Goal: Answer question/provide support

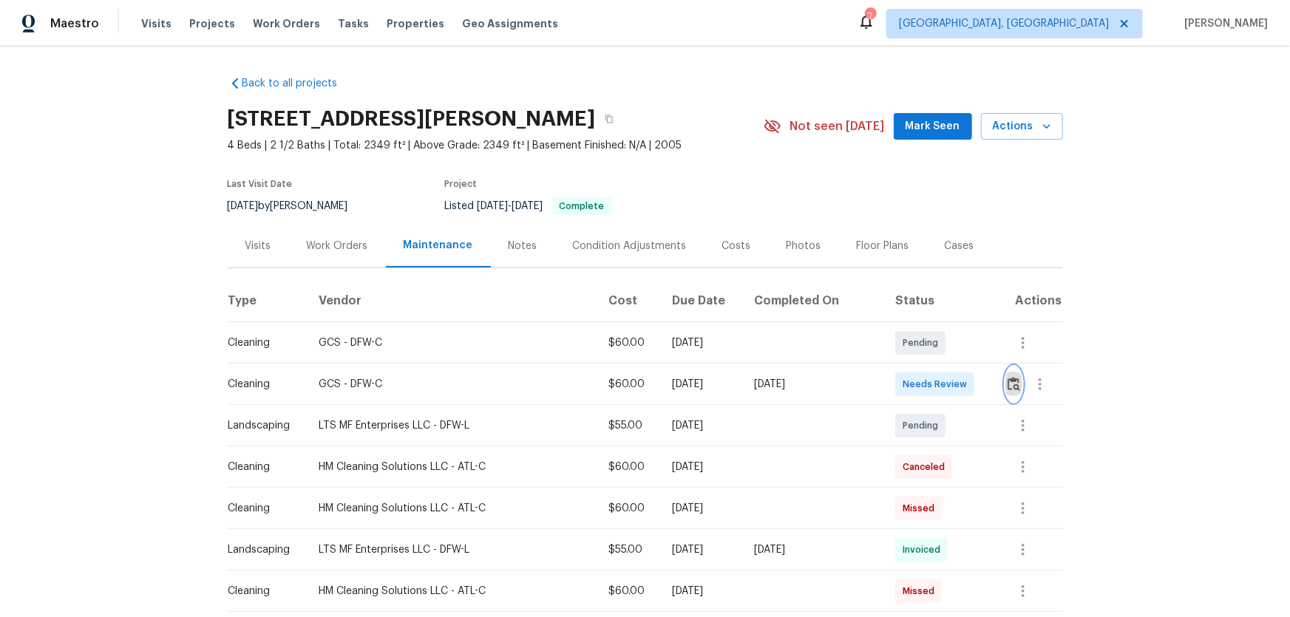
click at [1007, 380] on img "button" at bounding box center [1013, 384] width 13 height 14
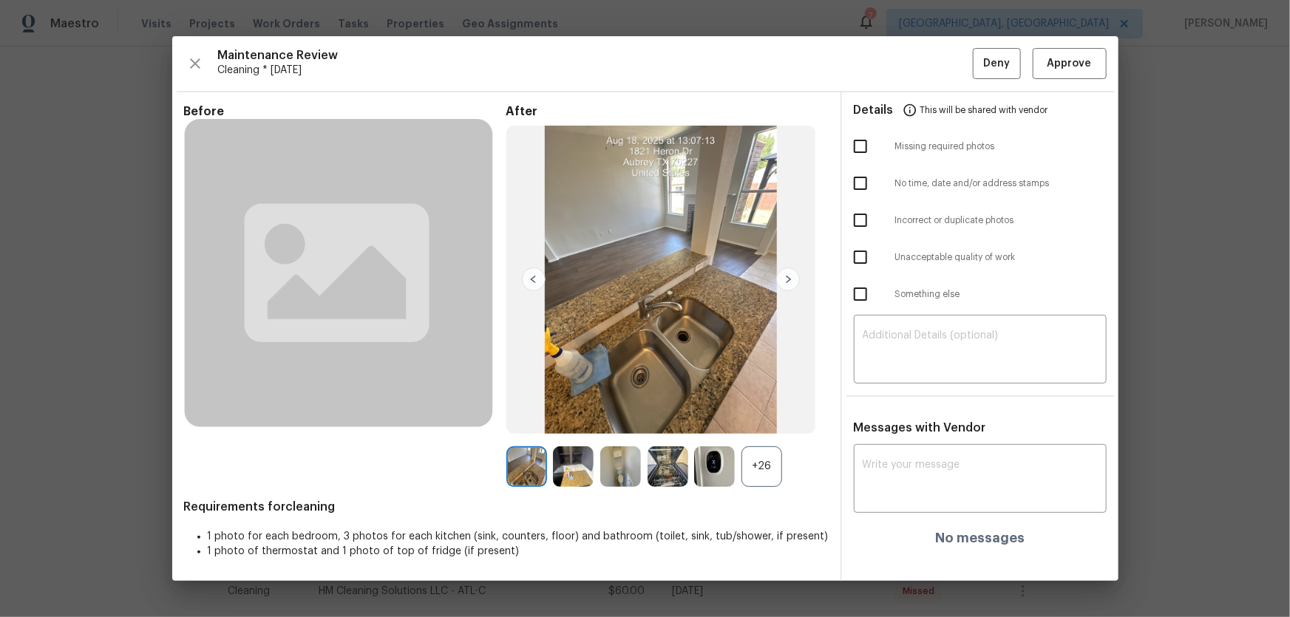
click at [759, 474] on div "+26" at bounding box center [761, 466] width 41 height 41
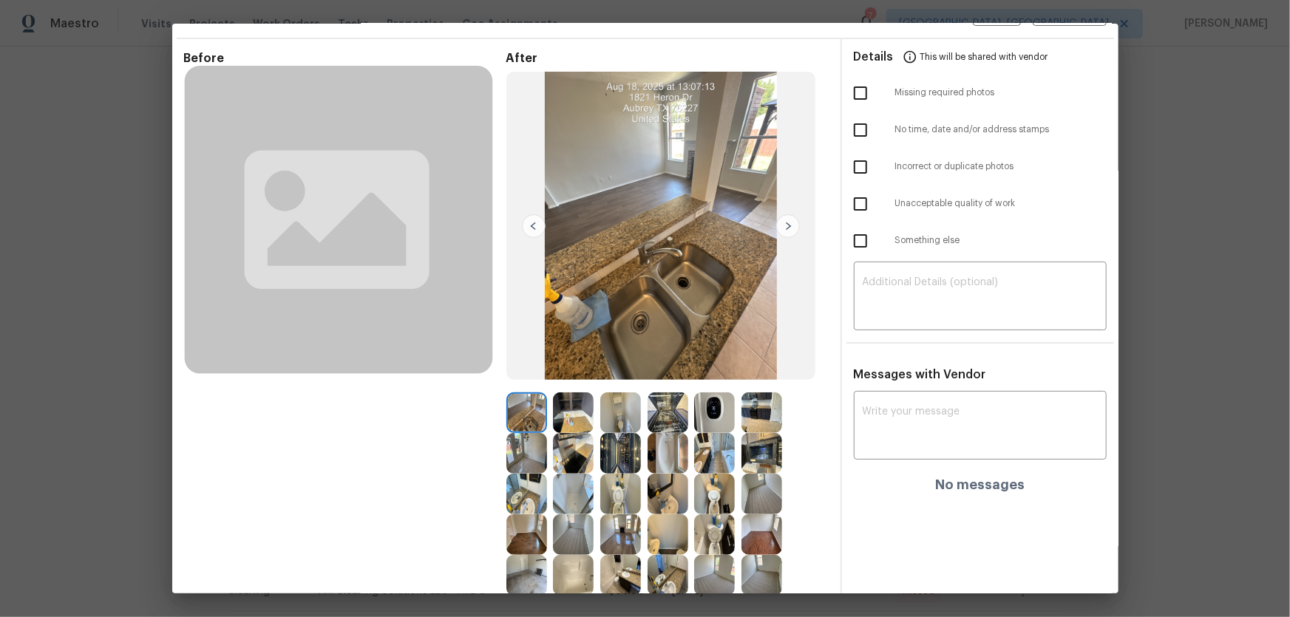
scroll to position [177, 0]
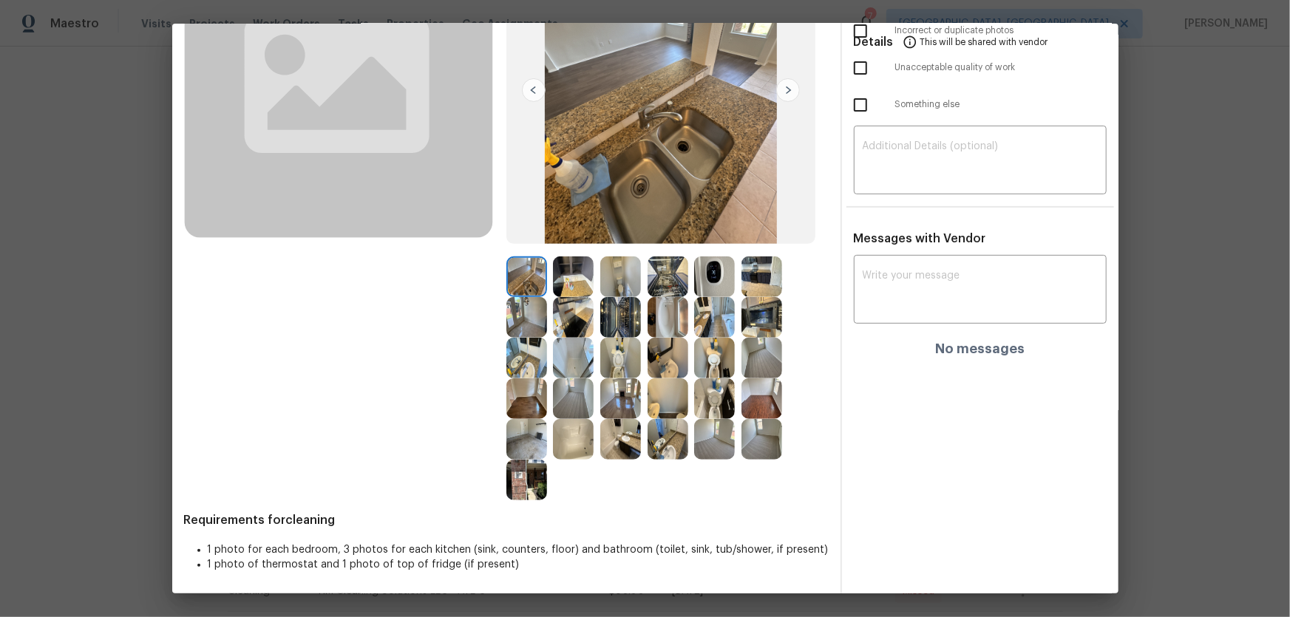
click at [704, 276] on img at bounding box center [714, 276] width 41 height 41
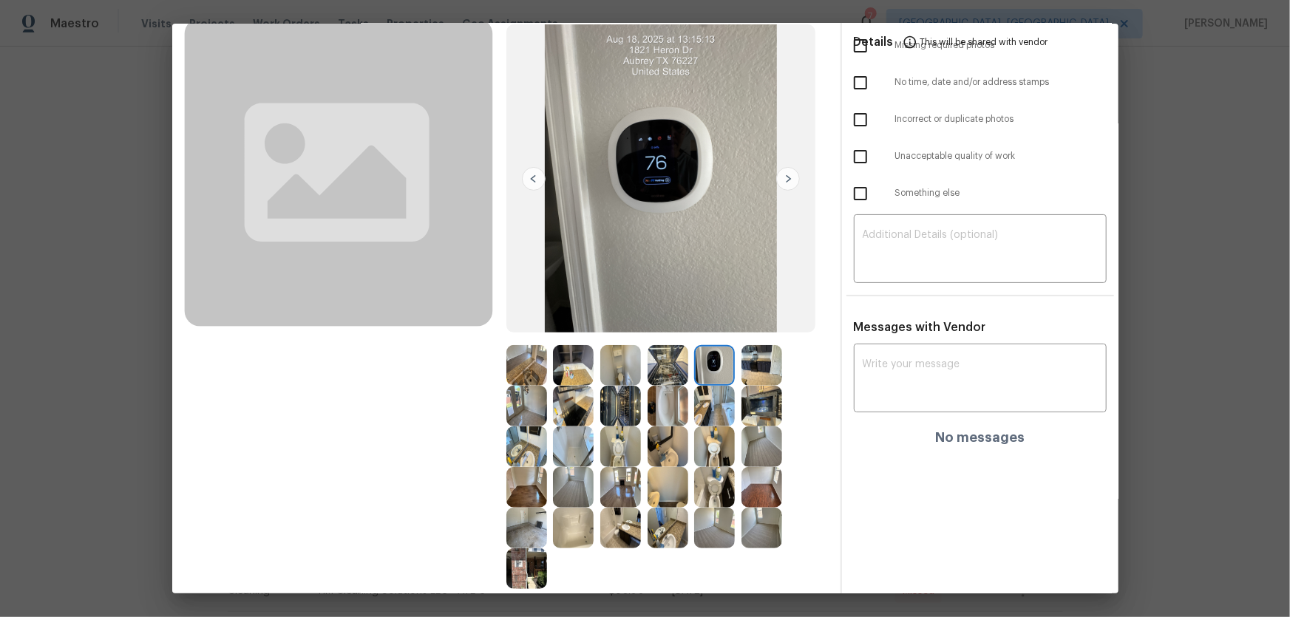
scroll to position [111, 0]
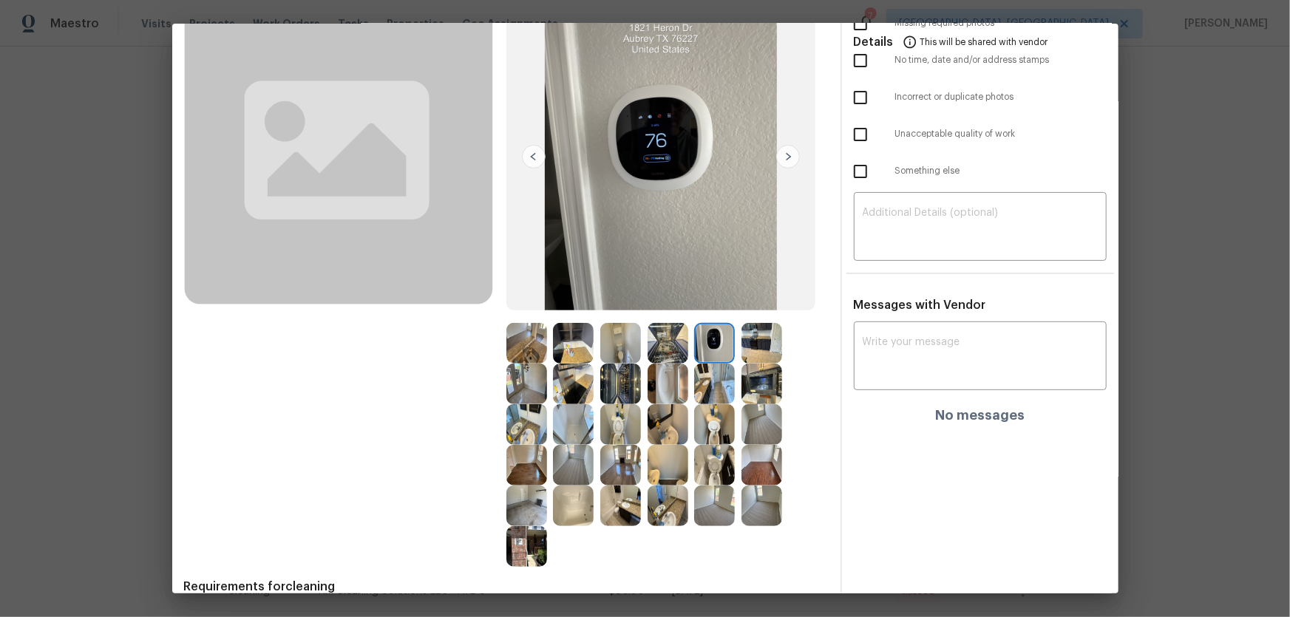
click at [717, 418] on img at bounding box center [714, 424] width 41 height 41
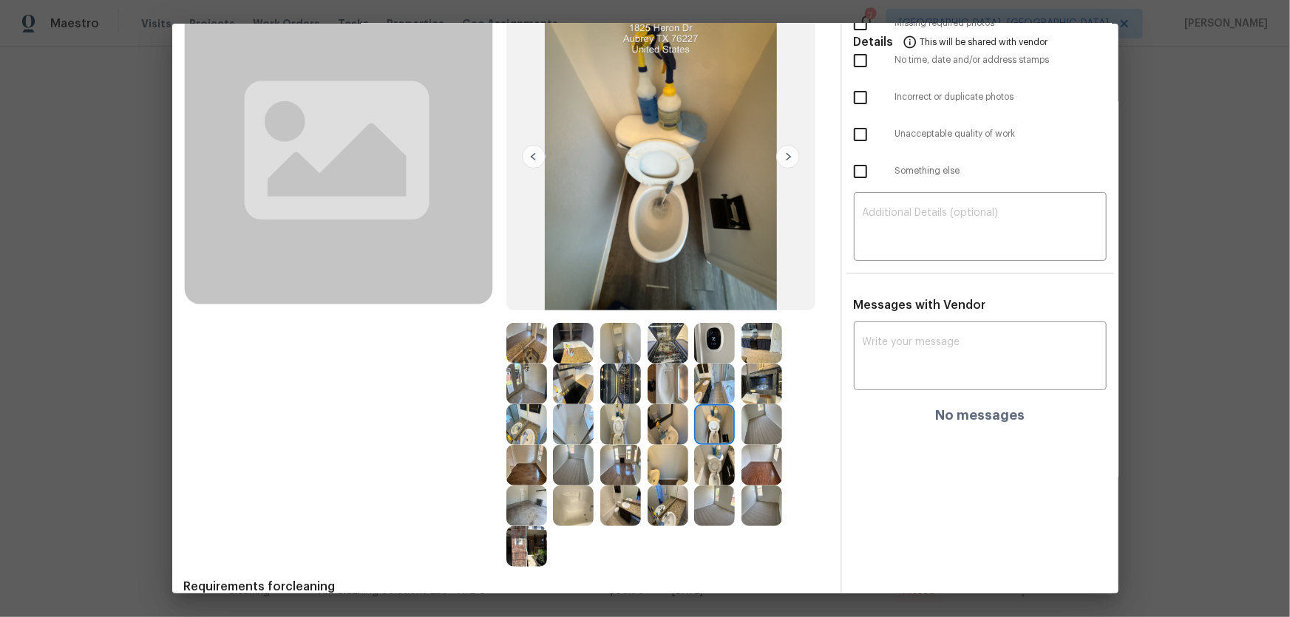
click at [713, 457] on img at bounding box center [714, 465] width 41 height 41
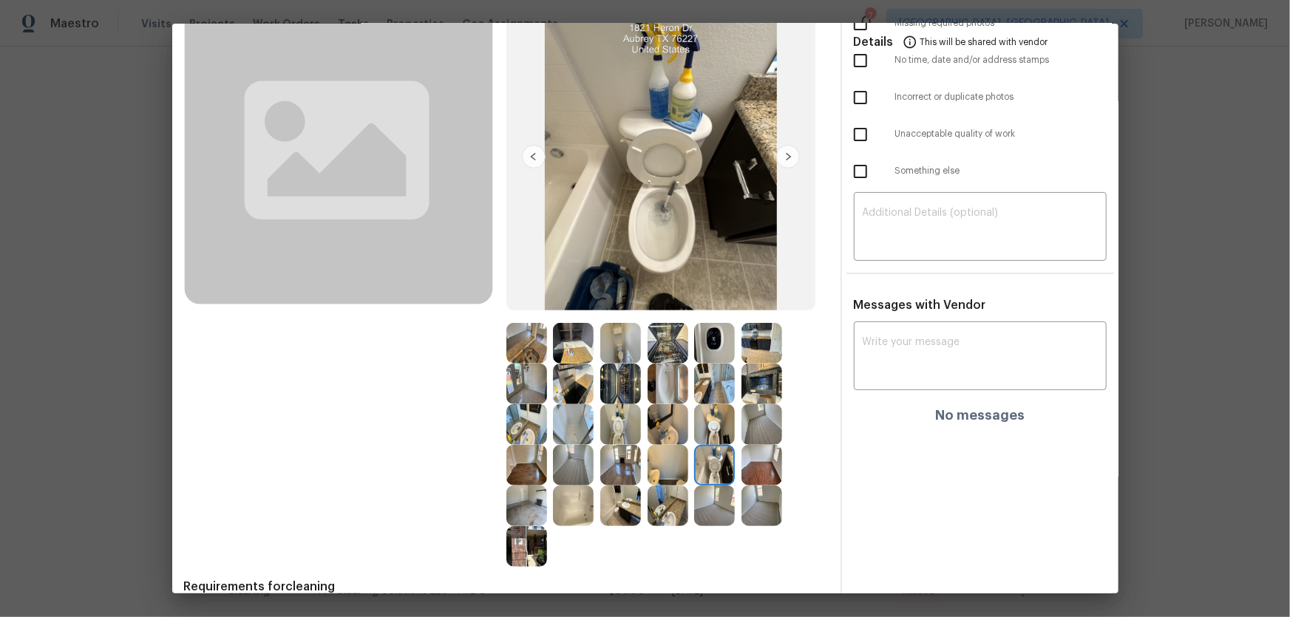
click at [610, 435] on img at bounding box center [620, 424] width 41 height 41
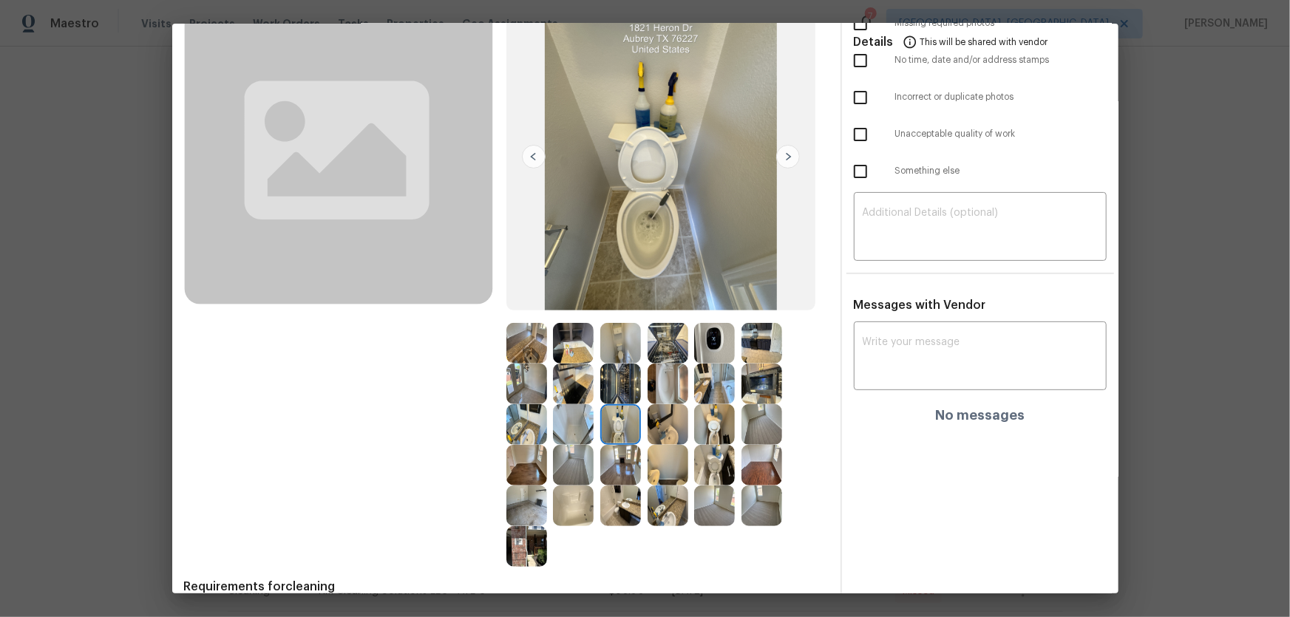
click at [518, 426] on img at bounding box center [526, 424] width 41 height 41
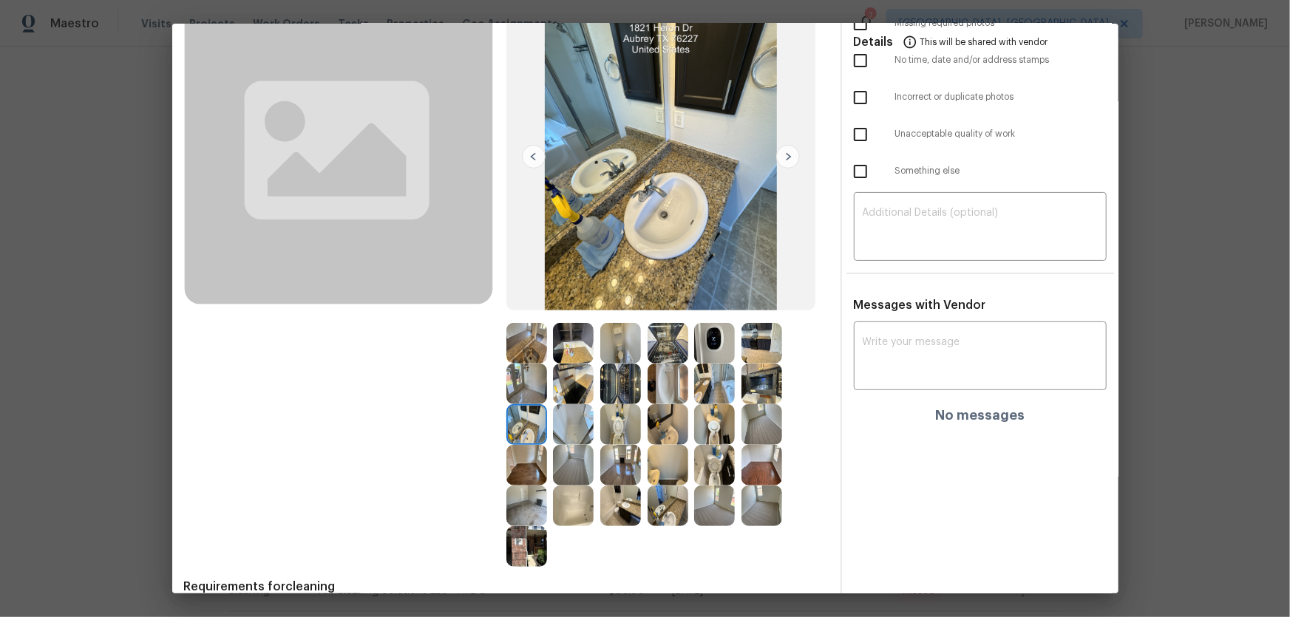
click at [667, 415] on img at bounding box center [667, 424] width 41 height 41
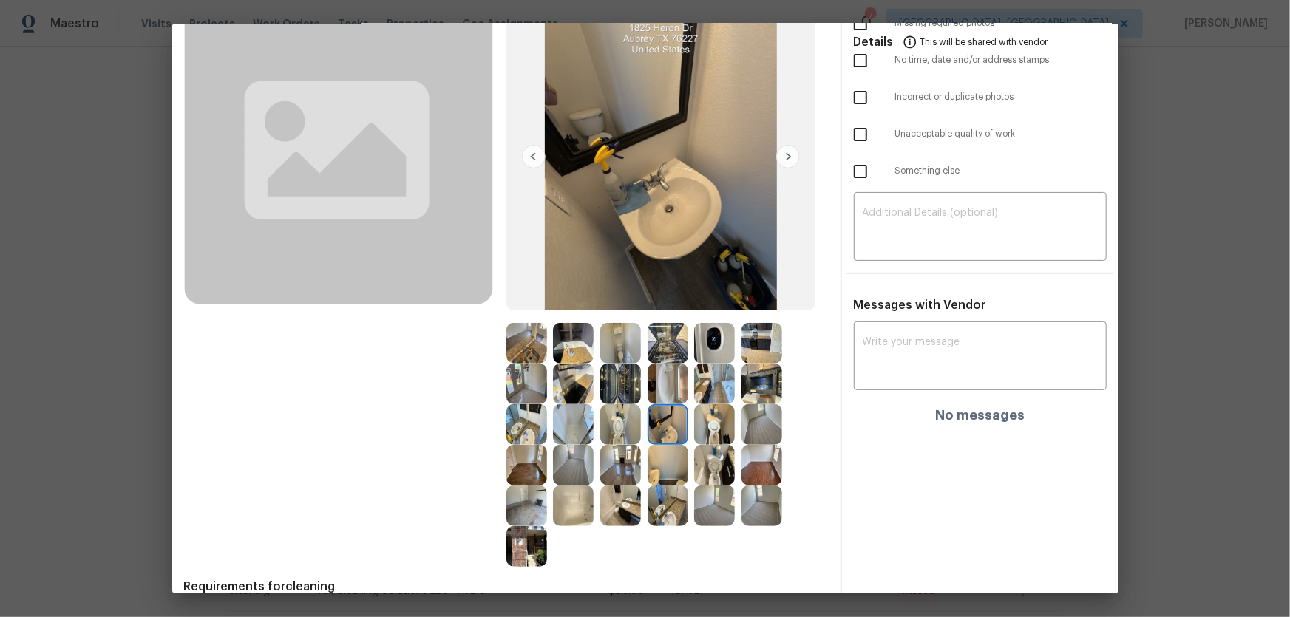
click at [662, 500] on img at bounding box center [667, 506] width 41 height 41
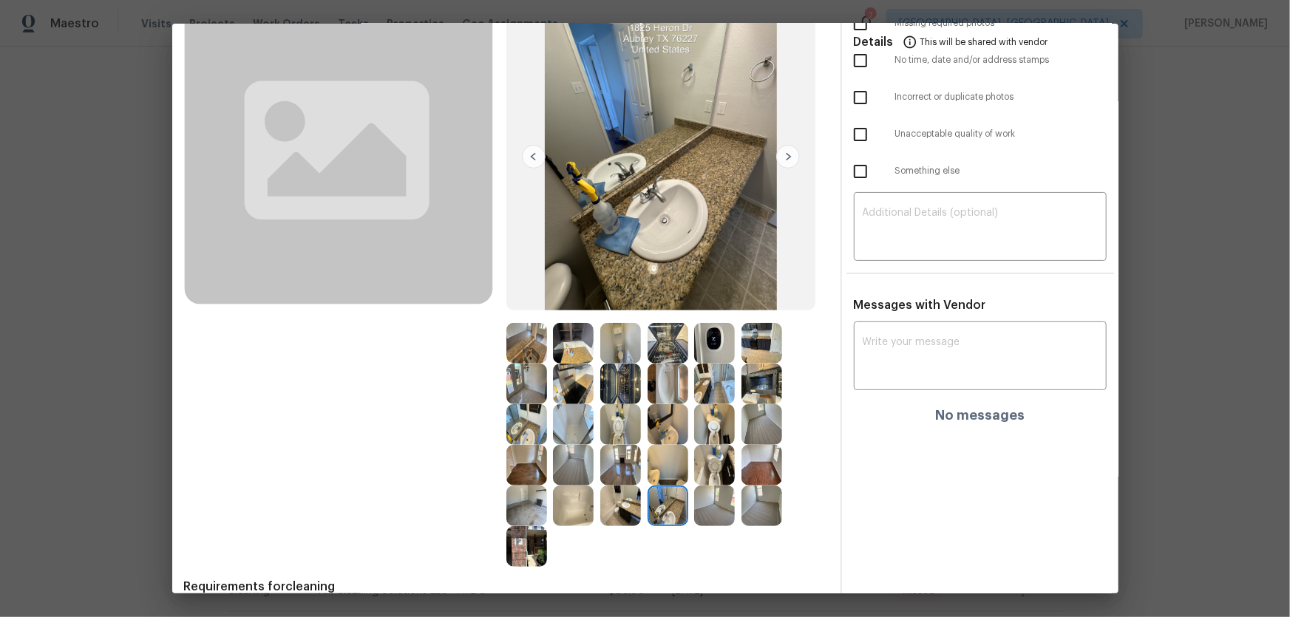
click at [584, 508] on img at bounding box center [573, 506] width 41 height 41
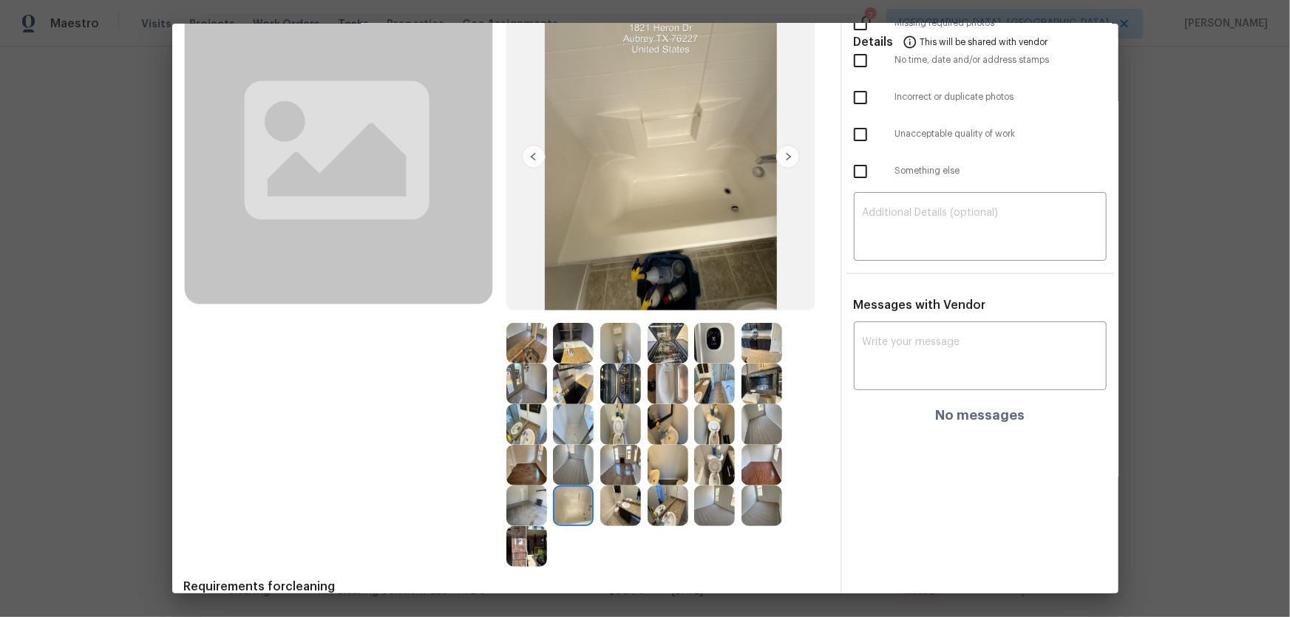
click at [667, 376] on img at bounding box center [667, 384] width 41 height 41
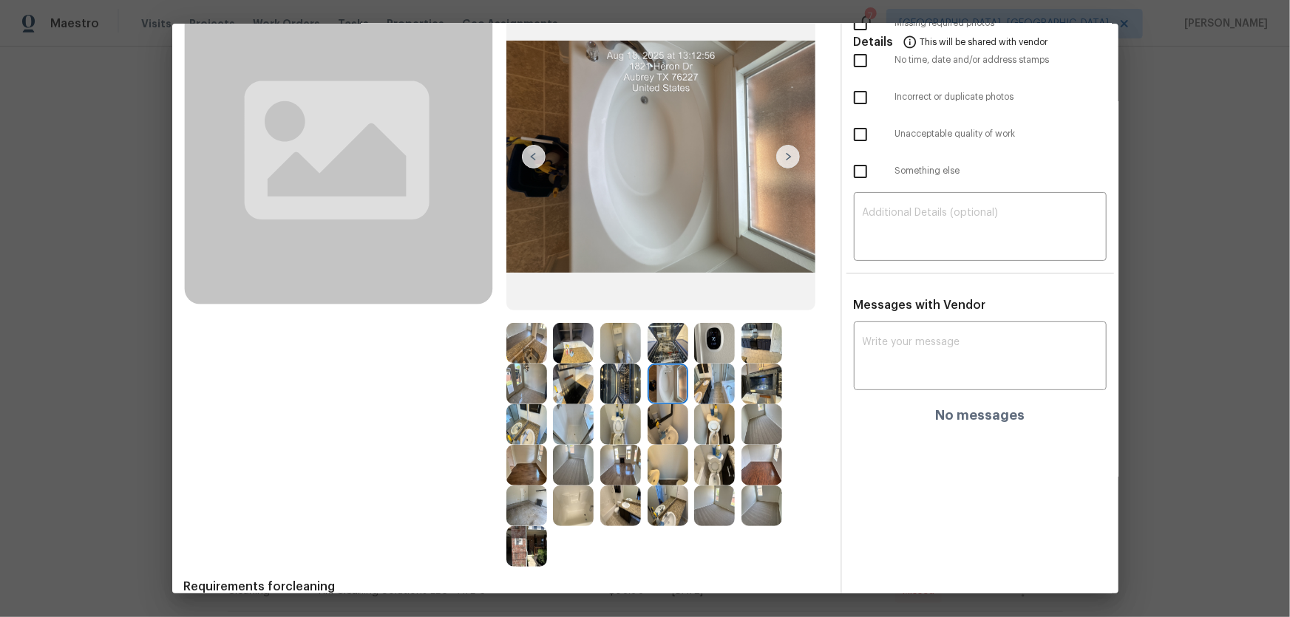
click at [701, 381] on img at bounding box center [714, 384] width 41 height 41
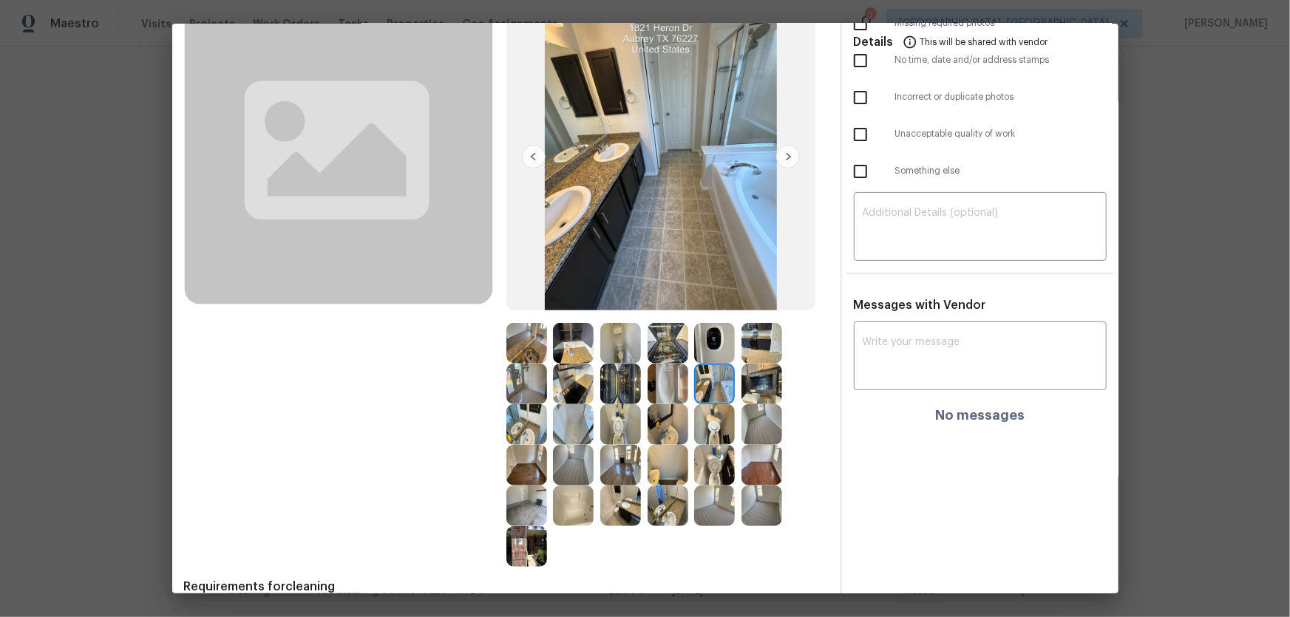
click at [752, 390] on img at bounding box center [761, 384] width 41 height 41
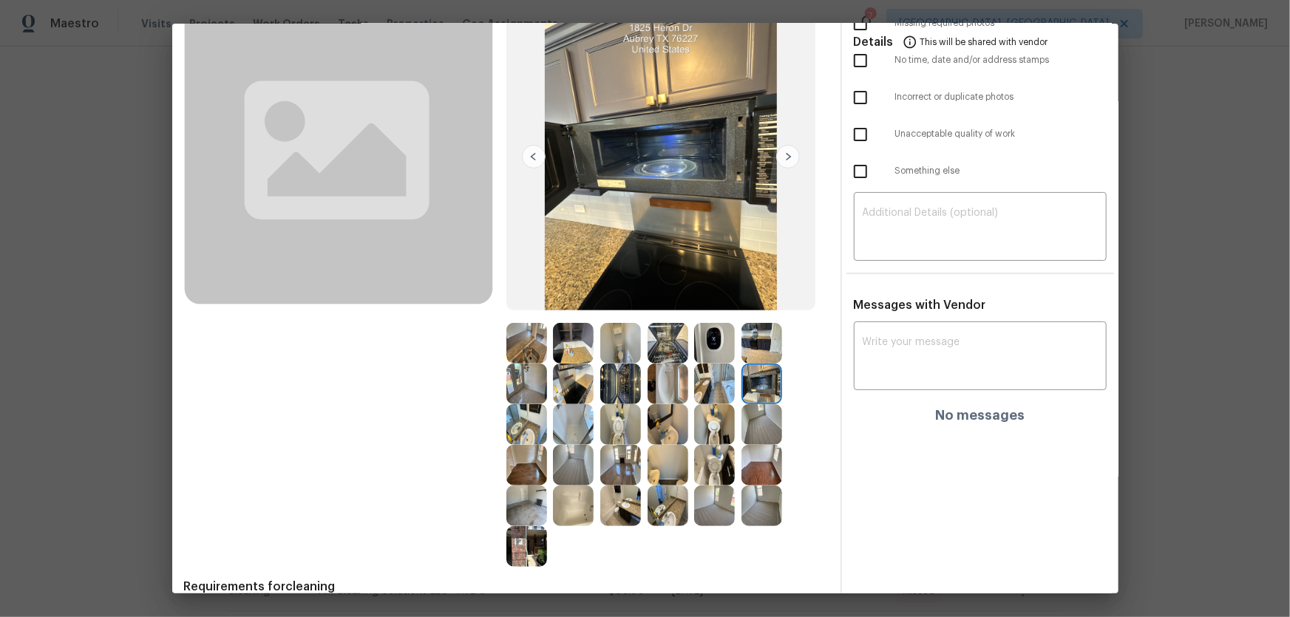
click at [760, 348] on img at bounding box center [761, 343] width 41 height 41
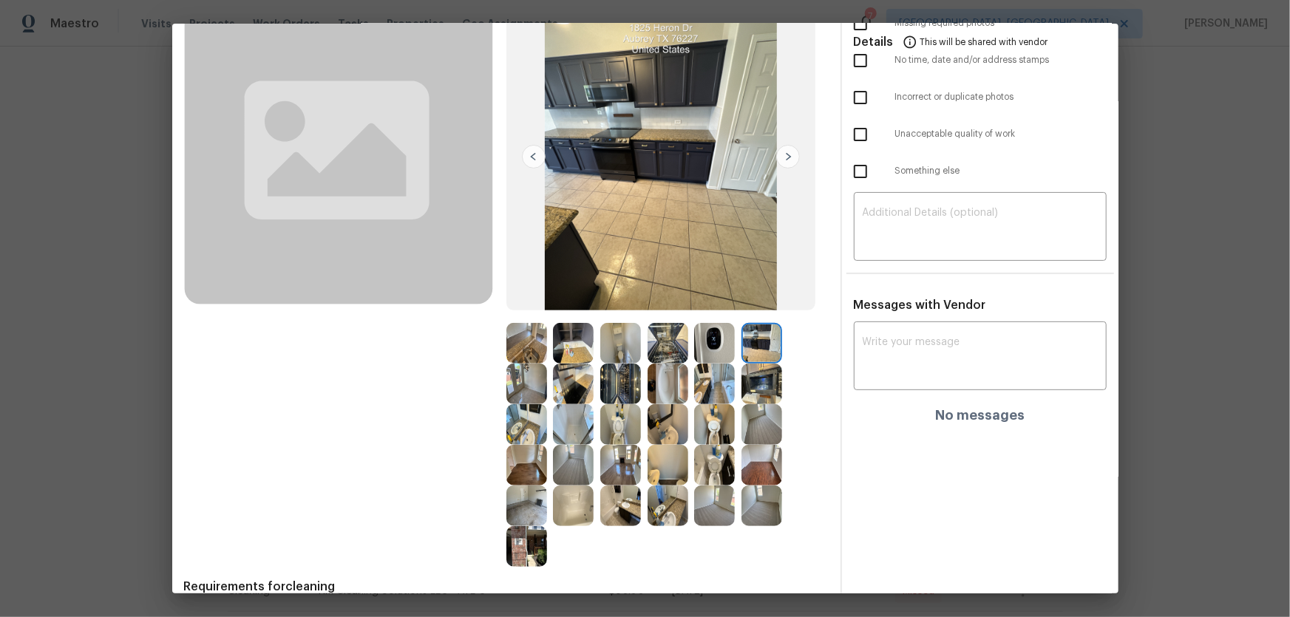
click at [717, 341] on img at bounding box center [714, 343] width 41 height 41
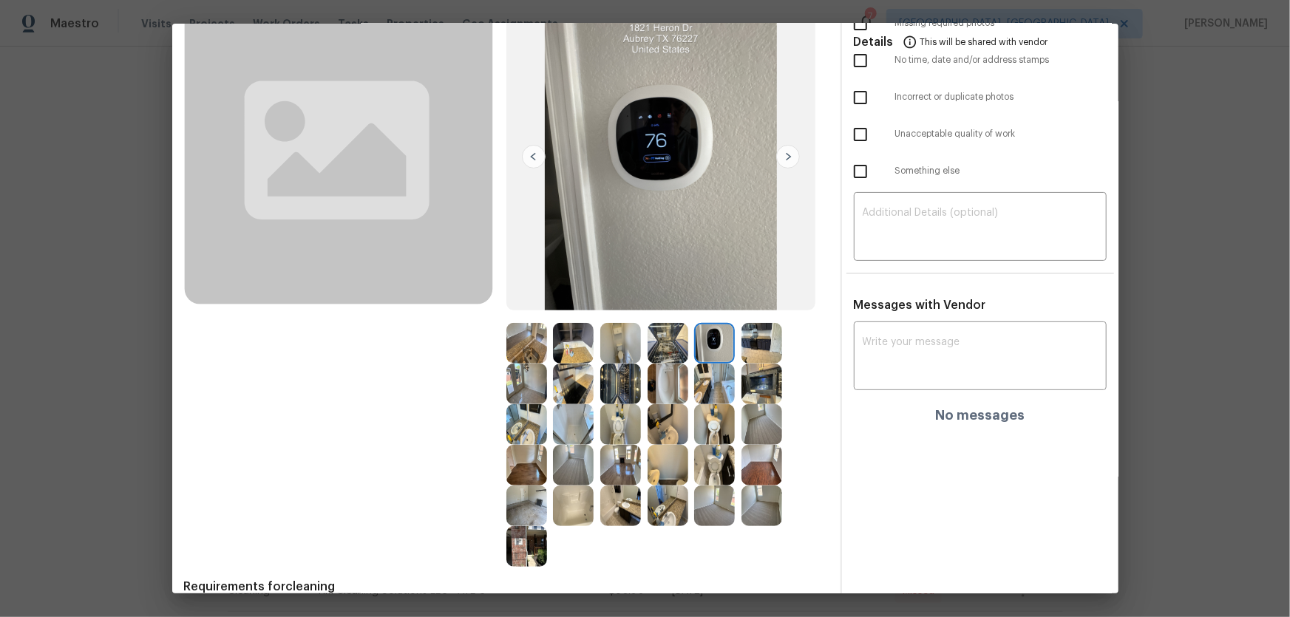
click at [671, 344] on img at bounding box center [667, 343] width 41 height 41
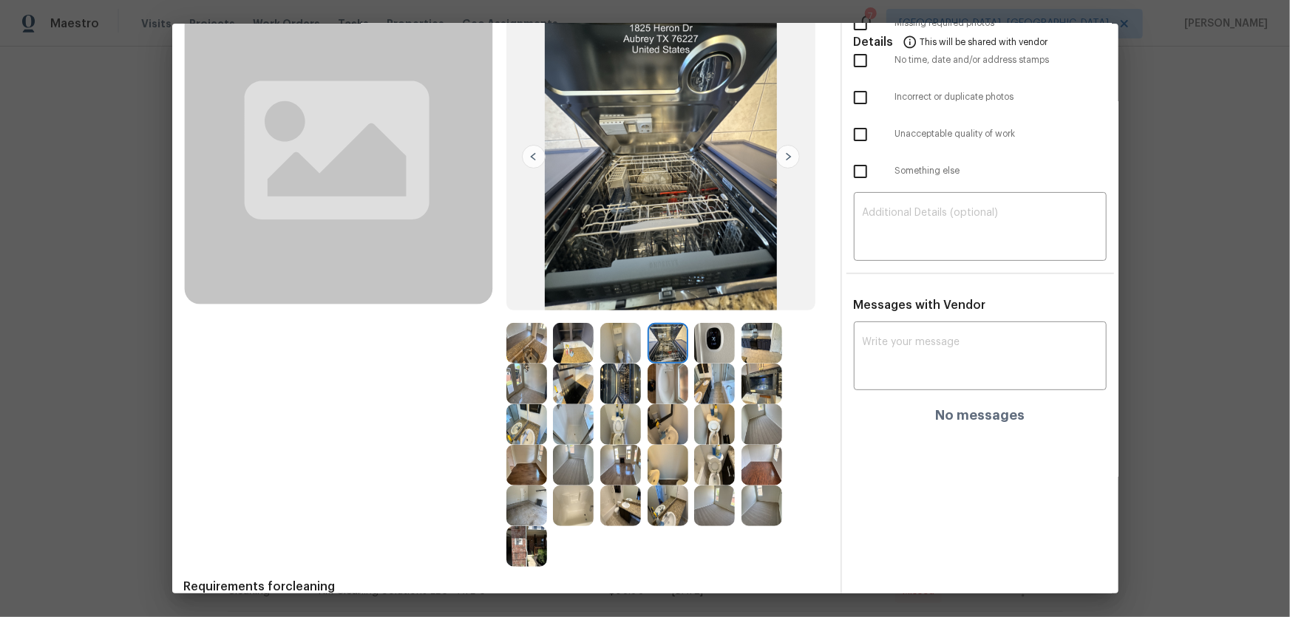
click at [633, 344] on img at bounding box center [620, 343] width 41 height 41
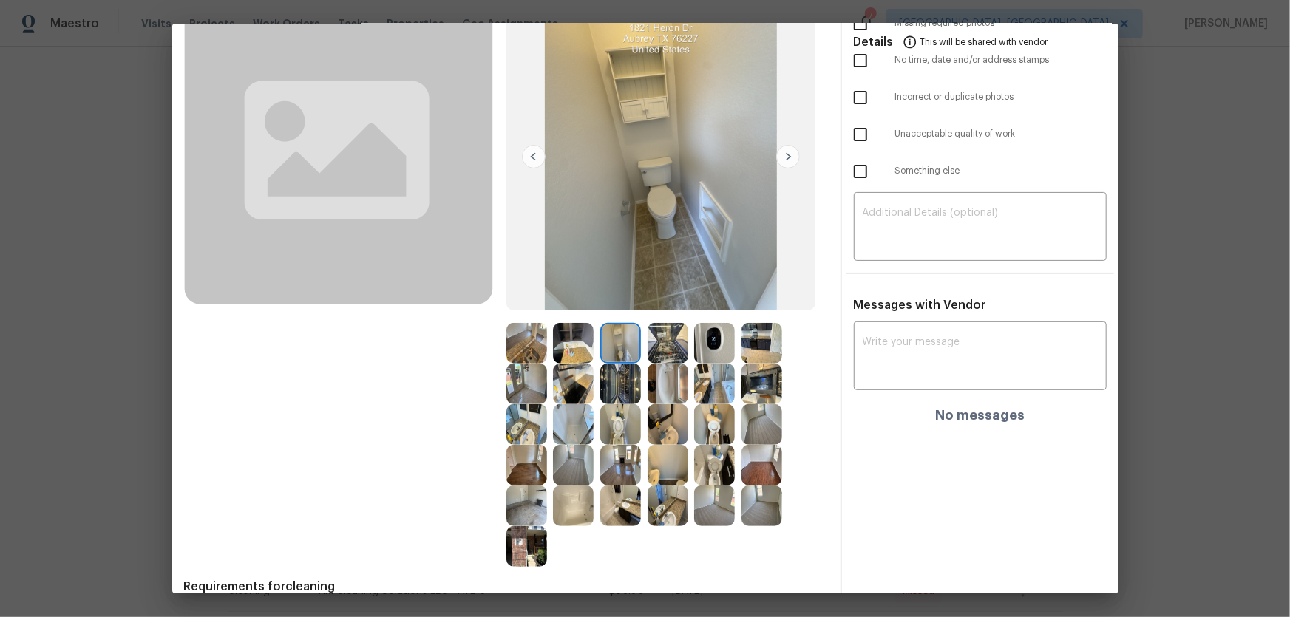
click at [584, 349] on img at bounding box center [573, 343] width 41 height 41
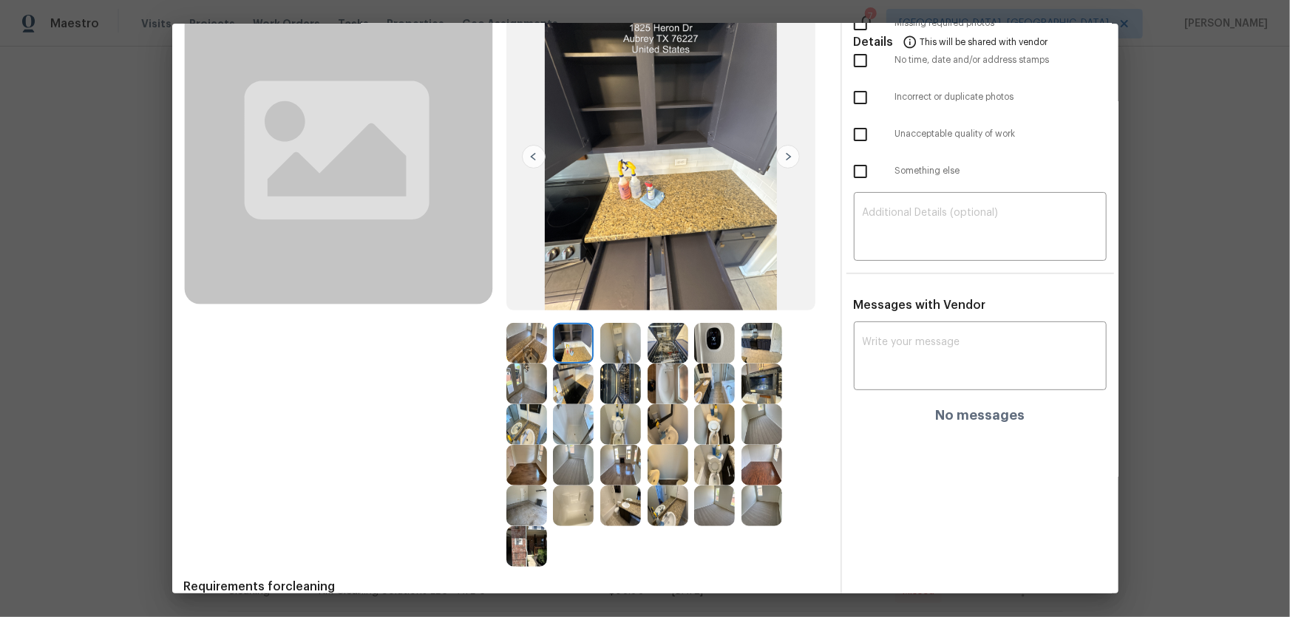
click at [556, 392] on img at bounding box center [573, 384] width 41 height 41
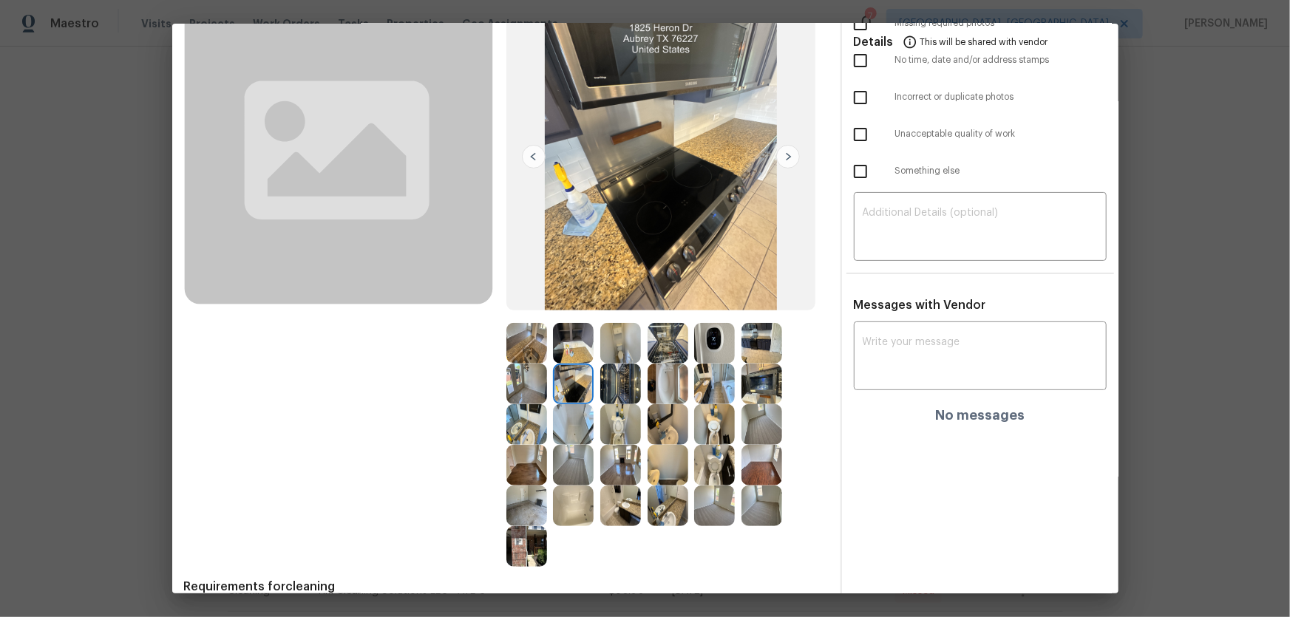
click at [521, 355] on img at bounding box center [526, 343] width 41 height 41
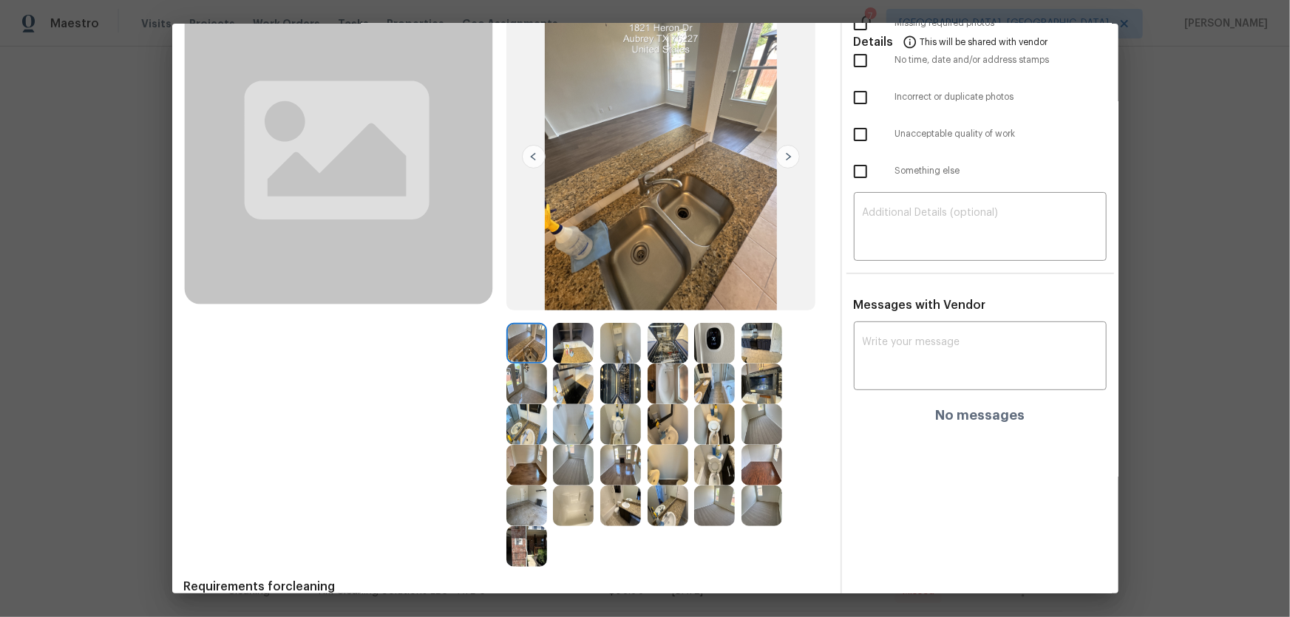
click at [619, 391] on img at bounding box center [620, 384] width 41 height 41
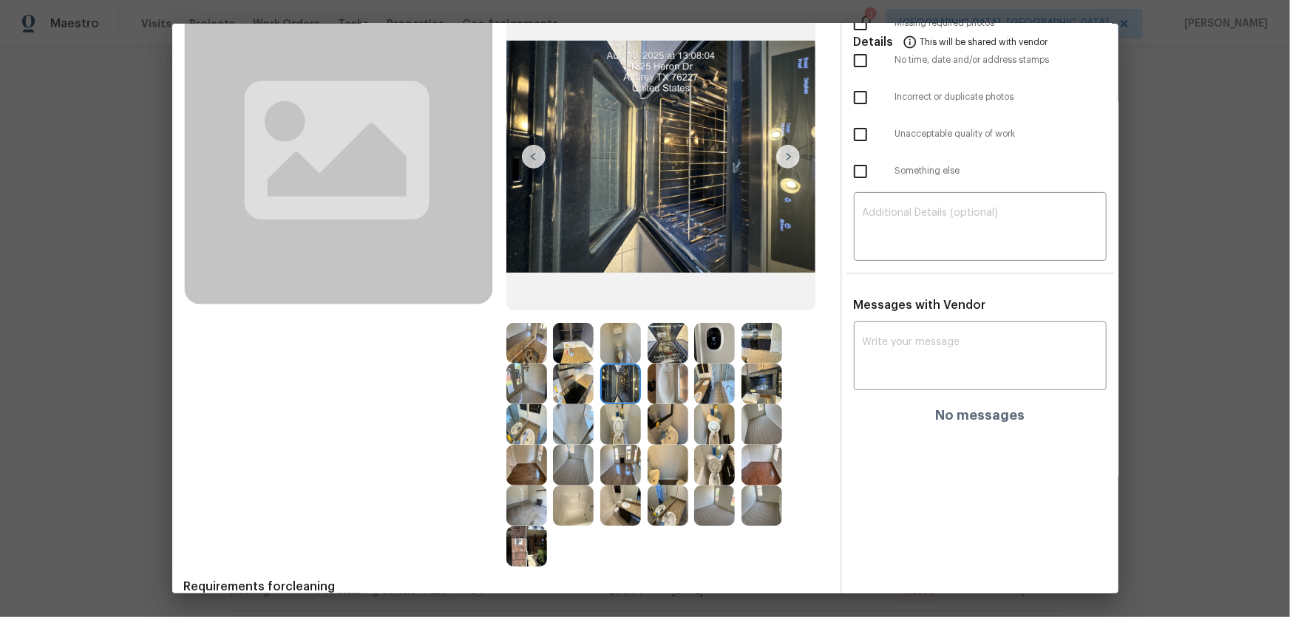
click at [607, 432] on img at bounding box center [620, 424] width 41 height 41
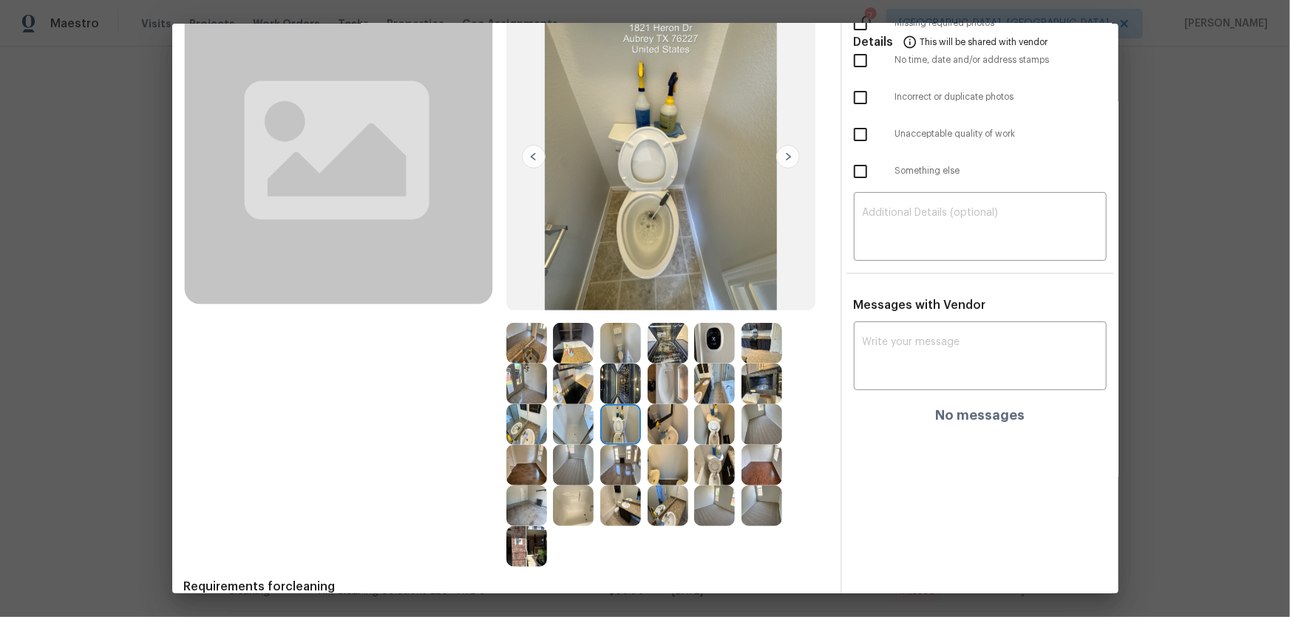
click at [702, 497] on img at bounding box center [714, 506] width 41 height 41
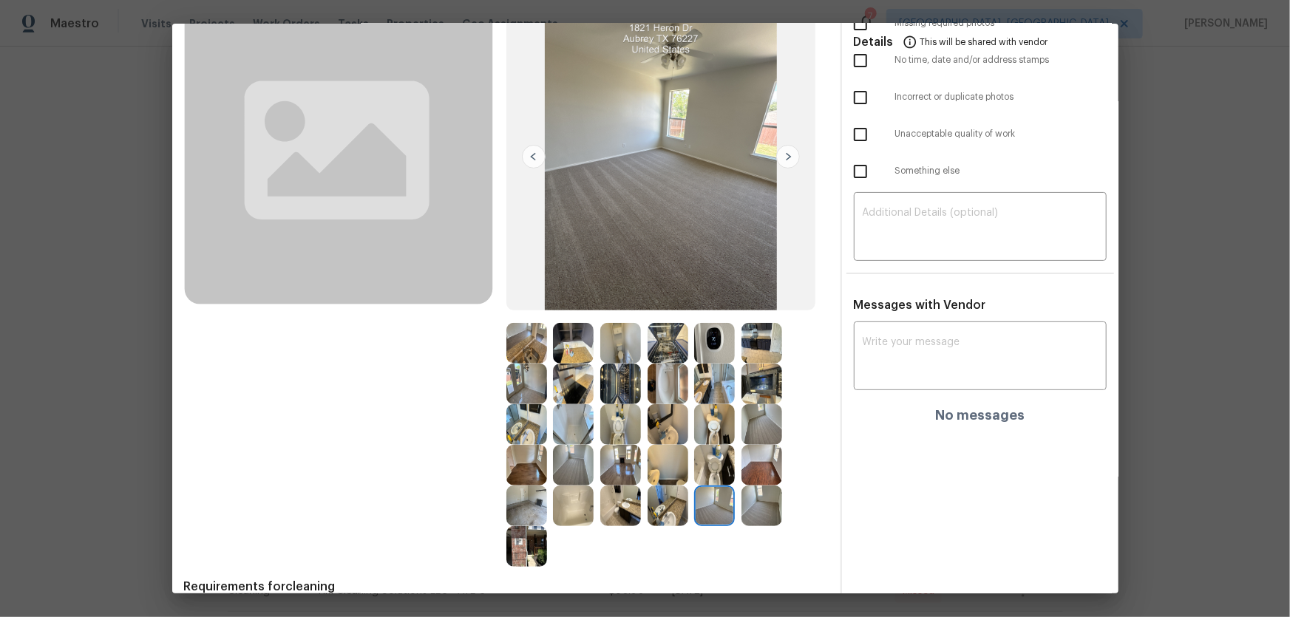
click at [750, 421] on img at bounding box center [761, 424] width 41 height 41
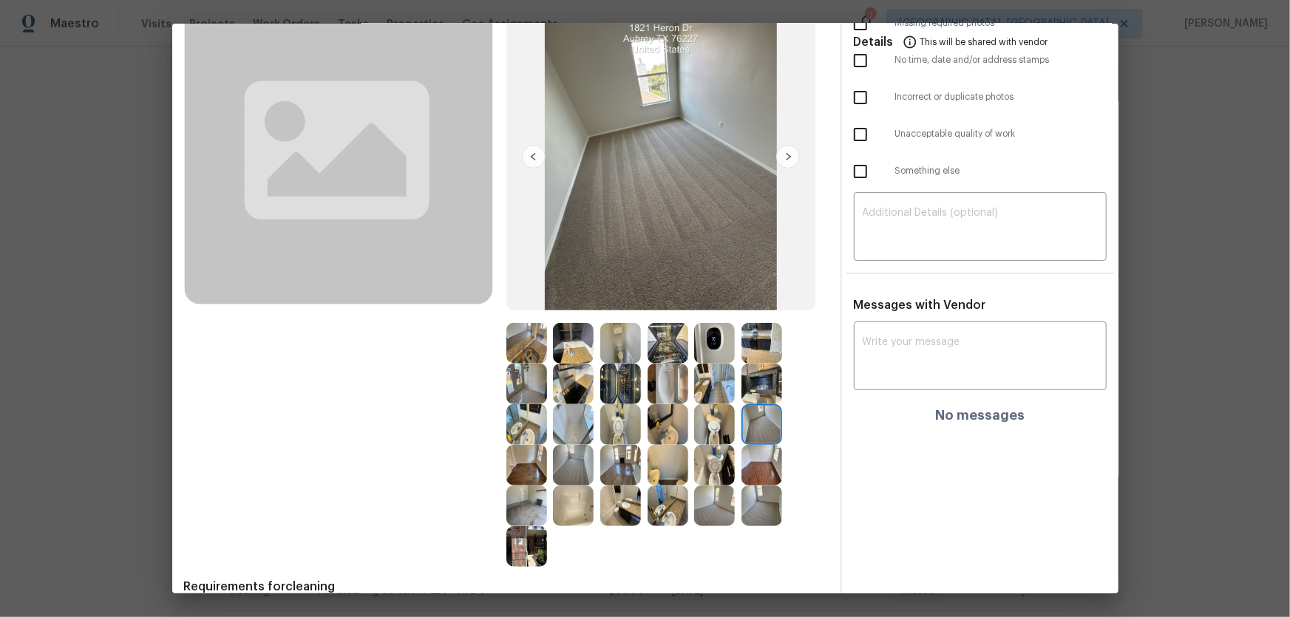
click at [759, 500] on img at bounding box center [761, 506] width 41 height 41
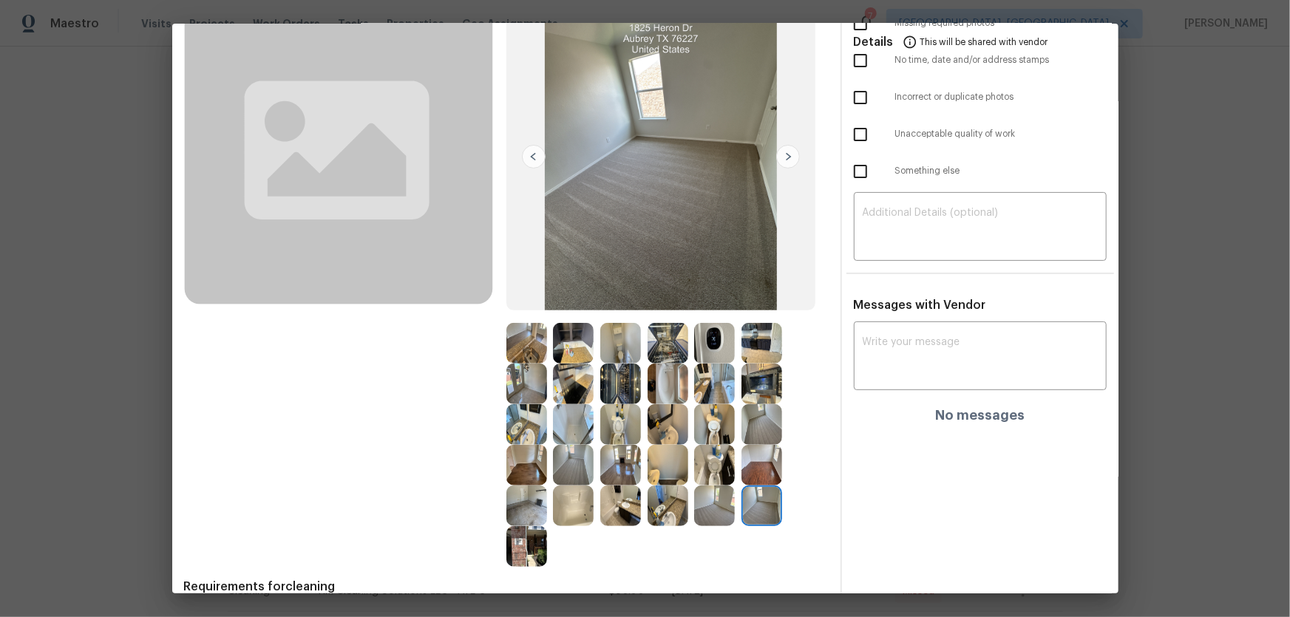
click at [572, 460] on img at bounding box center [573, 465] width 41 height 41
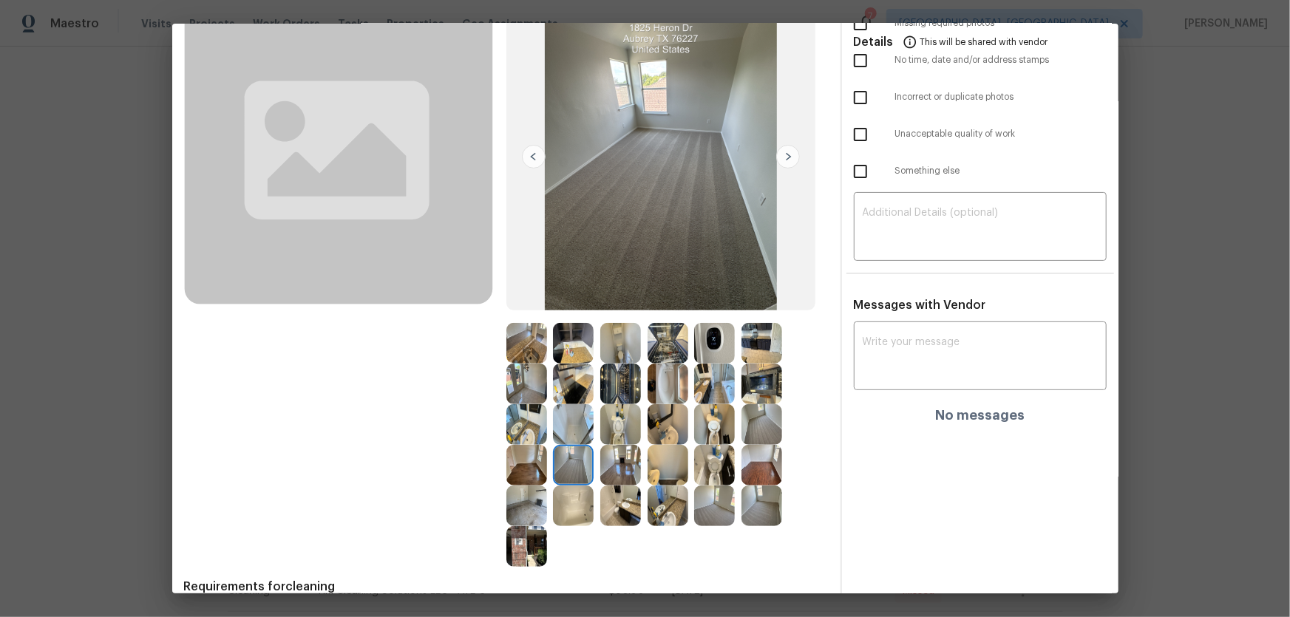
click at [570, 502] on img at bounding box center [573, 506] width 41 height 41
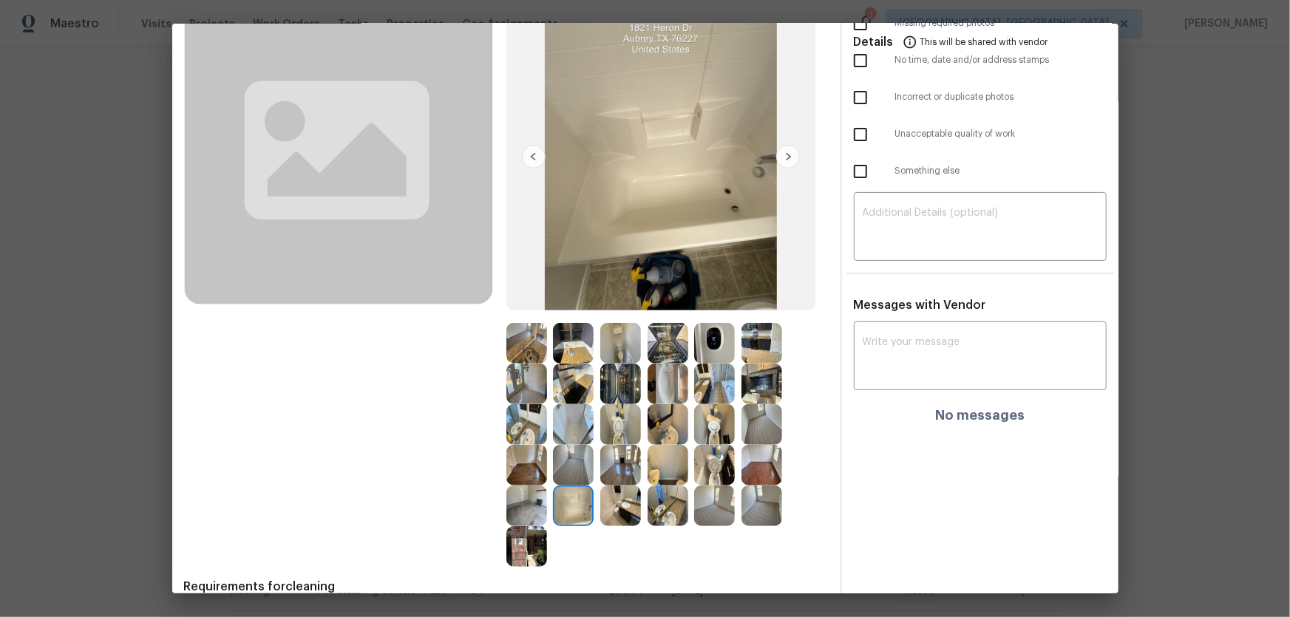
click at [536, 503] on img at bounding box center [526, 506] width 41 height 41
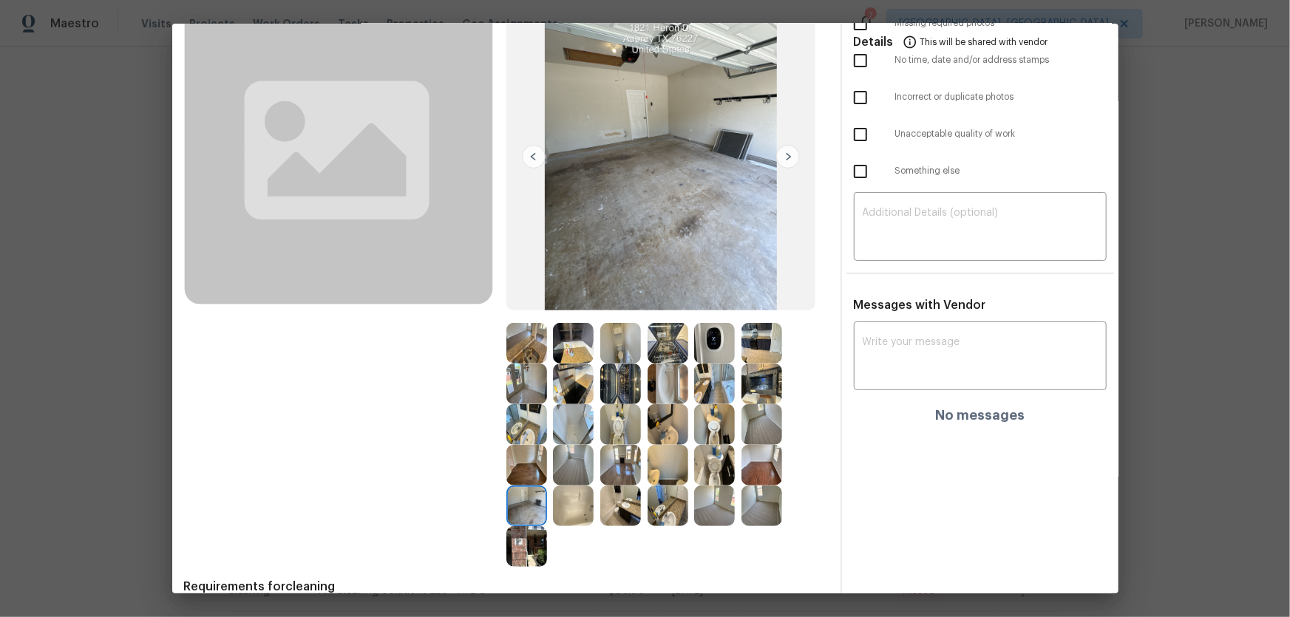
click at [511, 554] on img at bounding box center [526, 546] width 41 height 41
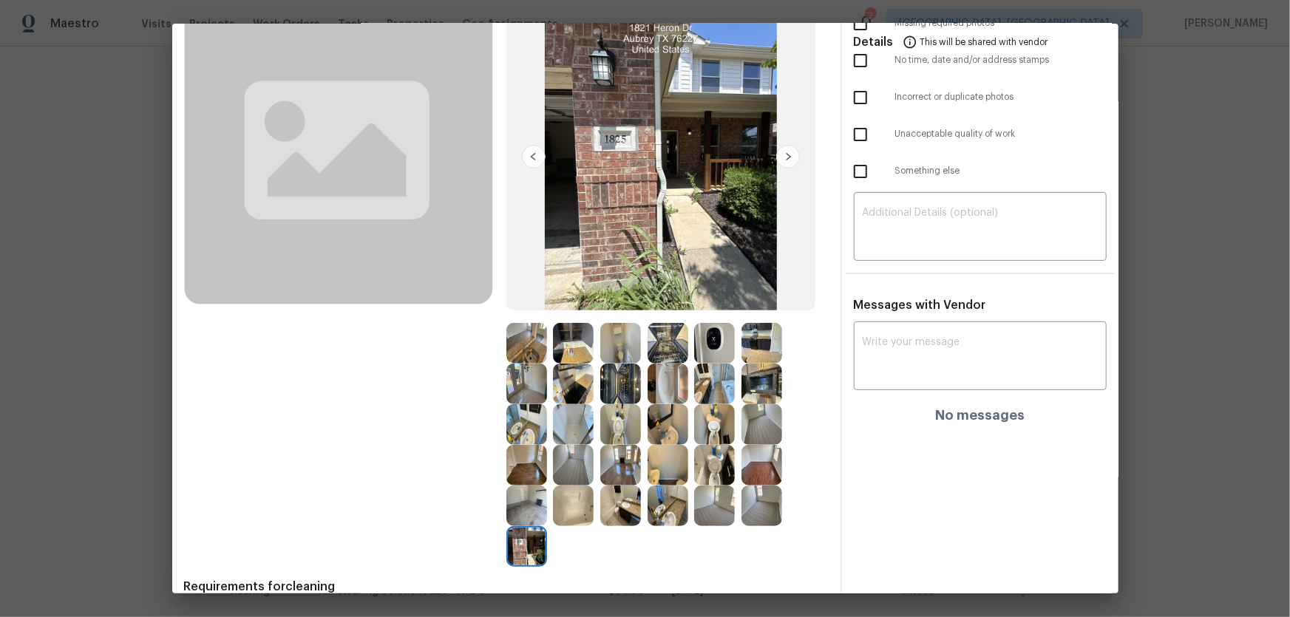
click at [520, 465] on img at bounding box center [526, 465] width 41 height 41
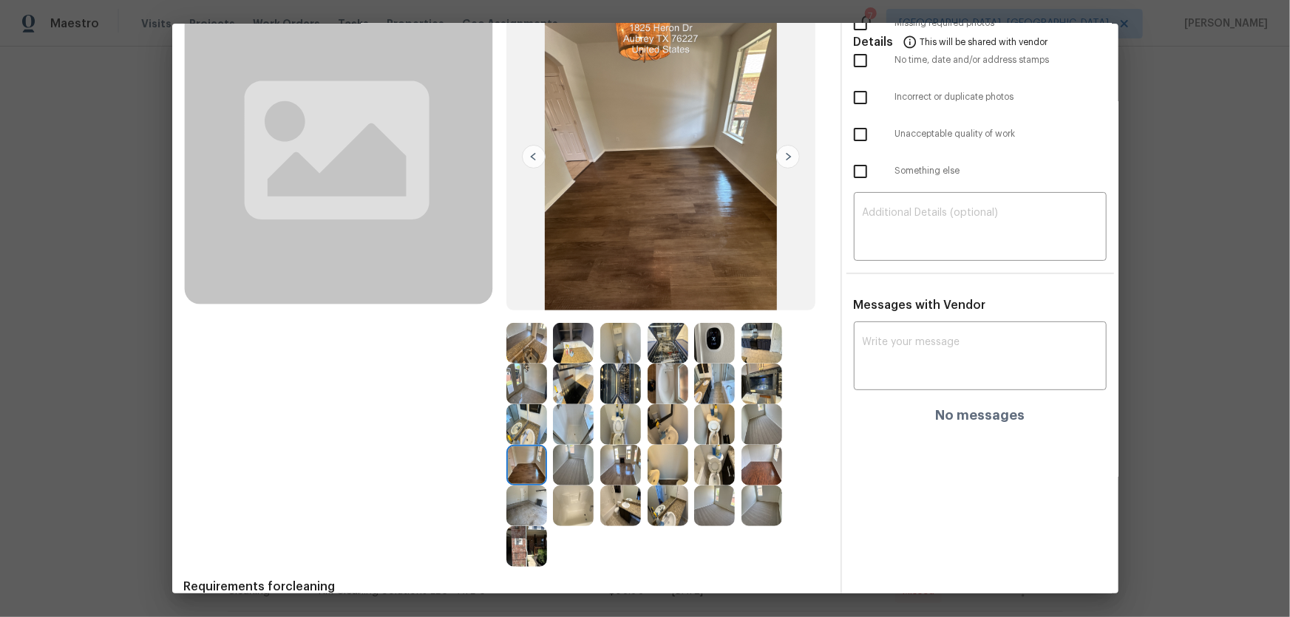
click at [525, 425] on img at bounding box center [526, 424] width 41 height 41
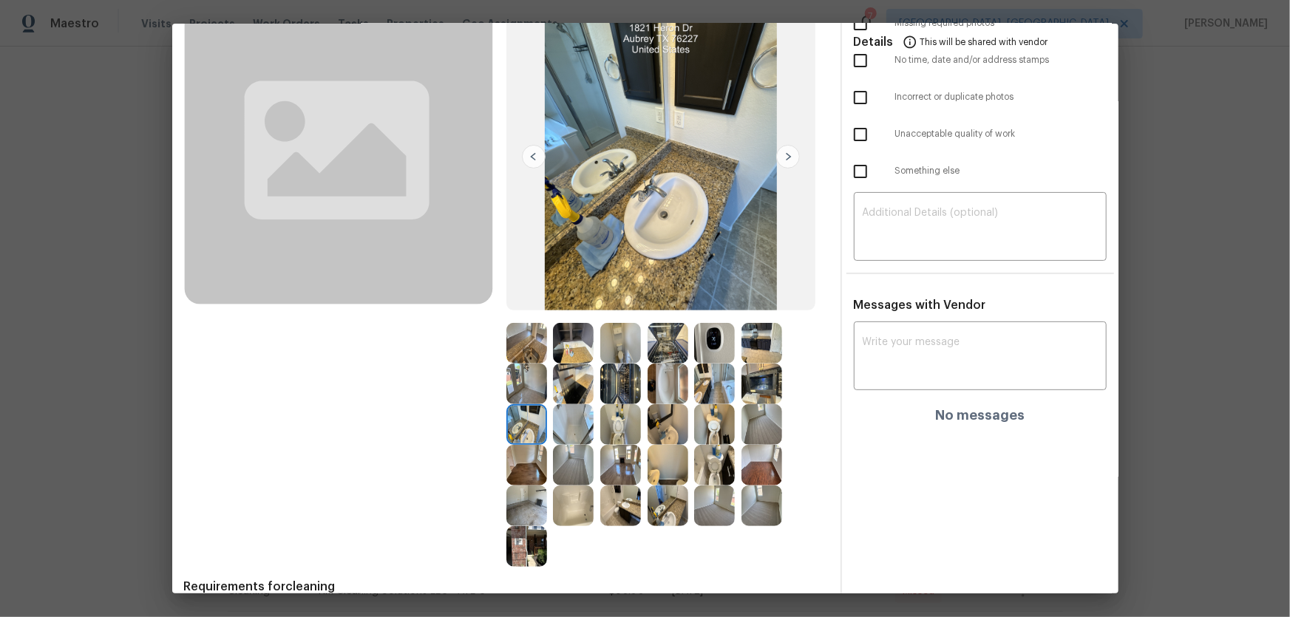
click at [524, 392] on img at bounding box center [526, 384] width 41 height 41
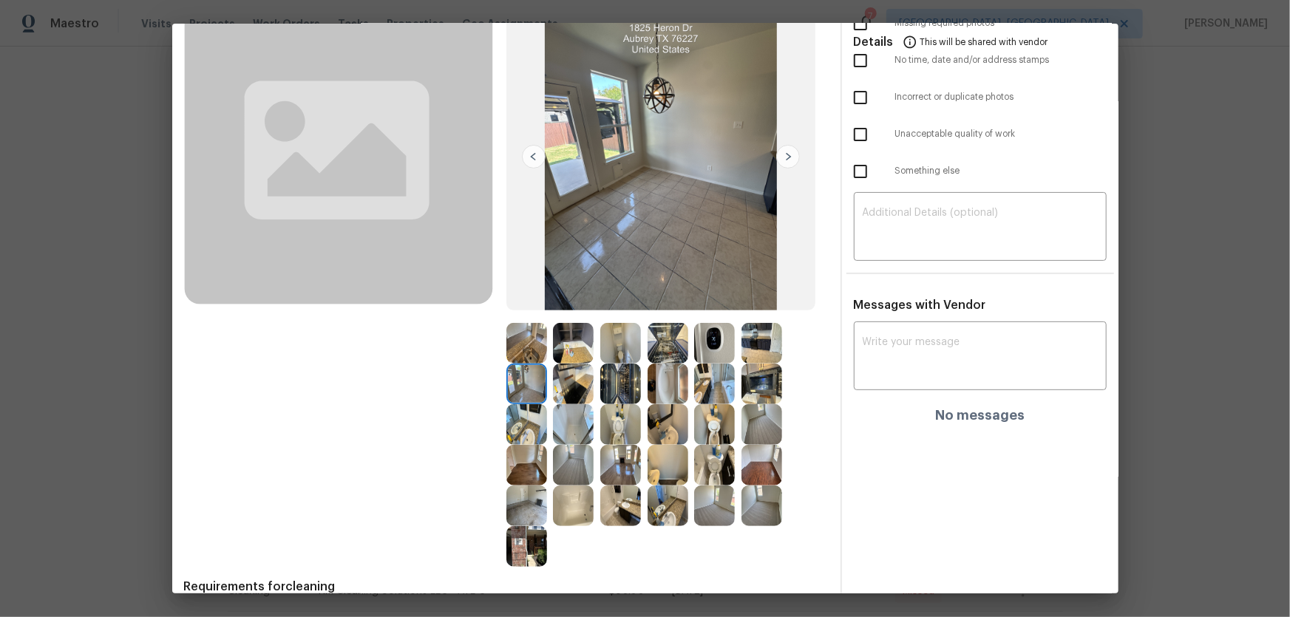
click at [565, 382] on img at bounding box center [573, 384] width 41 height 41
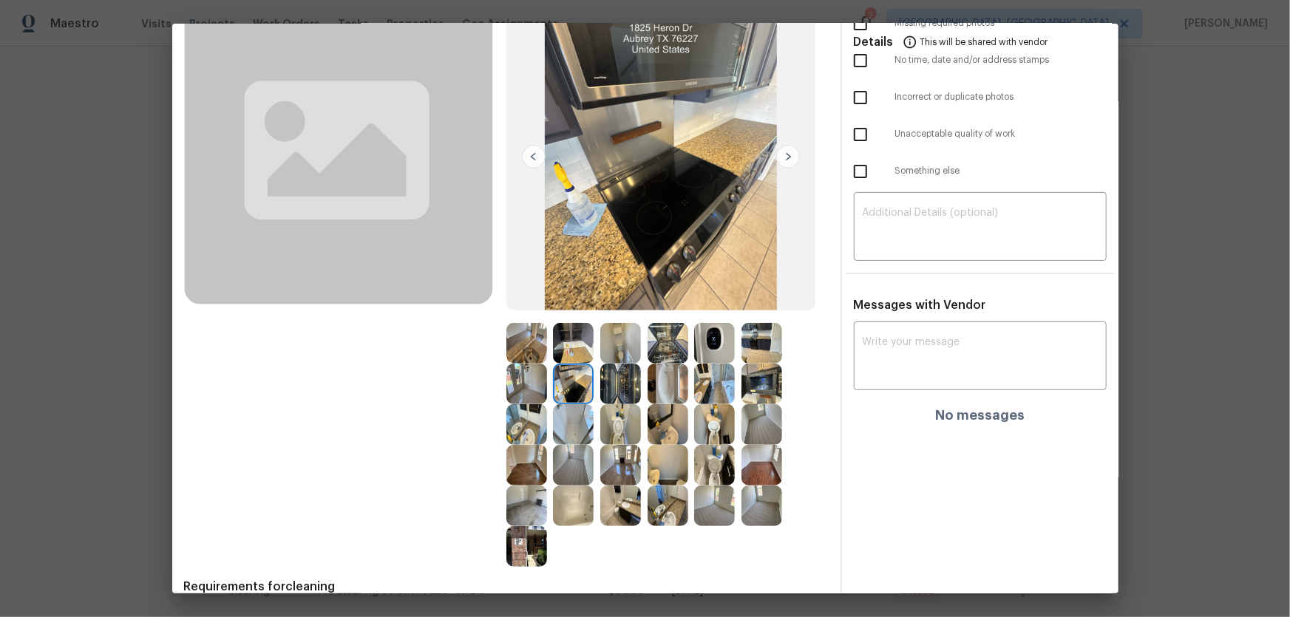
scroll to position [0, 0]
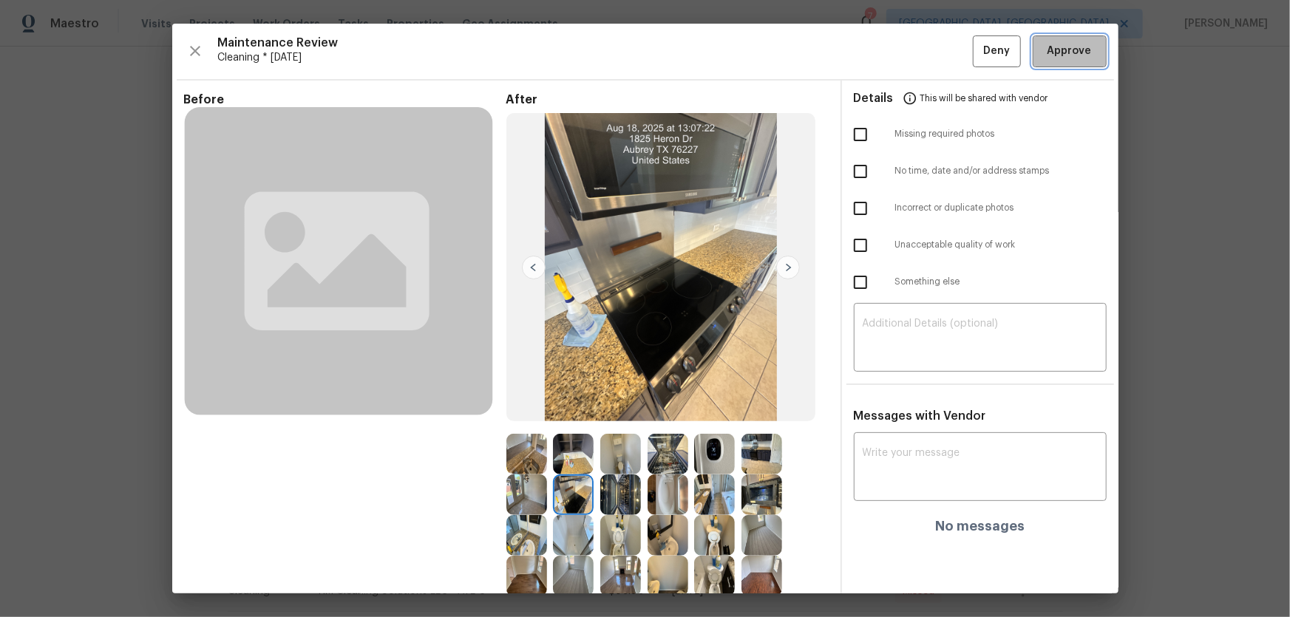
click at [1044, 52] on span "Approve" at bounding box center [1069, 51] width 50 height 18
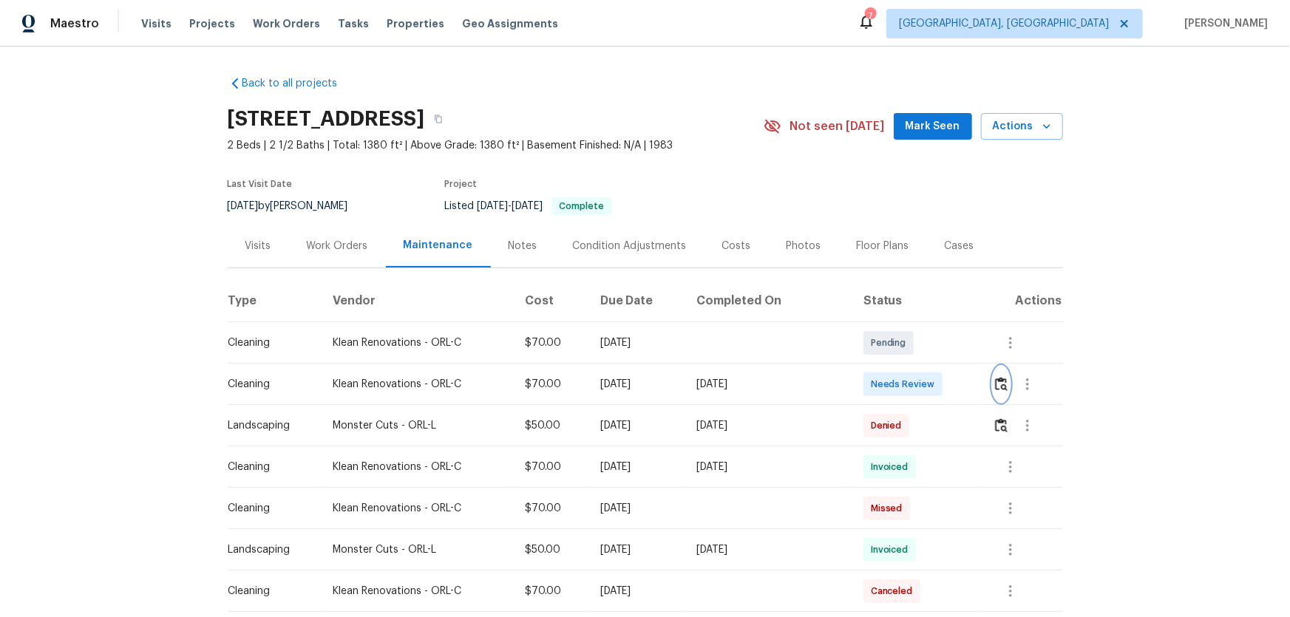
click at [917, 384] on img "button" at bounding box center [1001, 384] width 13 height 14
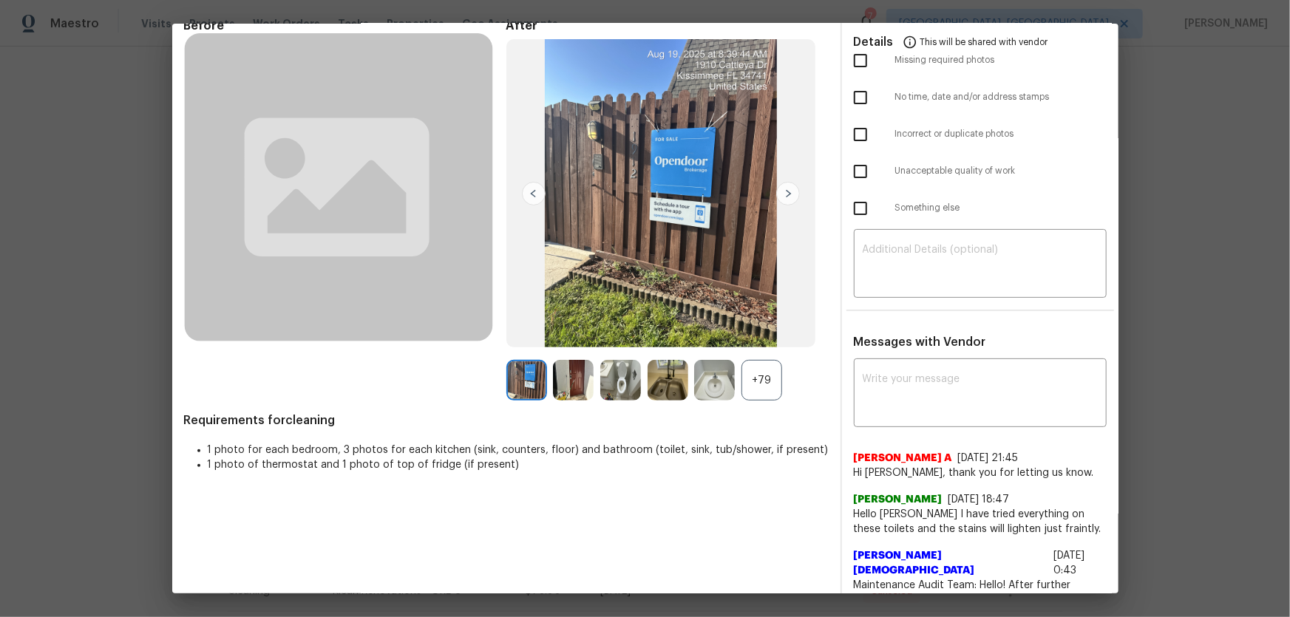
scroll to position [201, 0]
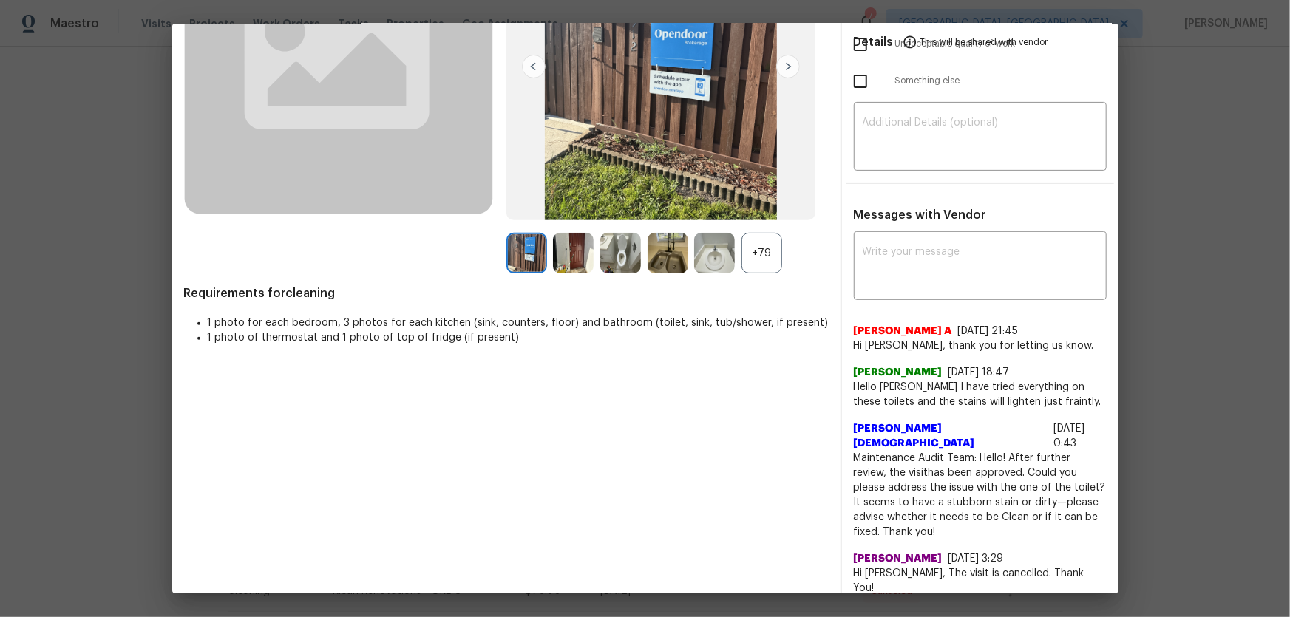
click at [753, 259] on div "+79" at bounding box center [761, 253] width 41 height 41
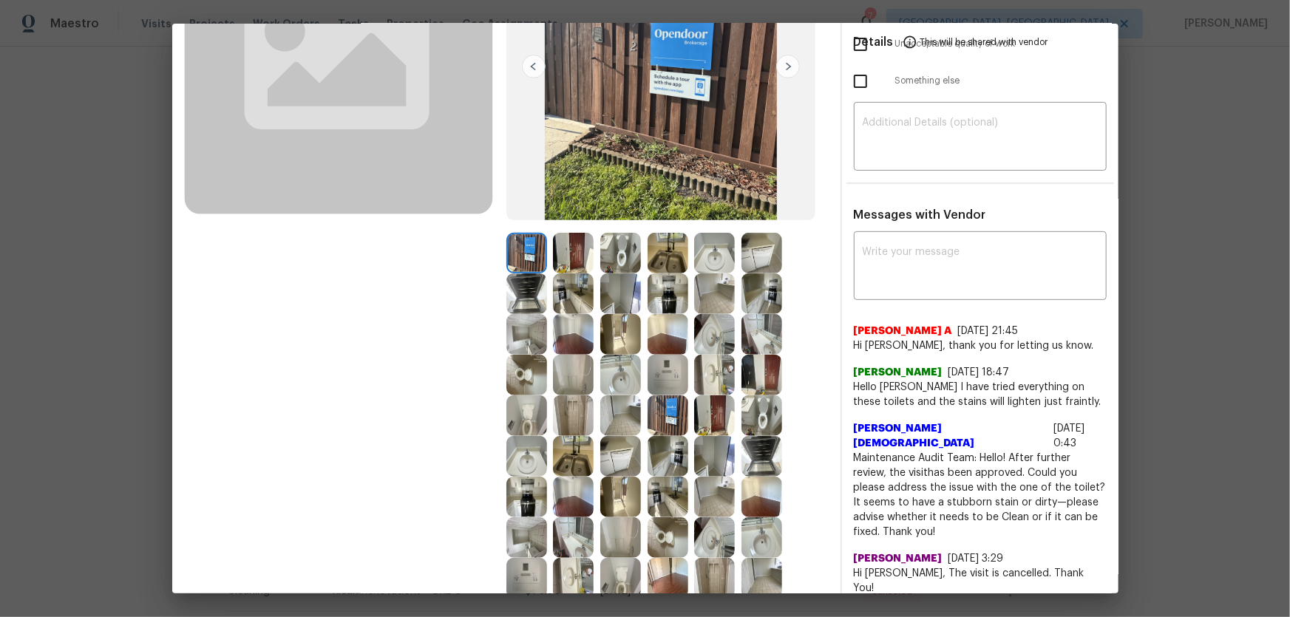
click at [662, 375] on img at bounding box center [667, 375] width 41 height 41
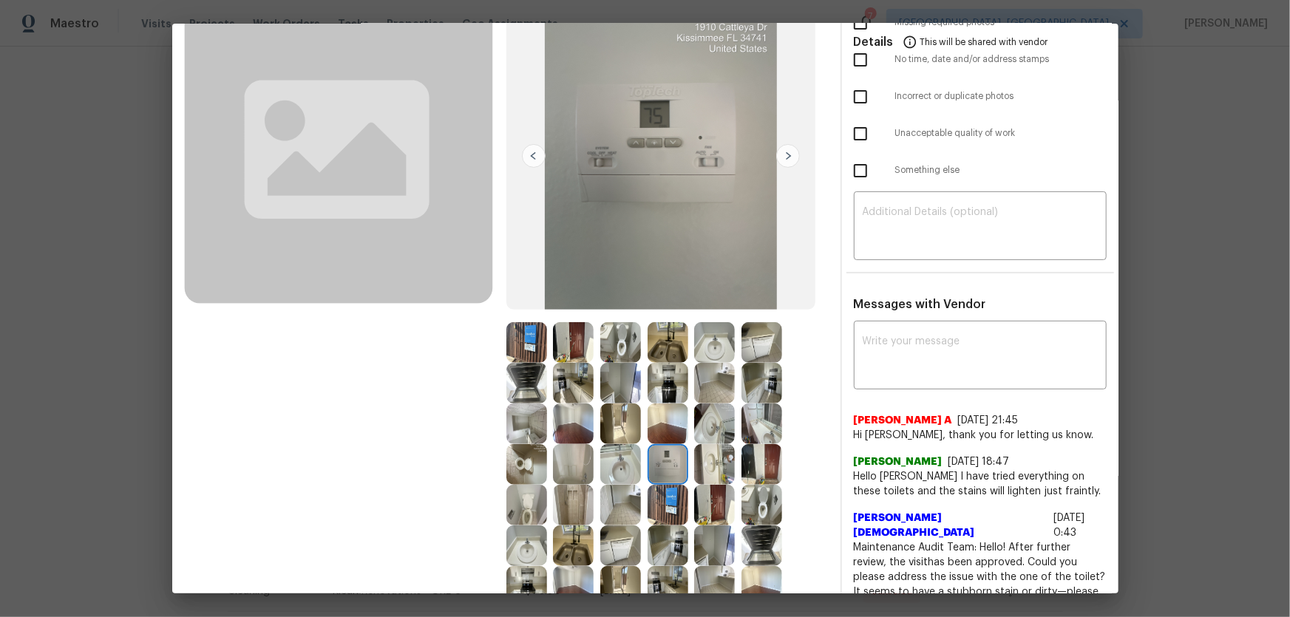
scroll to position [134, 0]
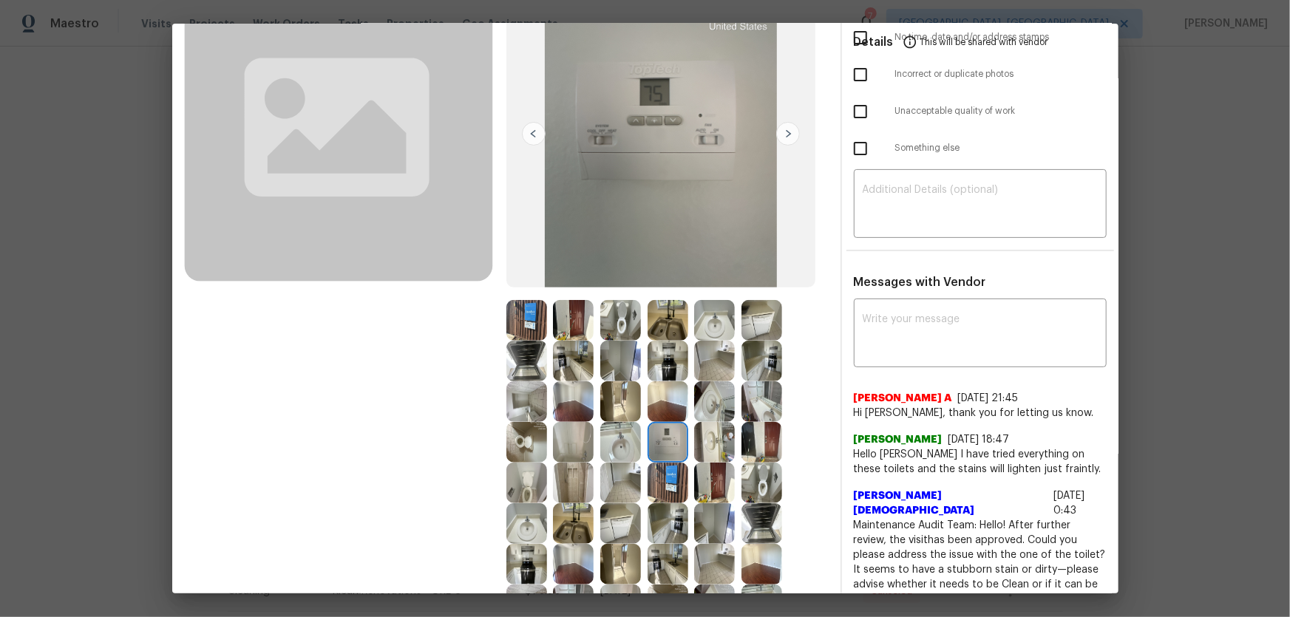
click at [706, 407] on img at bounding box center [714, 401] width 41 height 41
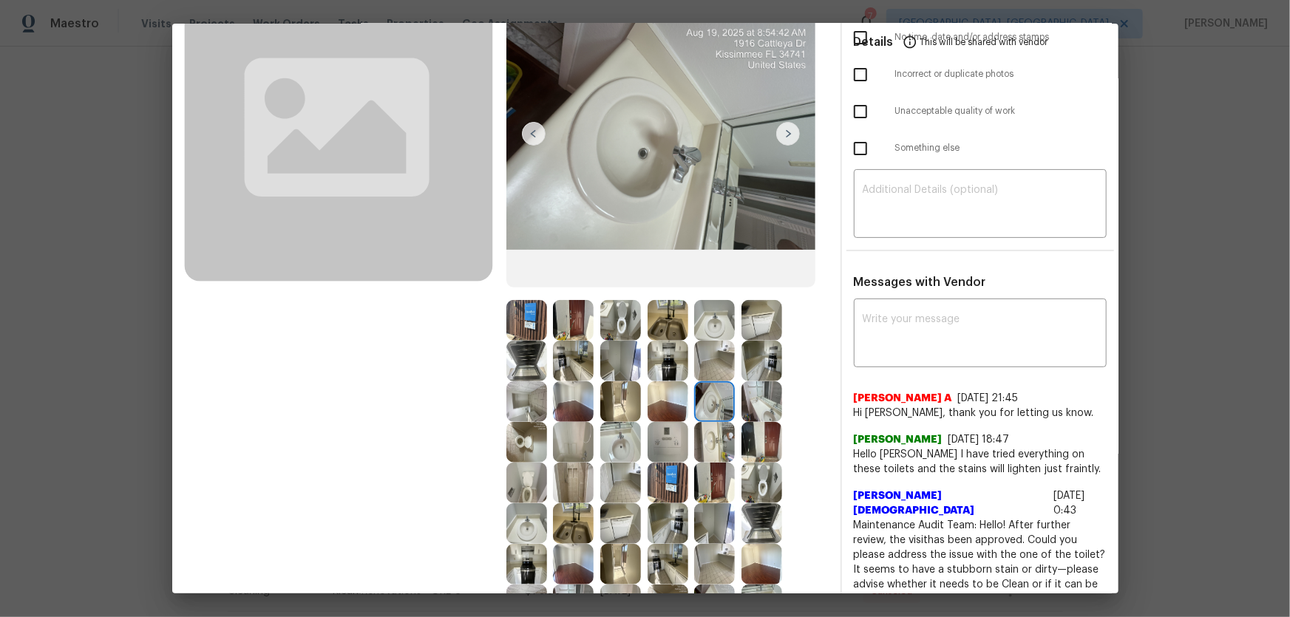
click at [711, 407] on img at bounding box center [714, 442] width 41 height 41
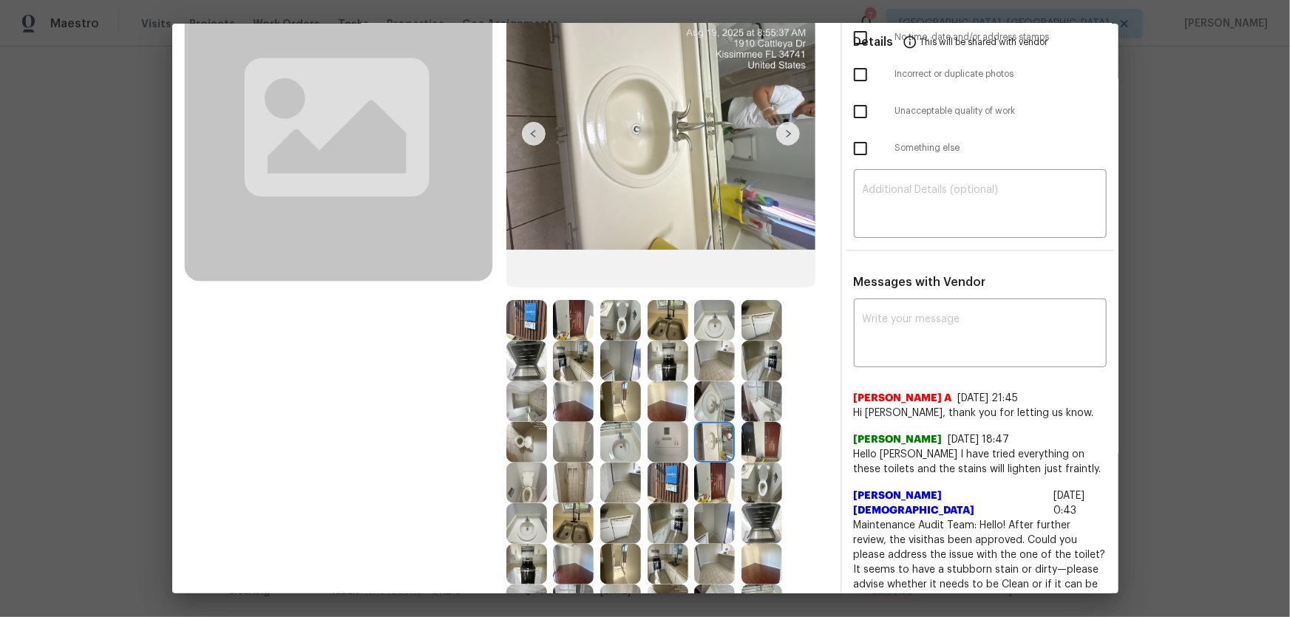
click at [666, 407] on img at bounding box center [667, 483] width 41 height 41
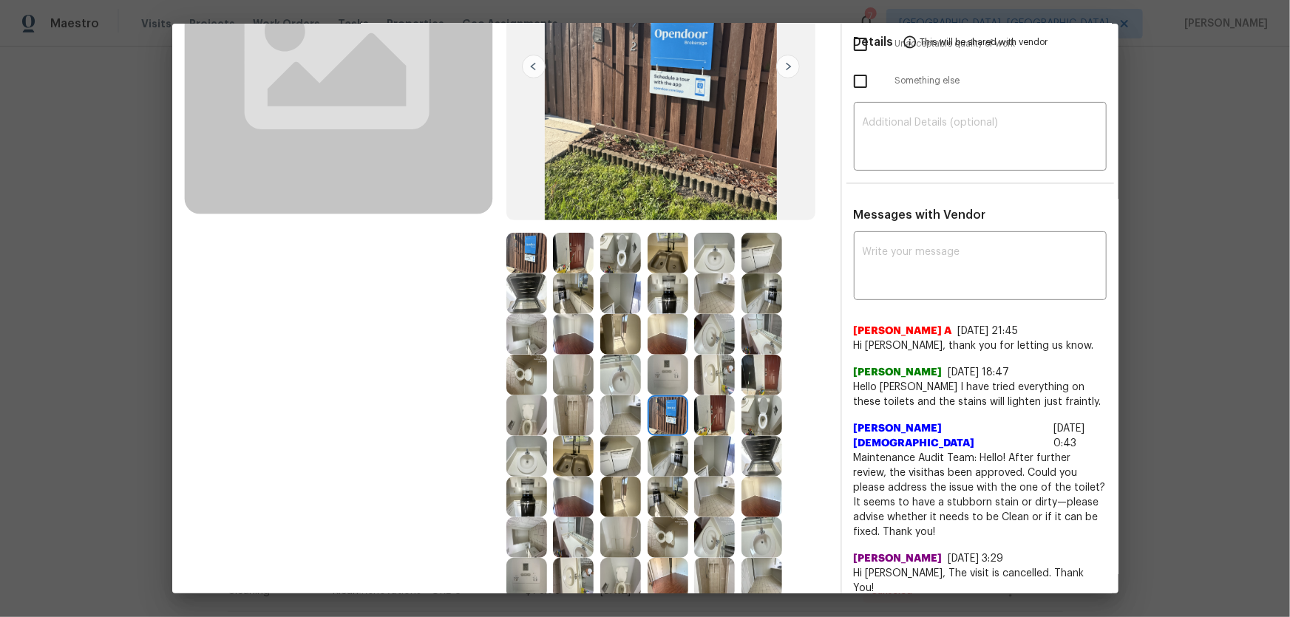
scroll to position [268, 0]
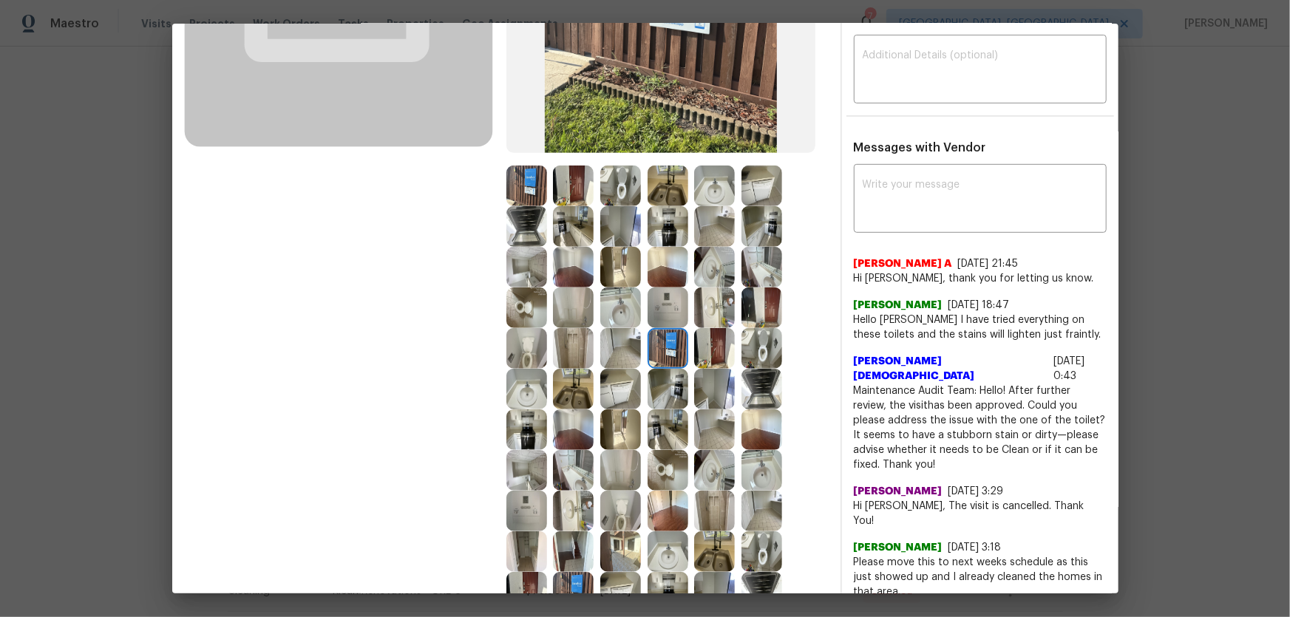
click at [624, 309] on img at bounding box center [620, 307] width 41 height 41
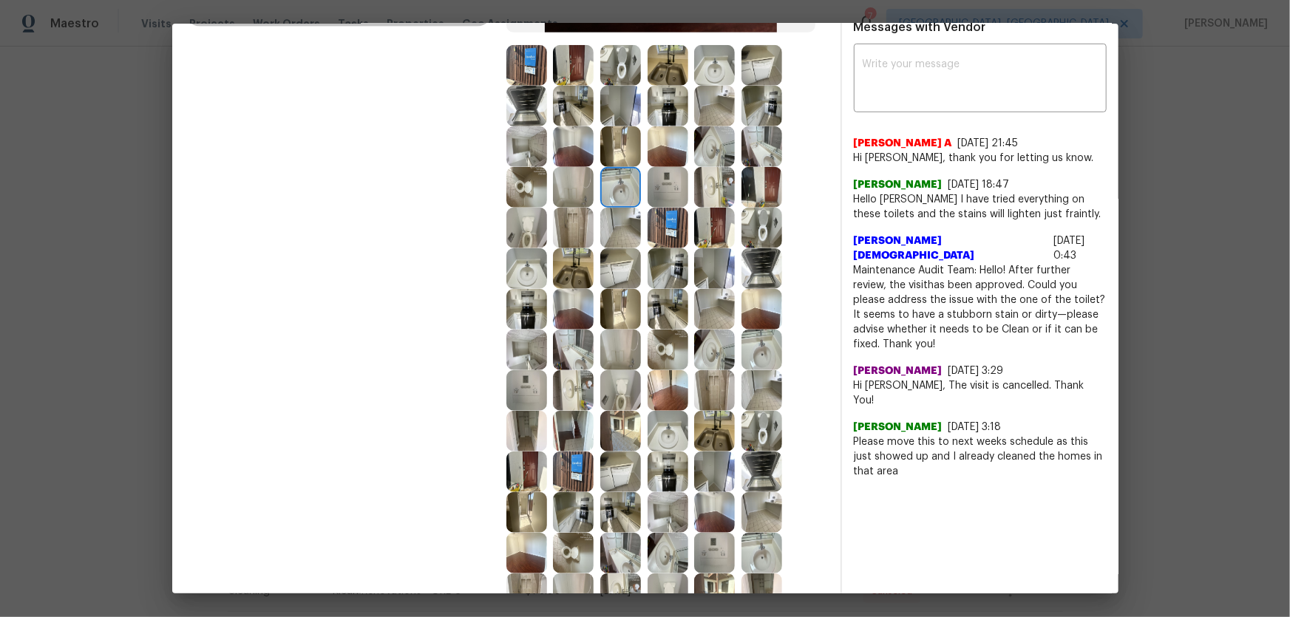
scroll to position [403, 0]
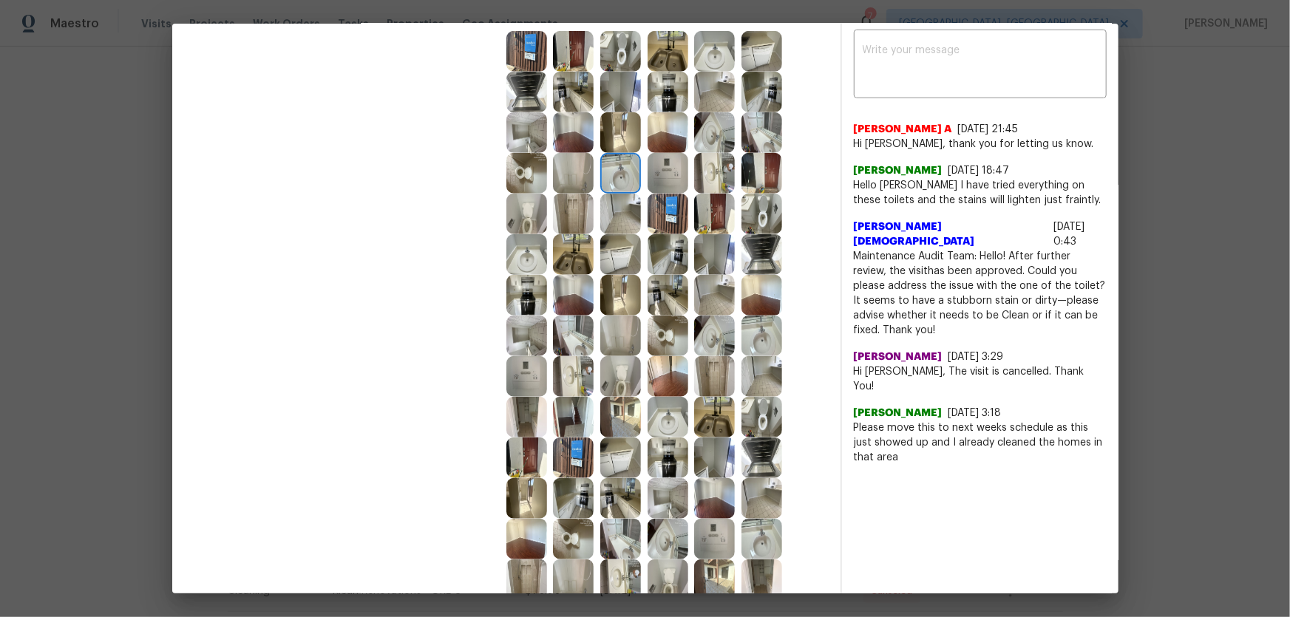
click at [625, 369] on img at bounding box center [620, 376] width 41 height 41
click at [654, 341] on img at bounding box center [667, 336] width 41 height 41
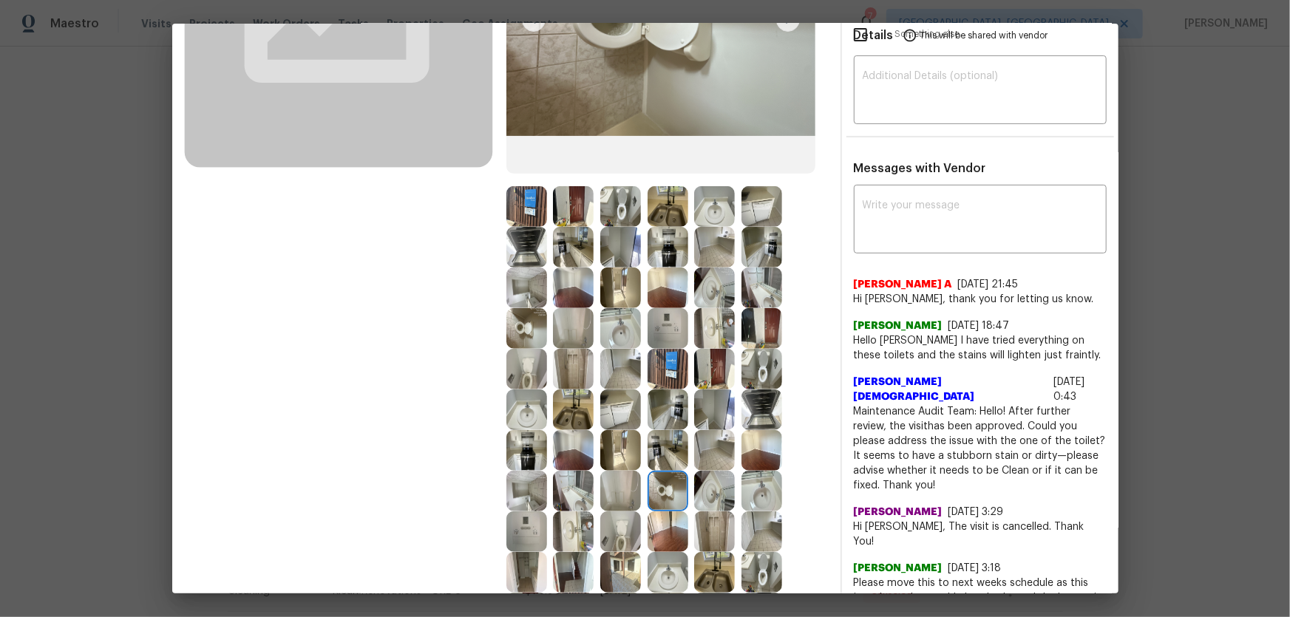
scroll to position [268, 0]
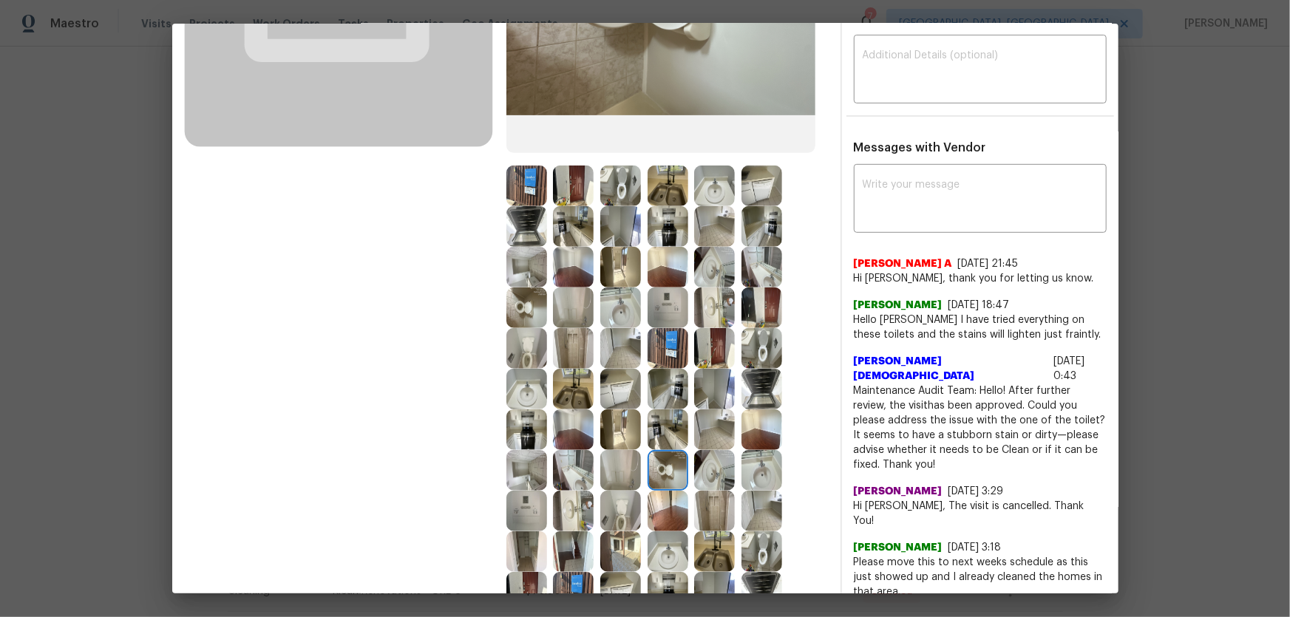
click at [753, 407] on img at bounding box center [761, 551] width 41 height 41
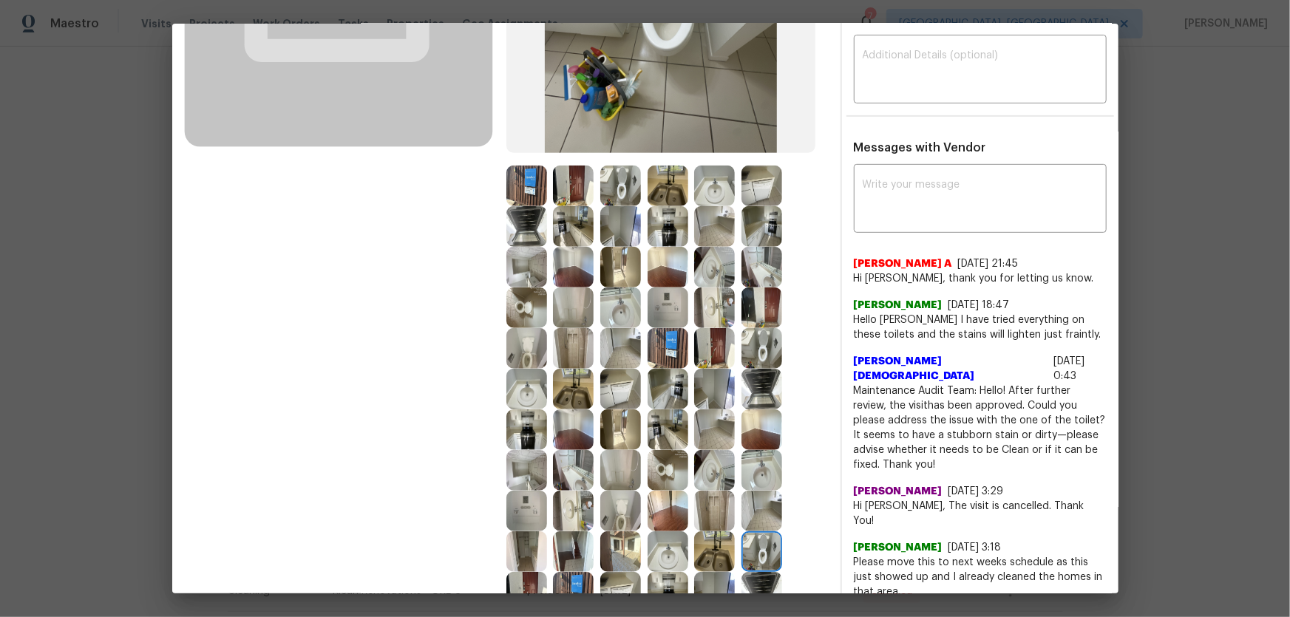
click at [604, 407] on img at bounding box center [620, 511] width 41 height 41
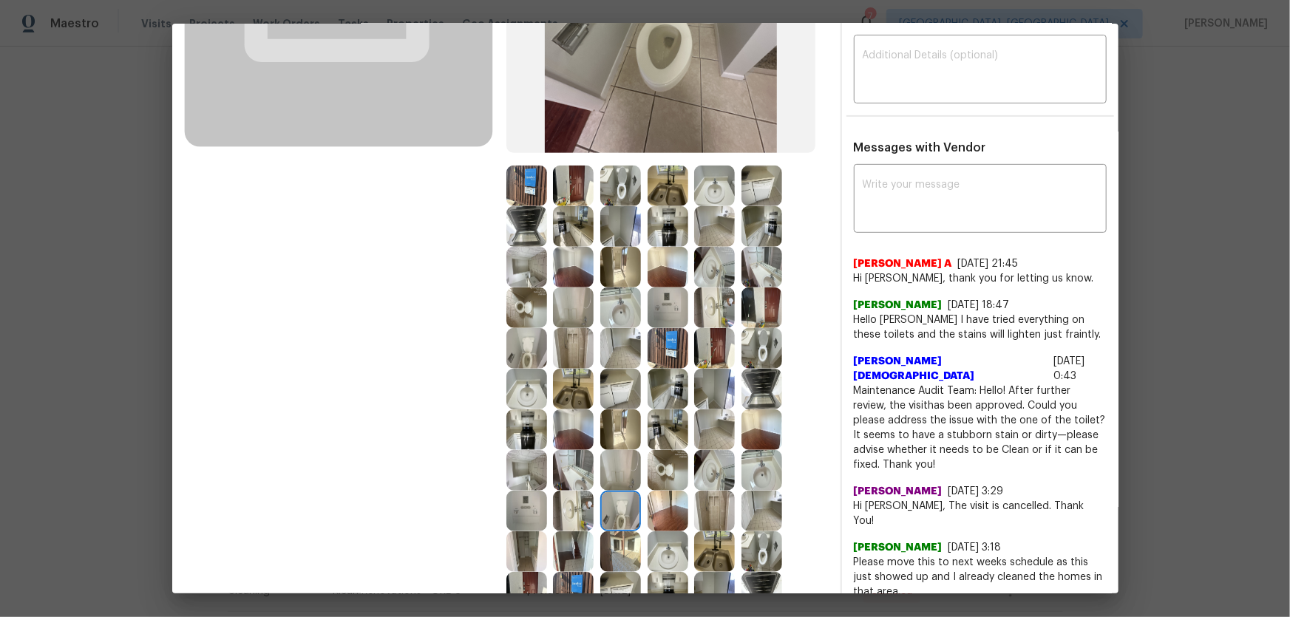
click at [677, 407] on img at bounding box center [667, 470] width 41 height 41
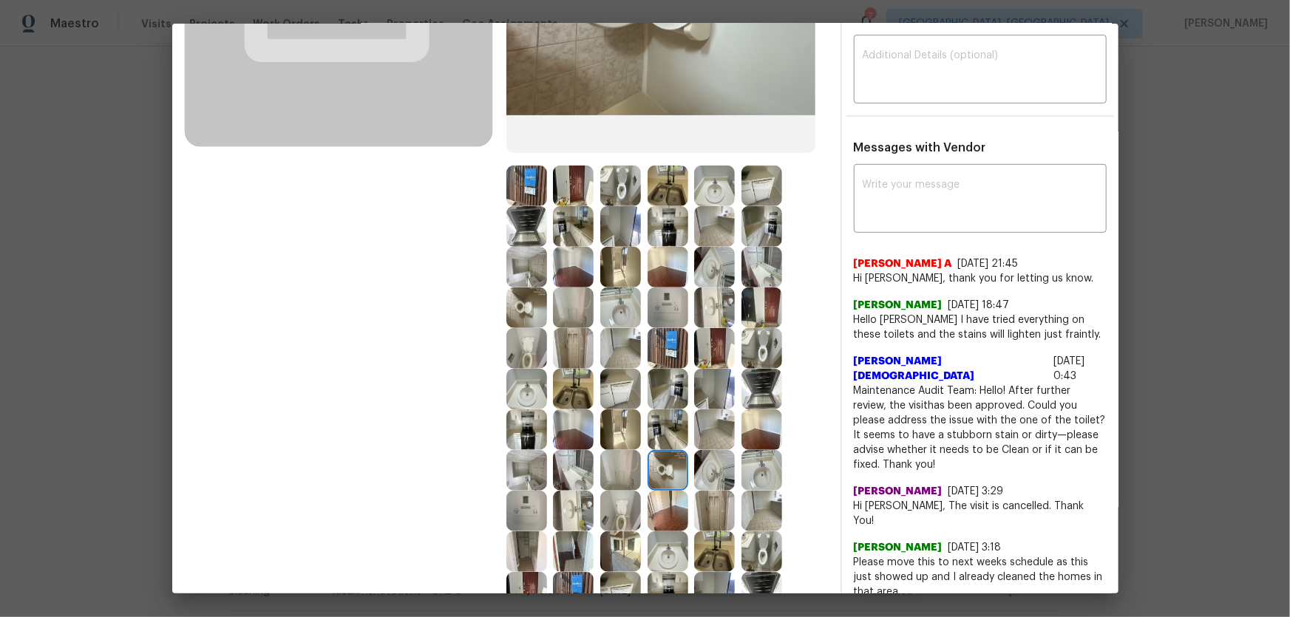
click at [717, 407] on img at bounding box center [714, 470] width 41 height 41
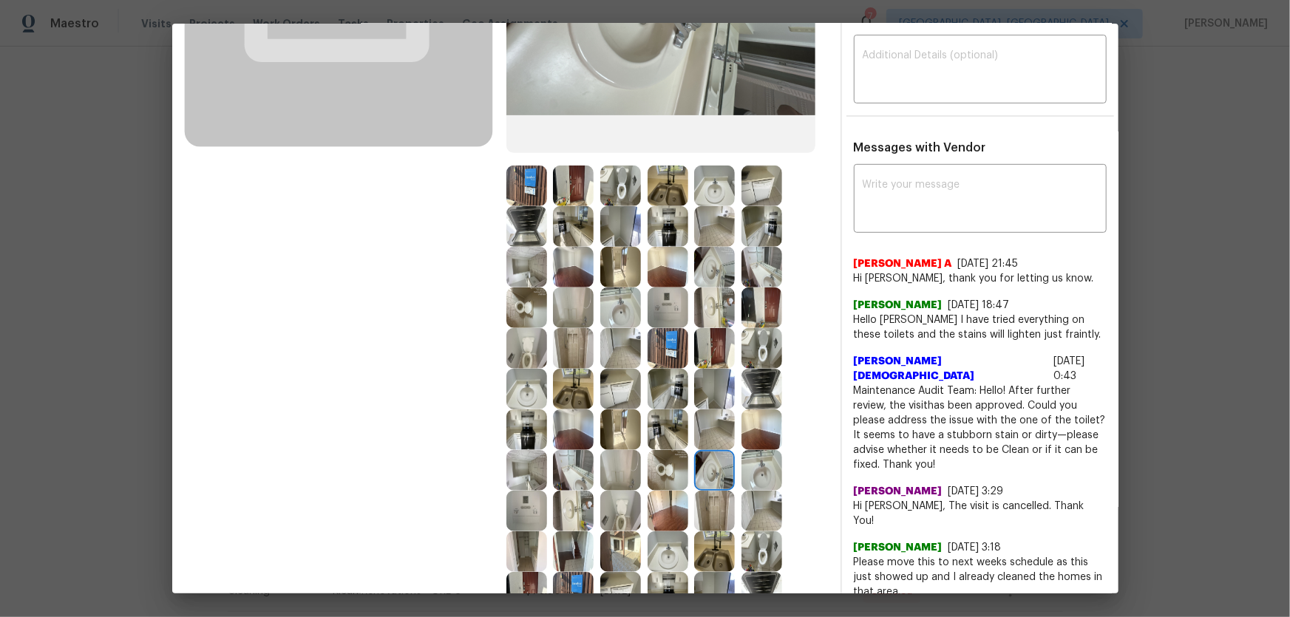
click at [769, 407] on img at bounding box center [761, 470] width 41 height 41
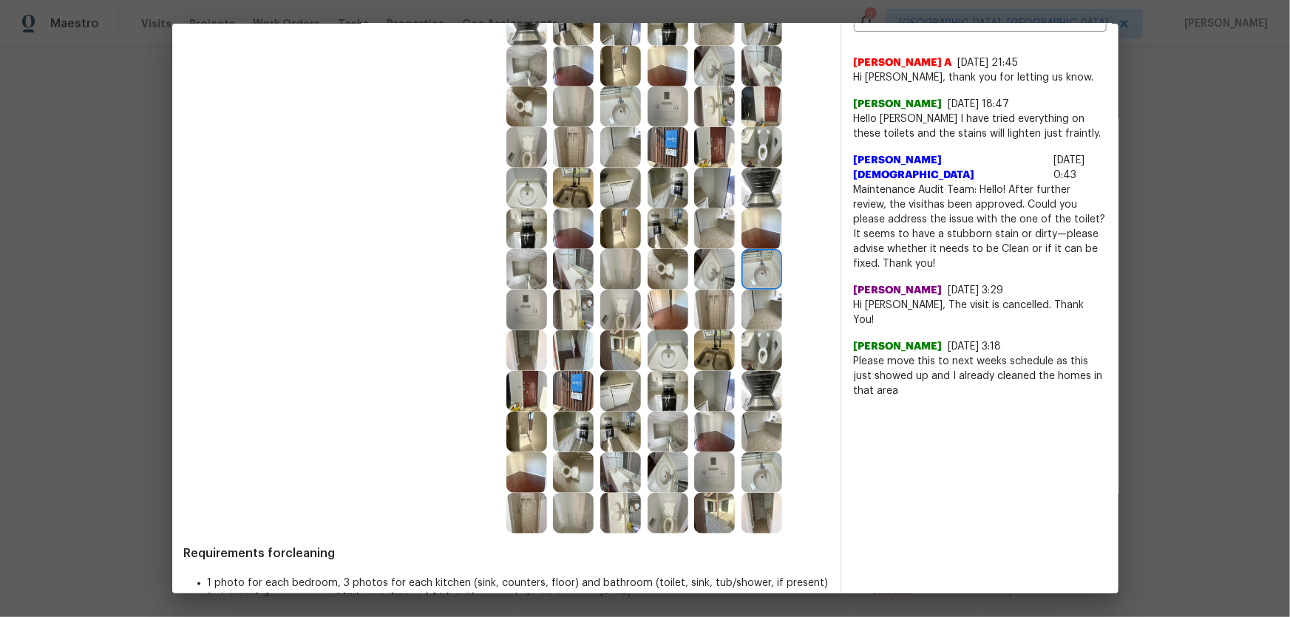
scroll to position [470, 0]
click at [714, 354] on img at bounding box center [714, 350] width 41 height 41
click at [635, 364] on img at bounding box center [620, 350] width 41 height 41
click at [701, 397] on img at bounding box center [714, 390] width 41 height 41
click at [711, 407] on img at bounding box center [714, 431] width 41 height 41
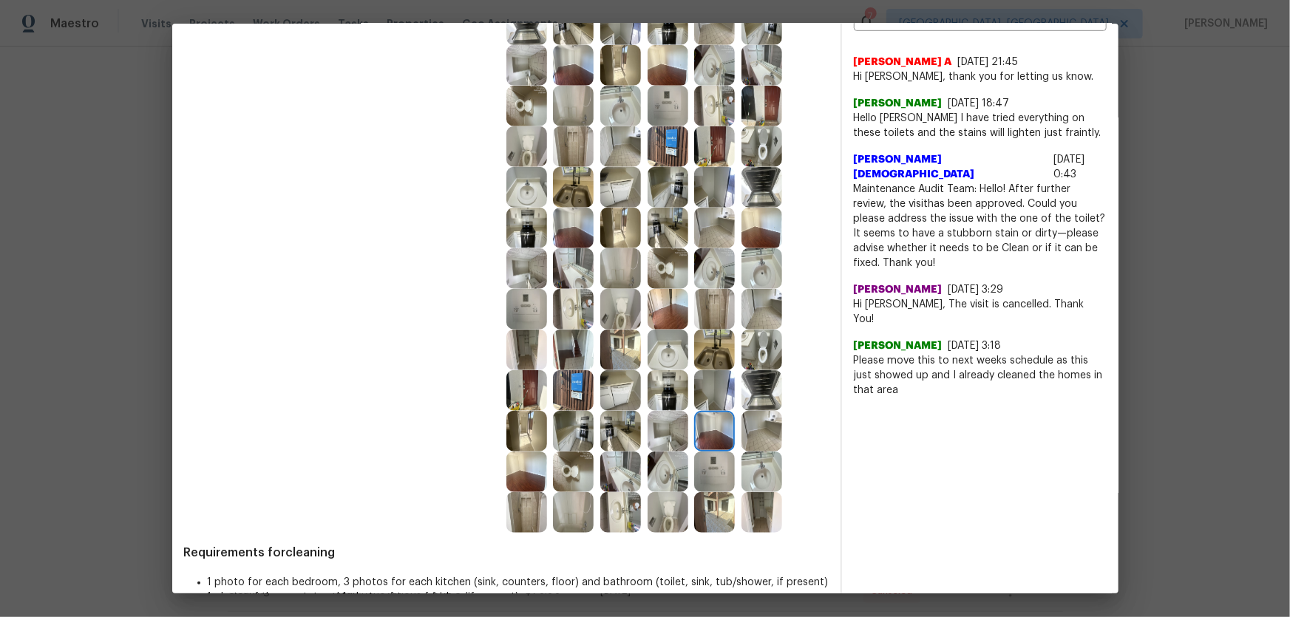
click at [751, 407] on img at bounding box center [761, 431] width 41 height 41
click at [755, 381] on img at bounding box center [761, 390] width 41 height 41
click at [708, 385] on img at bounding box center [714, 390] width 41 height 41
click at [667, 387] on img at bounding box center [667, 390] width 41 height 41
click at [656, 354] on img at bounding box center [667, 350] width 41 height 41
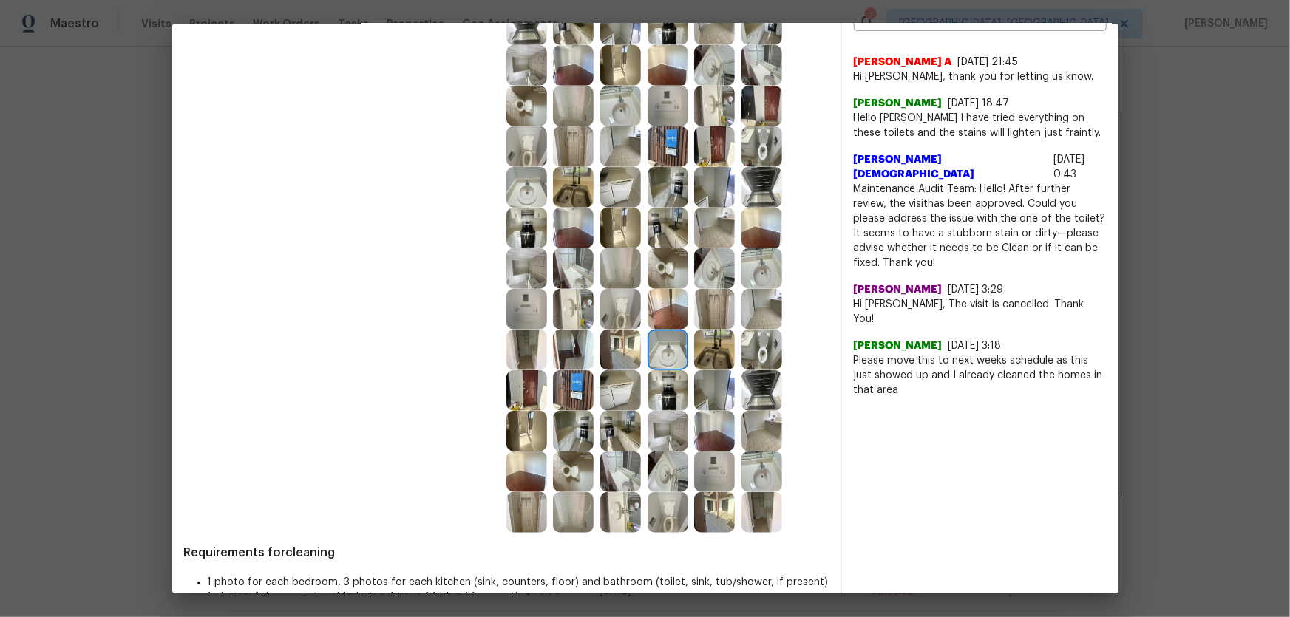
click at [703, 360] on img at bounding box center [714, 350] width 41 height 41
click at [565, 407] on img at bounding box center [573, 431] width 41 height 41
click at [615, 407] on img at bounding box center [620, 431] width 41 height 41
click at [616, 407] on img at bounding box center [620, 472] width 41 height 41
click at [616, 407] on img at bounding box center [620, 512] width 41 height 41
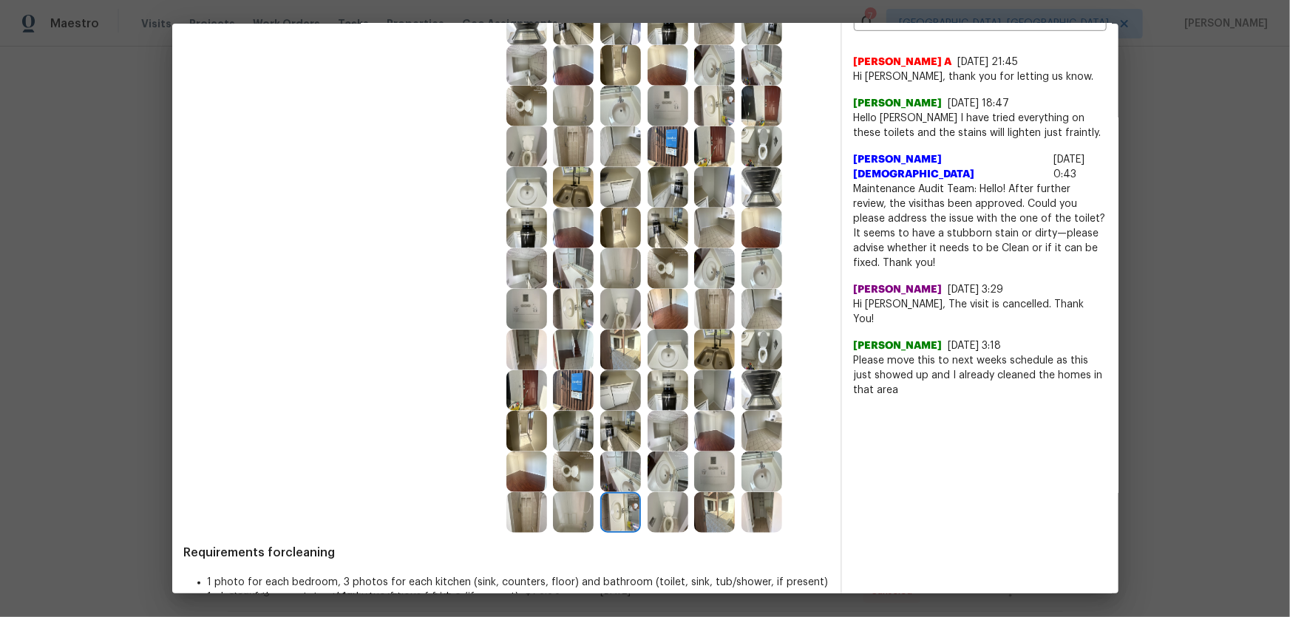
click at [579, 407] on img at bounding box center [573, 512] width 41 height 41
click at [532, 407] on img at bounding box center [526, 512] width 41 height 41
click at [510, 407] on img at bounding box center [526, 472] width 41 height 41
click at [517, 407] on img at bounding box center [526, 431] width 41 height 41
click at [531, 378] on img at bounding box center [526, 390] width 41 height 41
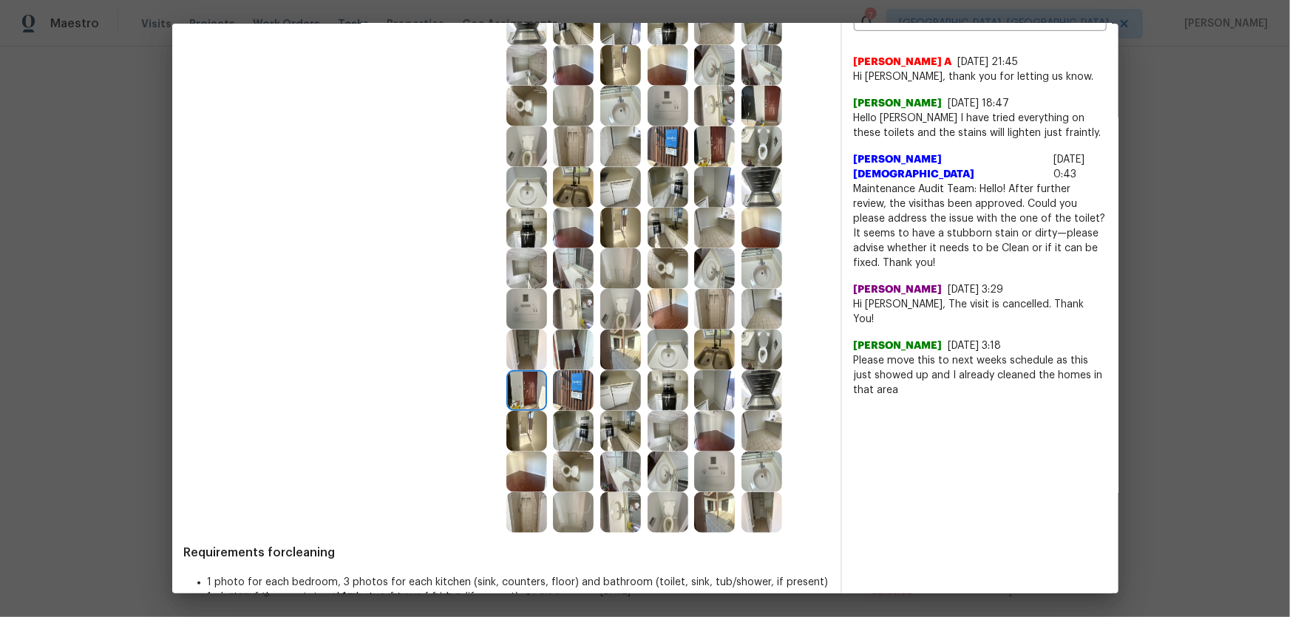
click at [572, 384] on img at bounding box center [573, 390] width 41 height 41
click at [566, 353] on img at bounding box center [573, 350] width 41 height 41
click at [619, 355] on img at bounding box center [620, 350] width 41 height 41
click at [525, 316] on img at bounding box center [526, 309] width 41 height 41
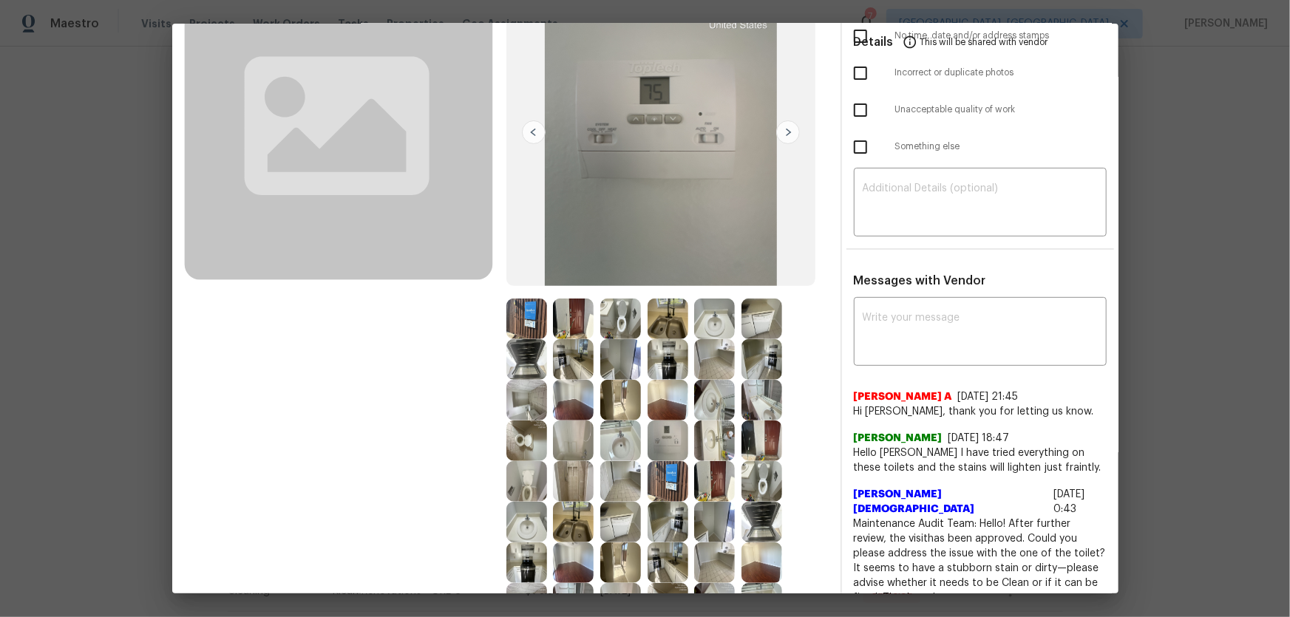
scroll to position [134, 0]
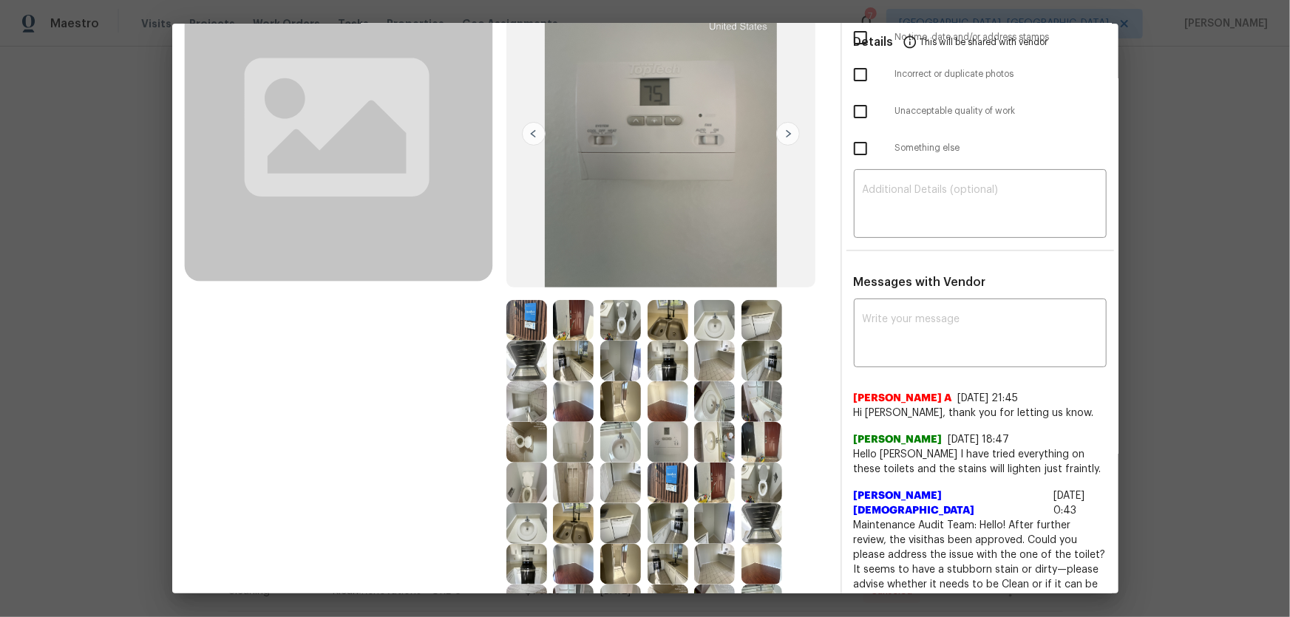
click at [672, 310] on img at bounding box center [667, 320] width 41 height 41
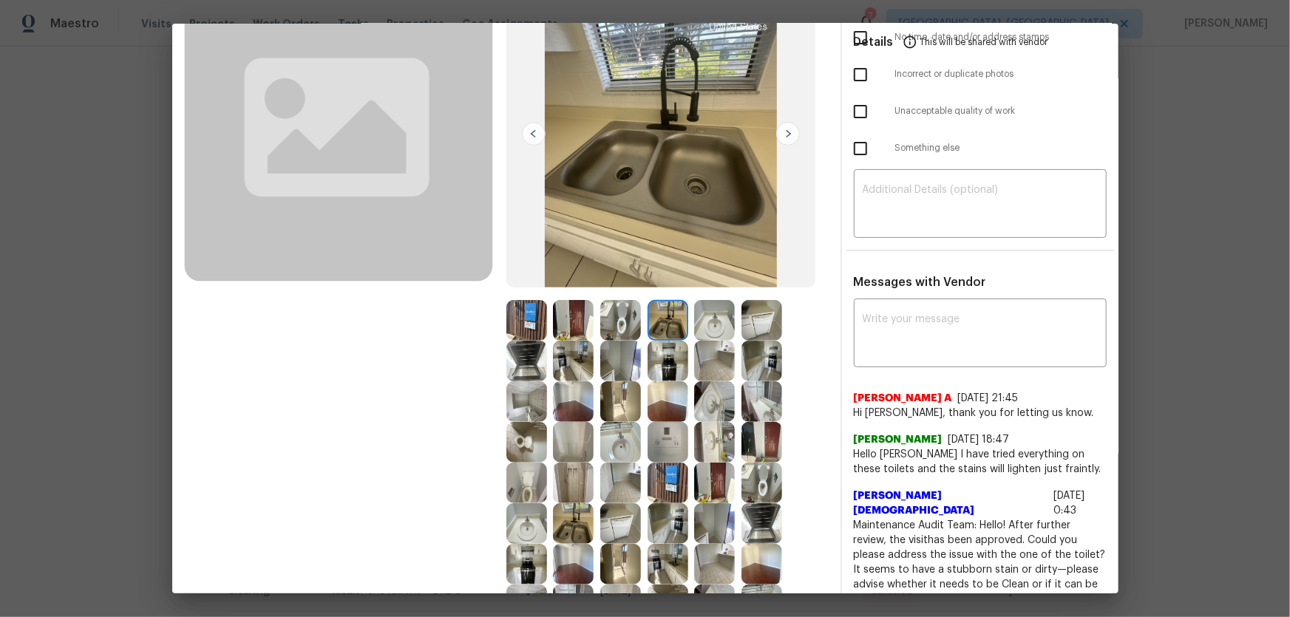
click at [627, 316] on img at bounding box center [620, 320] width 41 height 41
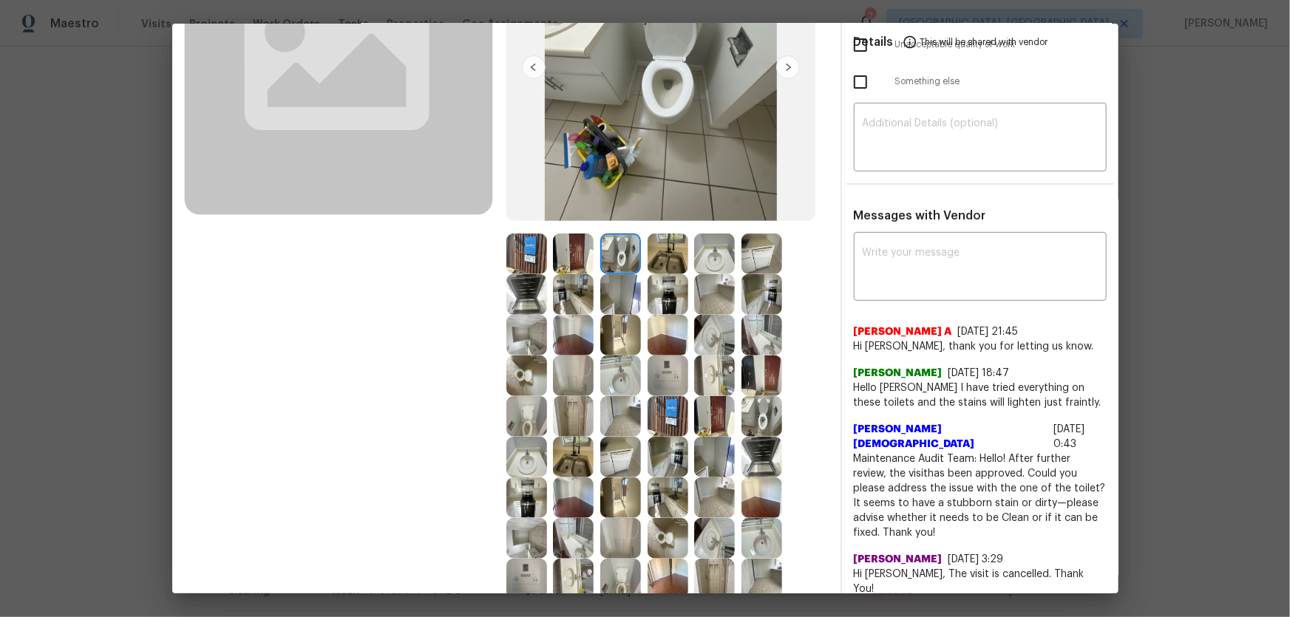
scroll to position [201, 0]
click at [573, 337] on img at bounding box center [573, 334] width 41 height 41
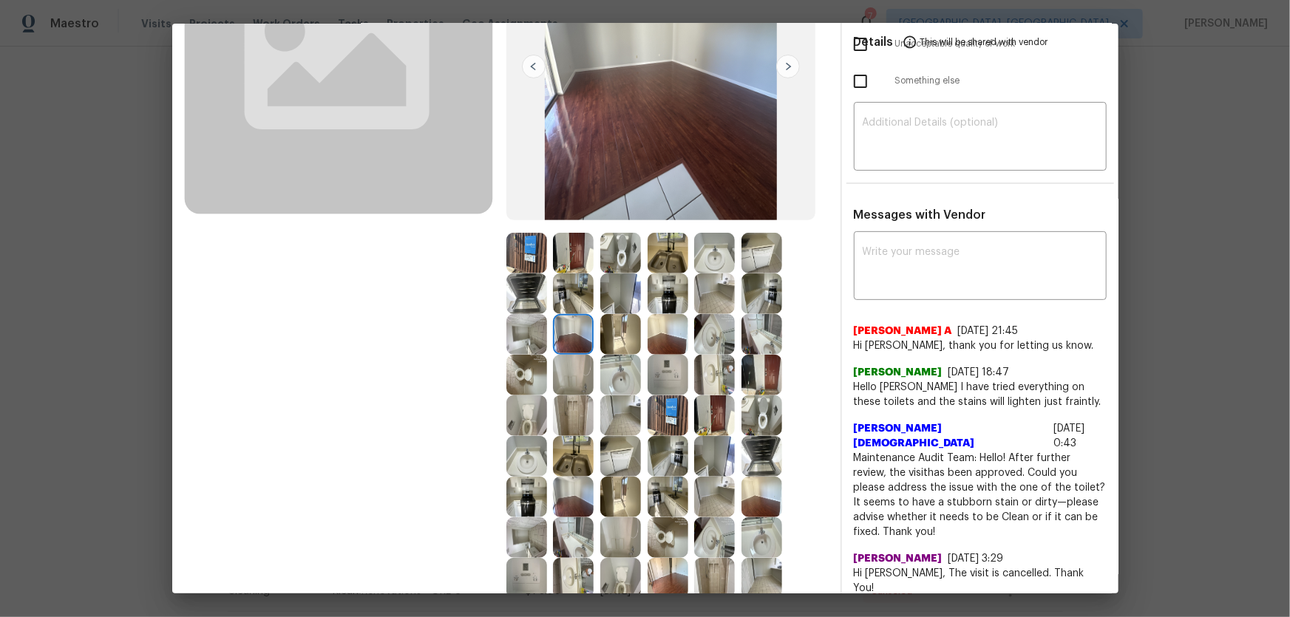
click at [616, 336] on img at bounding box center [620, 334] width 41 height 41
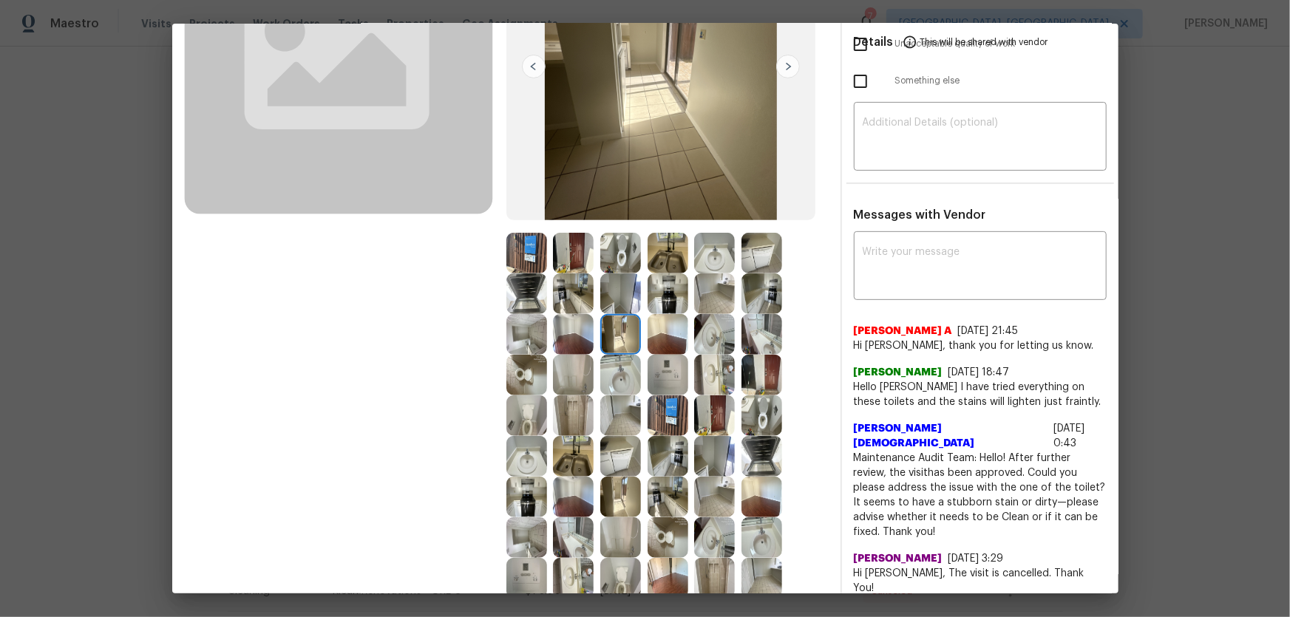
click at [614, 363] on img at bounding box center [620, 375] width 41 height 41
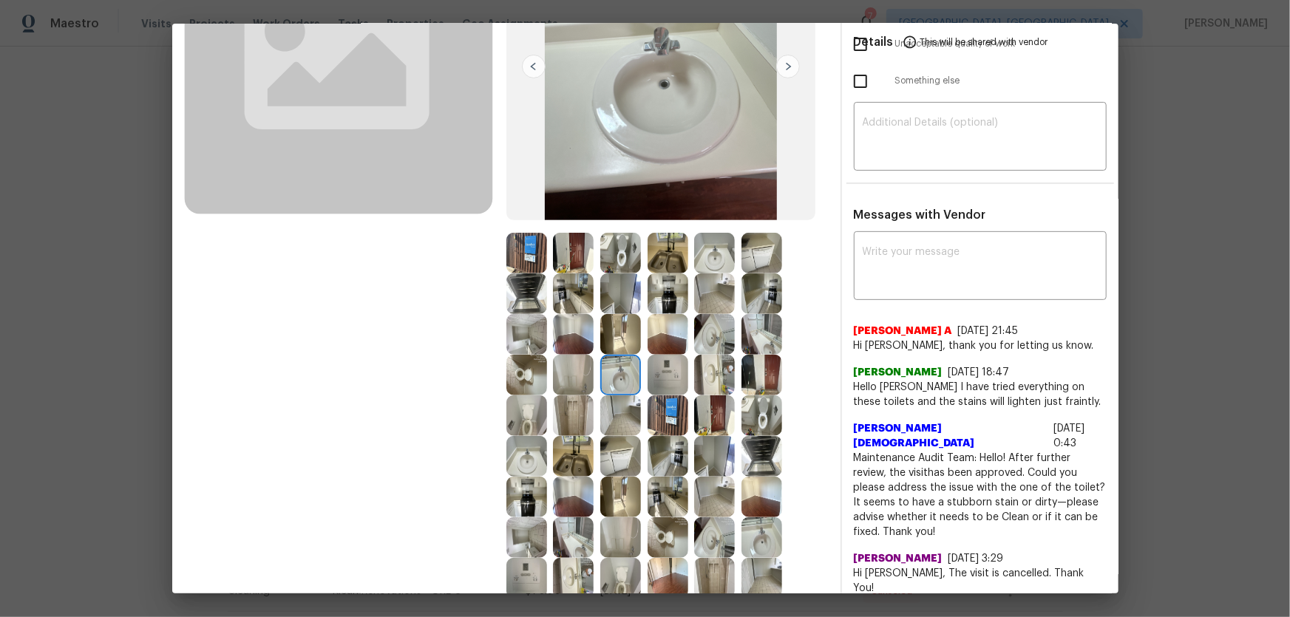
click at [576, 372] on img at bounding box center [573, 375] width 41 height 41
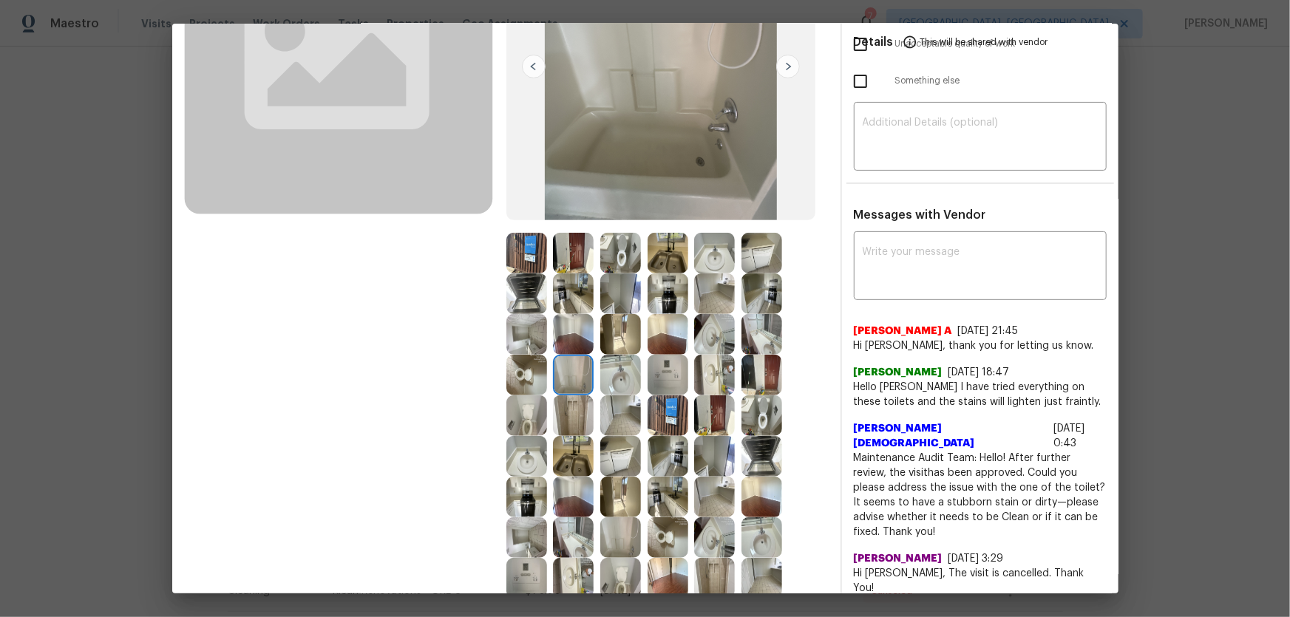
click at [669, 370] on img at bounding box center [667, 375] width 41 height 41
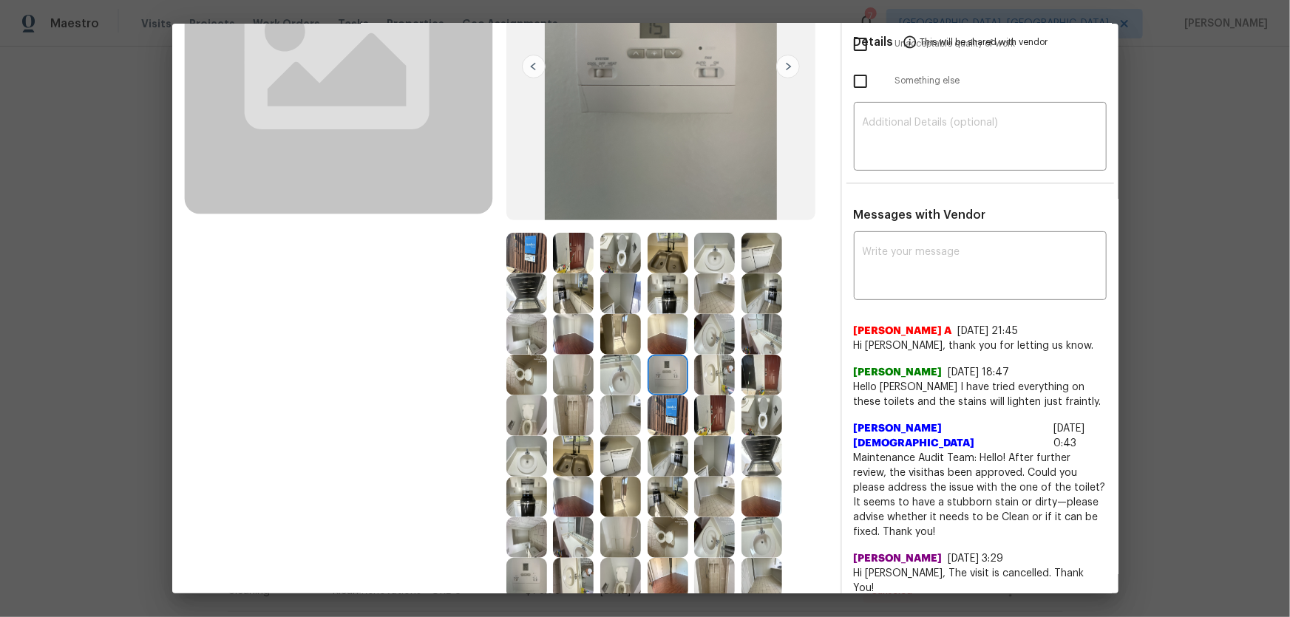
click at [669, 370] on img at bounding box center [667, 375] width 41 height 41
click at [718, 379] on img at bounding box center [714, 375] width 41 height 41
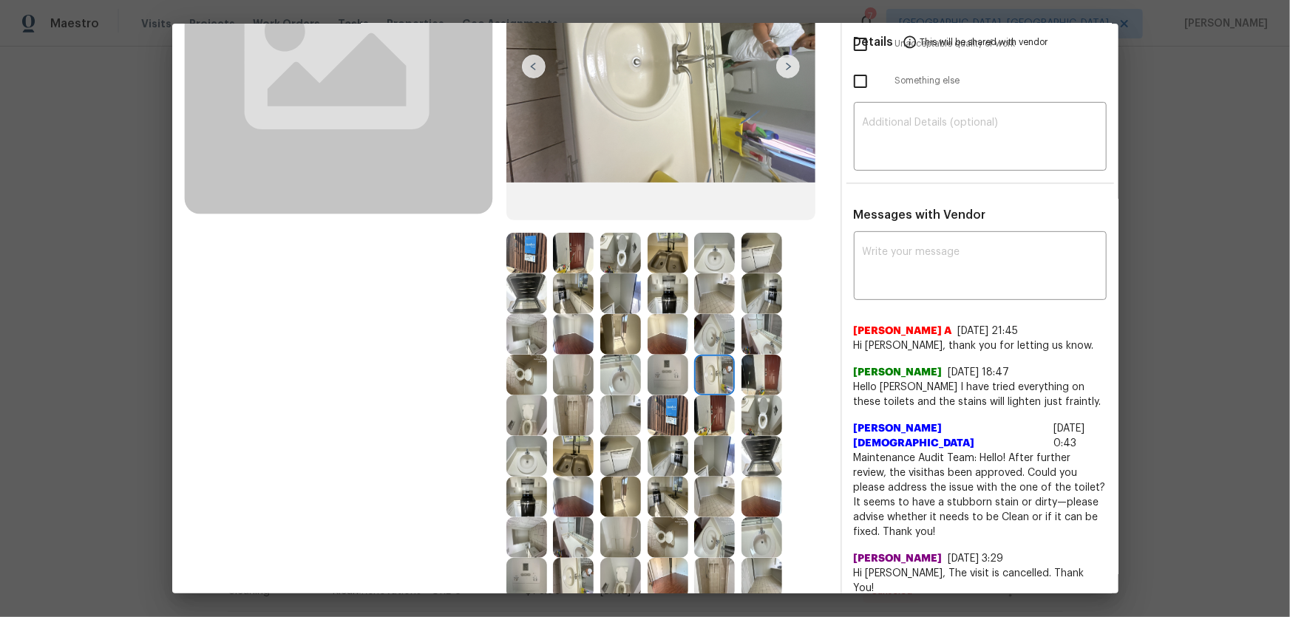
click at [716, 397] on img at bounding box center [714, 415] width 41 height 41
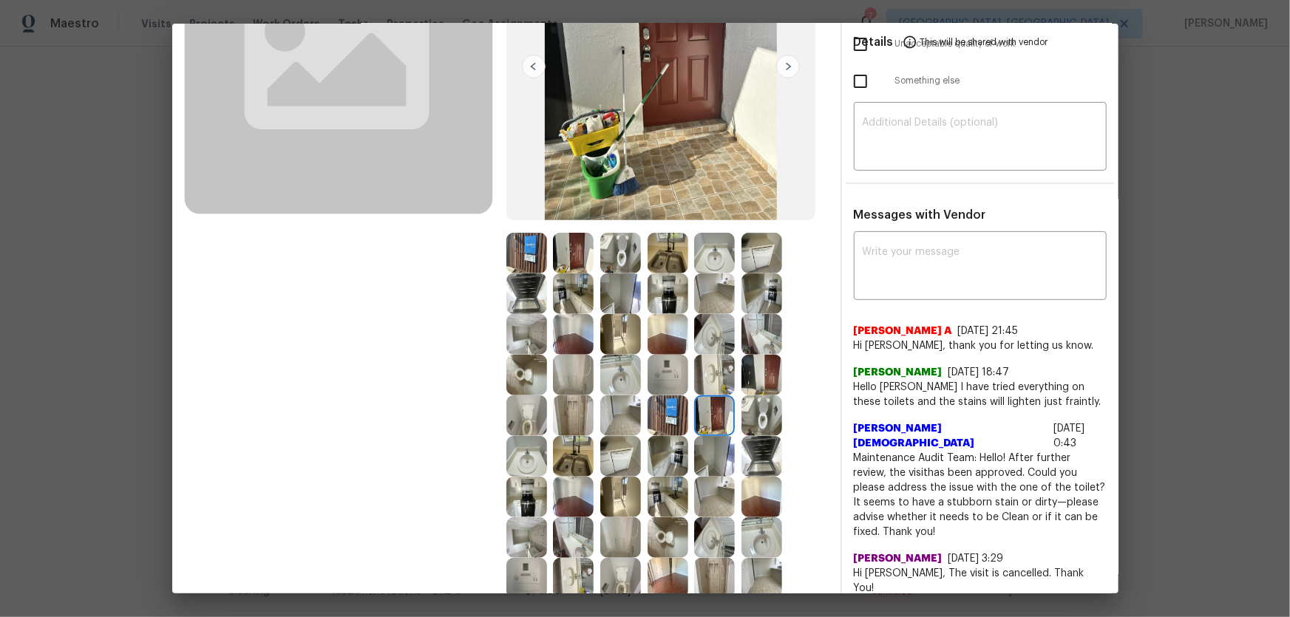
click at [760, 407] on img at bounding box center [761, 415] width 41 height 41
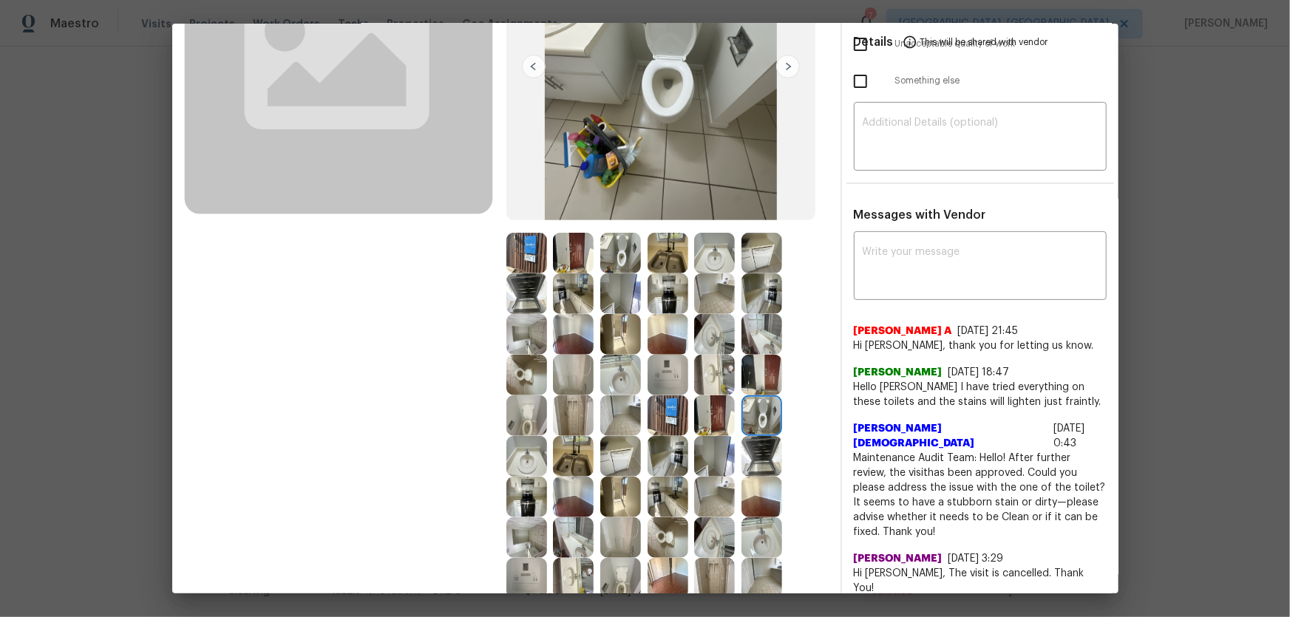
click at [757, 375] on img at bounding box center [761, 375] width 41 height 41
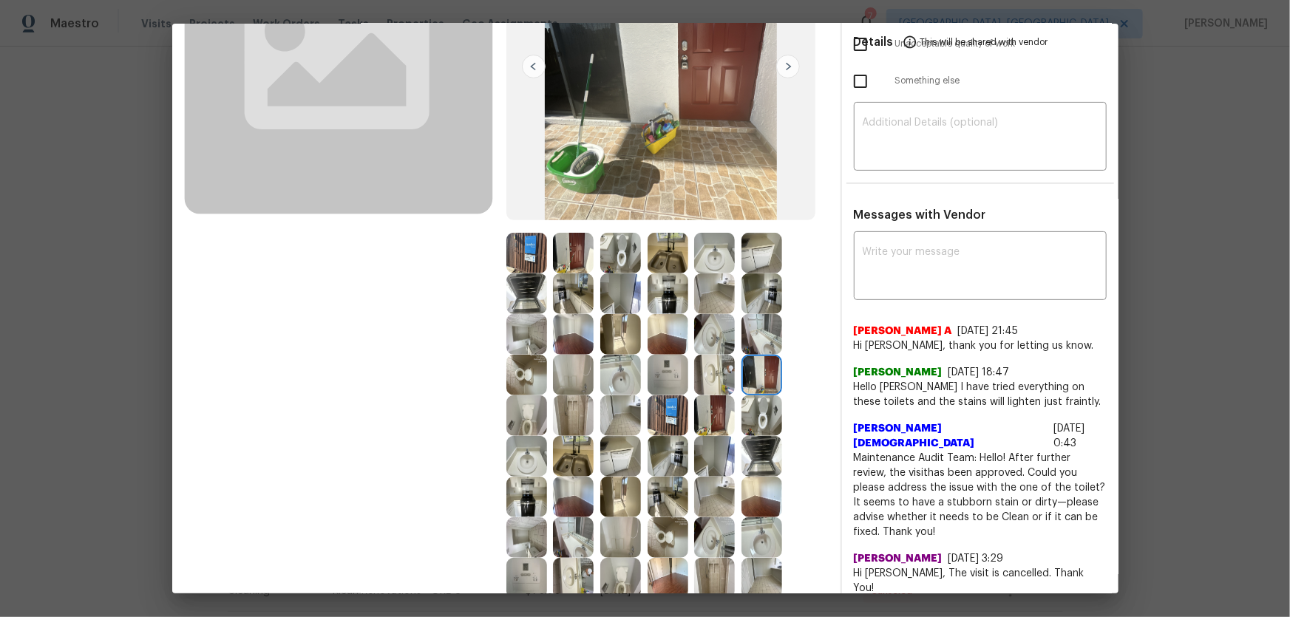
click at [668, 407] on img at bounding box center [667, 415] width 41 height 41
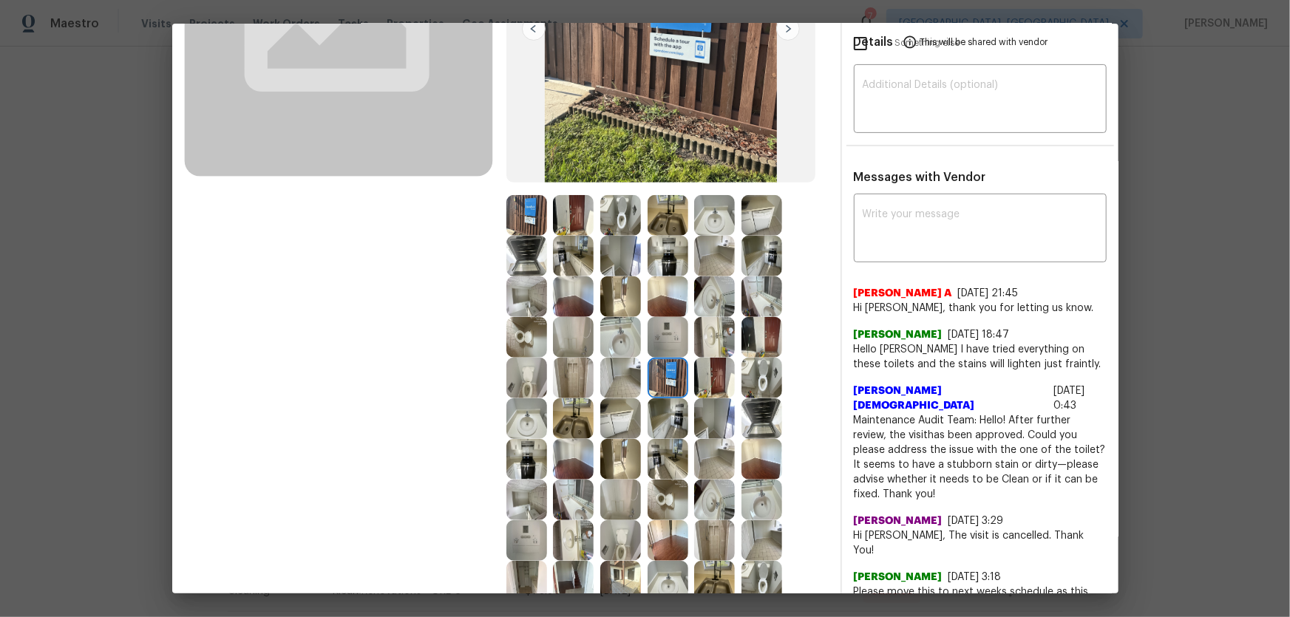
scroll to position [268, 0]
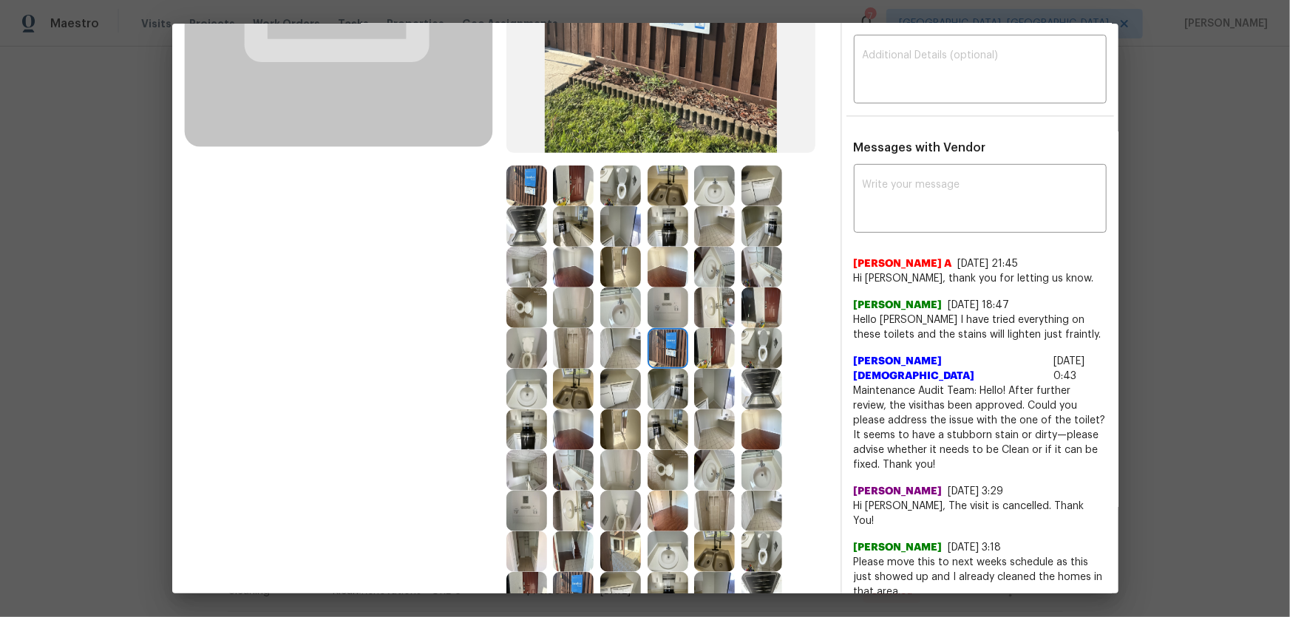
click at [661, 396] on img at bounding box center [667, 389] width 41 height 41
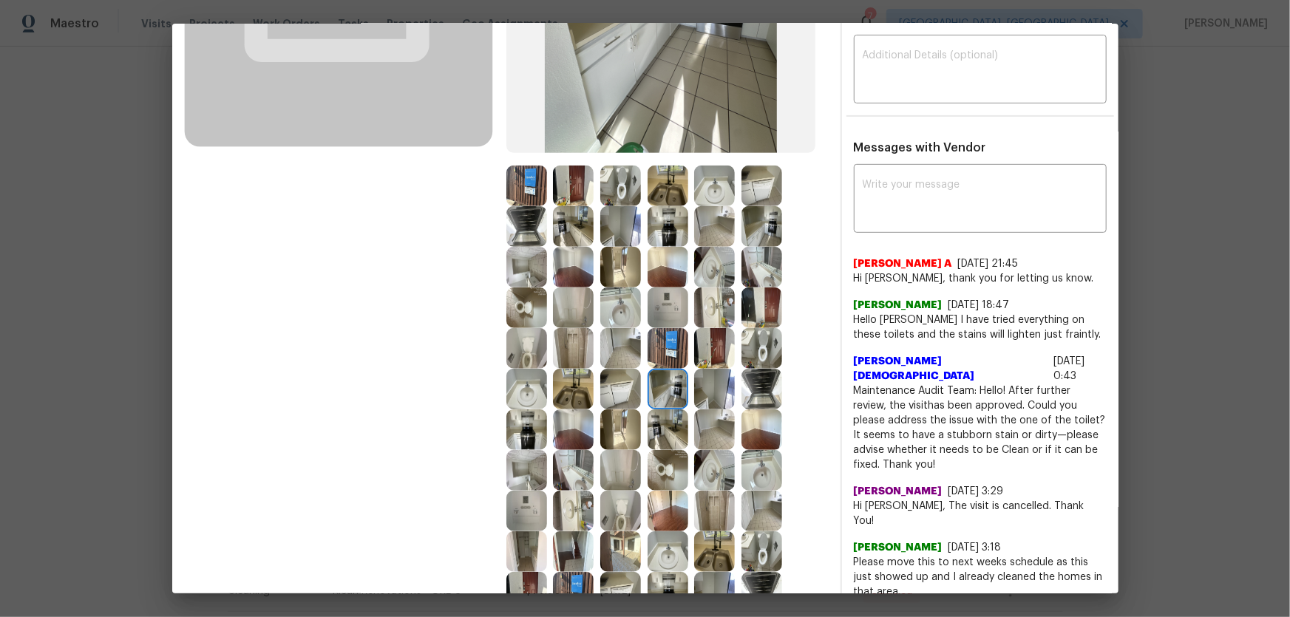
click at [661, 407] on img at bounding box center [667, 429] width 41 height 41
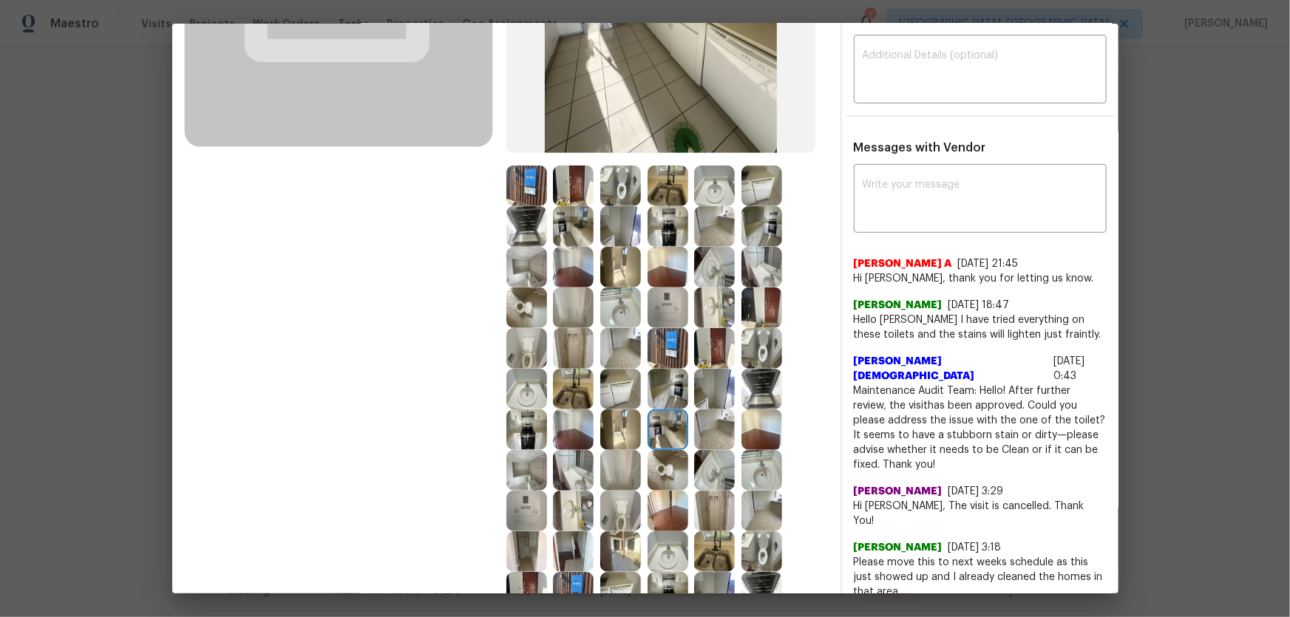
click at [613, 407] on img at bounding box center [620, 429] width 41 height 41
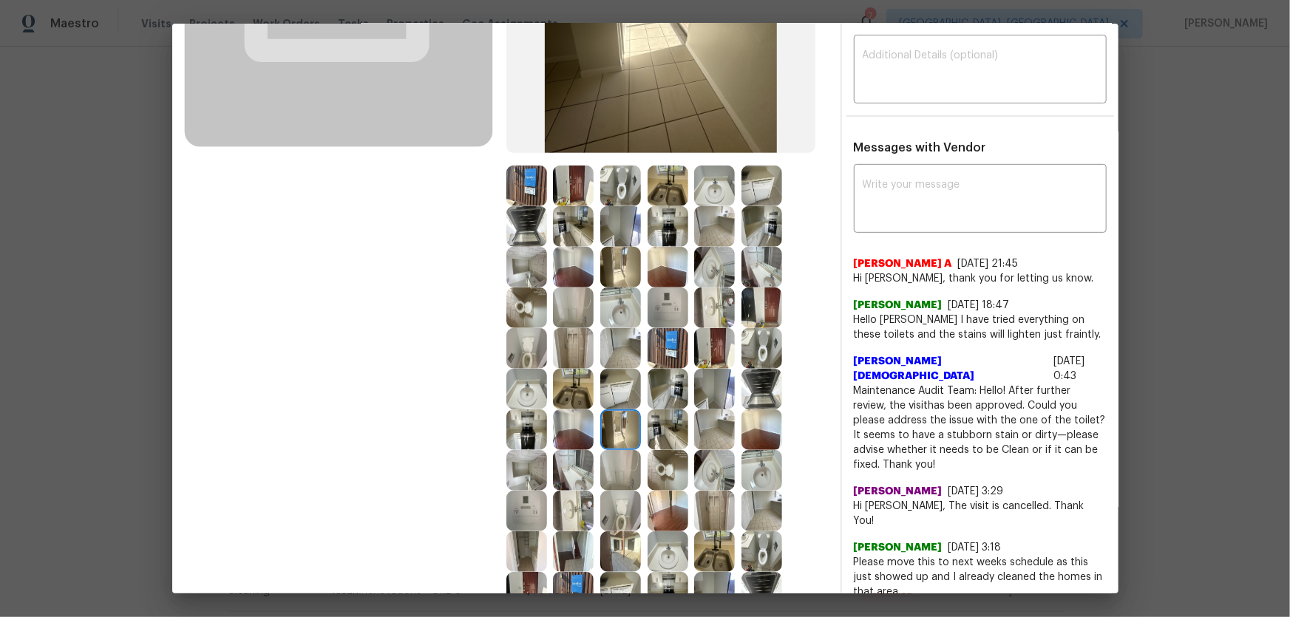
click at [613, 392] on img at bounding box center [620, 389] width 41 height 41
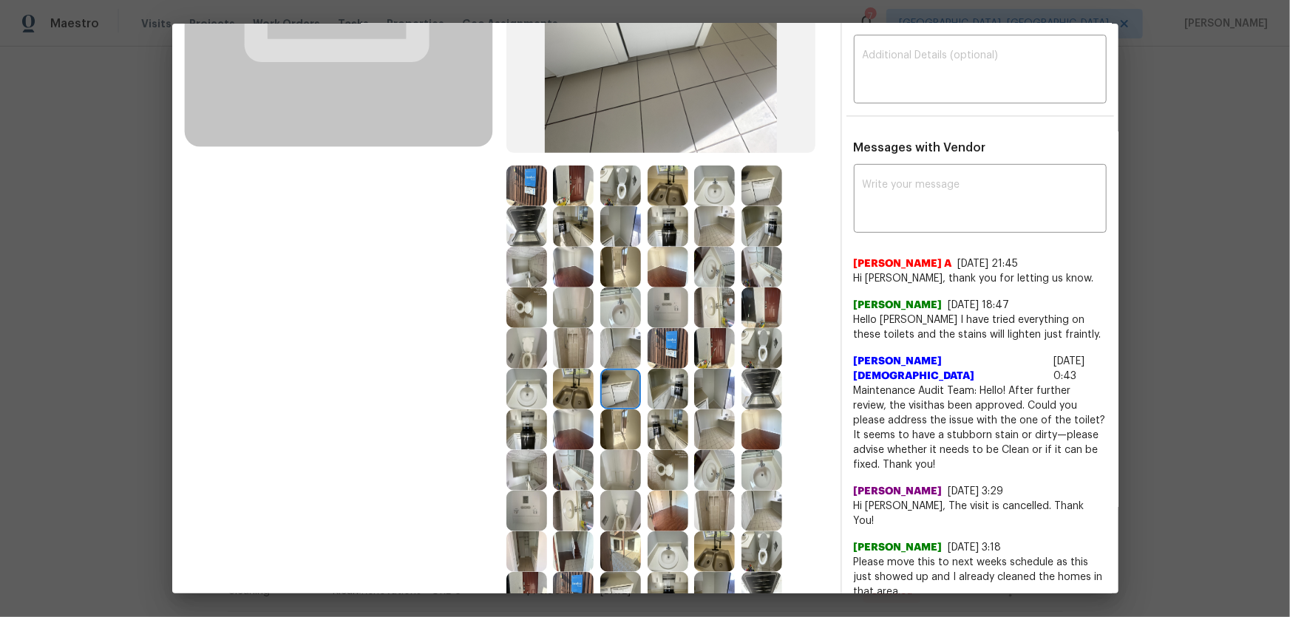
click at [576, 392] on img at bounding box center [573, 389] width 41 height 41
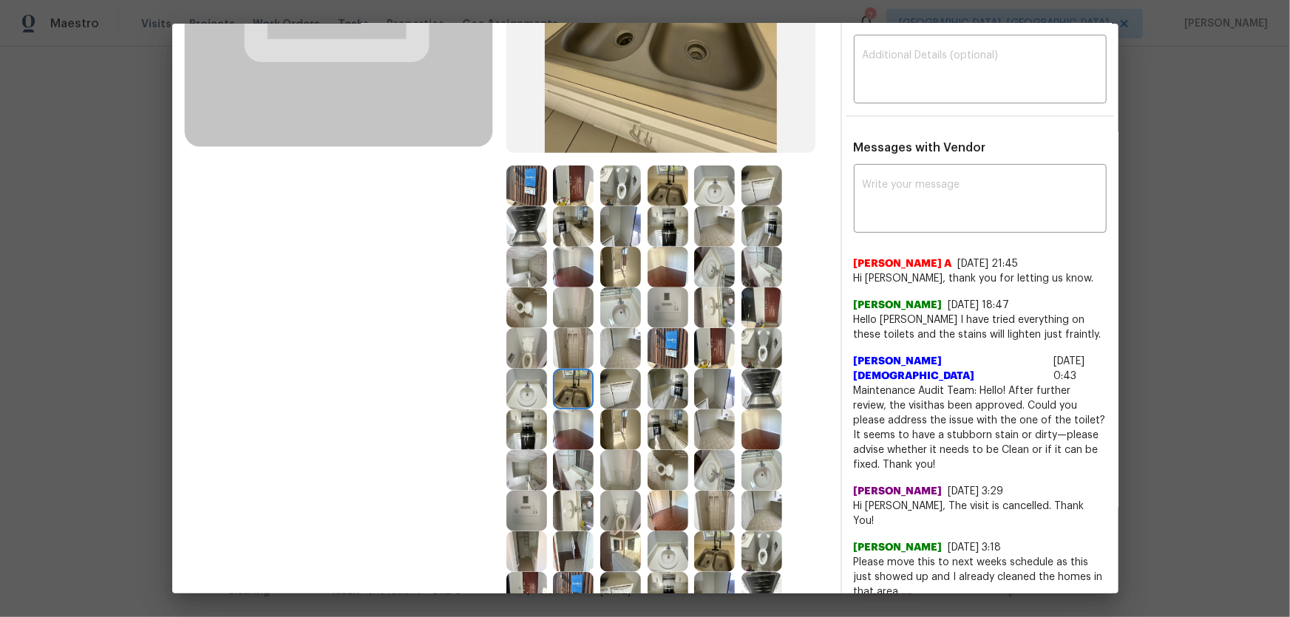
click at [572, 407] on img at bounding box center [573, 429] width 41 height 41
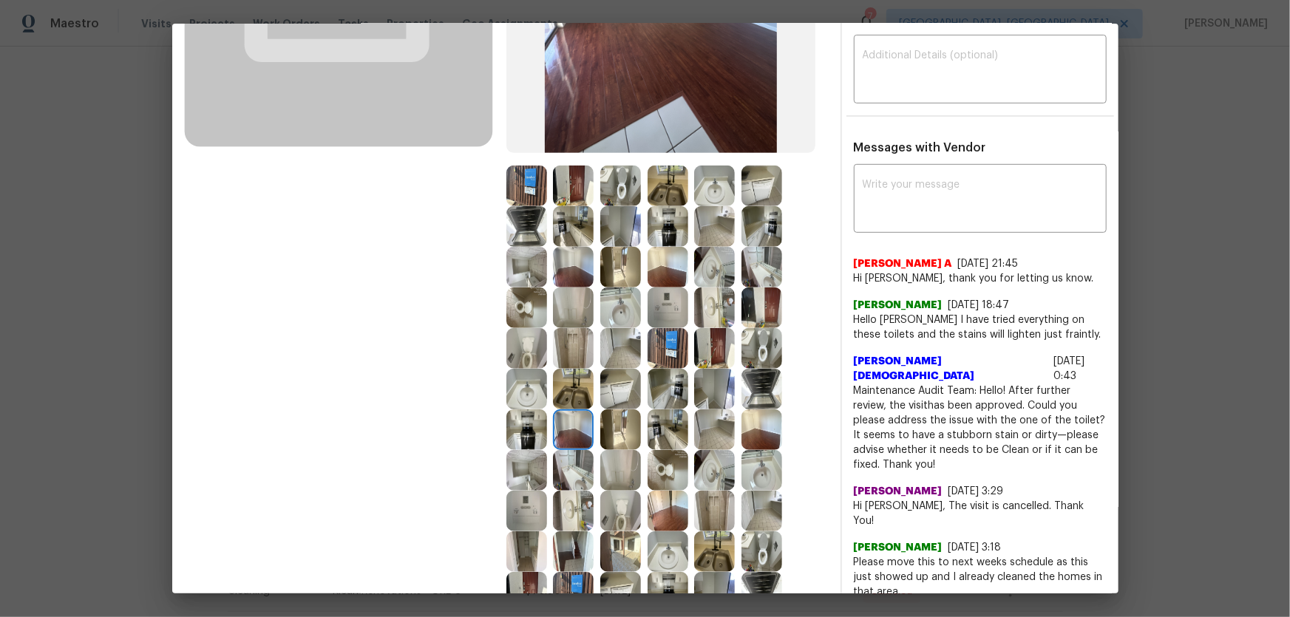
drag, startPoint x: 536, startPoint y: 428, endPoint x: 528, endPoint y: 389, distance: 39.1
click at [535, 407] on img at bounding box center [526, 429] width 41 height 41
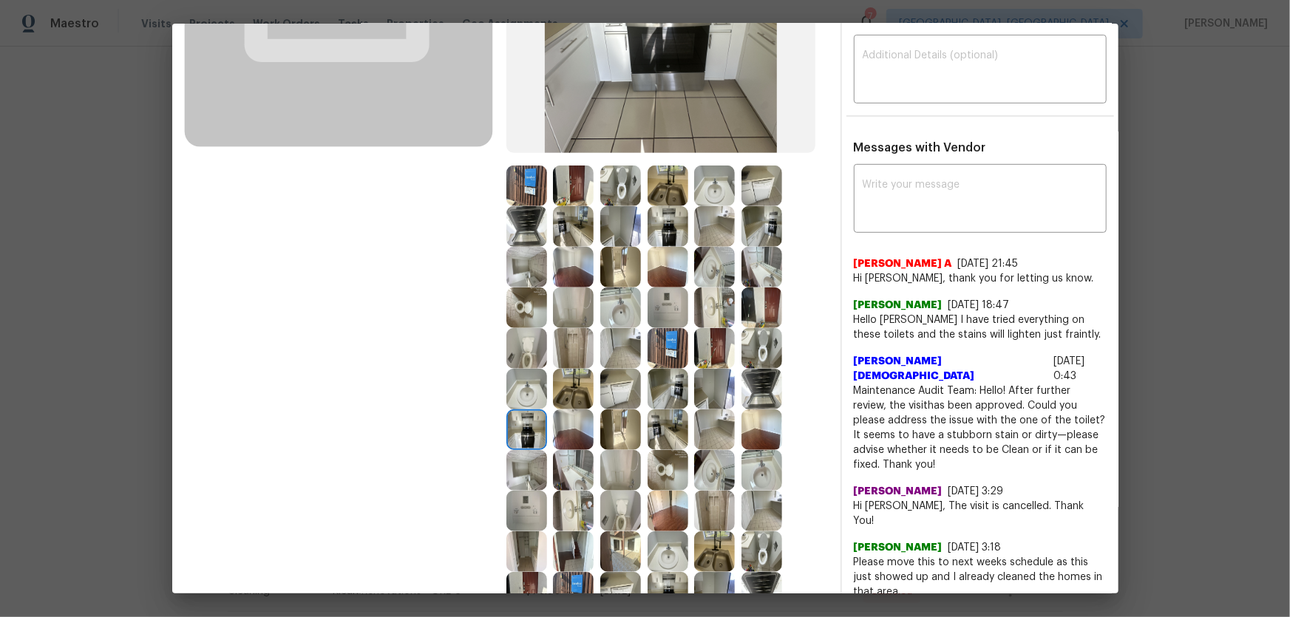
click at [527, 387] on img at bounding box center [526, 389] width 41 height 41
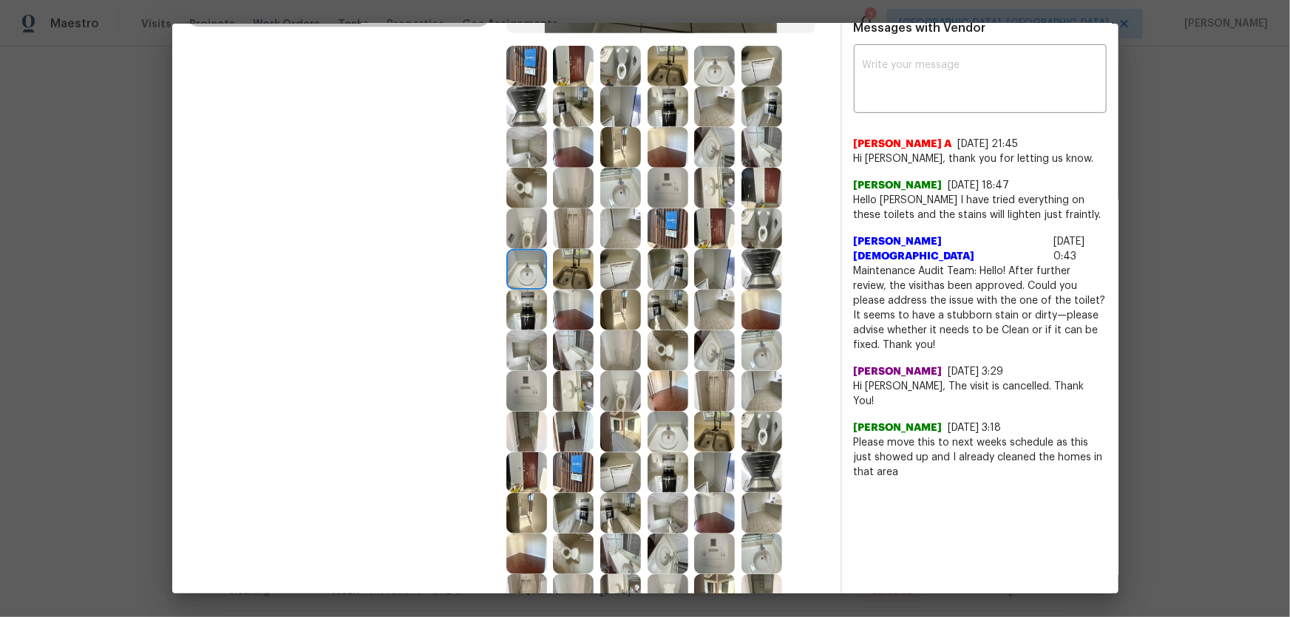
scroll to position [403, 0]
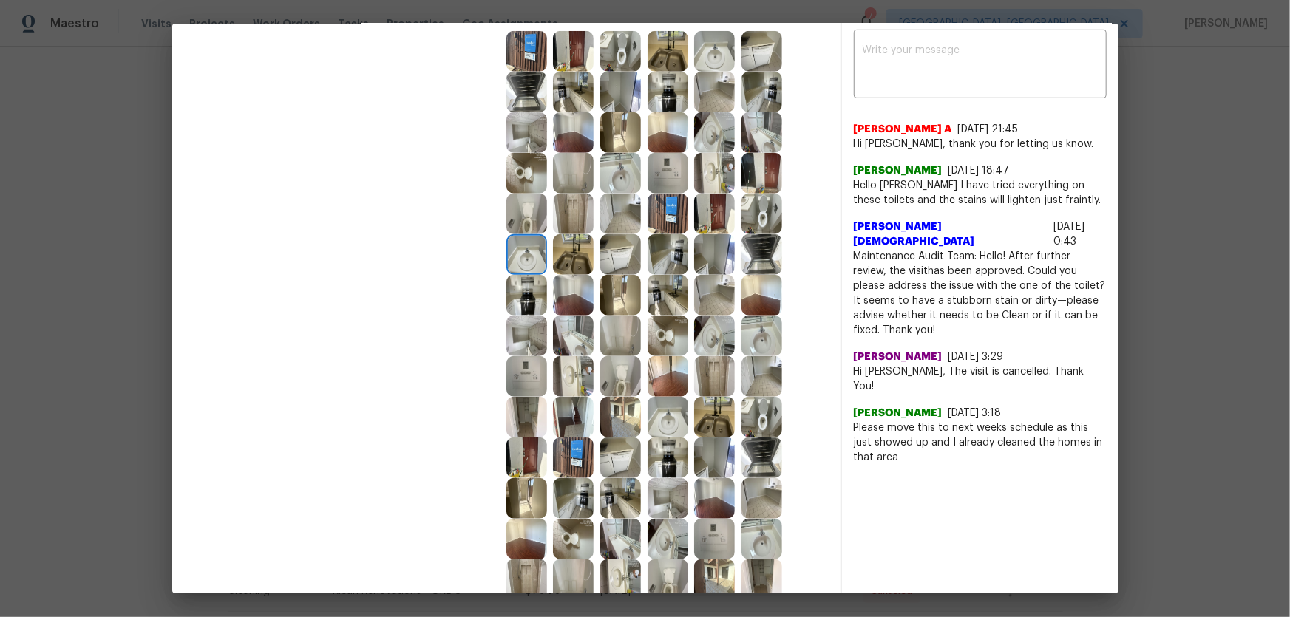
click at [653, 392] on img at bounding box center [667, 376] width 41 height 41
click at [722, 407] on img at bounding box center [714, 417] width 41 height 41
click at [755, 407] on img at bounding box center [761, 417] width 41 height 41
click at [758, 407] on img at bounding box center [761, 457] width 41 height 41
click at [714, 407] on img at bounding box center [714, 457] width 41 height 41
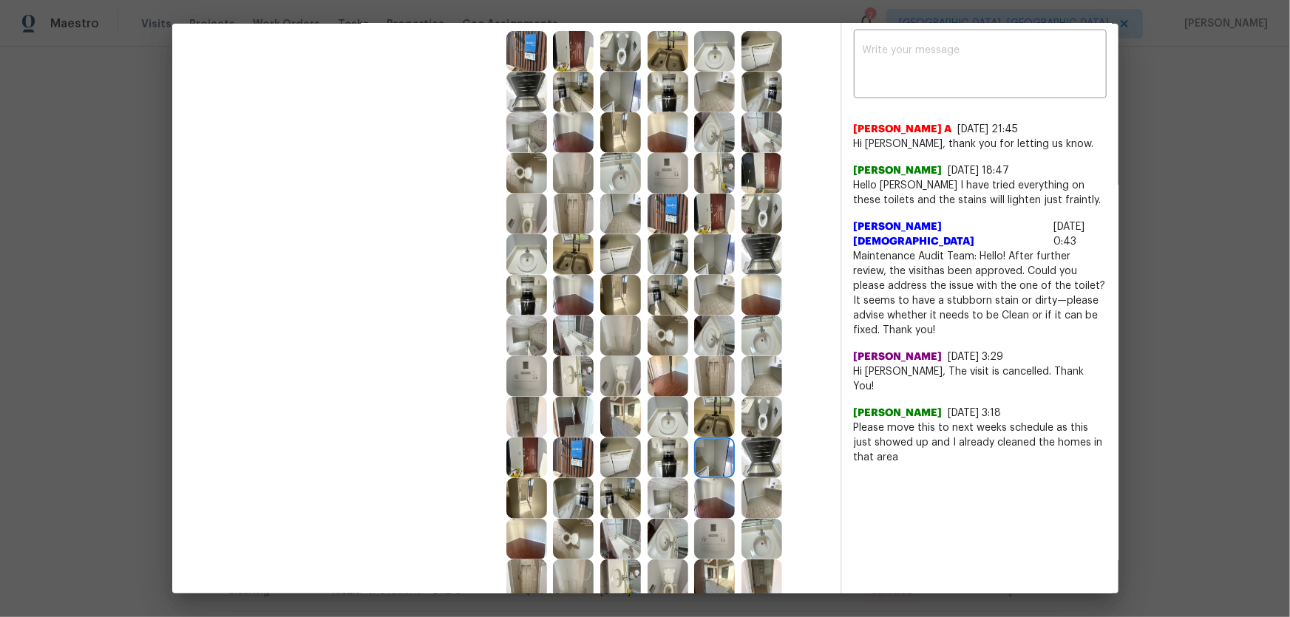
click at [648, 407] on img at bounding box center [667, 457] width 41 height 41
click at [630, 407] on img at bounding box center [620, 457] width 41 height 41
click at [619, 407] on img at bounding box center [620, 498] width 41 height 41
click at [672, 407] on img at bounding box center [667, 498] width 41 height 41
click at [668, 407] on img at bounding box center [667, 539] width 41 height 41
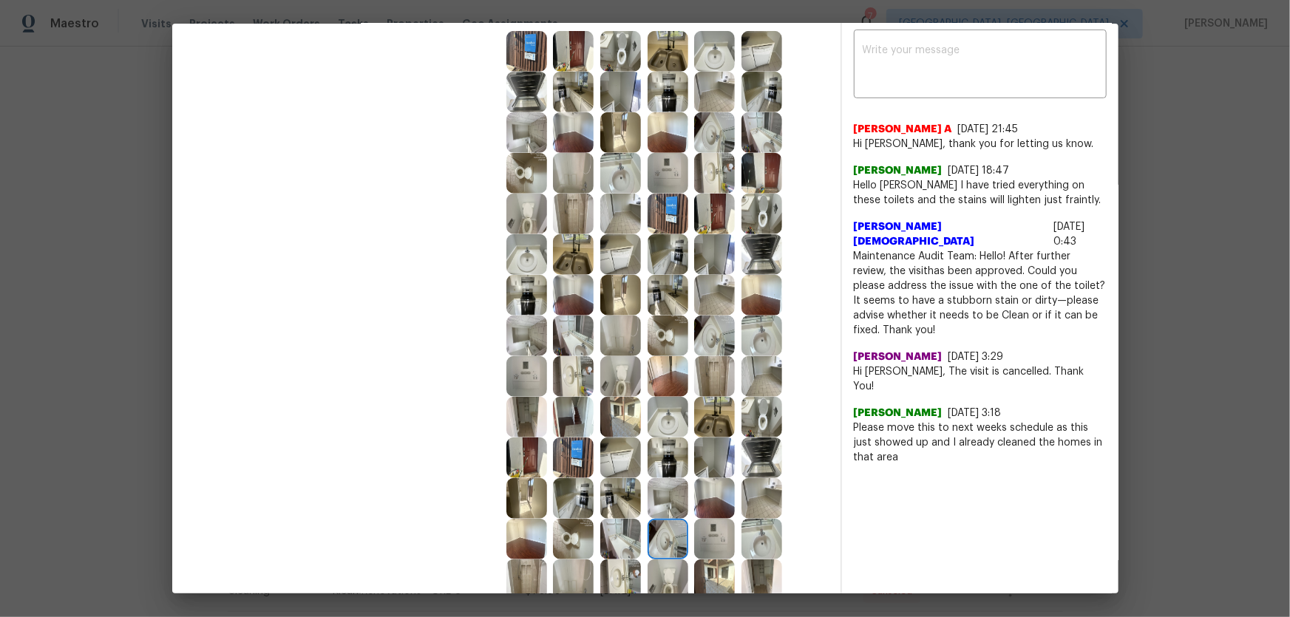
click at [710, 407] on img at bounding box center [714, 539] width 41 height 41
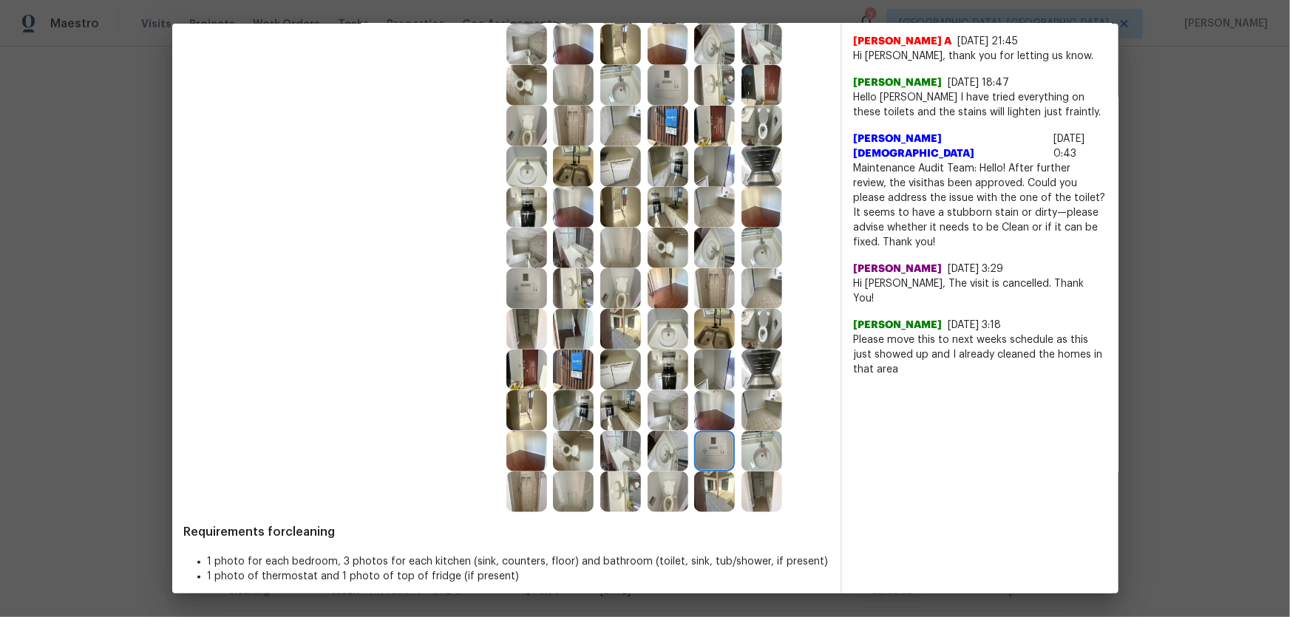
scroll to position [503, 0]
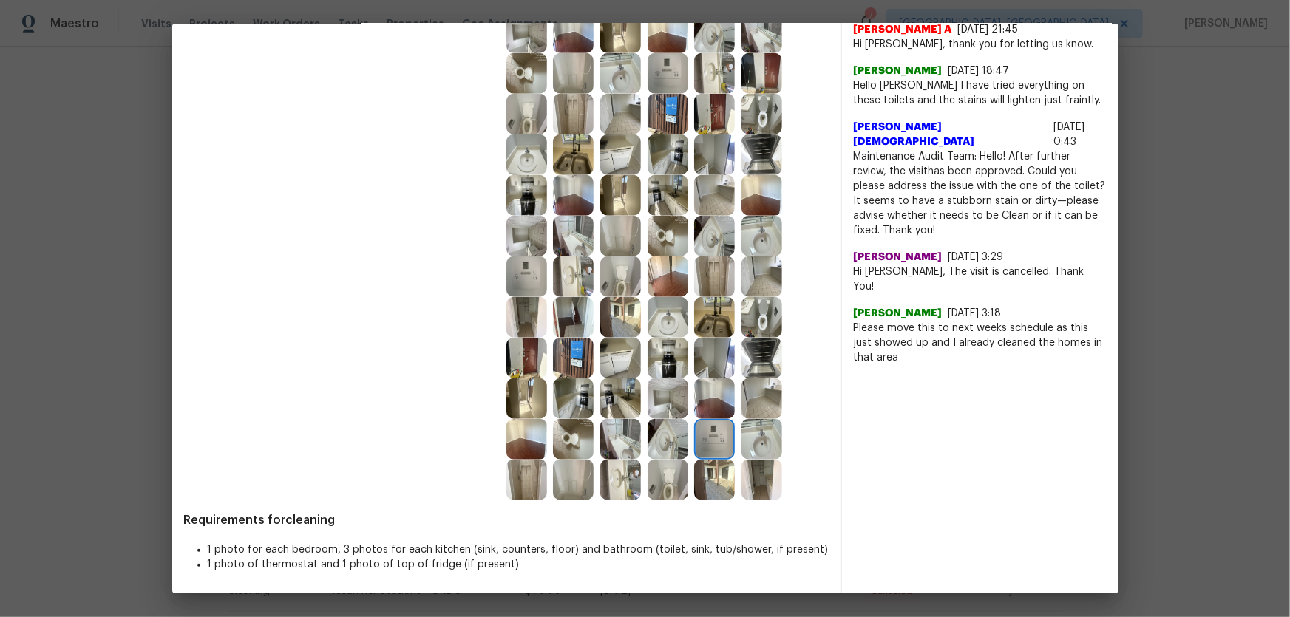
click at [751, 407] on img at bounding box center [761, 439] width 41 height 41
click at [758, 407] on img at bounding box center [761, 480] width 41 height 41
click at [704, 407] on img at bounding box center [714, 480] width 41 height 41
click at [676, 407] on img at bounding box center [667, 480] width 41 height 41
click at [619, 407] on img at bounding box center [620, 480] width 41 height 41
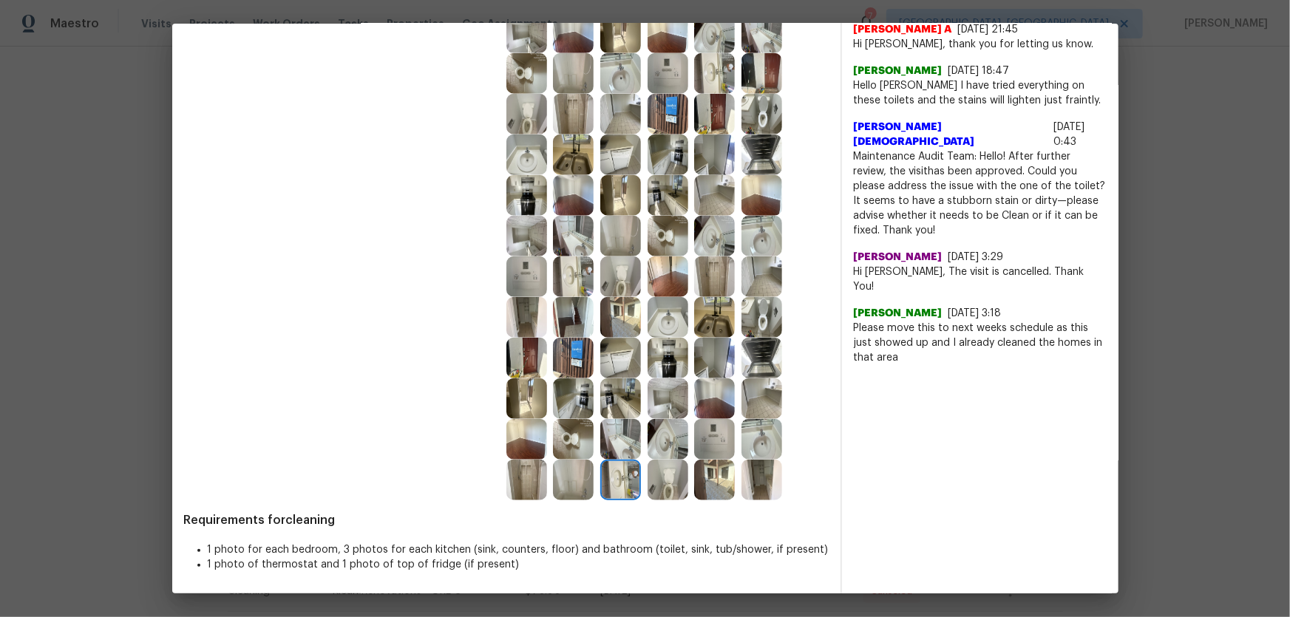
click at [578, 407] on img at bounding box center [573, 480] width 41 height 41
click at [709, 304] on img at bounding box center [714, 317] width 41 height 41
click at [706, 279] on img at bounding box center [714, 276] width 41 height 41
click at [679, 270] on img at bounding box center [667, 276] width 41 height 41
click at [621, 271] on img at bounding box center [620, 276] width 41 height 41
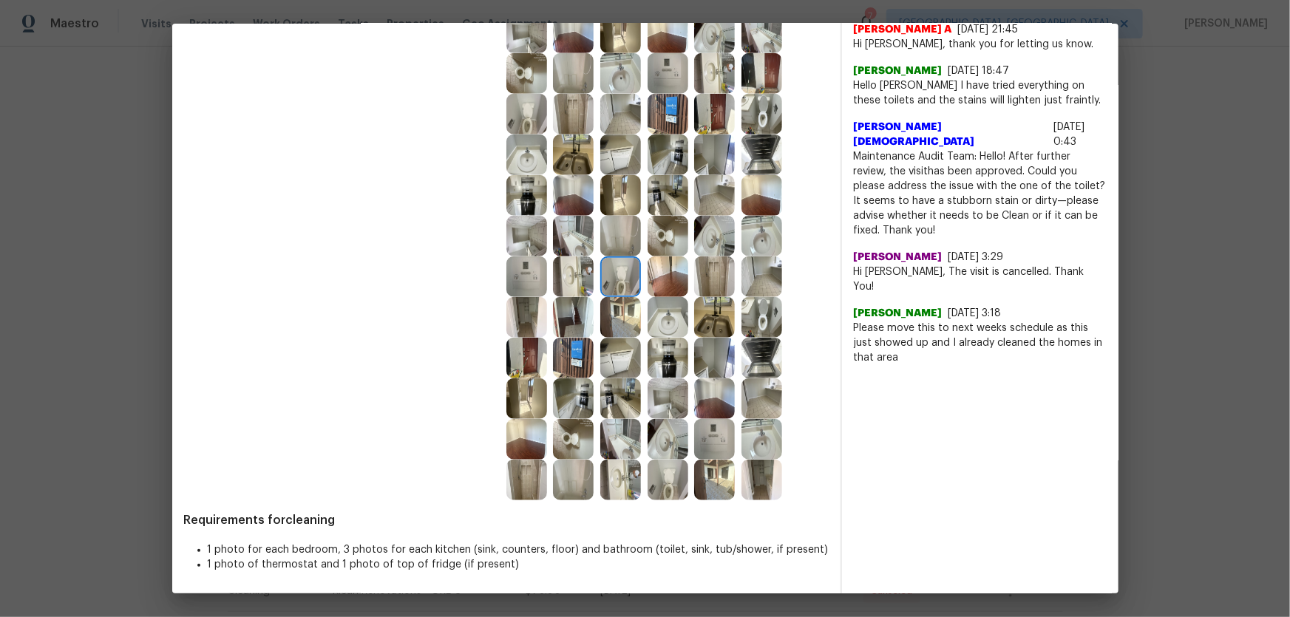
click at [608, 321] on img at bounding box center [620, 317] width 41 height 41
click at [581, 316] on img at bounding box center [573, 317] width 41 height 41
click at [566, 284] on img at bounding box center [573, 276] width 41 height 41
click at [542, 275] on img at bounding box center [526, 276] width 41 height 41
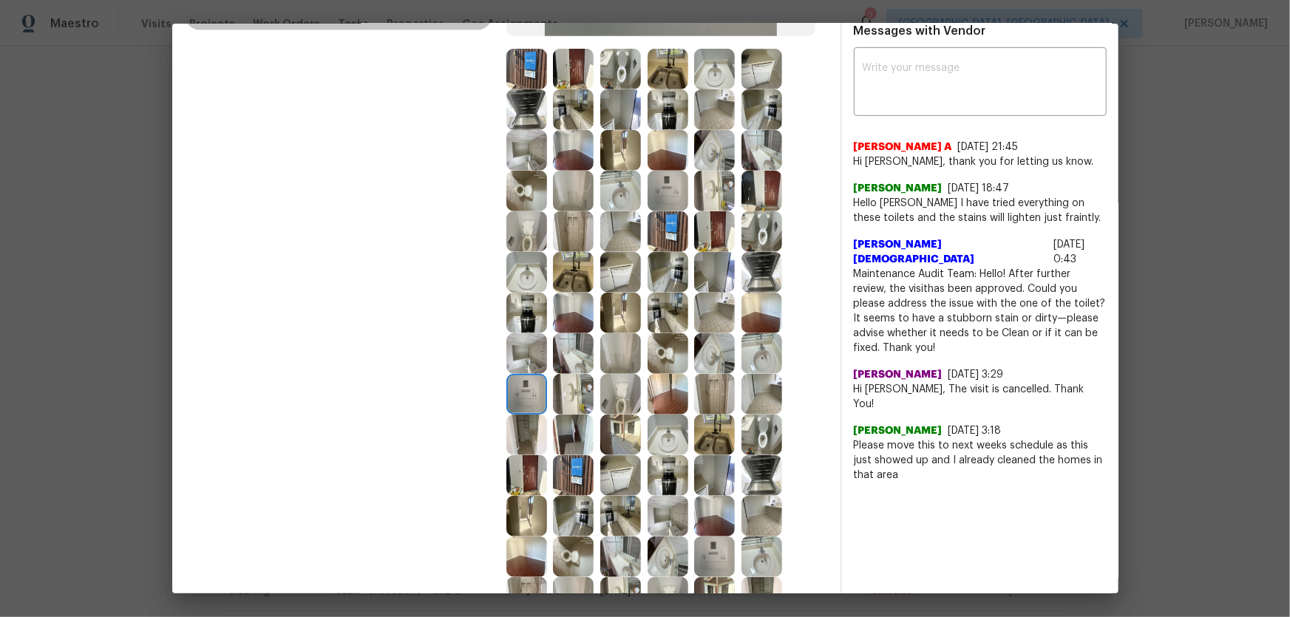
scroll to position [369, 0]
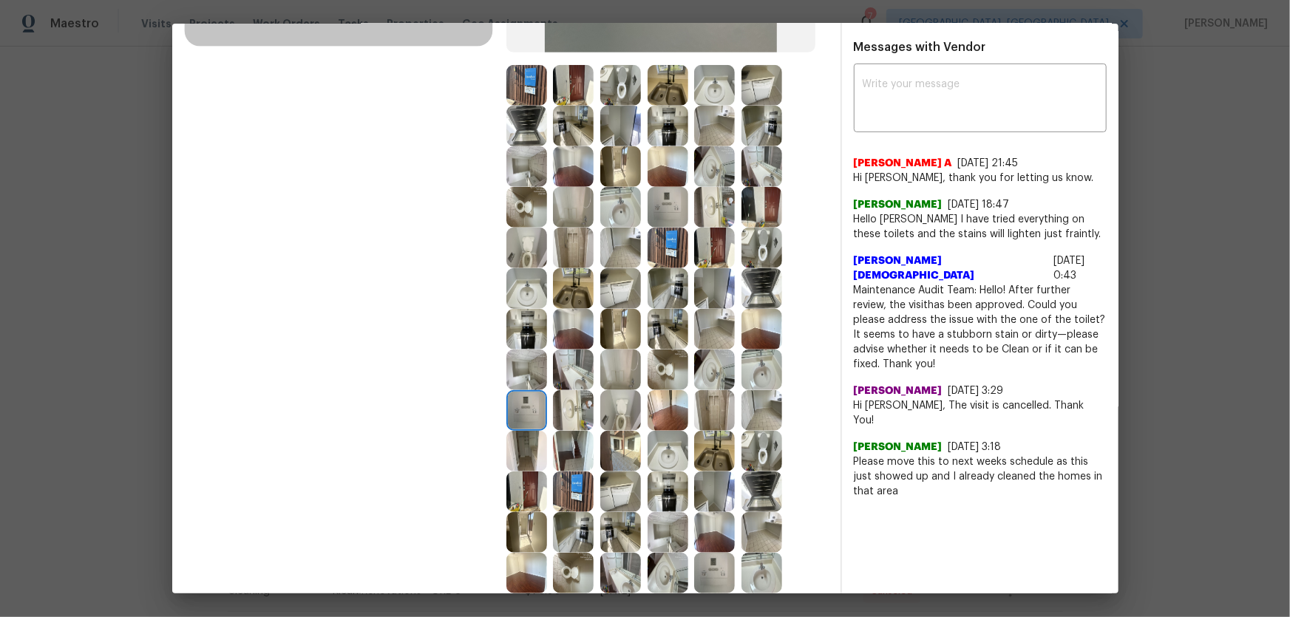
click at [562, 296] on img at bounding box center [573, 288] width 41 height 41
click at [665, 296] on img at bounding box center [667, 288] width 41 height 41
click at [698, 296] on img at bounding box center [714, 288] width 41 height 41
click at [745, 293] on img at bounding box center [761, 288] width 41 height 41
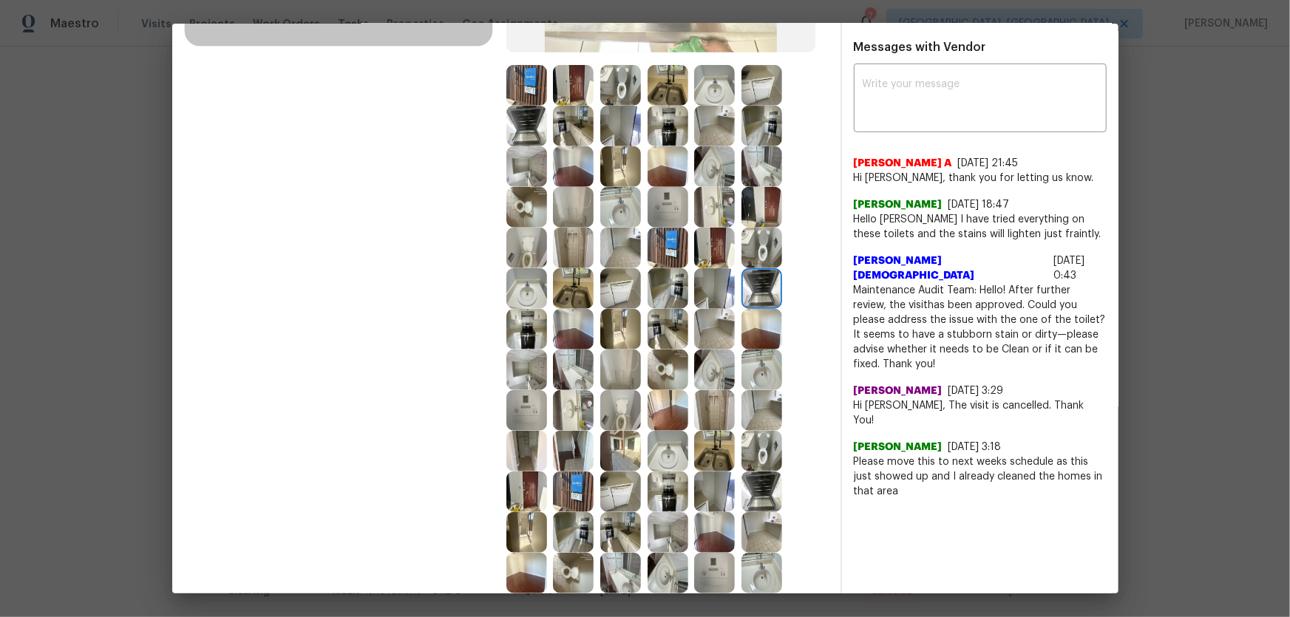
click at [741, 259] on img at bounding box center [761, 248] width 41 height 41
click at [741, 223] on img at bounding box center [761, 207] width 41 height 41
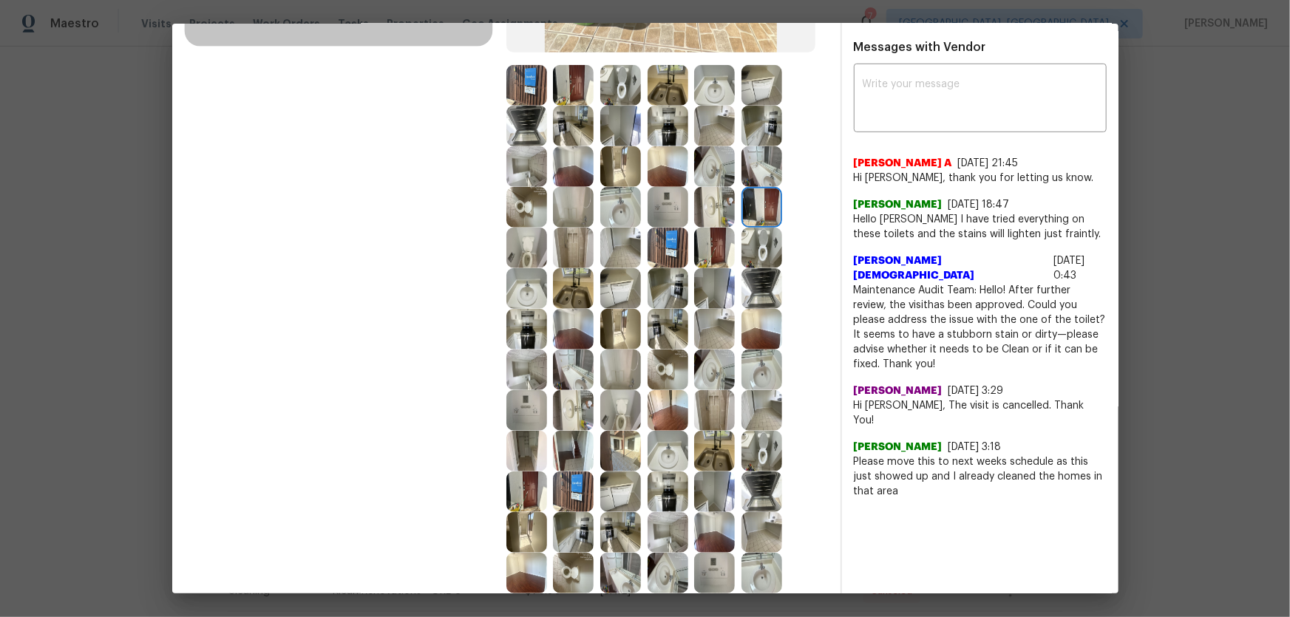
click at [713, 208] on img at bounding box center [714, 207] width 41 height 41
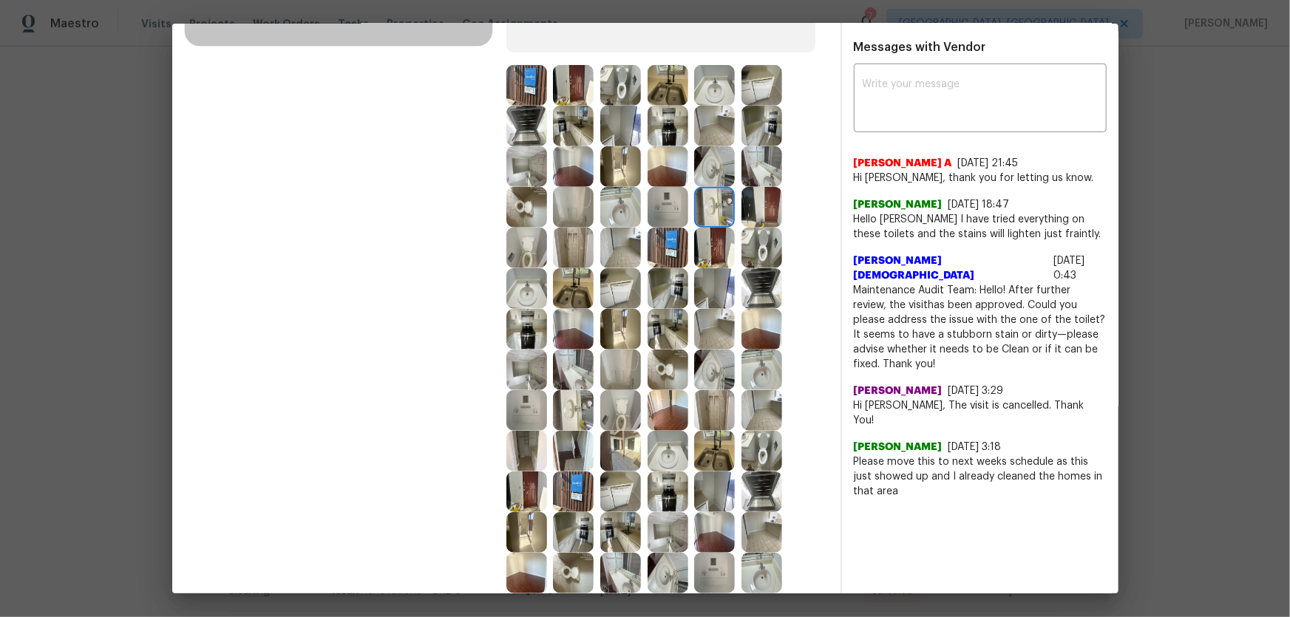
click at [658, 213] on img at bounding box center [667, 207] width 41 height 41
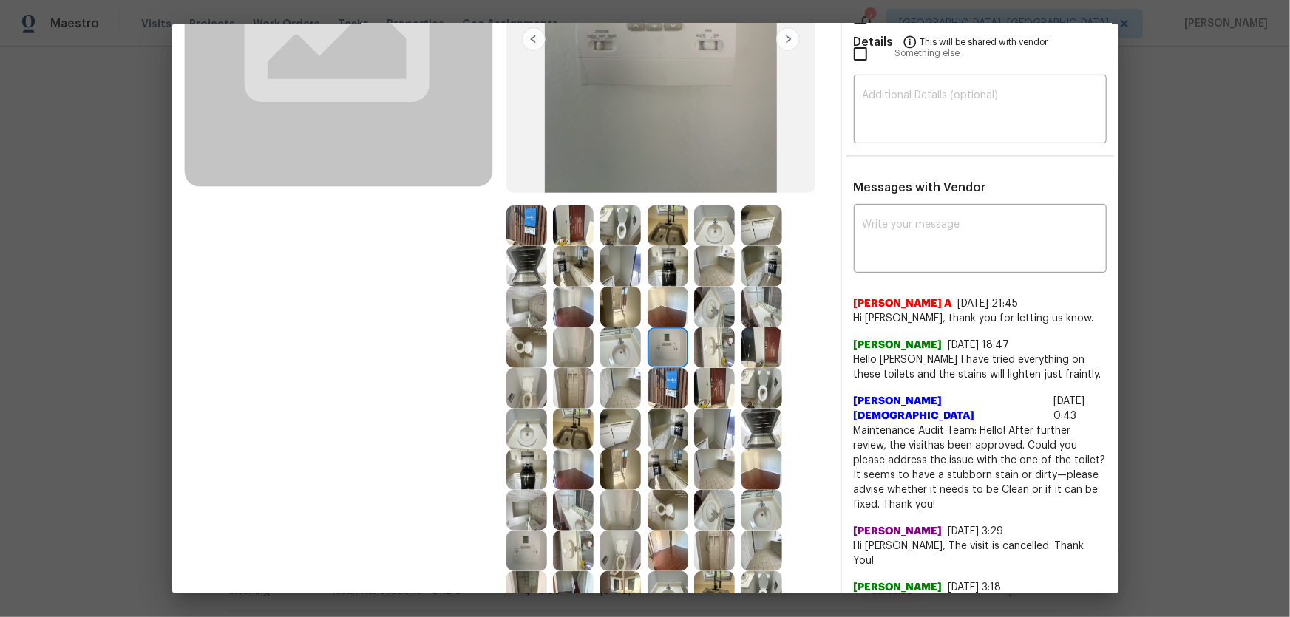
scroll to position [167, 0]
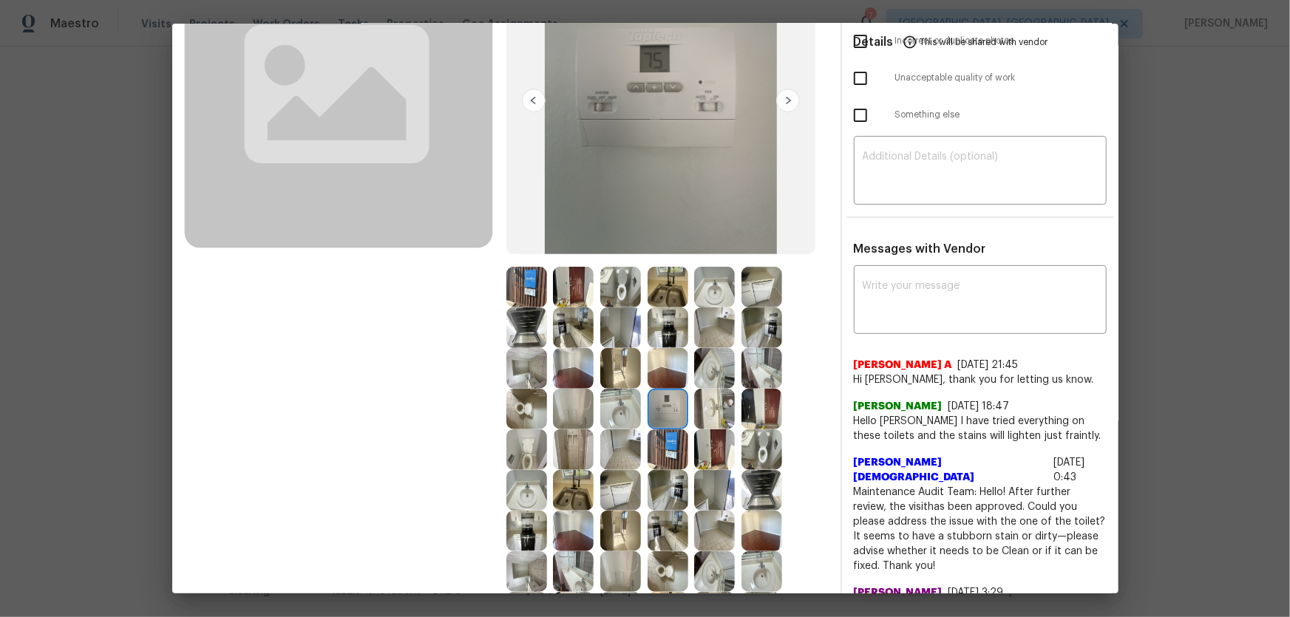
click at [663, 278] on img at bounding box center [667, 287] width 41 height 41
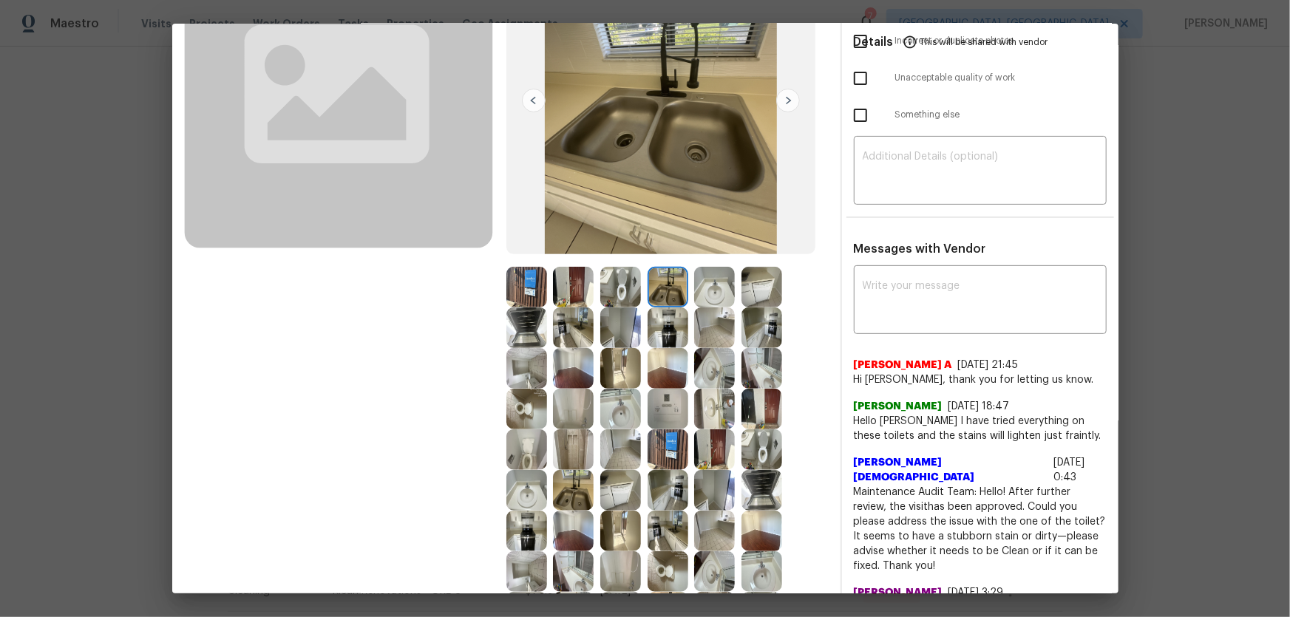
click at [694, 302] on img at bounding box center [714, 287] width 41 height 41
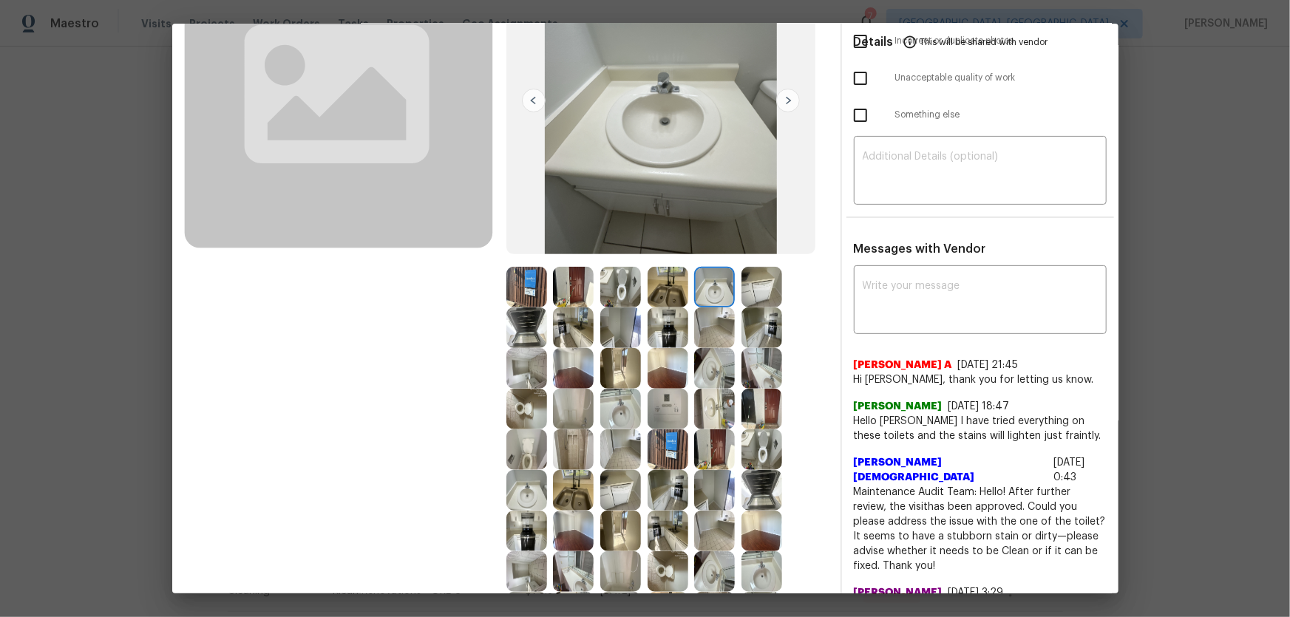
click at [697, 321] on img at bounding box center [714, 327] width 41 height 41
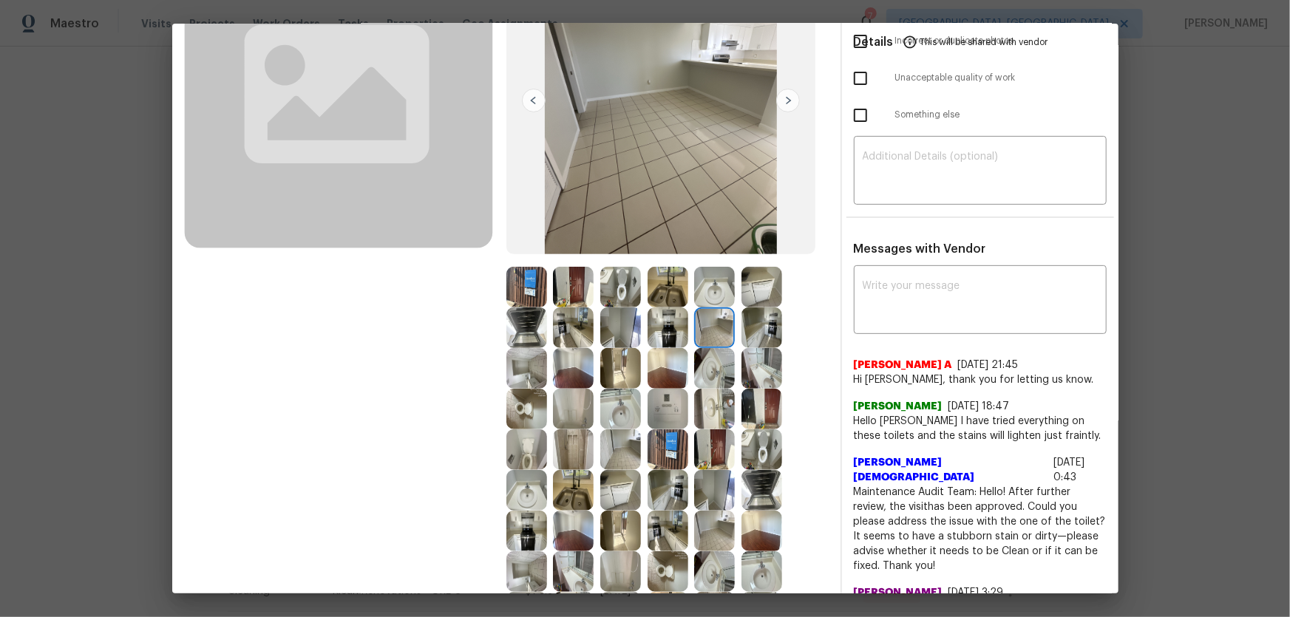
click at [654, 323] on img at bounding box center [667, 327] width 41 height 41
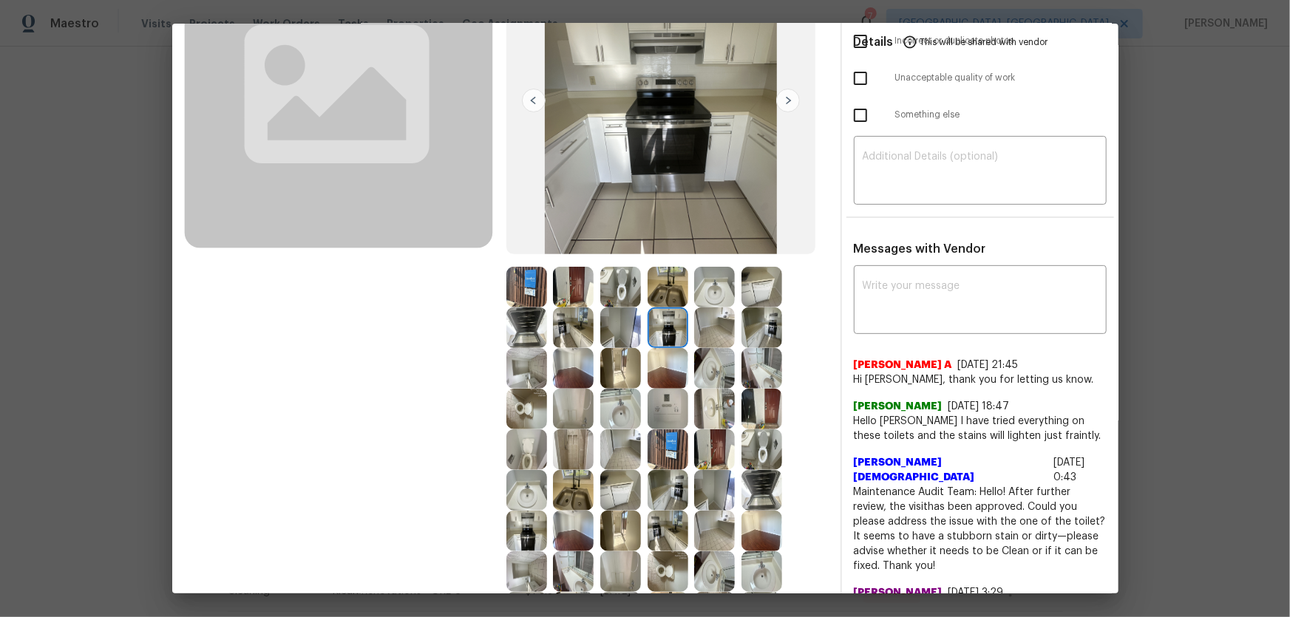
click at [617, 329] on img at bounding box center [620, 327] width 41 height 41
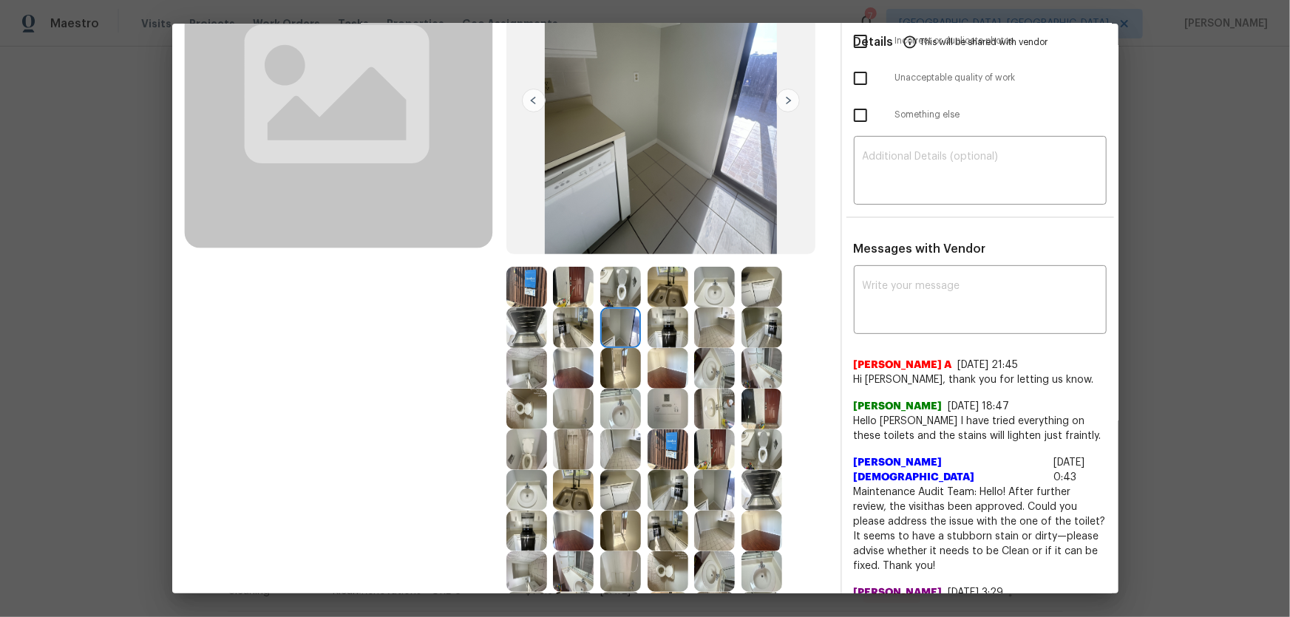
click at [607, 292] on img at bounding box center [620, 287] width 41 height 41
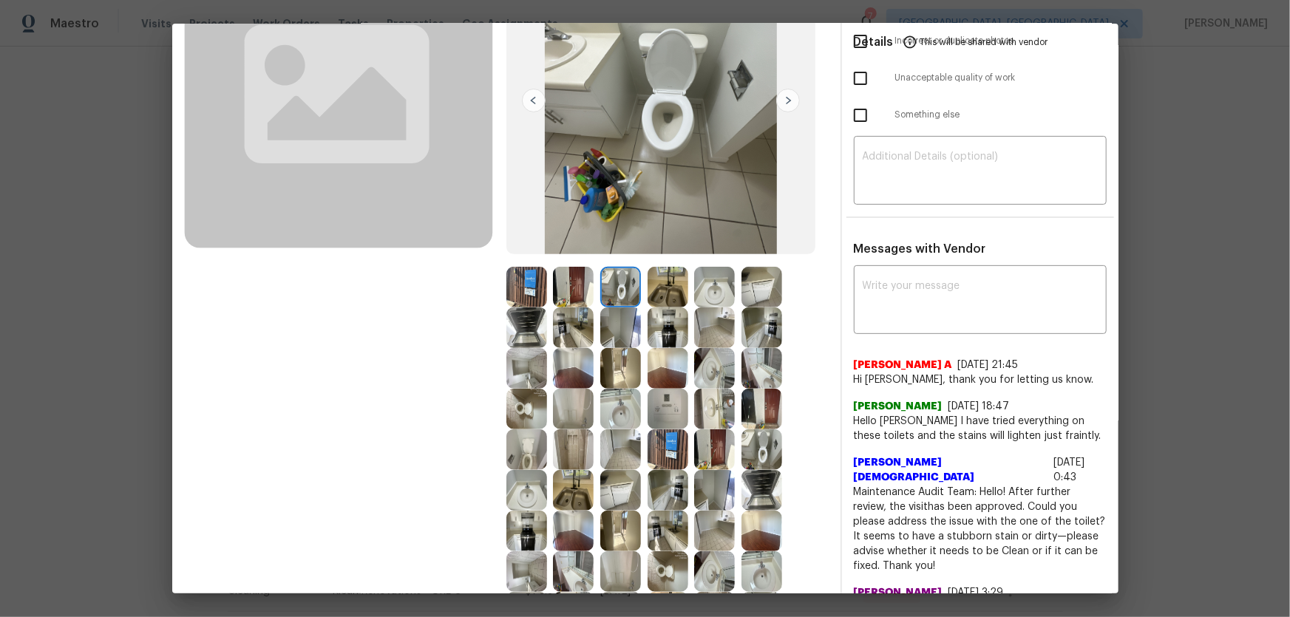
click at [561, 291] on img at bounding box center [573, 287] width 41 height 41
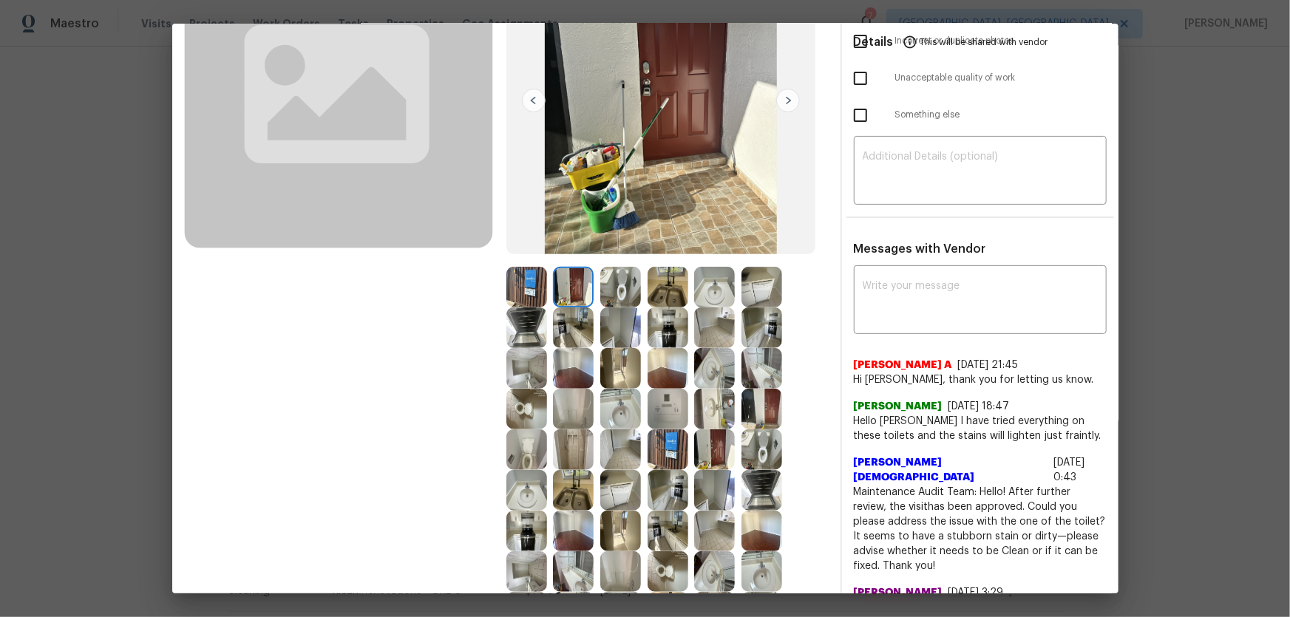
click at [565, 312] on img at bounding box center [573, 327] width 41 height 41
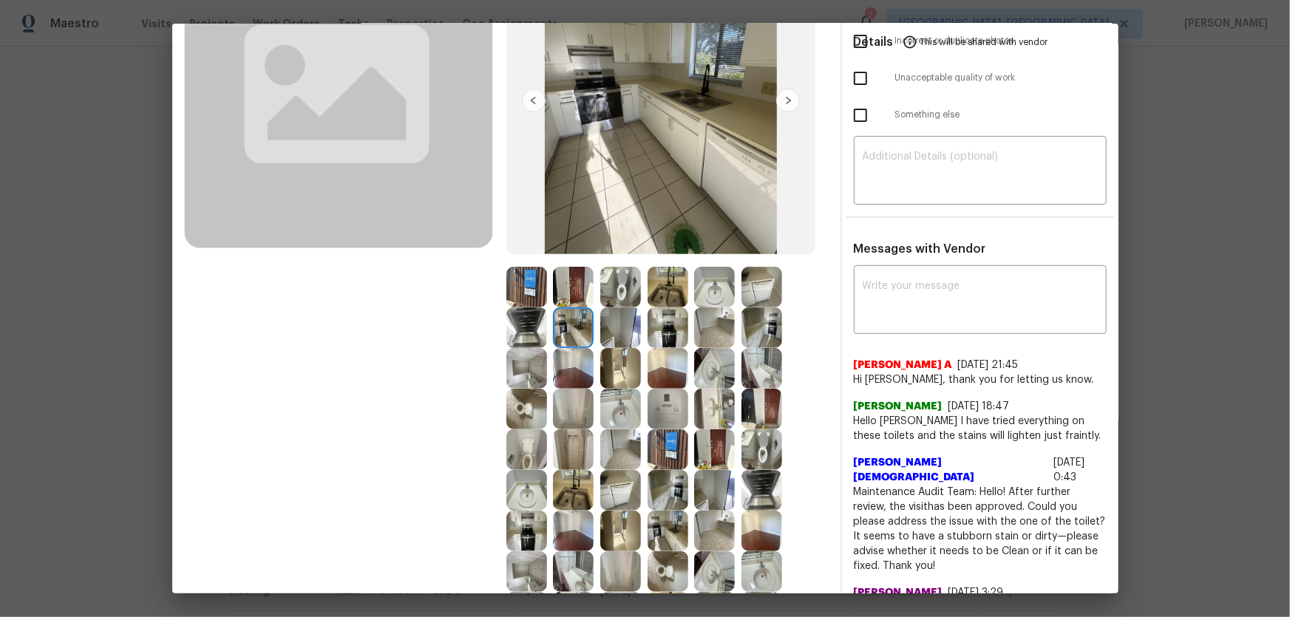
click at [530, 315] on img at bounding box center [526, 327] width 41 height 41
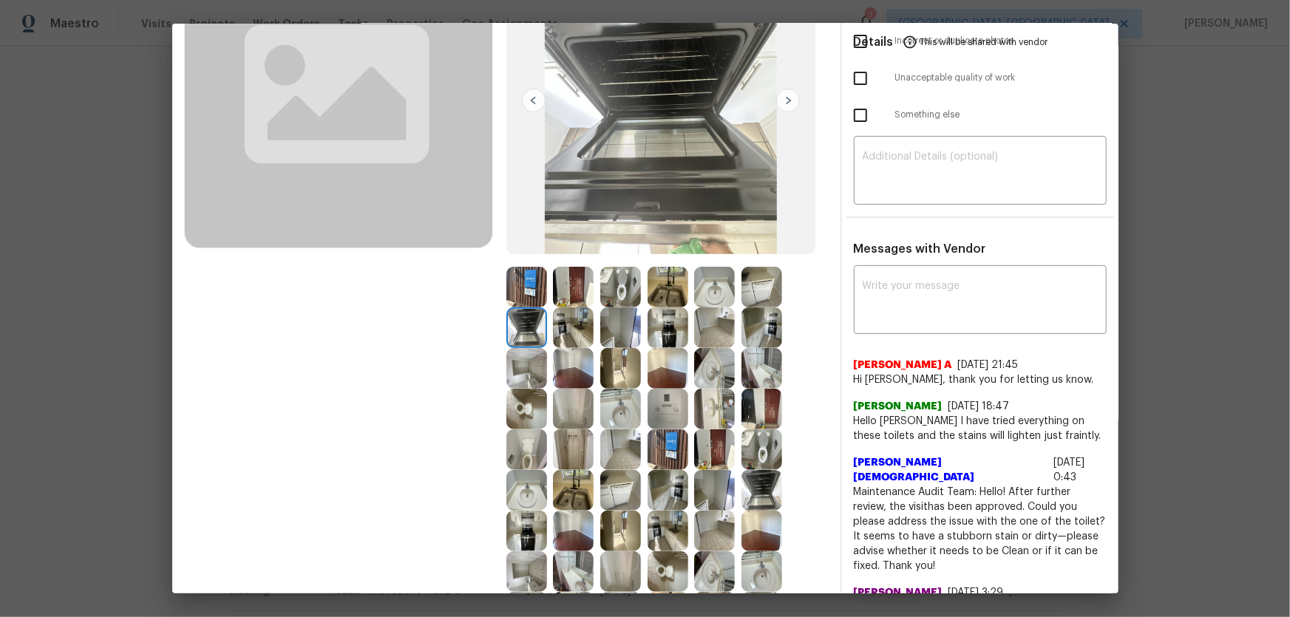
click at [525, 294] on img at bounding box center [526, 287] width 41 height 41
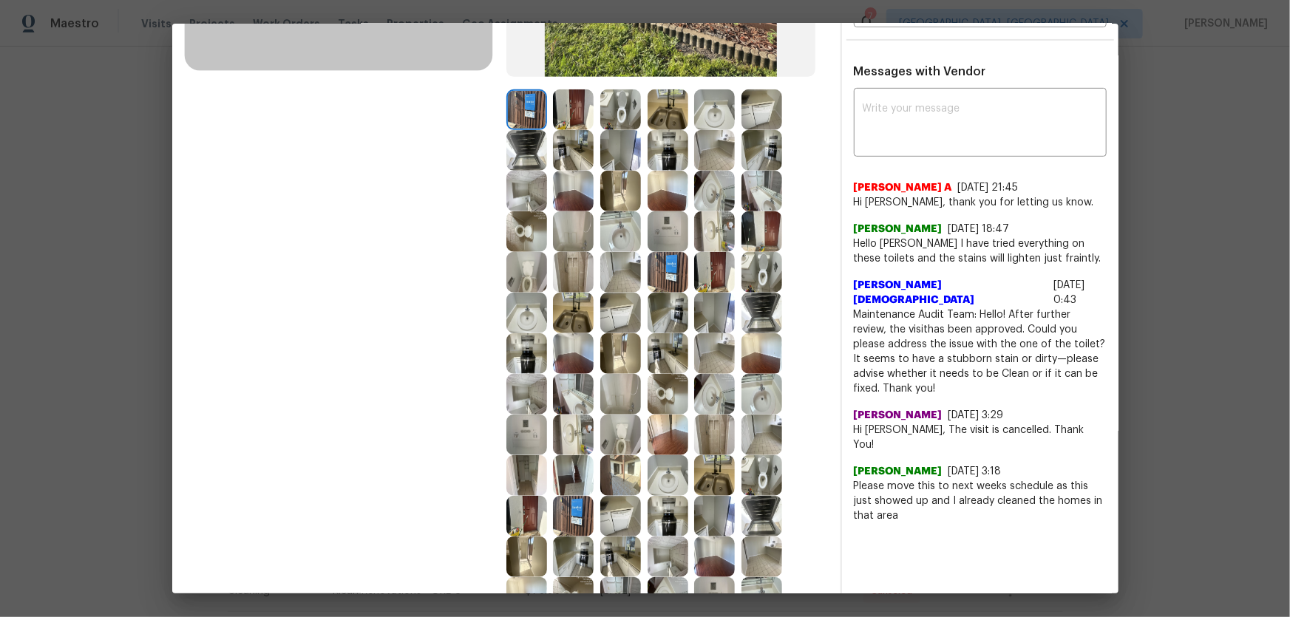
scroll to position [369, 0]
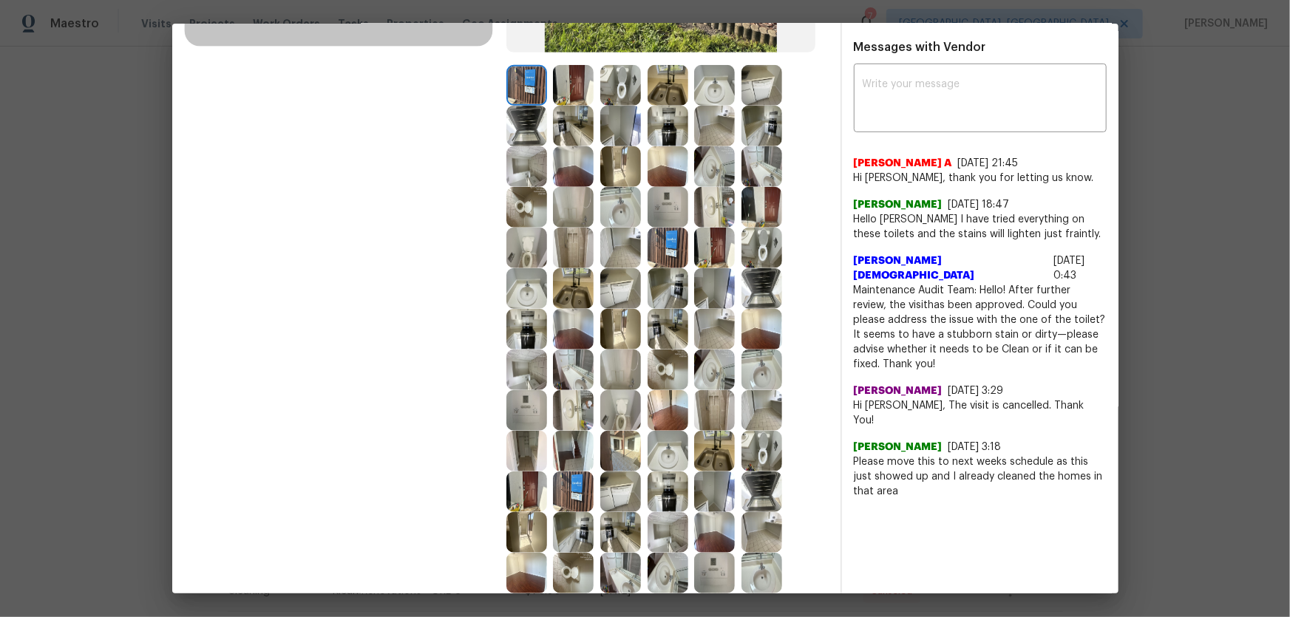
click at [647, 407] on img at bounding box center [667, 410] width 41 height 41
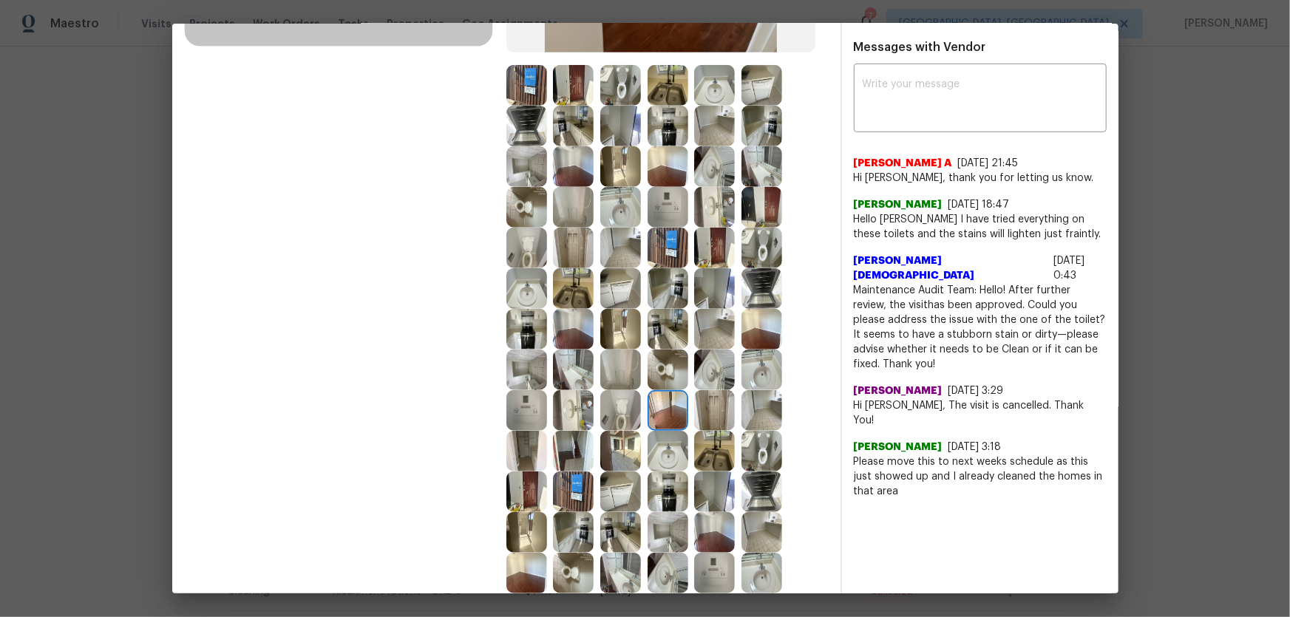
click at [576, 339] on img at bounding box center [573, 329] width 41 height 41
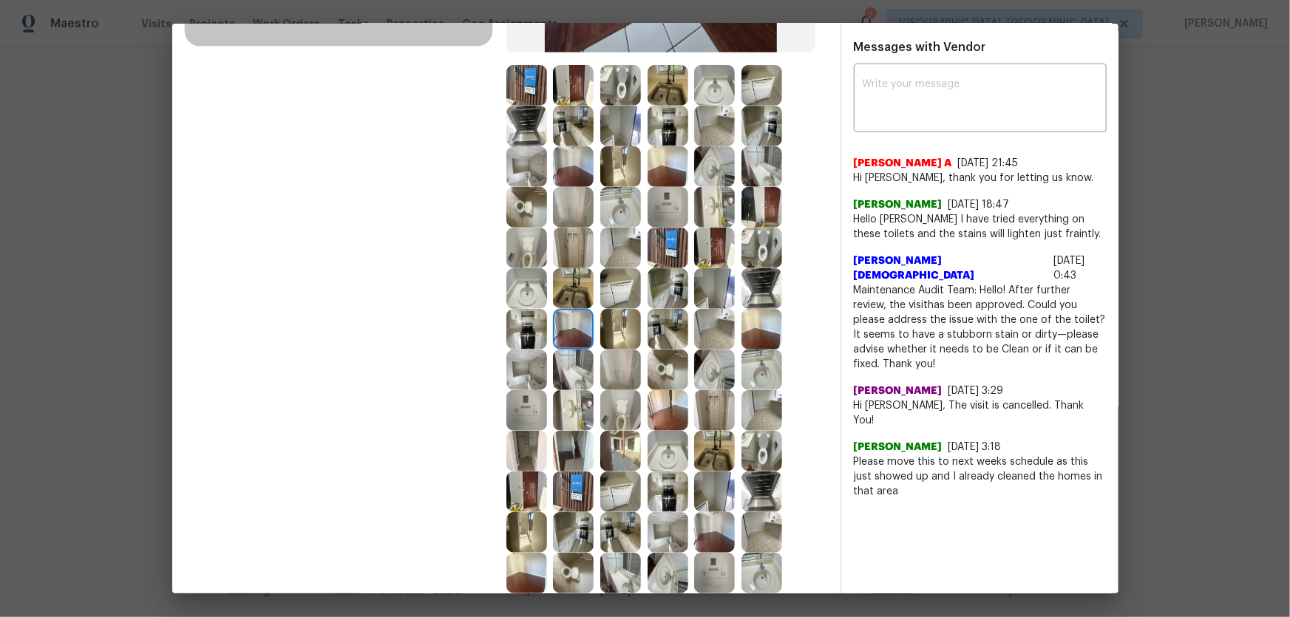
click at [656, 339] on img at bounding box center [667, 329] width 41 height 41
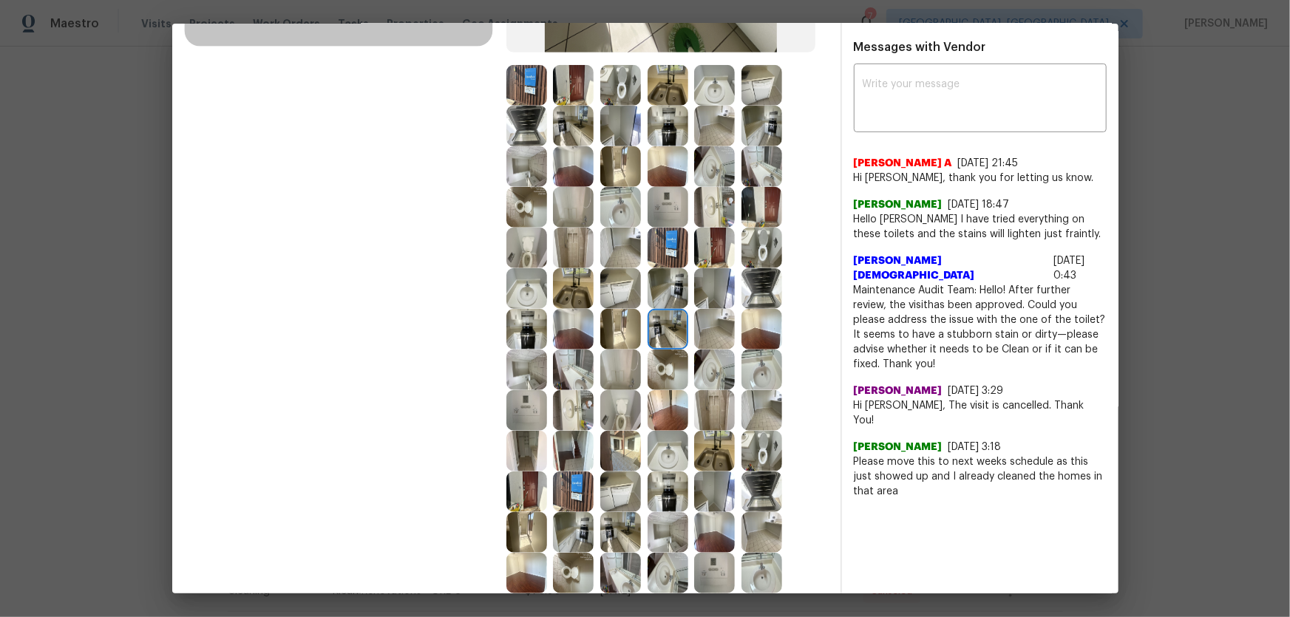
click at [729, 333] on img at bounding box center [714, 329] width 41 height 41
click at [755, 333] on img at bounding box center [761, 329] width 41 height 41
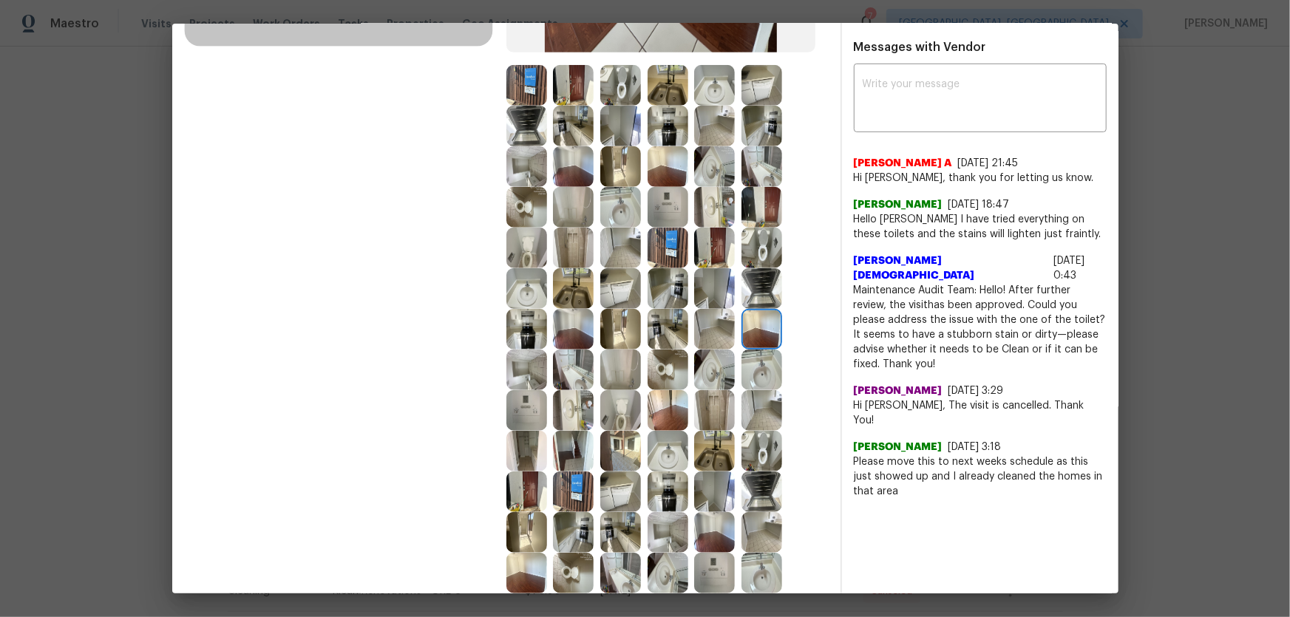
click at [764, 277] on img at bounding box center [761, 288] width 41 height 41
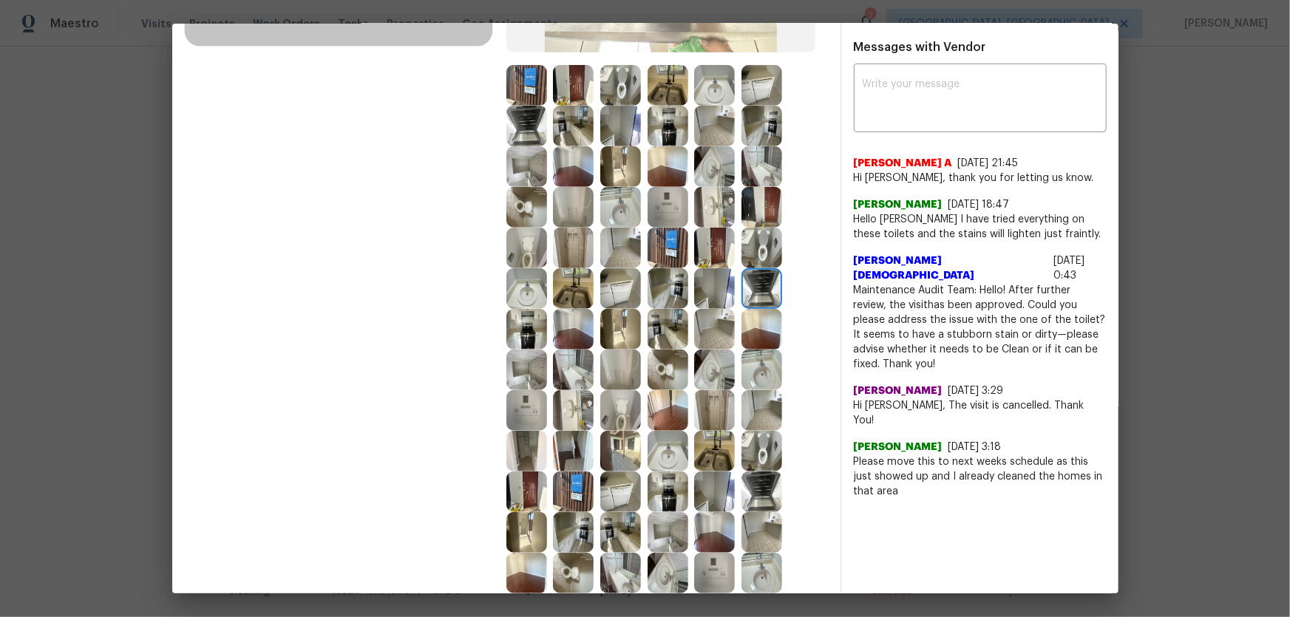
click at [704, 290] on img at bounding box center [714, 288] width 41 height 41
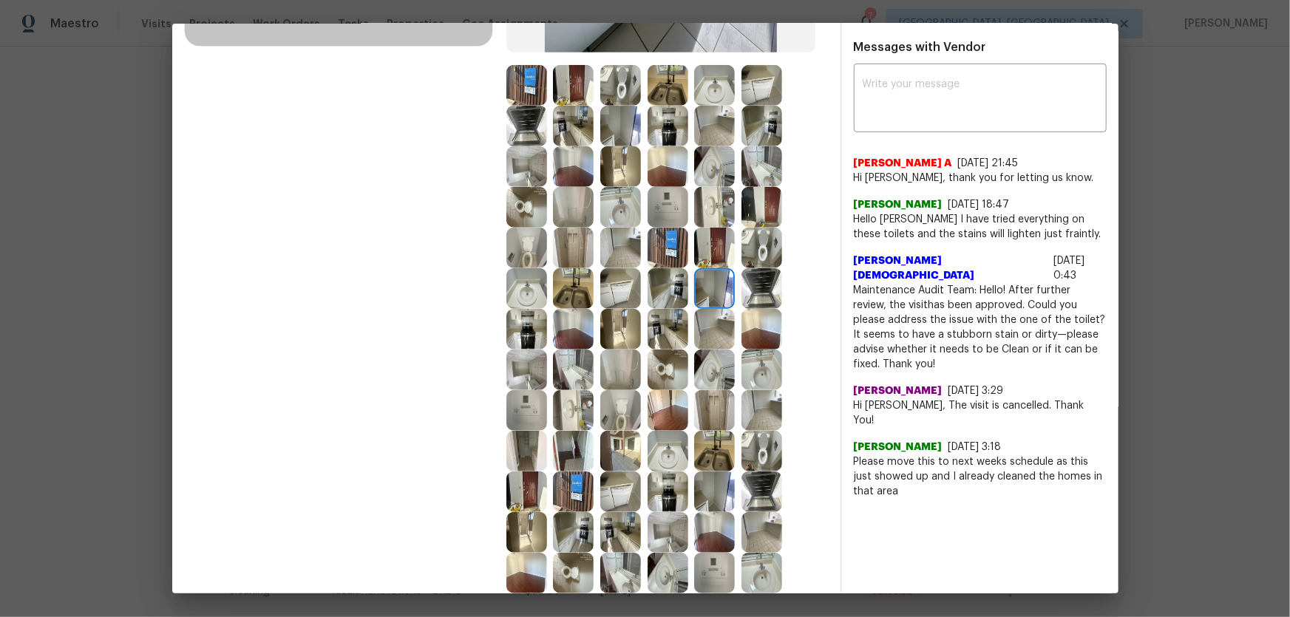
click at [702, 256] on img at bounding box center [714, 248] width 41 height 41
click at [757, 255] on img at bounding box center [761, 248] width 41 height 41
click at [756, 222] on img at bounding box center [761, 207] width 41 height 41
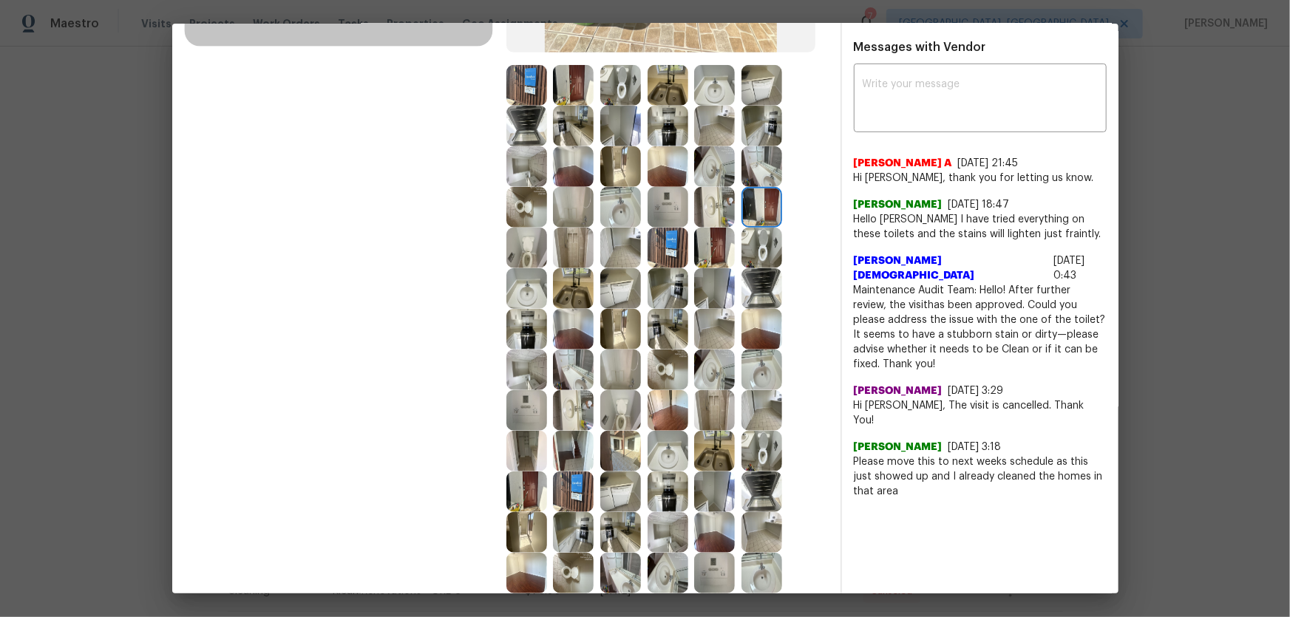
click at [723, 210] on img at bounding box center [714, 207] width 41 height 41
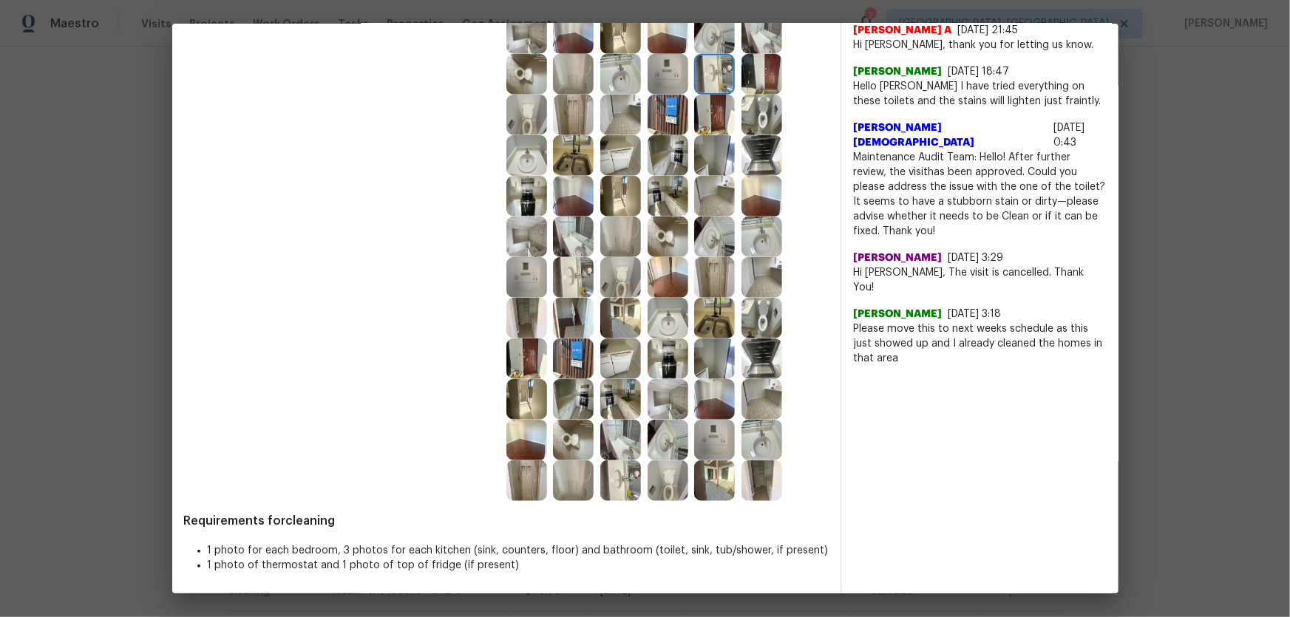
scroll to position [503, 0]
click at [702, 315] on img at bounding box center [714, 317] width 41 height 41
click at [708, 347] on img at bounding box center [714, 358] width 41 height 41
click at [662, 394] on img at bounding box center [667, 398] width 41 height 41
click at [617, 397] on img at bounding box center [620, 398] width 41 height 41
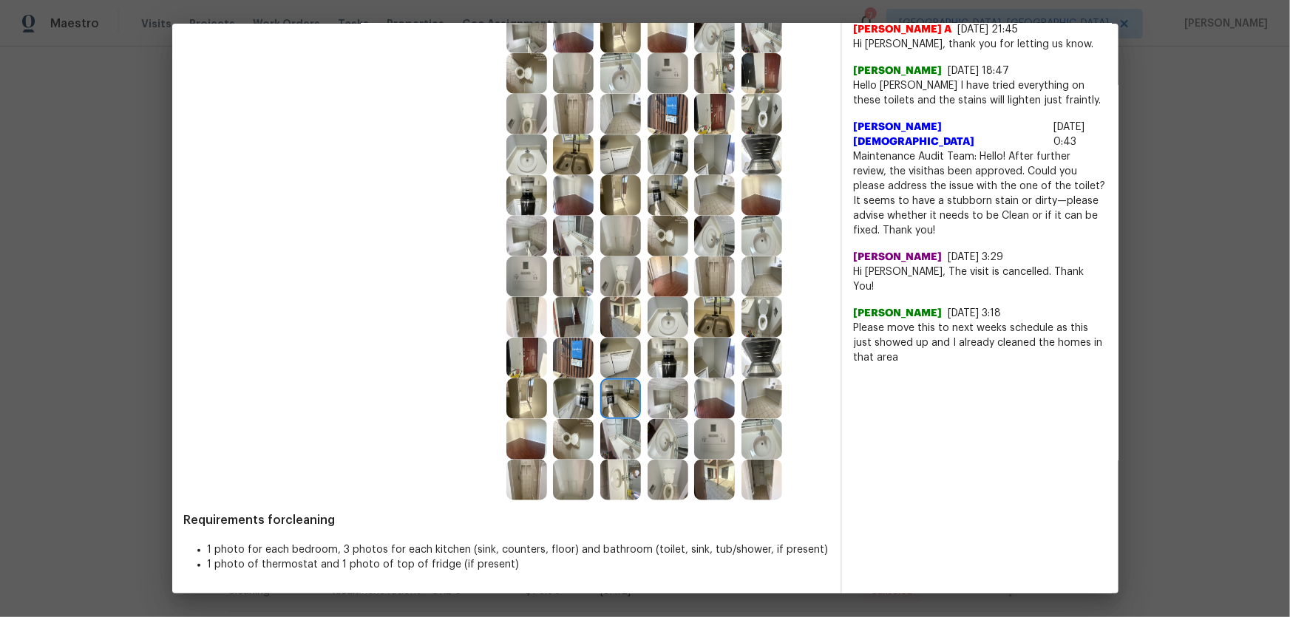
click at [556, 399] on img at bounding box center [573, 398] width 41 height 41
click at [559, 363] on img at bounding box center [573, 358] width 41 height 41
click at [530, 361] on img at bounding box center [526, 358] width 41 height 41
click at [525, 389] on img at bounding box center [526, 398] width 41 height 41
click at [562, 407] on img at bounding box center [573, 439] width 41 height 41
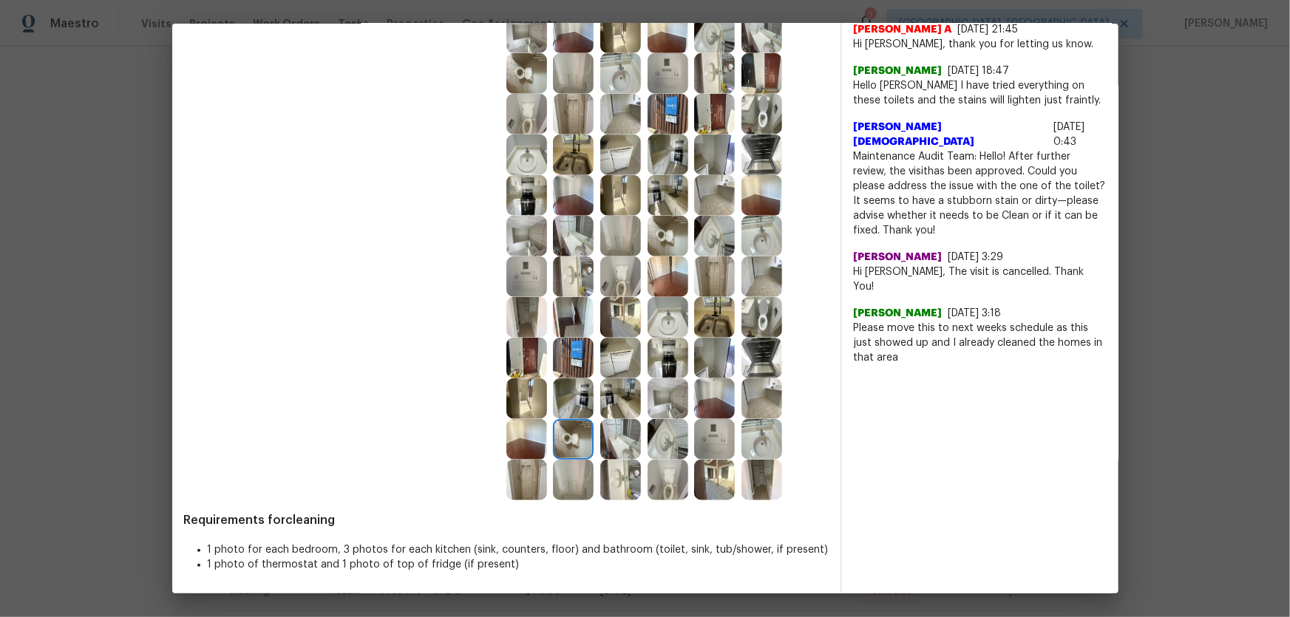
click at [513, 407] on img at bounding box center [526, 439] width 41 height 41
click at [525, 407] on img at bounding box center [526, 480] width 41 height 41
click at [565, 407] on img at bounding box center [573, 480] width 41 height 41
click at [706, 407] on img at bounding box center [714, 439] width 41 height 41
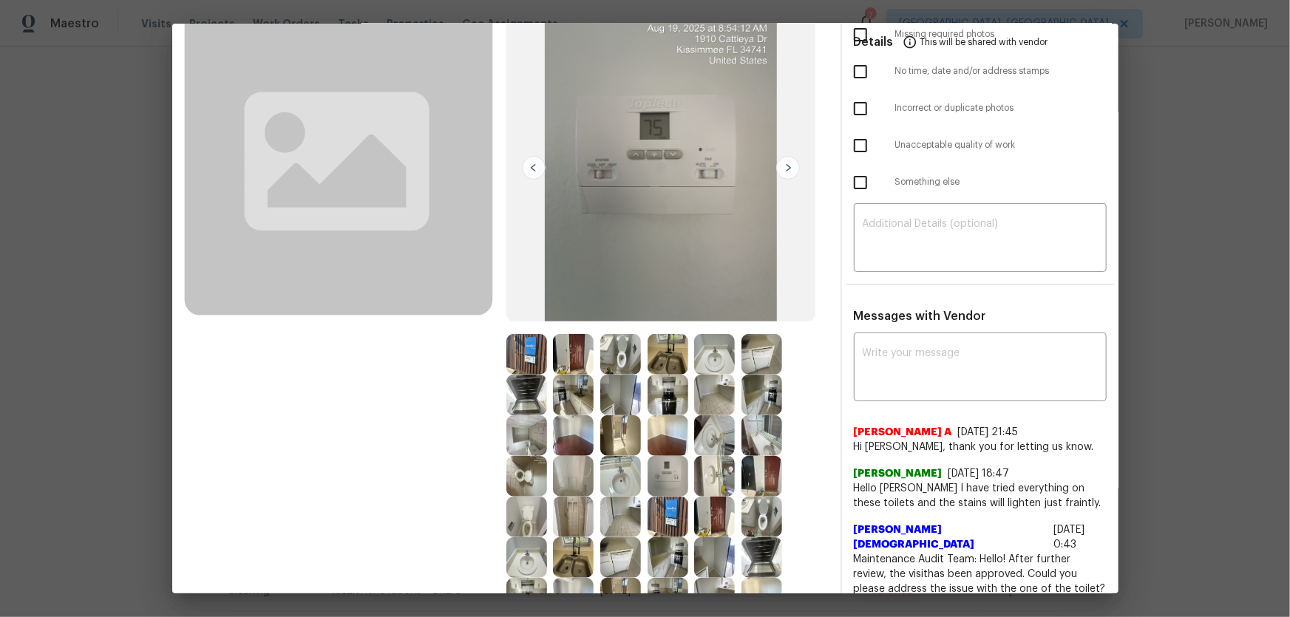
scroll to position [0, 0]
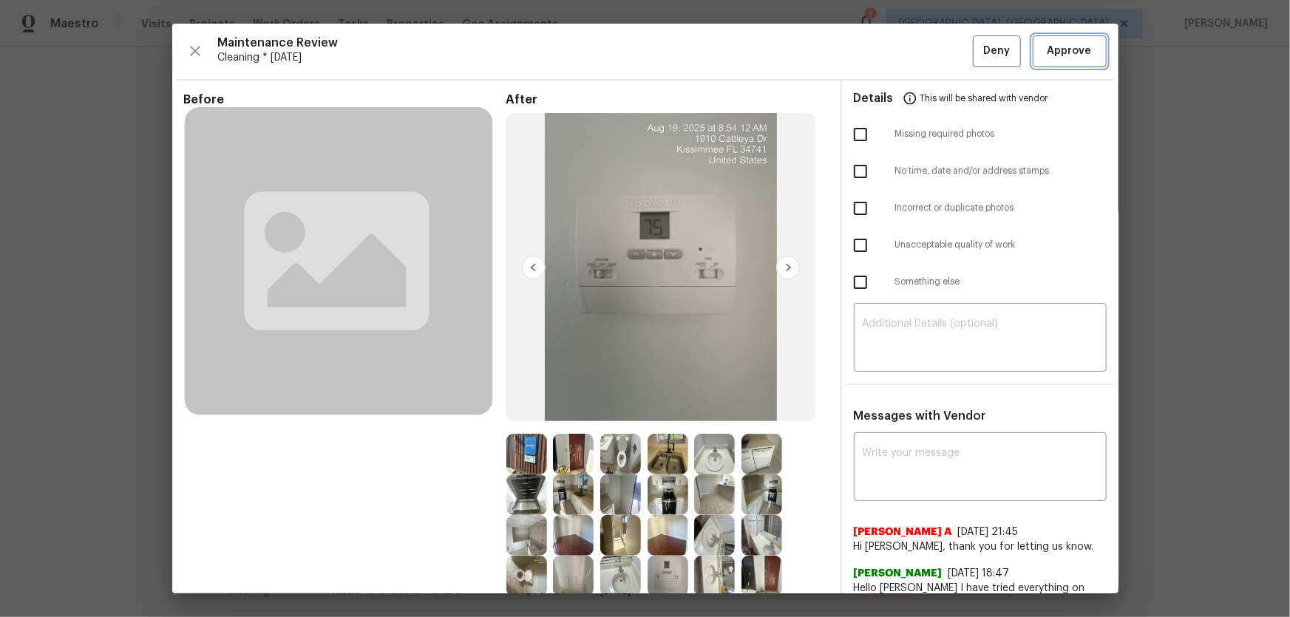
click at [917, 48] on button "Approve" at bounding box center [1069, 51] width 74 height 32
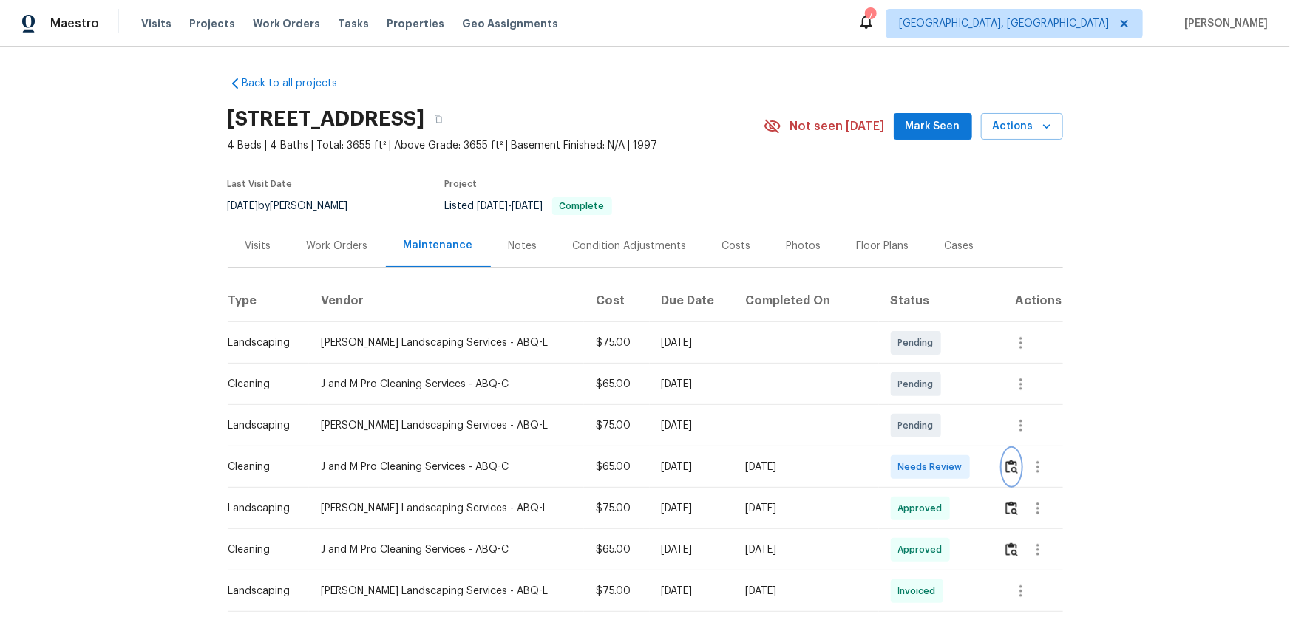
click at [917, 407] on img "button" at bounding box center [1011, 467] width 13 height 14
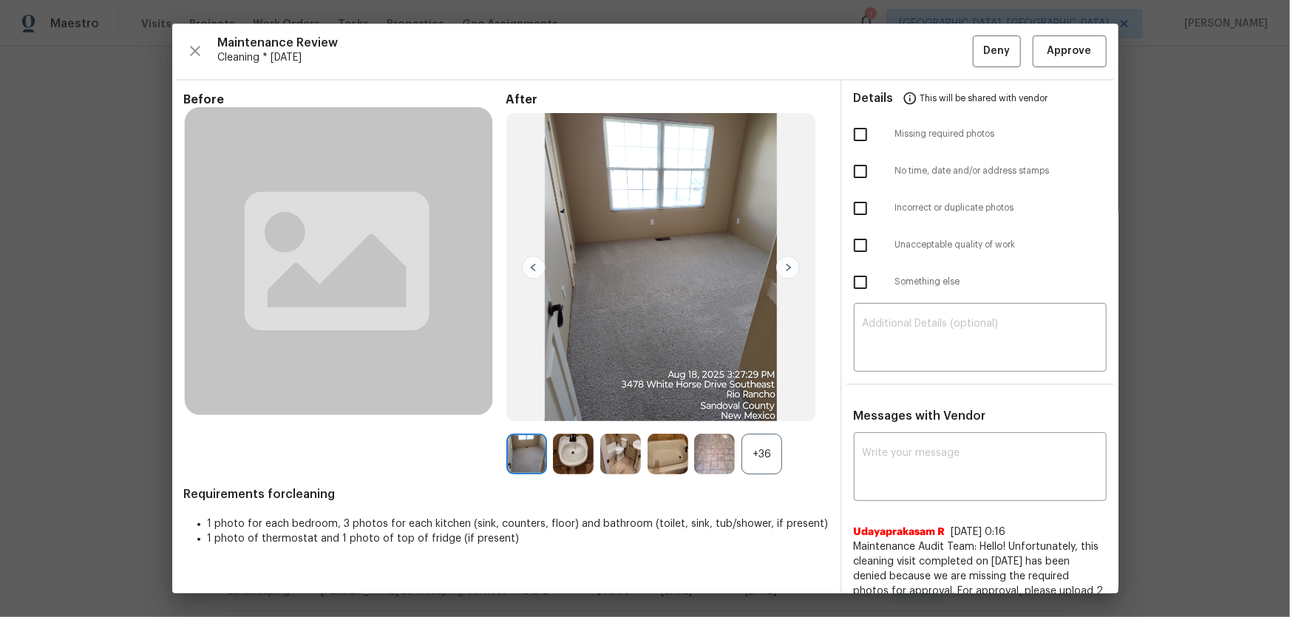
click at [756, 407] on div "+36" at bounding box center [761, 454] width 41 height 41
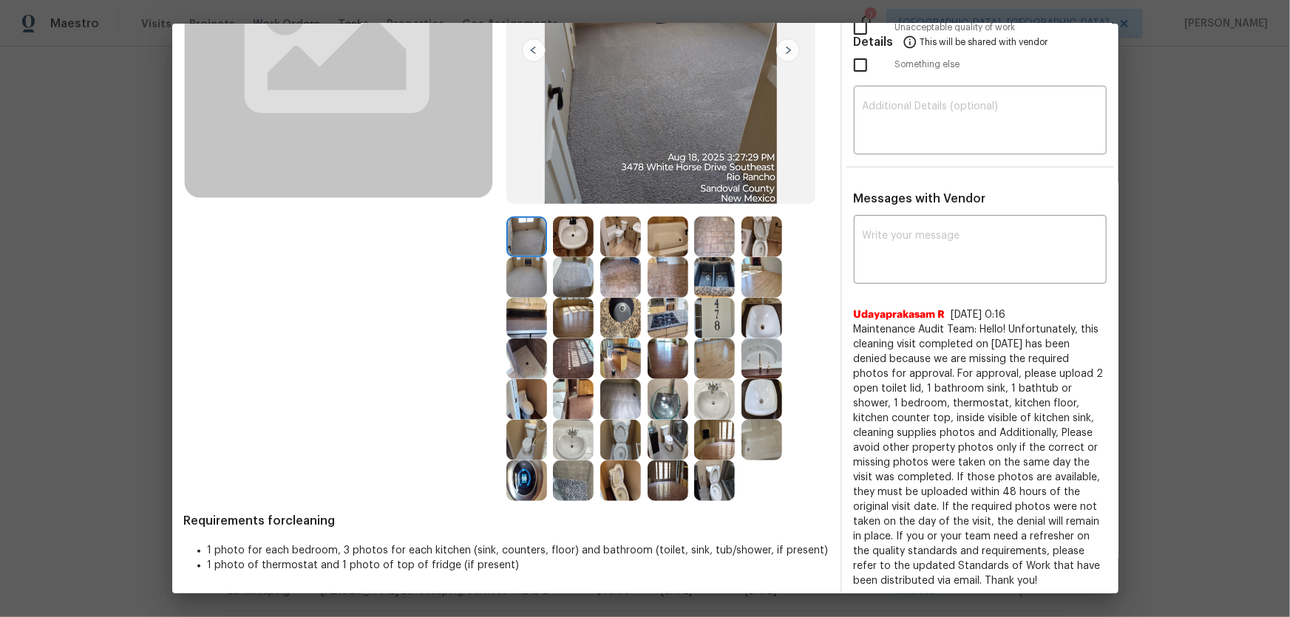
scroll to position [222, 0]
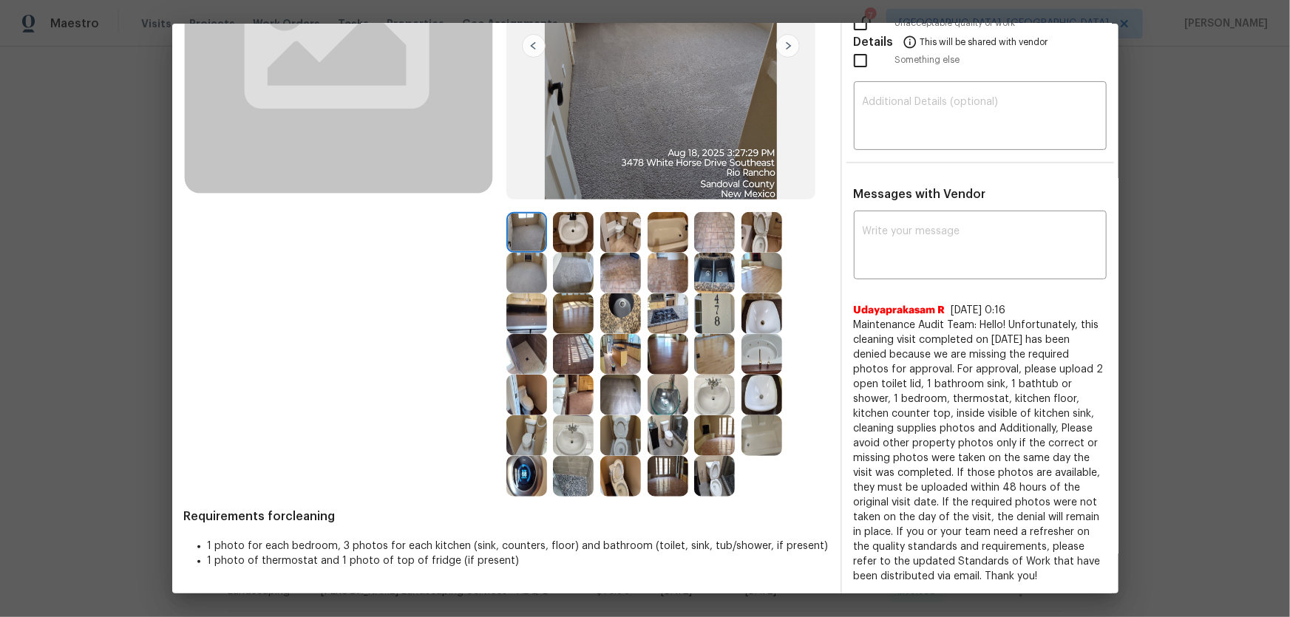
click at [606, 407] on img at bounding box center [620, 476] width 41 height 41
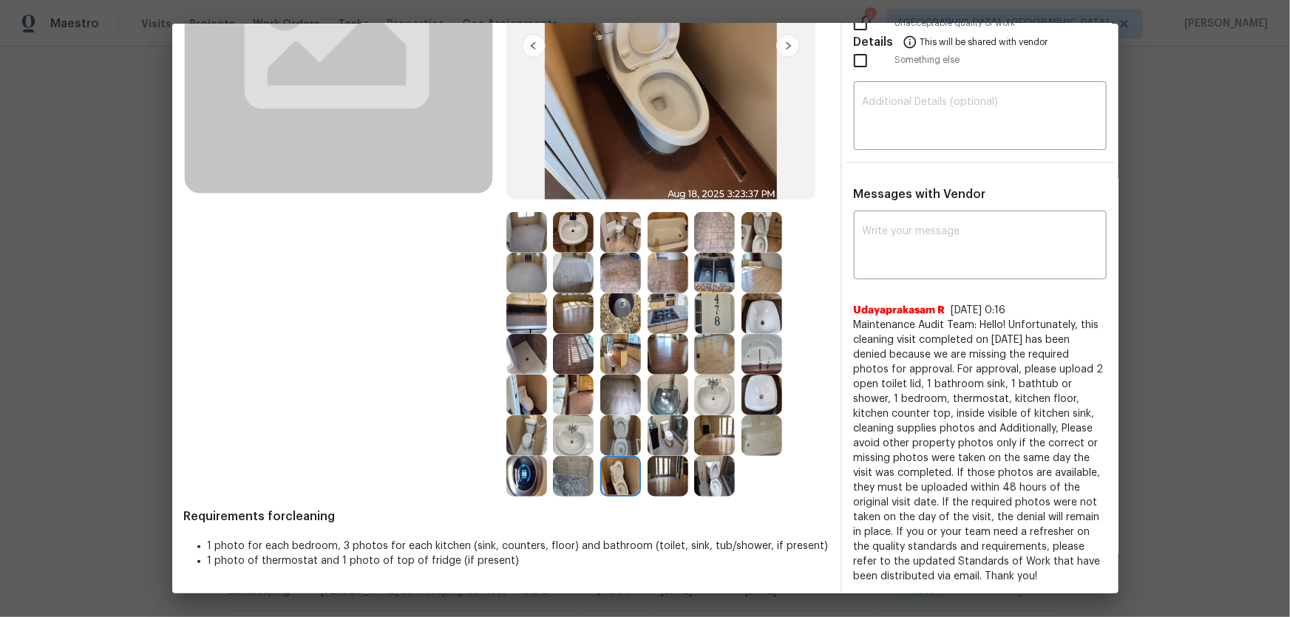
click at [616, 407] on img at bounding box center [620, 435] width 41 height 41
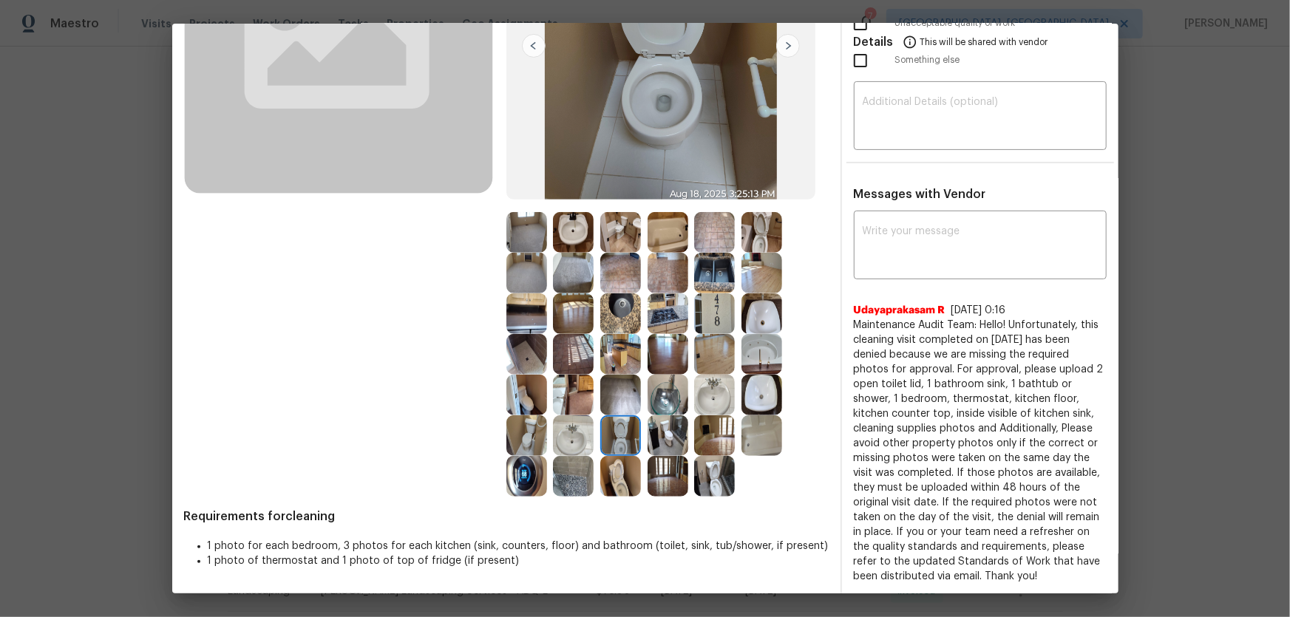
click at [709, 407] on img at bounding box center [714, 476] width 41 height 41
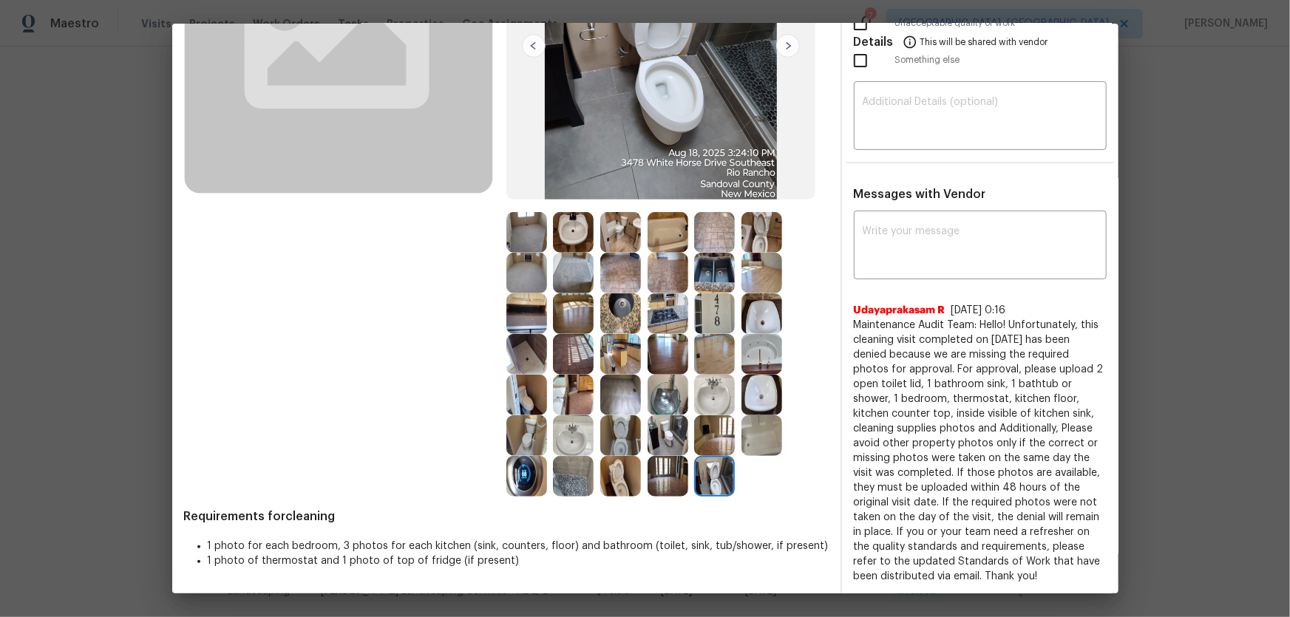
click at [752, 232] on img at bounding box center [761, 232] width 41 height 41
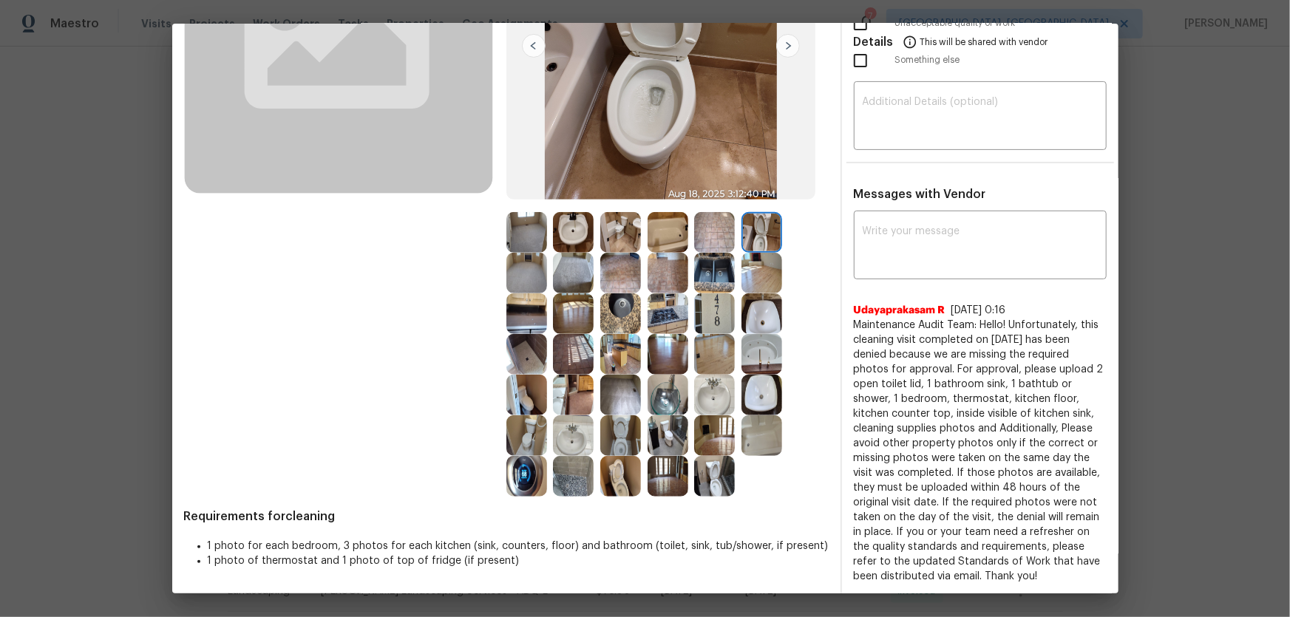
click at [758, 312] on img at bounding box center [761, 313] width 41 height 41
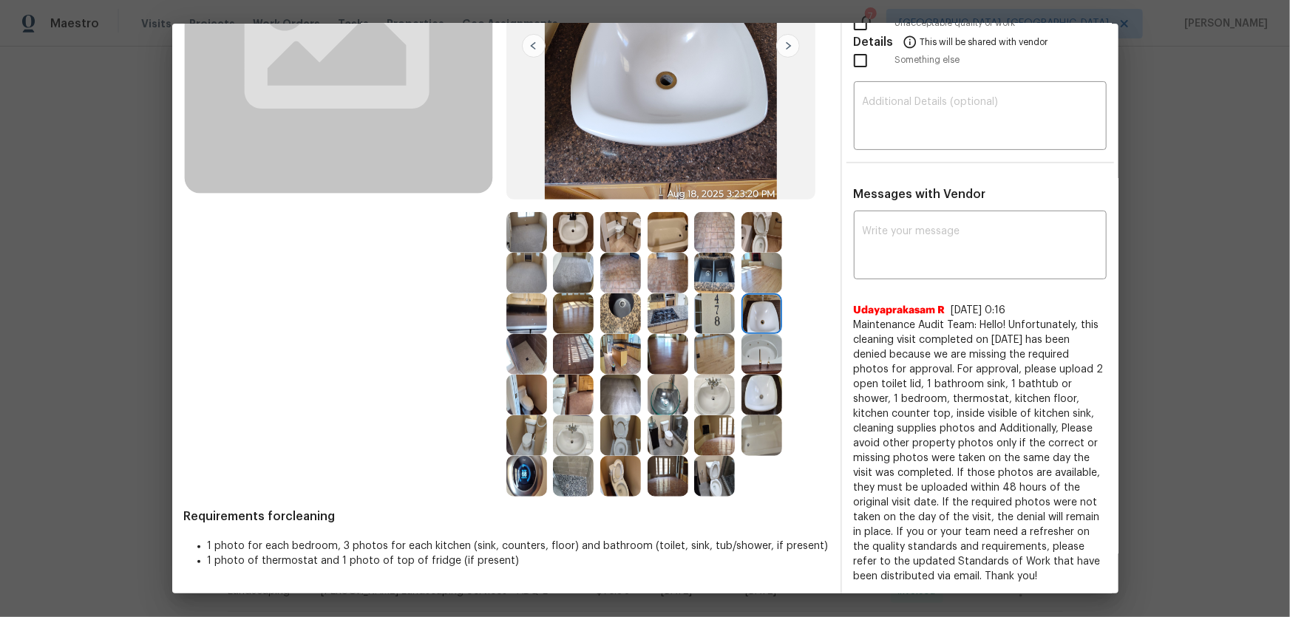
click at [723, 384] on img at bounding box center [714, 395] width 41 height 41
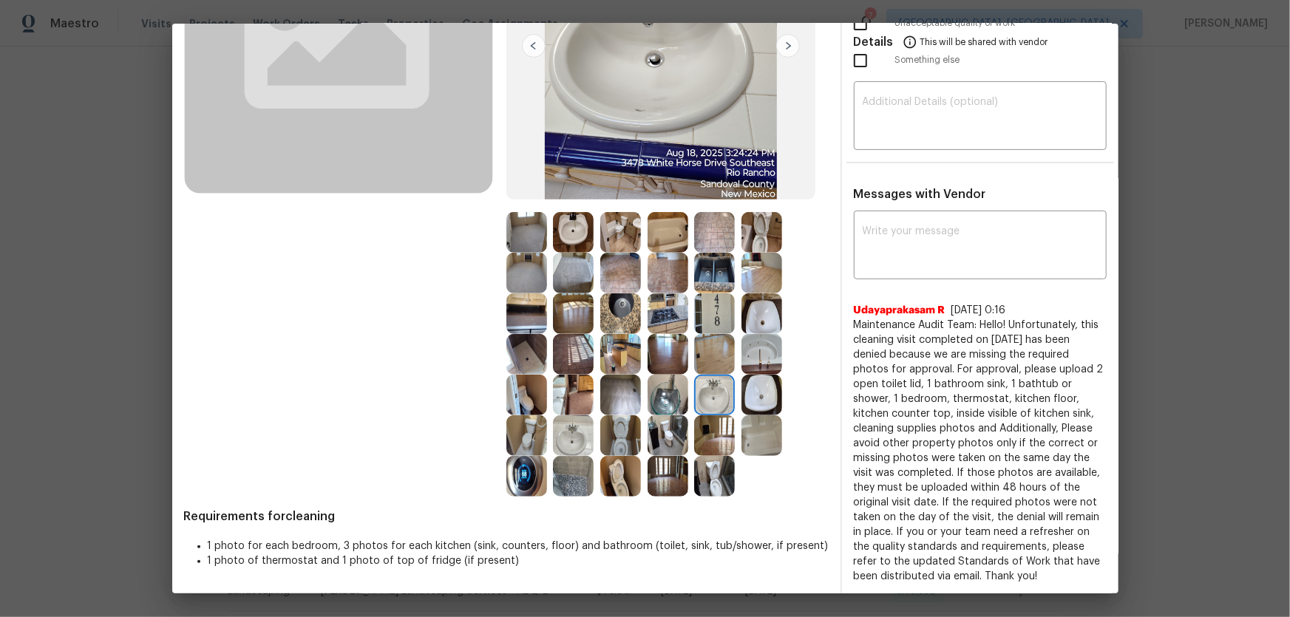
click at [749, 389] on img at bounding box center [761, 395] width 41 height 41
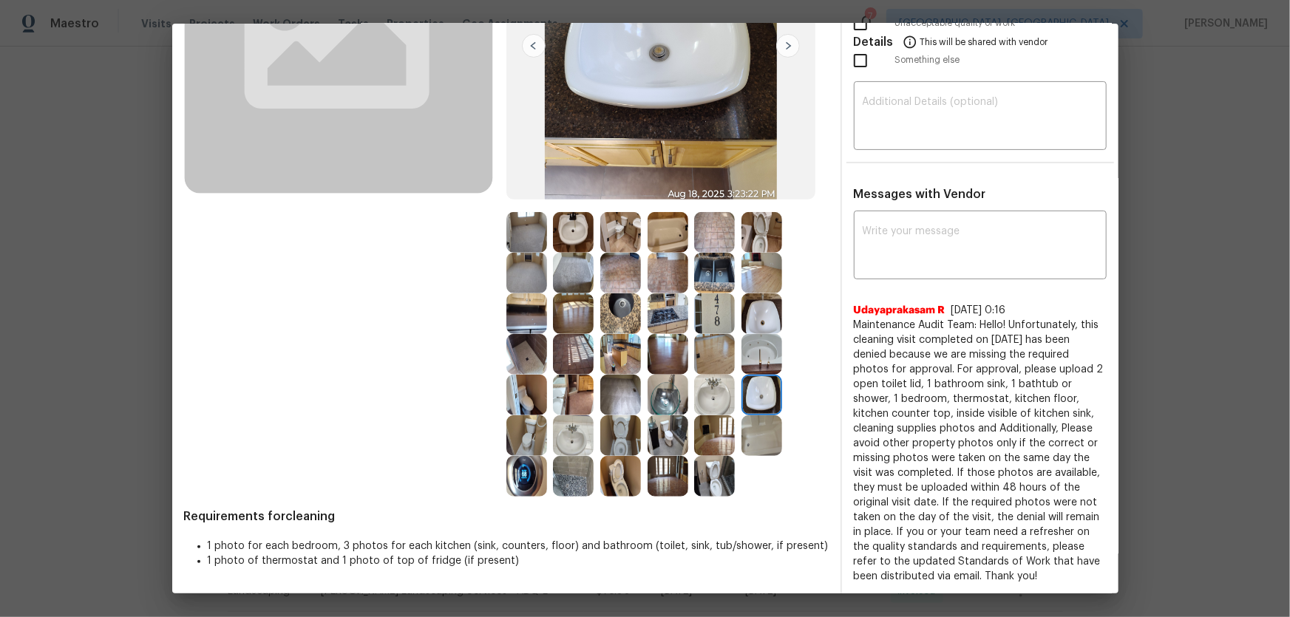
click at [570, 222] on img at bounding box center [573, 232] width 41 height 41
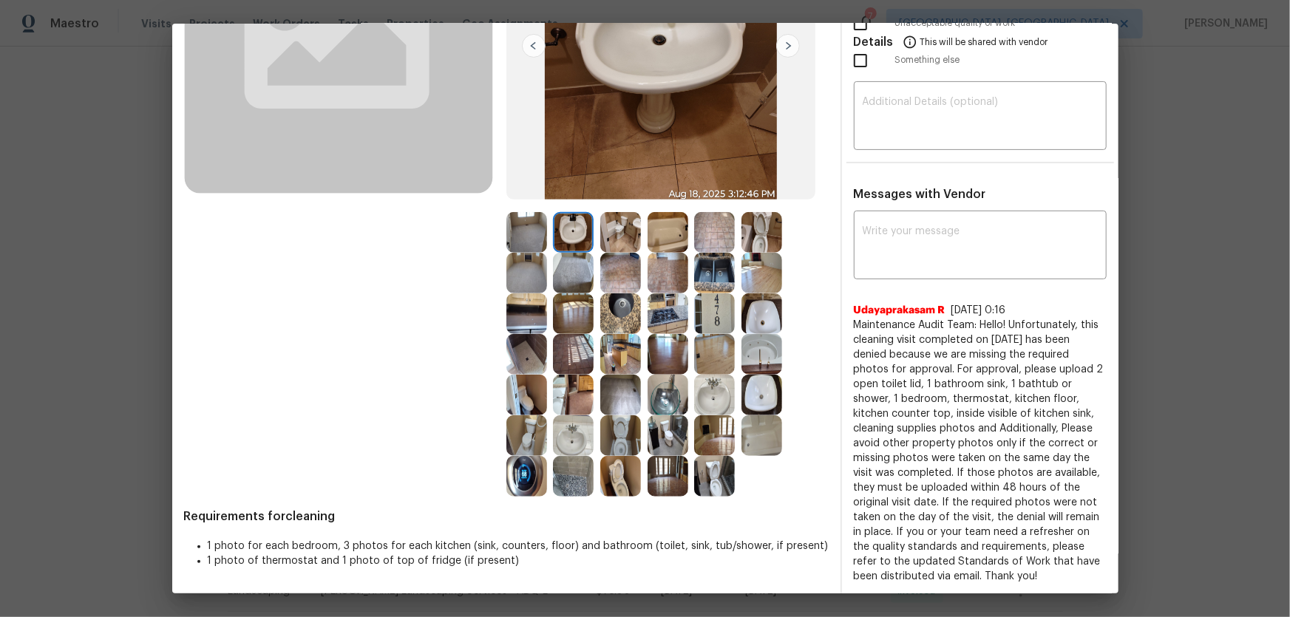
click at [664, 232] on img at bounding box center [667, 232] width 41 height 41
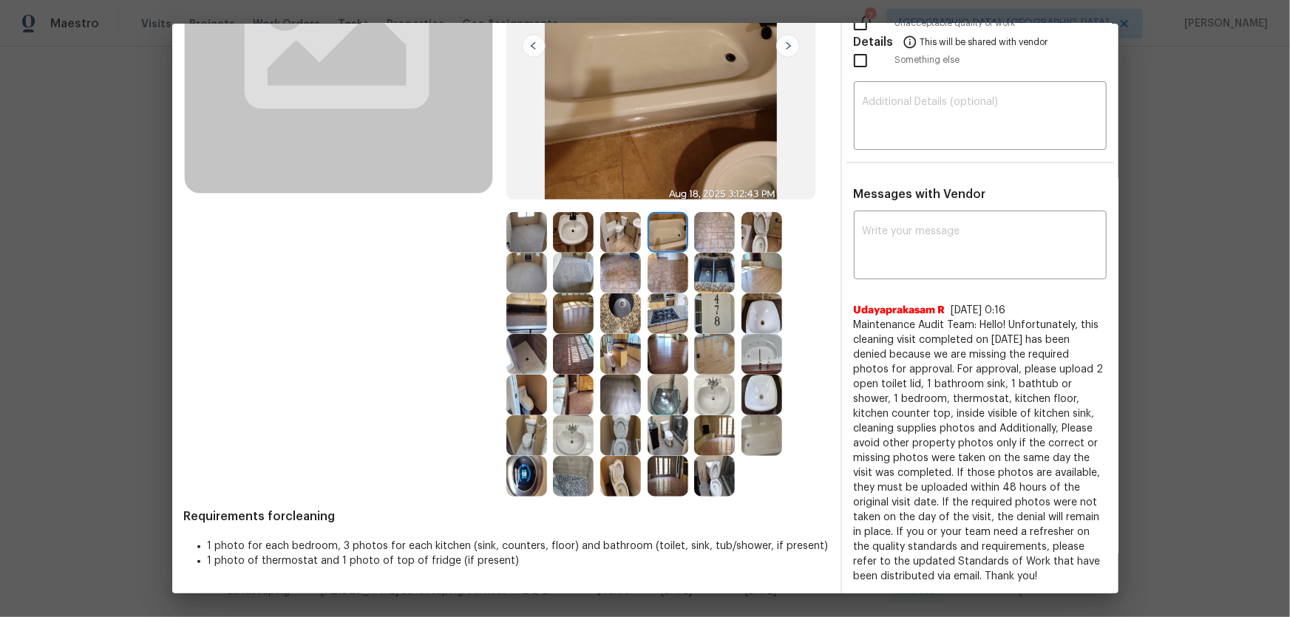
click at [762, 347] on img at bounding box center [761, 354] width 41 height 41
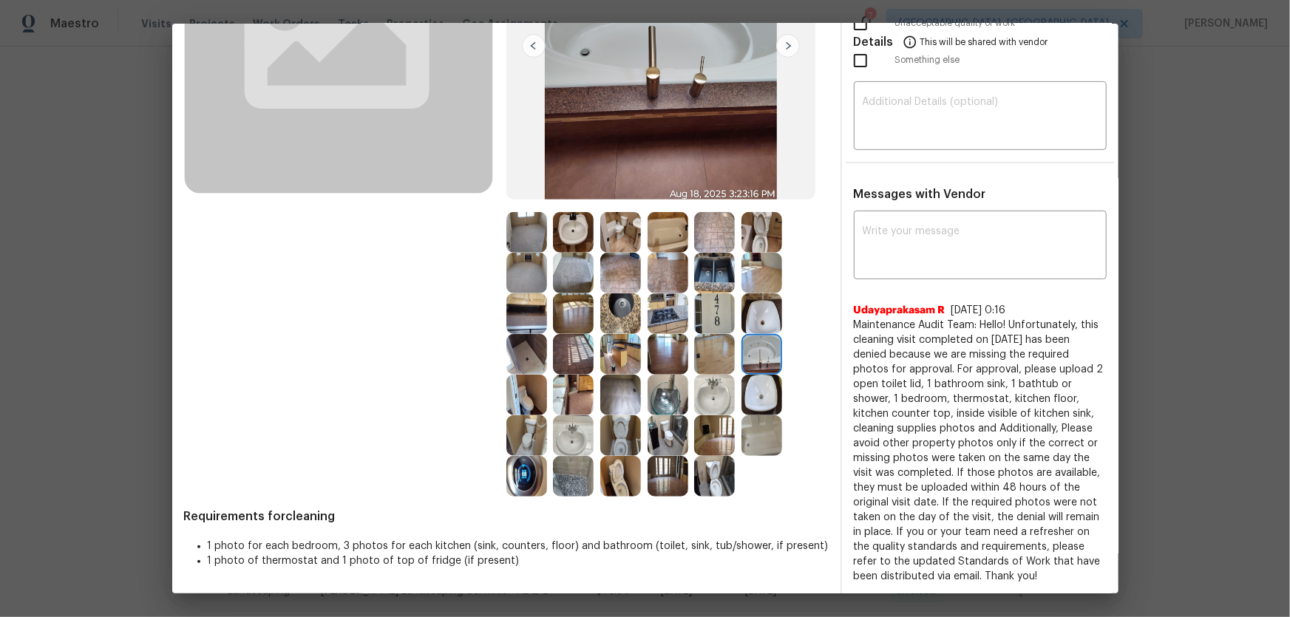
click at [754, 407] on img at bounding box center [761, 435] width 41 height 41
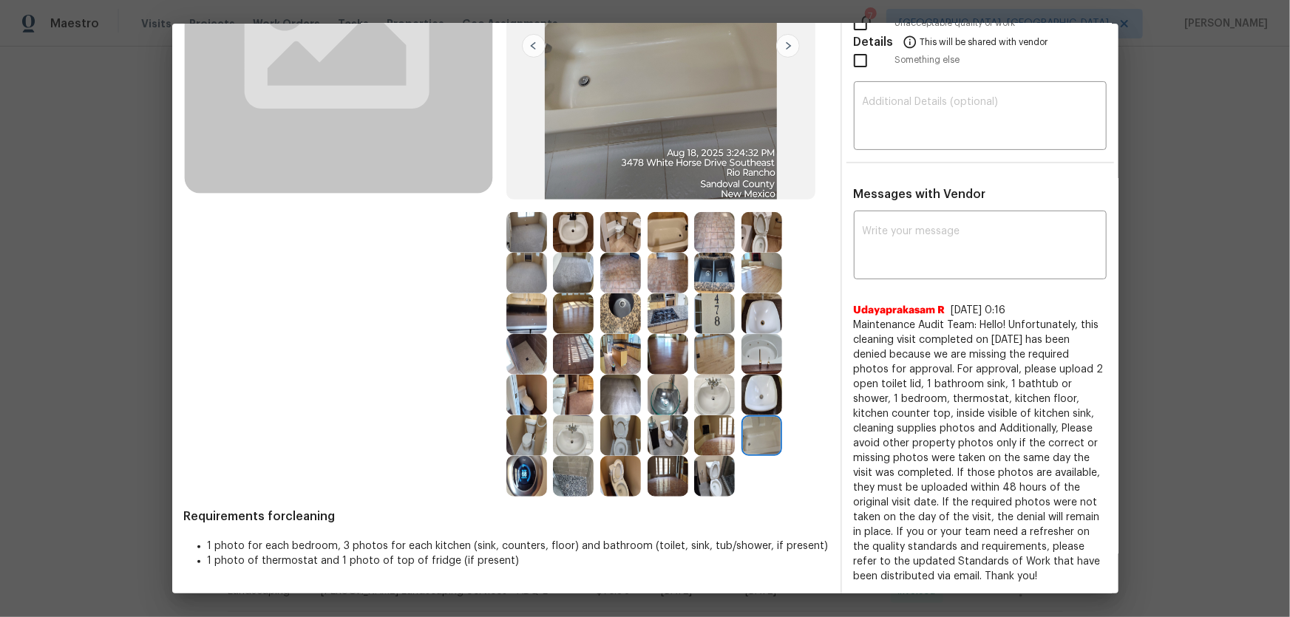
click at [525, 355] on img at bounding box center [526, 354] width 41 height 41
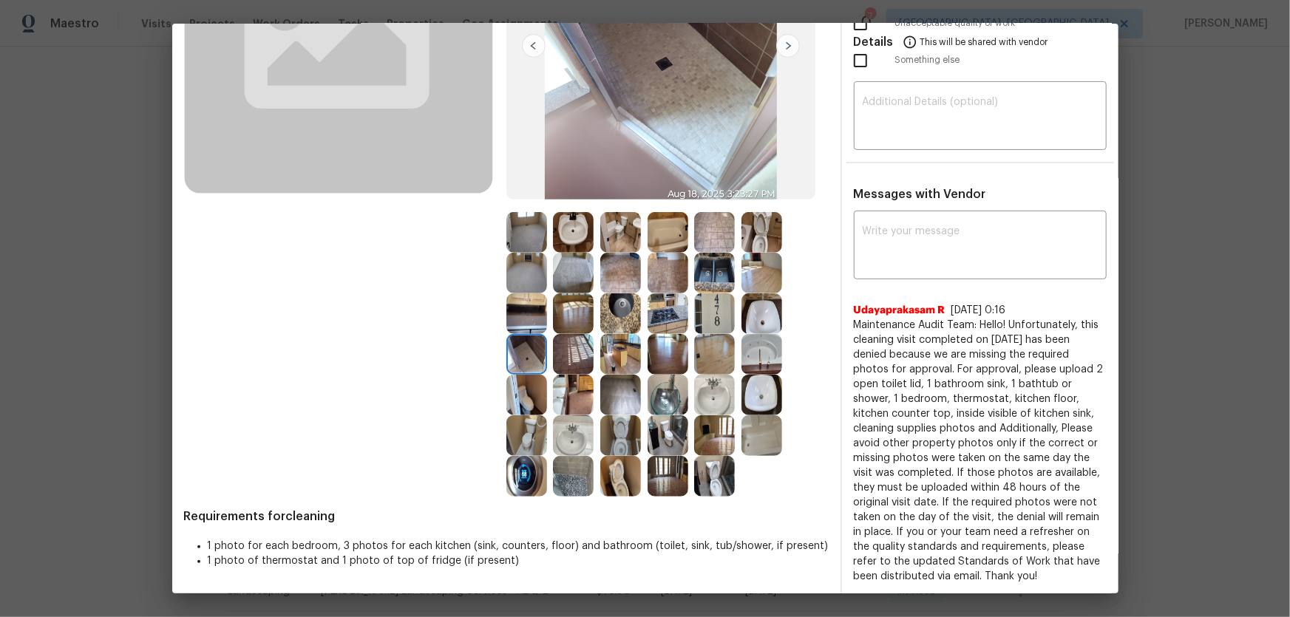
click at [525, 407] on img at bounding box center [526, 476] width 41 height 41
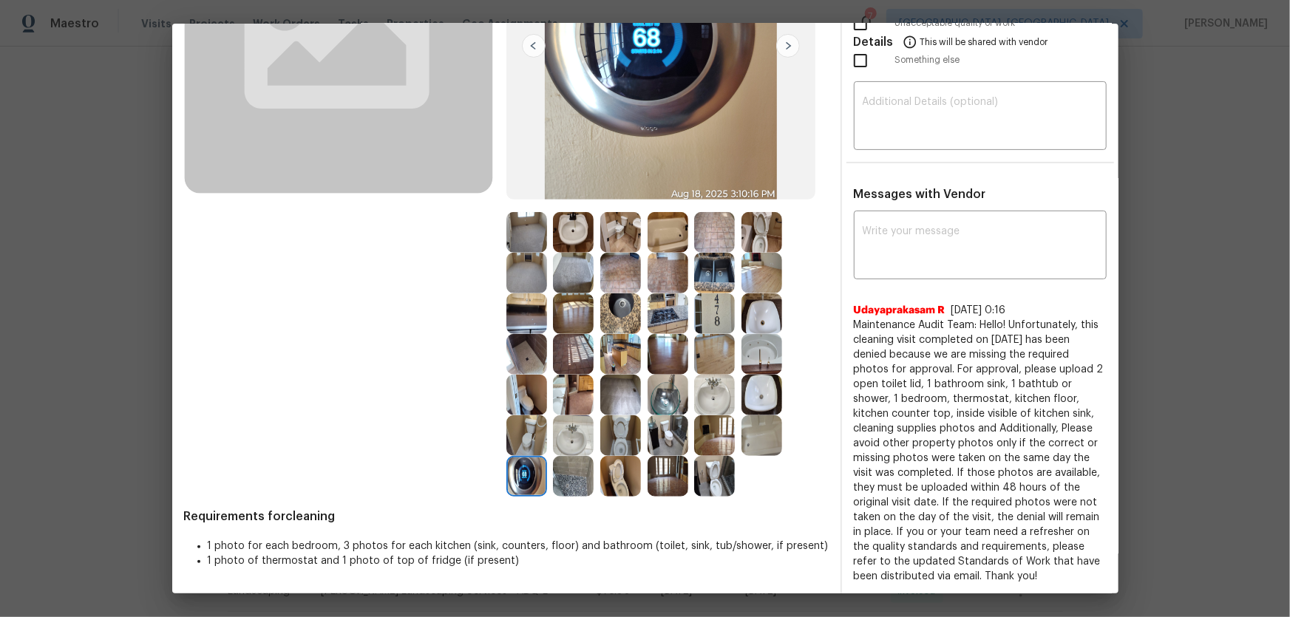
click at [553, 407] on img at bounding box center [573, 476] width 41 height 41
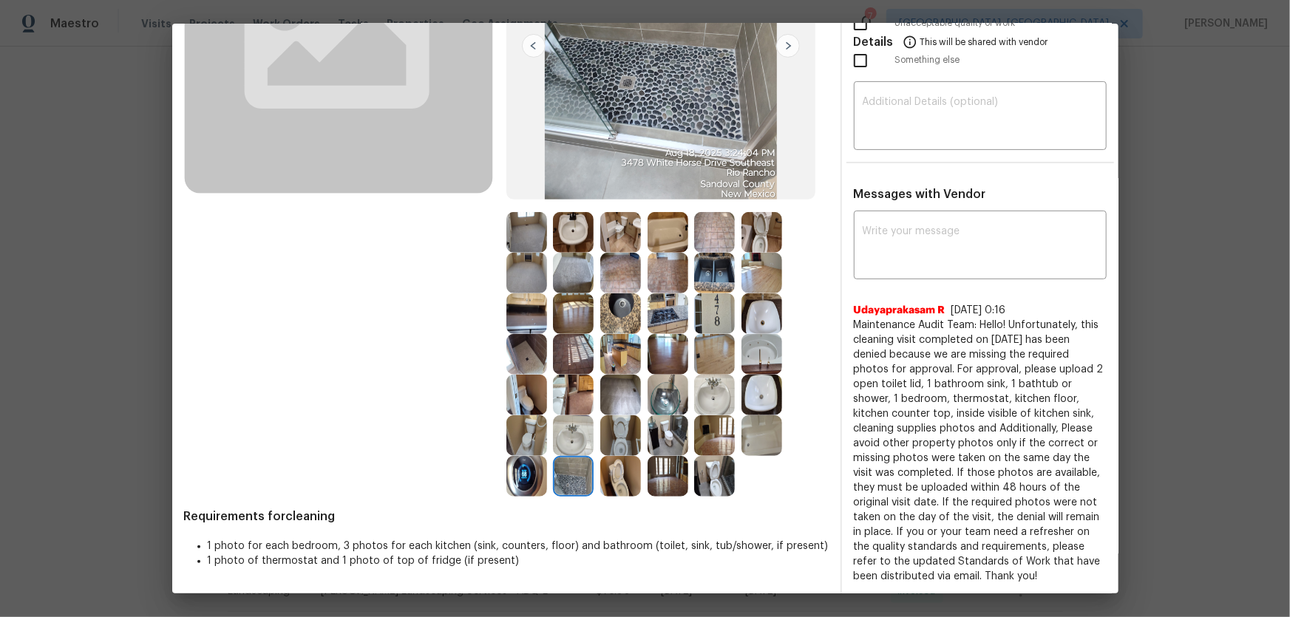
click at [615, 407] on img at bounding box center [620, 476] width 41 height 41
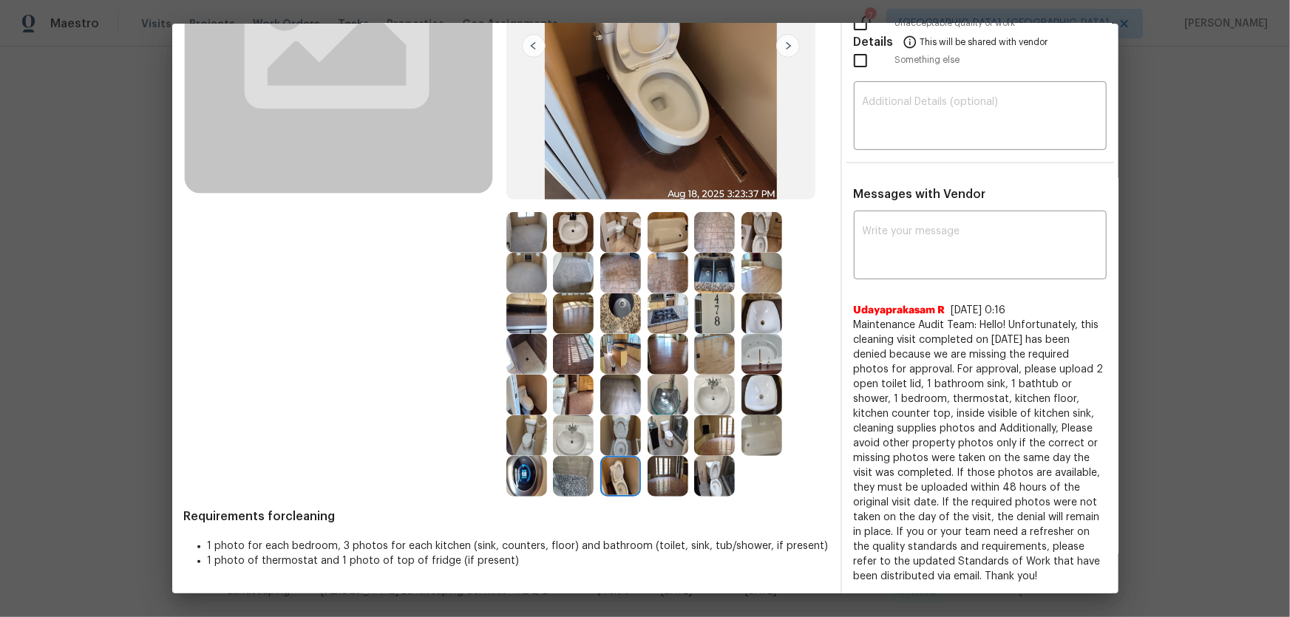
click at [610, 407] on img at bounding box center [620, 435] width 41 height 41
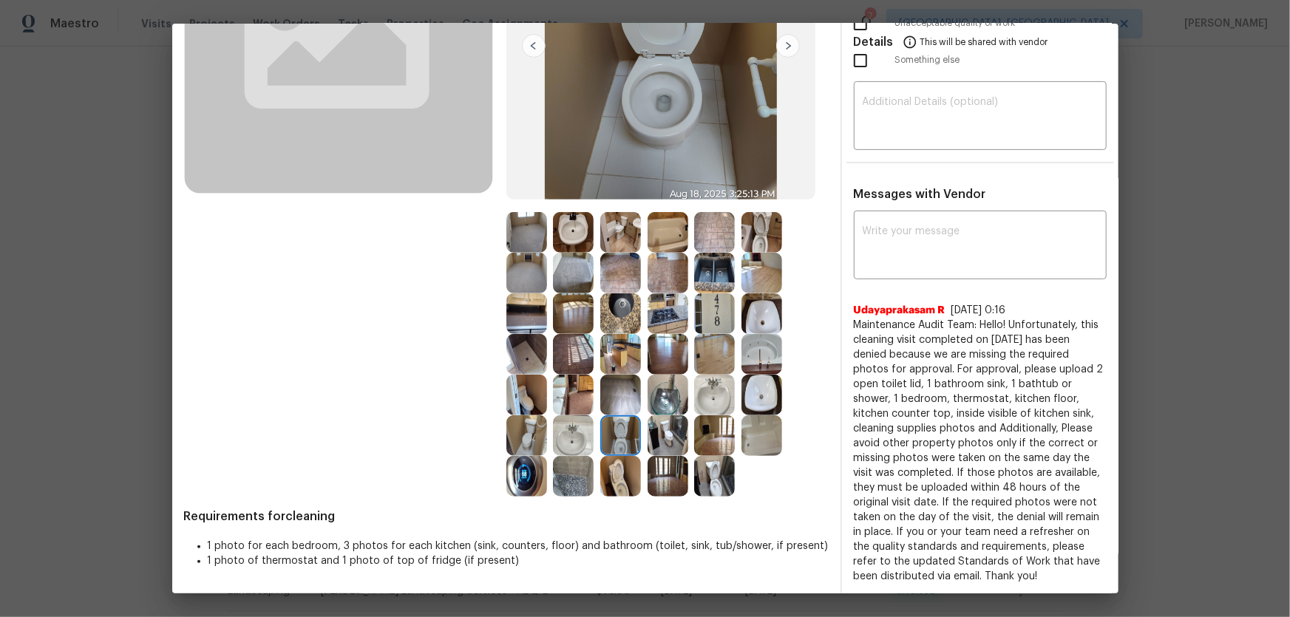
click at [664, 407] on img at bounding box center [667, 435] width 41 height 41
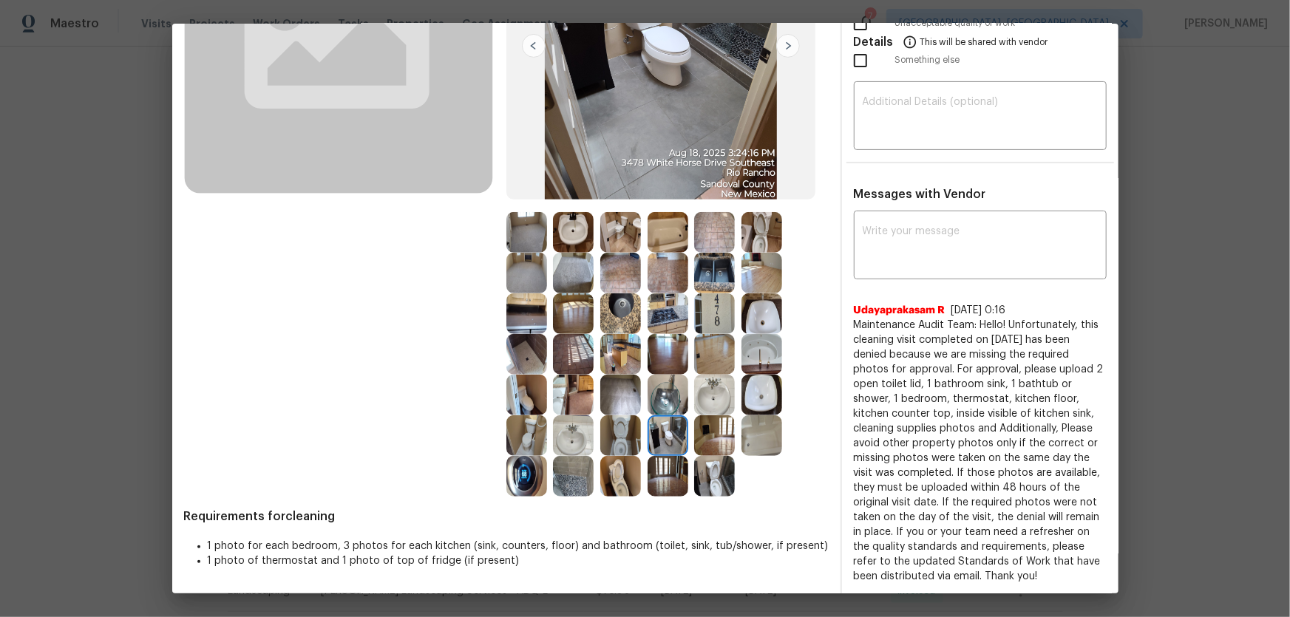
click at [667, 397] on img at bounding box center [667, 395] width 41 height 41
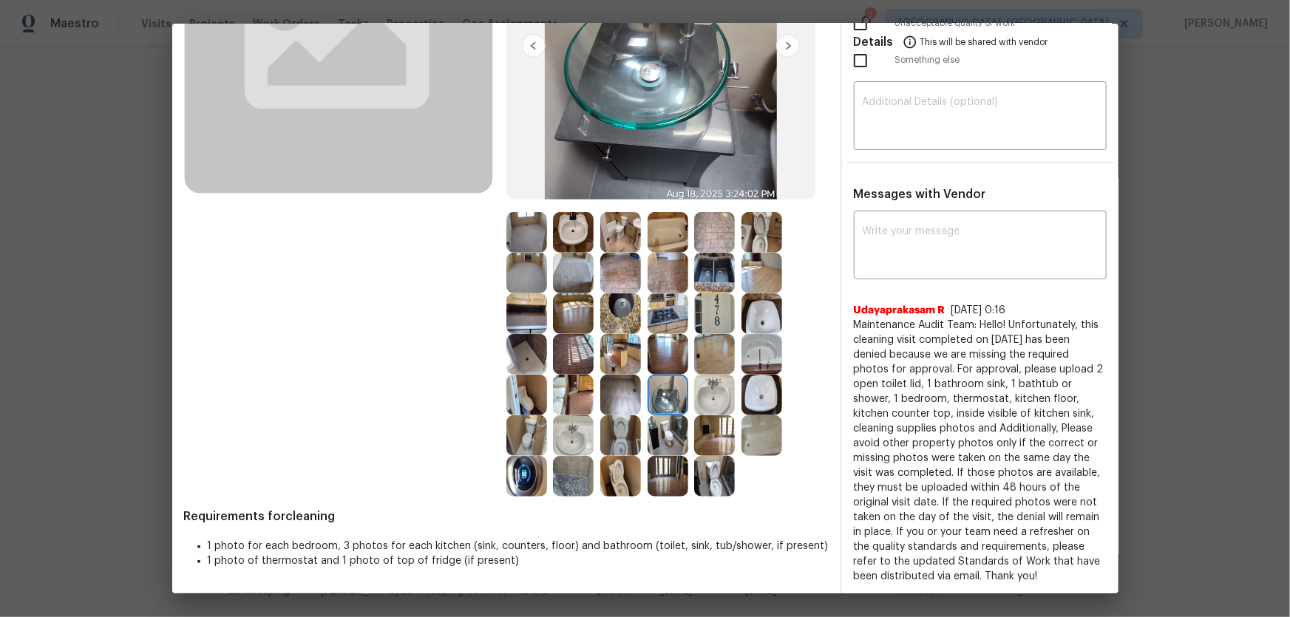
click at [657, 350] on img at bounding box center [667, 354] width 41 height 41
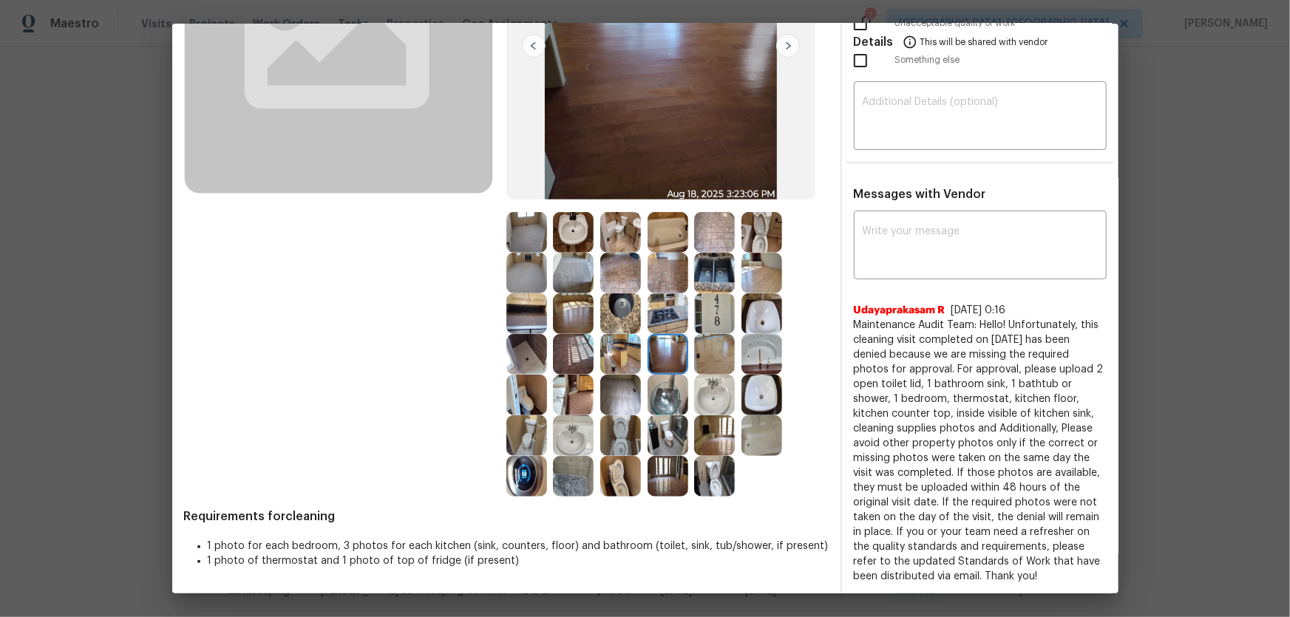
click at [661, 327] on img at bounding box center [667, 313] width 41 height 41
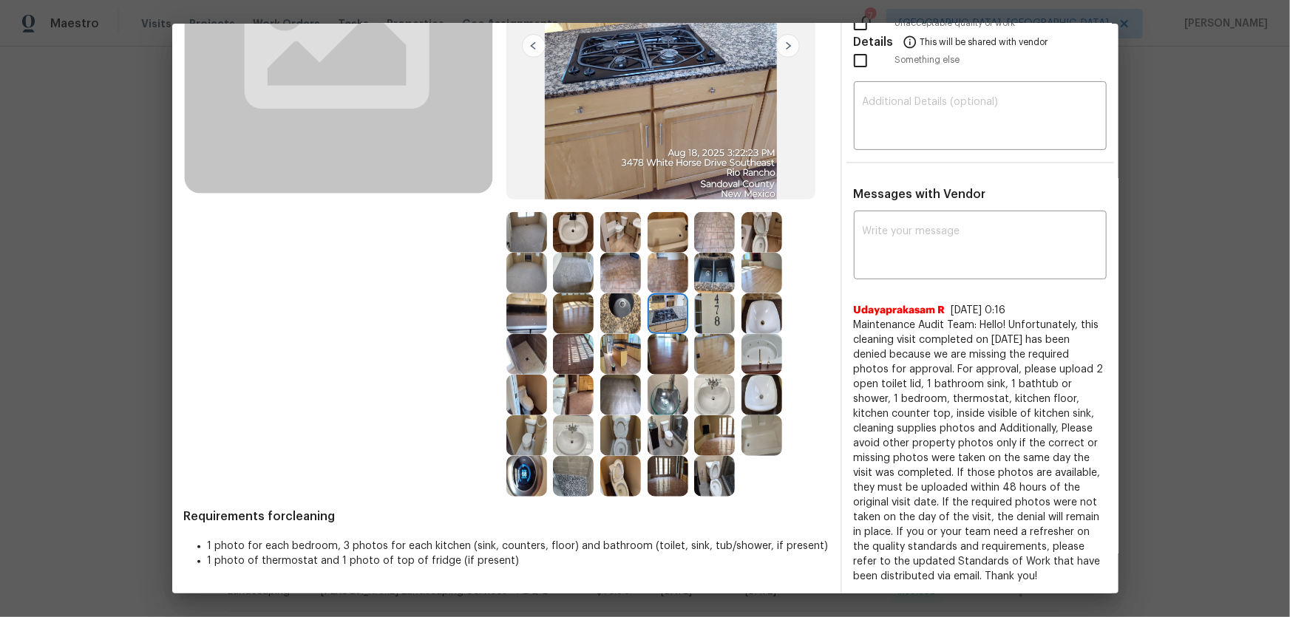
click at [615, 316] on img at bounding box center [620, 313] width 41 height 41
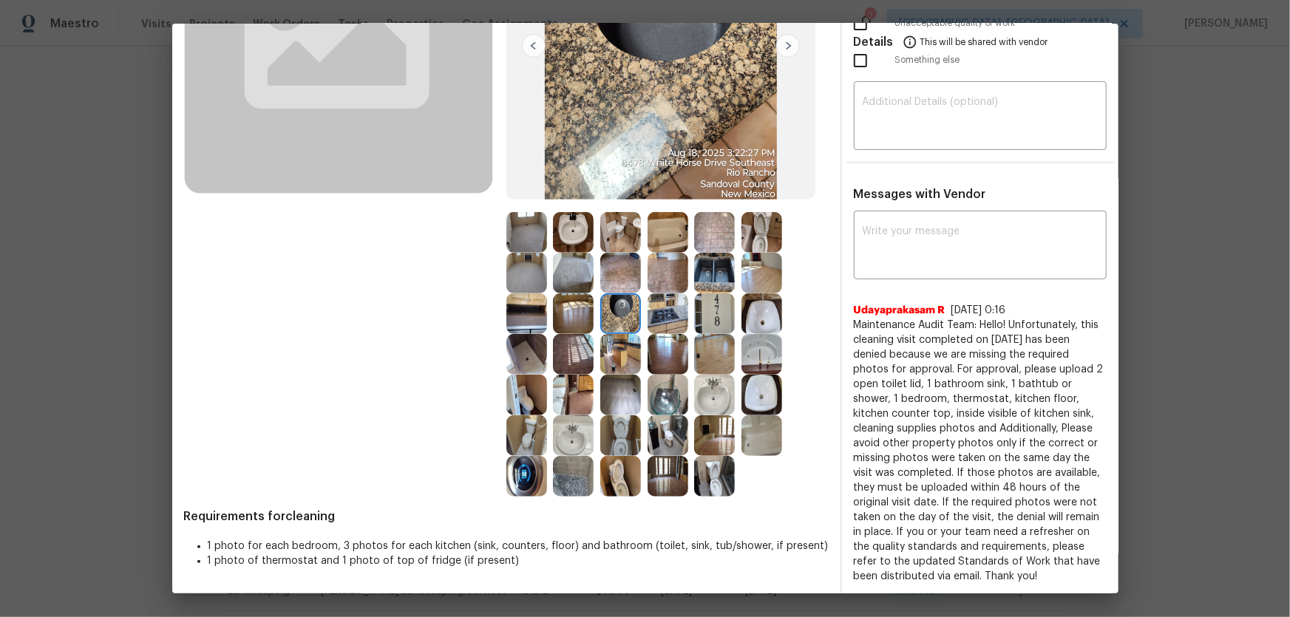
click at [627, 276] on img at bounding box center [620, 273] width 41 height 41
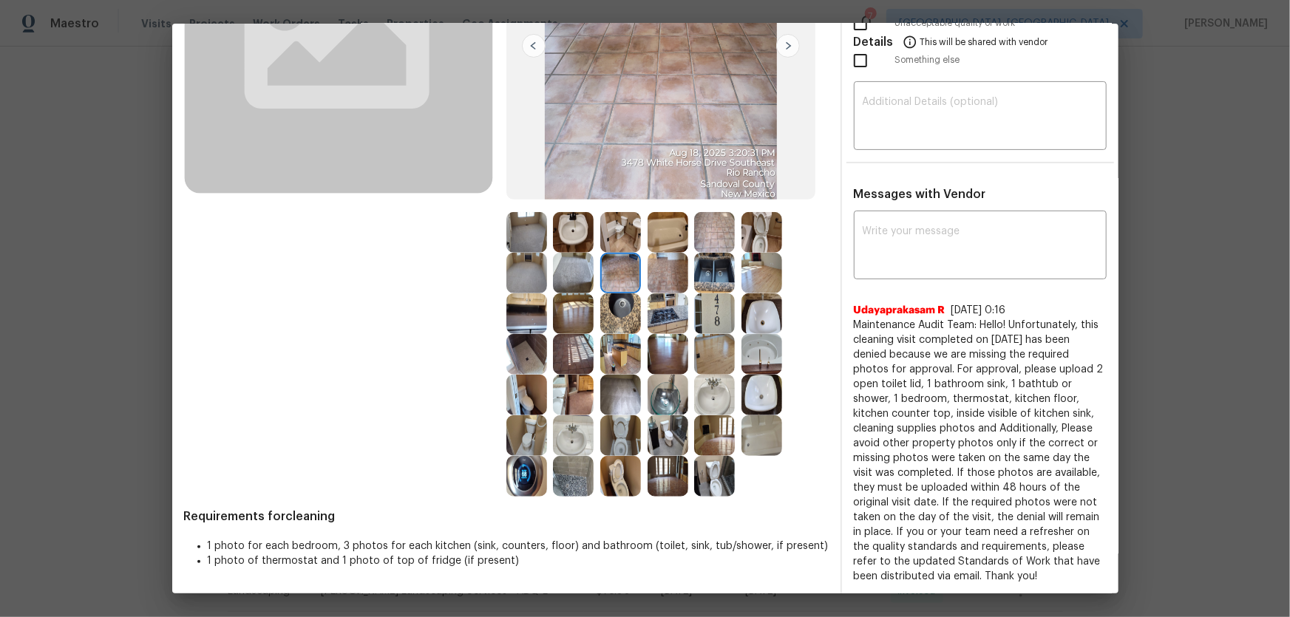
click at [664, 273] on img at bounding box center [667, 273] width 41 height 41
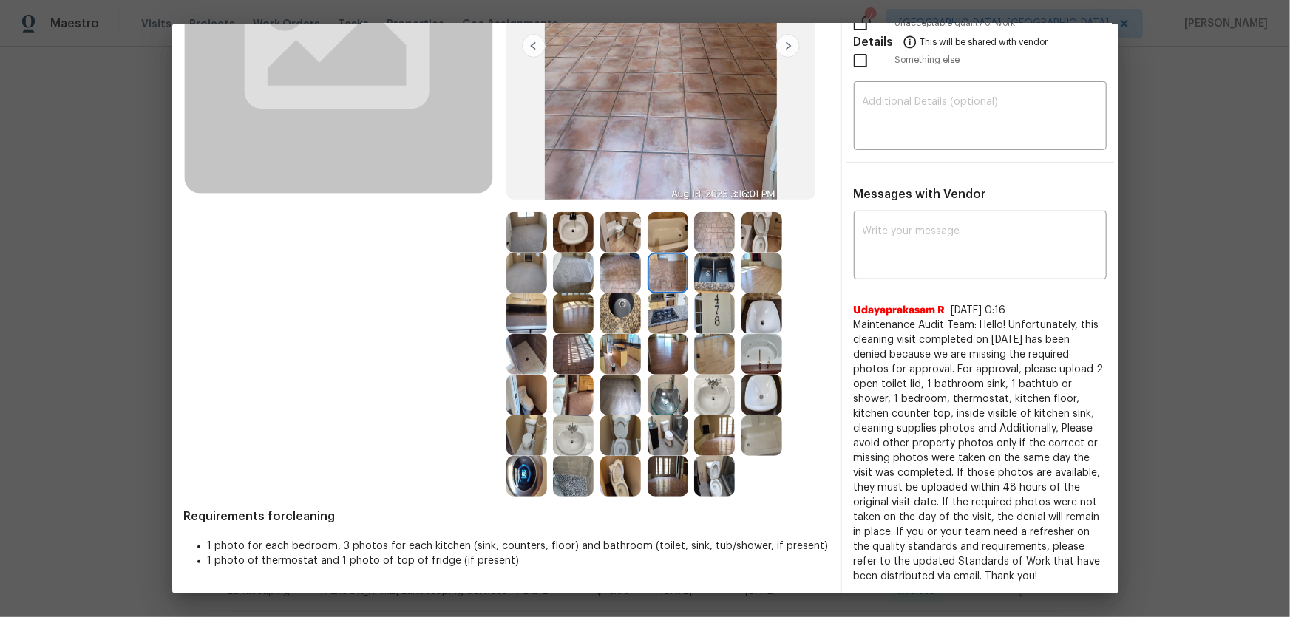
click at [718, 273] on img at bounding box center [714, 273] width 41 height 41
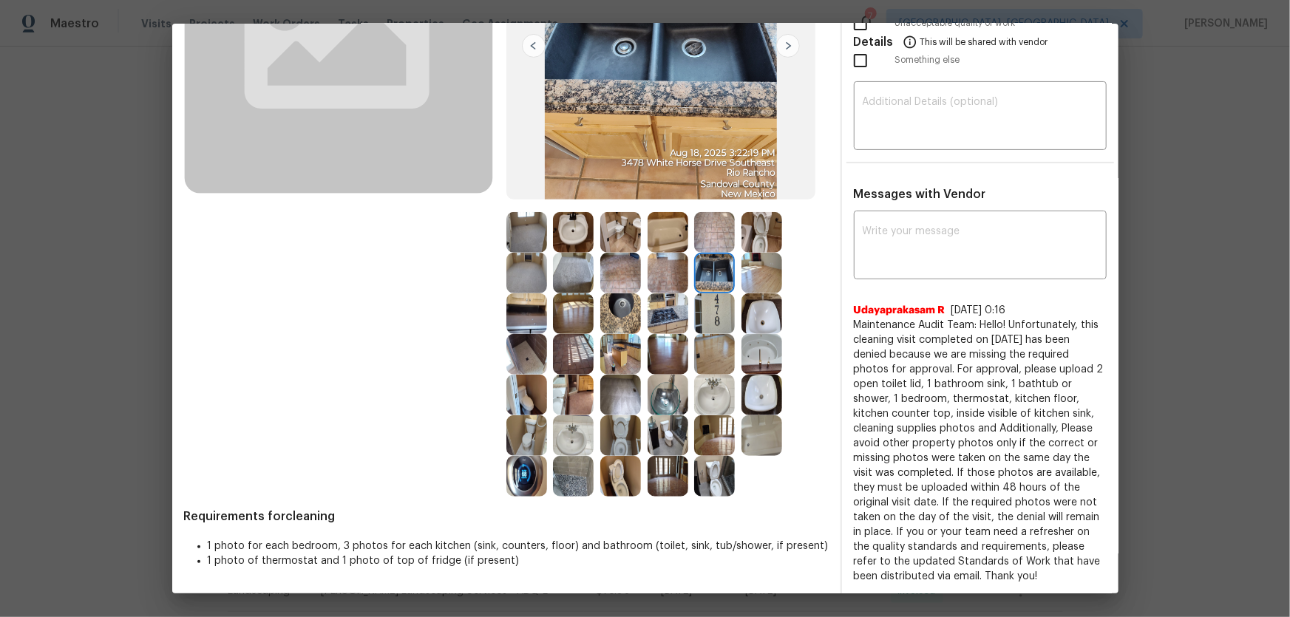
click at [628, 400] on img at bounding box center [620, 395] width 41 height 41
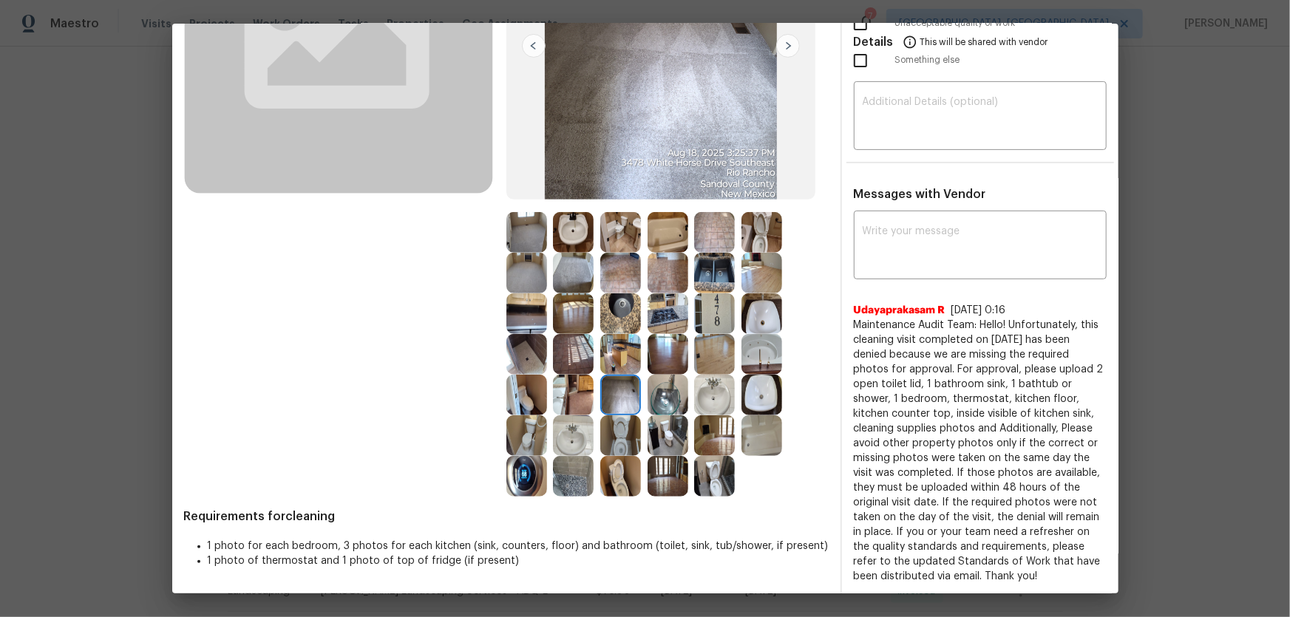
click at [564, 319] on img at bounding box center [573, 313] width 41 height 41
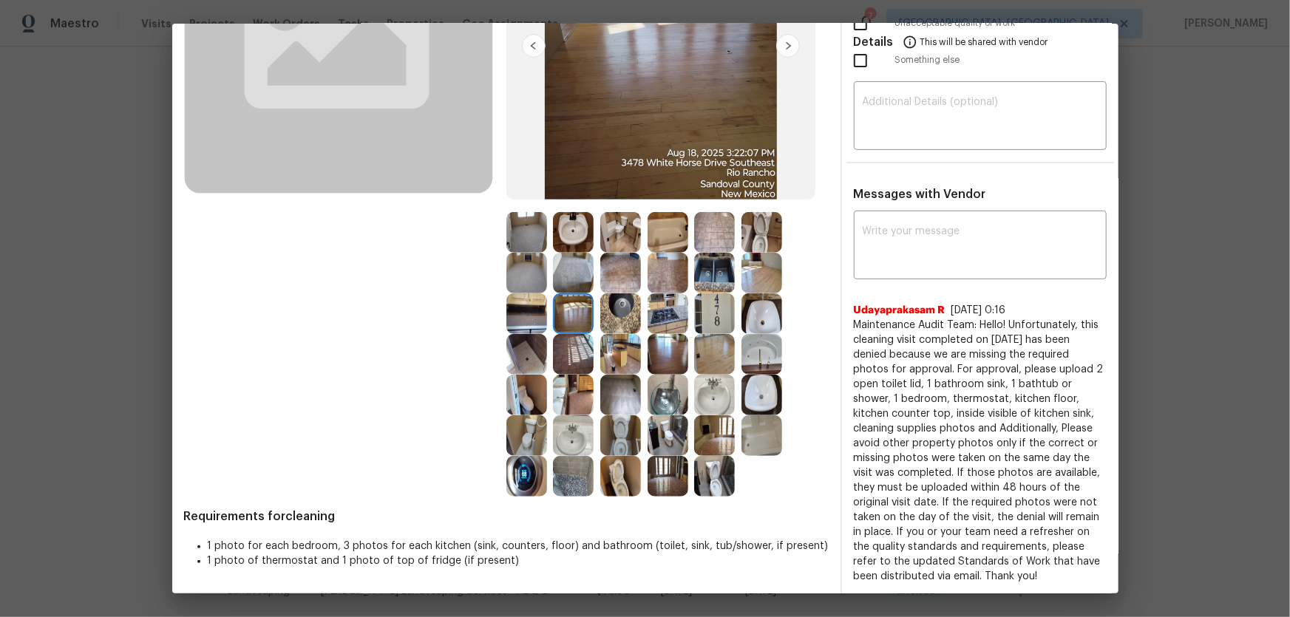
click at [530, 273] on img at bounding box center [526, 273] width 41 height 41
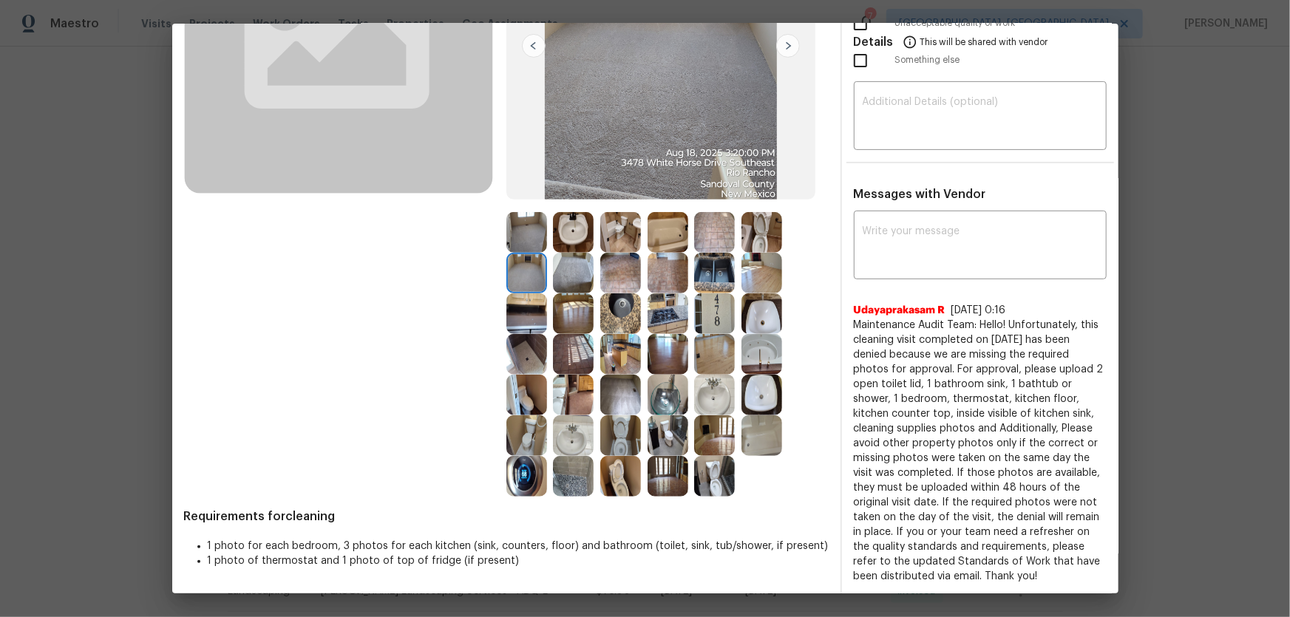
click at [528, 241] on img at bounding box center [526, 232] width 41 height 41
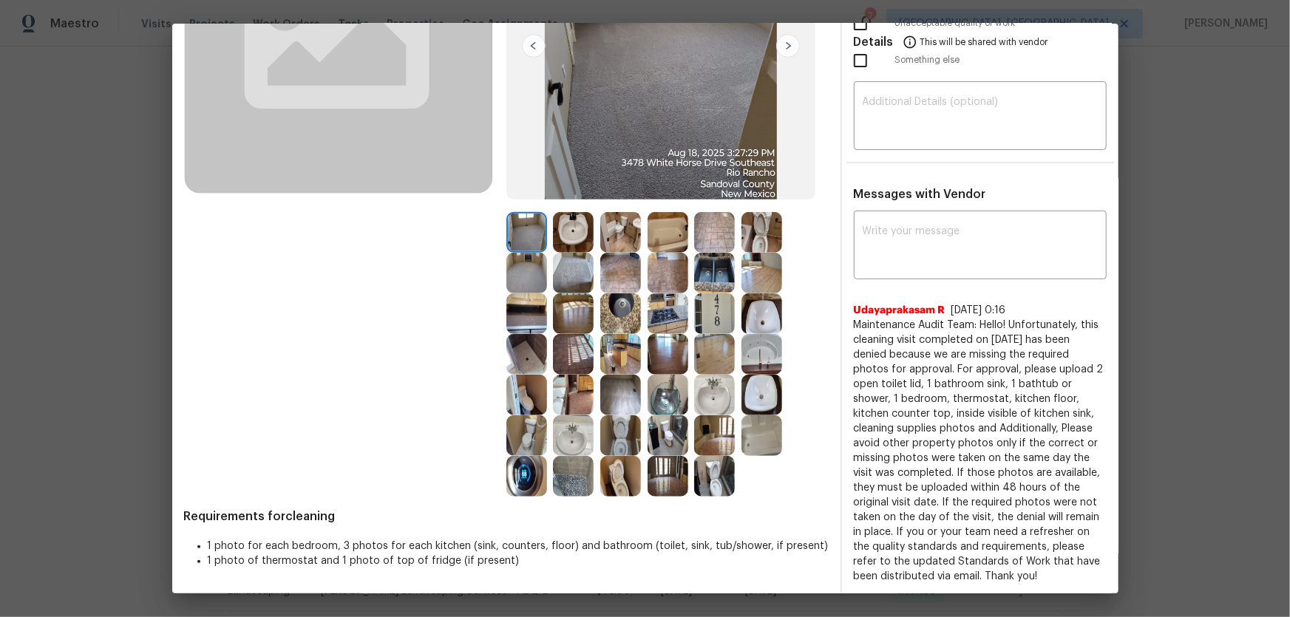
click at [573, 276] on img at bounding box center [573, 273] width 41 height 41
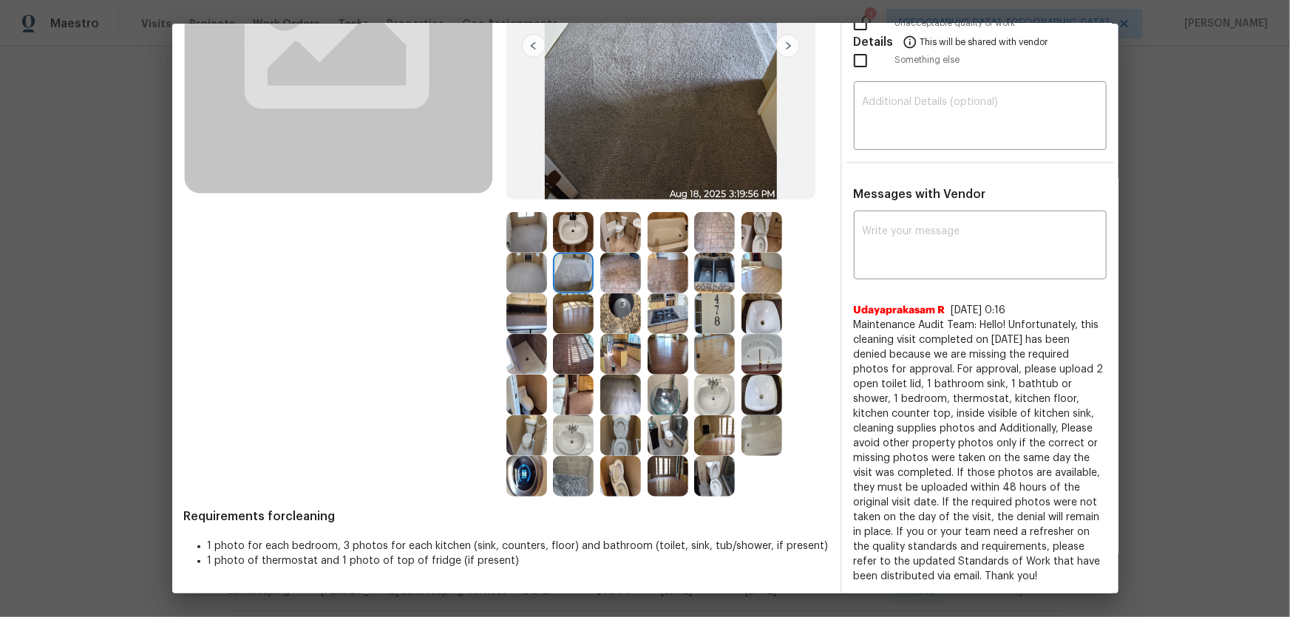
click at [625, 278] on img at bounding box center [620, 273] width 41 height 41
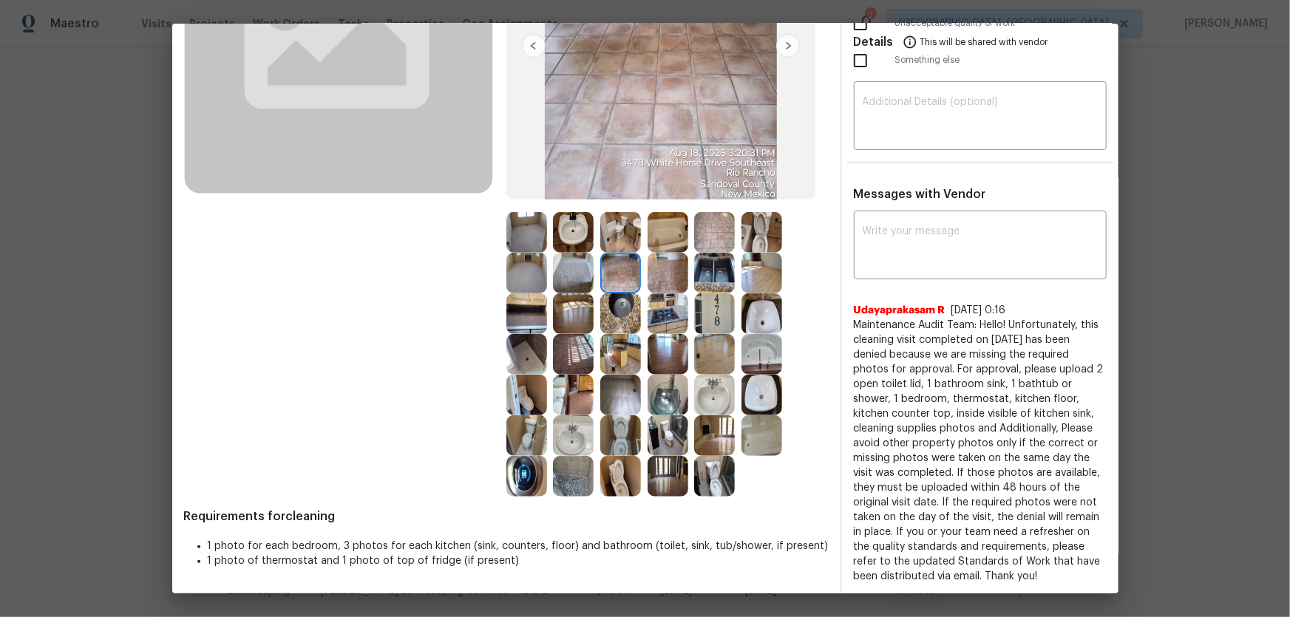
click at [688, 281] on div at bounding box center [670, 273] width 47 height 41
click at [718, 281] on img at bounding box center [714, 273] width 41 height 41
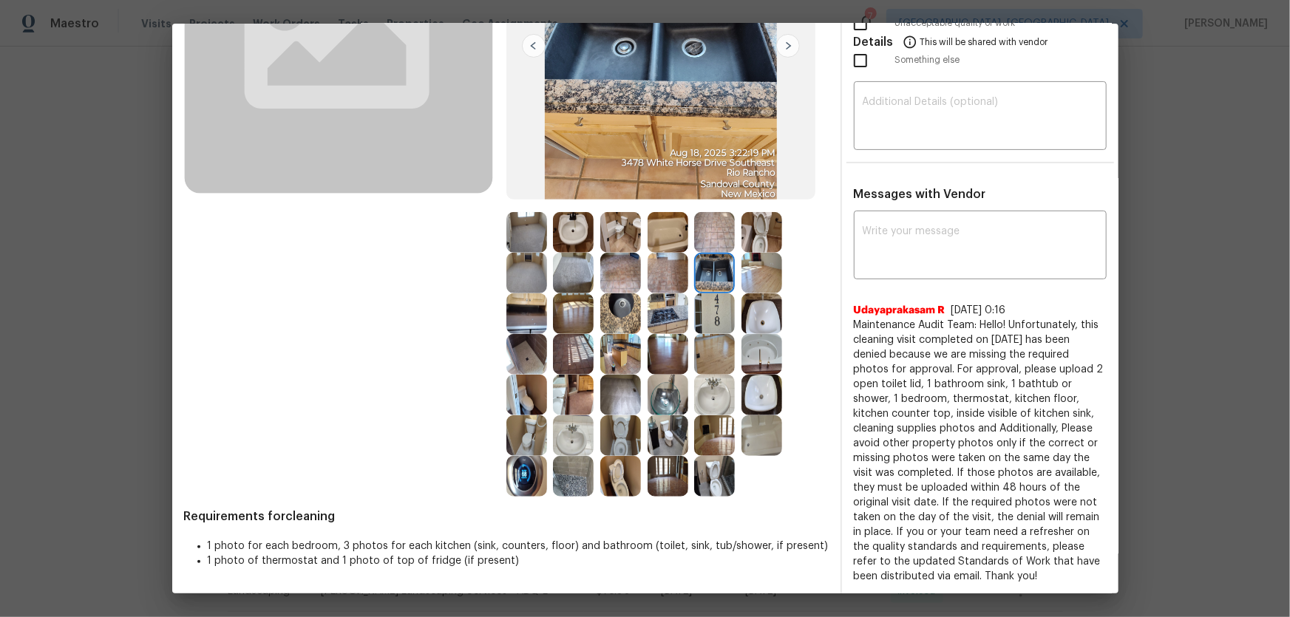
click at [672, 282] on img at bounding box center [667, 273] width 41 height 41
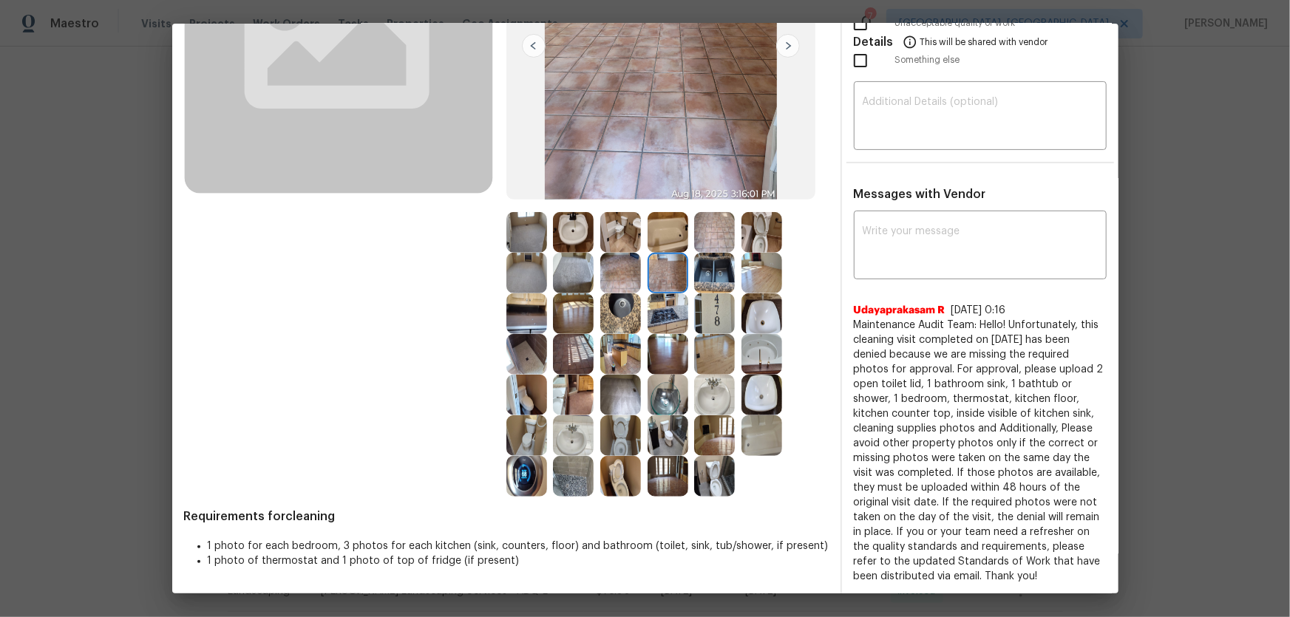
click at [759, 281] on img at bounding box center [761, 273] width 41 height 41
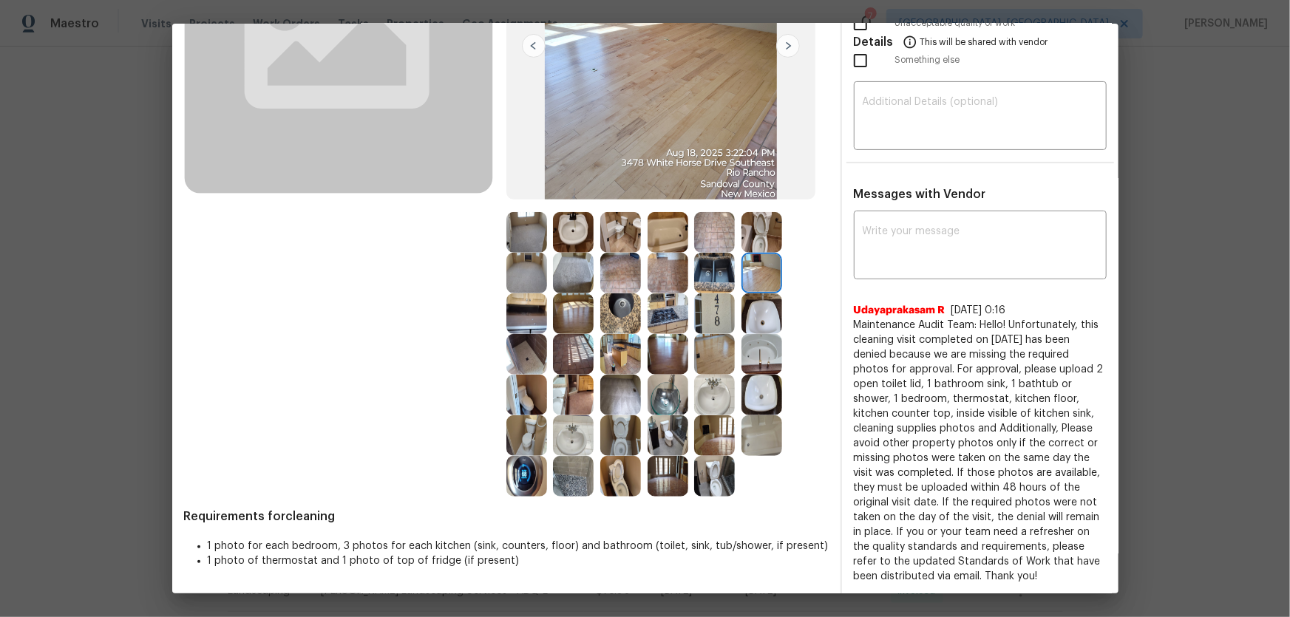
click at [748, 311] on img at bounding box center [761, 313] width 41 height 41
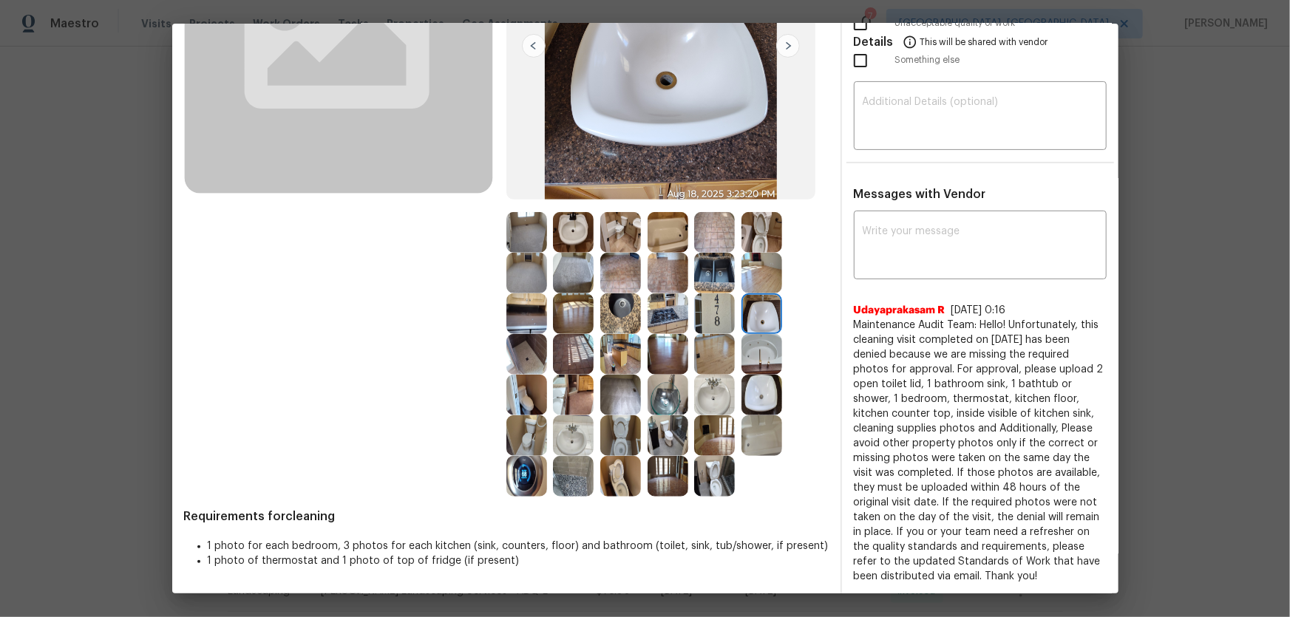
click at [715, 310] on img at bounding box center [714, 313] width 41 height 41
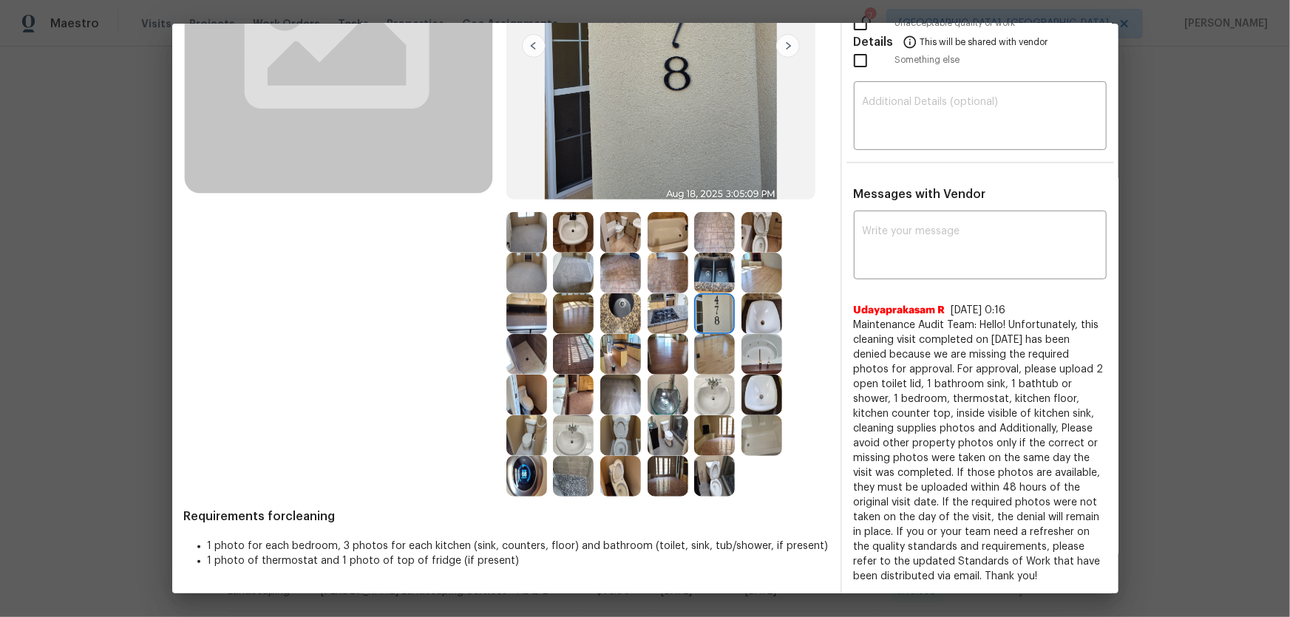
click at [532, 407] on img at bounding box center [526, 476] width 41 height 41
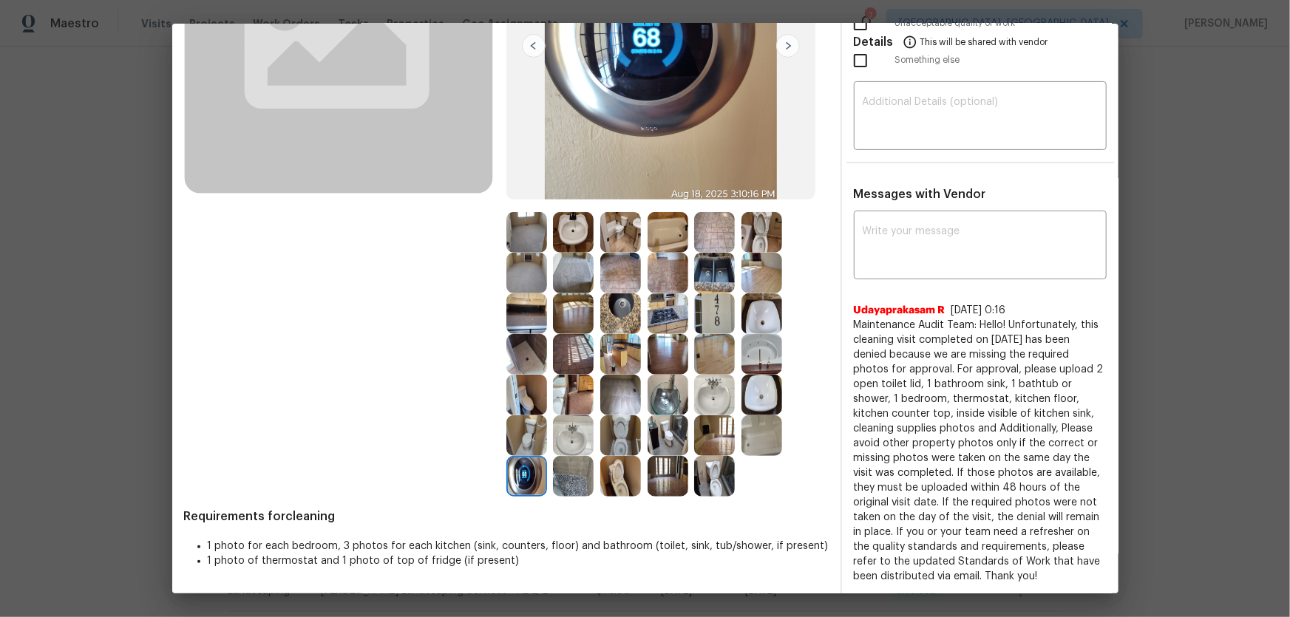
click at [573, 407] on img at bounding box center [573, 476] width 41 height 41
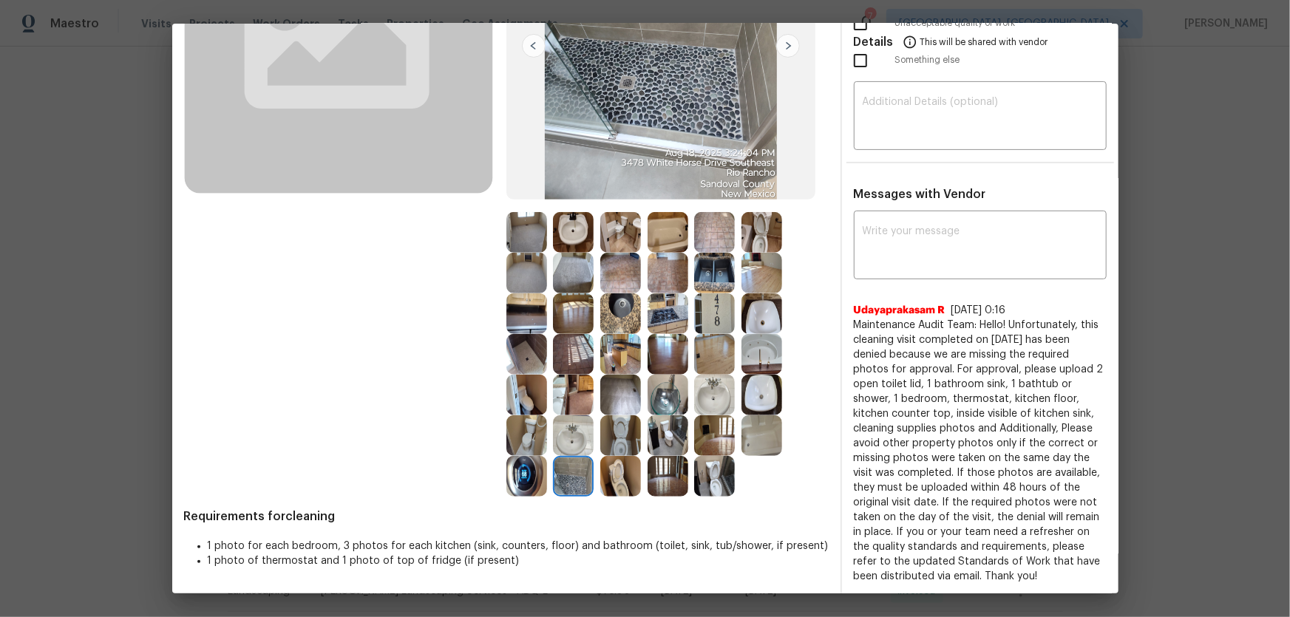
click at [613, 407] on img at bounding box center [620, 476] width 41 height 41
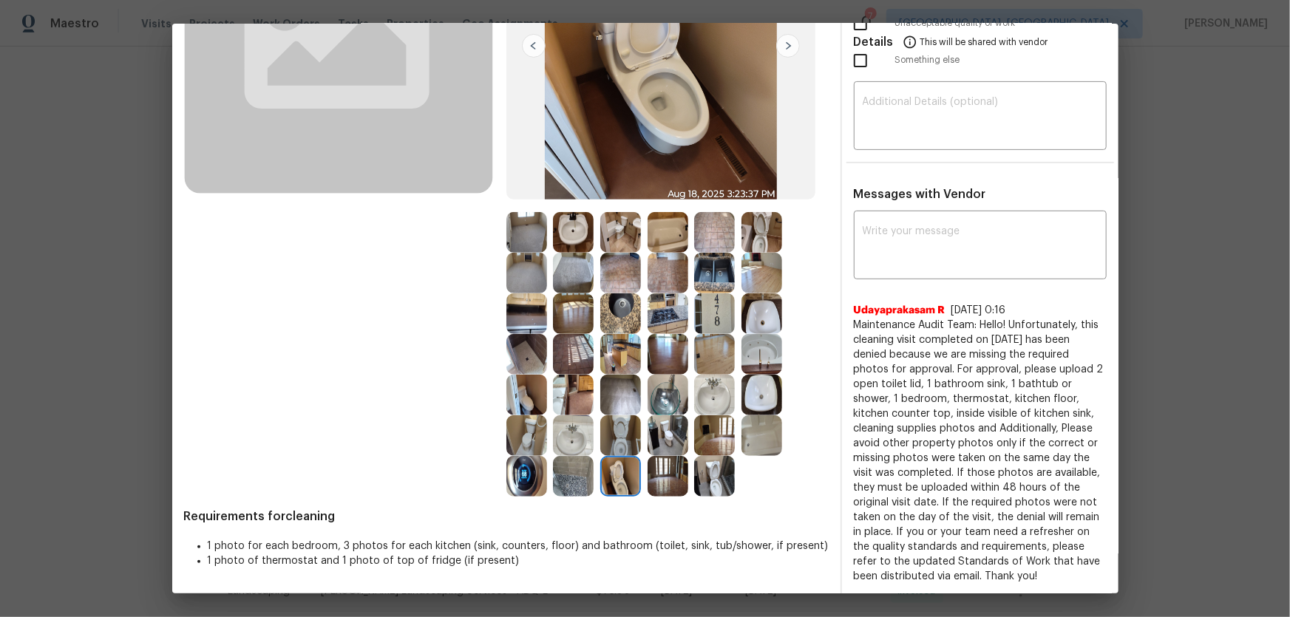
click at [613, 407] on img at bounding box center [620, 435] width 41 height 41
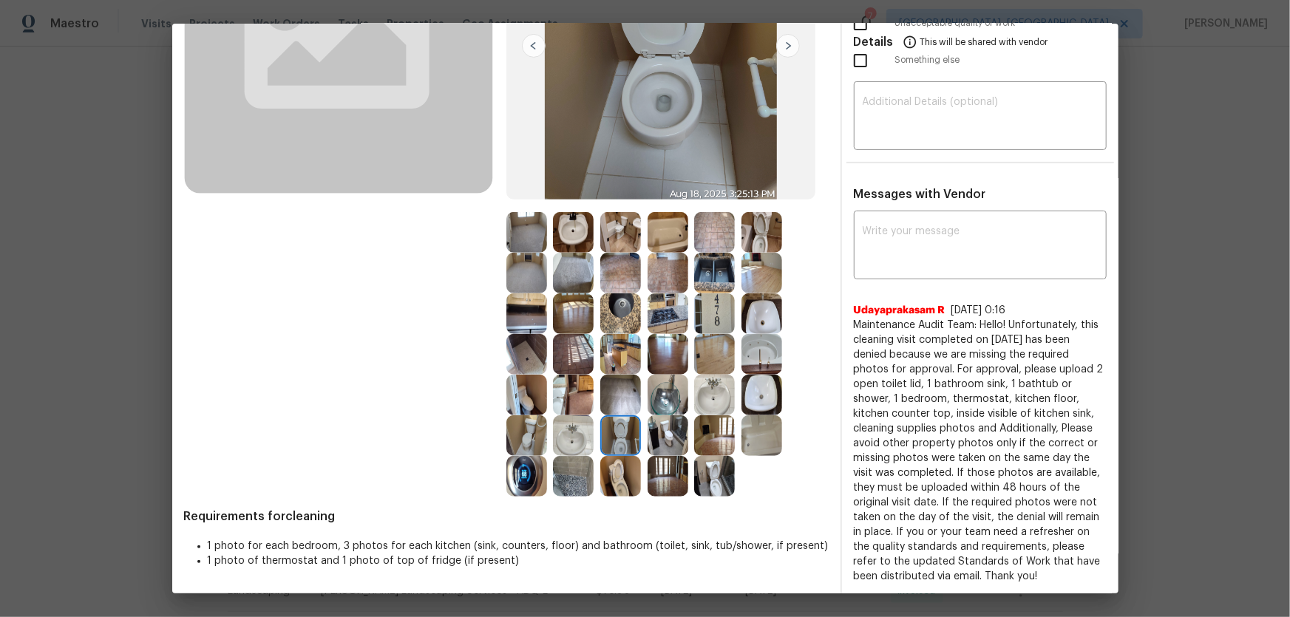
click at [652, 407] on img at bounding box center [667, 435] width 41 height 41
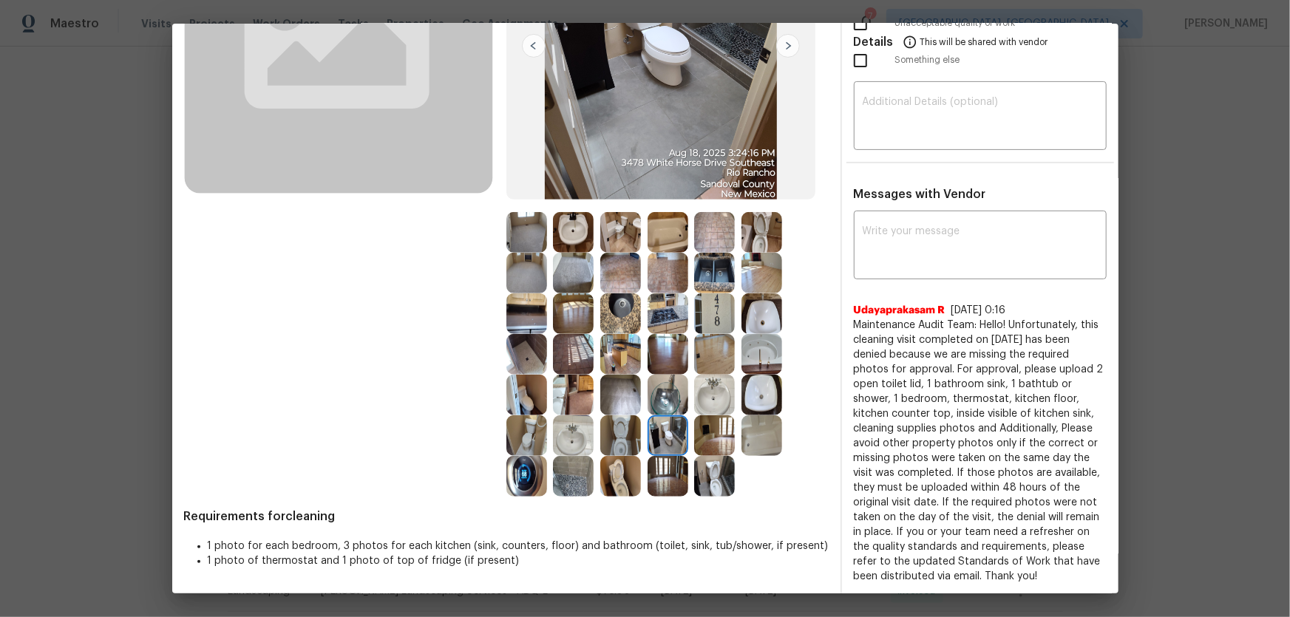
click at [653, 387] on img at bounding box center [667, 395] width 41 height 41
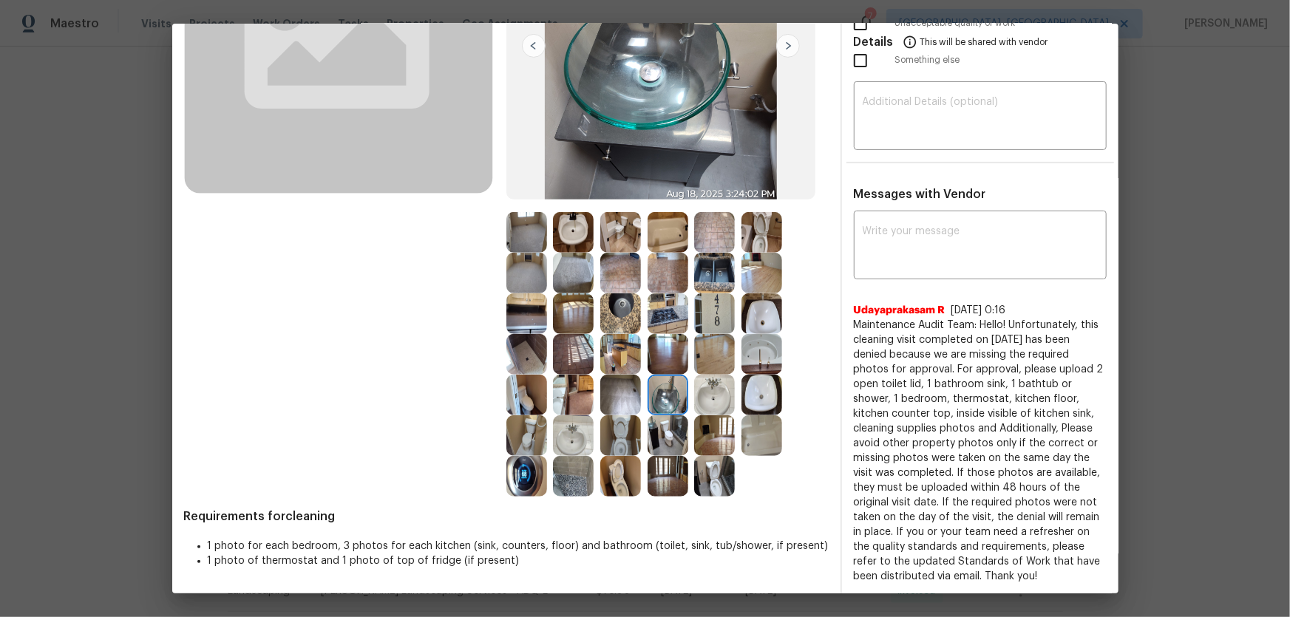
click at [624, 392] on img at bounding box center [620, 395] width 41 height 41
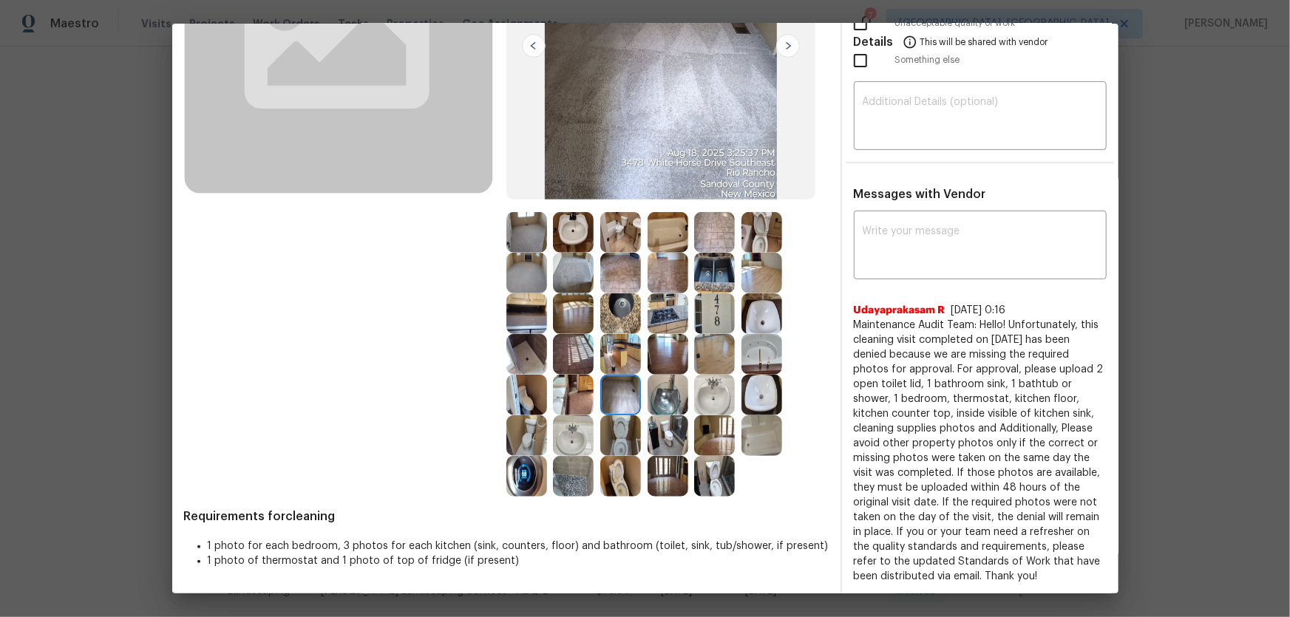
click at [619, 356] on img at bounding box center [620, 354] width 41 height 41
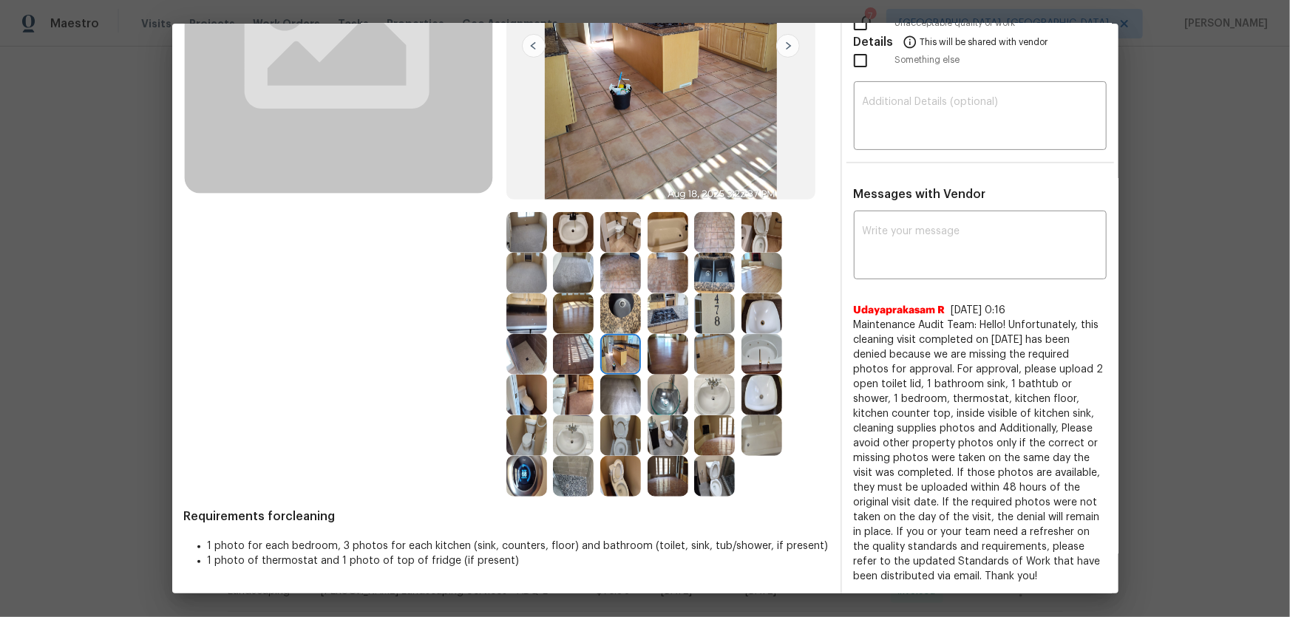
click at [617, 318] on img at bounding box center [620, 313] width 41 height 41
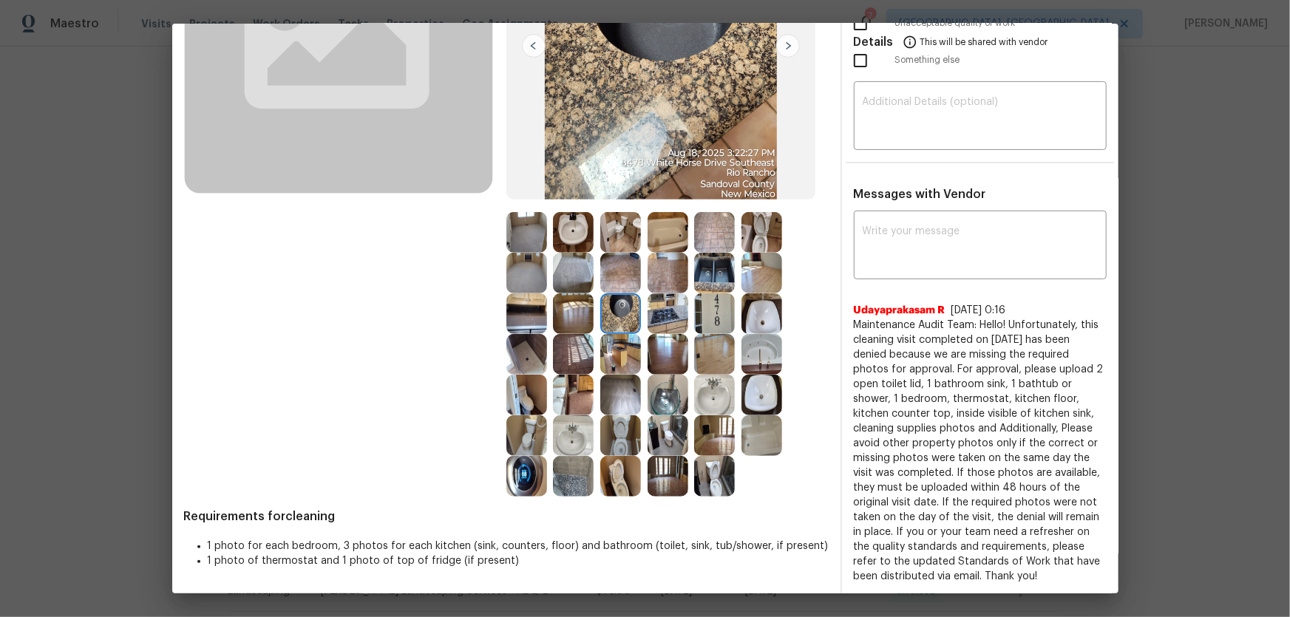
click at [661, 317] on img at bounding box center [667, 313] width 41 height 41
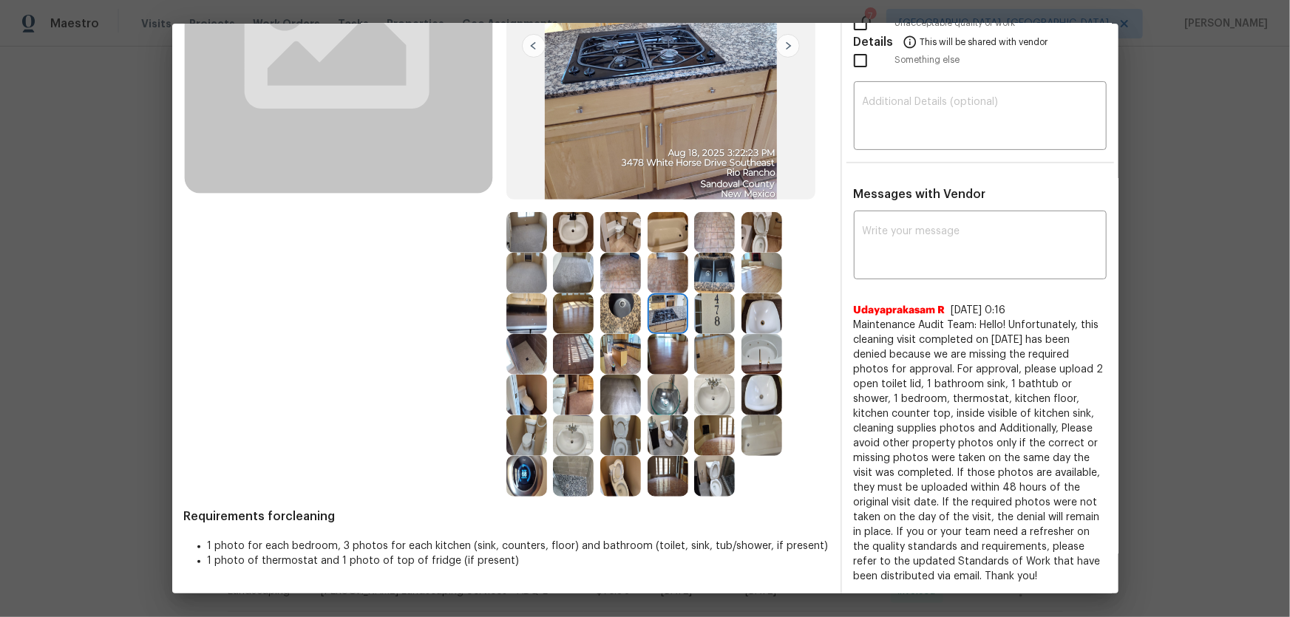
click at [665, 286] on img at bounding box center [667, 273] width 41 height 41
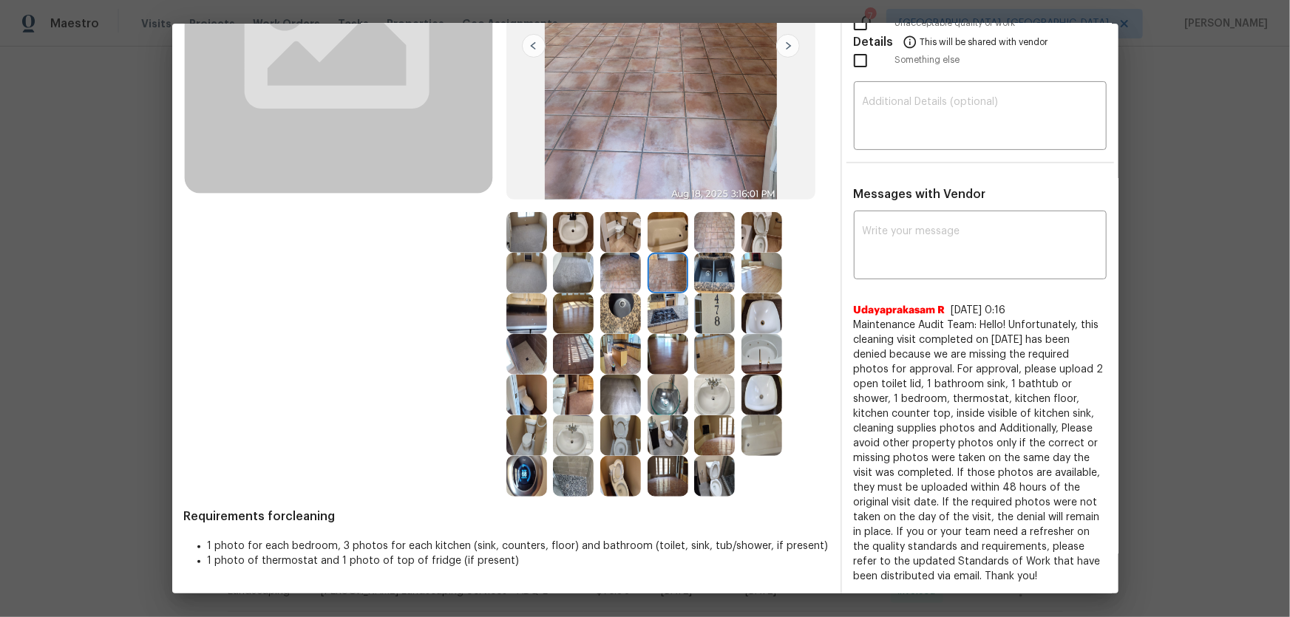
click at [716, 271] on img at bounding box center [714, 273] width 41 height 41
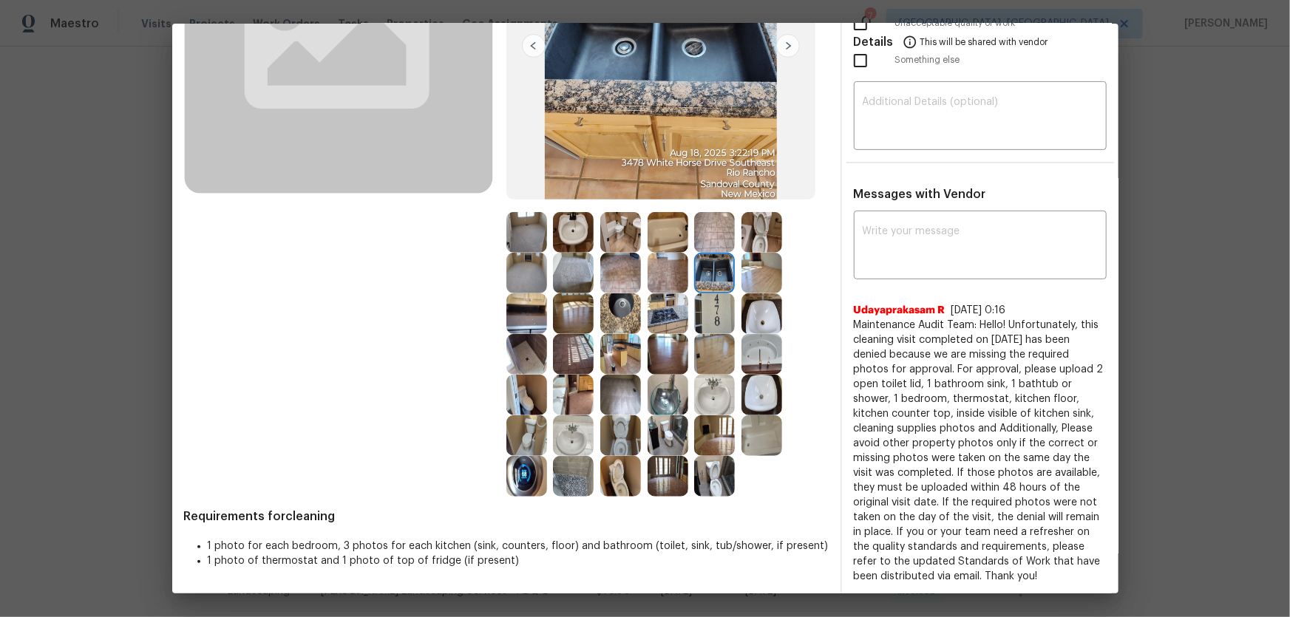
click at [715, 313] on img at bounding box center [714, 313] width 41 height 41
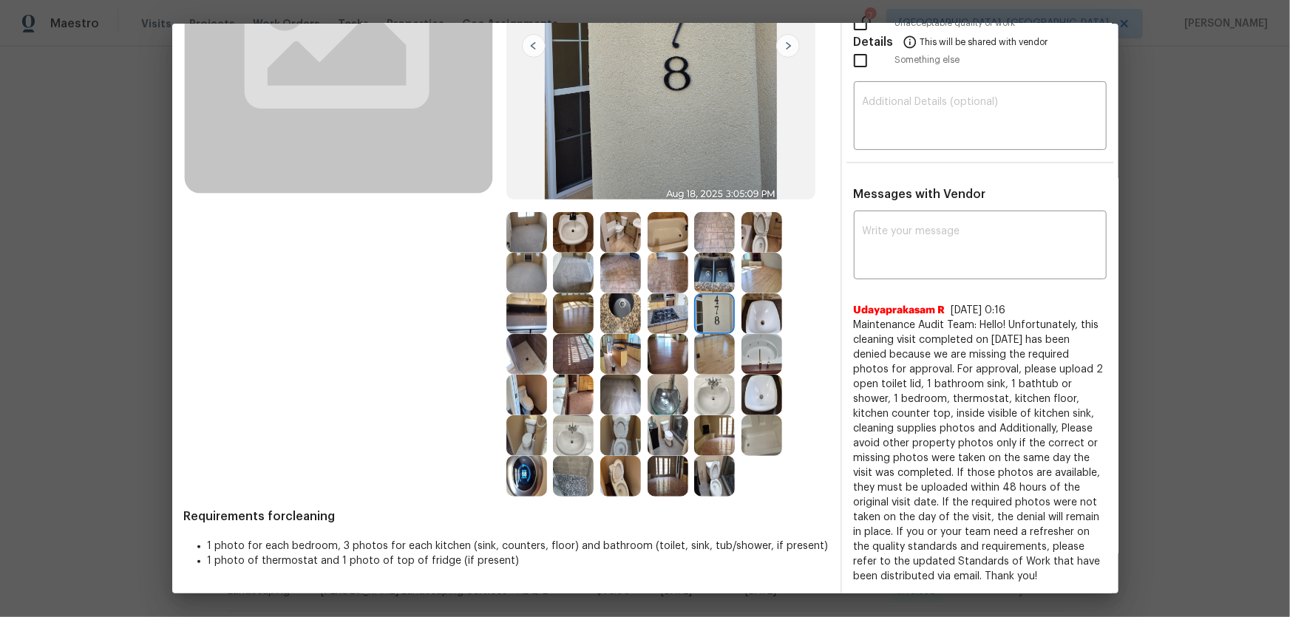
click at [749, 317] on img at bounding box center [761, 313] width 41 height 41
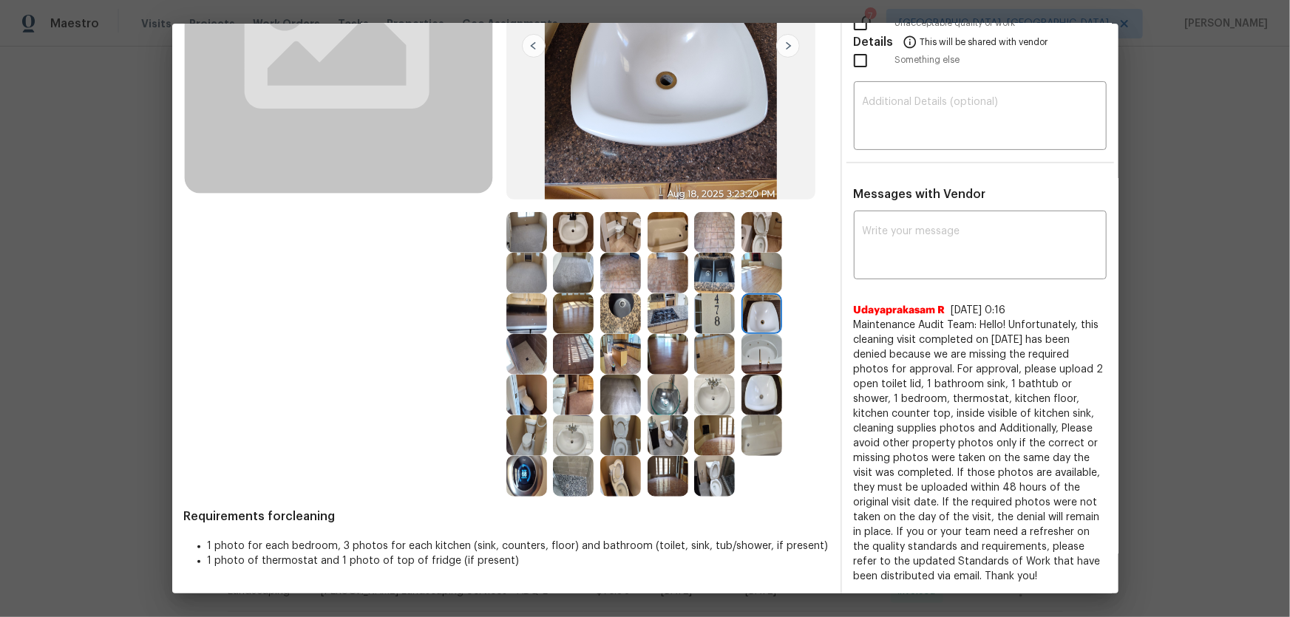
click at [755, 290] on img at bounding box center [761, 273] width 41 height 41
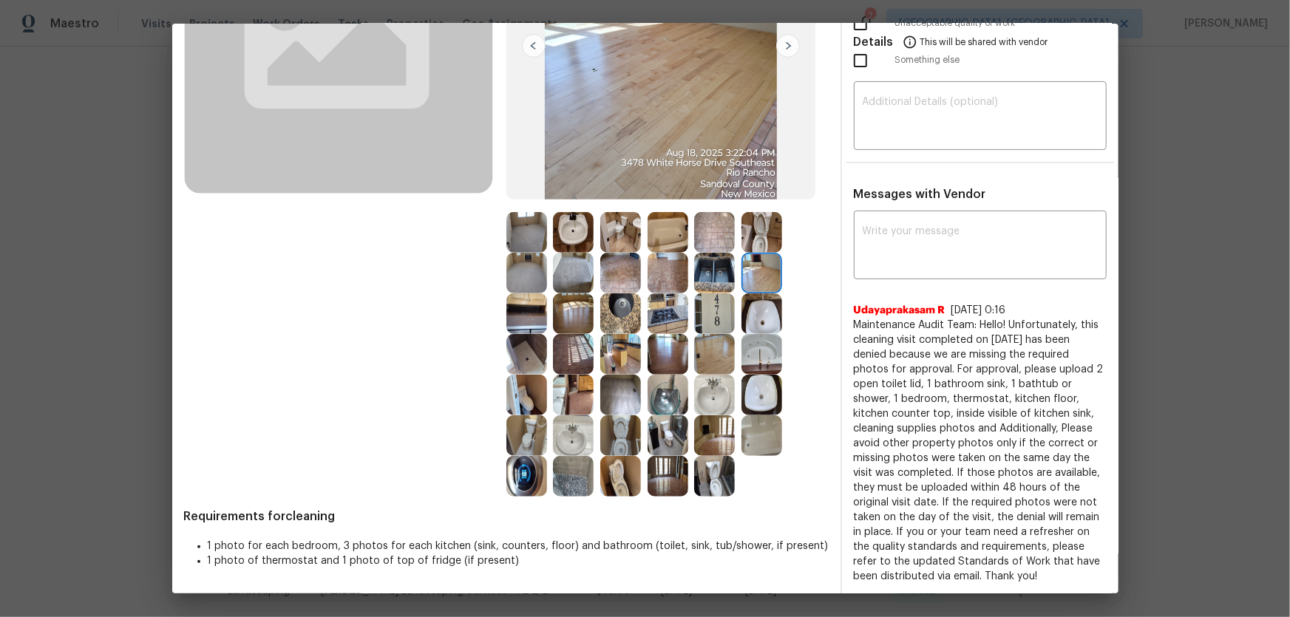
click at [750, 245] on img at bounding box center [761, 232] width 41 height 41
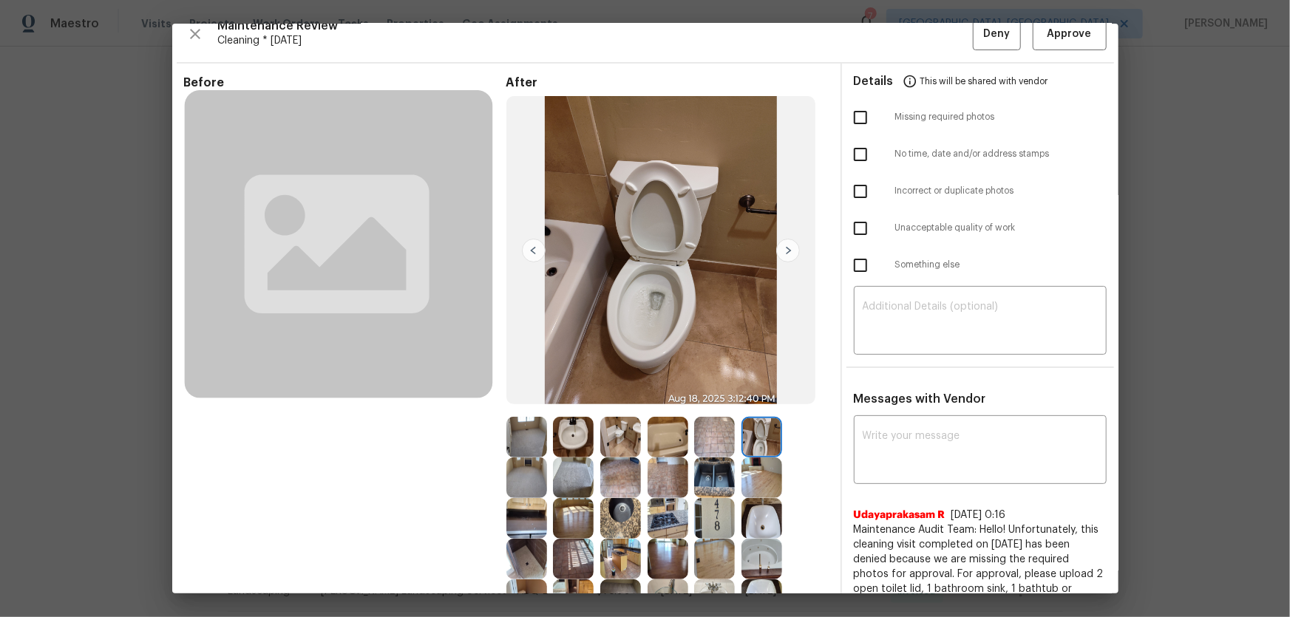
scroll to position [0, 0]
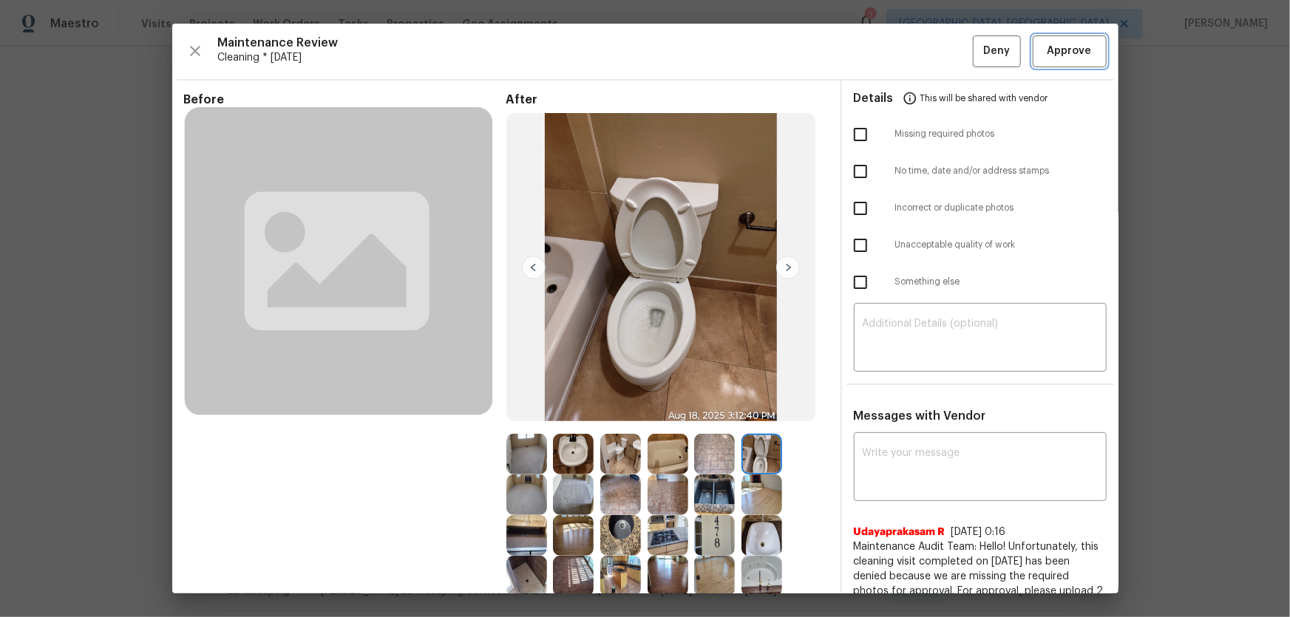
click at [917, 52] on span "Approve" at bounding box center [1069, 51] width 44 height 18
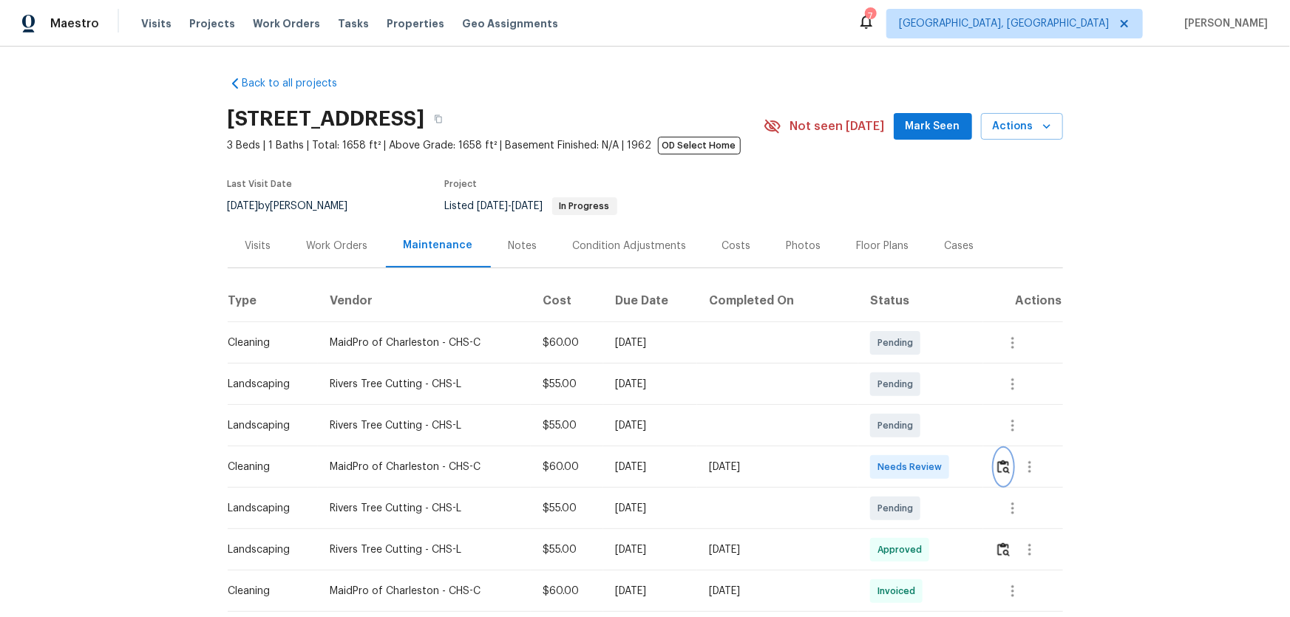
drag, startPoint x: 1009, startPoint y: 458, endPoint x: 1003, endPoint y: 477, distance: 20.1
click at [1003, 477] on button "button" at bounding box center [1003, 466] width 17 height 35
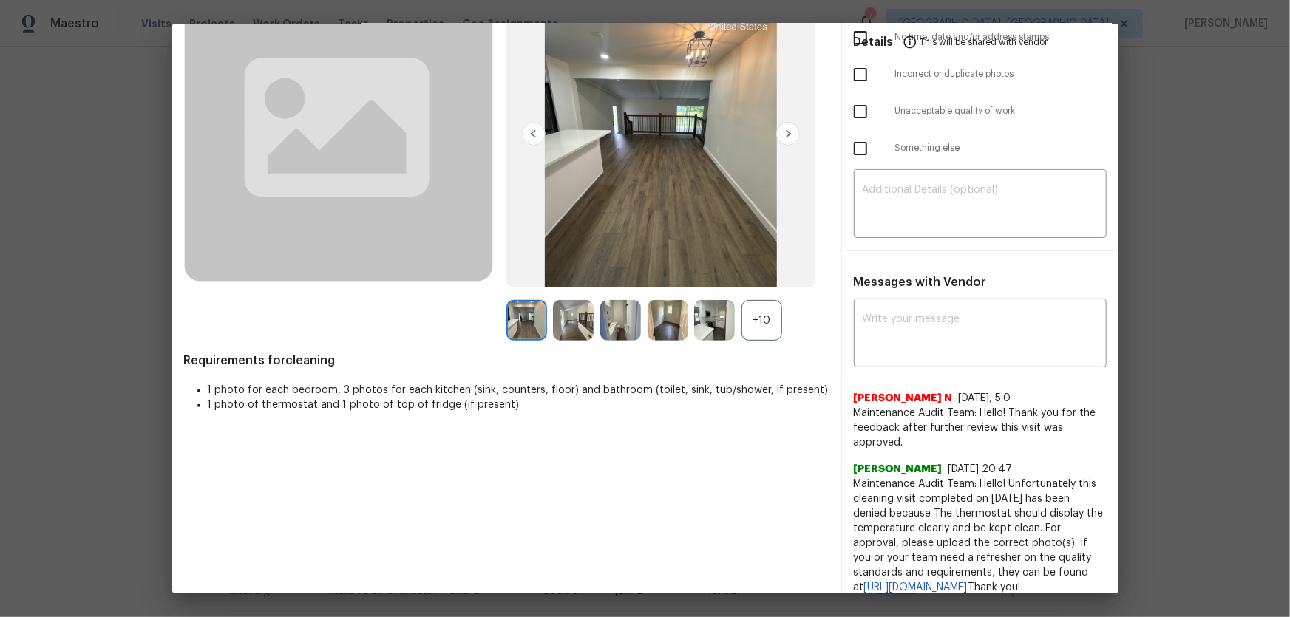
click at [755, 330] on div "+10" at bounding box center [761, 320] width 41 height 41
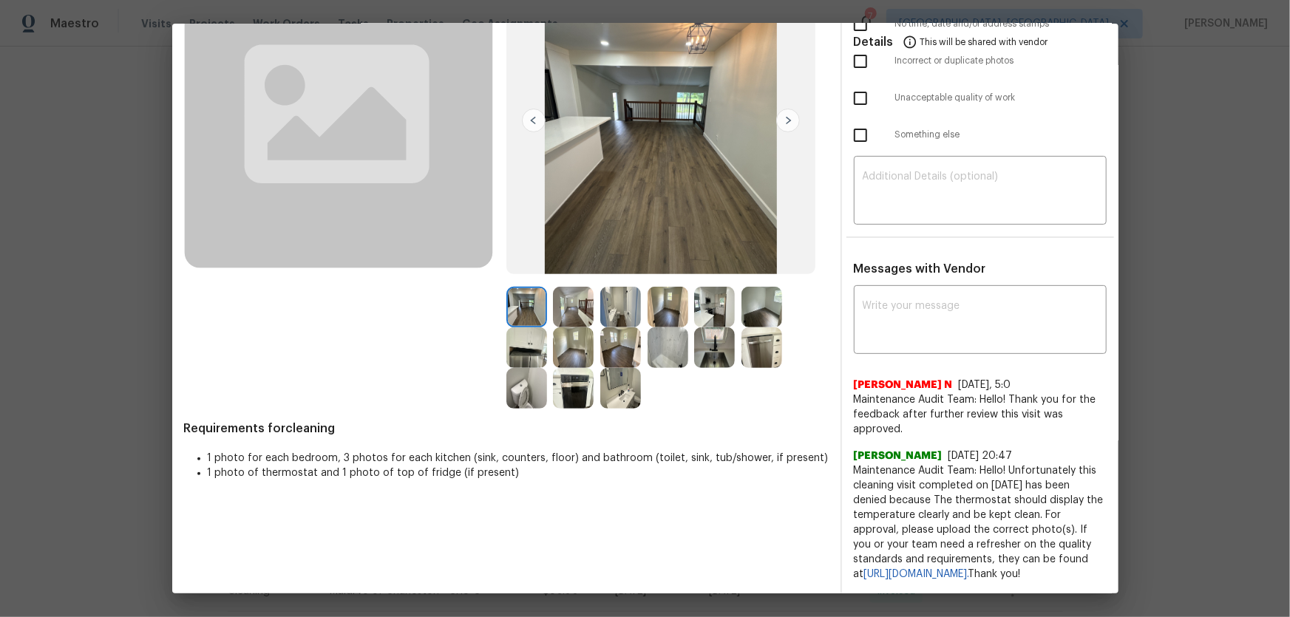
scroll to position [160, 0]
click at [532, 378] on img at bounding box center [526, 388] width 41 height 41
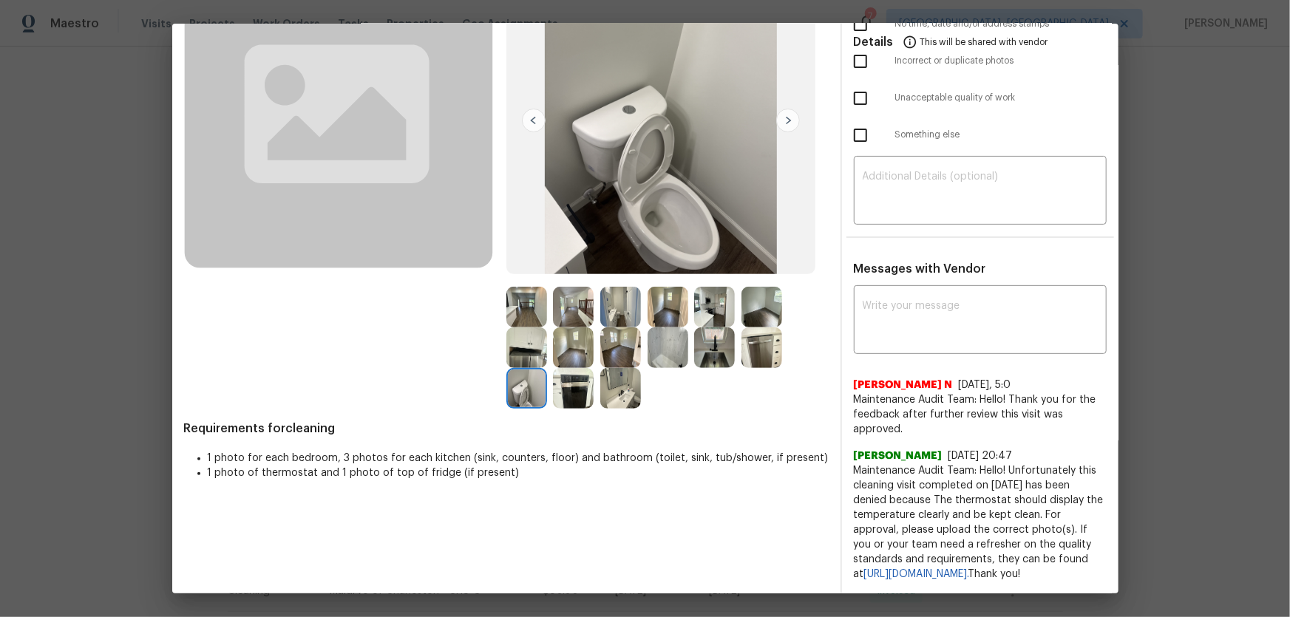
click at [621, 376] on img at bounding box center [620, 388] width 41 height 41
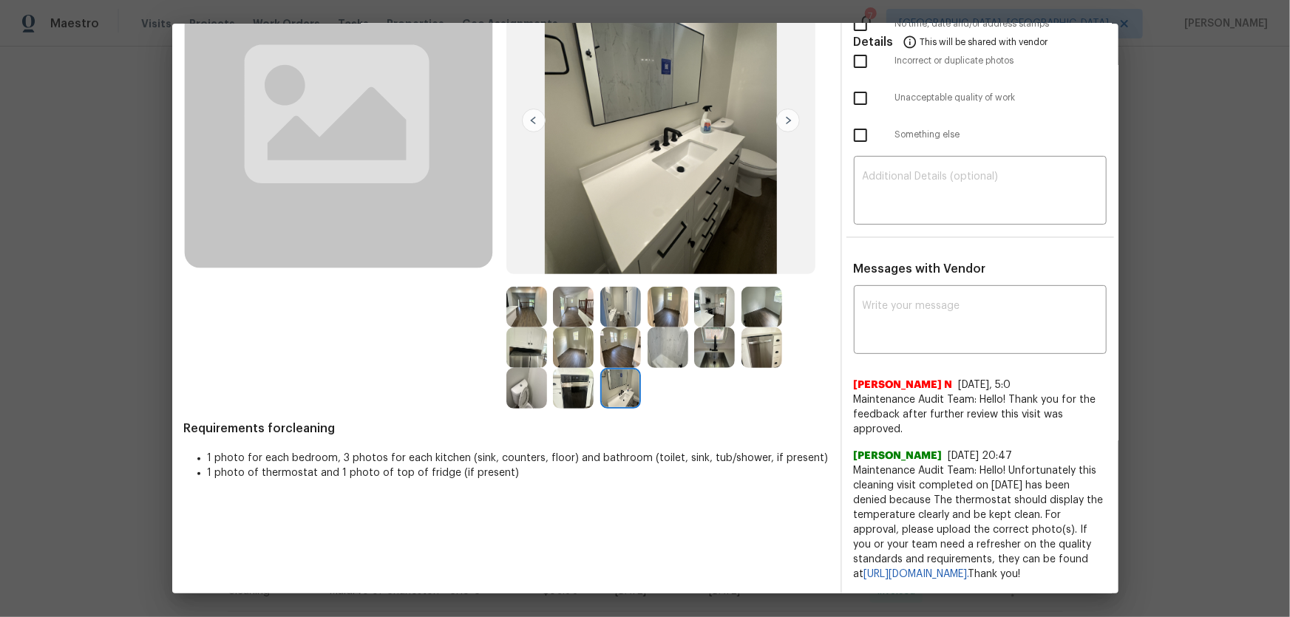
click at [667, 337] on img at bounding box center [667, 347] width 41 height 41
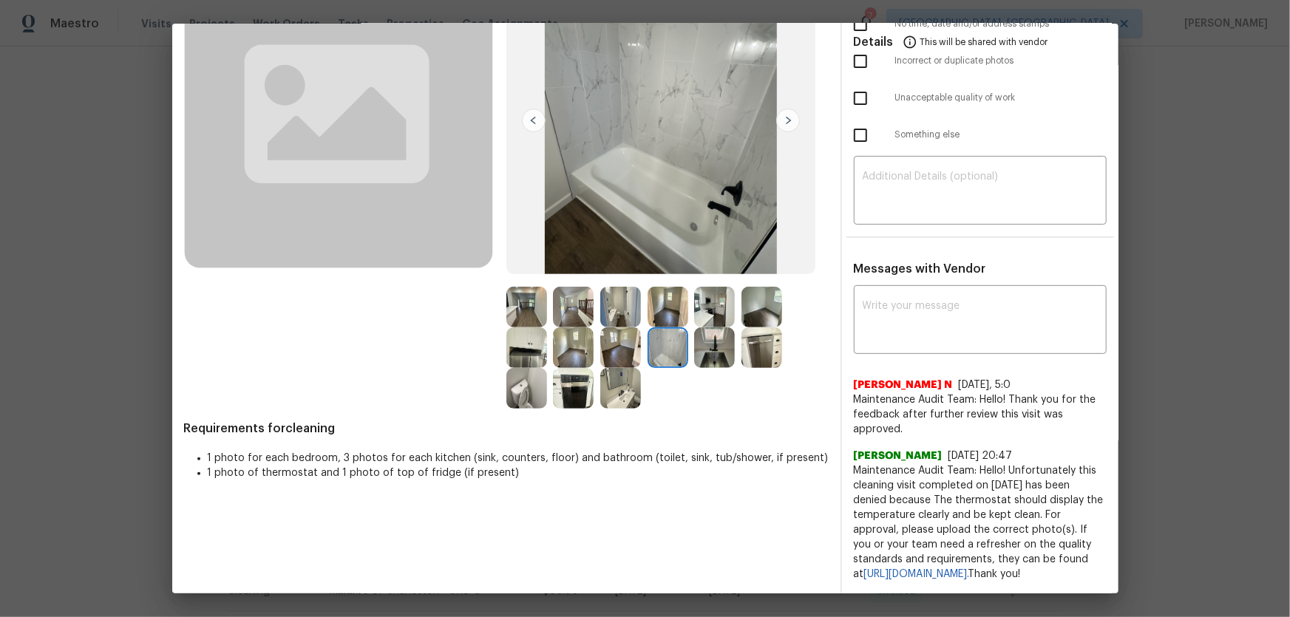
click at [722, 351] on img at bounding box center [714, 347] width 41 height 41
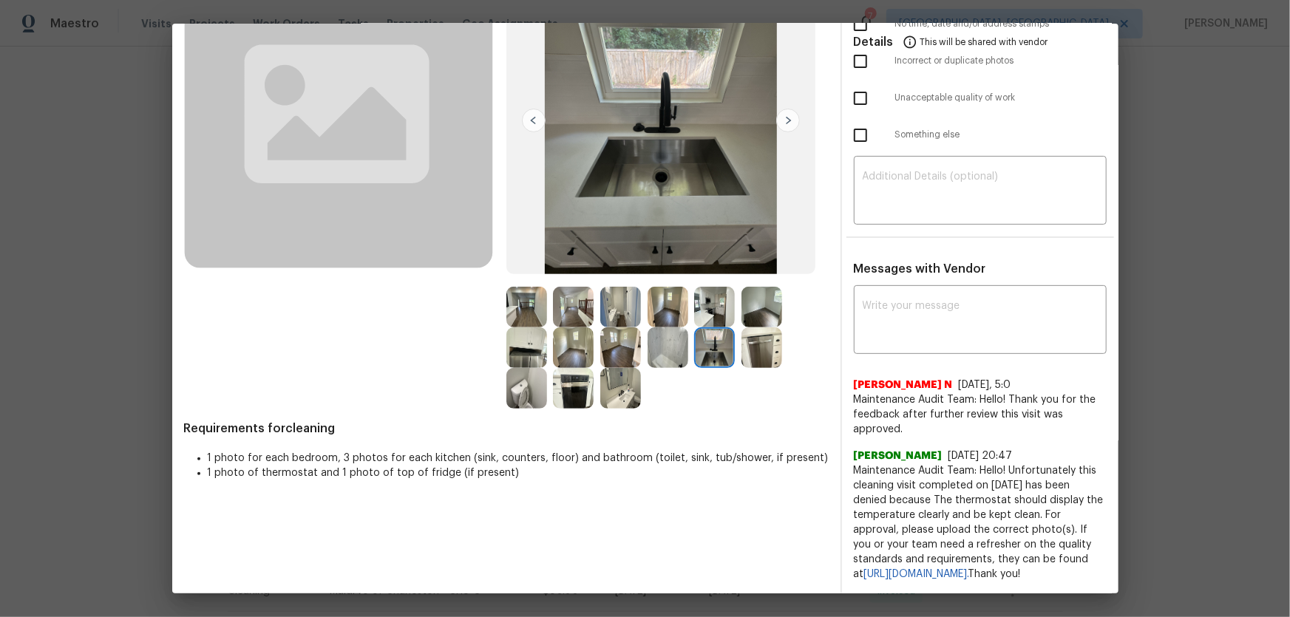
click at [741, 341] on img at bounding box center [761, 347] width 41 height 41
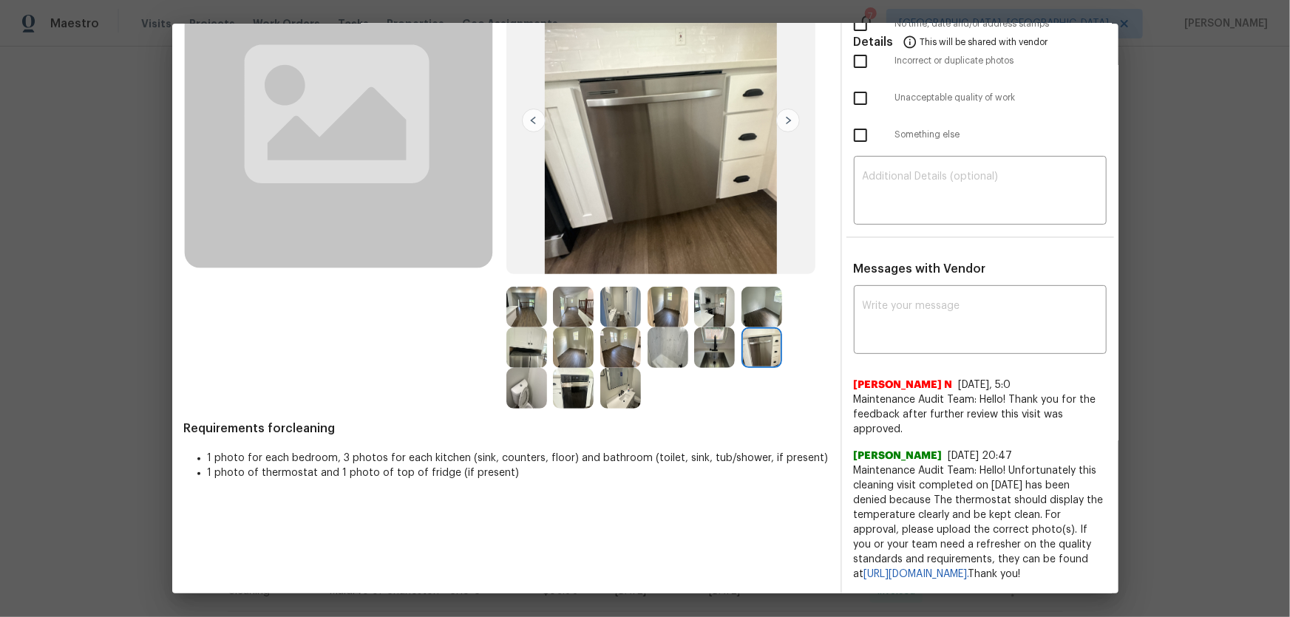
click at [704, 293] on img at bounding box center [714, 307] width 41 height 41
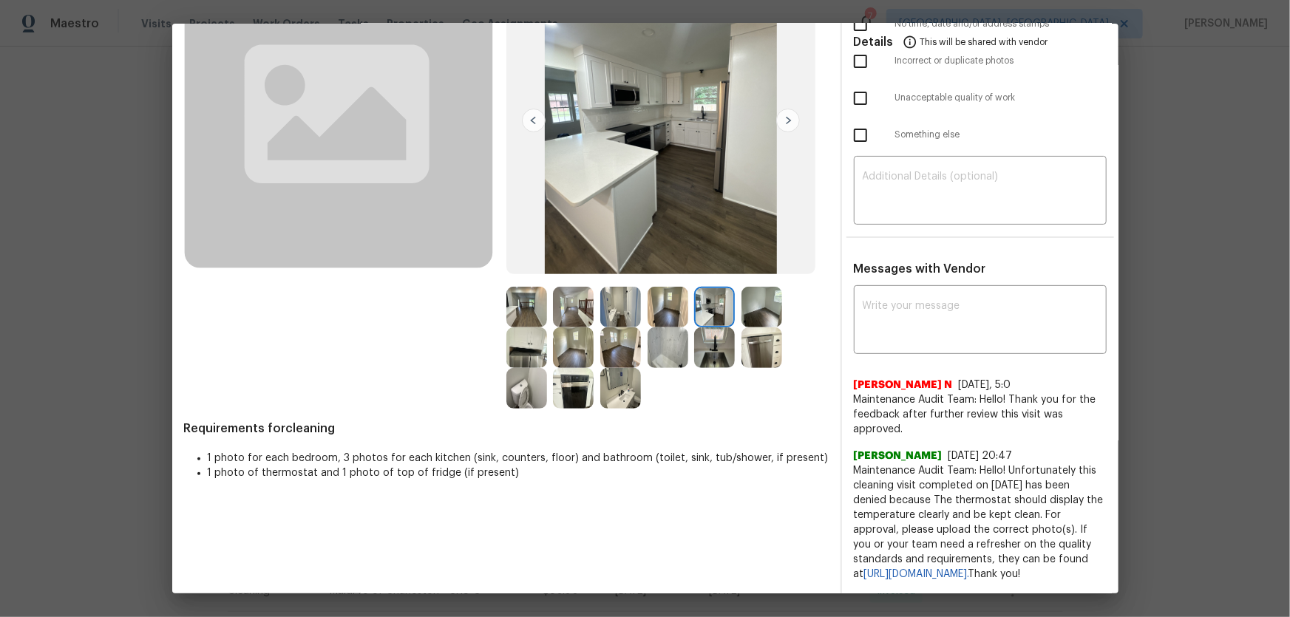
click at [525, 344] on img at bounding box center [526, 347] width 41 height 41
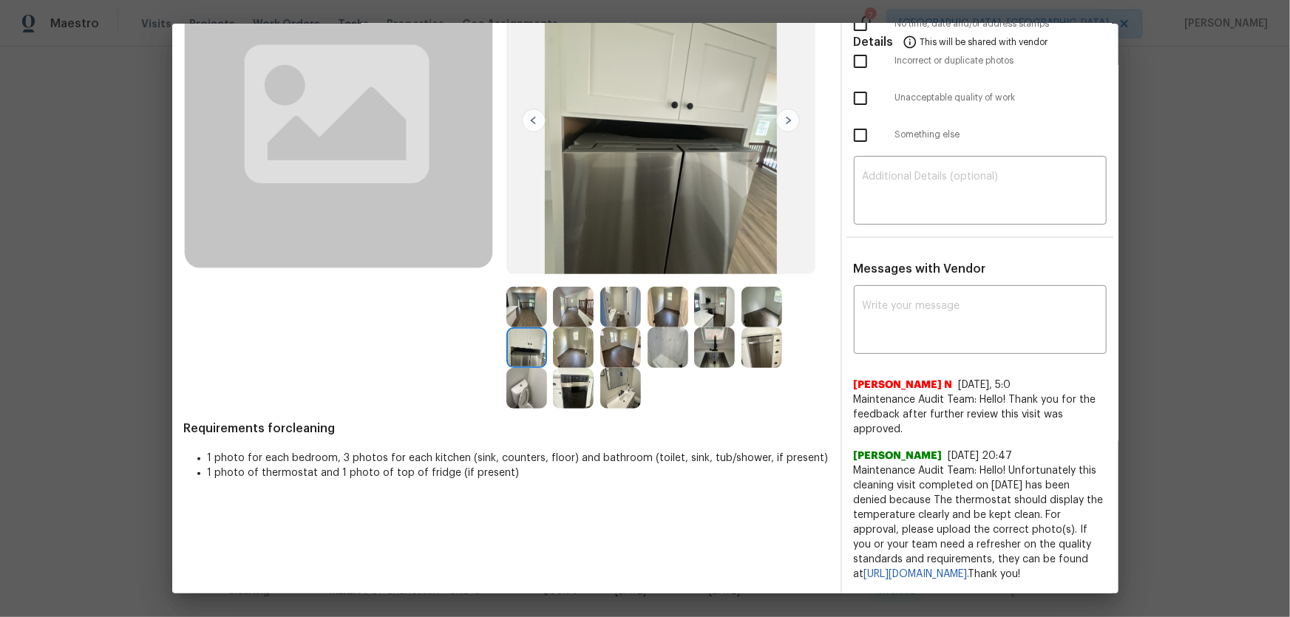
click at [516, 311] on img at bounding box center [526, 307] width 41 height 41
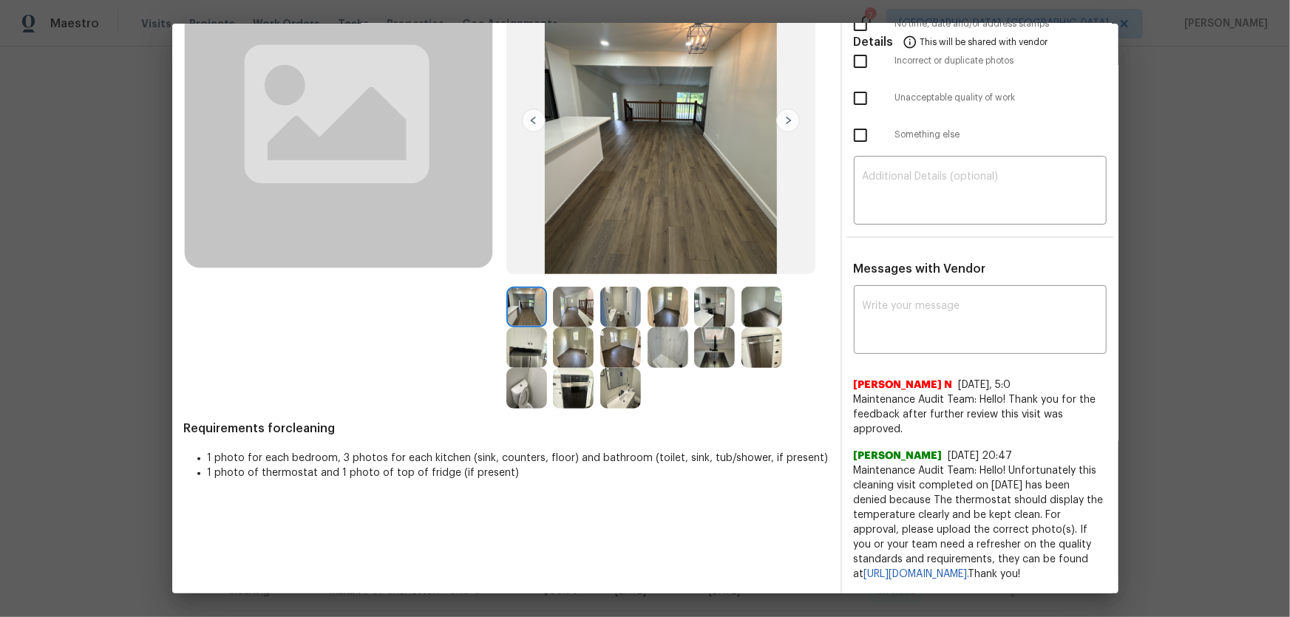
click at [520, 299] on img at bounding box center [526, 307] width 41 height 41
click at [555, 303] on img at bounding box center [573, 307] width 41 height 41
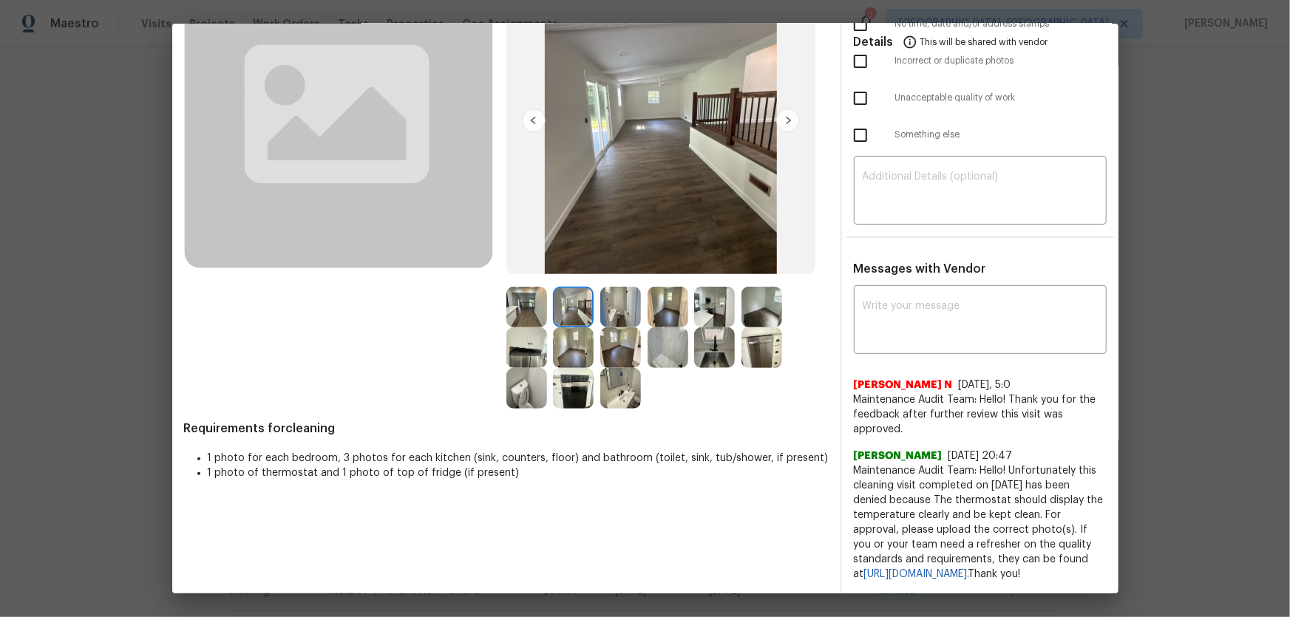
click at [624, 306] on img at bounding box center [620, 307] width 41 height 41
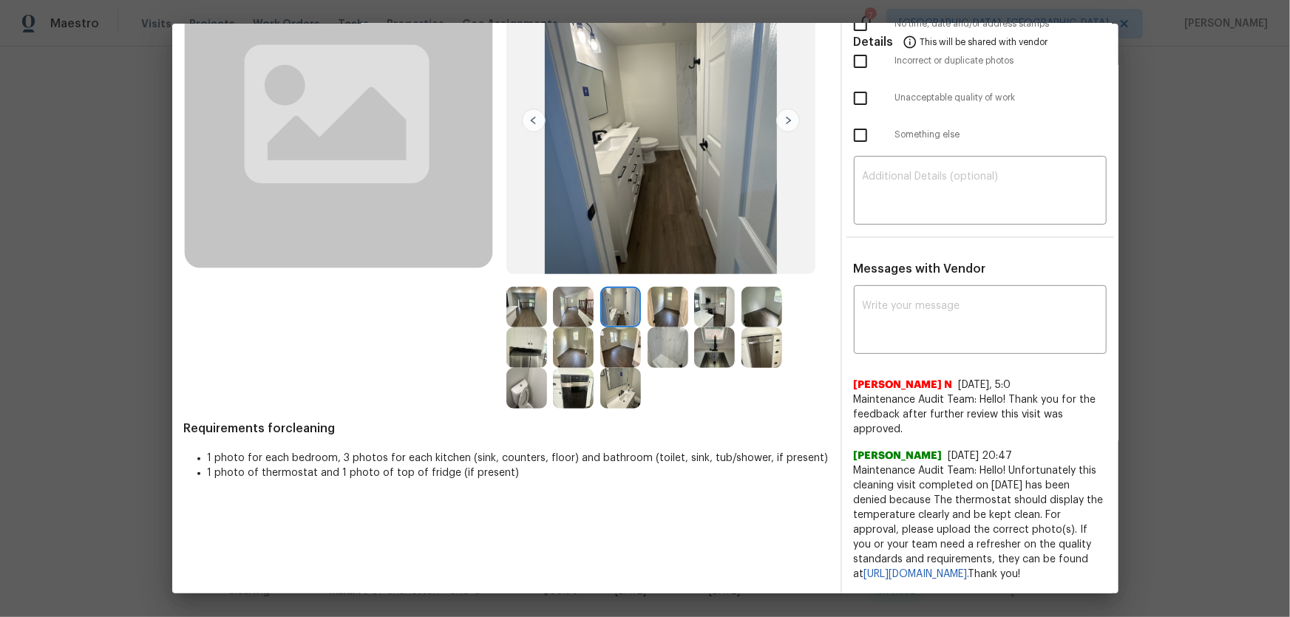
click at [671, 308] on img at bounding box center [667, 307] width 41 height 41
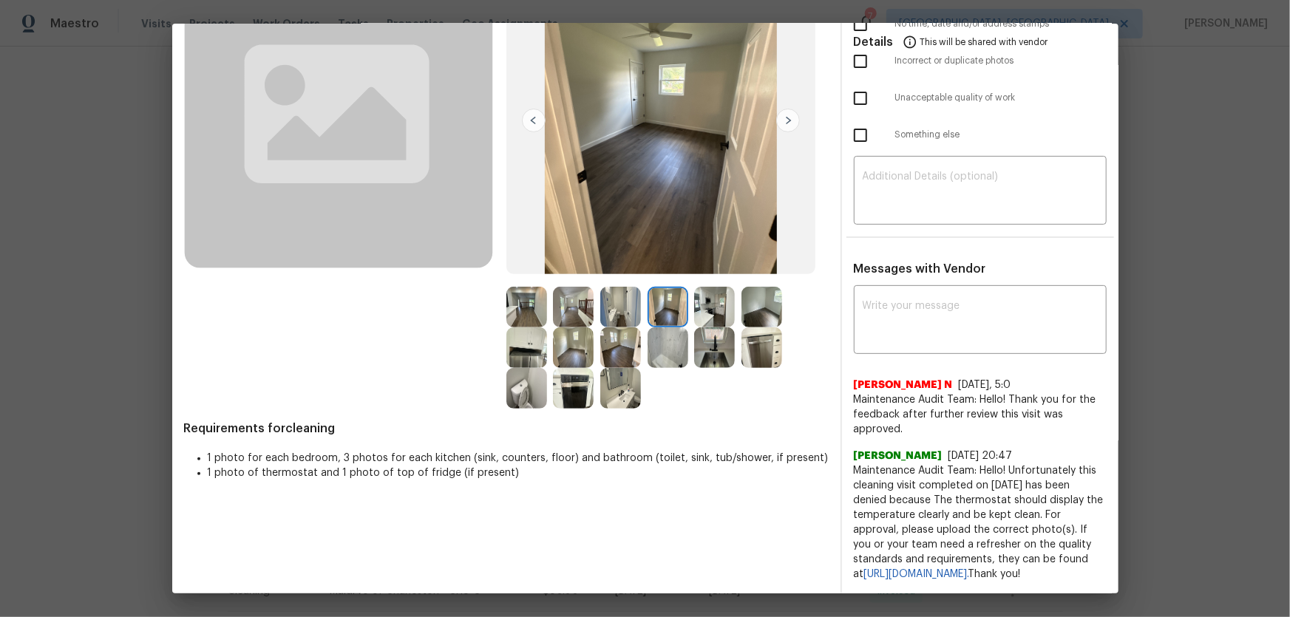
click at [610, 344] on img at bounding box center [620, 347] width 41 height 41
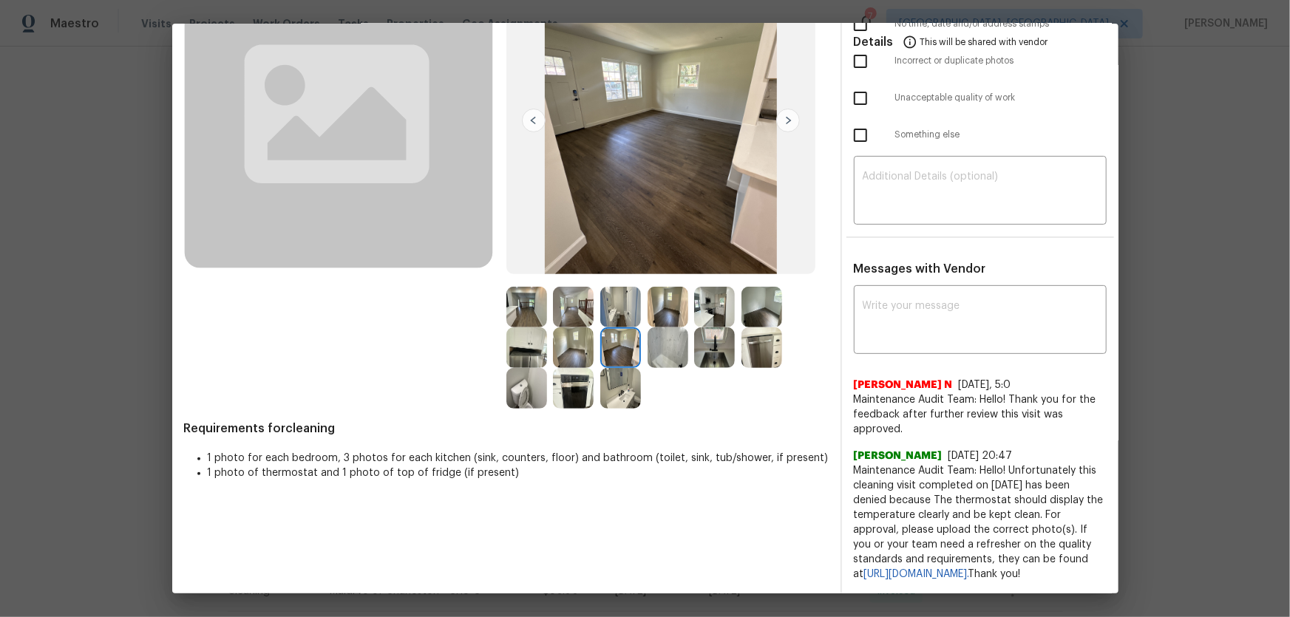
click at [564, 341] on img at bounding box center [573, 347] width 41 height 41
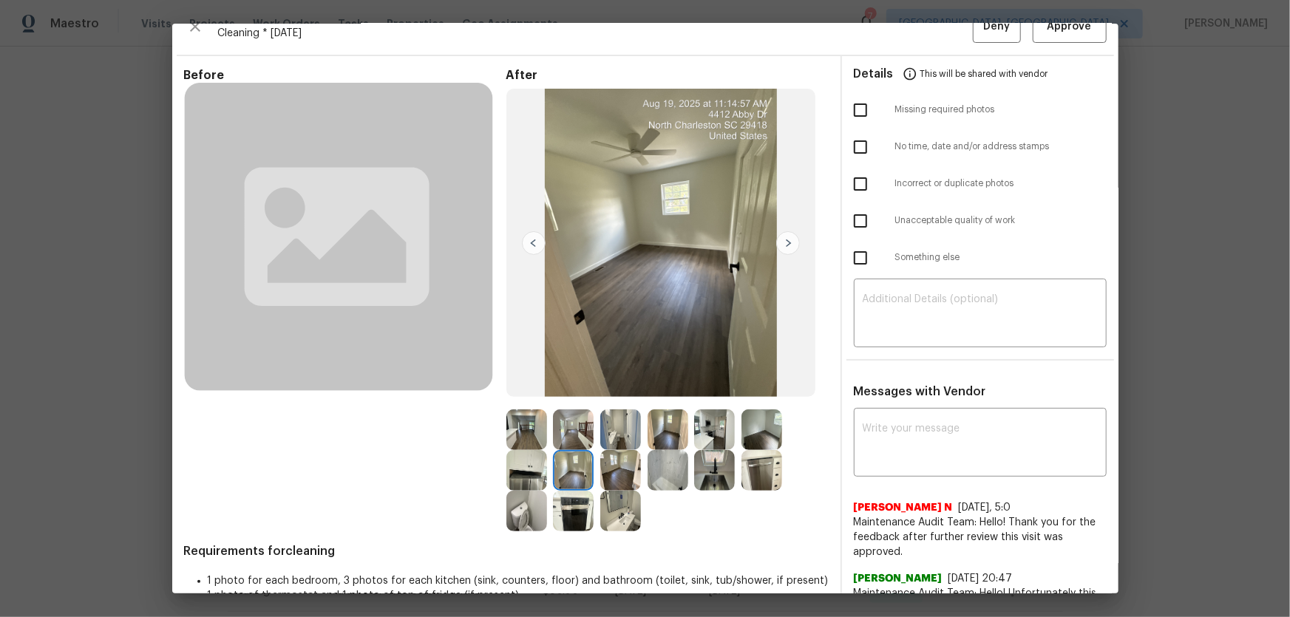
scroll to position [0, 0]
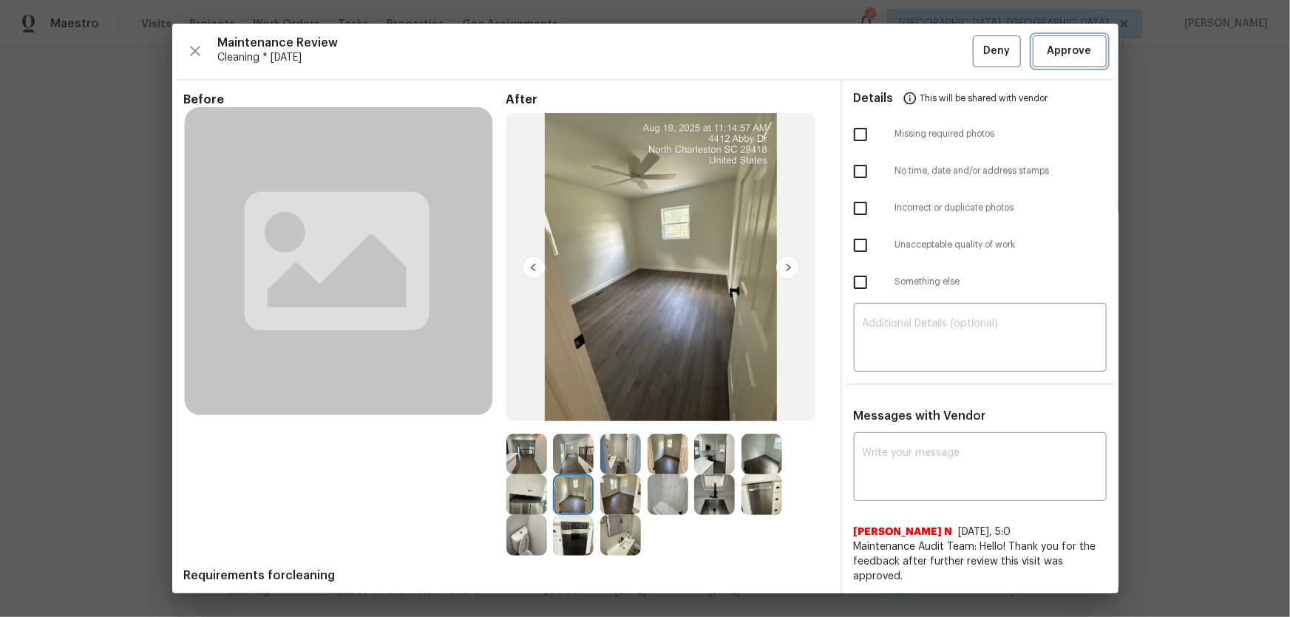
click at [1047, 45] on span "Approve" at bounding box center [1069, 51] width 44 height 18
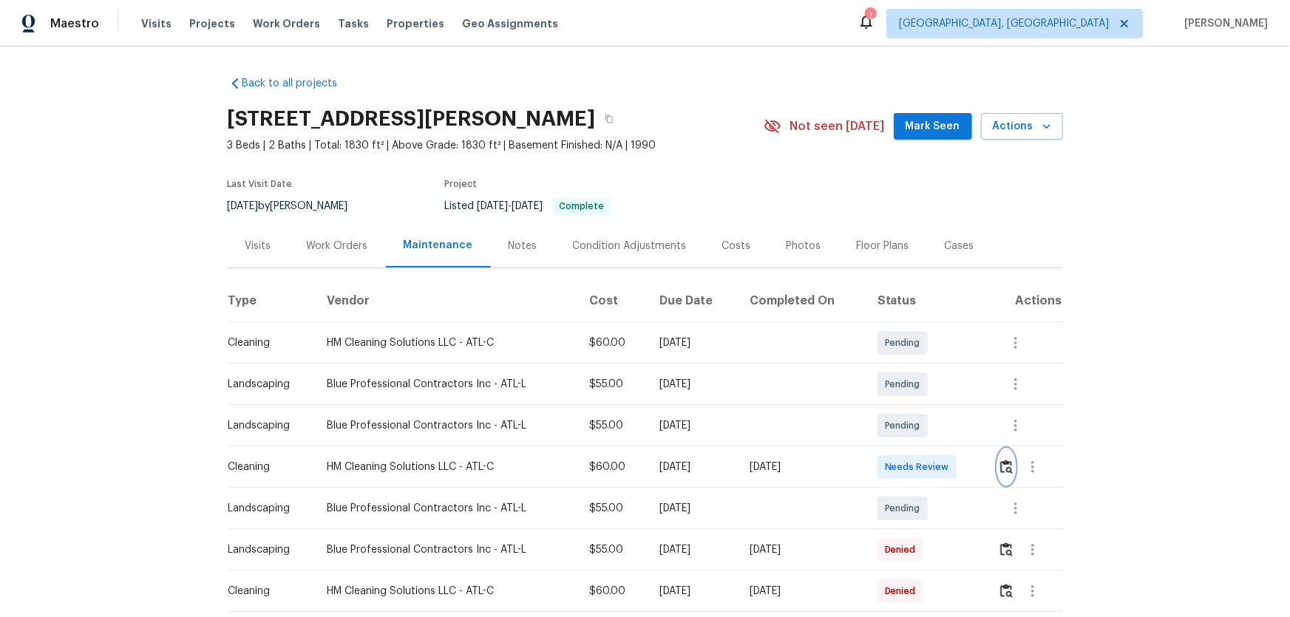
click at [1005, 477] on button "button" at bounding box center [1006, 466] width 17 height 35
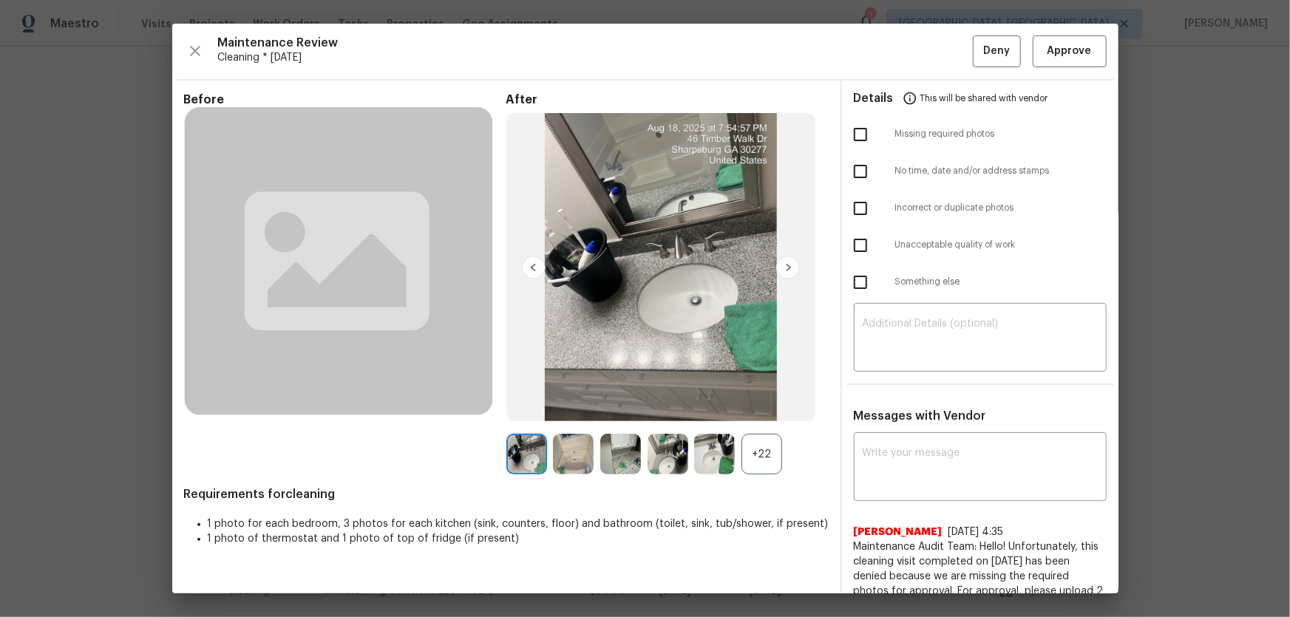
click at [765, 446] on div "+22" at bounding box center [761, 454] width 41 height 41
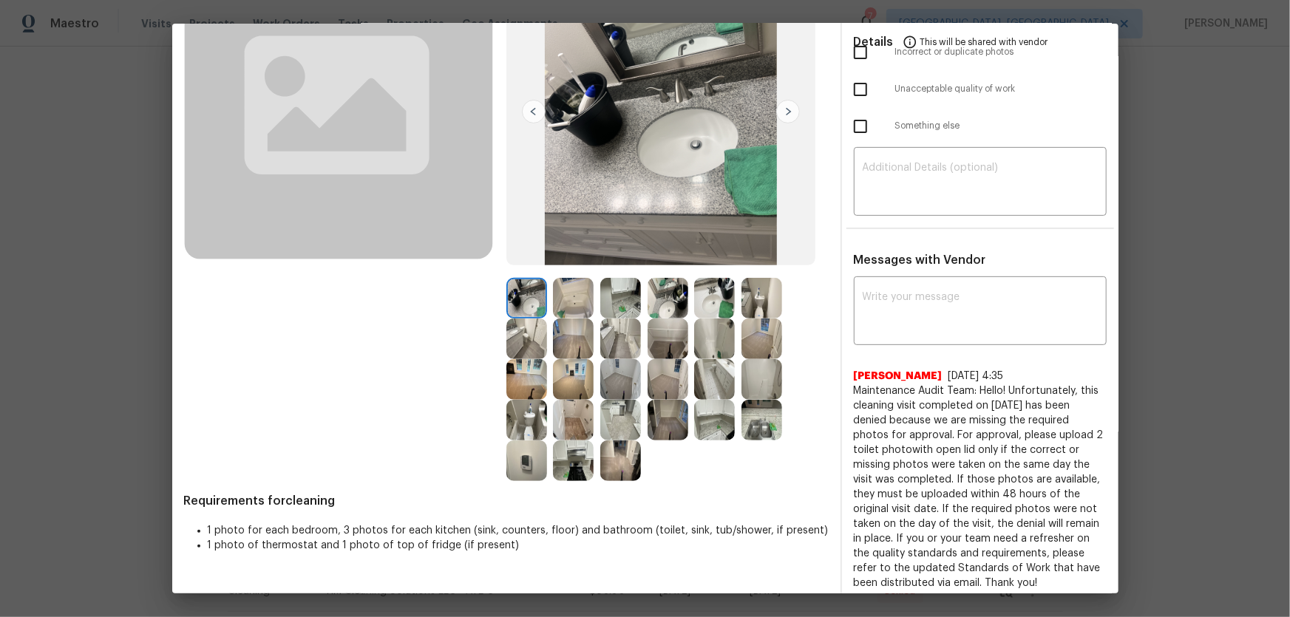
scroll to position [163, 0]
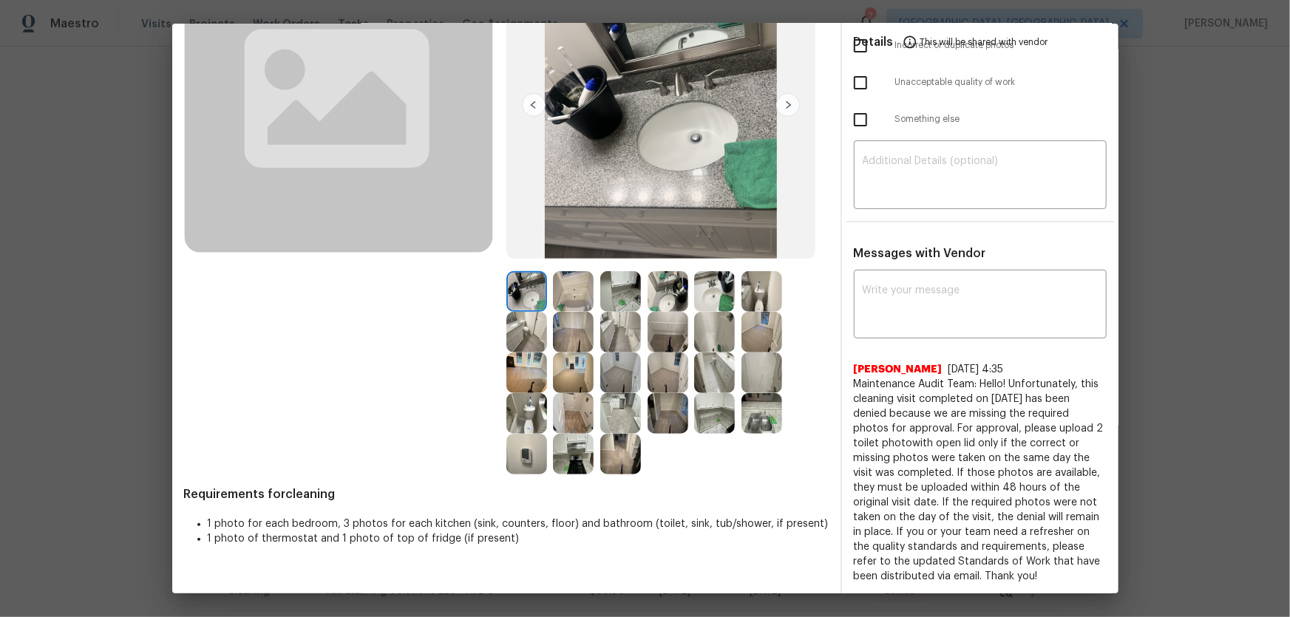
click at [667, 302] on img at bounding box center [667, 291] width 41 height 41
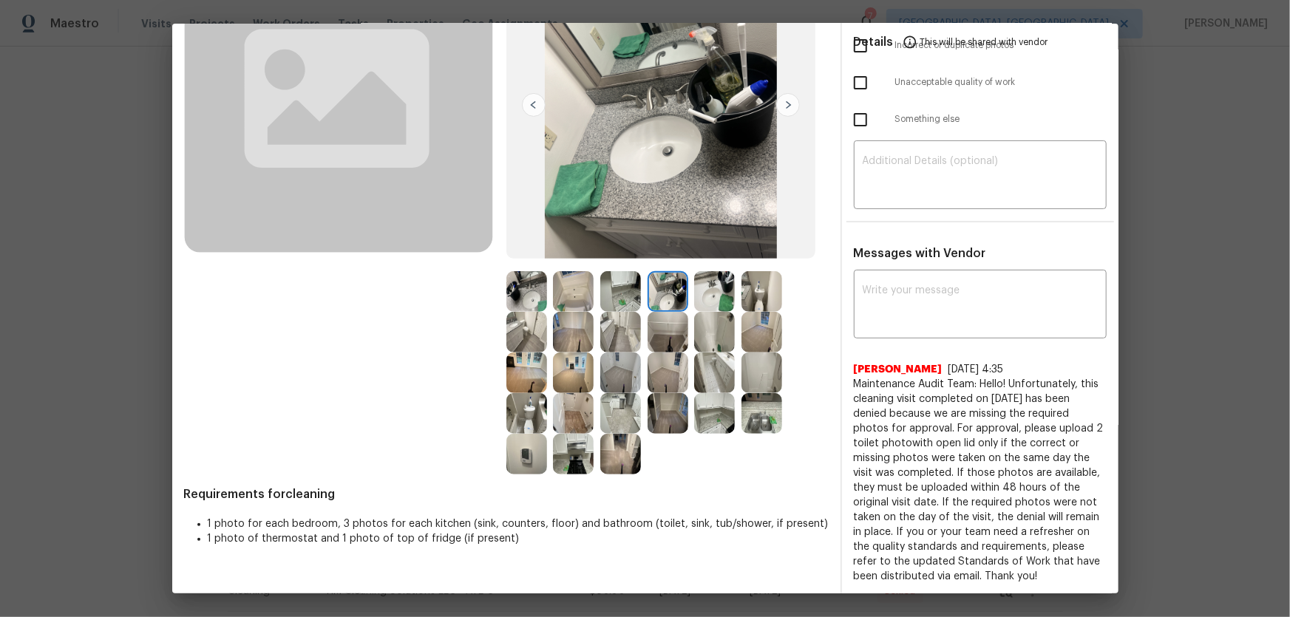
click at [695, 325] on img at bounding box center [714, 332] width 41 height 41
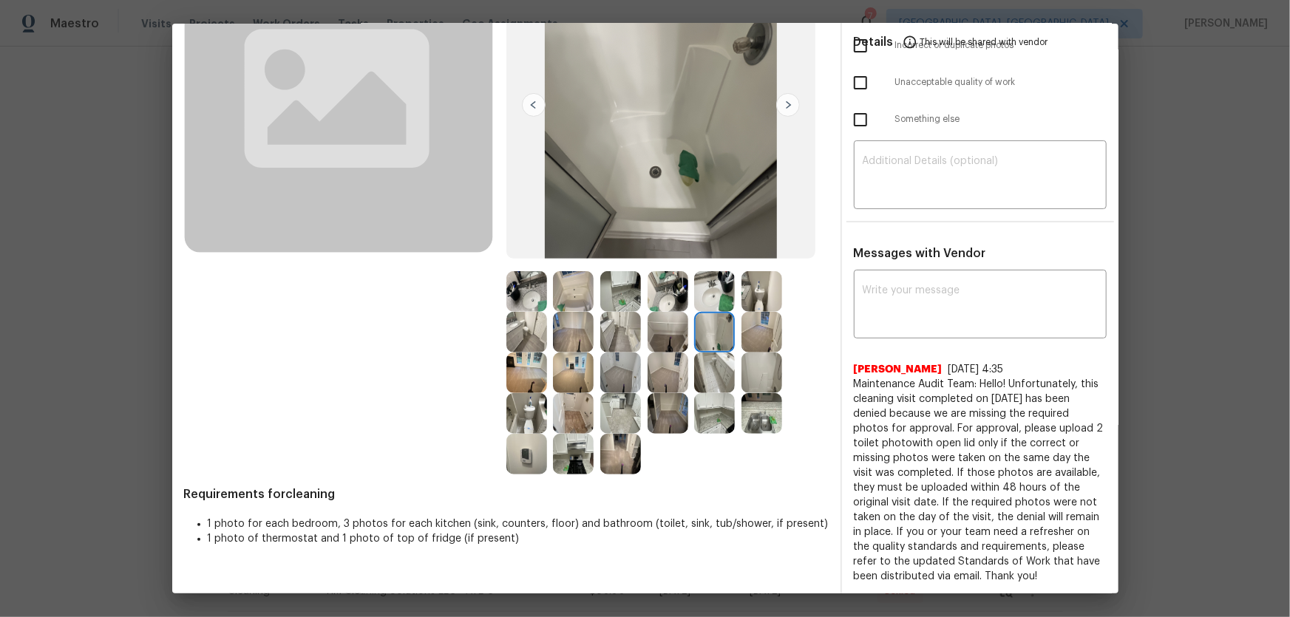
click at [579, 300] on img at bounding box center [573, 291] width 41 height 41
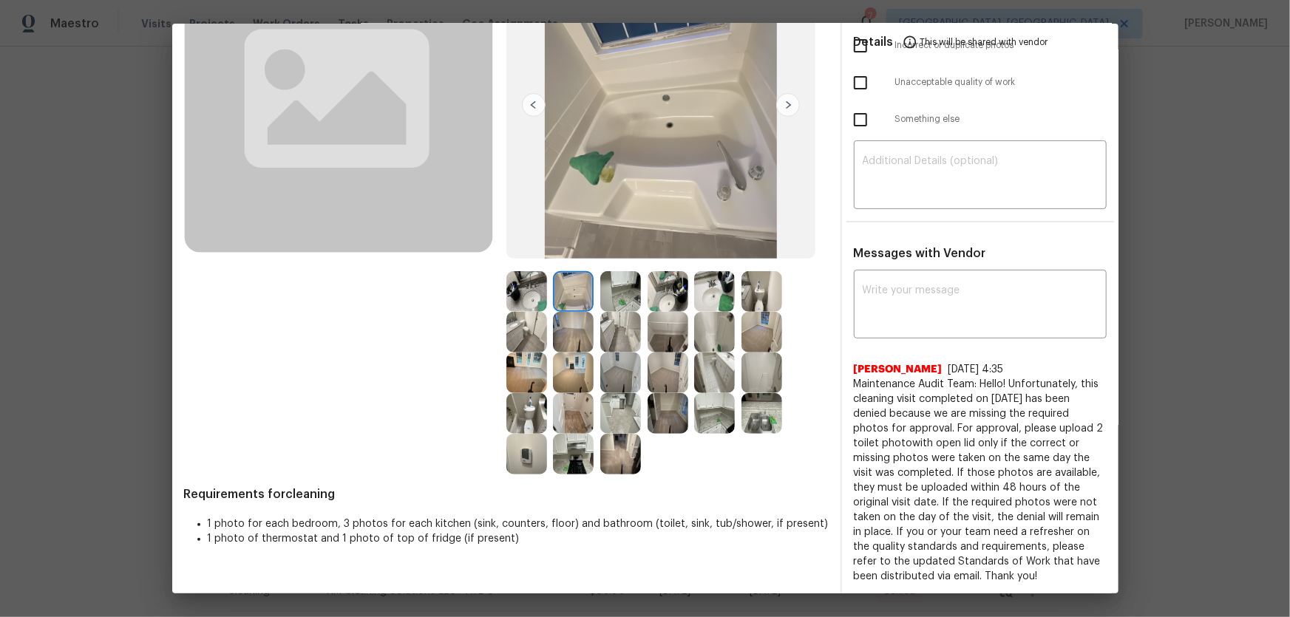
click at [576, 322] on img at bounding box center [573, 332] width 41 height 41
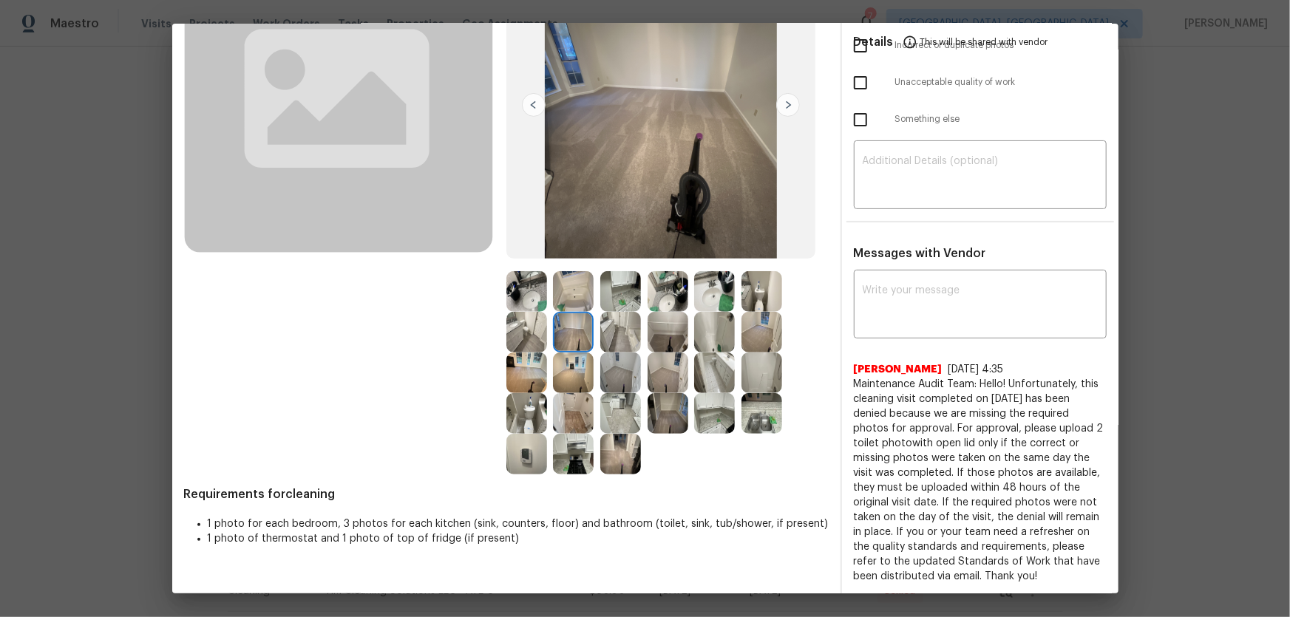
click at [620, 416] on img at bounding box center [620, 413] width 41 height 41
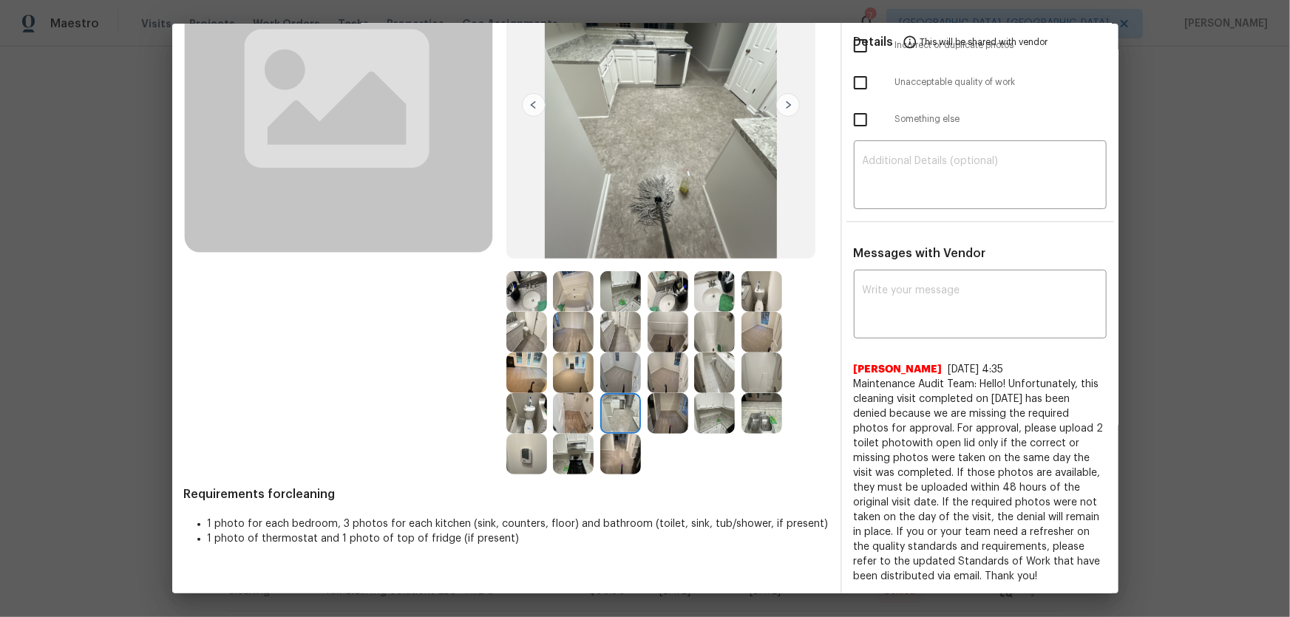
click at [576, 409] on img at bounding box center [573, 413] width 41 height 41
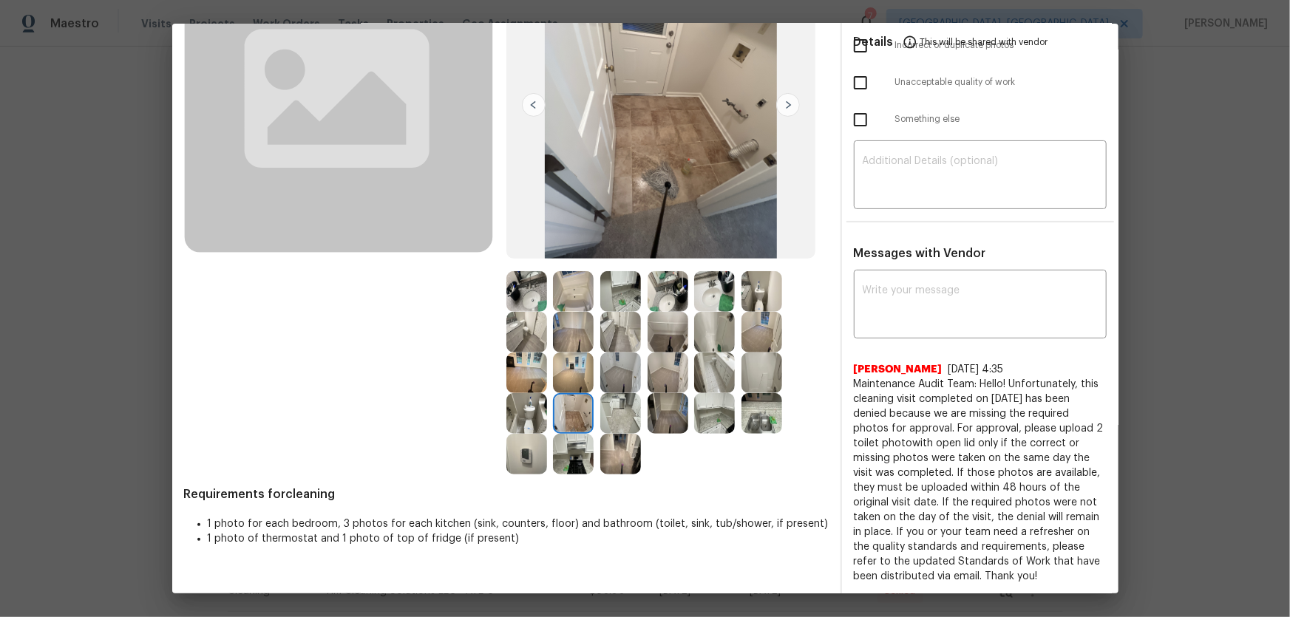
click at [566, 449] on img at bounding box center [573, 454] width 41 height 41
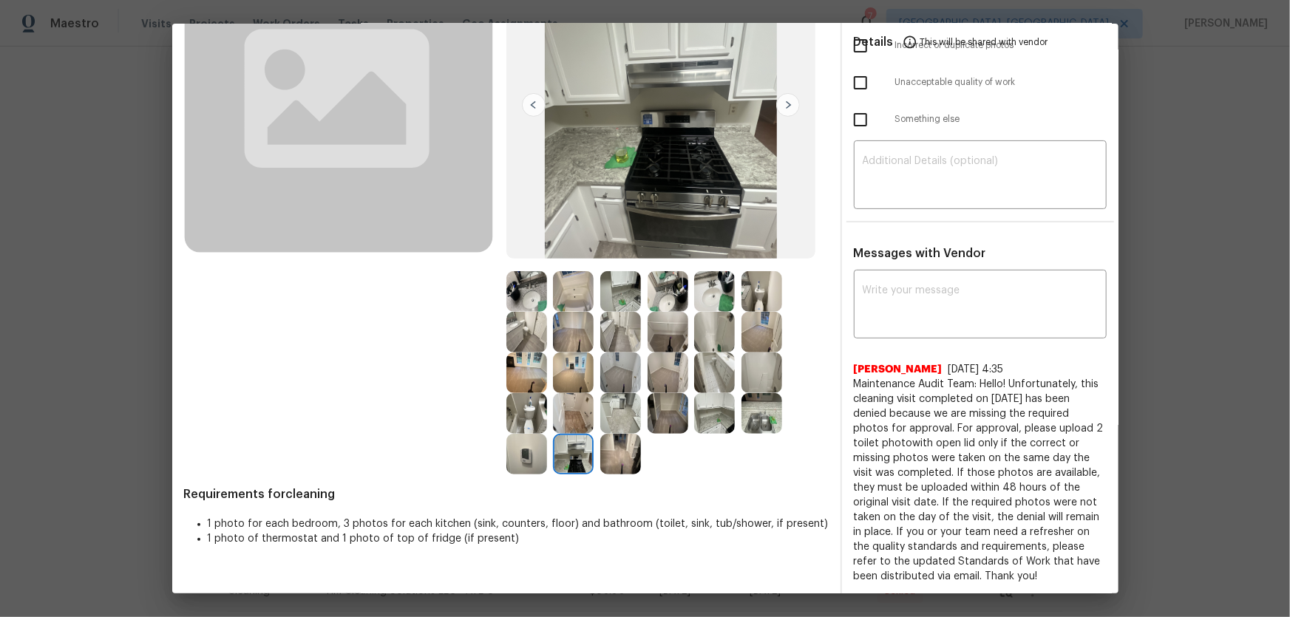
click at [519, 462] on img at bounding box center [526, 454] width 41 height 41
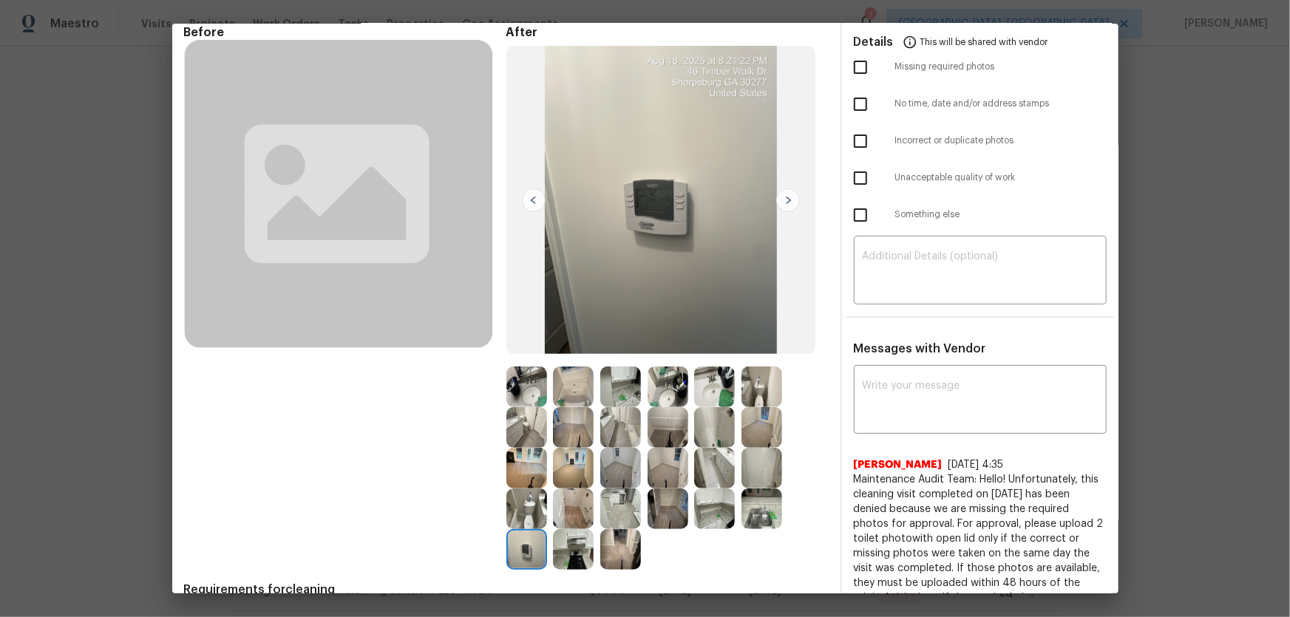
scroll to position [134, 0]
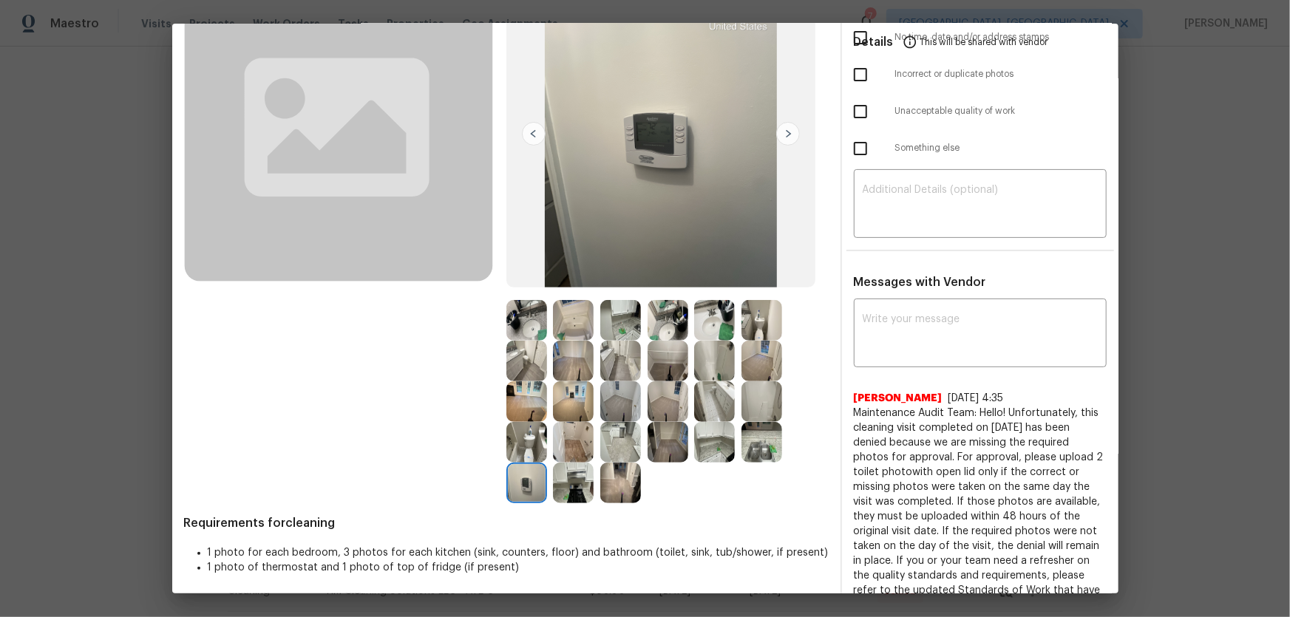
click at [617, 401] on img at bounding box center [620, 401] width 41 height 41
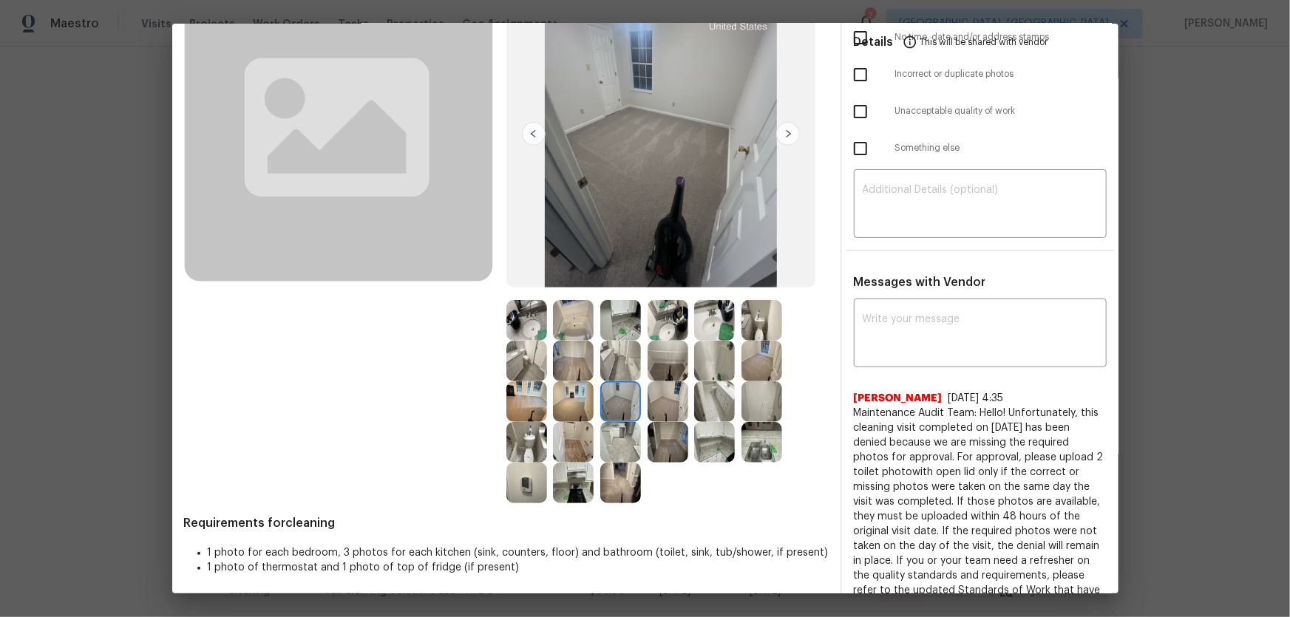
click at [654, 432] on img at bounding box center [667, 442] width 41 height 41
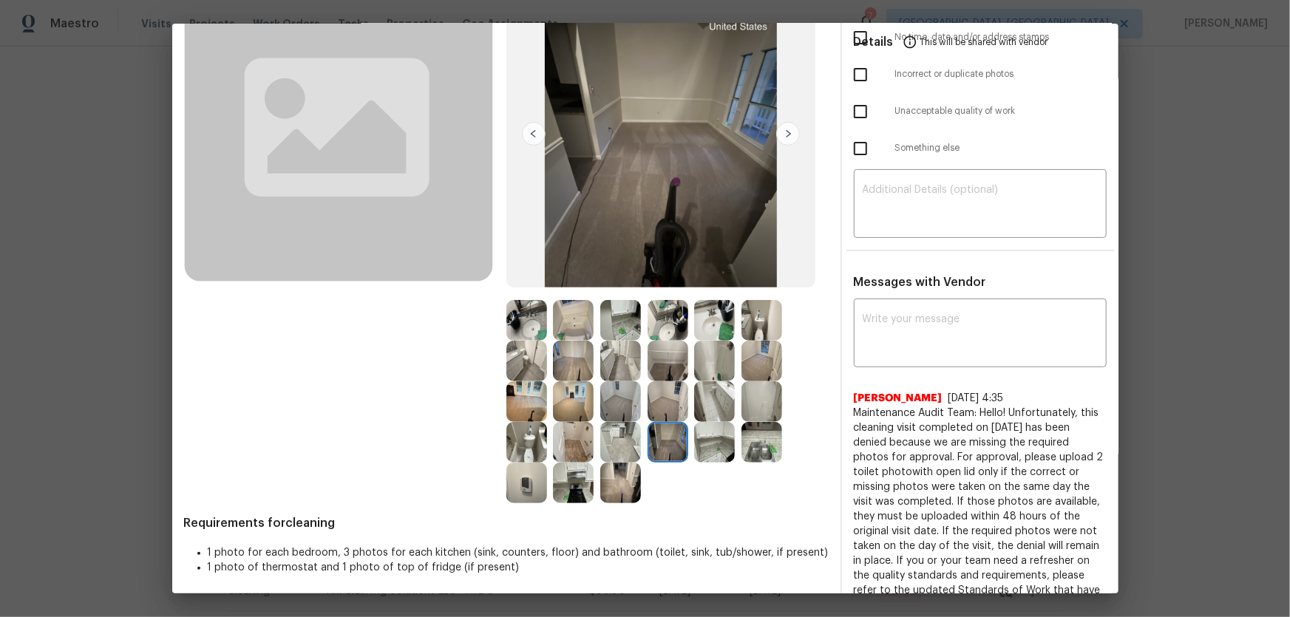
click at [757, 355] on img at bounding box center [761, 361] width 41 height 41
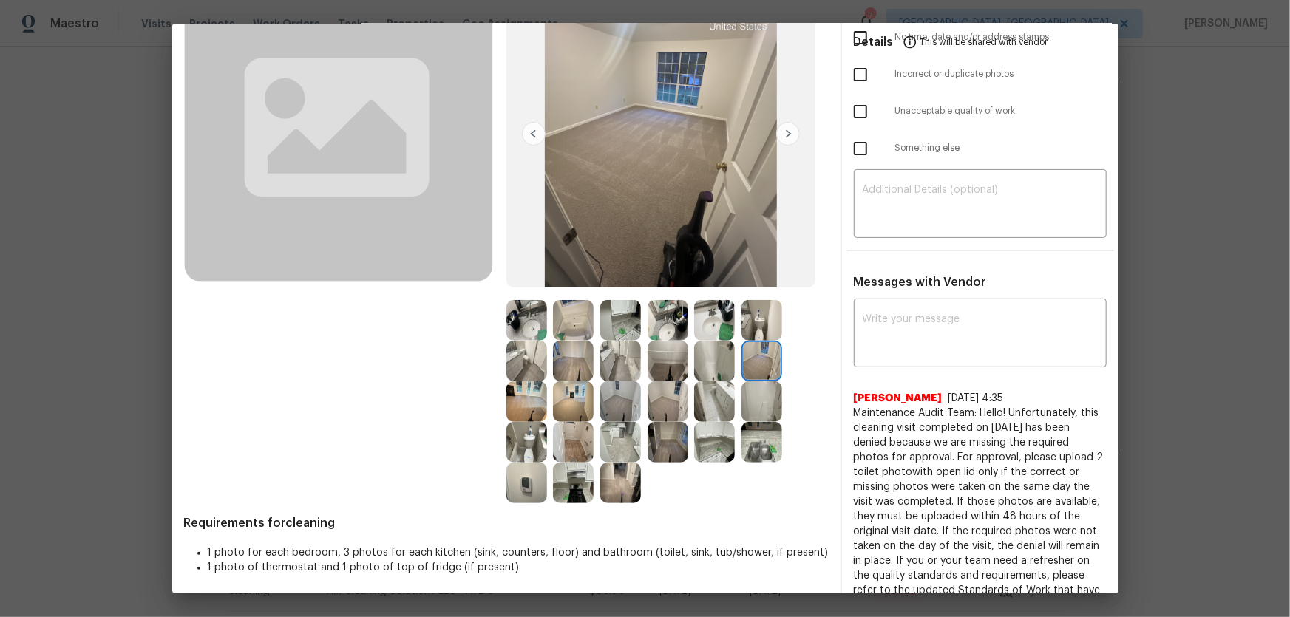
click at [766, 396] on img at bounding box center [761, 401] width 41 height 41
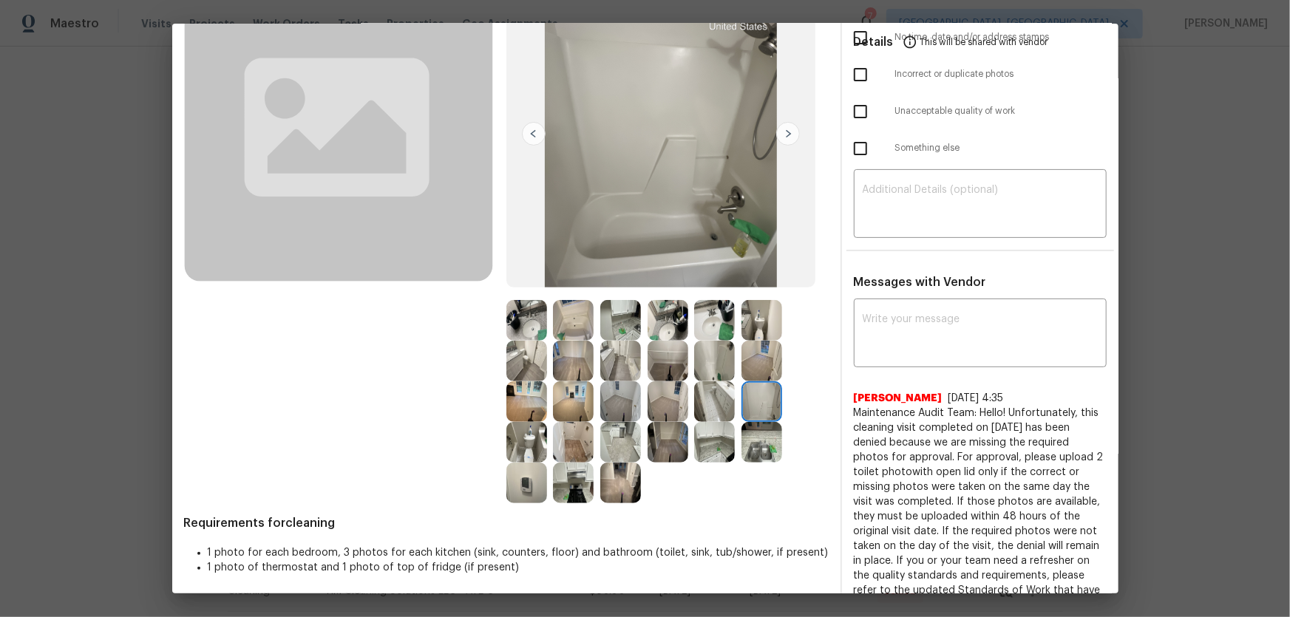
click at [765, 437] on img at bounding box center [761, 442] width 41 height 41
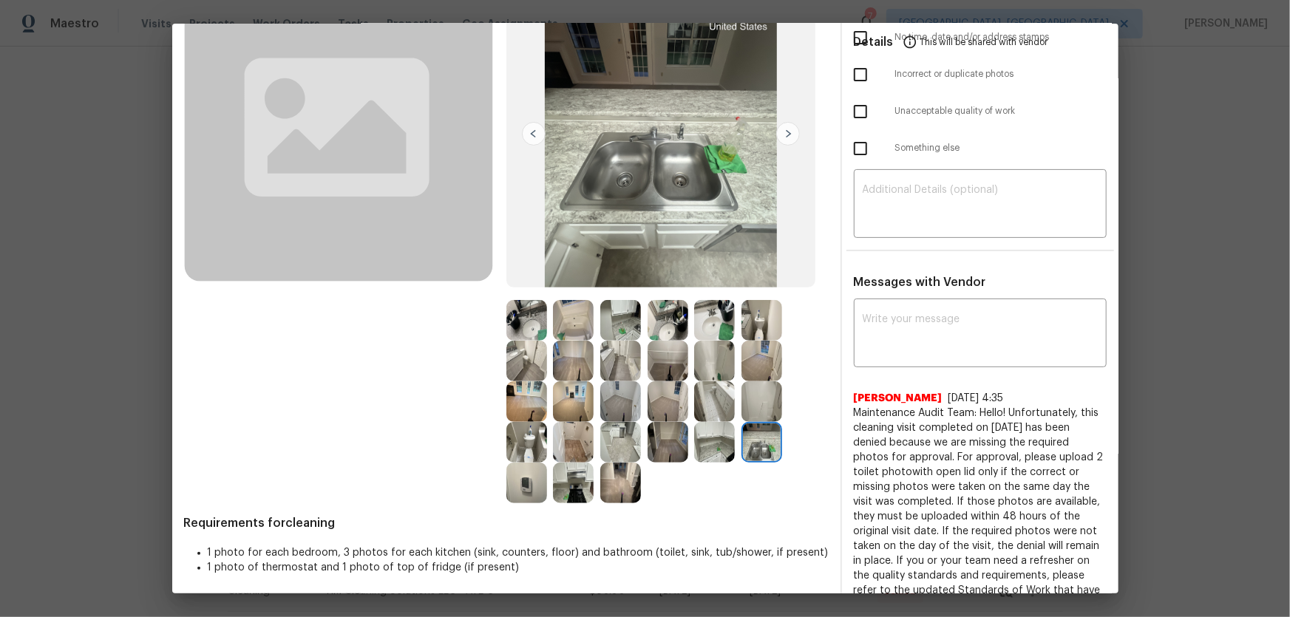
click at [701, 395] on img at bounding box center [714, 401] width 41 height 41
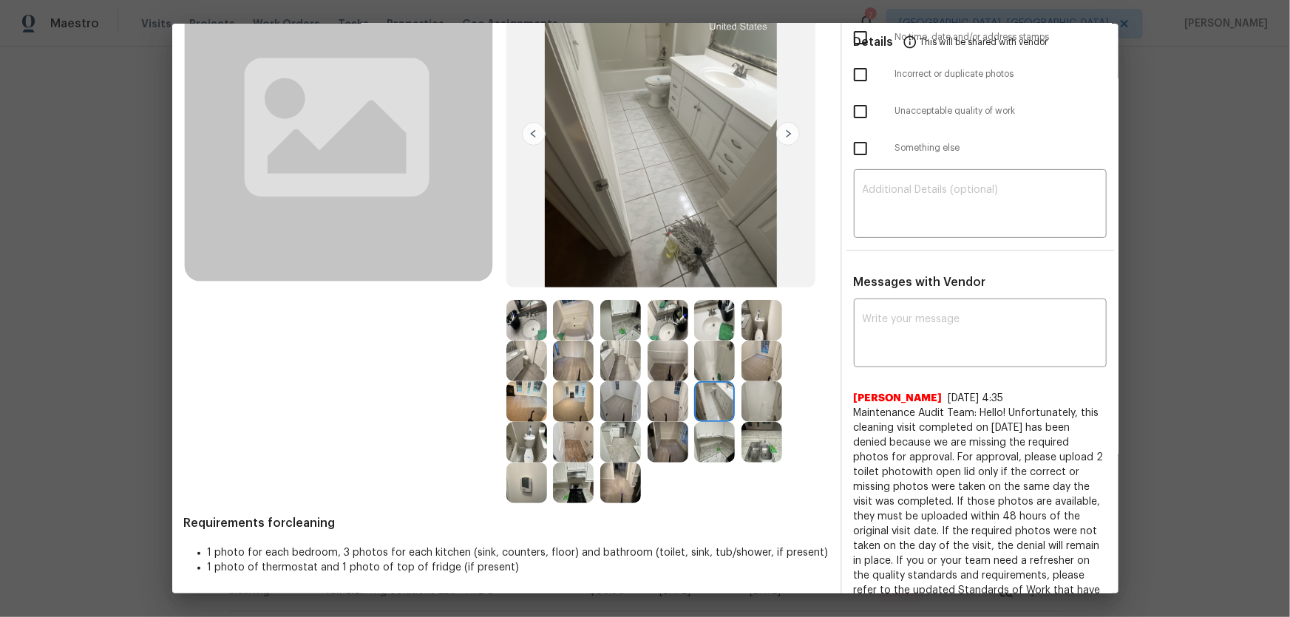
click at [672, 398] on img at bounding box center [667, 401] width 41 height 41
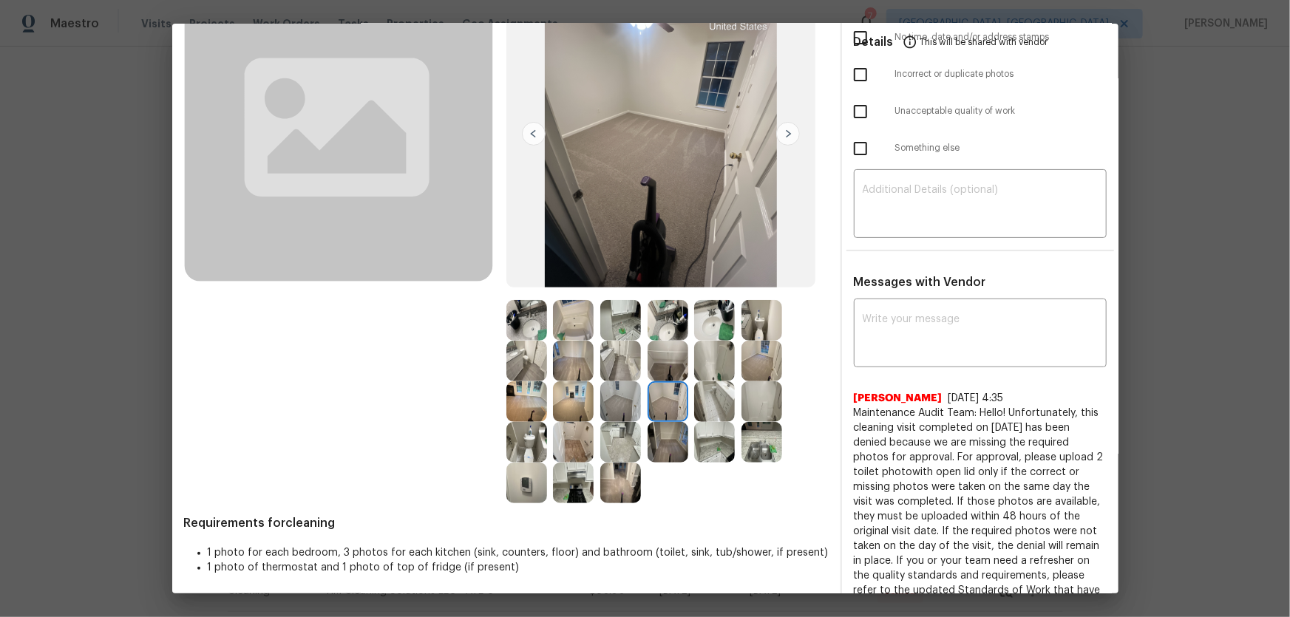
click at [649, 331] on img at bounding box center [667, 320] width 41 height 41
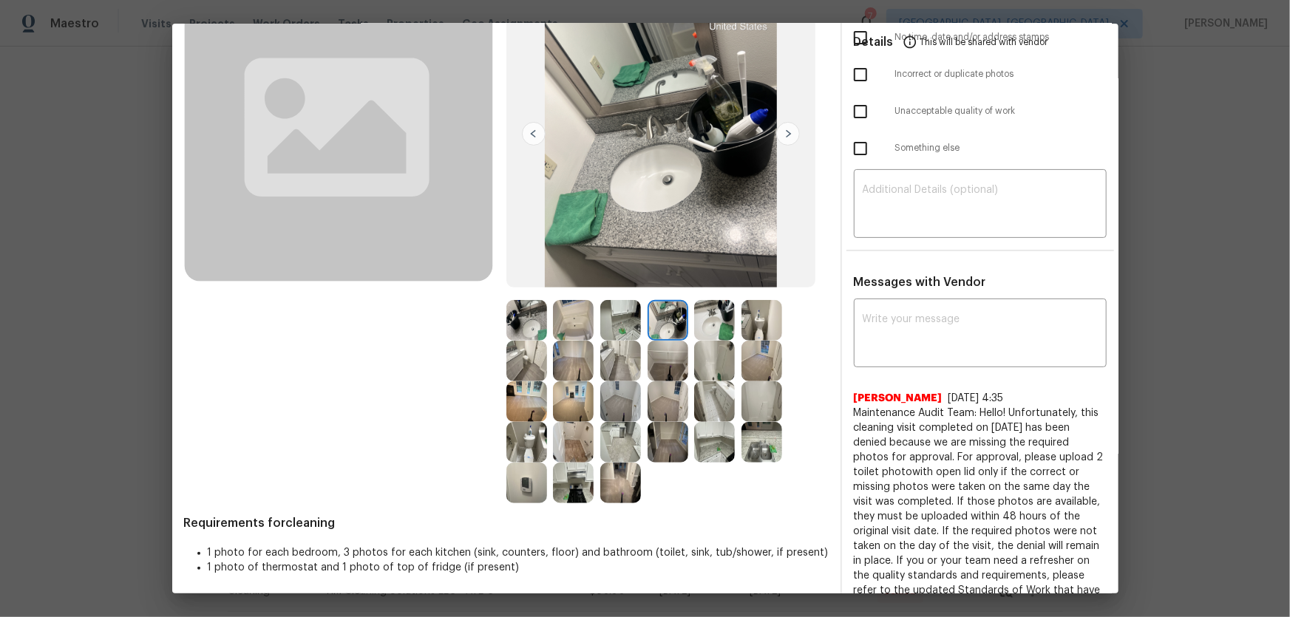
click at [624, 327] on img at bounding box center [620, 320] width 41 height 41
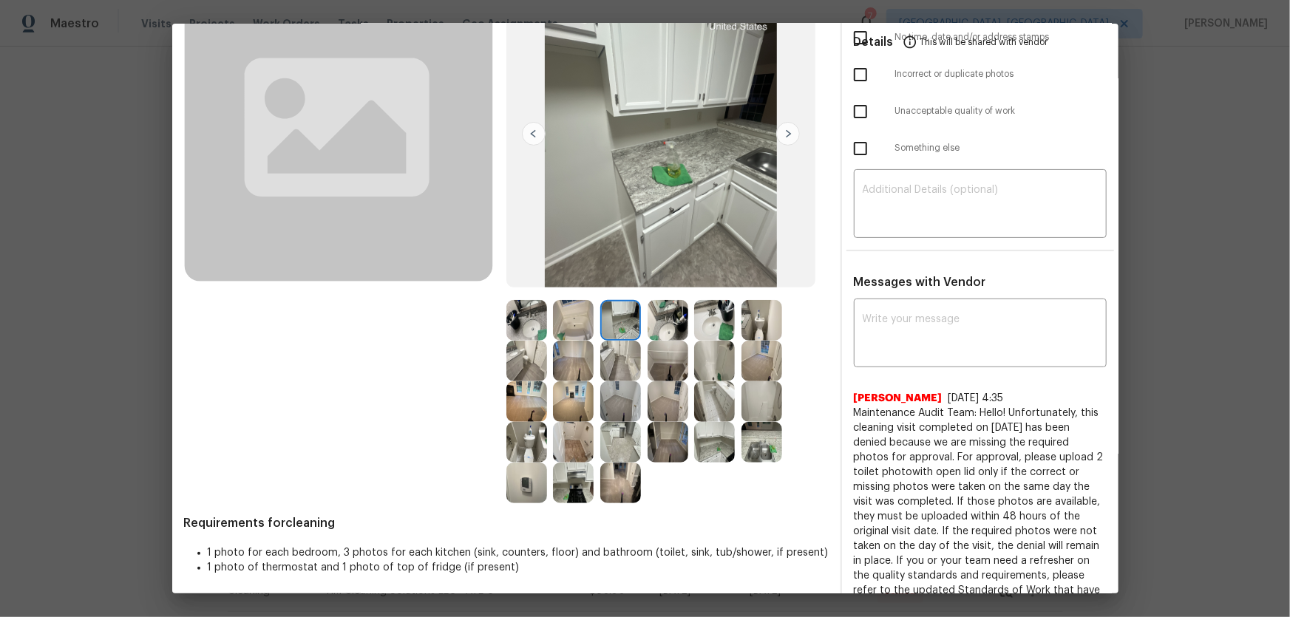
click at [578, 326] on img at bounding box center [573, 320] width 41 height 41
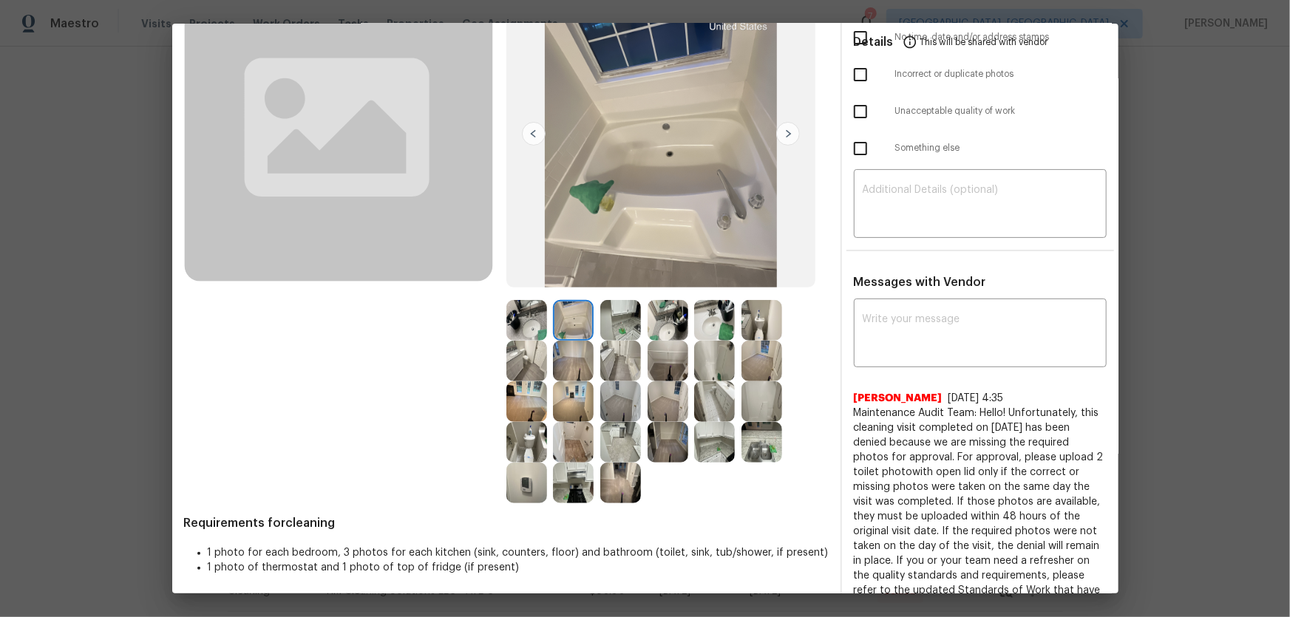
click at [539, 326] on img at bounding box center [526, 320] width 41 height 41
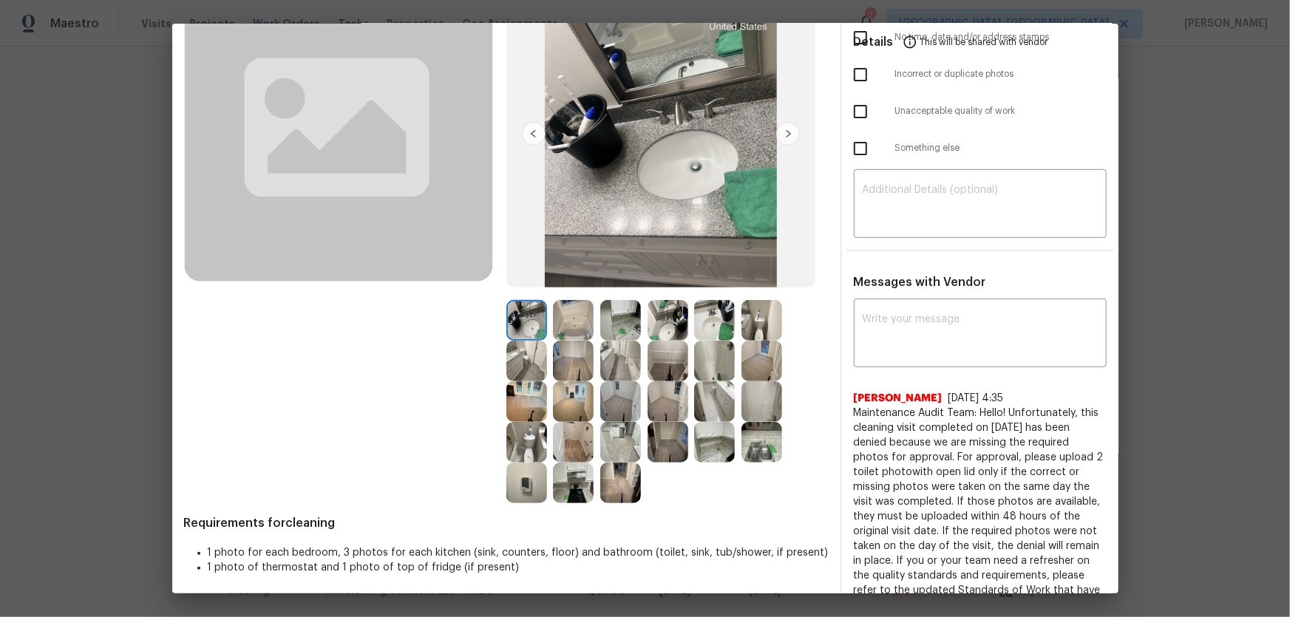
click at [517, 348] on img at bounding box center [526, 361] width 41 height 41
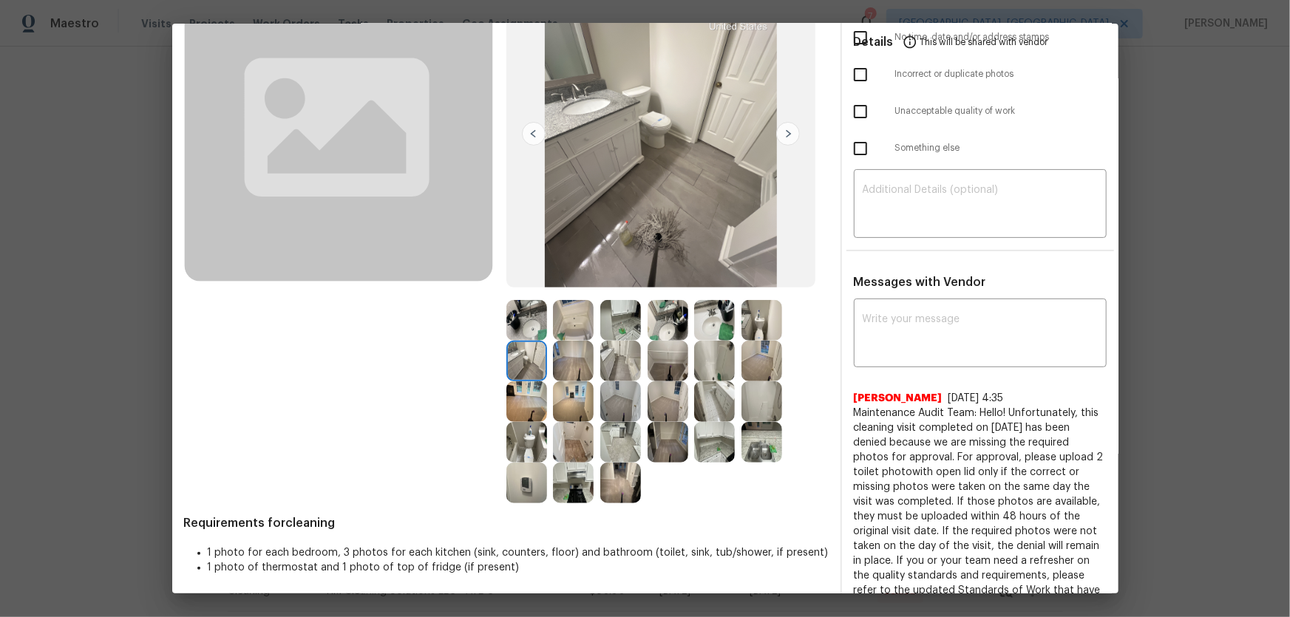
click at [524, 416] on img at bounding box center [526, 401] width 41 height 41
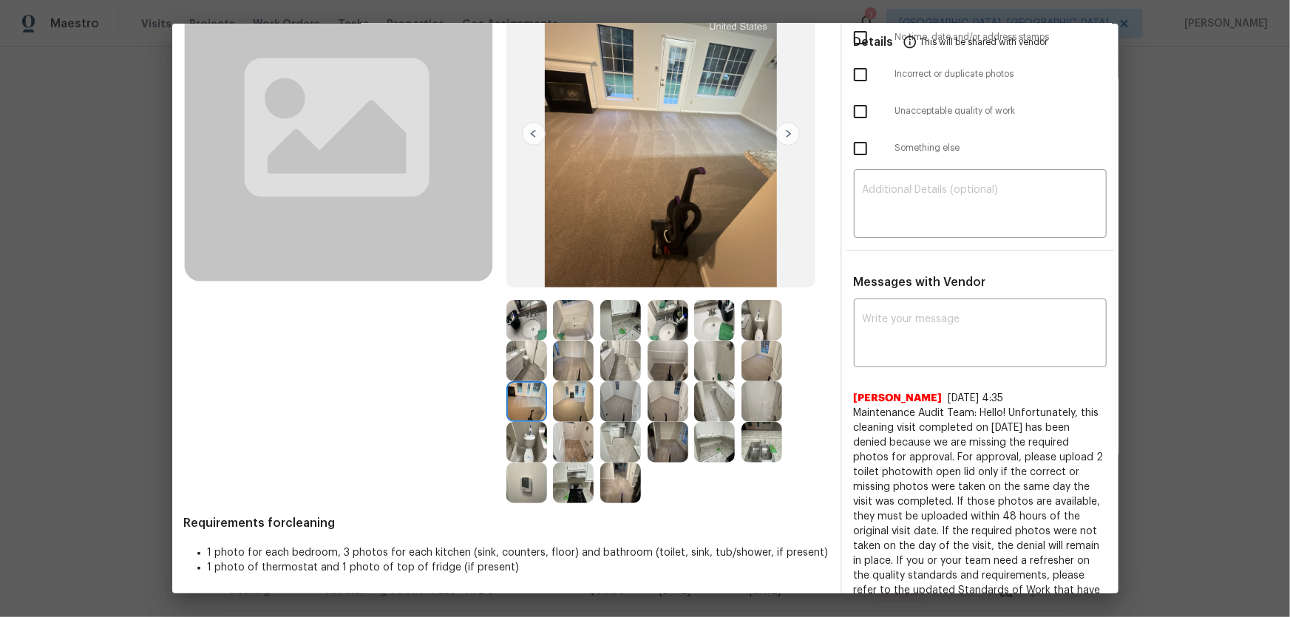
click at [529, 436] on img at bounding box center [526, 442] width 41 height 41
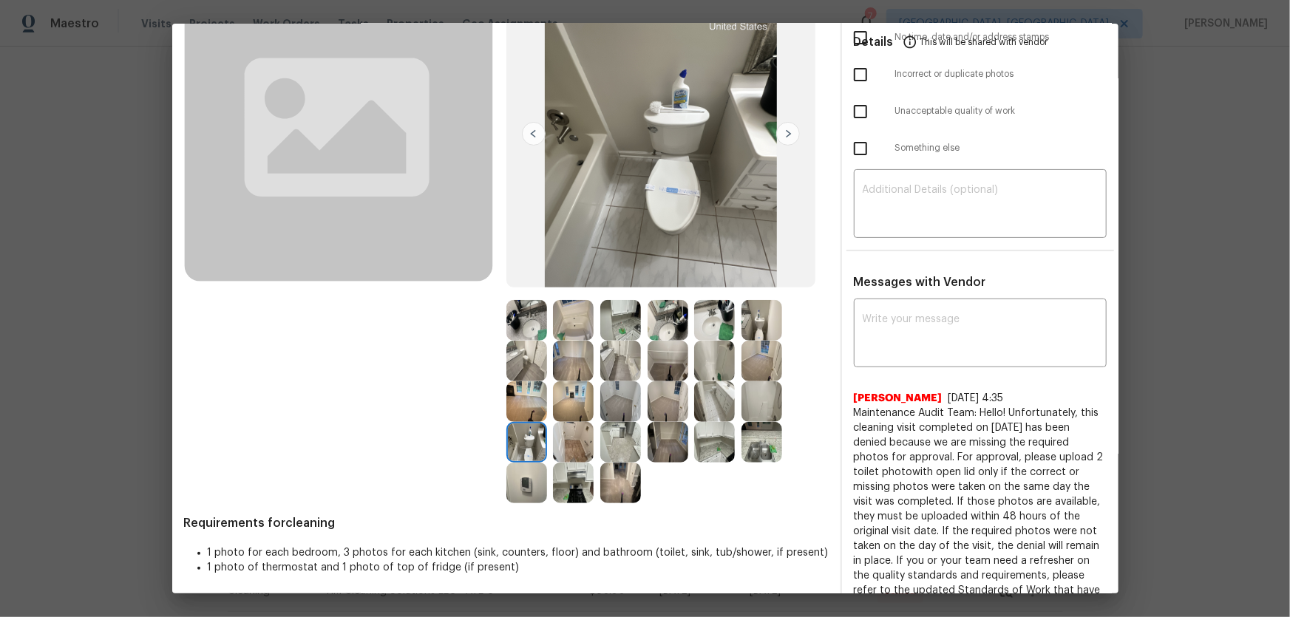
click at [522, 481] on img at bounding box center [526, 483] width 41 height 41
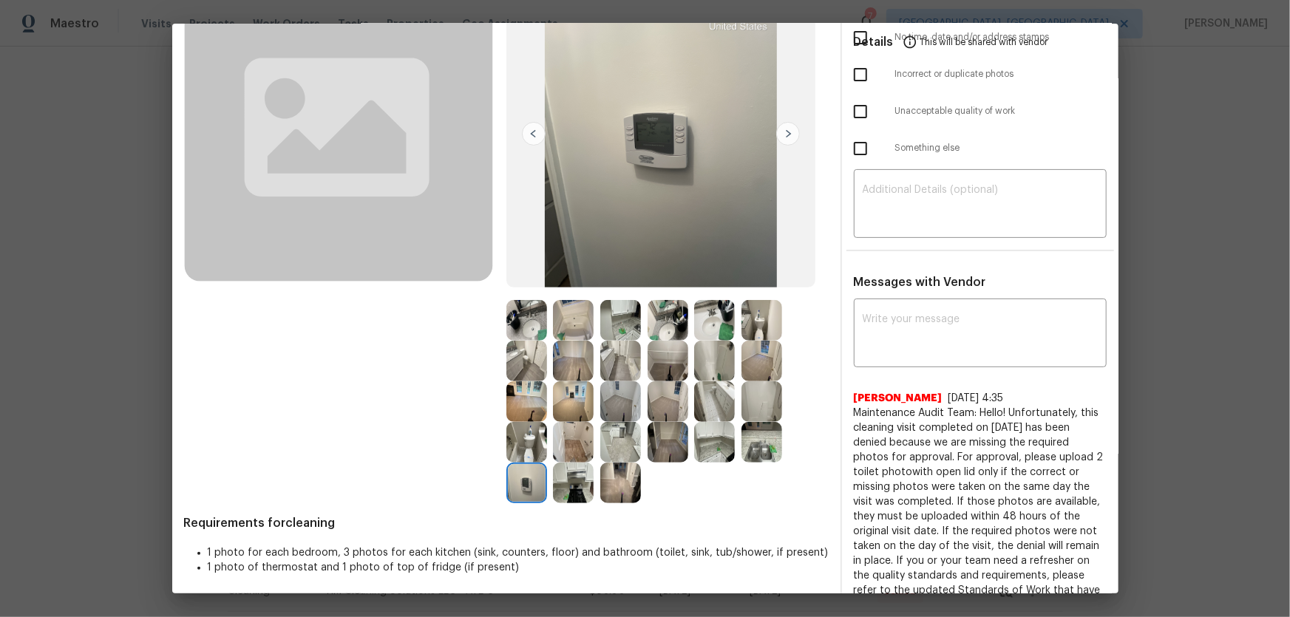
click at [568, 480] on img at bounding box center [573, 483] width 41 height 41
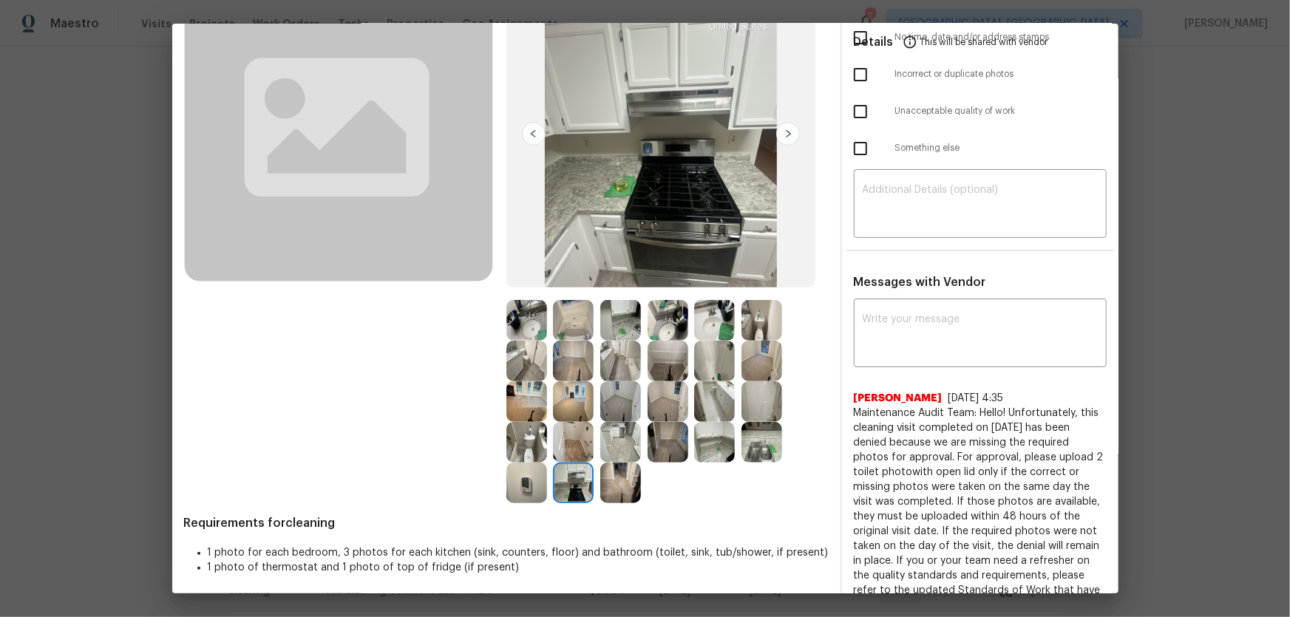
click at [613, 483] on img at bounding box center [620, 483] width 41 height 41
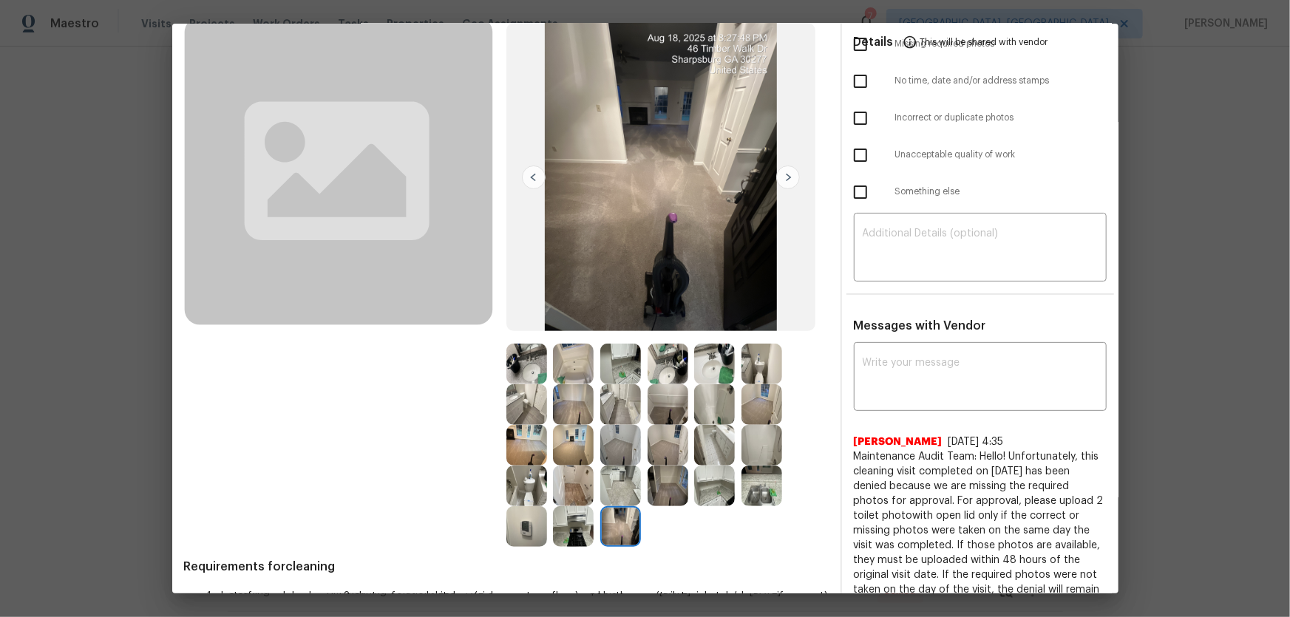
scroll to position [67, 0]
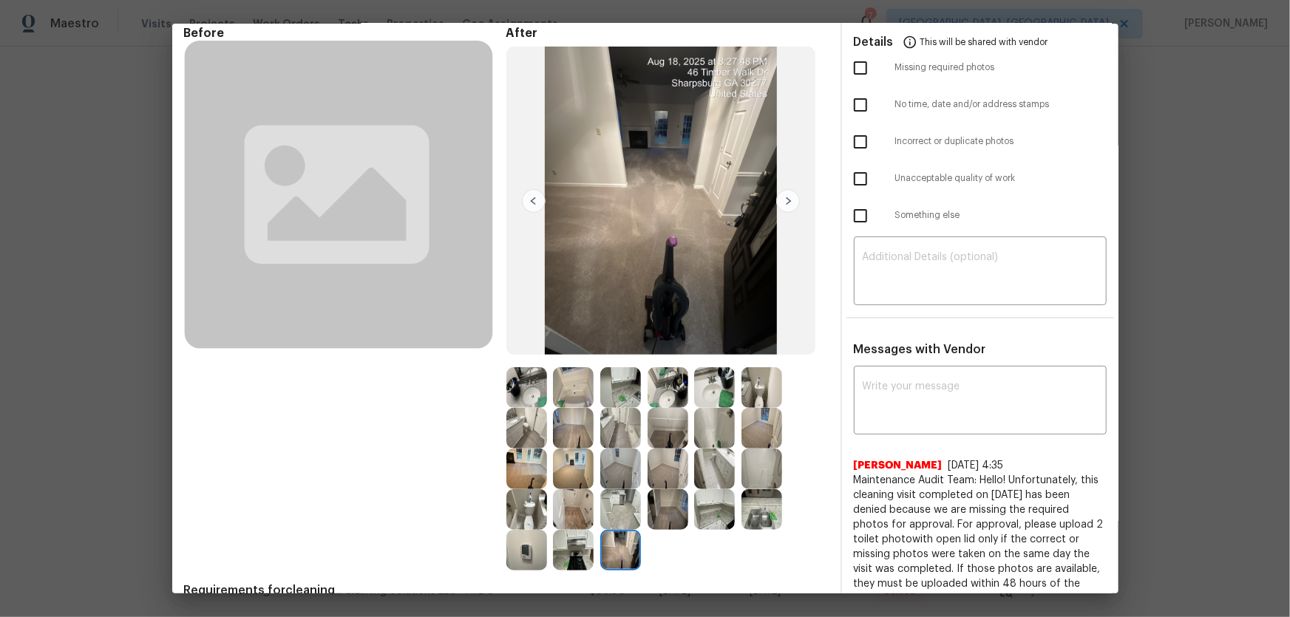
click at [619, 432] on img at bounding box center [620, 428] width 41 height 41
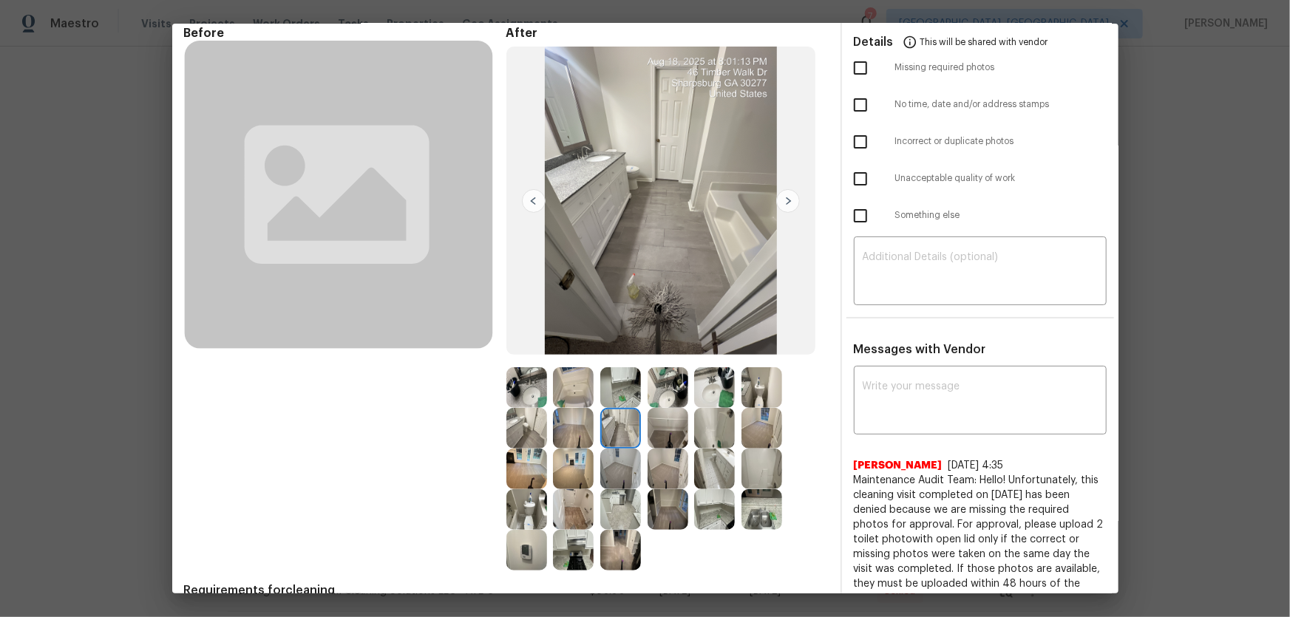
click at [610, 395] on img at bounding box center [620, 387] width 41 height 41
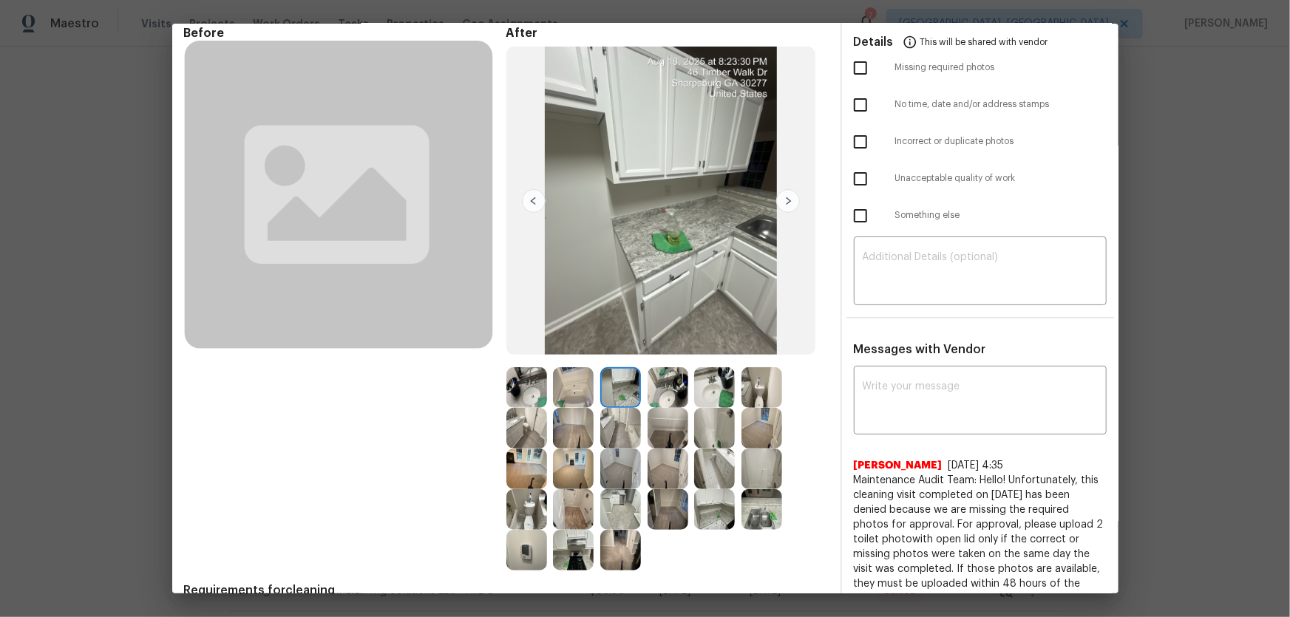
click at [569, 389] on img at bounding box center [573, 387] width 41 height 41
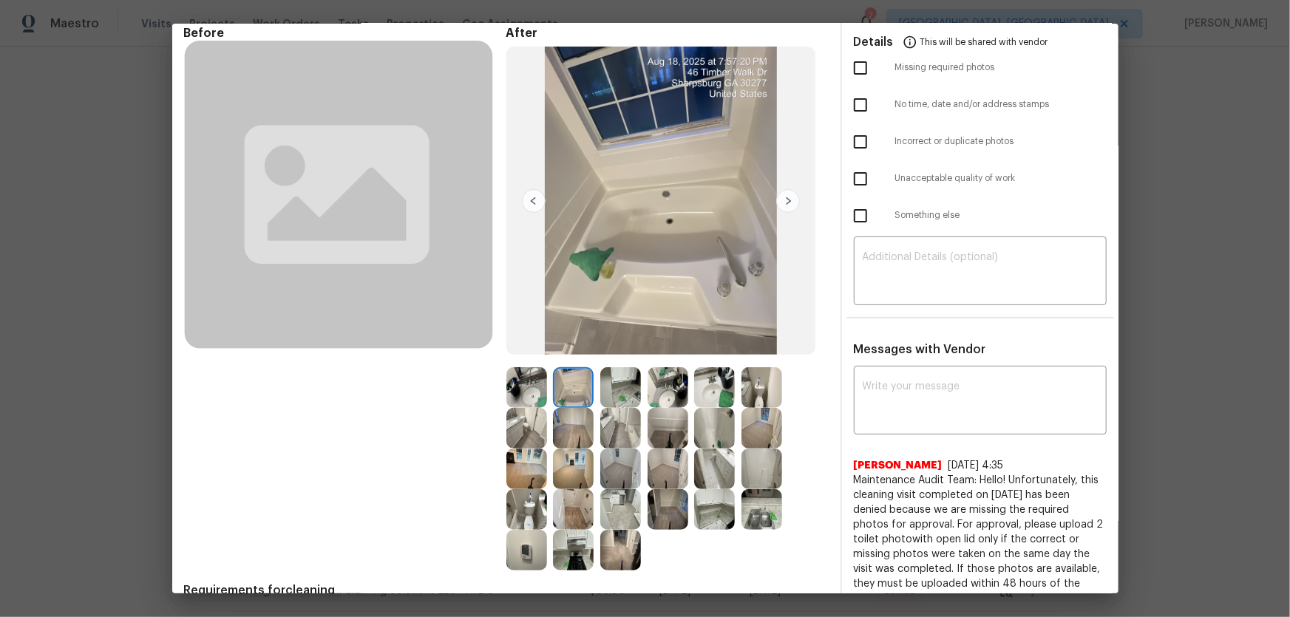
click at [661, 384] on img at bounding box center [667, 387] width 41 height 41
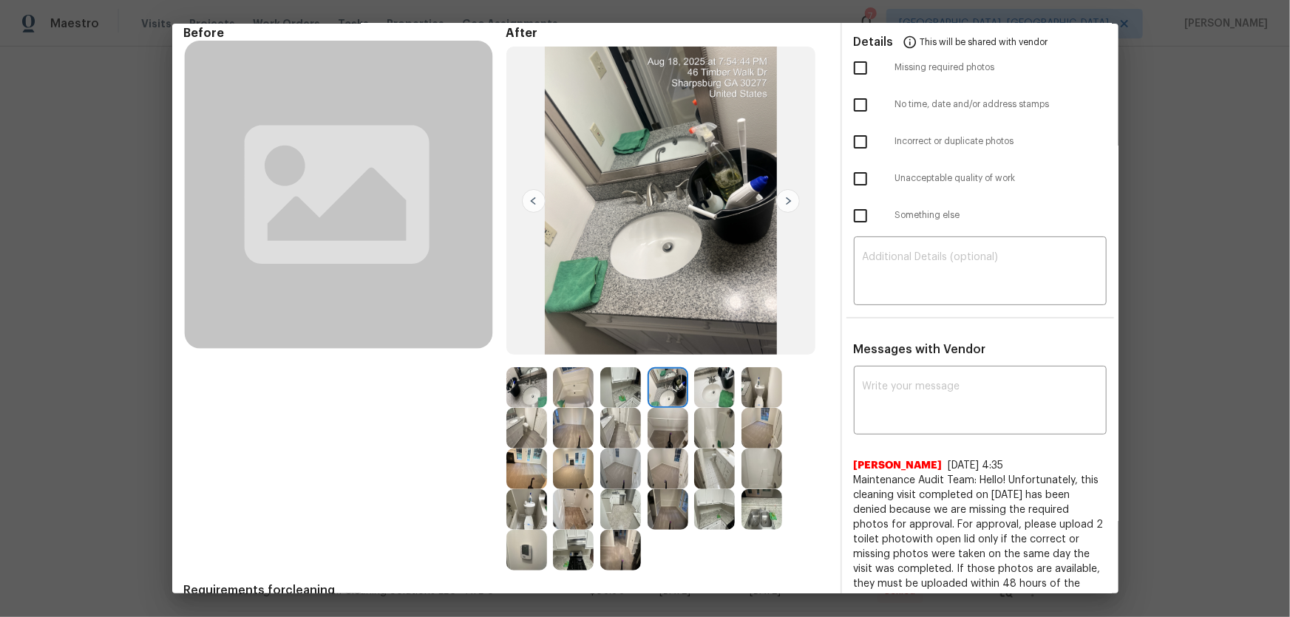
click at [705, 392] on img at bounding box center [714, 387] width 41 height 41
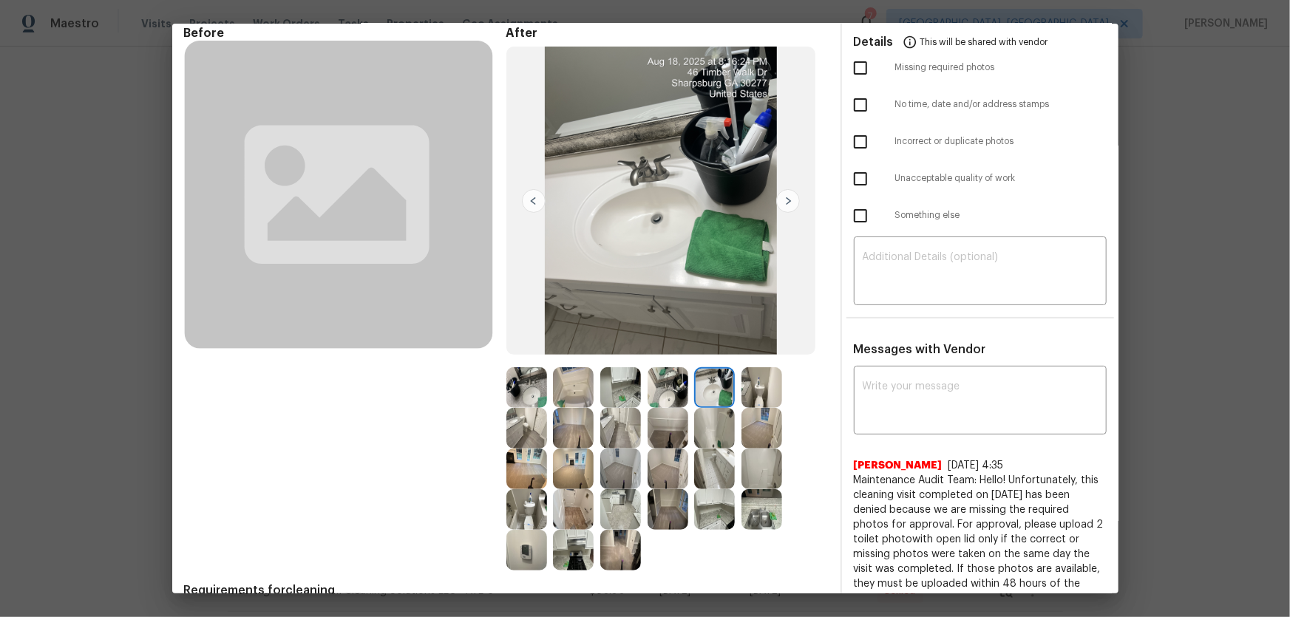
click at [749, 393] on img at bounding box center [761, 387] width 41 height 41
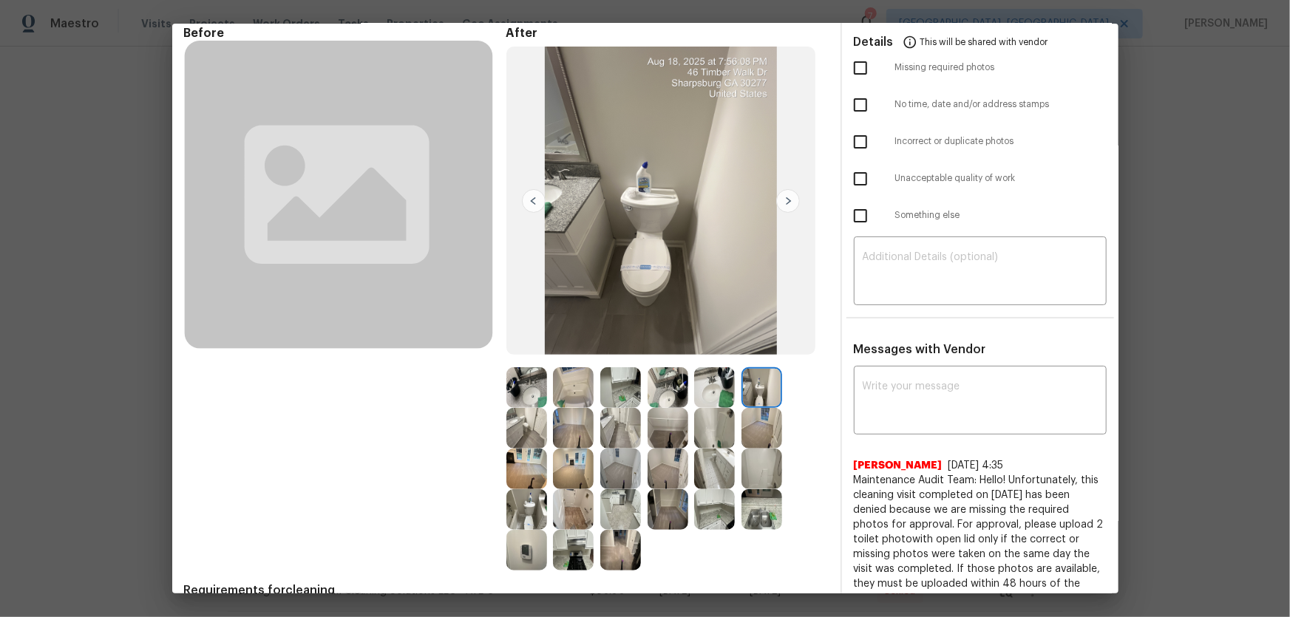
click at [752, 420] on img at bounding box center [761, 428] width 41 height 41
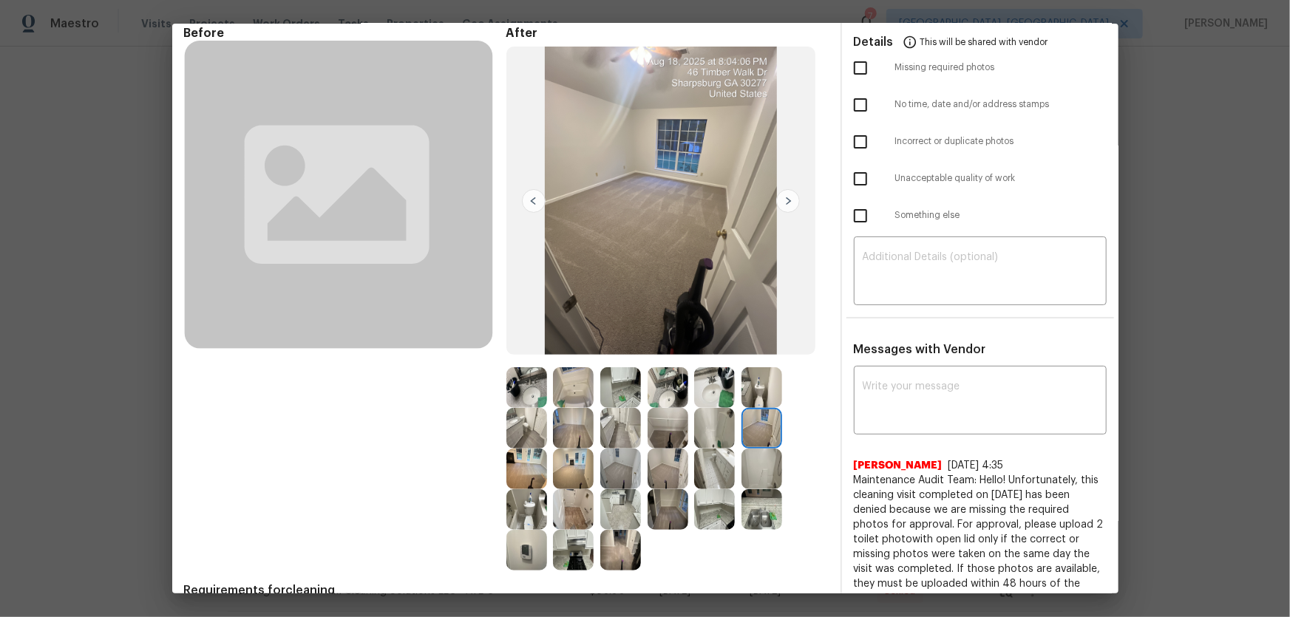
click at [694, 431] on img at bounding box center [714, 428] width 41 height 41
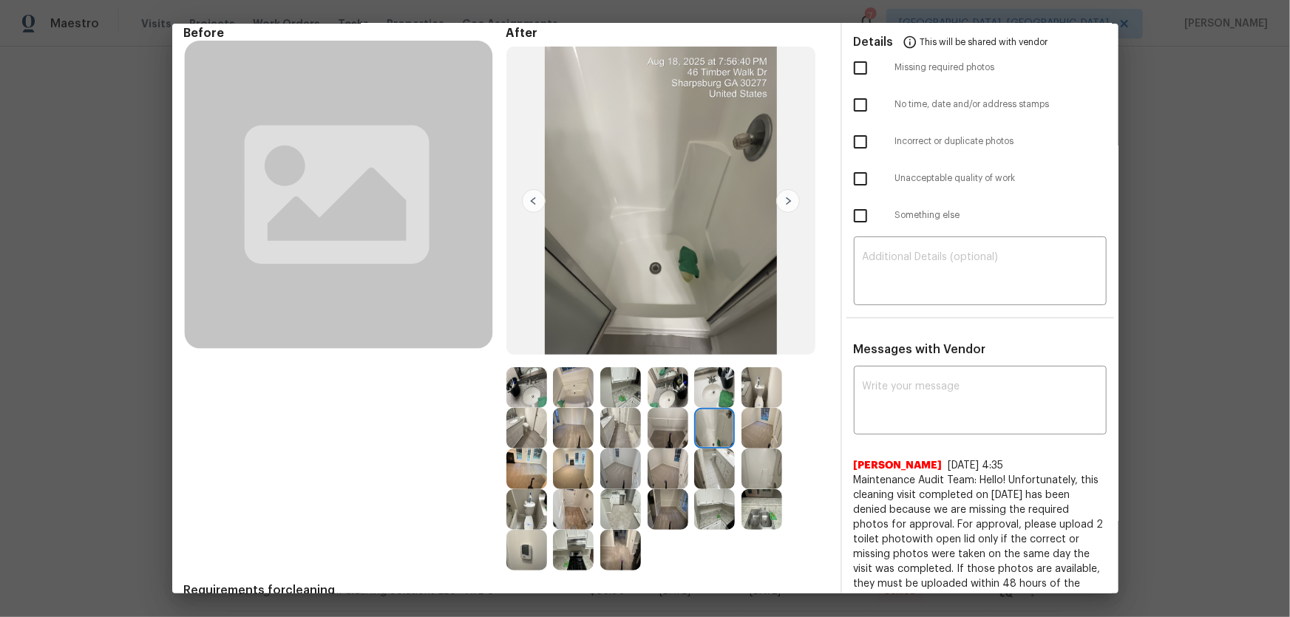
click at [667, 432] on img at bounding box center [667, 428] width 41 height 41
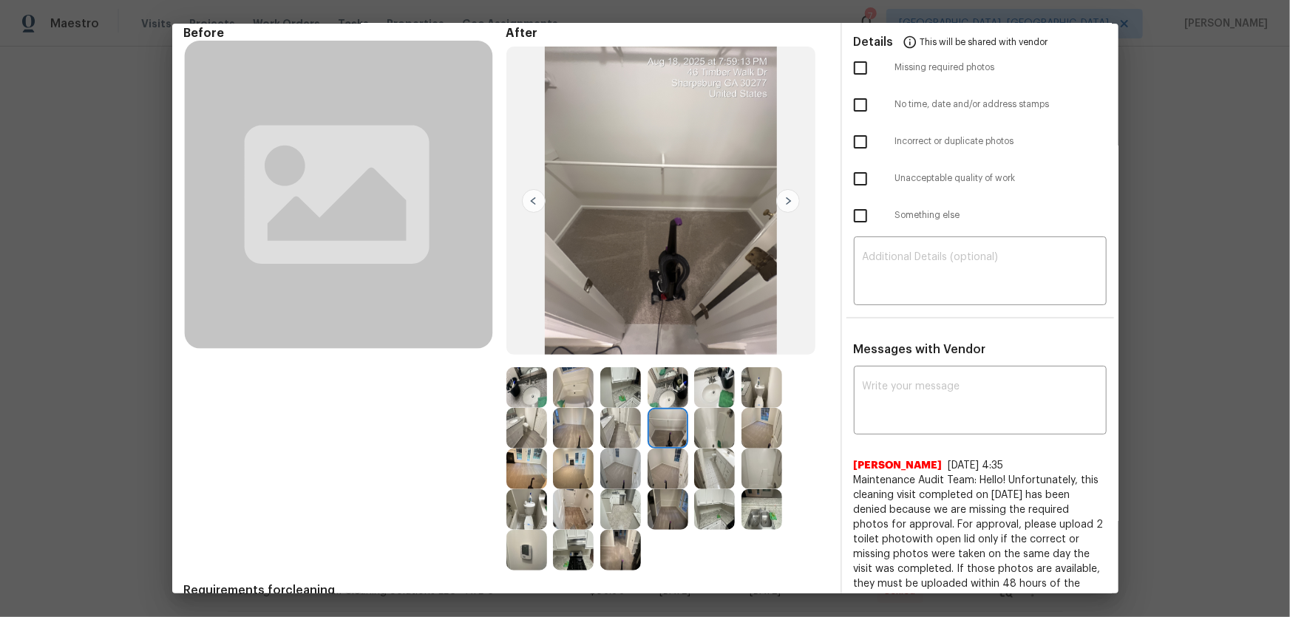
click at [602, 432] on img at bounding box center [620, 428] width 41 height 41
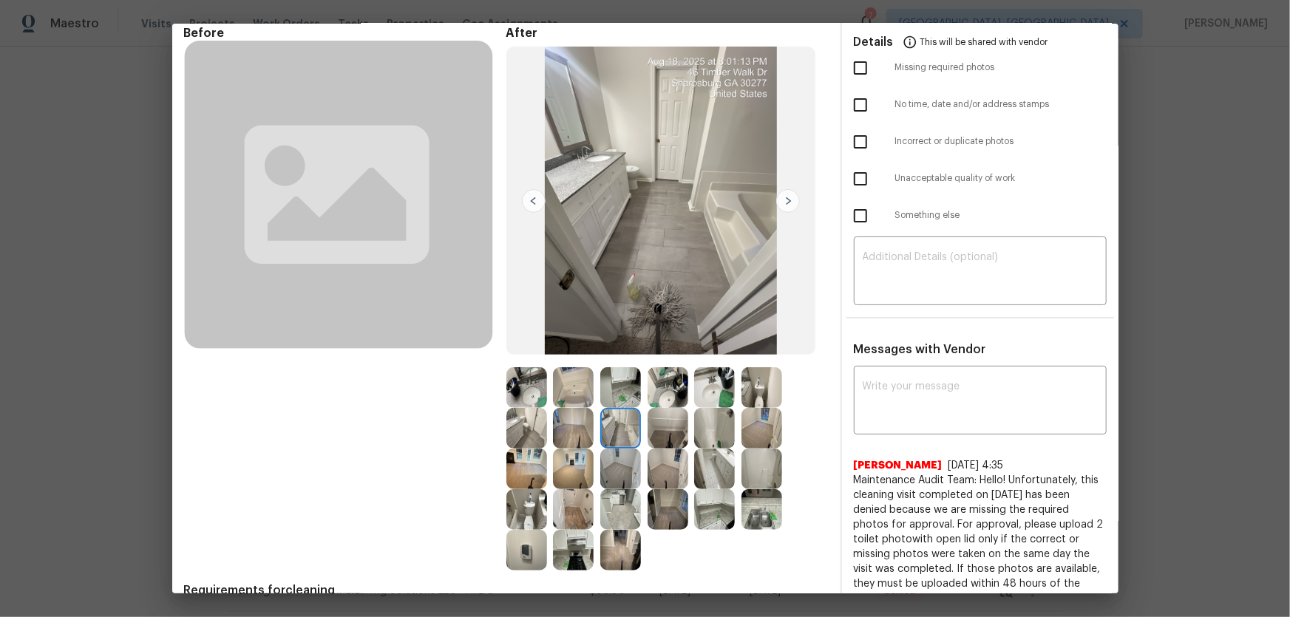
click at [559, 427] on img at bounding box center [573, 428] width 41 height 41
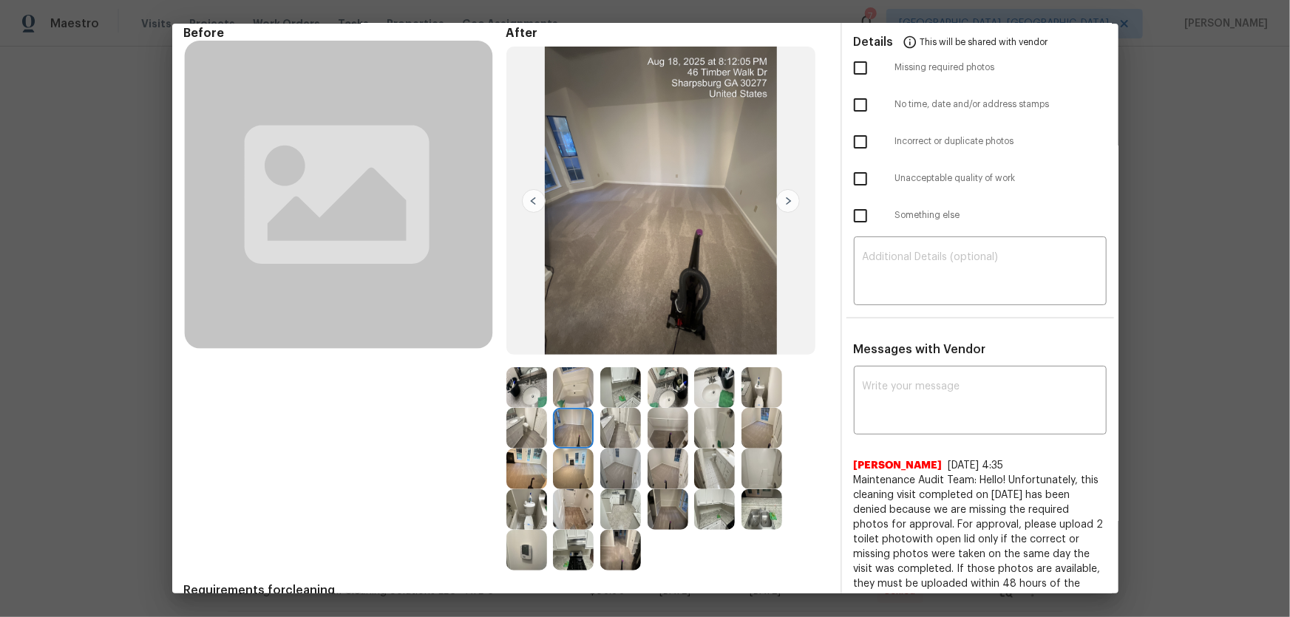
click at [516, 426] on img at bounding box center [526, 428] width 41 height 41
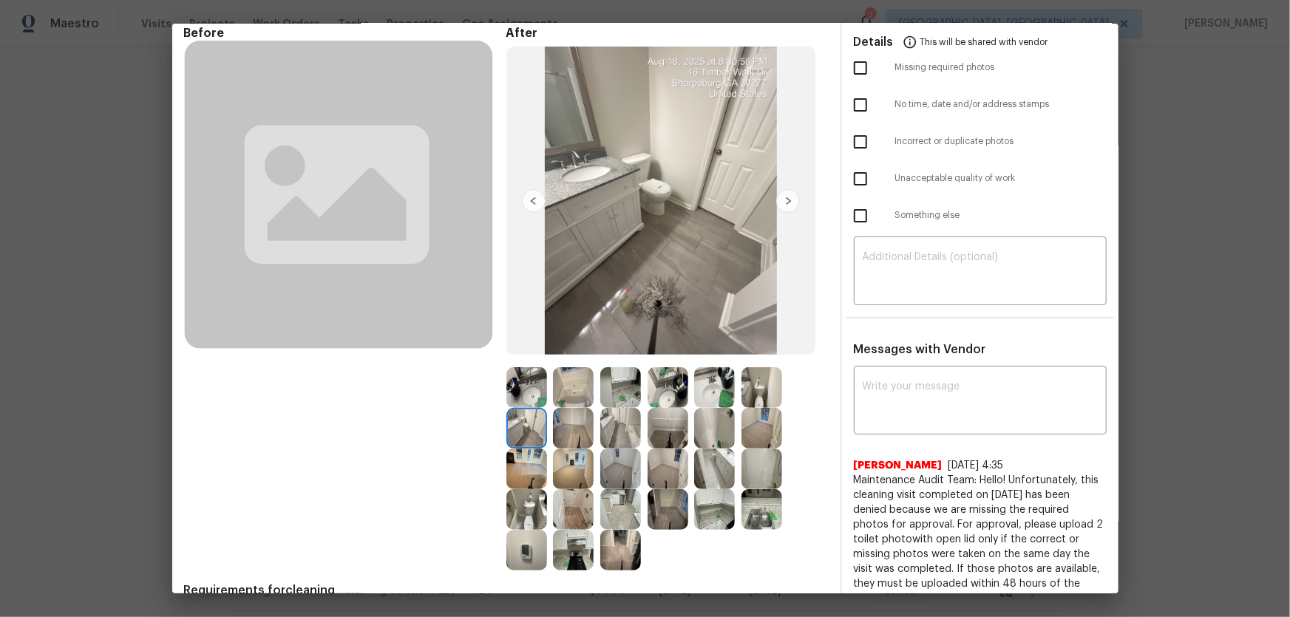
click at [522, 459] on img at bounding box center [526, 469] width 41 height 41
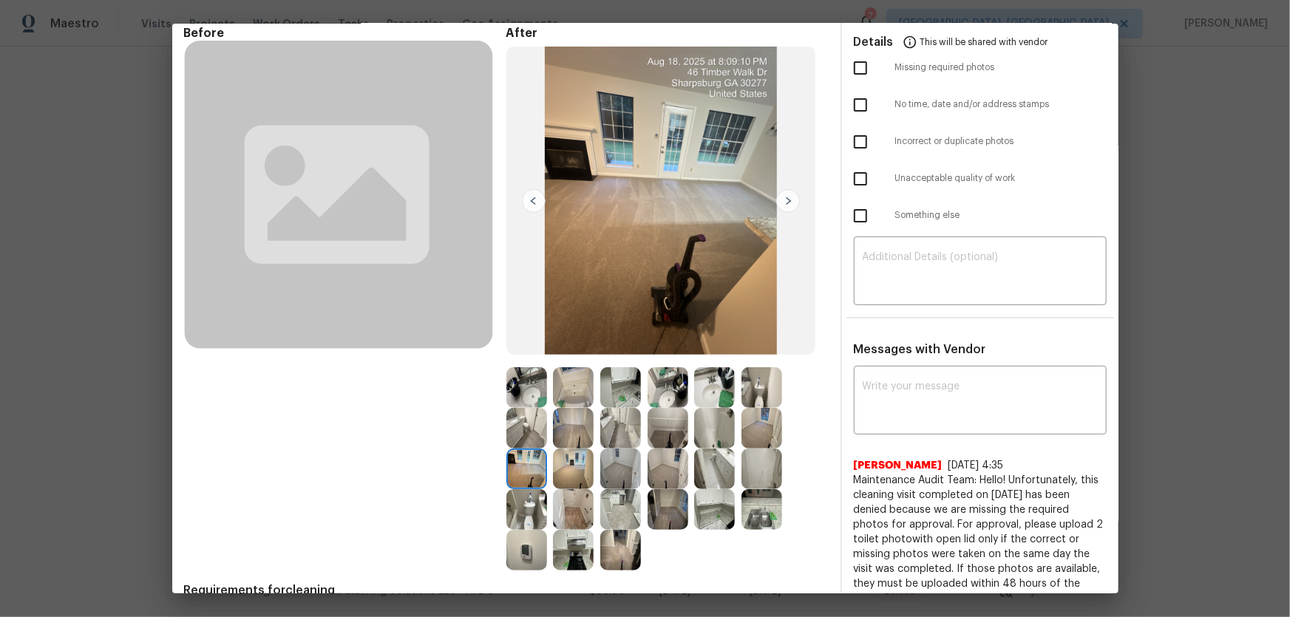
click at [566, 467] on img at bounding box center [573, 469] width 41 height 41
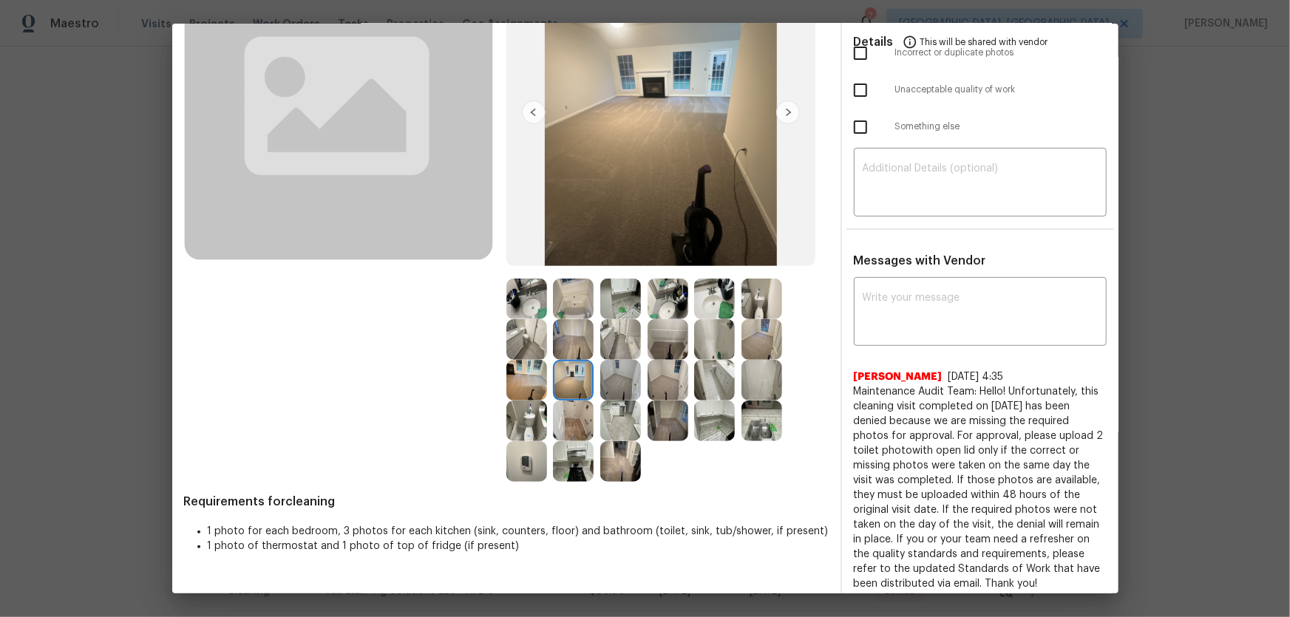
scroll to position [163, 0]
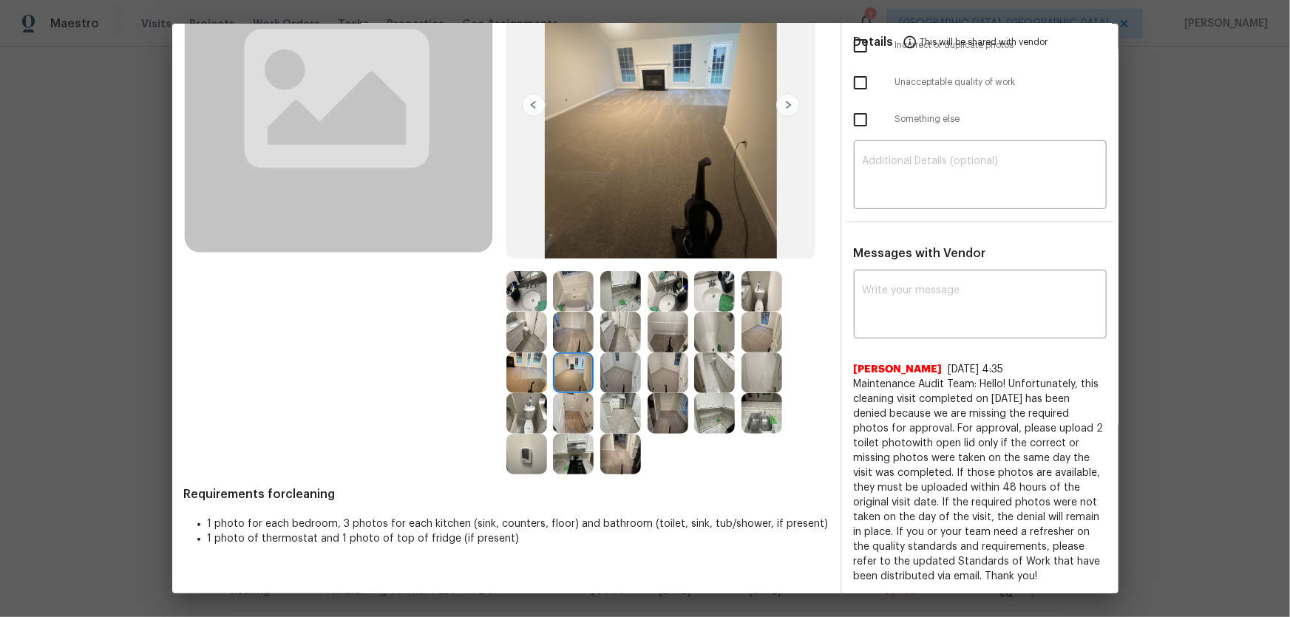
click at [576, 453] on img at bounding box center [573, 454] width 41 height 41
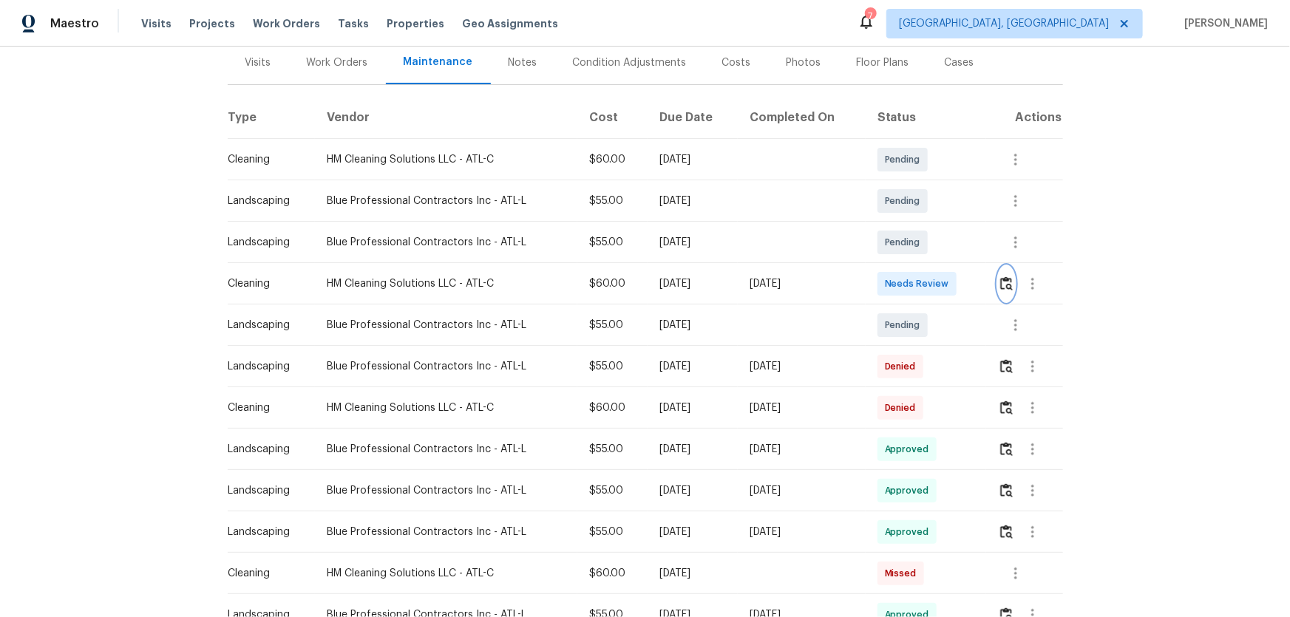
scroll to position [201, 0]
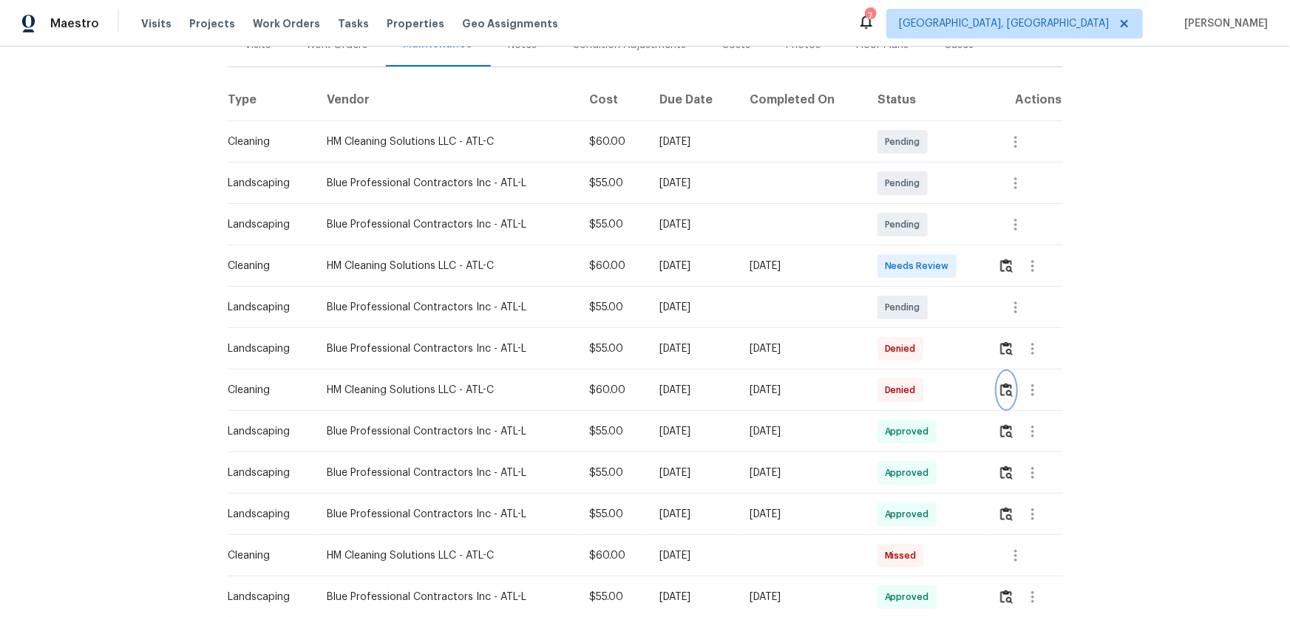
click at [1005, 384] on img "button" at bounding box center [1006, 390] width 13 height 14
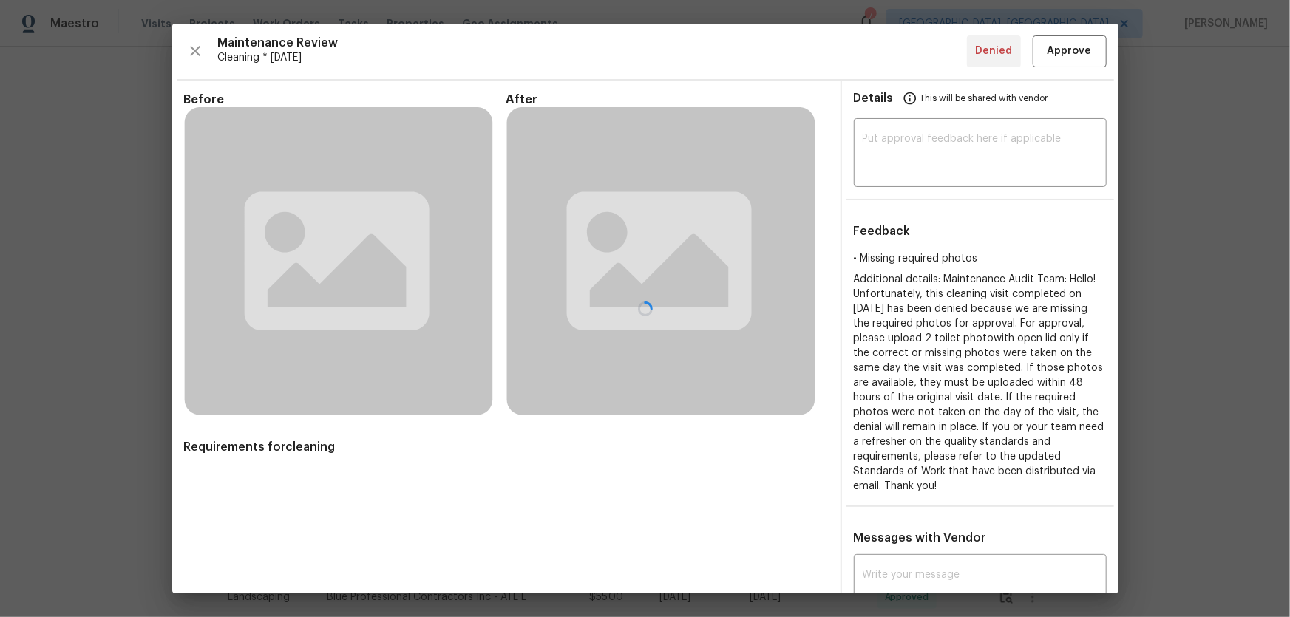
scroll to position [51, 0]
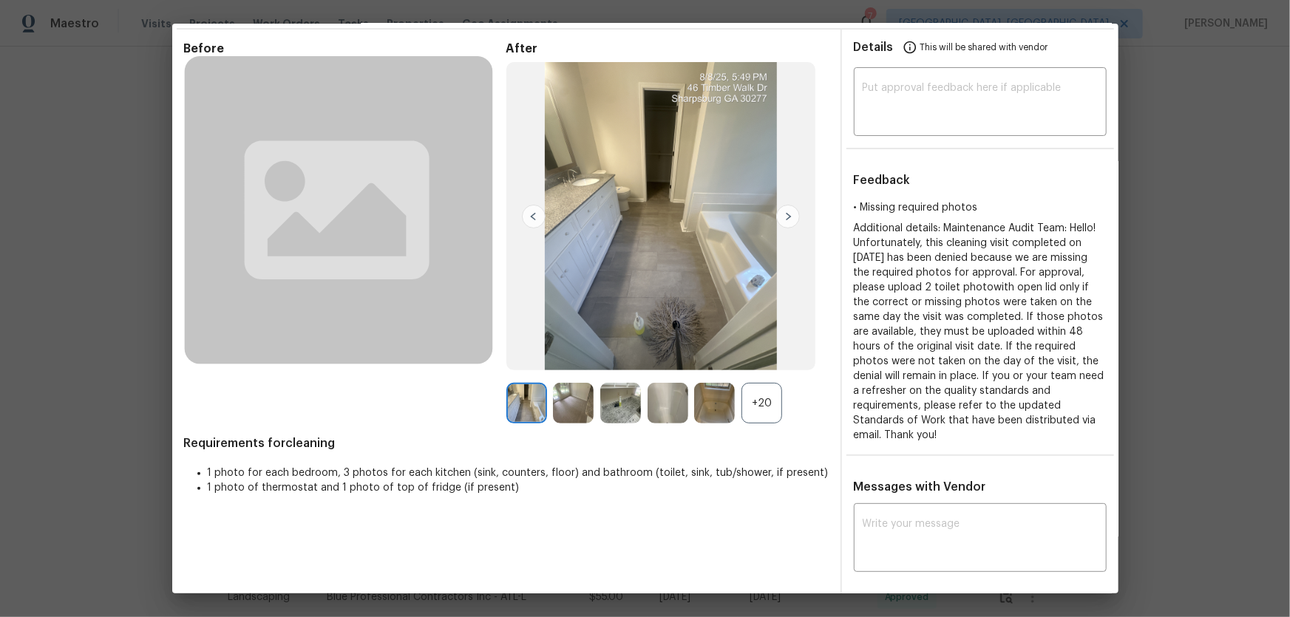
click at [760, 396] on div "+20" at bounding box center [761, 403] width 41 height 41
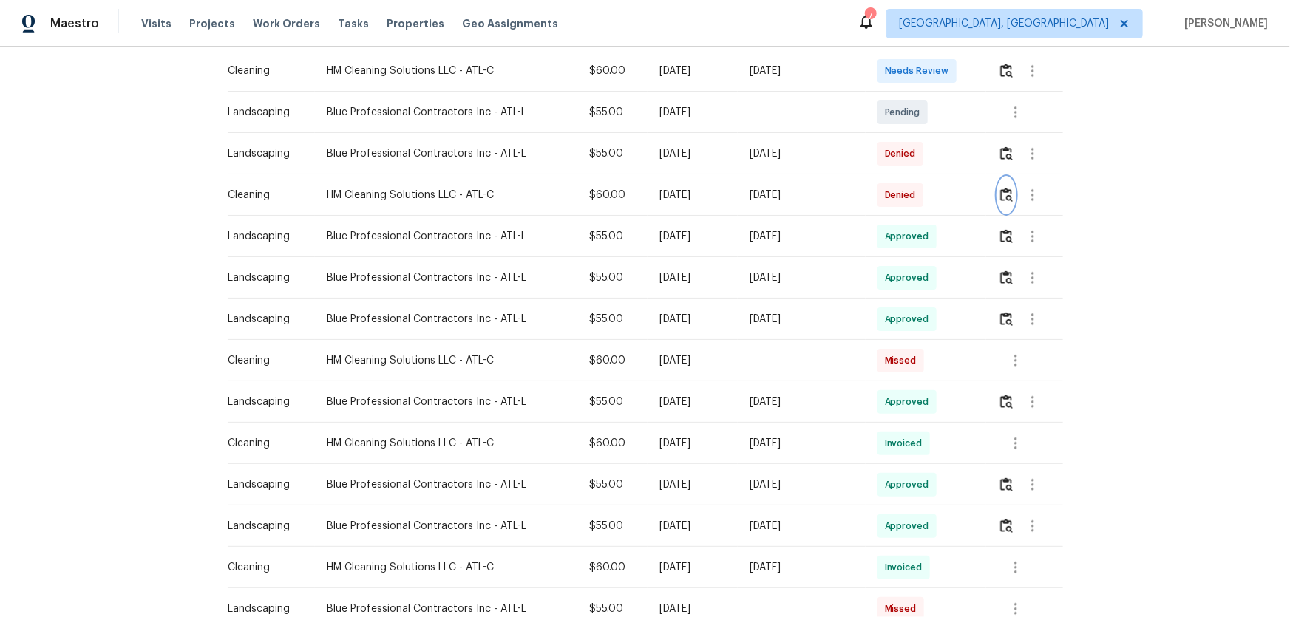
scroll to position [506, 0]
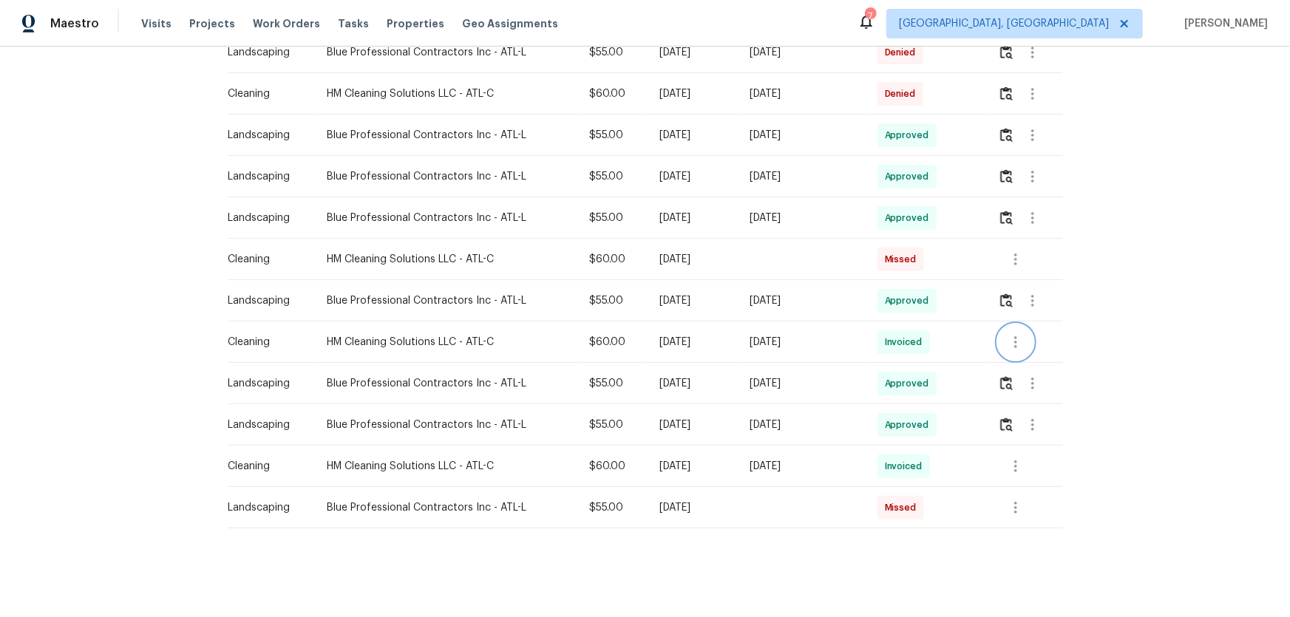
click at [1015, 336] on icon "button" at bounding box center [1015, 342] width 3 height 12
click at [1033, 358] on li "View details" at bounding box center [1047, 356] width 103 height 24
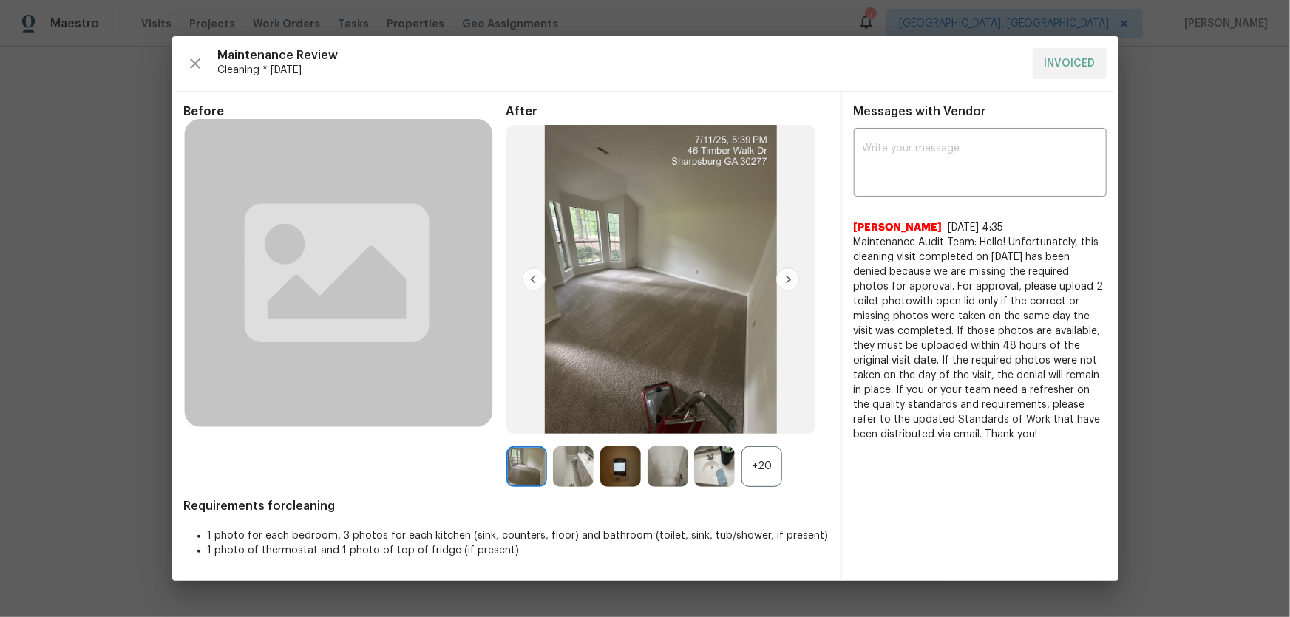
click at [771, 463] on div "+20" at bounding box center [761, 466] width 41 height 41
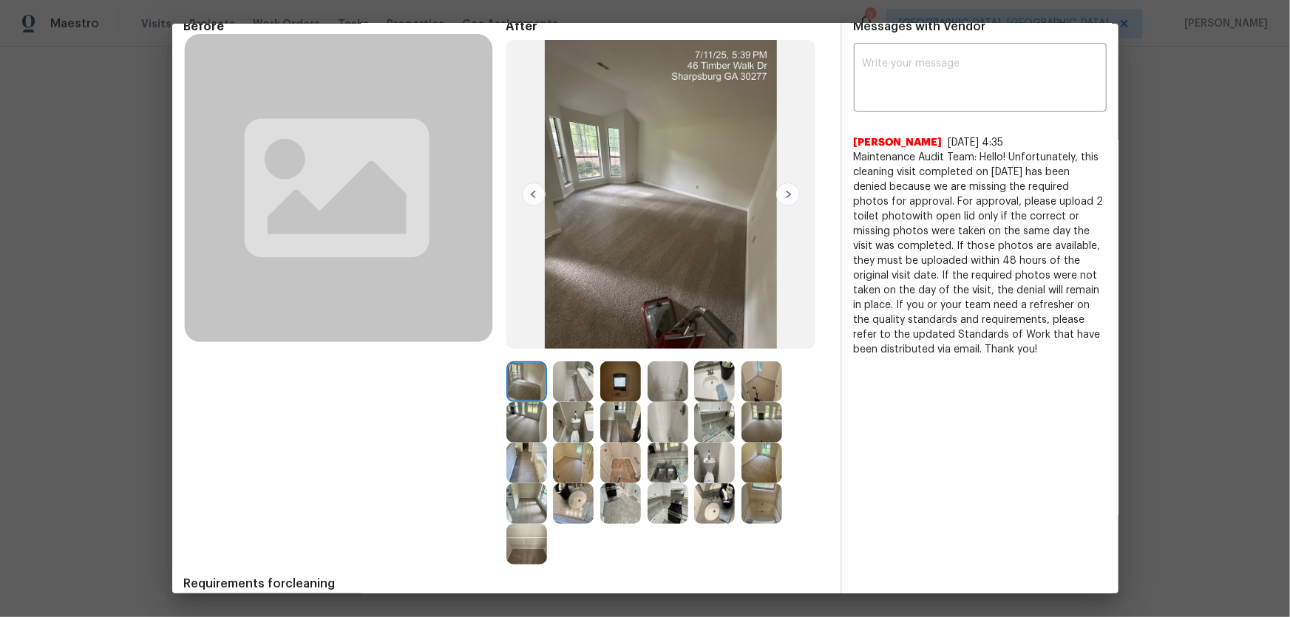
scroll to position [137, 0]
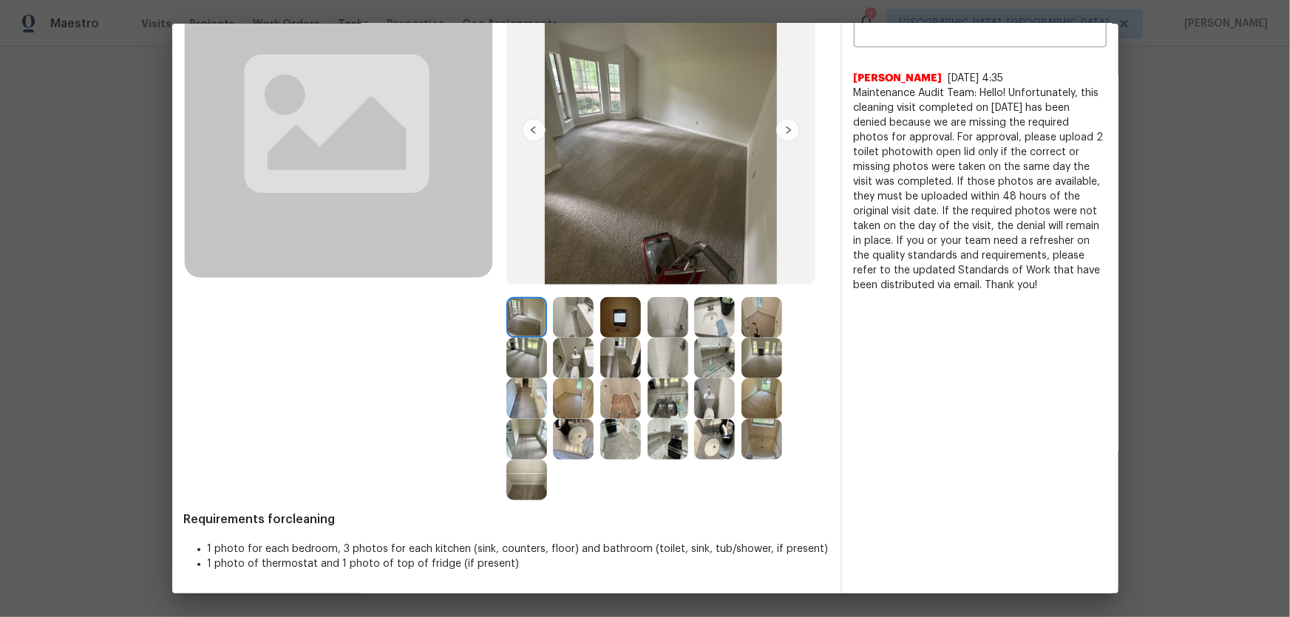
click at [709, 412] on img at bounding box center [714, 398] width 41 height 41
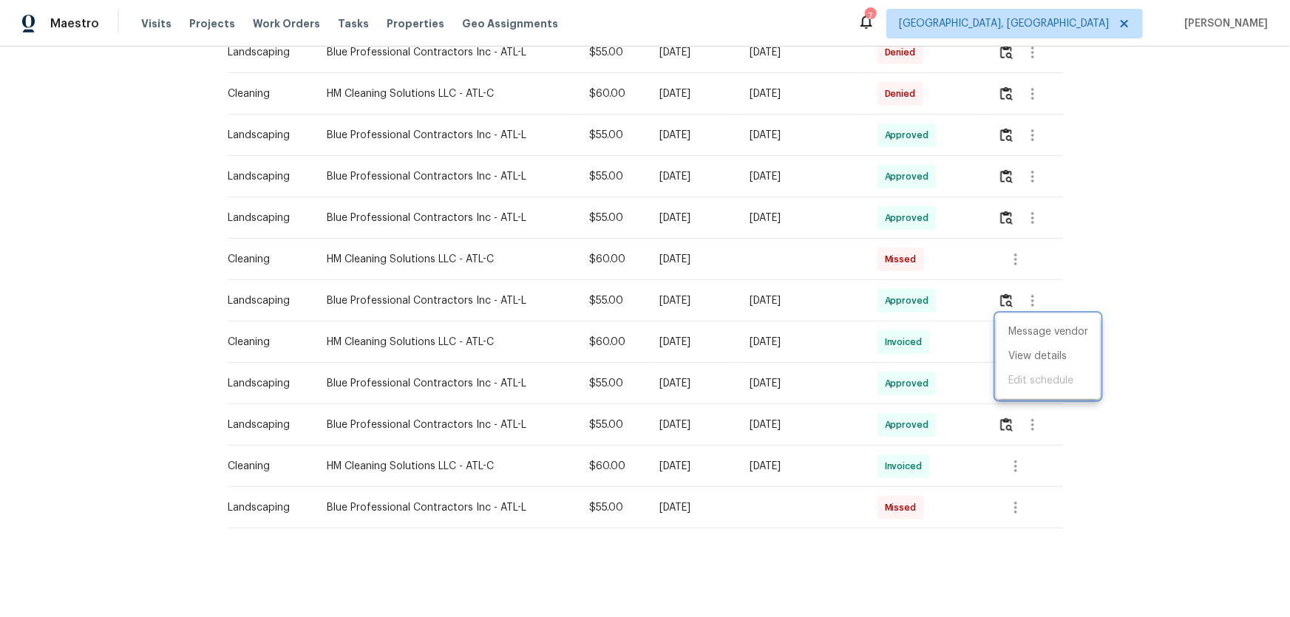
click at [1212, 445] on div at bounding box center [645, 308] width 1290 height 617
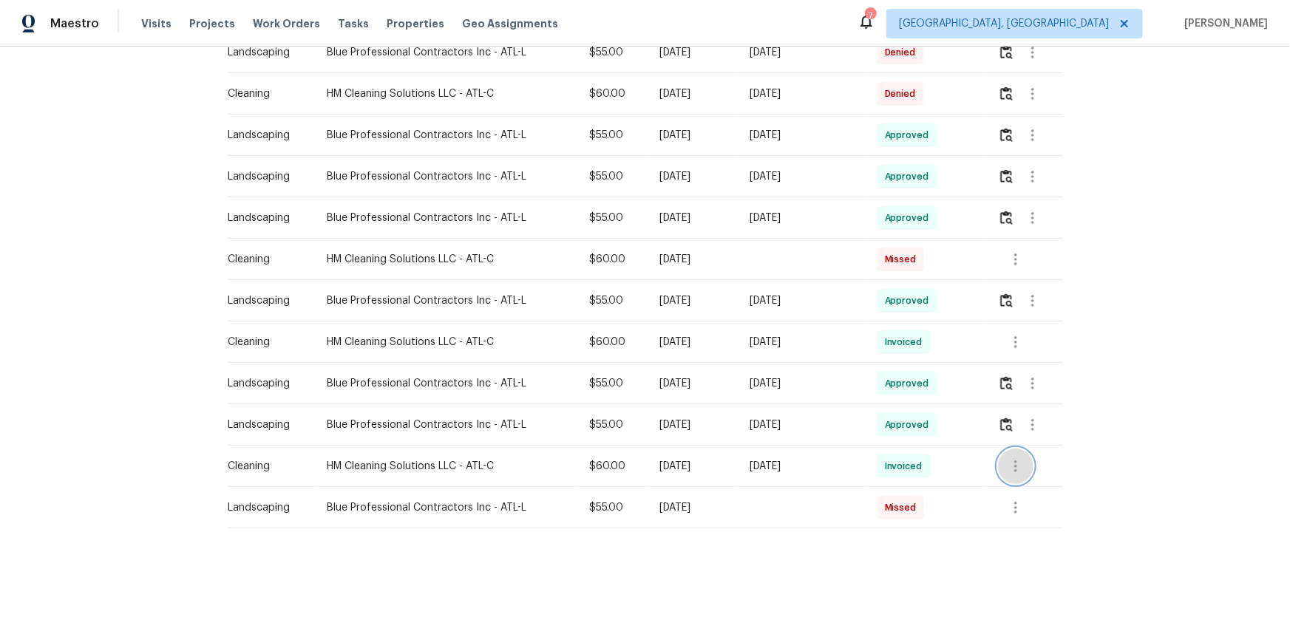
click at [1023, 460] on button "button" at bounding box center [1015, 466] width 35 height 35
click at [1042, 485] on li "View details" at bounding box center [1047, 481] width 103 height 24
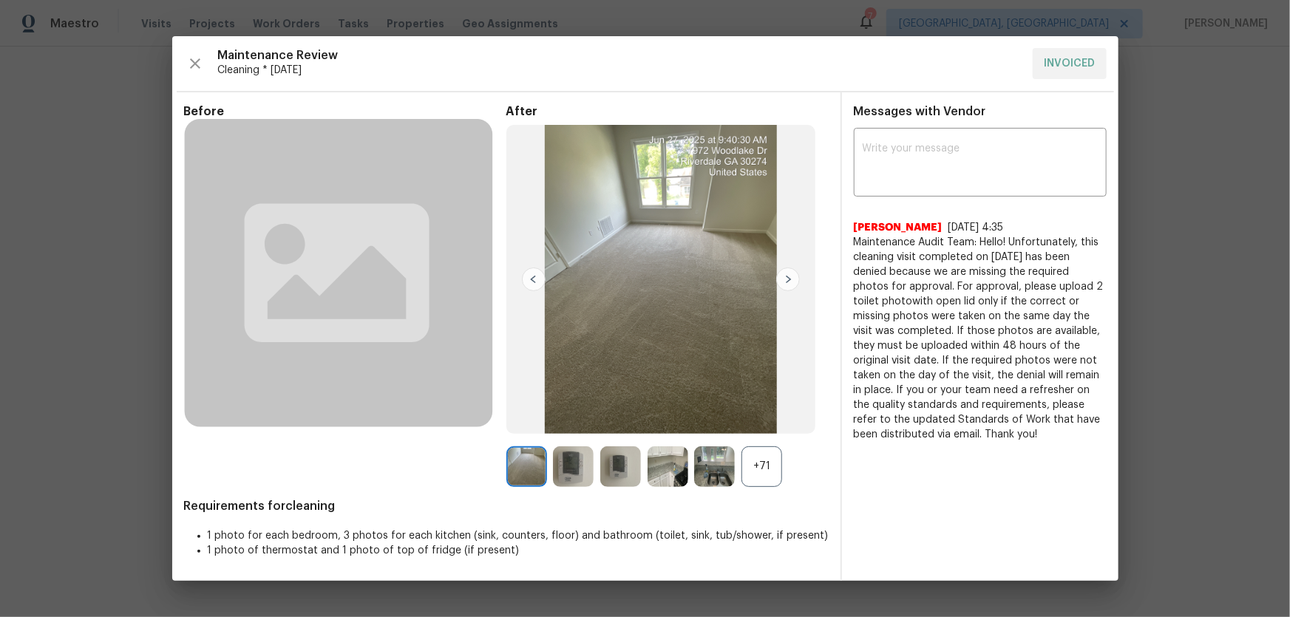
click at [761, 455] on div "+71" at bounding box center [761, 466] width 41 height 41
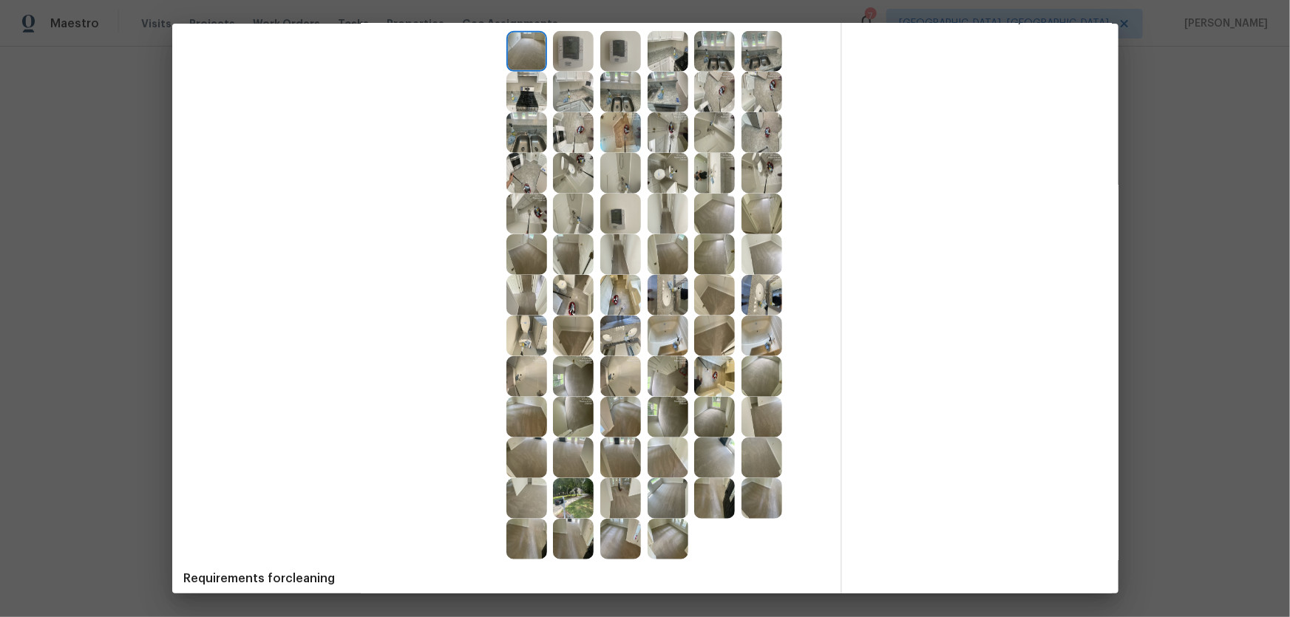
scroll to position [335, 0]
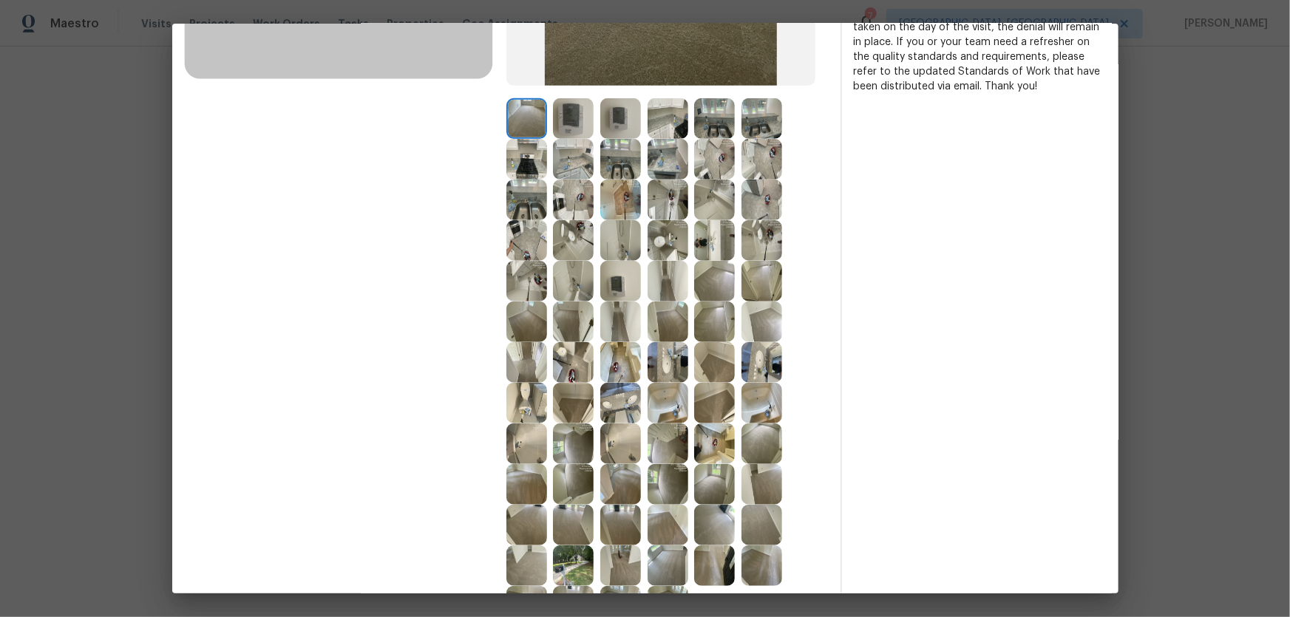
click at [669, 234] on img at bounding box center [667, 240] width 41 height 41
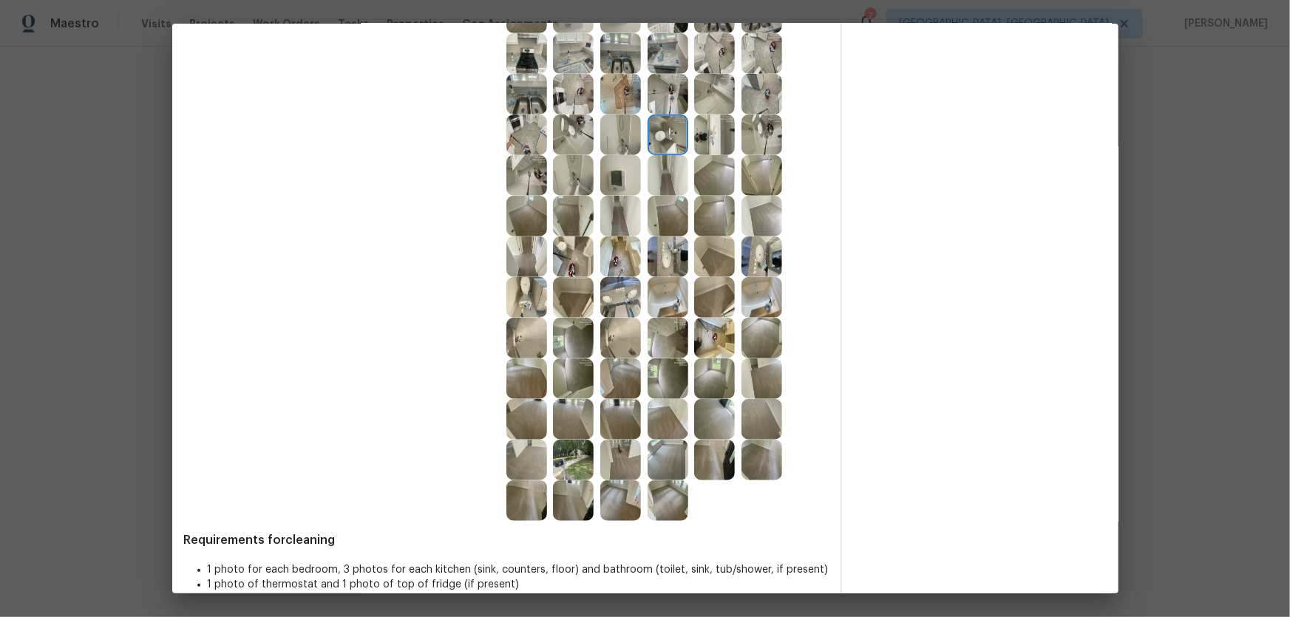
scroll to position [462, 0]
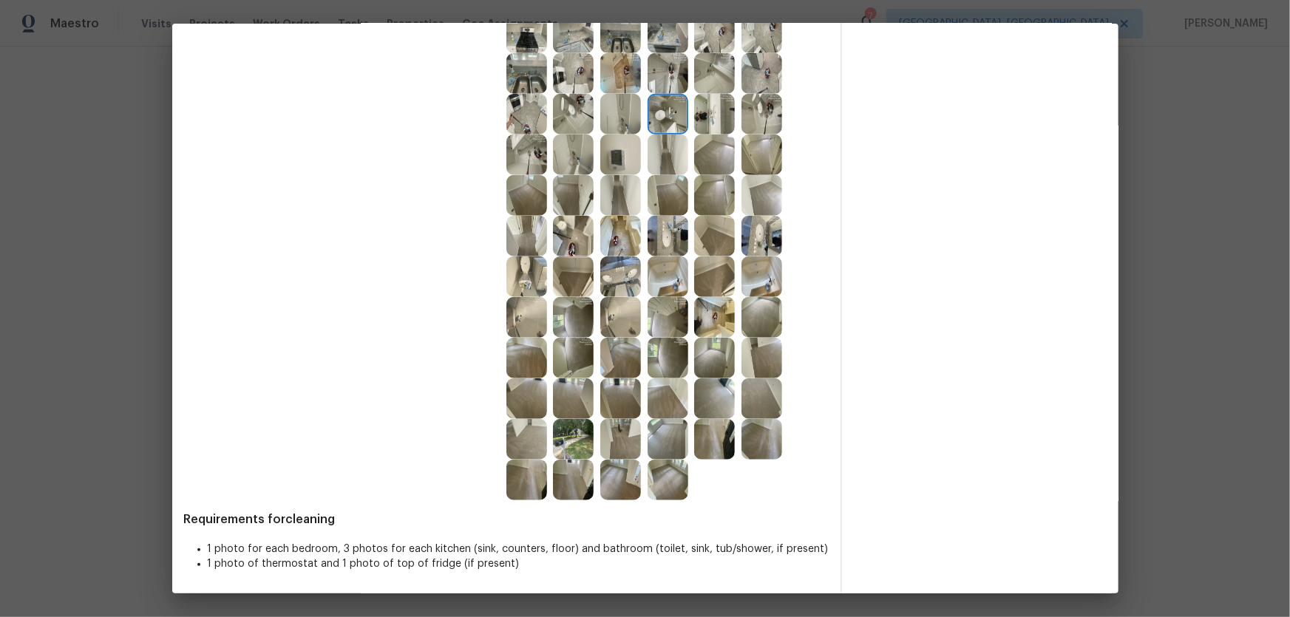
click at [567, 247] on img at bounding box center [573, 236] width 41 height 41
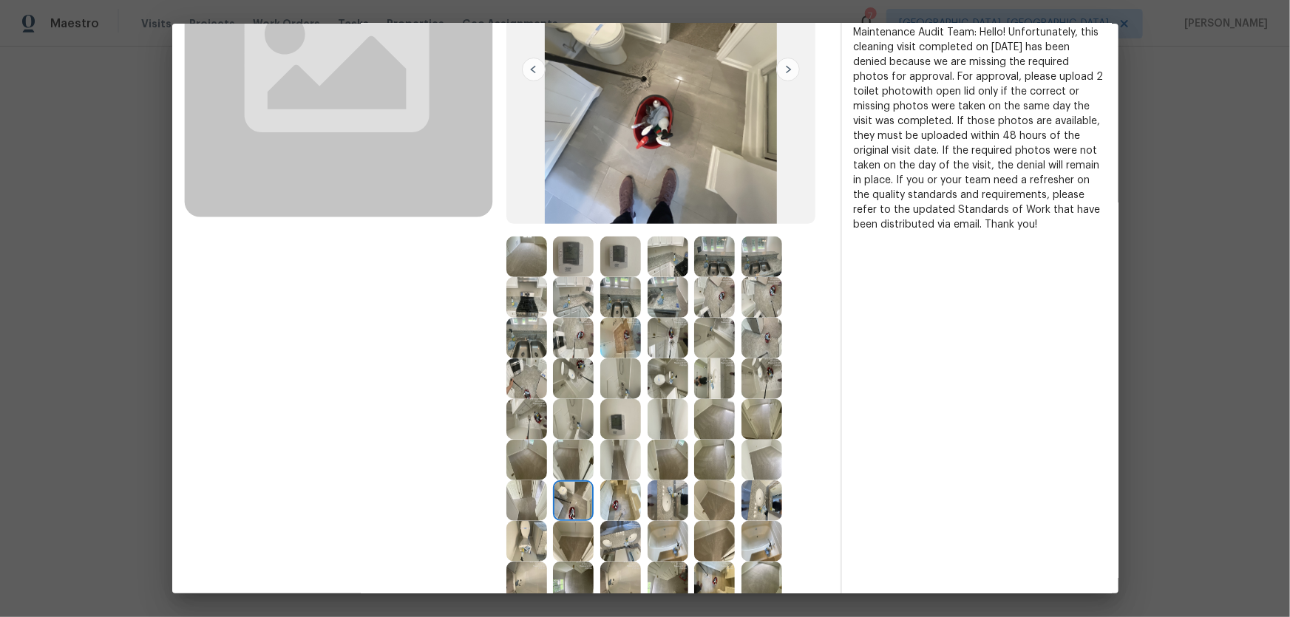
scroll to position [193, 0]
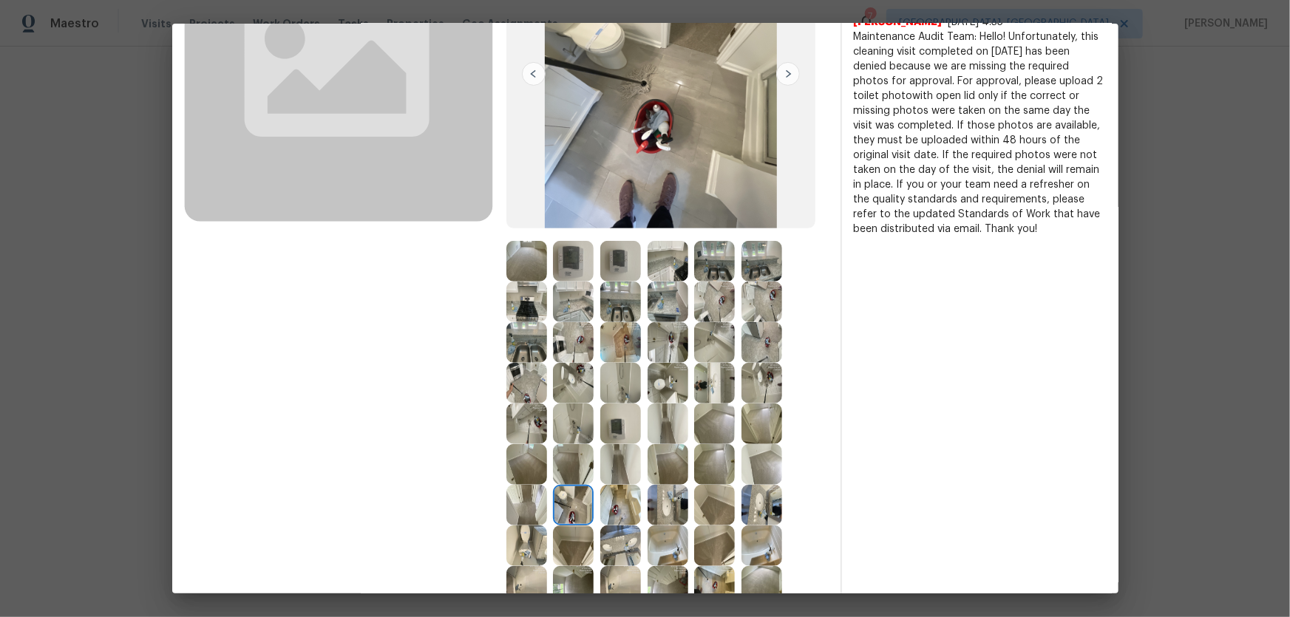
click at [581, 377] on img at bounding box center [573, 383] width 41 height 41
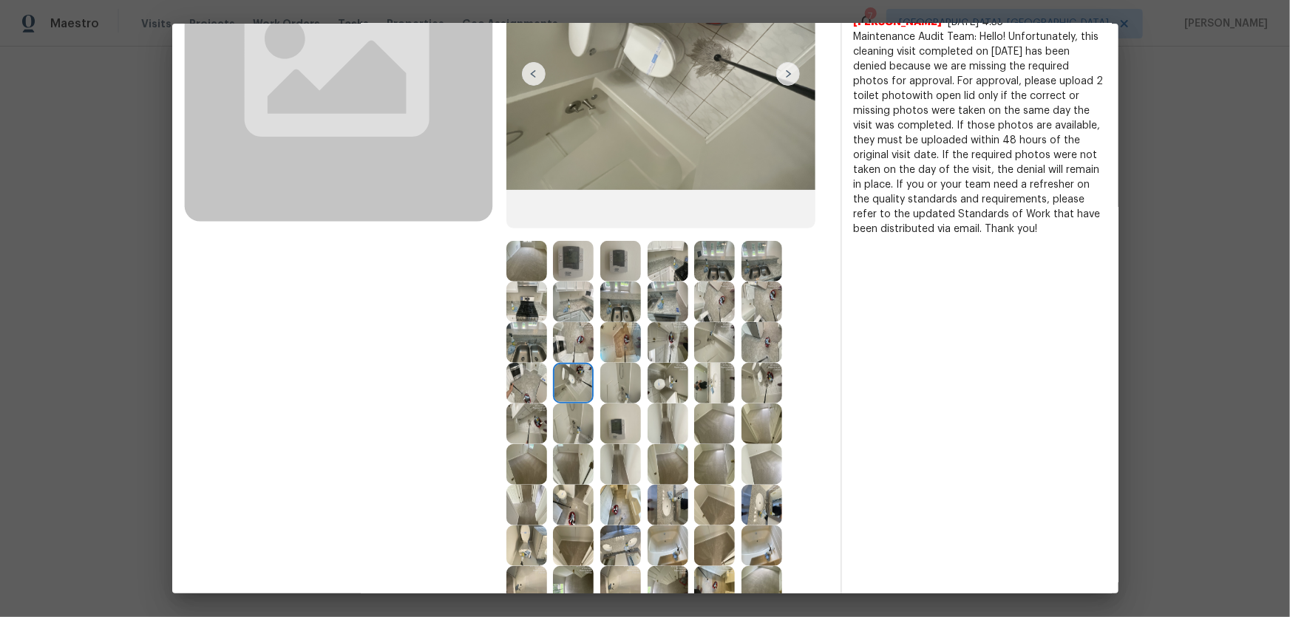
click at [570, 354] on img at bounding box center [573, 342] width 41 height 41
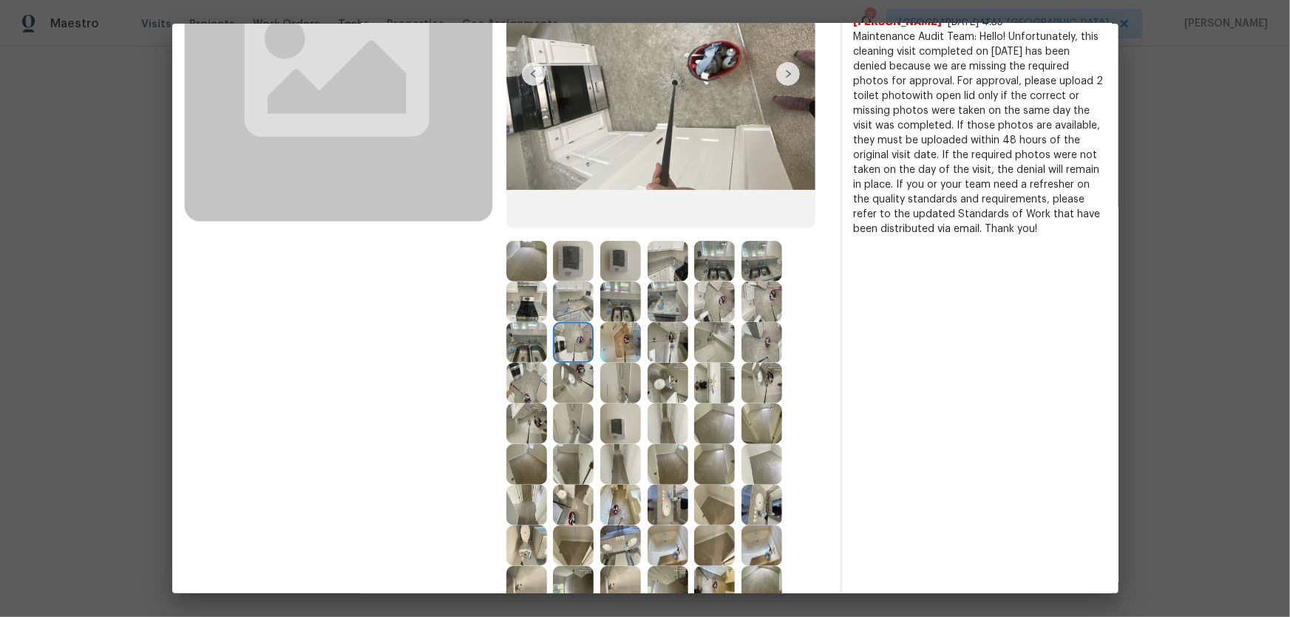
click at [607, 310] on img at bounding box center [620, 302] width 41 height 41
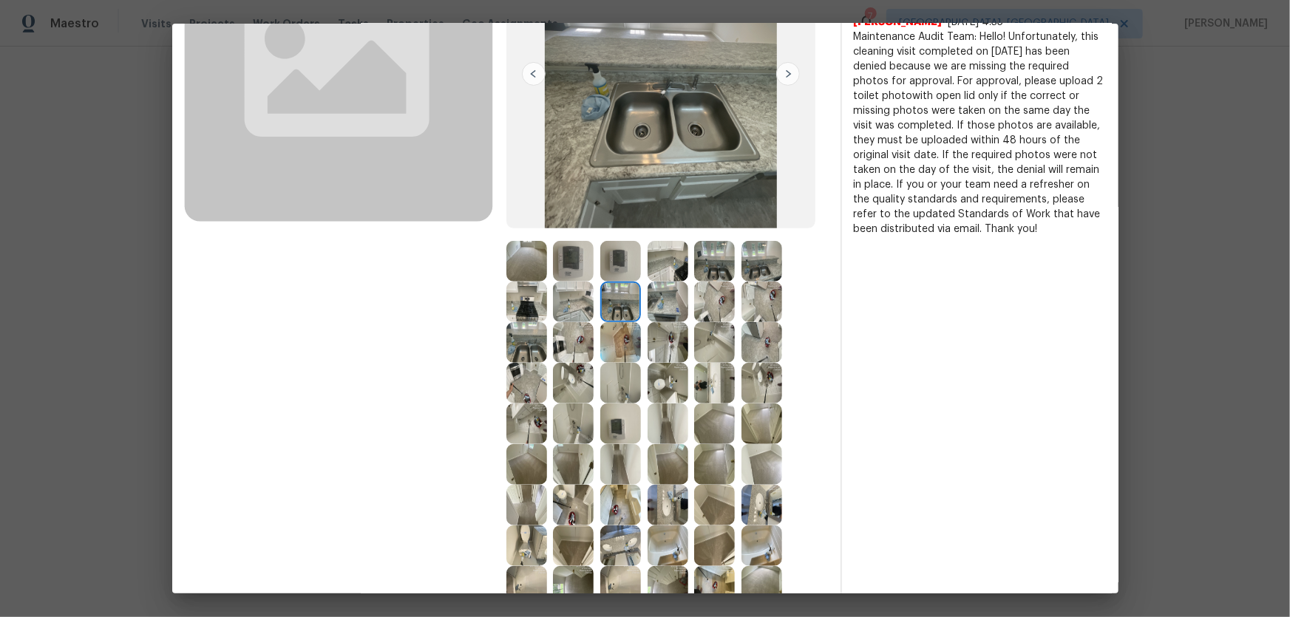
click at [624, 331] on img at bounding box center [620, 342] width 41 height 41
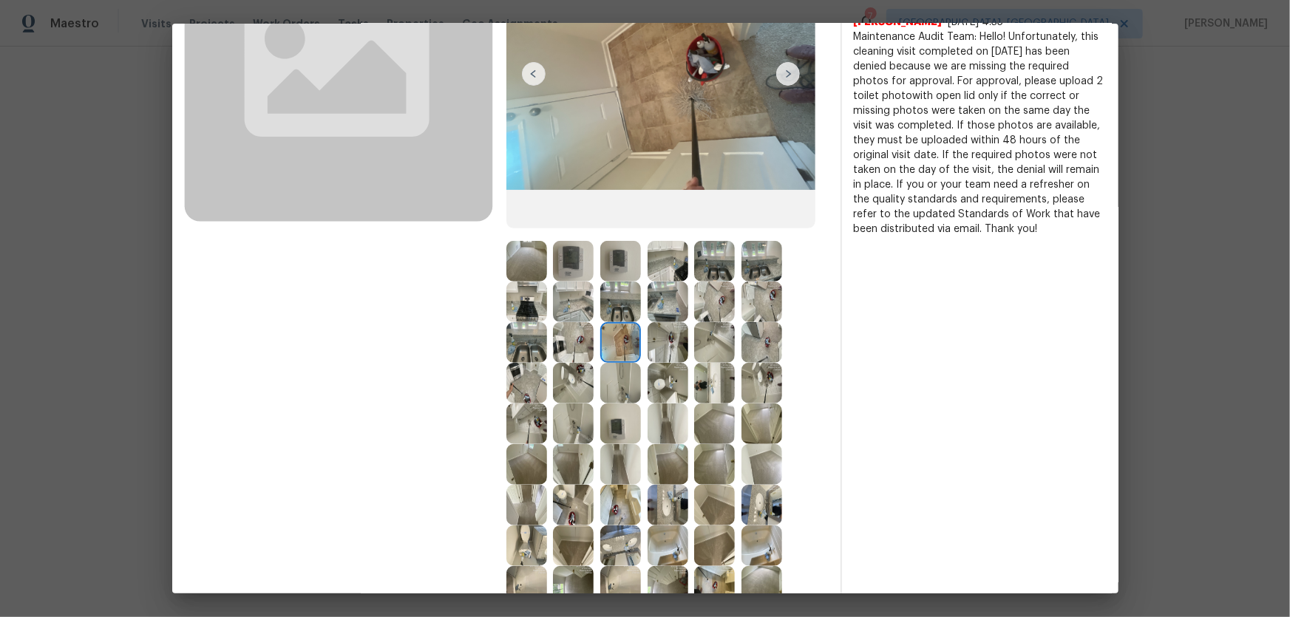
click at [653, 307] on img at bounding box center [667, 302] width 41 height 41
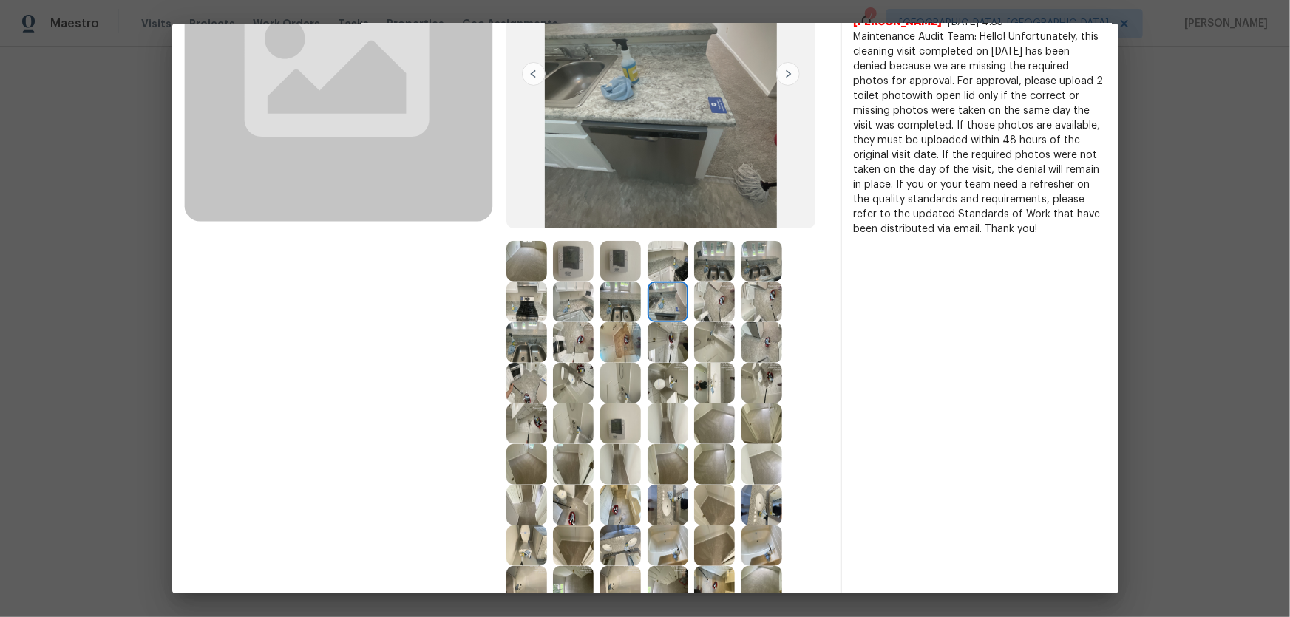
click at [687, 265] on div at bounding box center [670, 261] width 47 height 41
click at [714, 271] on img at bounding box center [714, 261] width 41 height 41
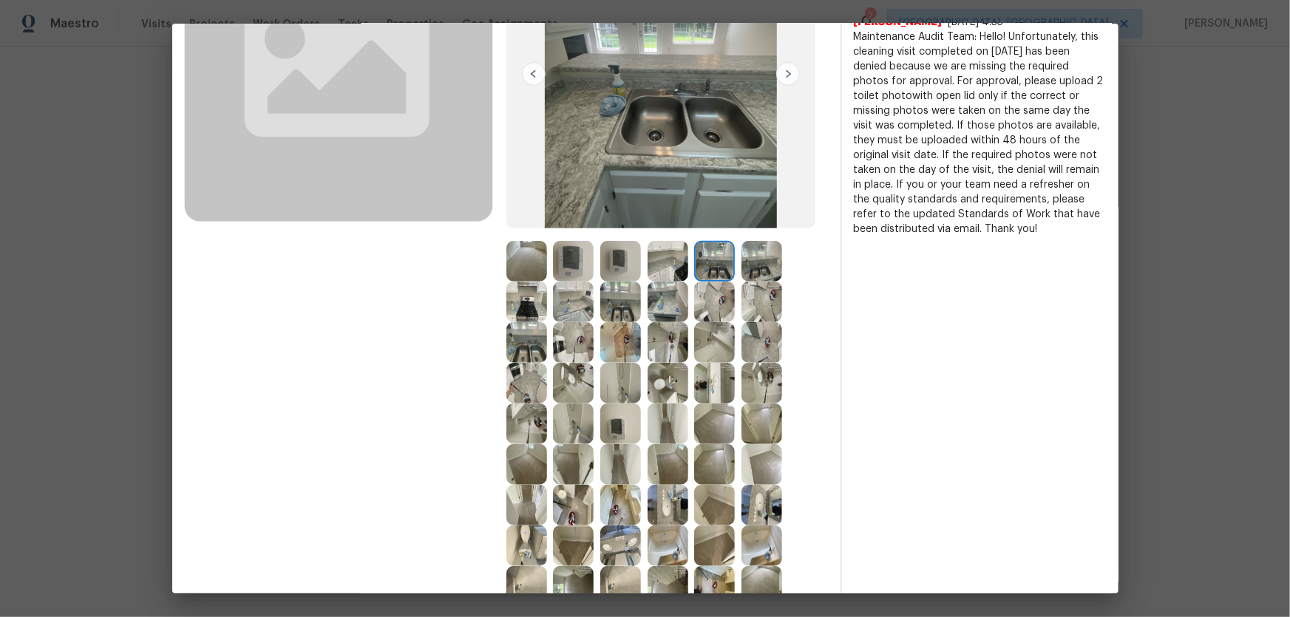
click at [777, 266] on img at bounding box center [761, 261] width 41 height 41
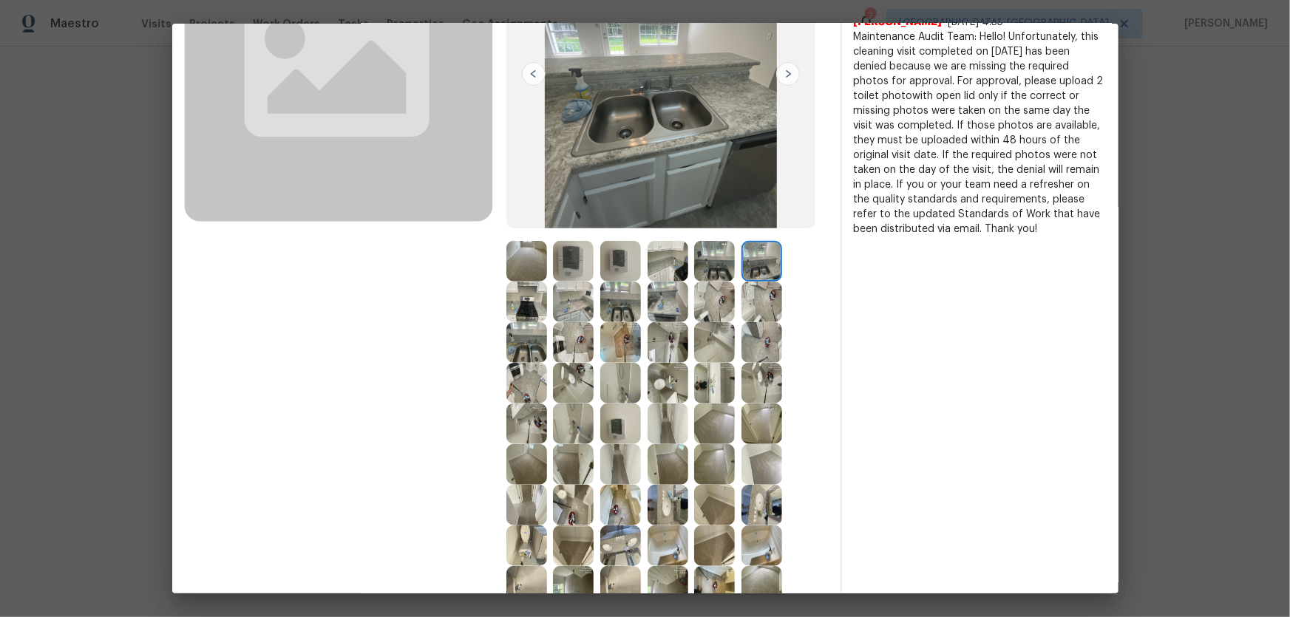
click at [756, 299] on img at bounding box center [761, 302] width 41 height 41
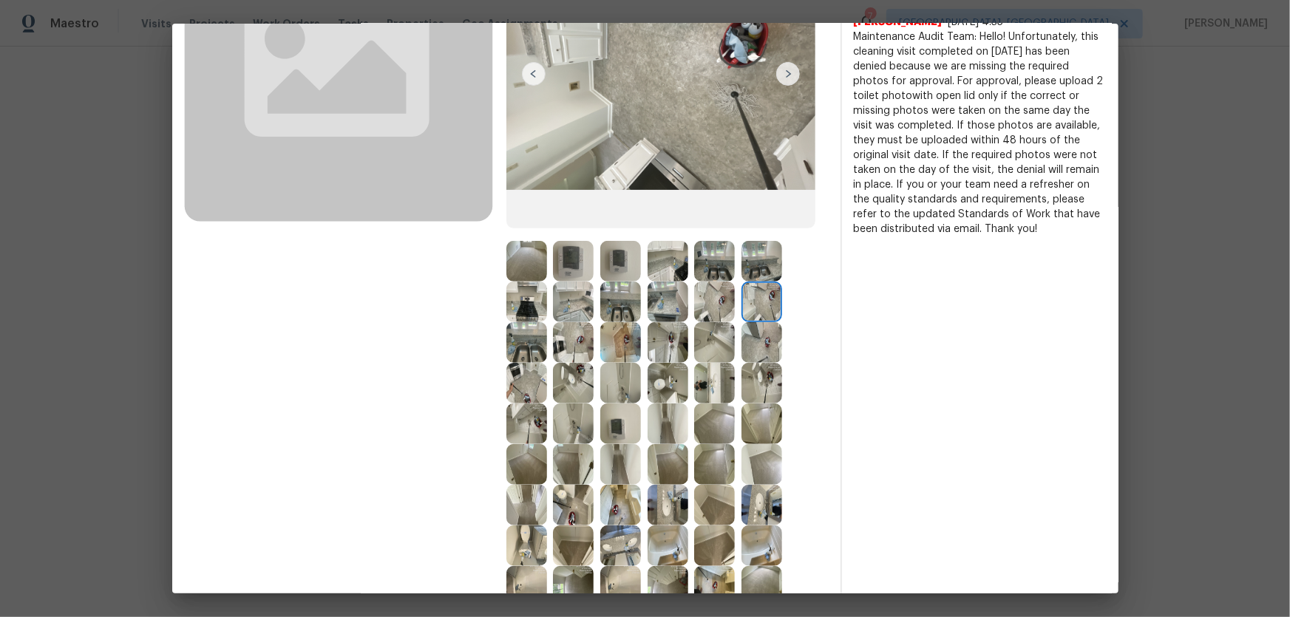
click at [700, 300] on img at bounding box center [714, 302] width 41 height 41
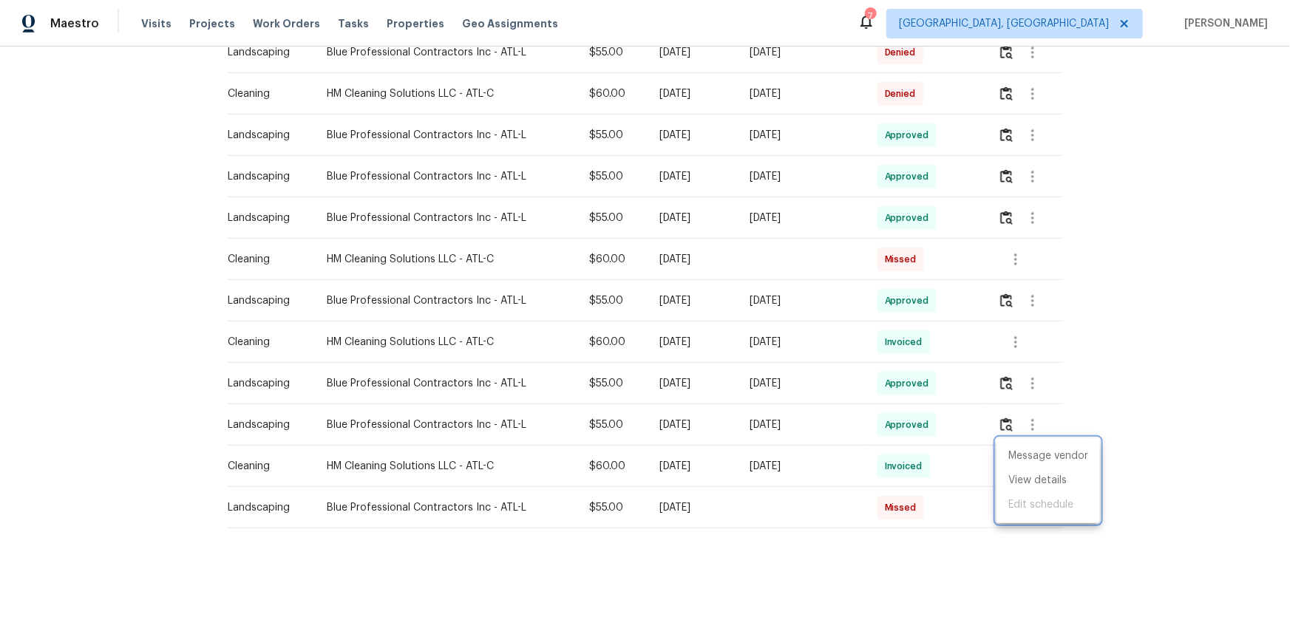
click at [1098, 392] on div at bounding box center [645, 308] width 1290 height 617
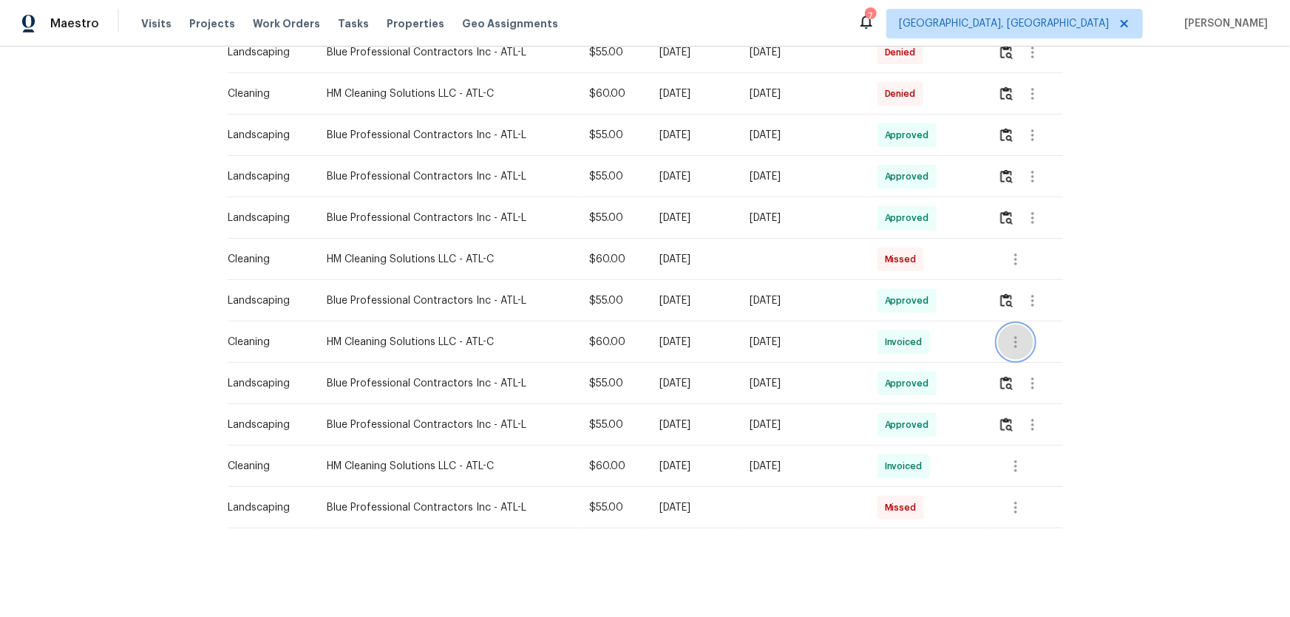
click at [1012, 339] on icon "button" at bounding box center [1015, 342] width 18 height 18
click at [1028, 361] on li "View details" at bounding box center [1047, 356] width 103 height 24
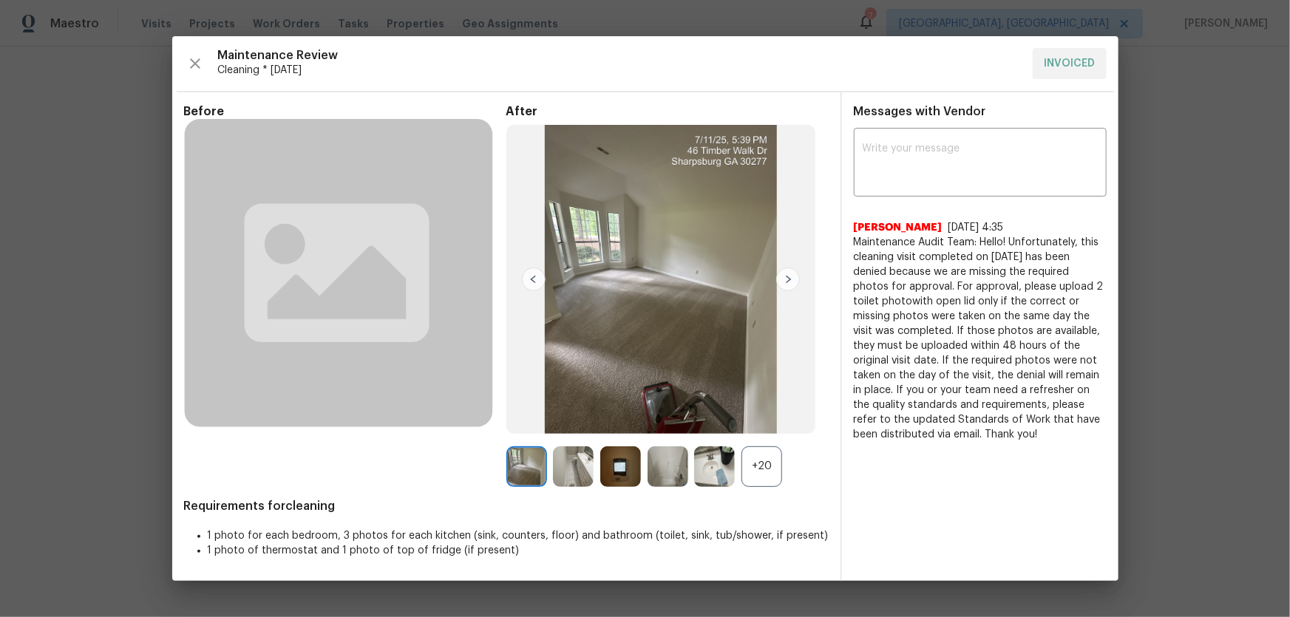
click at [755, 462] on div "+20" at bounding box center [761, 466] width 41 height 41
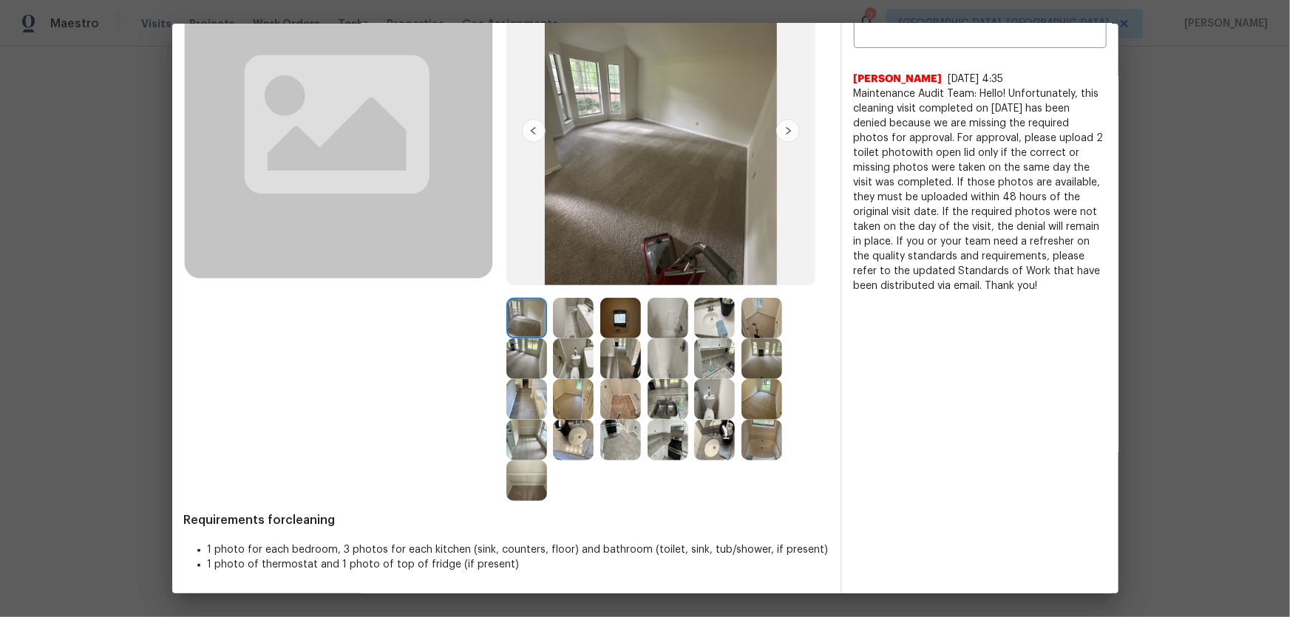
scroll to position [137, 0]
click at [715, 395] on img at bounding box center [714, 398] width 41 height 41
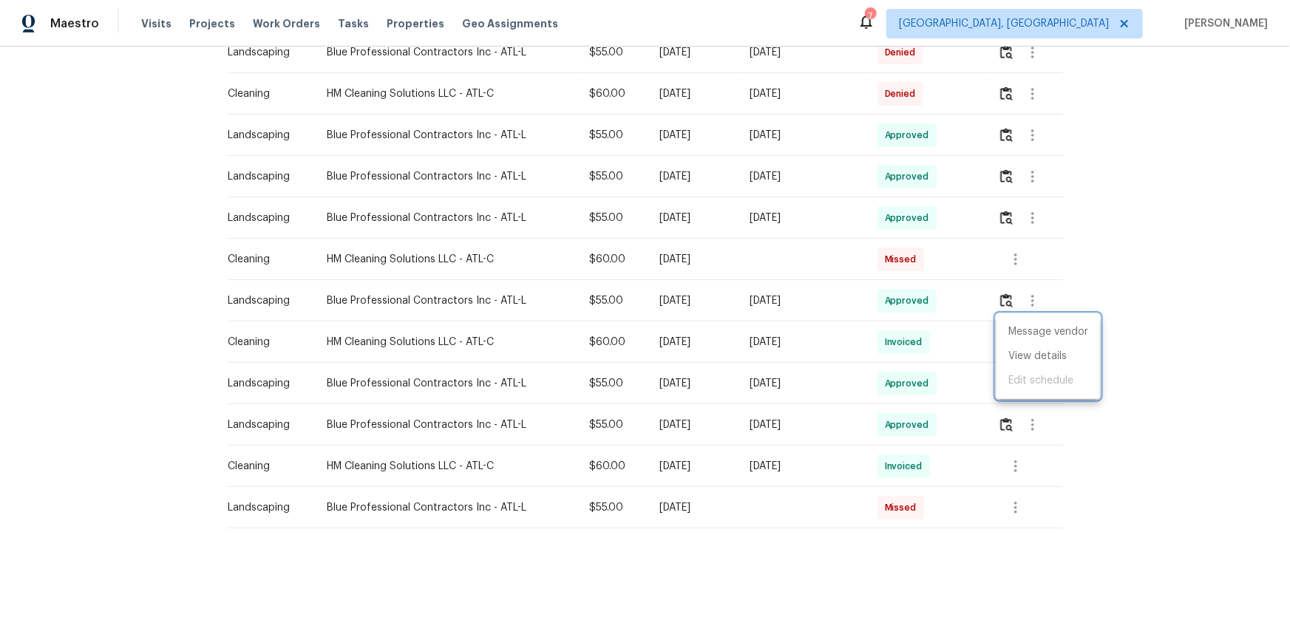
click at [1161, 257] on div at bounding box center [645, 308] width 1290 height 617
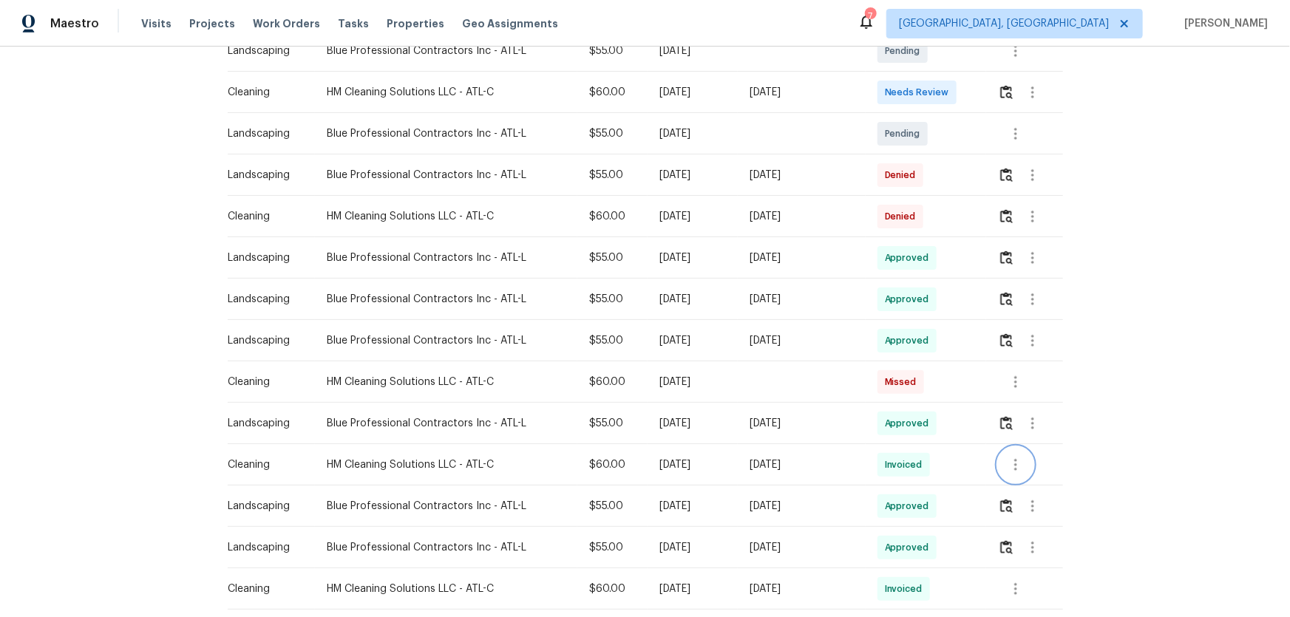
scroll to position [372, 0]
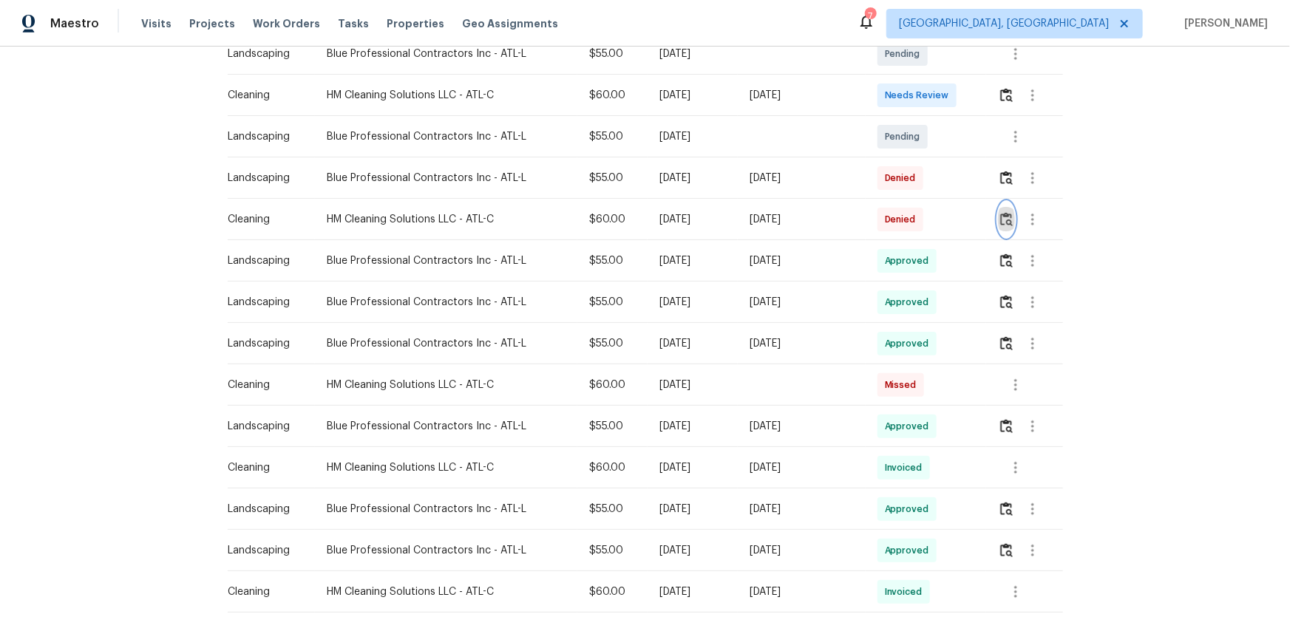
click at [998, 214] on button "button" at bounding box center [1006, 219] width 17 height 35
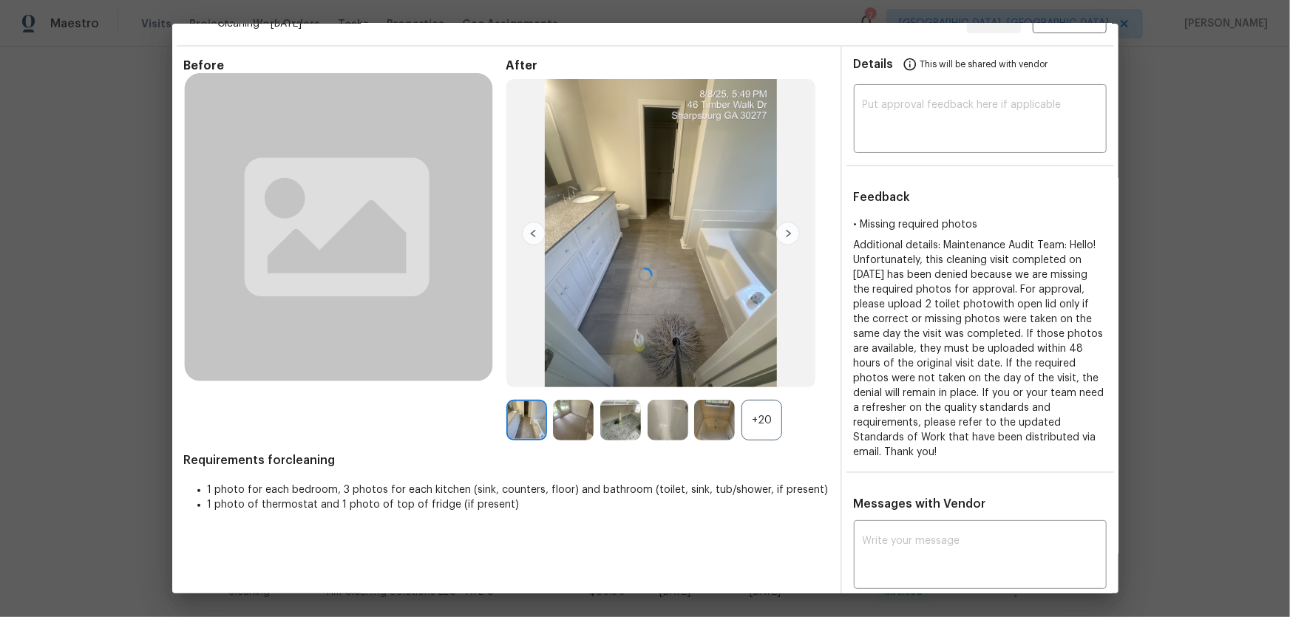
scroll to position [51, 0]
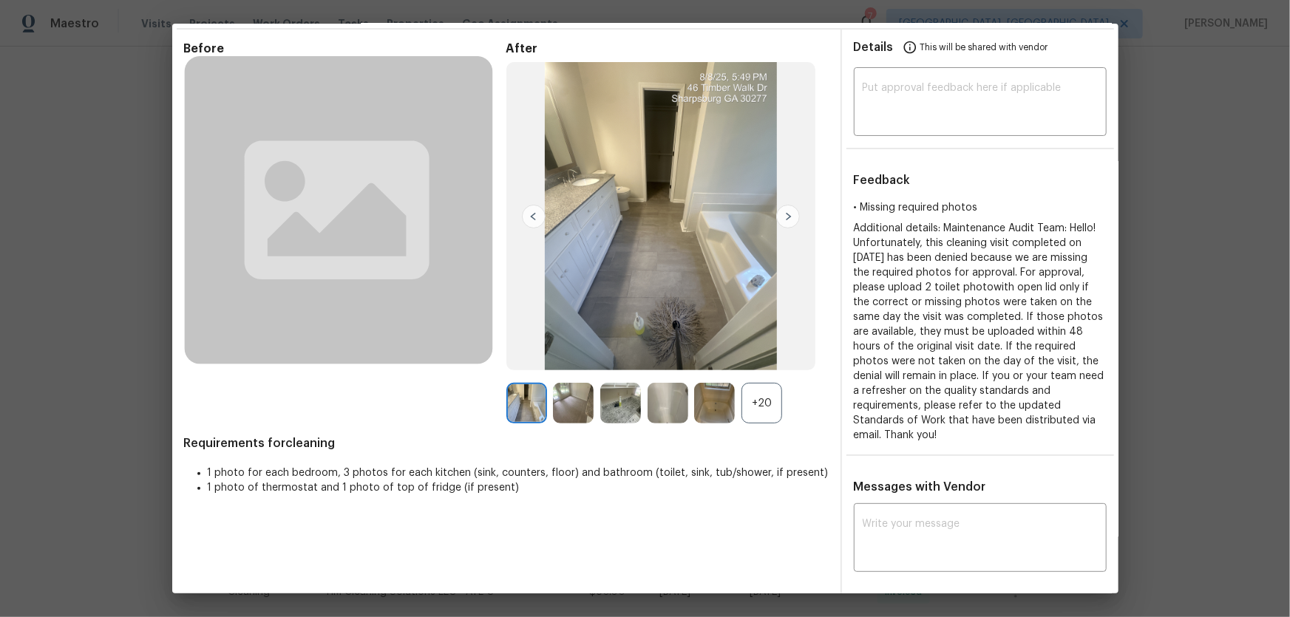
click at [773, 414] on div "+20" at bounding box center [761, 403] width 41 height 41
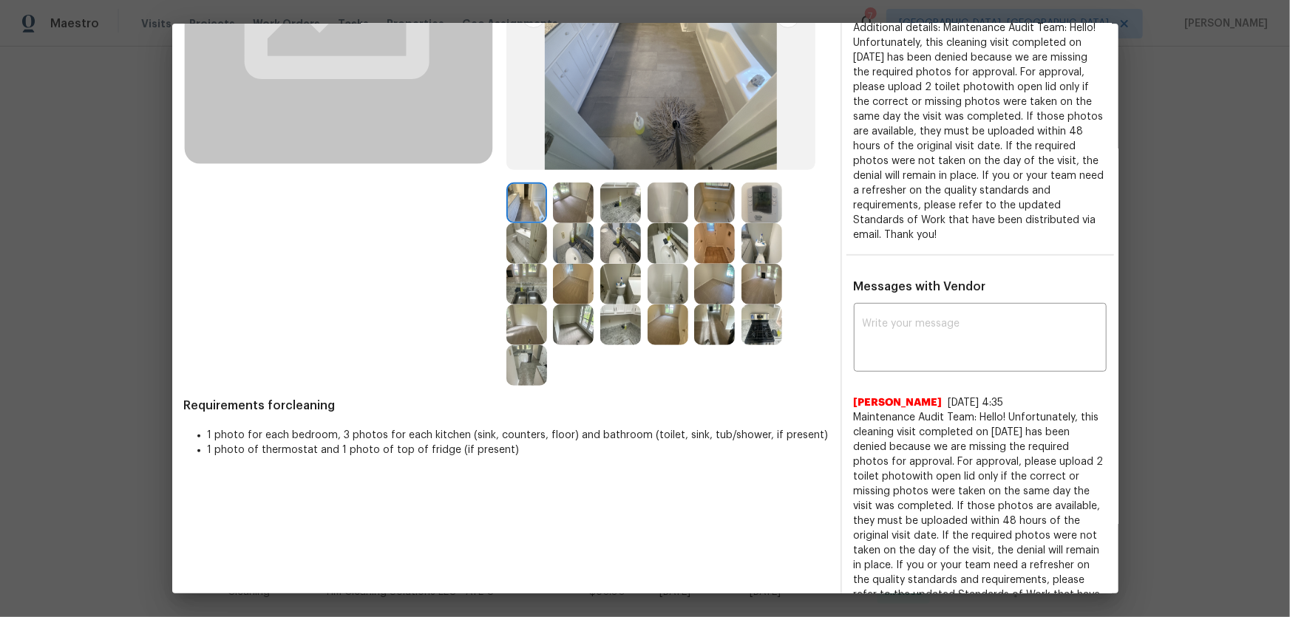
scroll to position [252, 0]
click at [756, 263] on img at bounding box center [761, 283] width 41 height 41
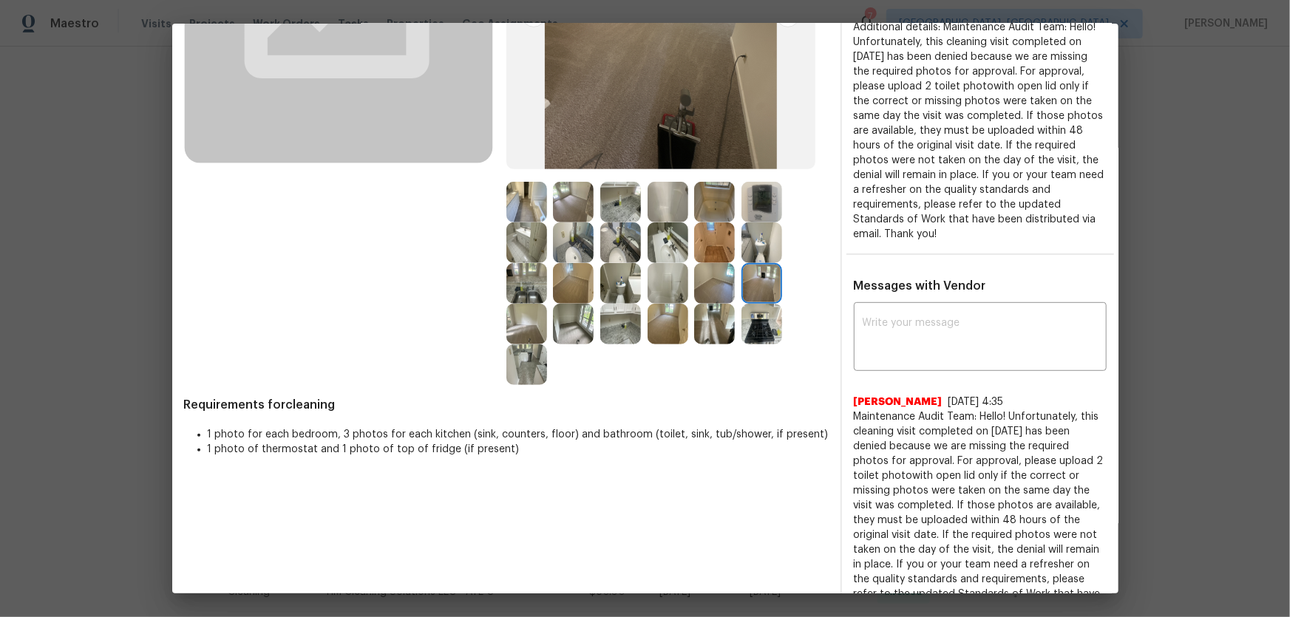
click at [611, 279] on img at bounding box center [620, 283] width 41 height 41
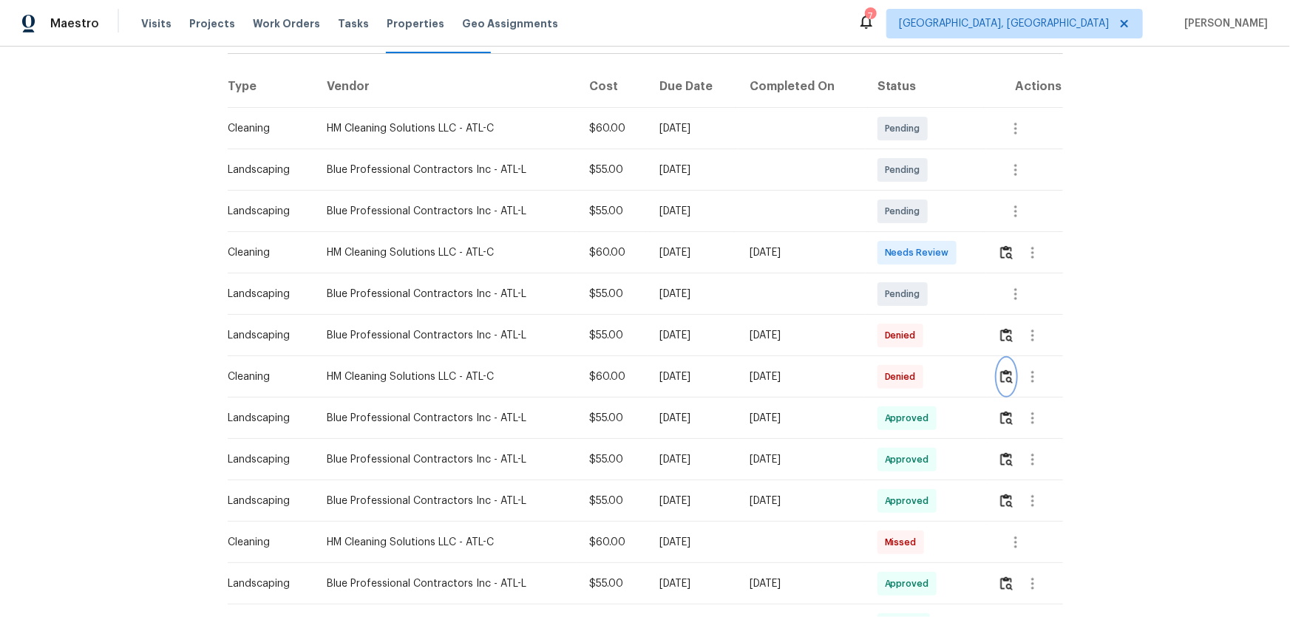
scroll to position [170, 0]
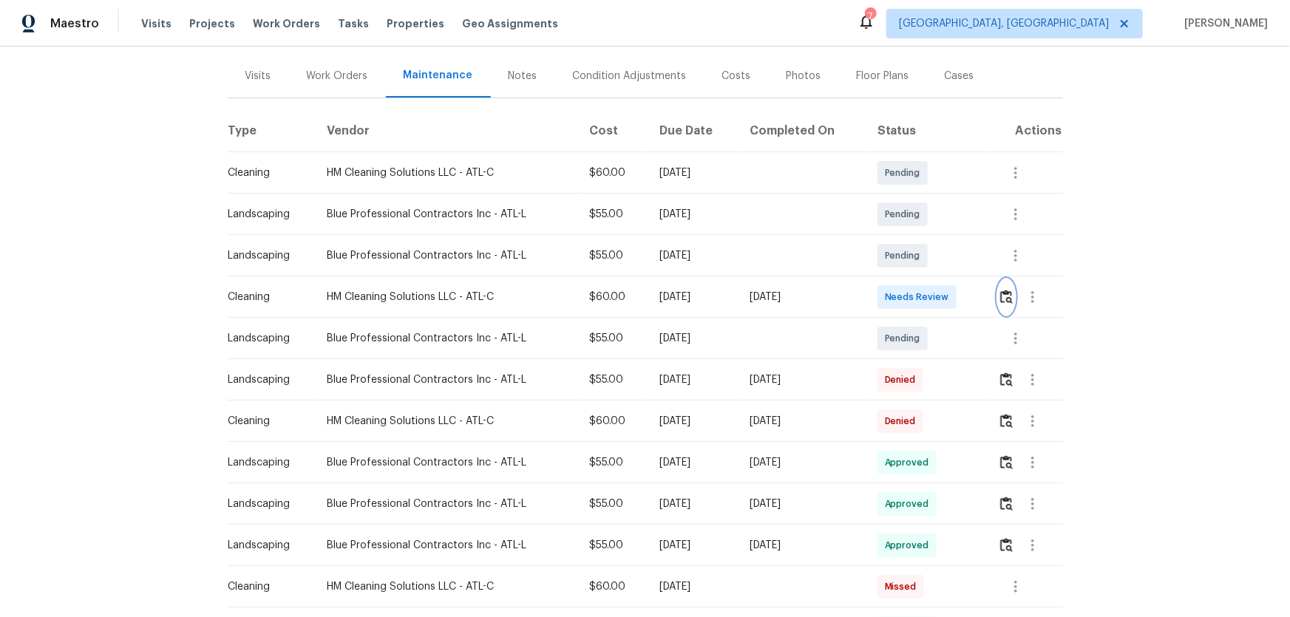
click at [998, 296] on button "button" at bounding box center [1006, 296] width 17 height 35
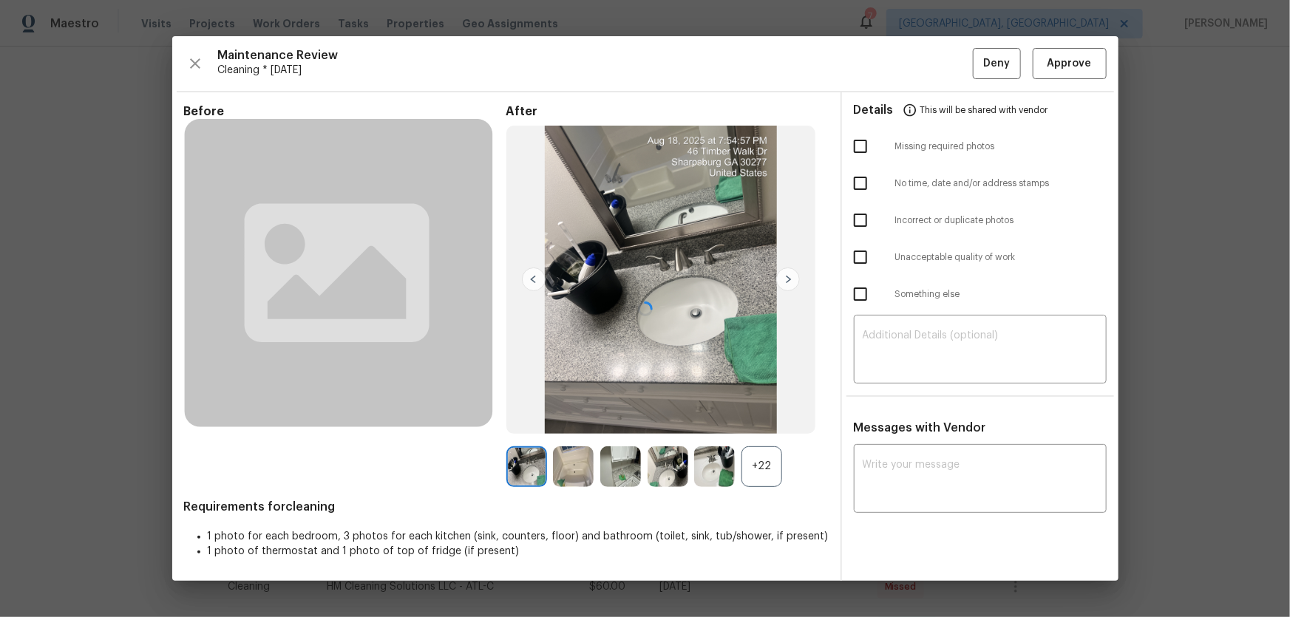
click at [755, 472] on div at bounding box center [645, 308] width 946 height 545
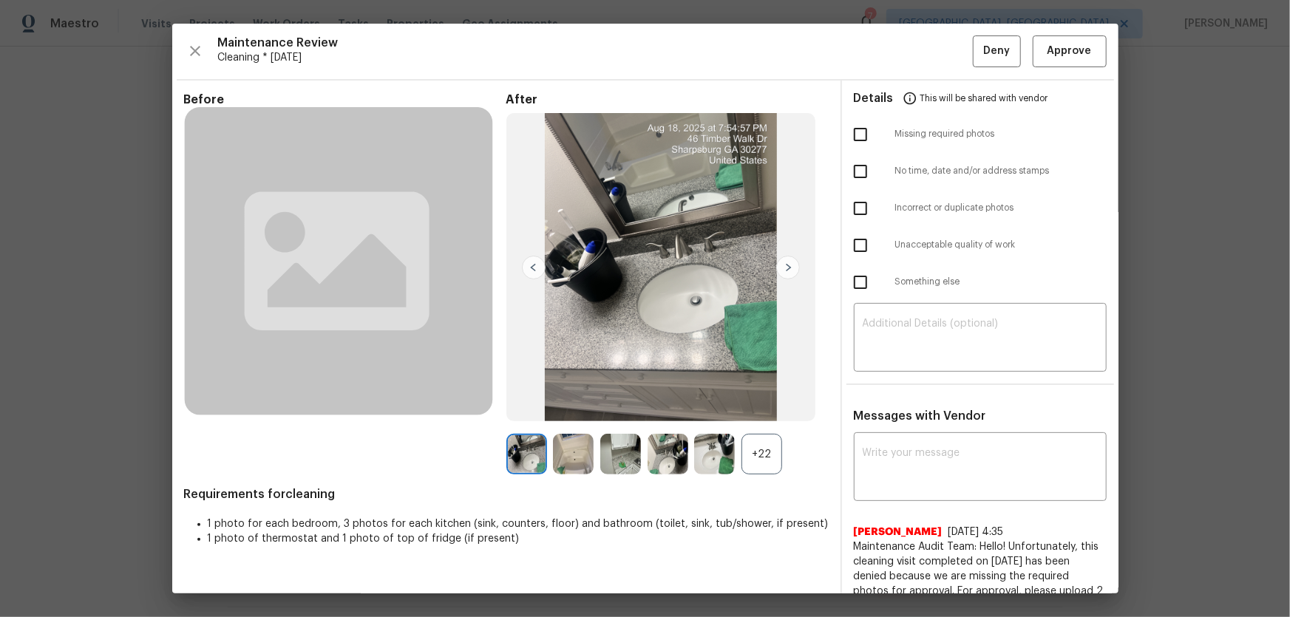
click at [763, 461] on div "+22" at bounding box center [761, 454] width 41 height 41
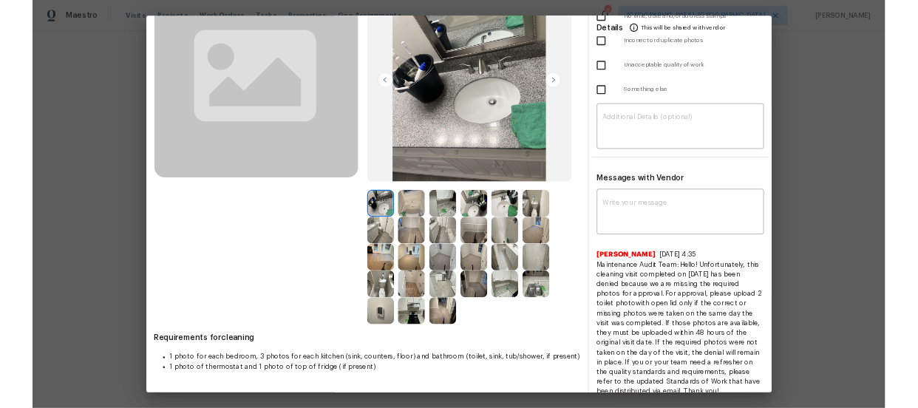
scroll to position [163, 0]
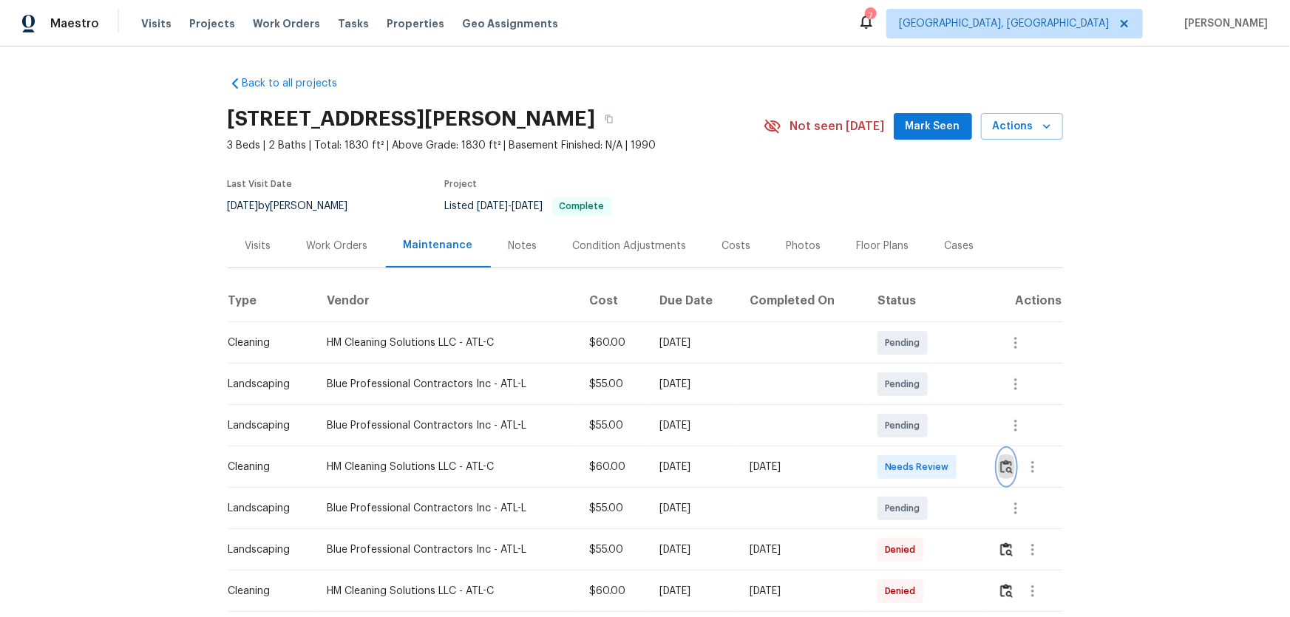
click at [1000, 463] on img "button" at bounding box center [1006, 467] width 13 height 14
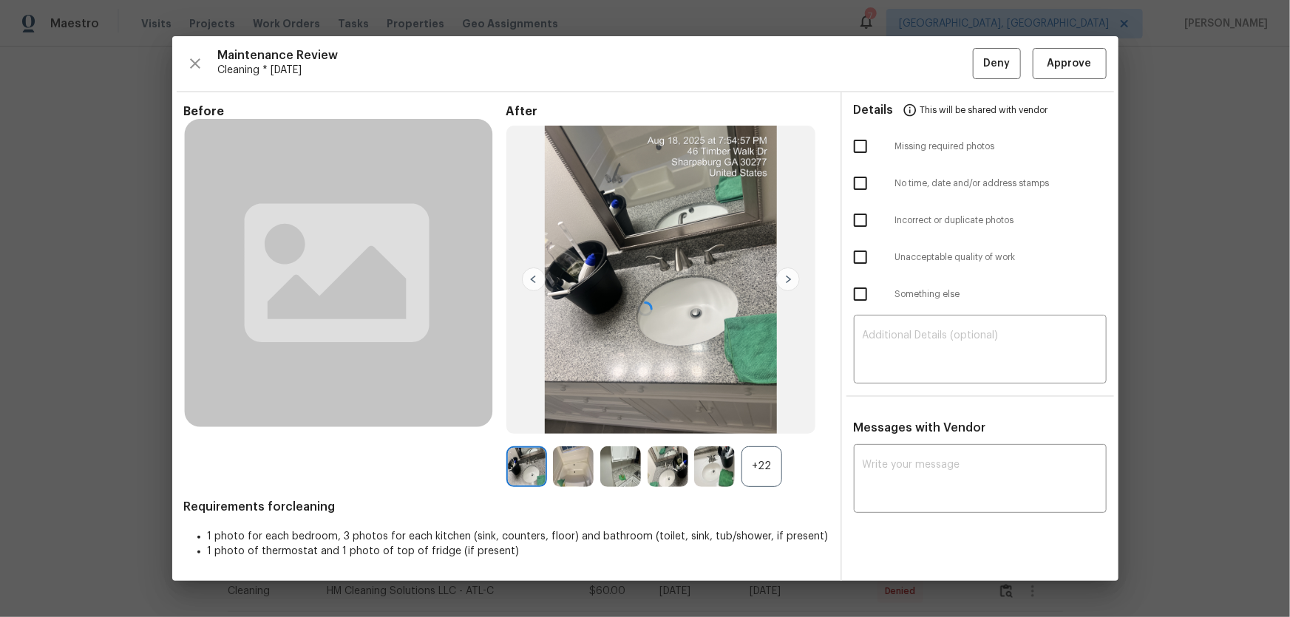
click at [764, 459] on div at bounding box center [645, 308] width 946 height 545
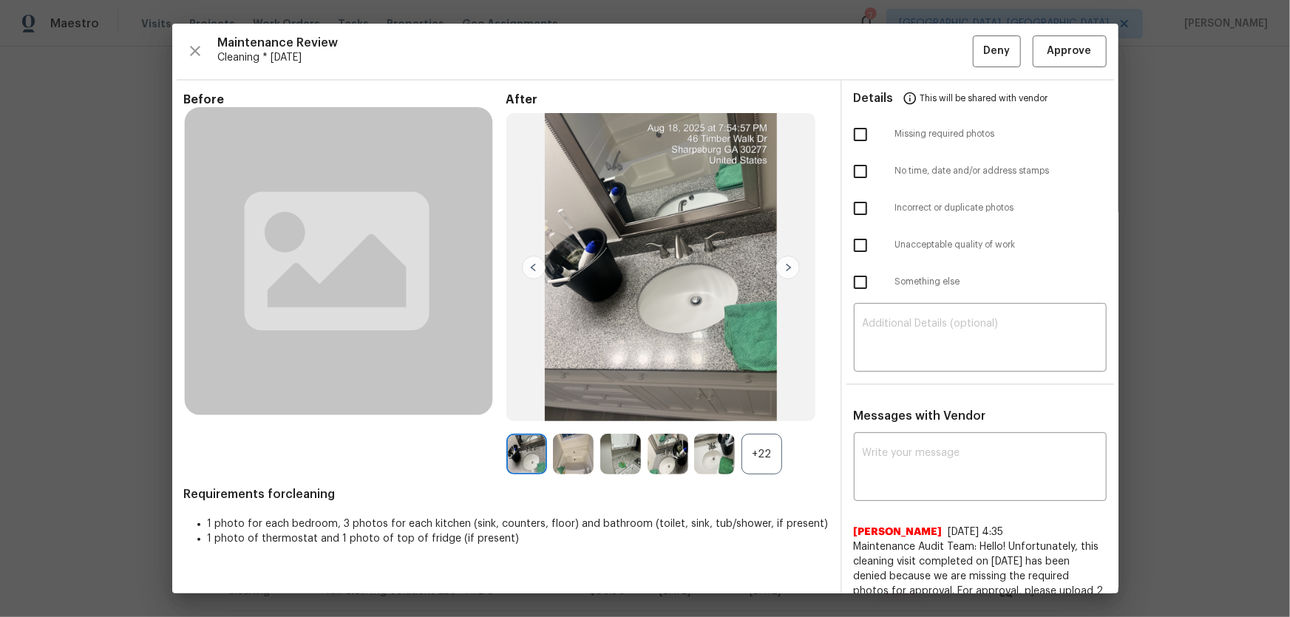
click at [761, 460] on div "+22" at bounding box center [761, 454] width 41 height 41
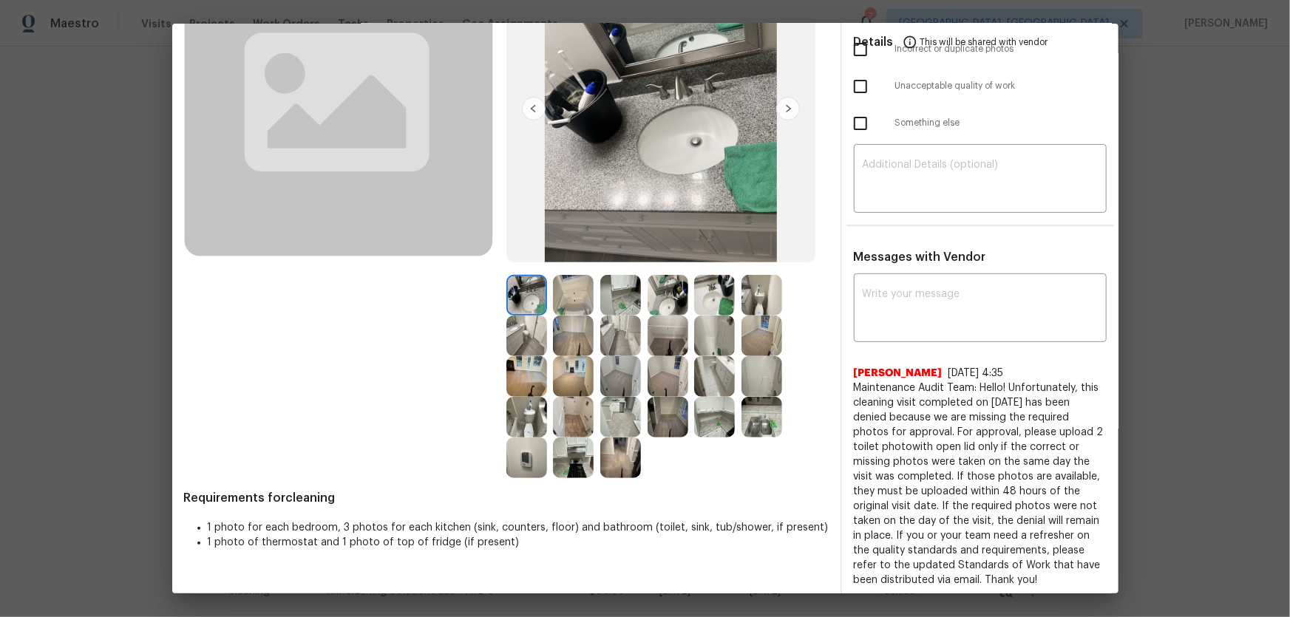
scroll to position [163, 0]
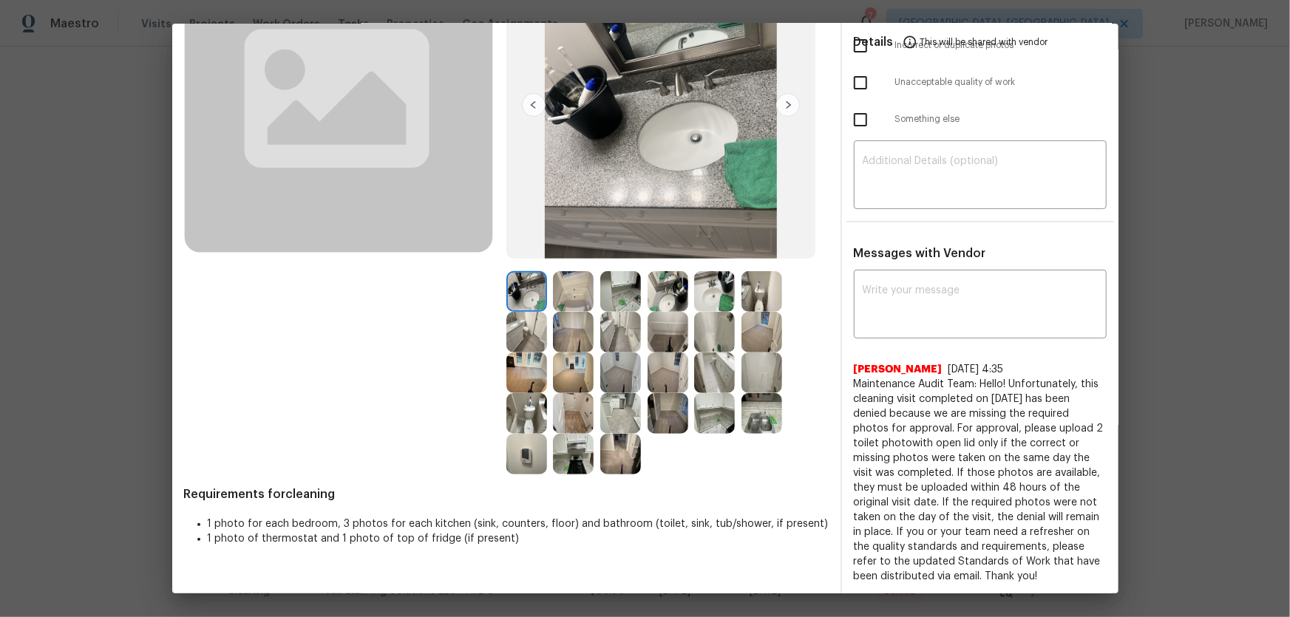
click at [610, 470] on img at bounding box center [620, 454] width 41 height 41
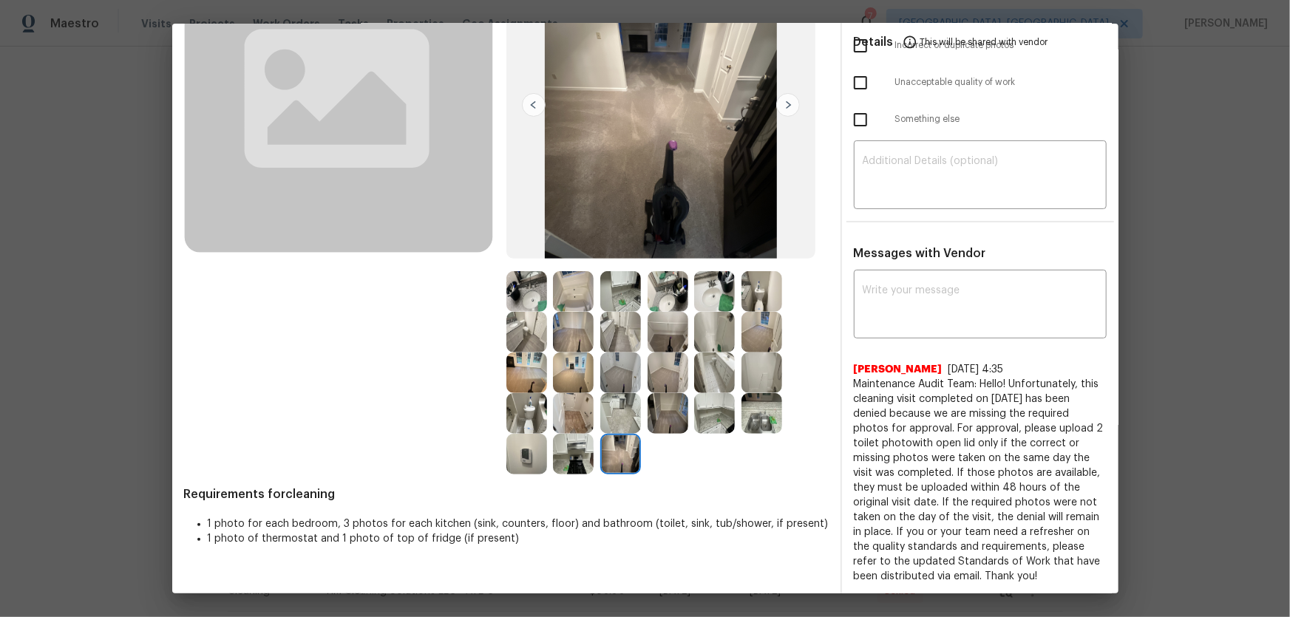
click at [515, 466] on img at bounding box center [526, 454] width 41 height 41
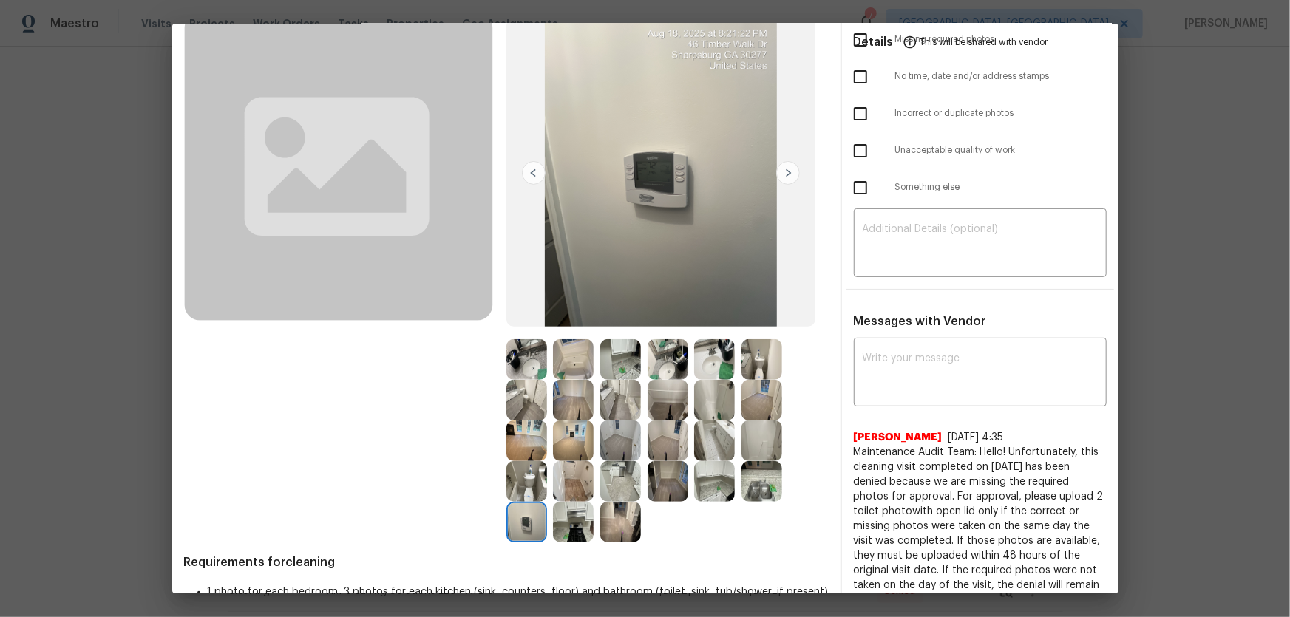
scroll to position [95, 0]
click at [667, 357] on img at bounding box center [667, 358] width 41 height 41
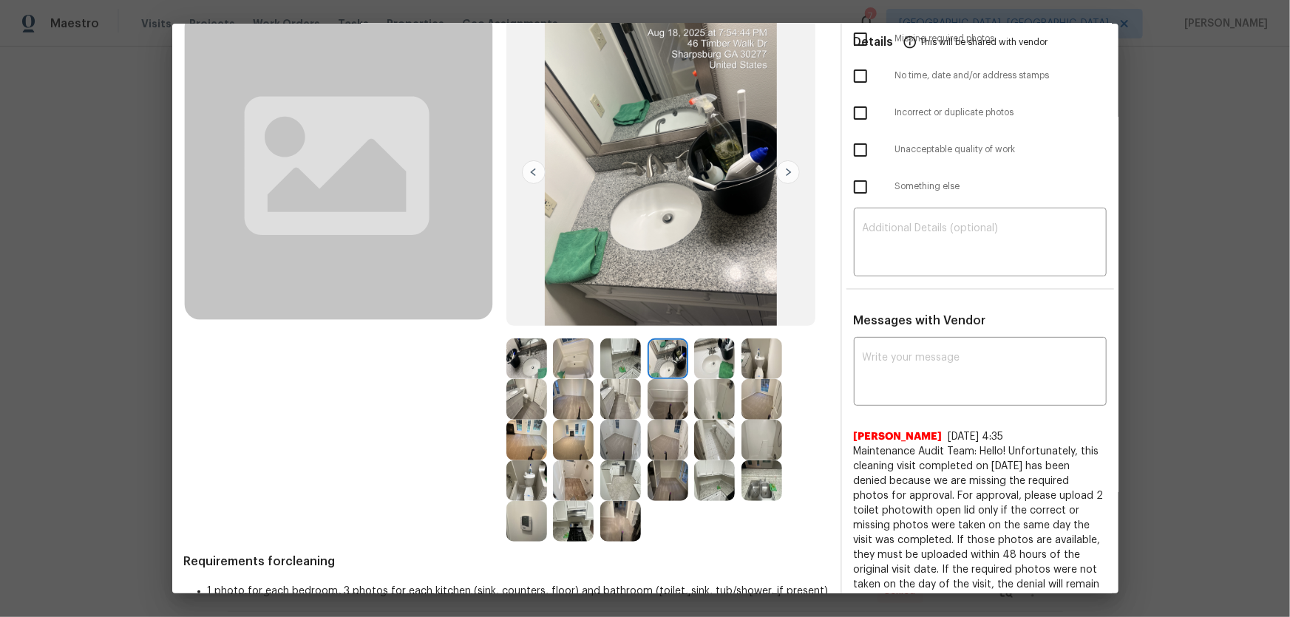
click at [709, 352] on img at bounding box center [714, 358] width 41 height 41
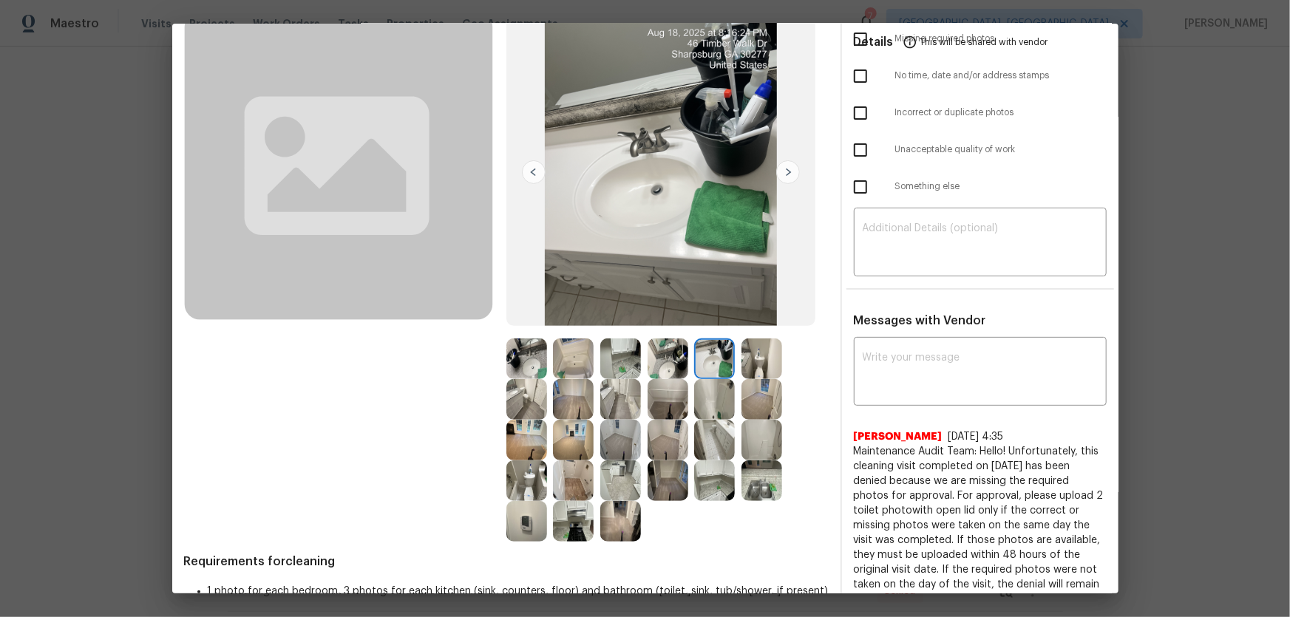
click at [708, 401] on img at bounding box center [714, 399] width 41 height 41
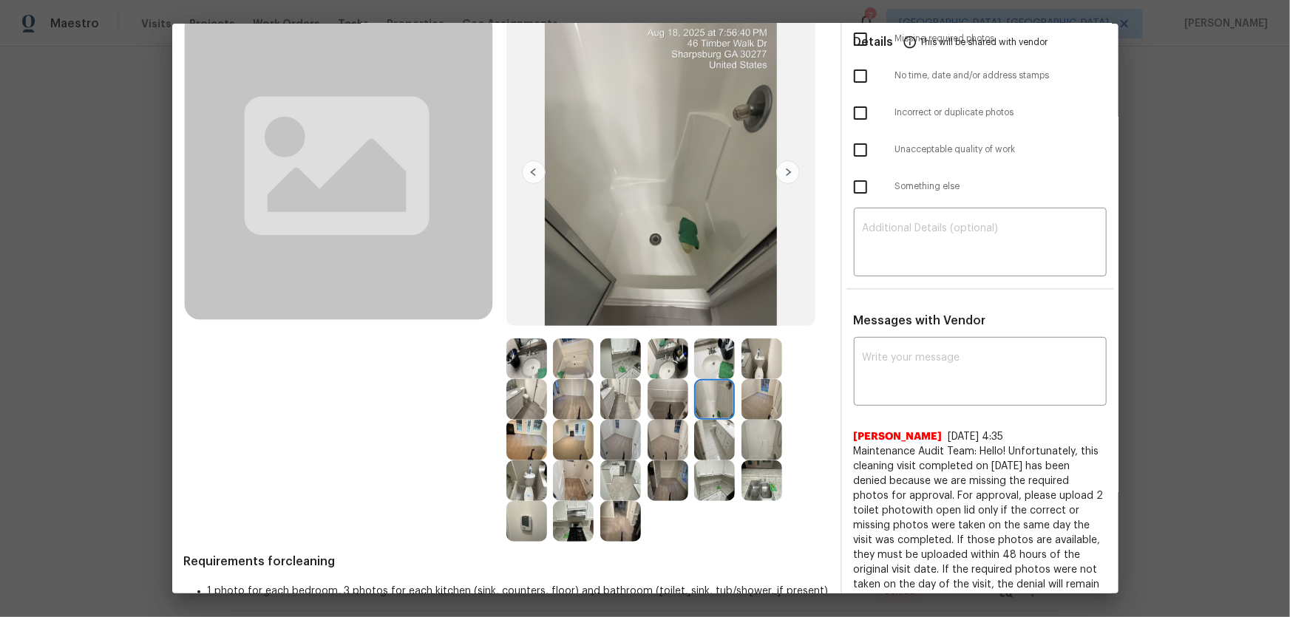
click at [773, 440] on img at bounding box center [761, 440] width 41 height 41
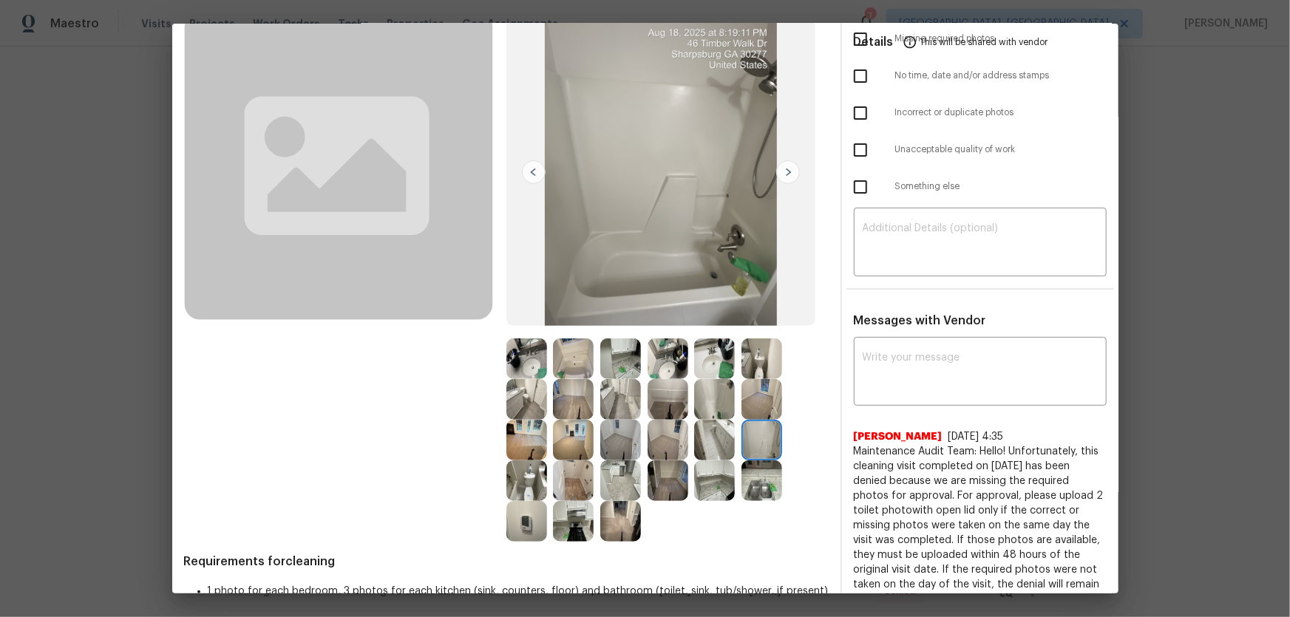
click at [746, 497] on img at bounding box center [761, 480] width 41 height 41
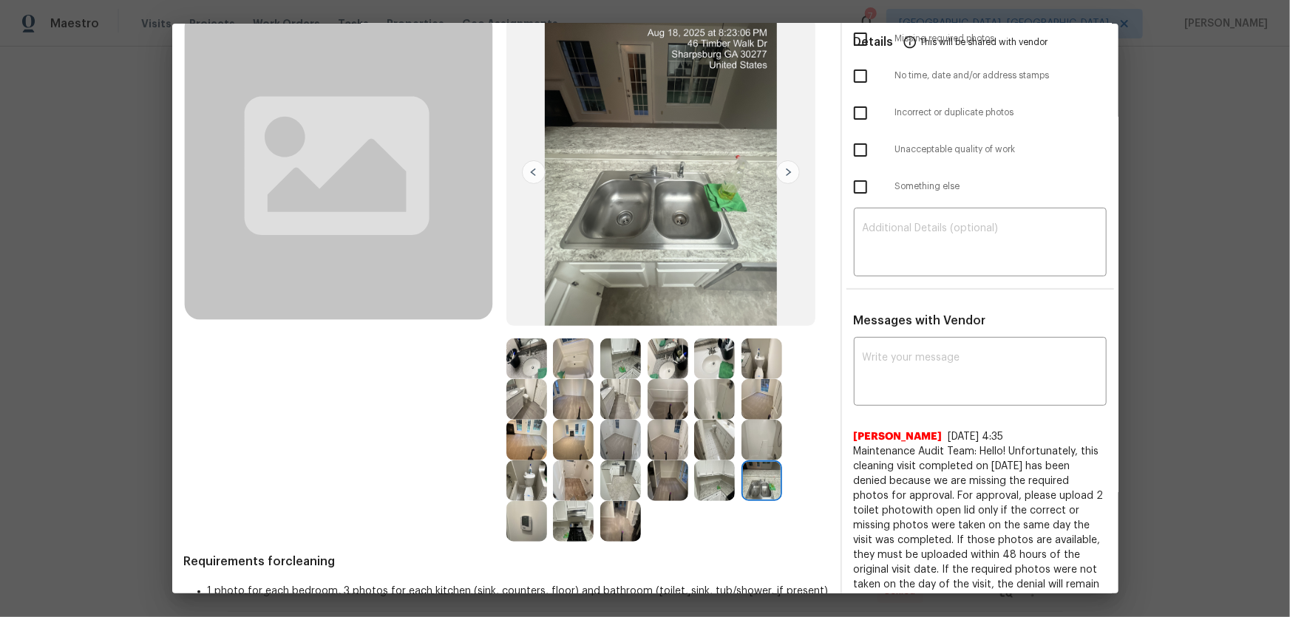
click at [720, 501] on div at bounding box center [667, 439] width 322 height 203
click at [630, 488] on img at bounding box center [620, 480] width 41 height 41
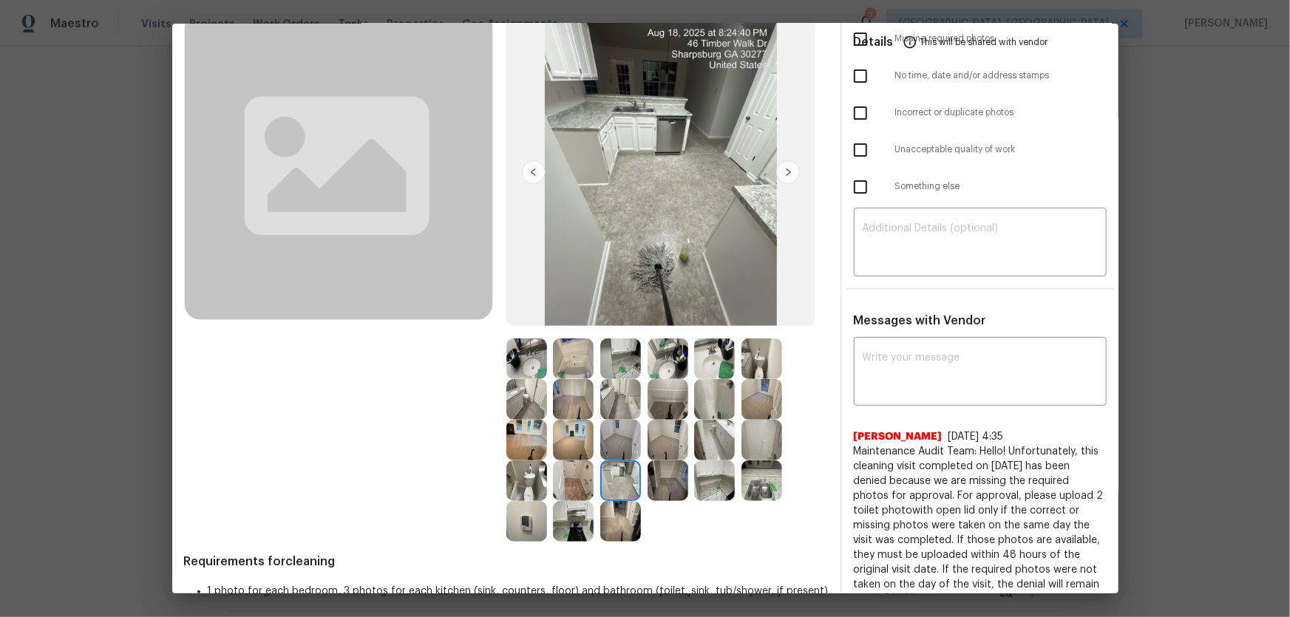
click at [626, 520] on img at bounding box center [620, 521] width 41 height 41
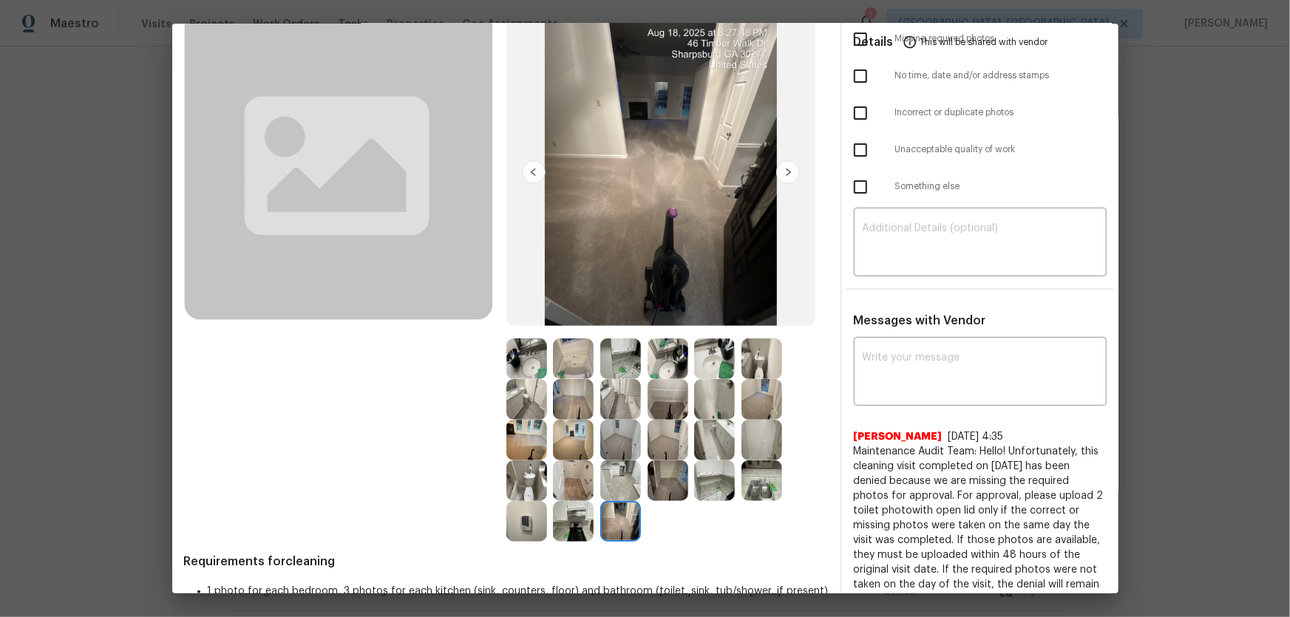
click at [579, 526] on img at bounding box center [573, 521] width 41 height 41
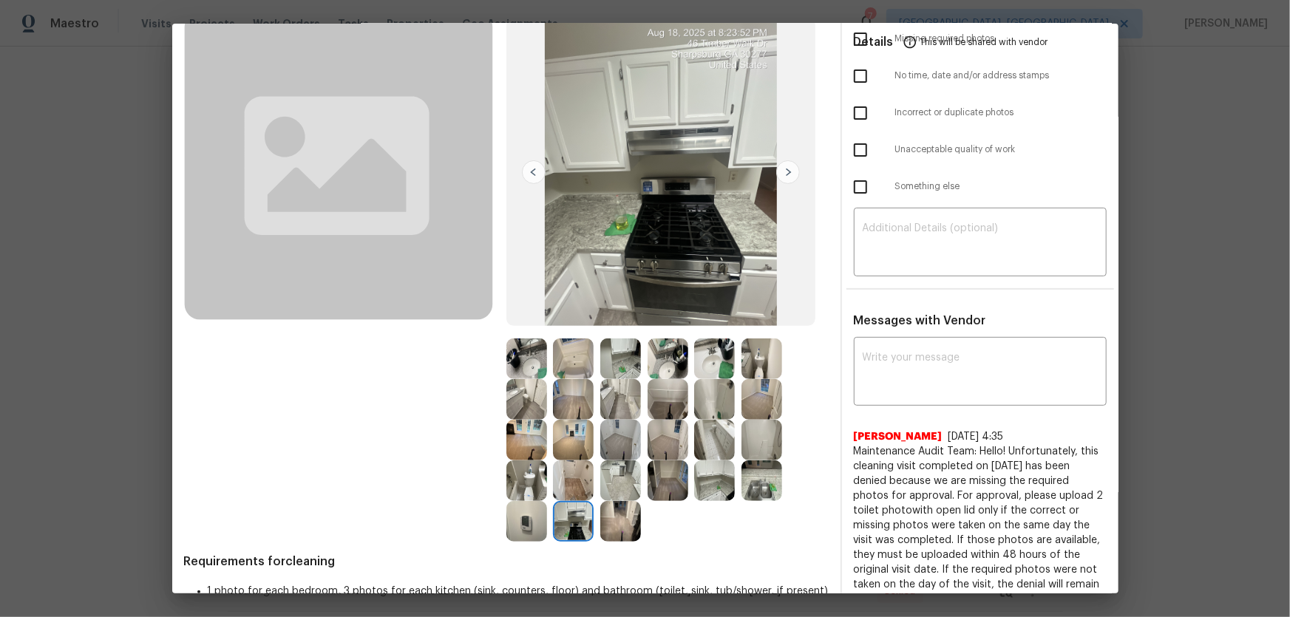
click at [537, 520] on img at bounding box center [526, 521] width 41 height 41
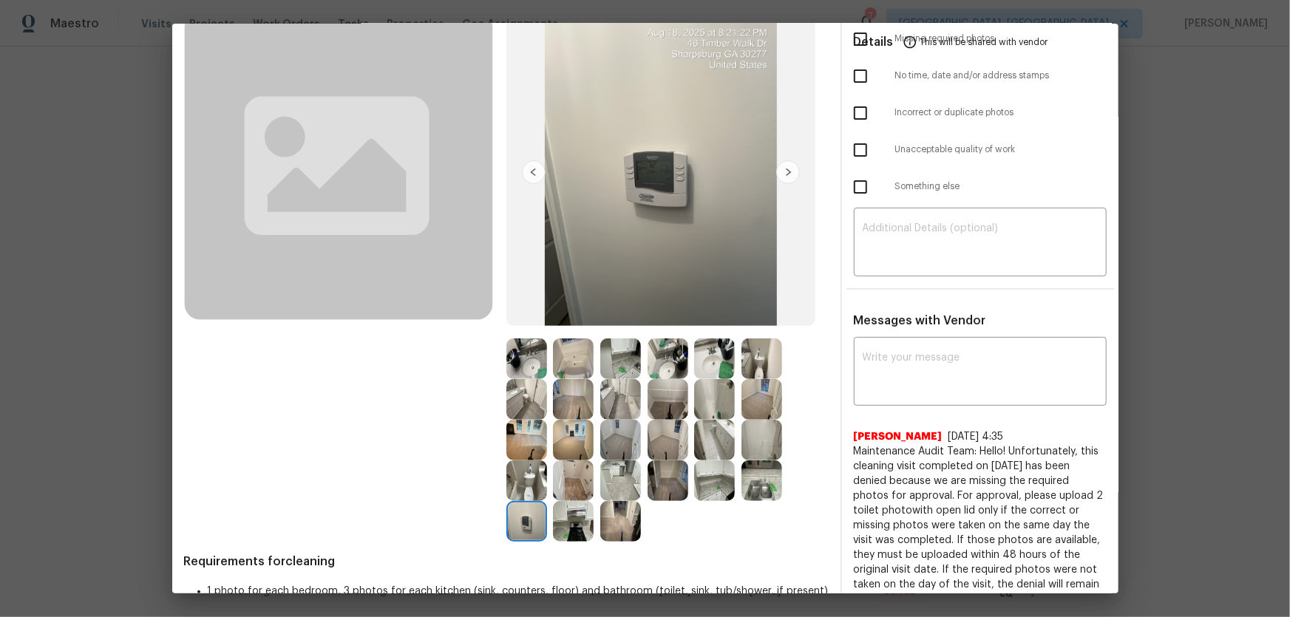
click at [516, 449] on img at bounding box center [526, 440] width 41 height 41
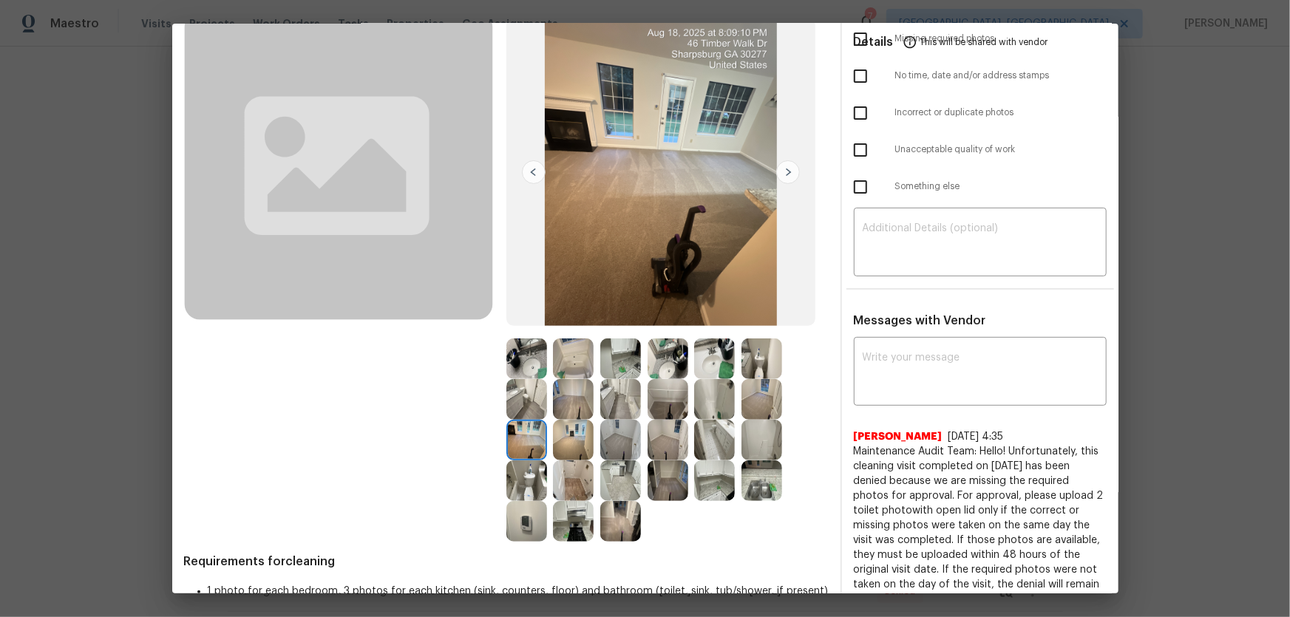
click at [553, 465] on img at bounding box center [573, 480] width 41 height 41
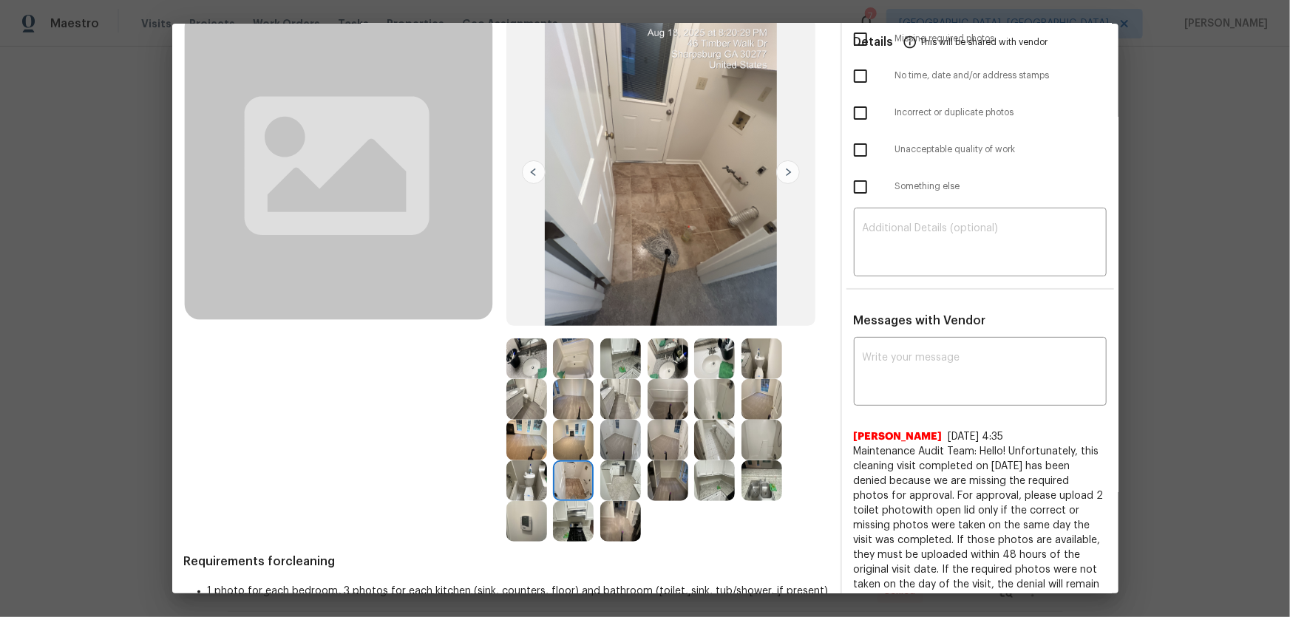
click at [521, 468] on img at bounding box center [526, 480] width 41 height 41
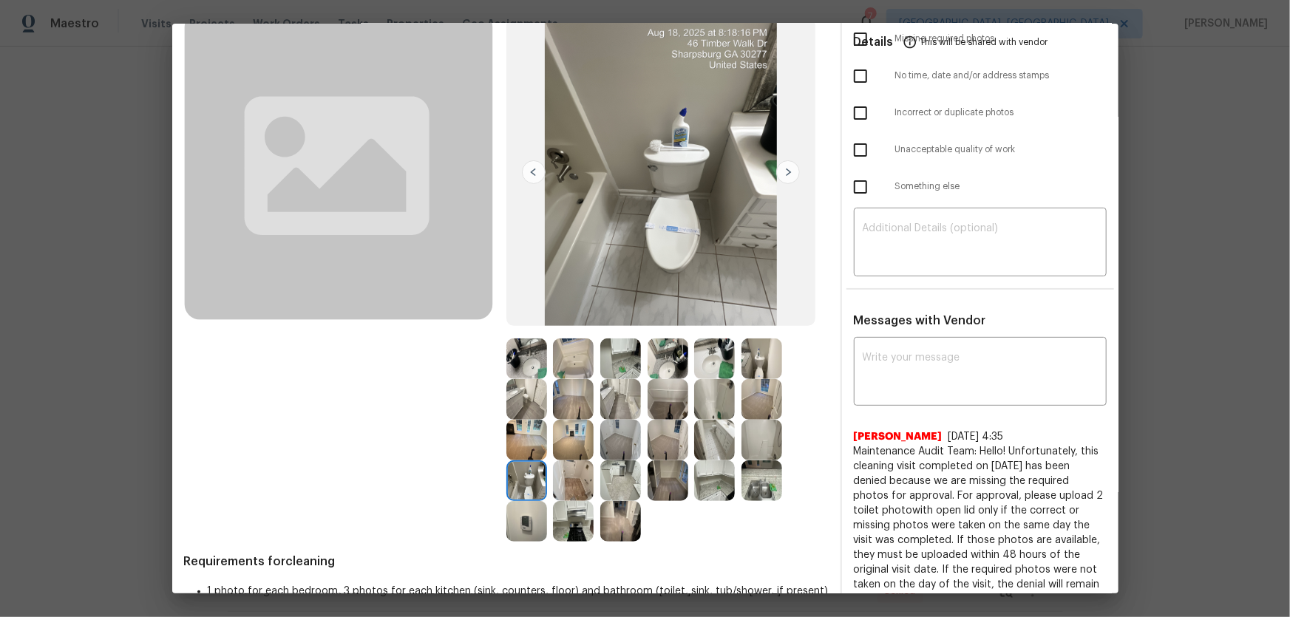
click at [614, 435] on img at bounding box center [620, 440] width 41 height 41
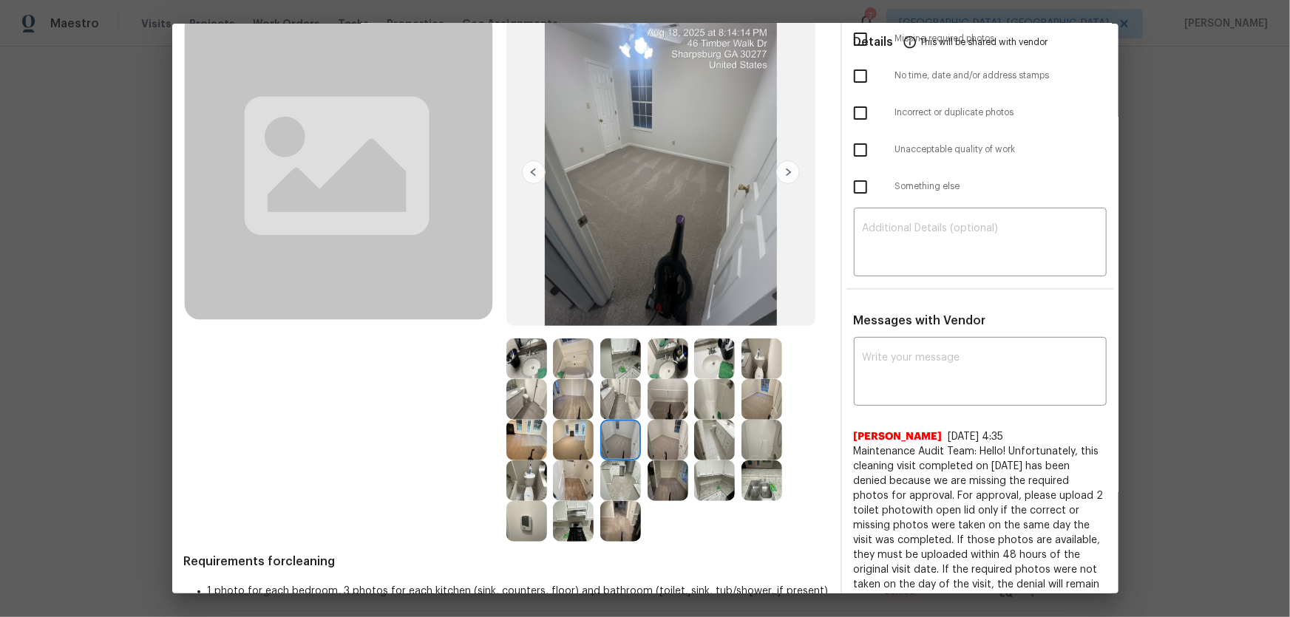
click at [664, 438] on img at bounding box center [667, 440] width 41 height 41
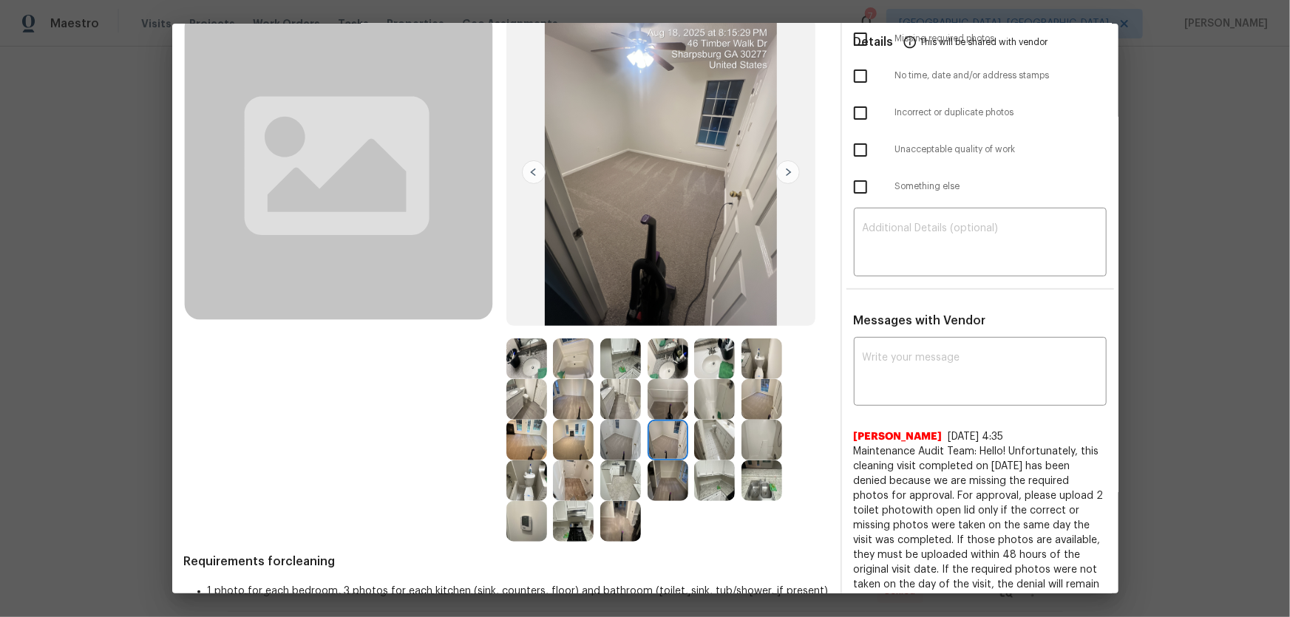
click at [749, 399] on img at bounding box center [761, 399] width 41 height 41
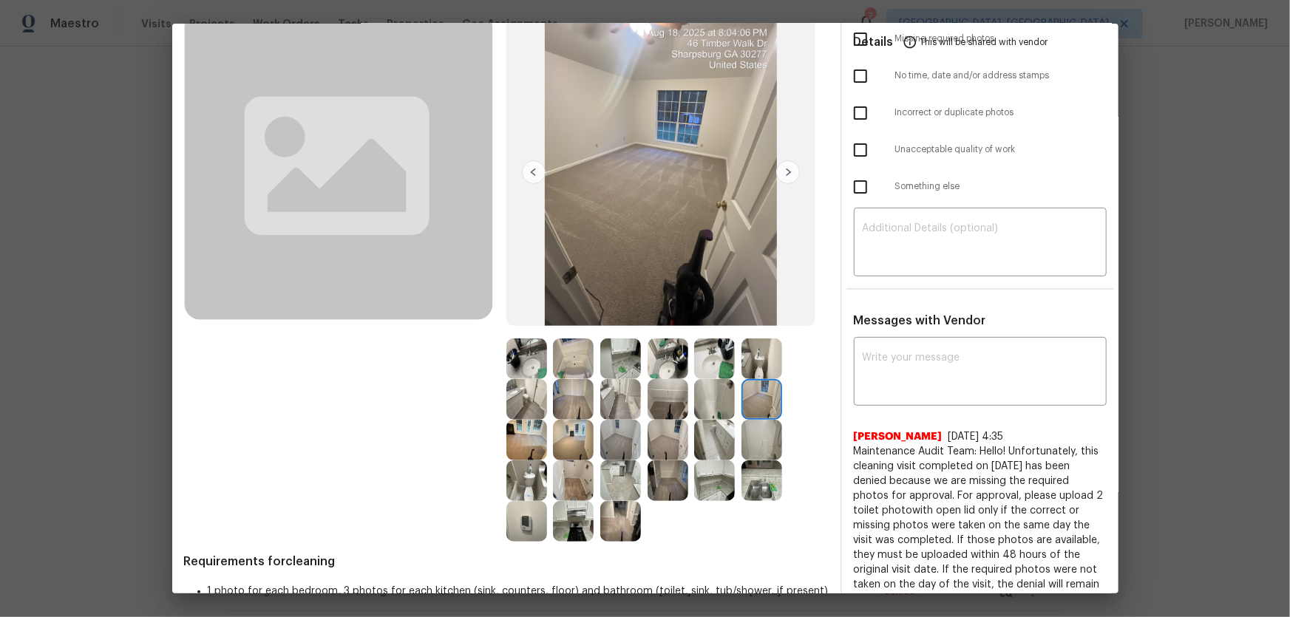
click at [650, 395] on img at bounding box center [667, 399] width 41 height 41
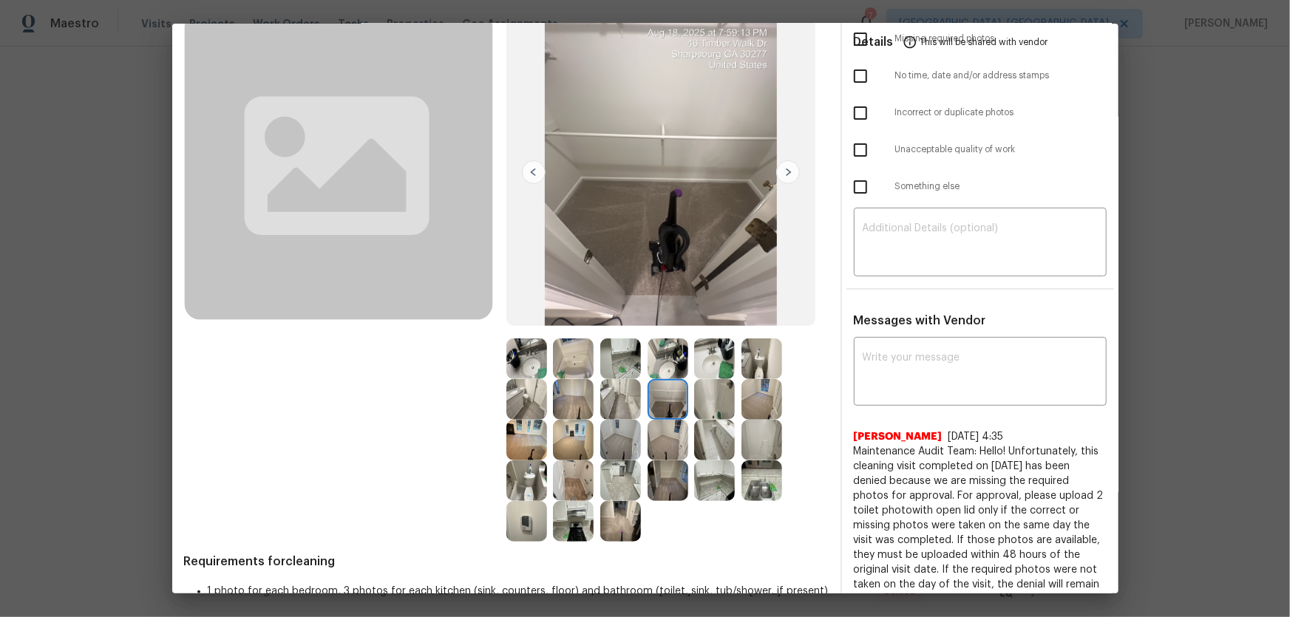
click at [650, 361] on img at bounding box center [667, 358] width 41 height 41
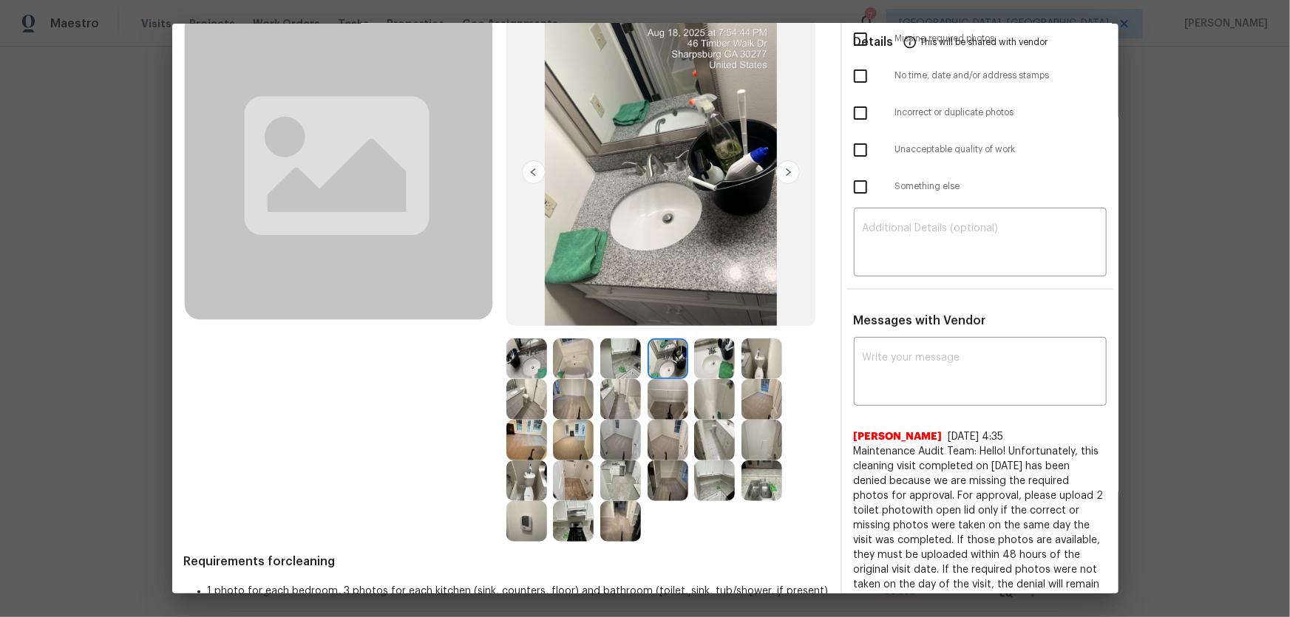
click at [621, 355] on img at bounding box center [620, 358] width 41 height 41
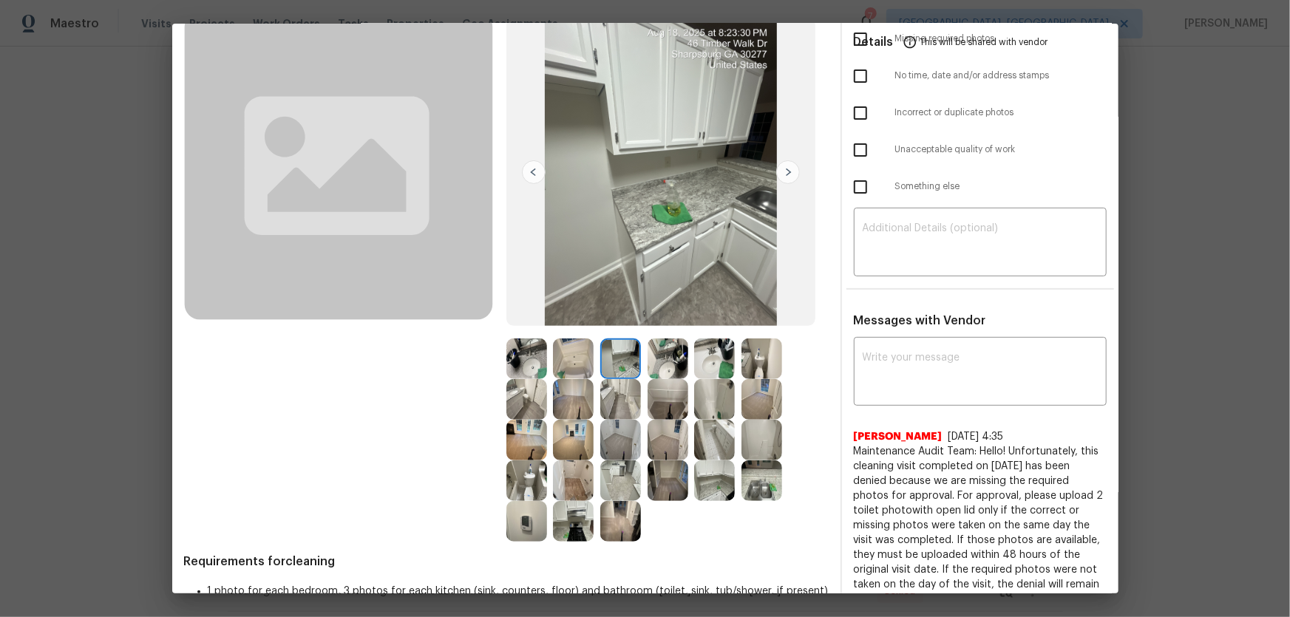
click at [575, 361] on img at bounding box center [573, 358] width 41 height 41
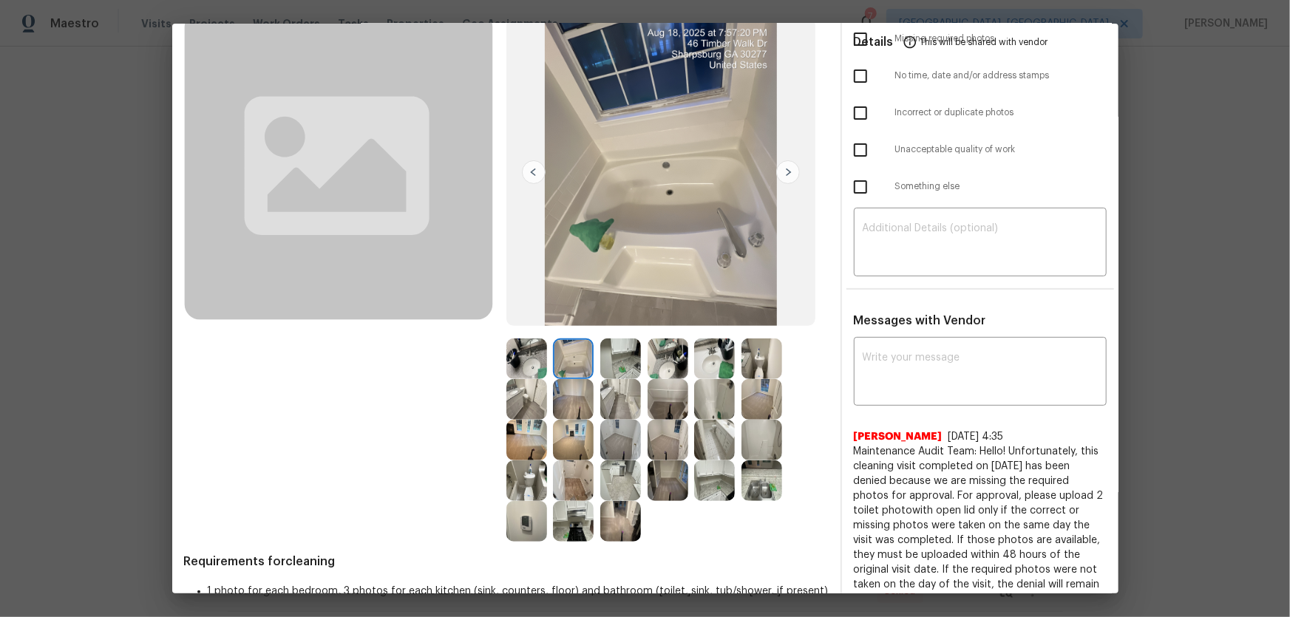
click at [536, 357] on img at bounding box center [526, 358] width 41 height 41
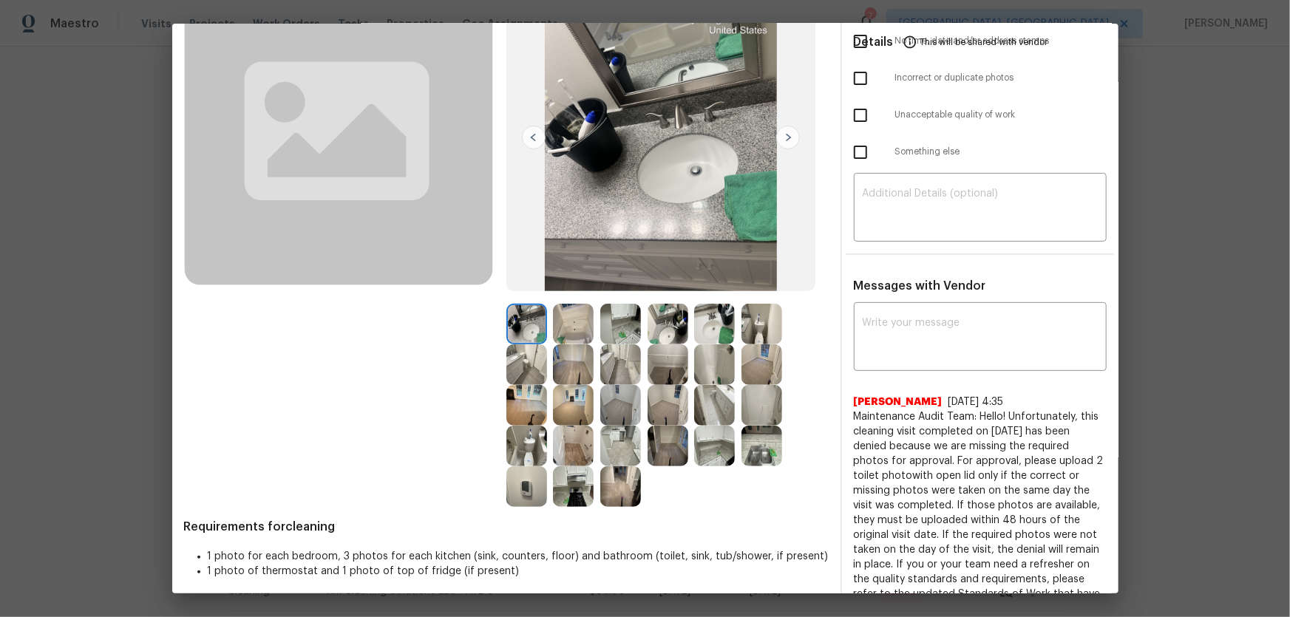
scroll to position [163, 0]
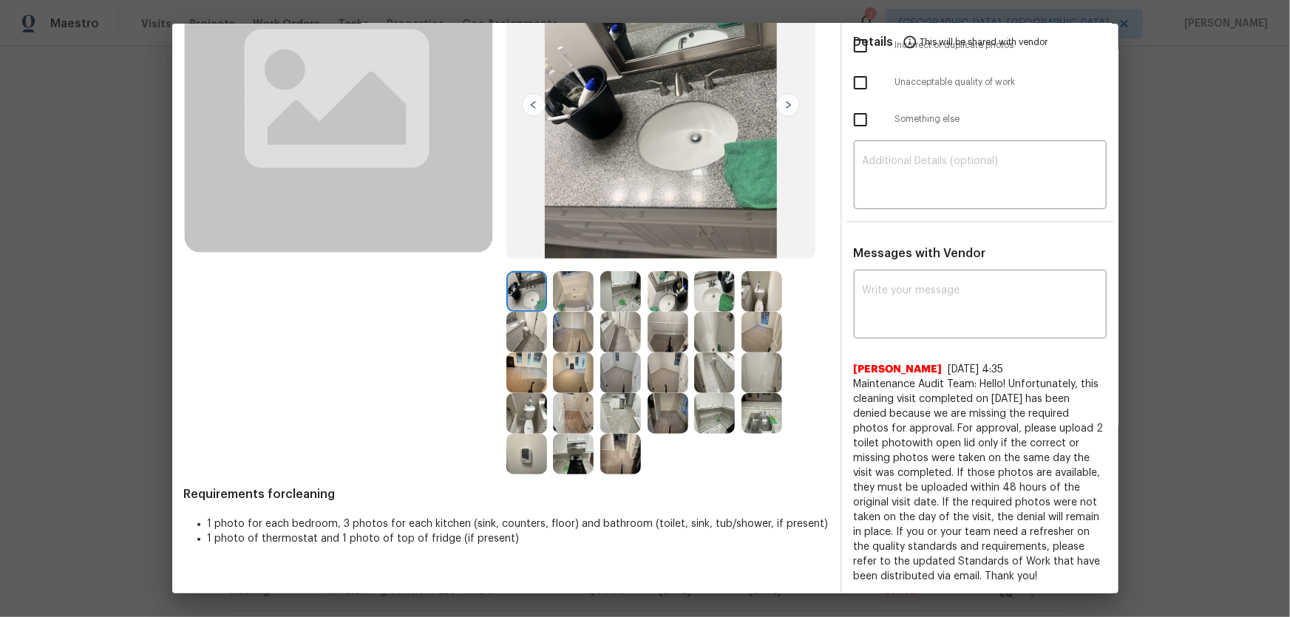
drag, startPoint x: 844, startPoint y: 446, endPoint x: 1088, endPoint y: 591, distance: 284.0
click at [1088, 591] on div "Messages with Vendor x ​ Abirami Radhakrishnan 8/11/25, 4:35 Maintenance Audit …" at bounding box center [980, 421] width 276 height 350
copy span "Maintenance Audit Team: Hello! Unfortunately, this cleaning visit completed on …"
click at [894, 309] on textarea at bounding box center [979, 305] width 235 height 41
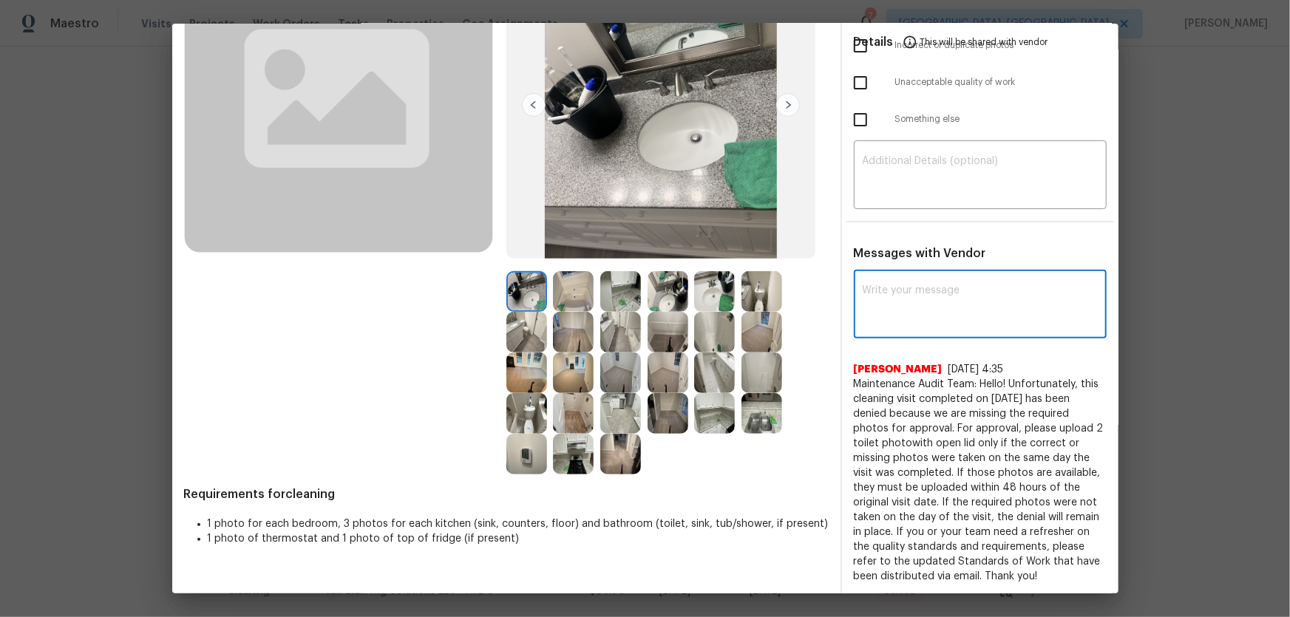
paste textarea "Maintenance Audit Team: Hello! Unfortunately, this cleaning visit completed on …"
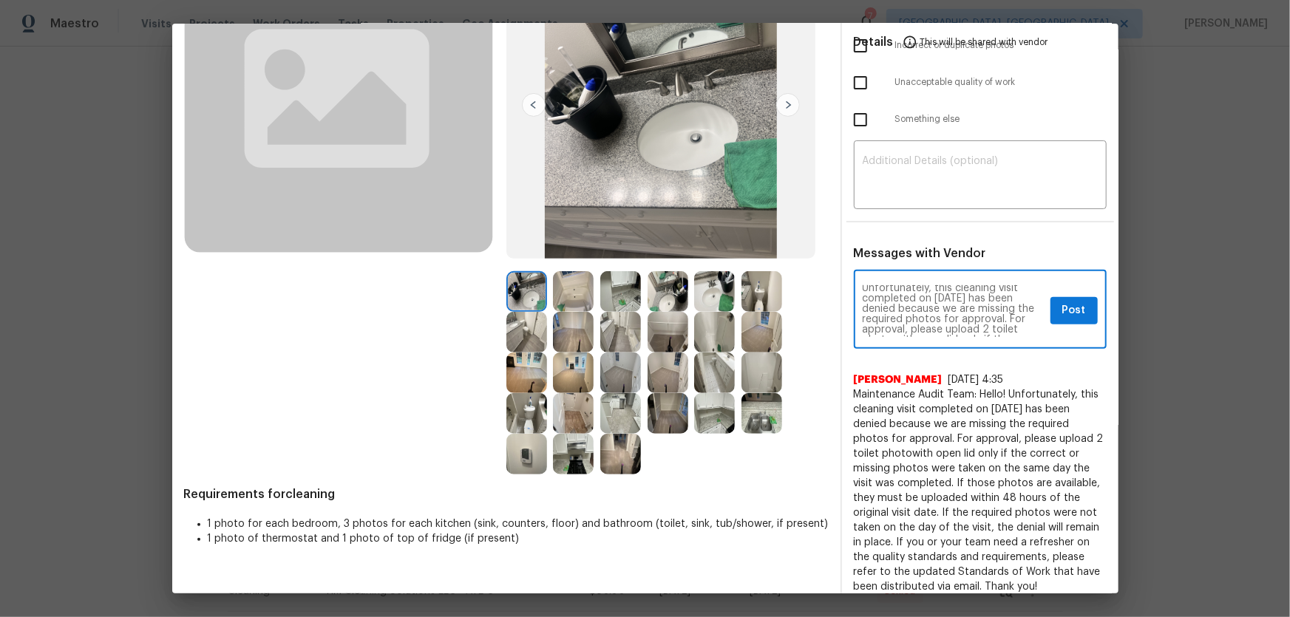
scroll to position [0, 0]
type textarea "Maintenance Audit Team: Hello! Unfortunately, this cleaning visit completed on …"
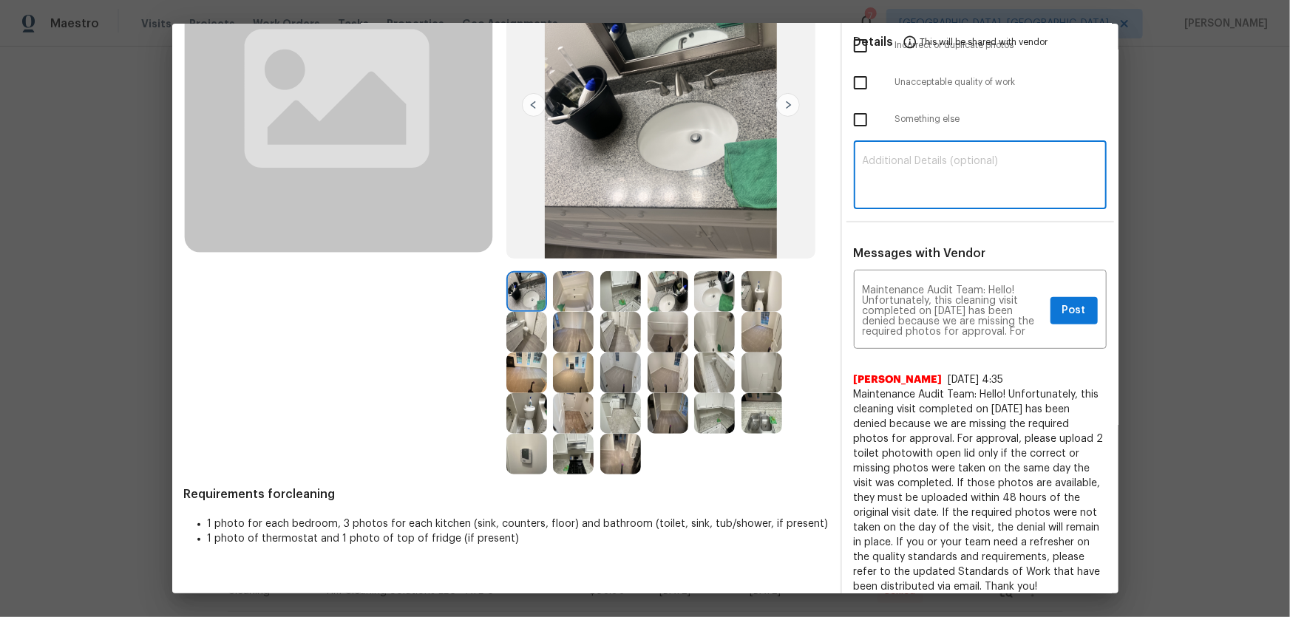
click at [883, 181] on textarea at bounding box center [979, 176] width 235 height 41
paste textarea "Maintenance Audit Team: Hello! Unfortunately, this cleaning visit completed on …"
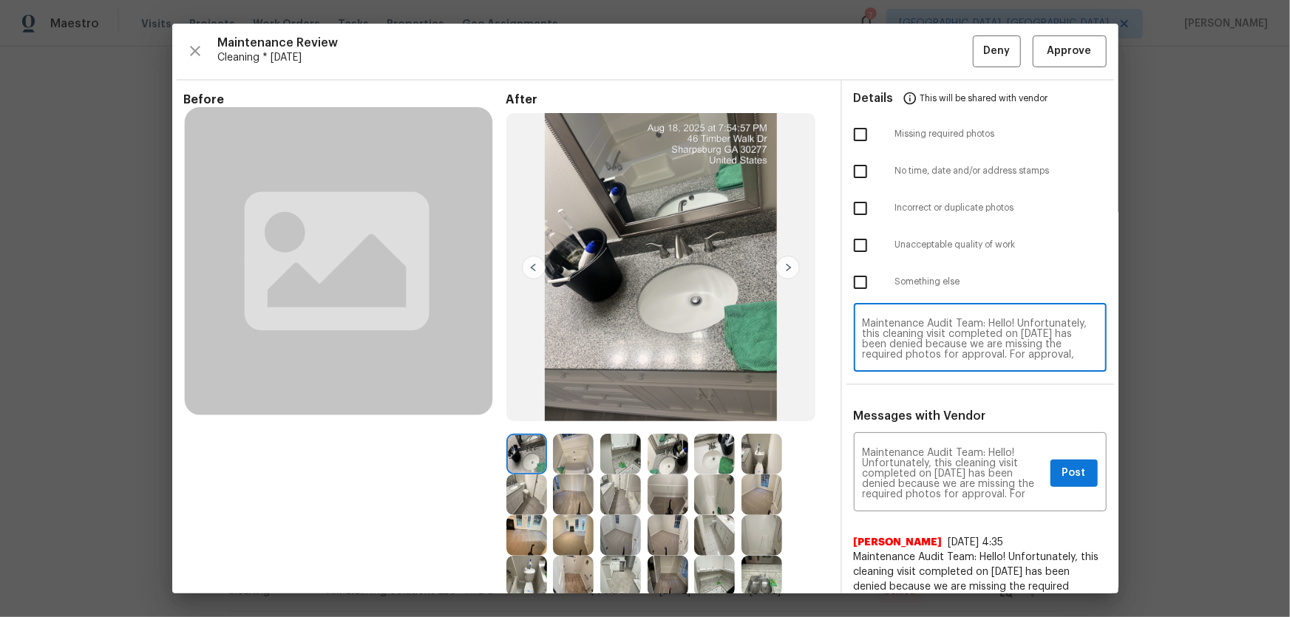
type textarea "Maintenance Audit Team: Hello! Unfortunately, this cleaning visit completed on …"
click at [854, 134] on input "checkbox" at bounding box center [860, 134] width 31 height 31
checkbox input "true"
click at [1071, 462] on button "Post" at bounding box center [1073, 473] width 47 height 27
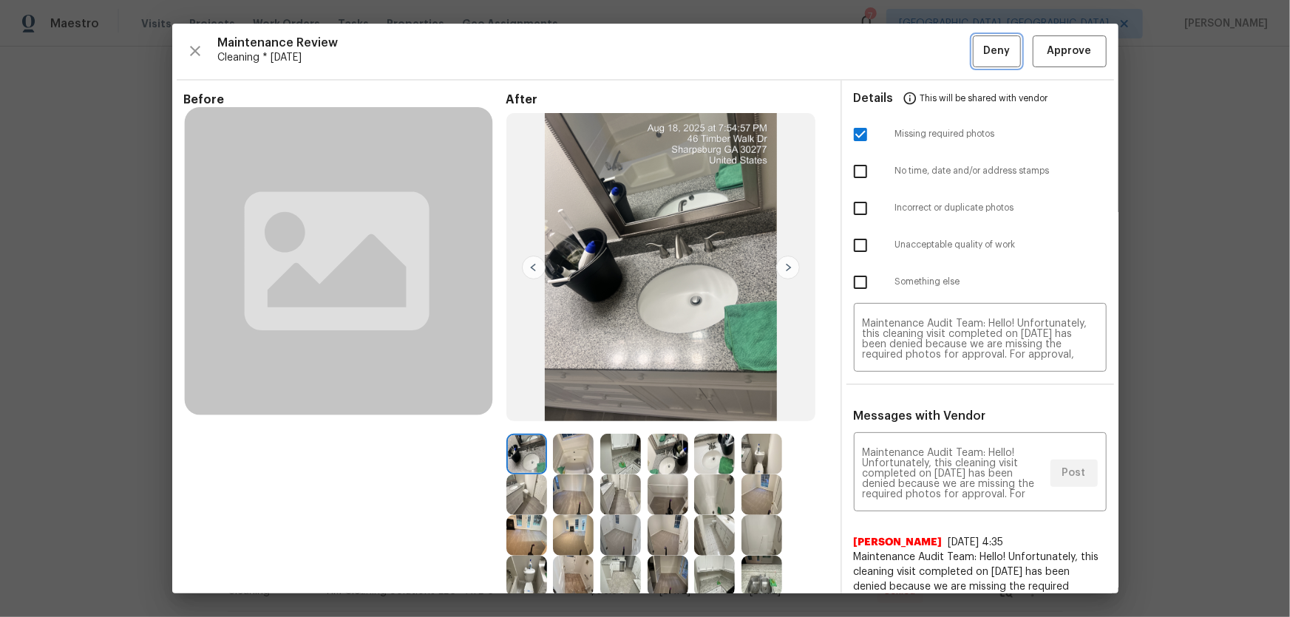
click at [983, 58] on span "Deny" at bounding box center [996, 51] width 27 height 18
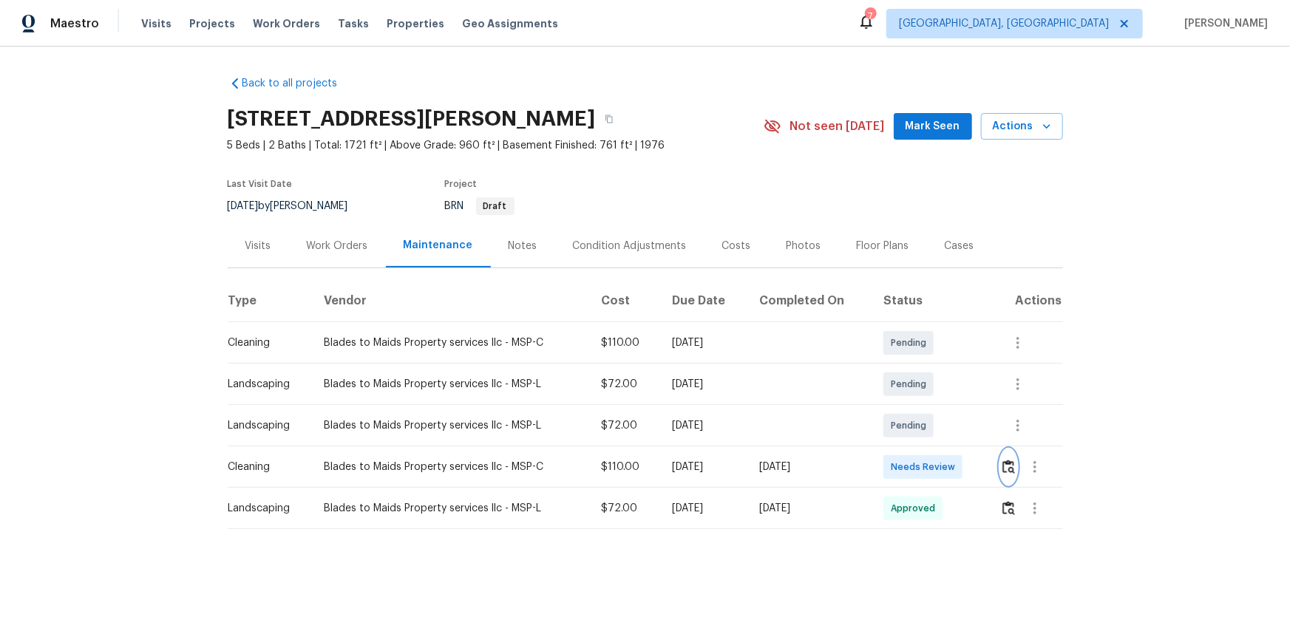
click at [917, 407] on img "button" at bounding box center [1008, 467] width 13 height 14
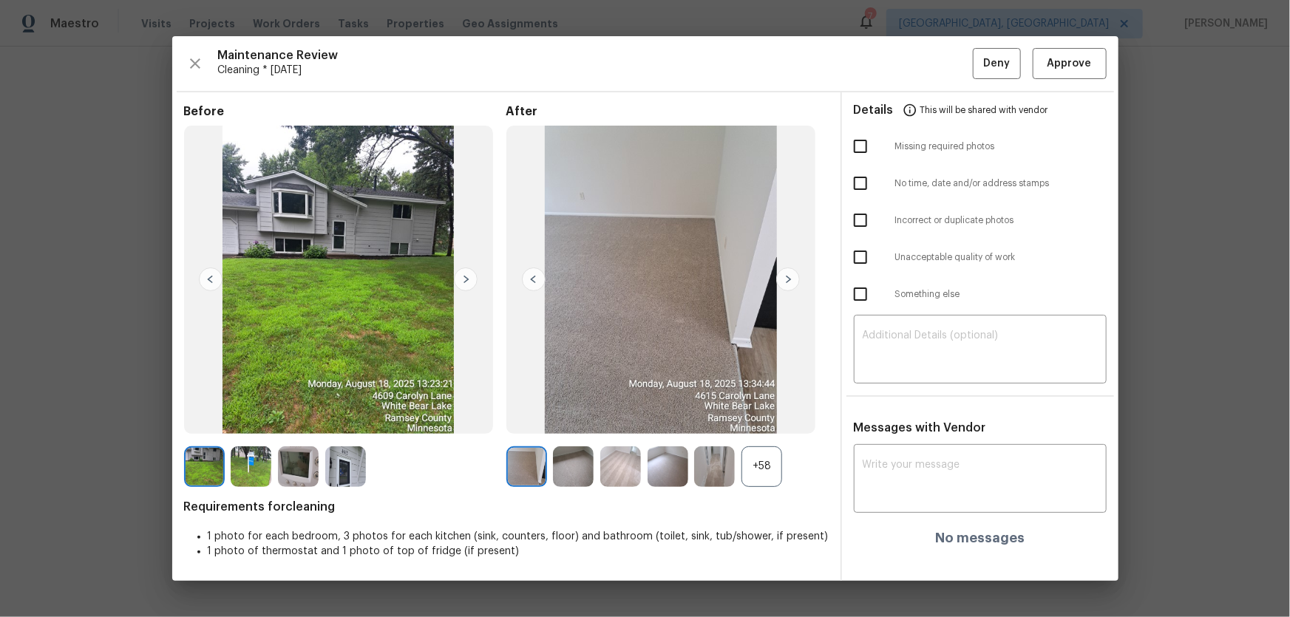
click at [772, 407] on div "+58" at bounding box center [761, 466] width 41 height 41
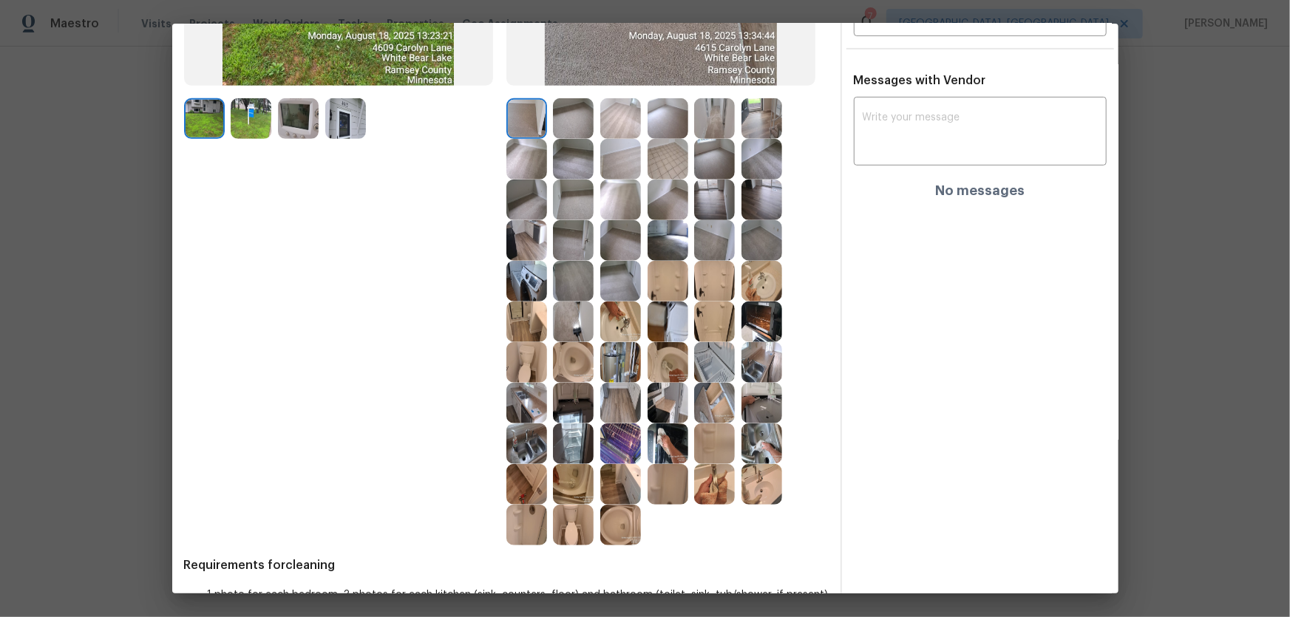
scroll to position [381, 0]
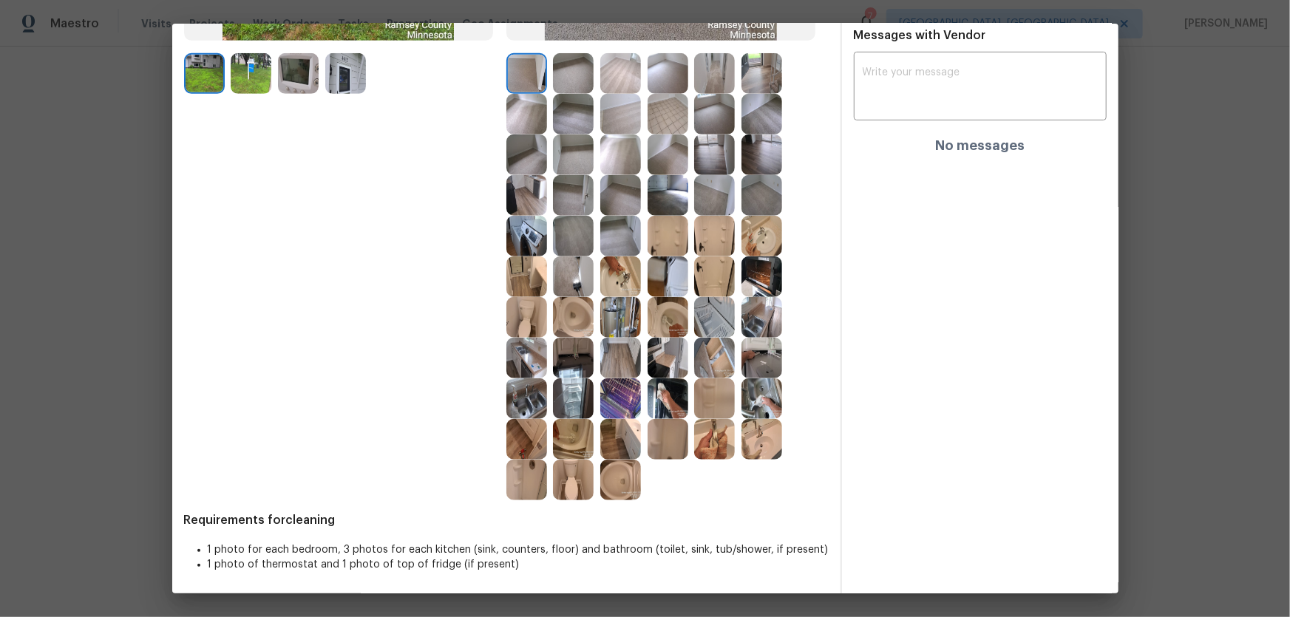
click at [577, 321] on img at bounding box center [573, 317] width 41 height 41
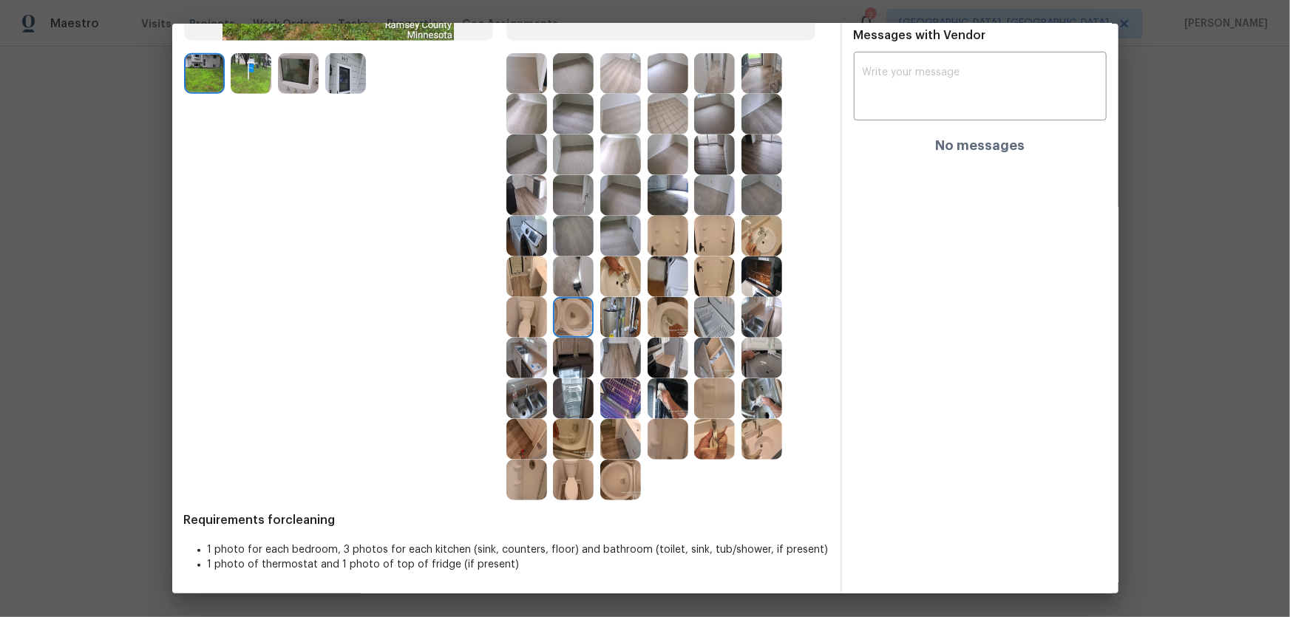
click at [663, 320] on img at bounding box center [667, 317] width 41 height 41
click at [752, 407] on img at bounding box center [761, 439] width 41 height 41
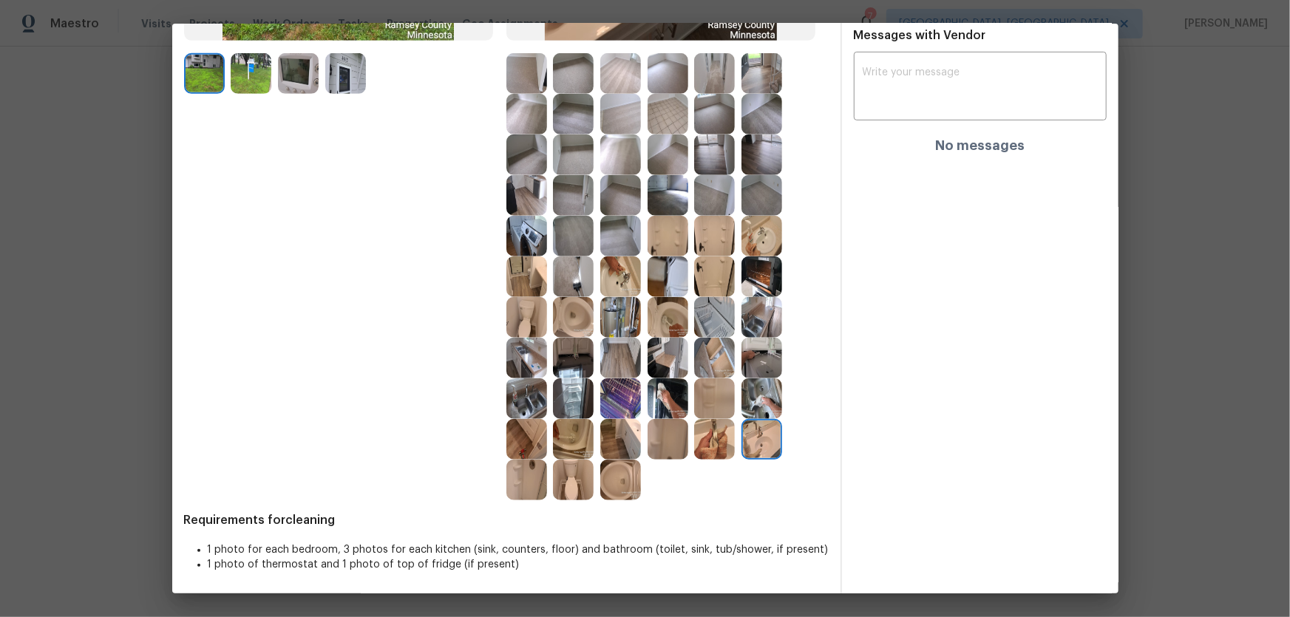
click at [618, 271] on img at bounding box center [620, 276] width 41 height 41
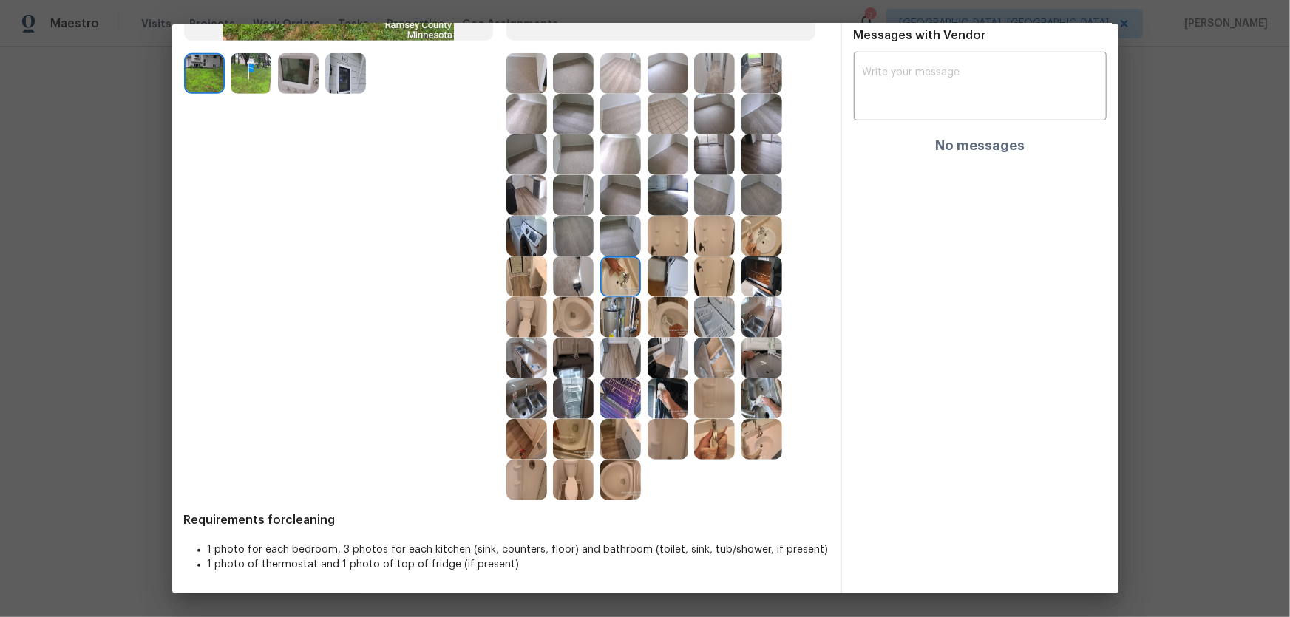
click at [699, 270] on img at bounding box center [714, 276] width 41 height 41
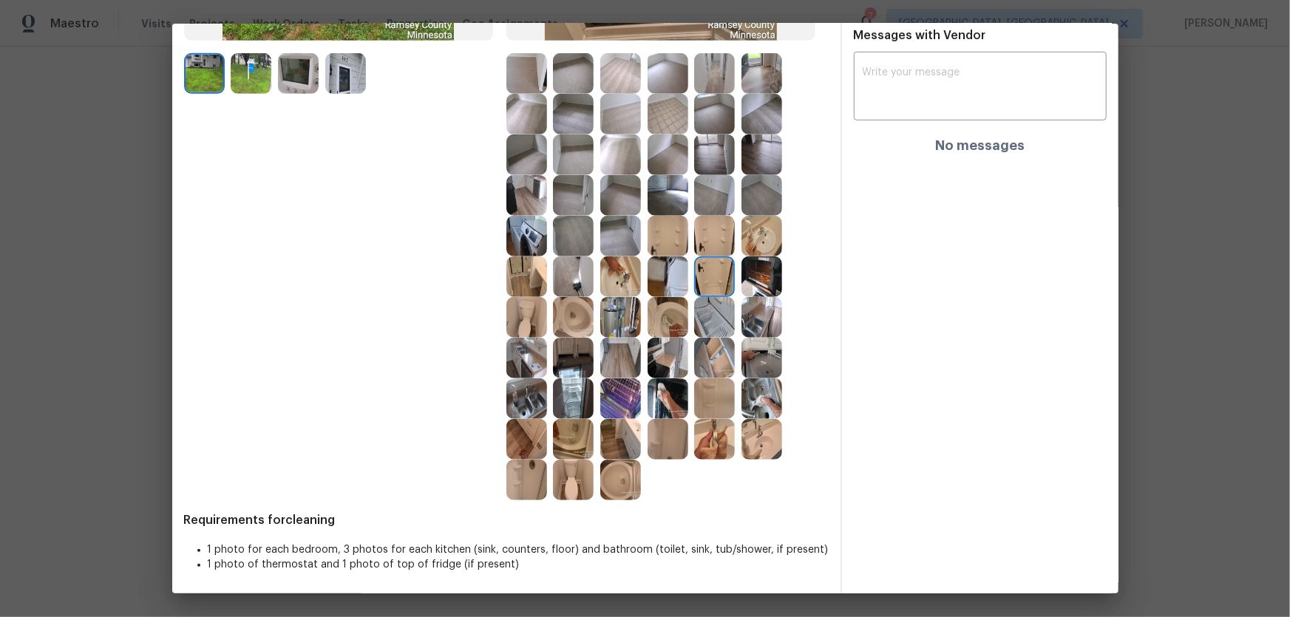
click at [702, 248] on img at bounding box center [714, 236] width 41 height 41
click at [741, 239] on img at bounding box center [761, 236] width 41 height 41
click at [758, 260] on img at bounding box center [761, 276] width 41 height 41
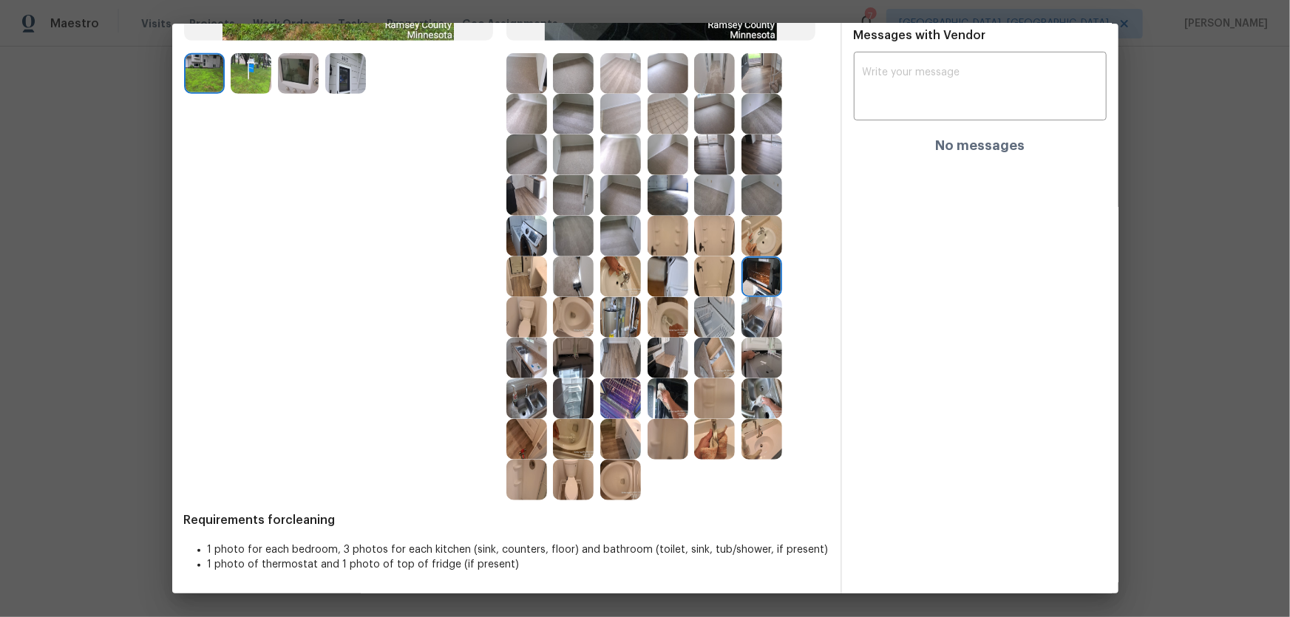
click at [582, 304] on img at bounding box center [573, 317] width 41 height 41
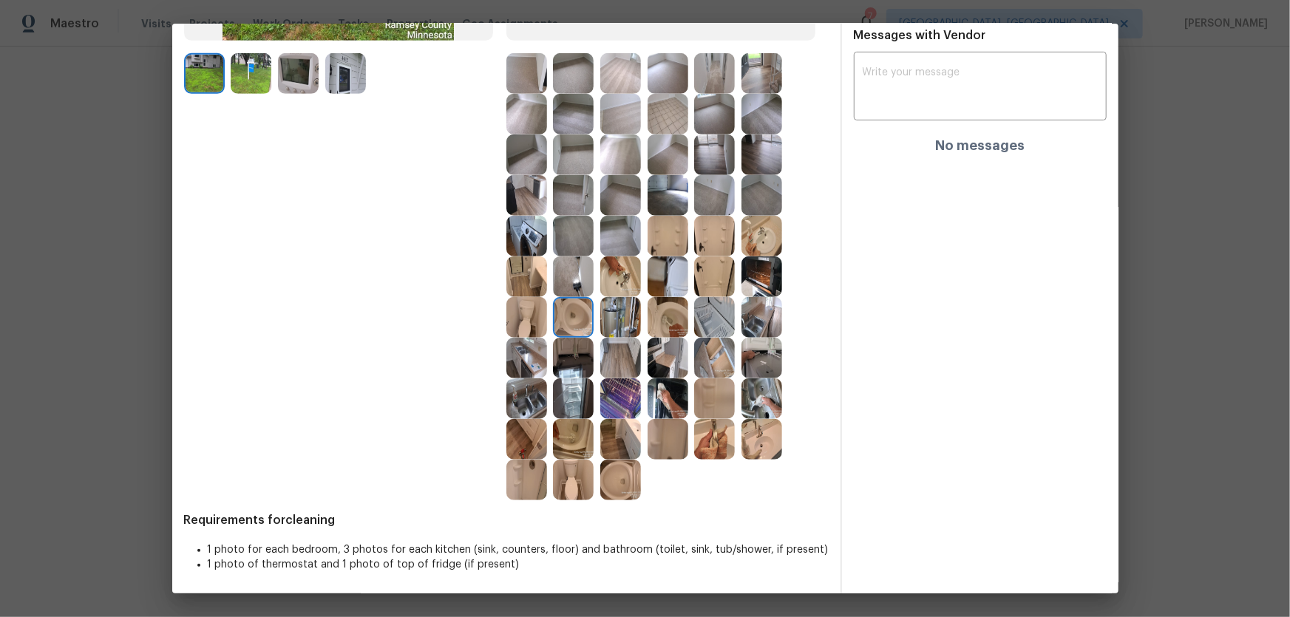
click at [531, 279] on img at bounding box center [526, 276] width 41 height 41
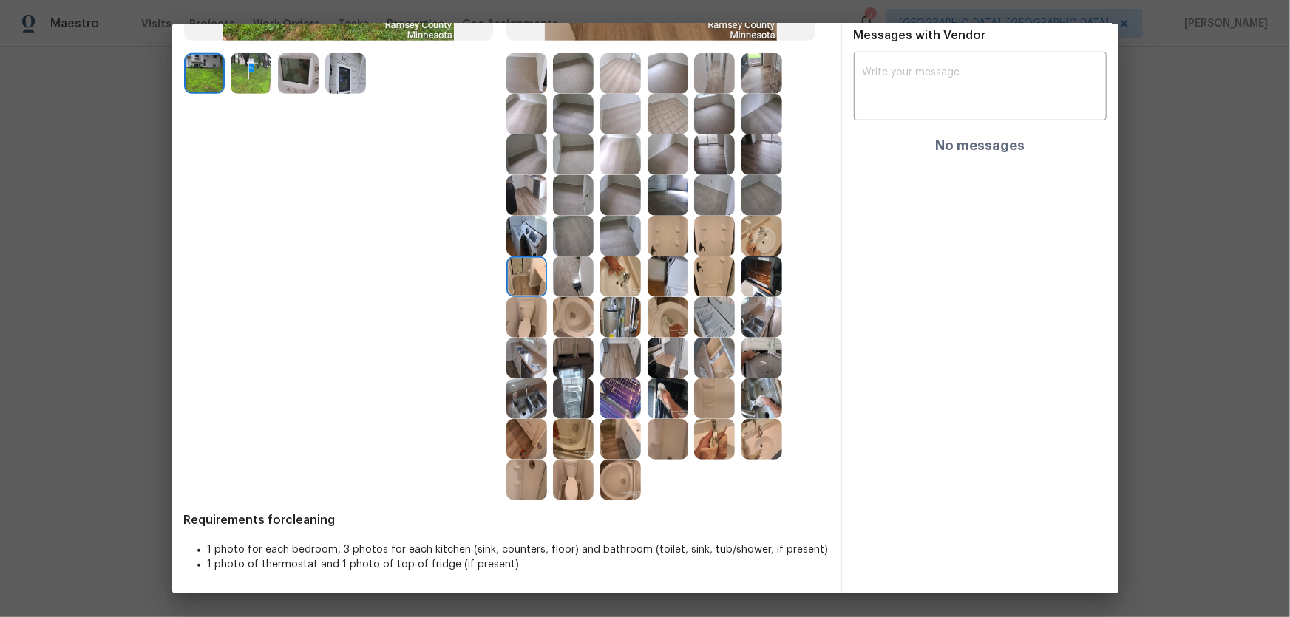
click at [559, 282] on img at bounding box center [573, 276] width 41 height 41
click at [604, 282] on img at bounding box center [620, 276] width 41 height 41
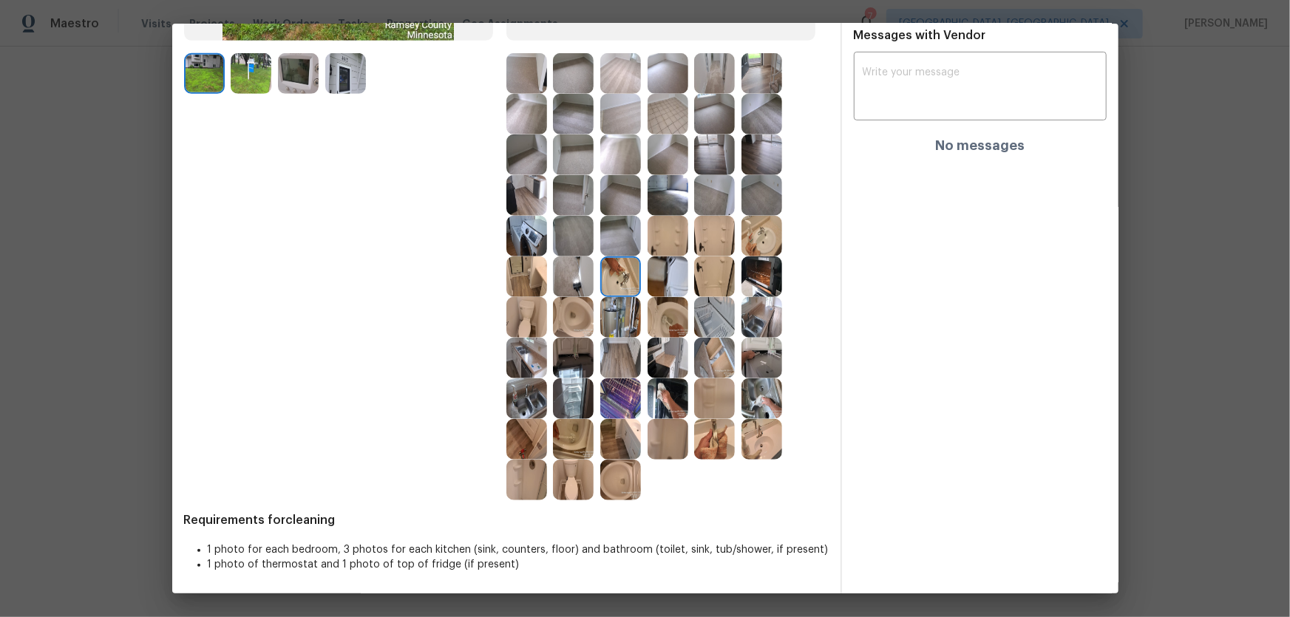
click at [650, 289] on img at bounding box center [667, 276] width 41 height 41
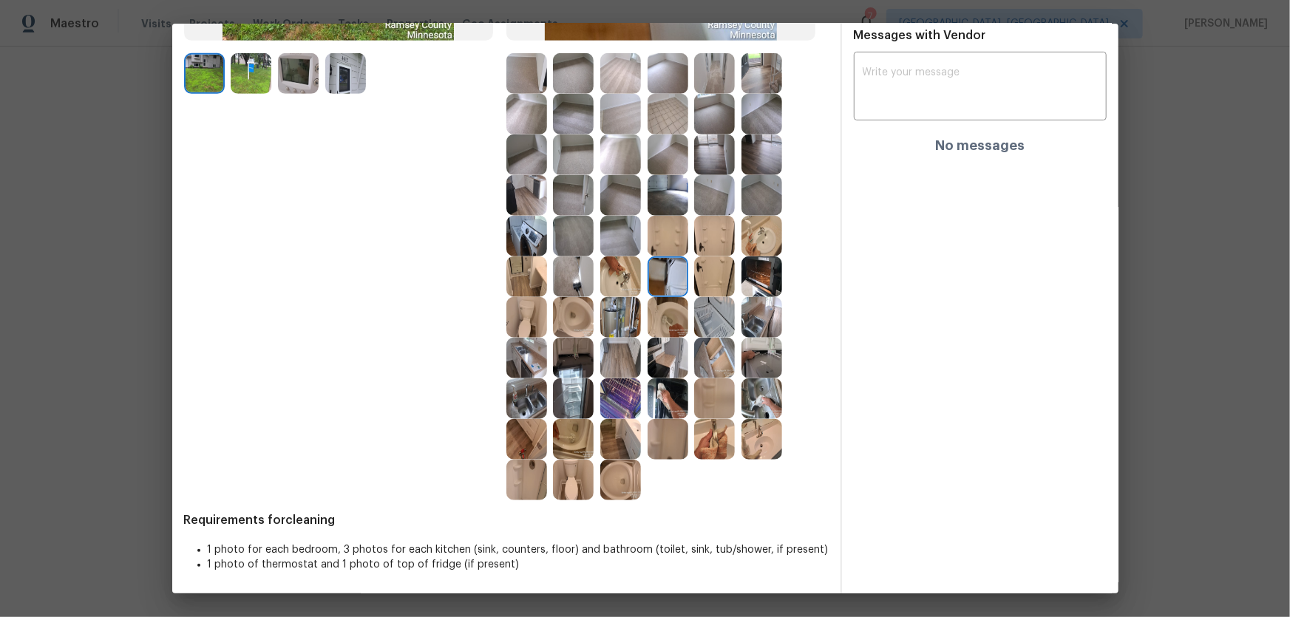
click at [655, 330] on img at bounding box center [667, 317] width 41 height 41
click at [591, 313] on div at bounding box center [576, 317] width 47 height 41
click at [607, 285] on img at bounding box center [620, 276] width 41 height 41
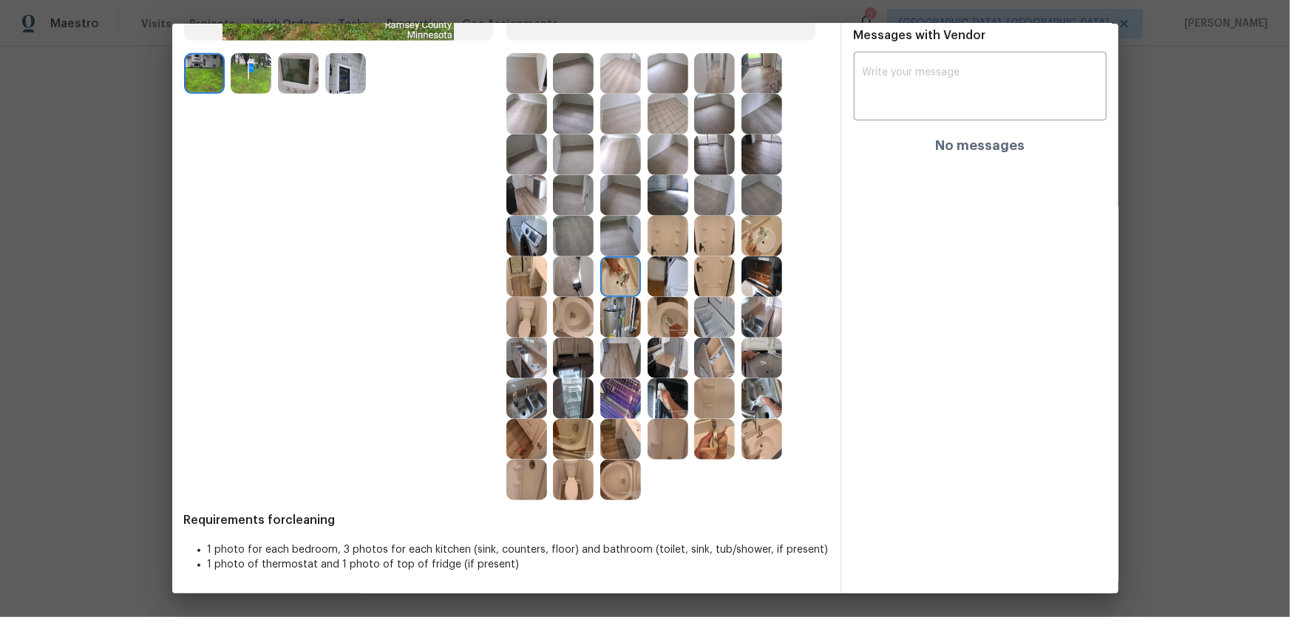
click at [741, 239] on img at bounding box center [761, 236] width 41 height 41
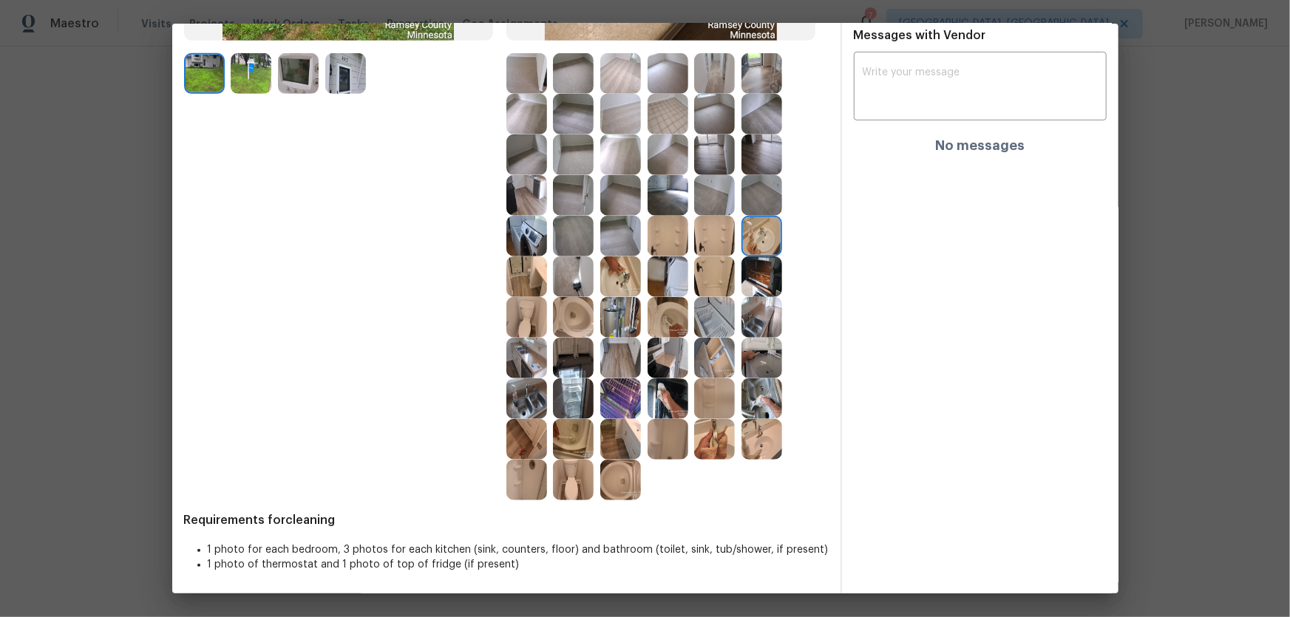
click at [706, 287] on img at bounding box center [714, 276] width 41 height 41
click at [701, 234] on img at bounding box center [714, 236] width 41 height 41
click at [701, 404] on img at bounding box center [714, 398] width 41 height 41
click at [675, 407] on img at bounding box center [667, 439] width 41 height 41
click at [714, 407] on img at bounding box center [714, 439] width 41 height 41
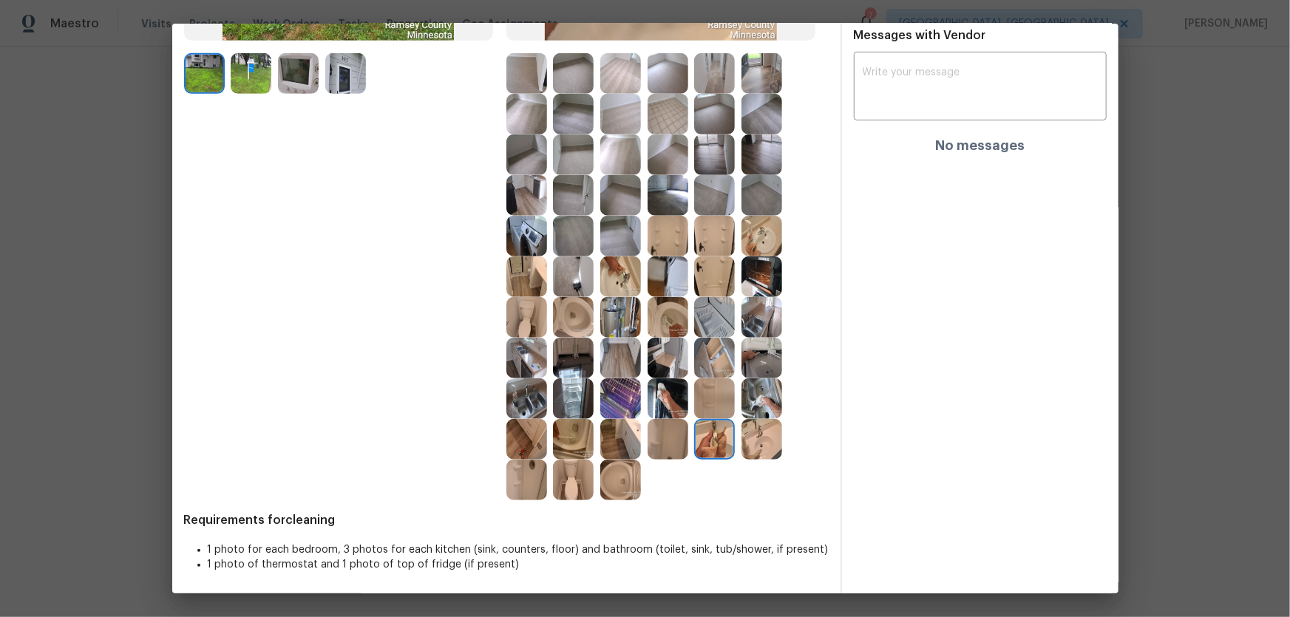
click at [746, 407] on img at bounding box center [761, 439] width 41 height 41
click at [616, 407] on img at bounding box center [620, 480] width 41 height 41
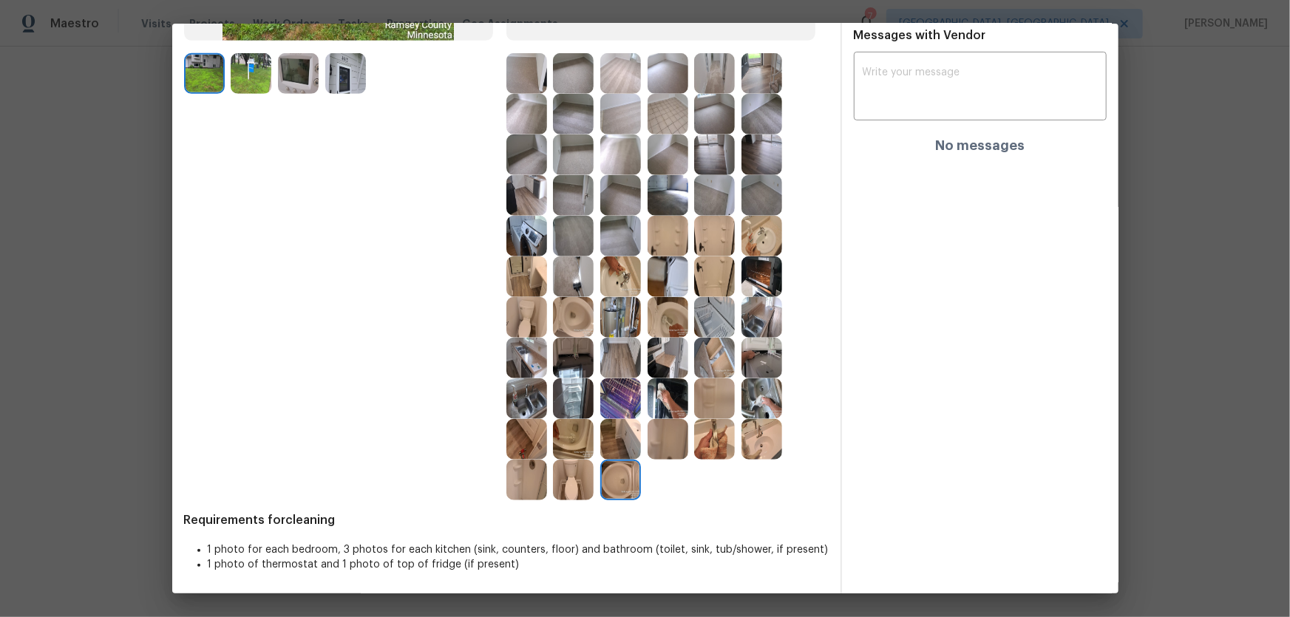
click at [576, 407] on img at bounding box center [573, 480] width 41 height 41
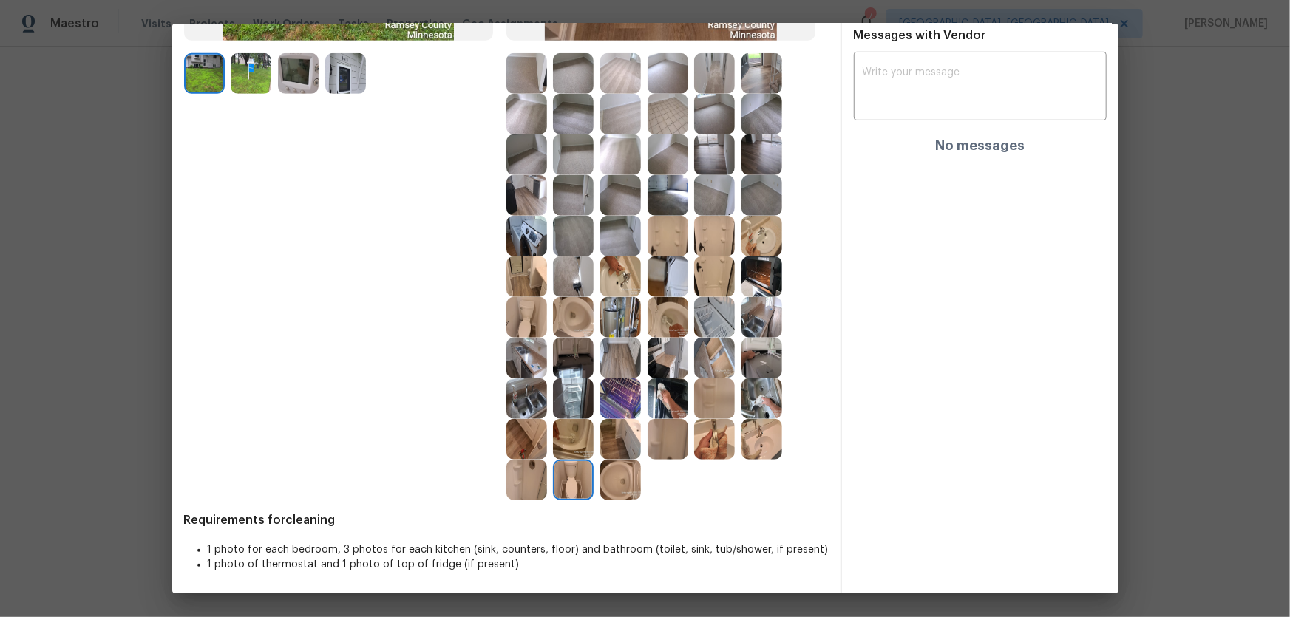
click at [539, 407] on img at bounding box center [526, 480] width 41 height 41
click at [526, 407] on img at bounding box center [526, 439] width 41 height 41
click at [570, 407] on img at bounding box center [573, 439] width 41 height 41
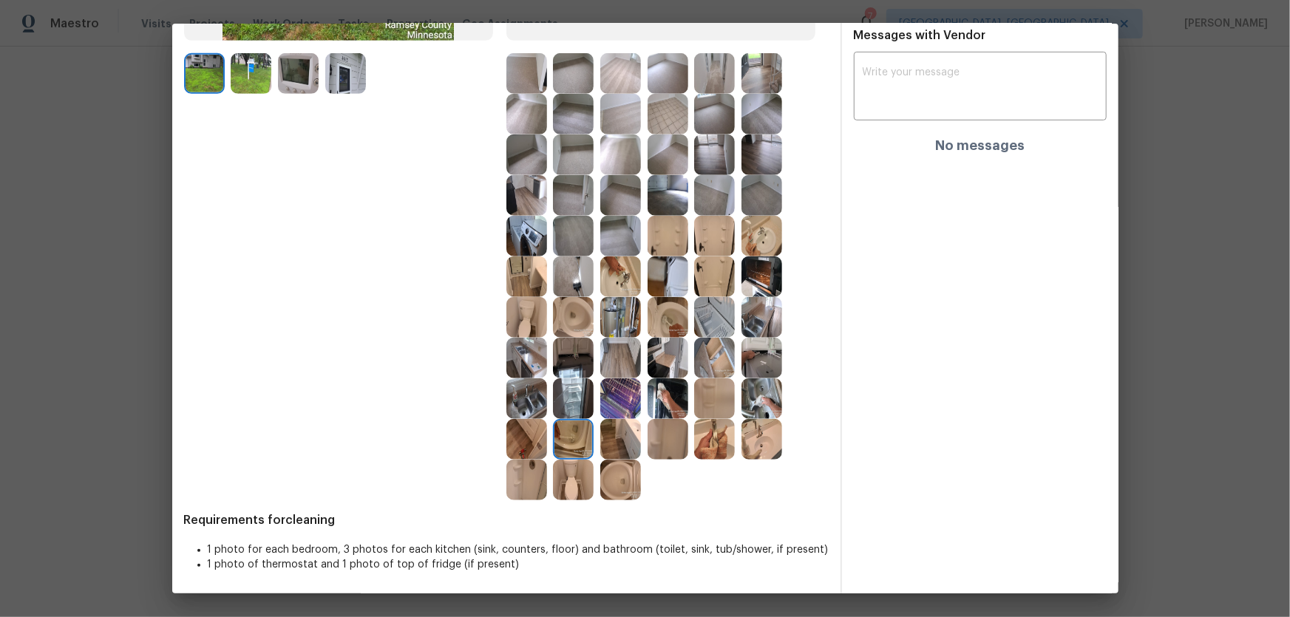
click at [531, 405] on img at bounding box center [526, 398] width 41 height 41
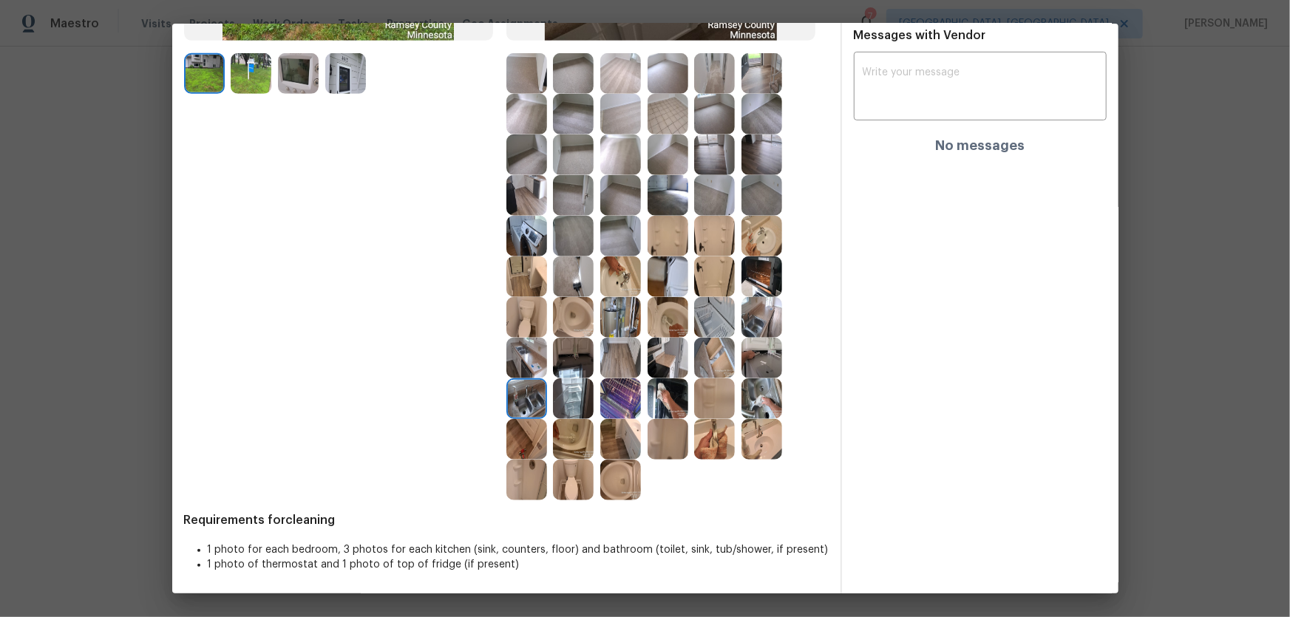
click at [580, 361] on img at bounding box center [573, 358] width 41 height 41
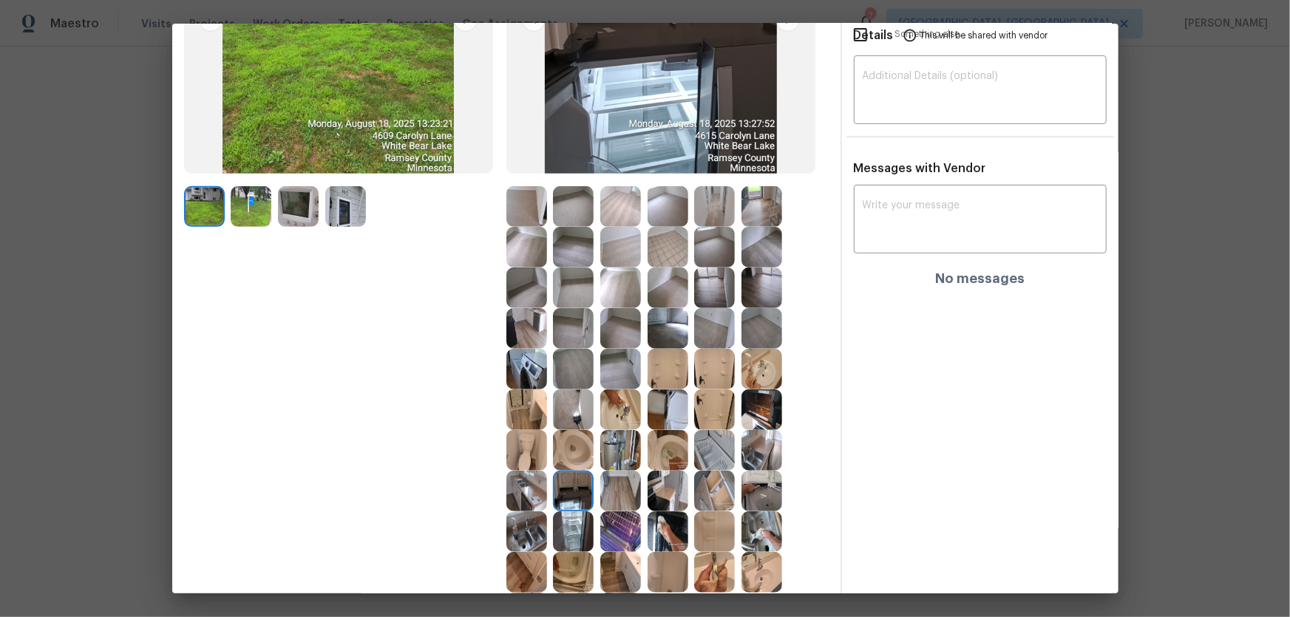
scroll to position [246, 0]
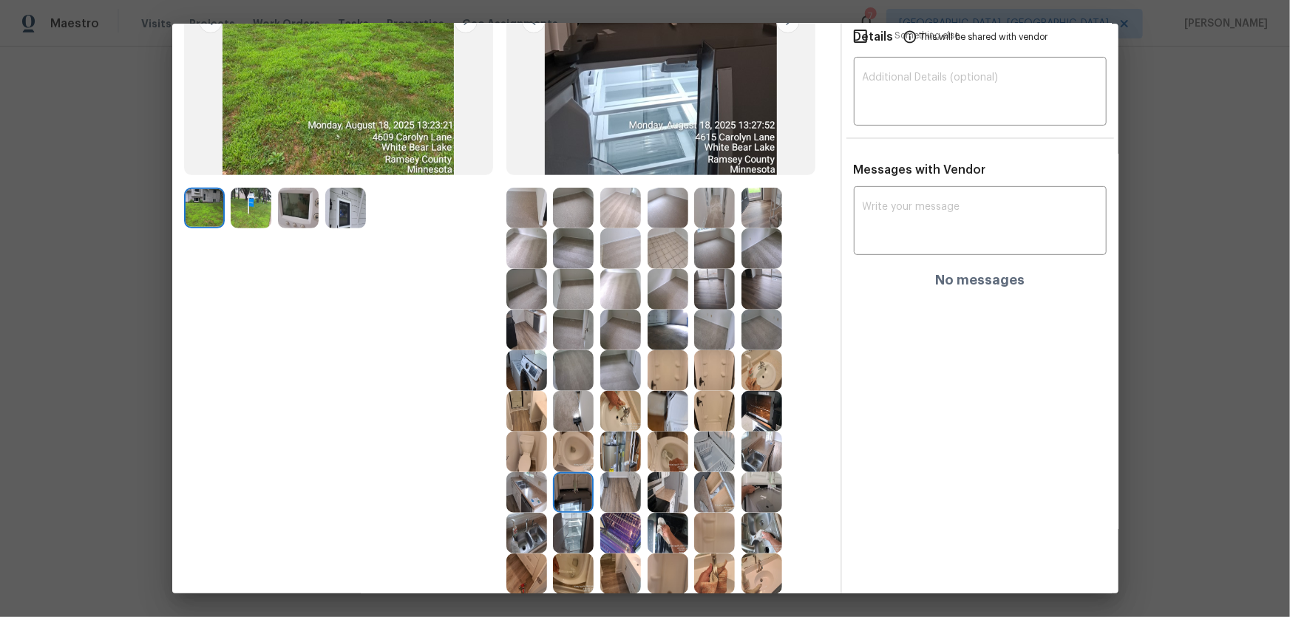
click at [626, 332] on img at bounding box center [620, 330] width 41 height 41
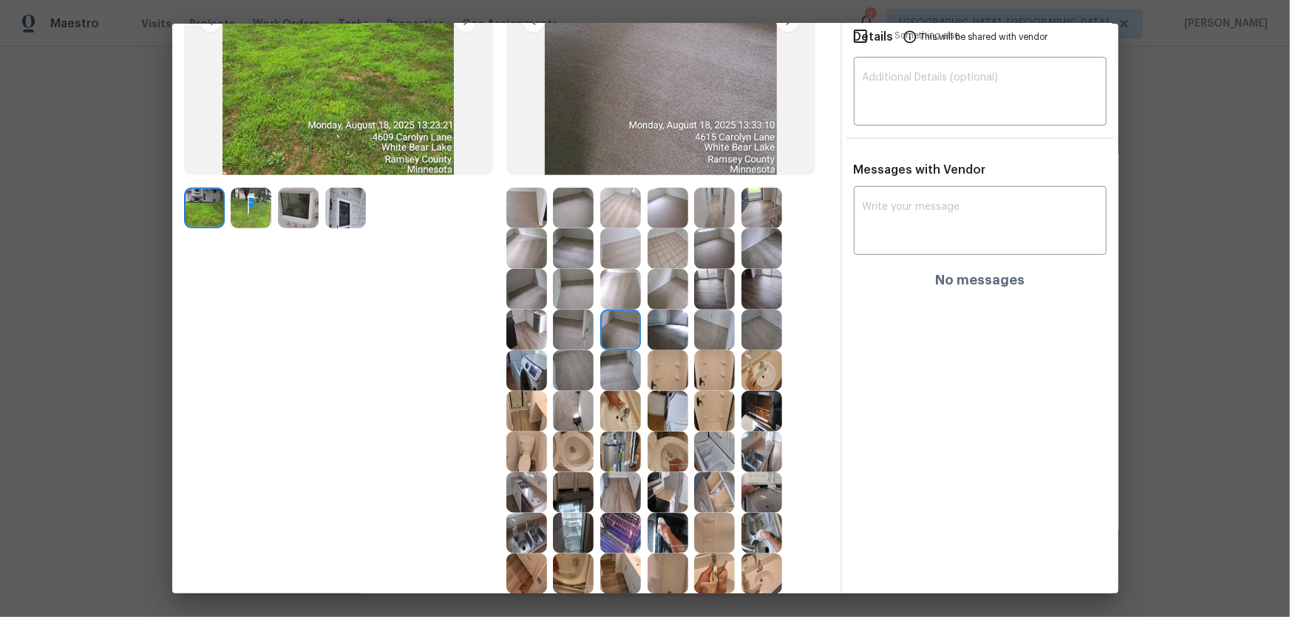
click at [579, 329] on img at bounding box center [573, 330] width 41 height 41
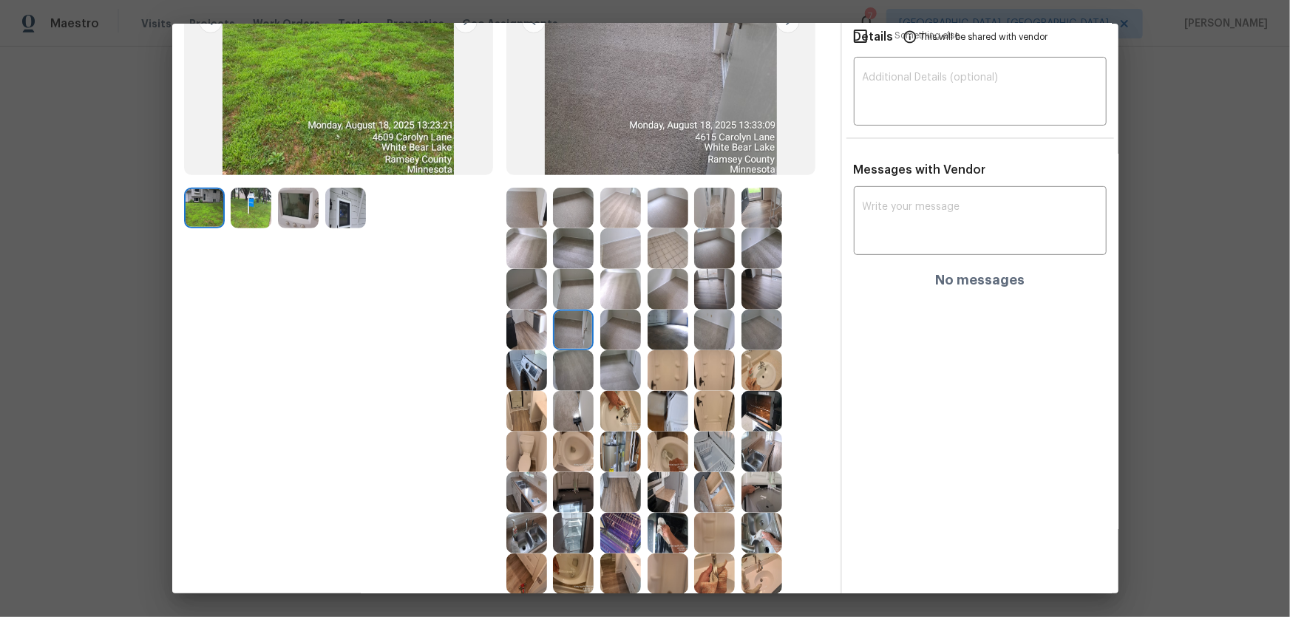
click at [579, 358] on img at bounding box center [573, 370] width 41 height 41
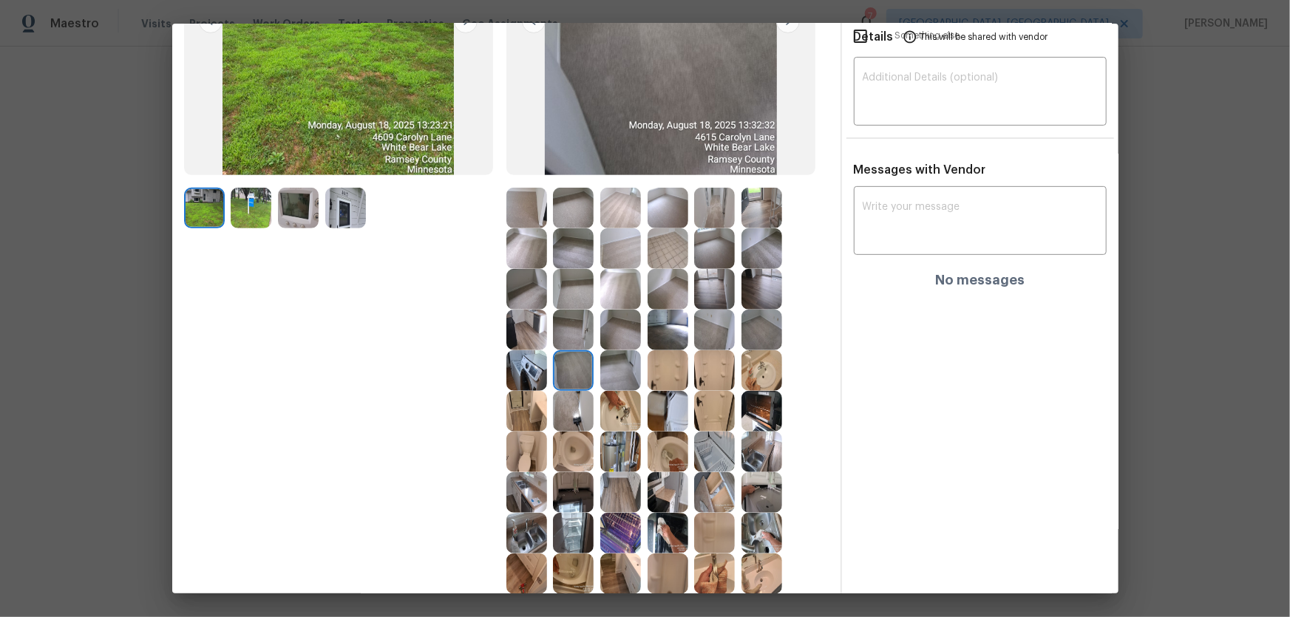
click at [602, 369] on img at bounding box center [620, 370] width 41 height 41
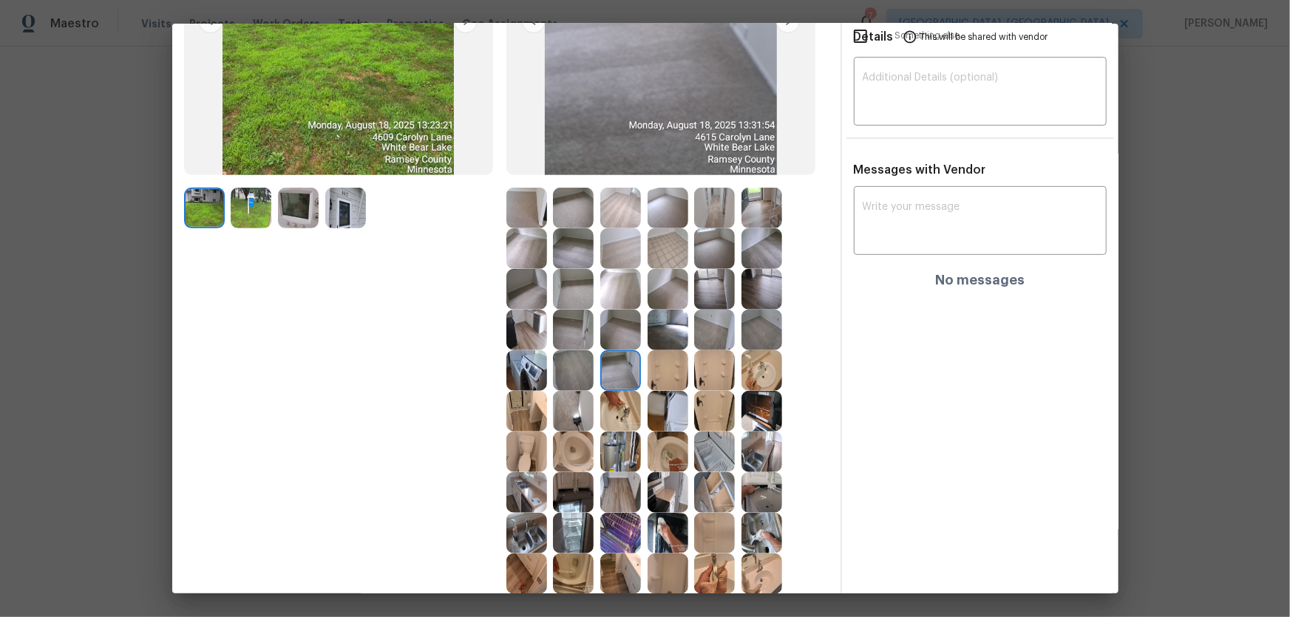
click at [629, 276] on img at bounding box center [620, 289] width 41 height 41
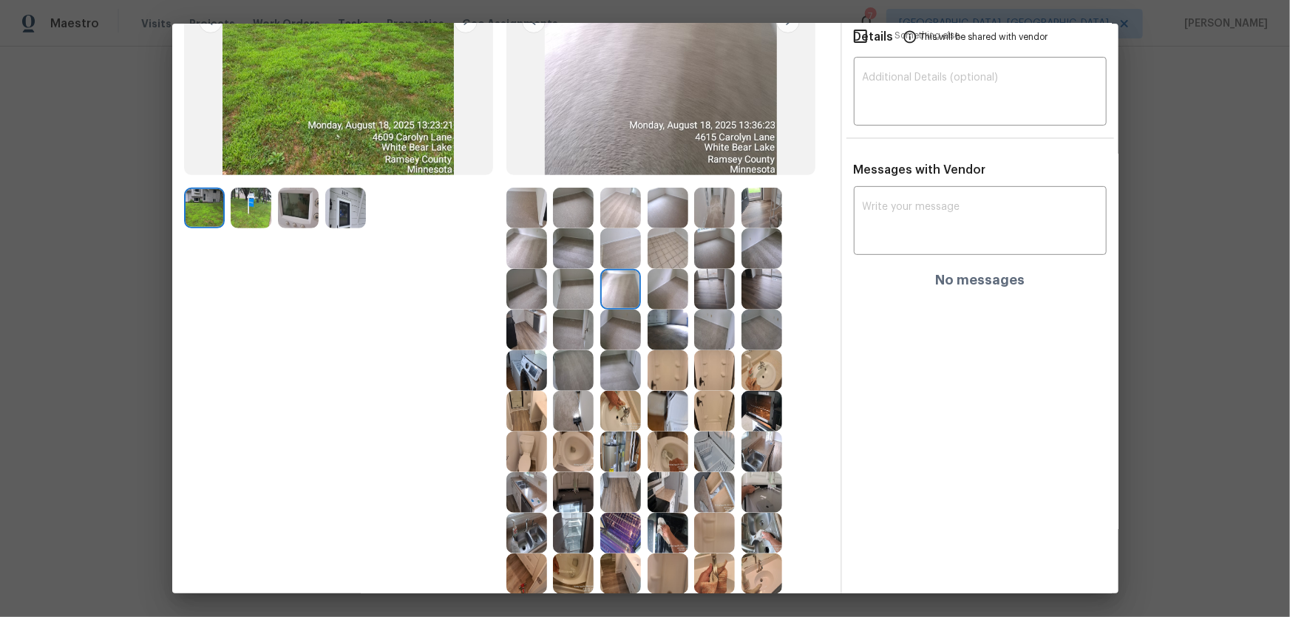
click at [619, 242] on img at bounding box center [620, 248] width 41 height 41
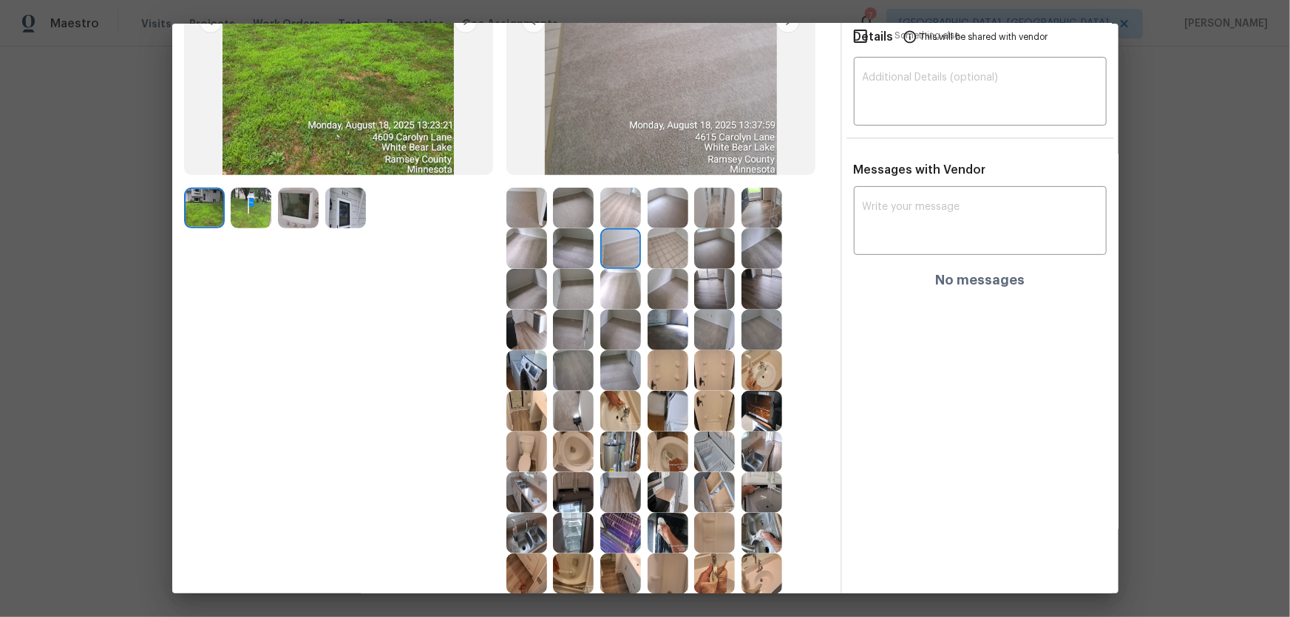
click at [559, 249] on img at bounding box center [573, 248] width 41 height 41
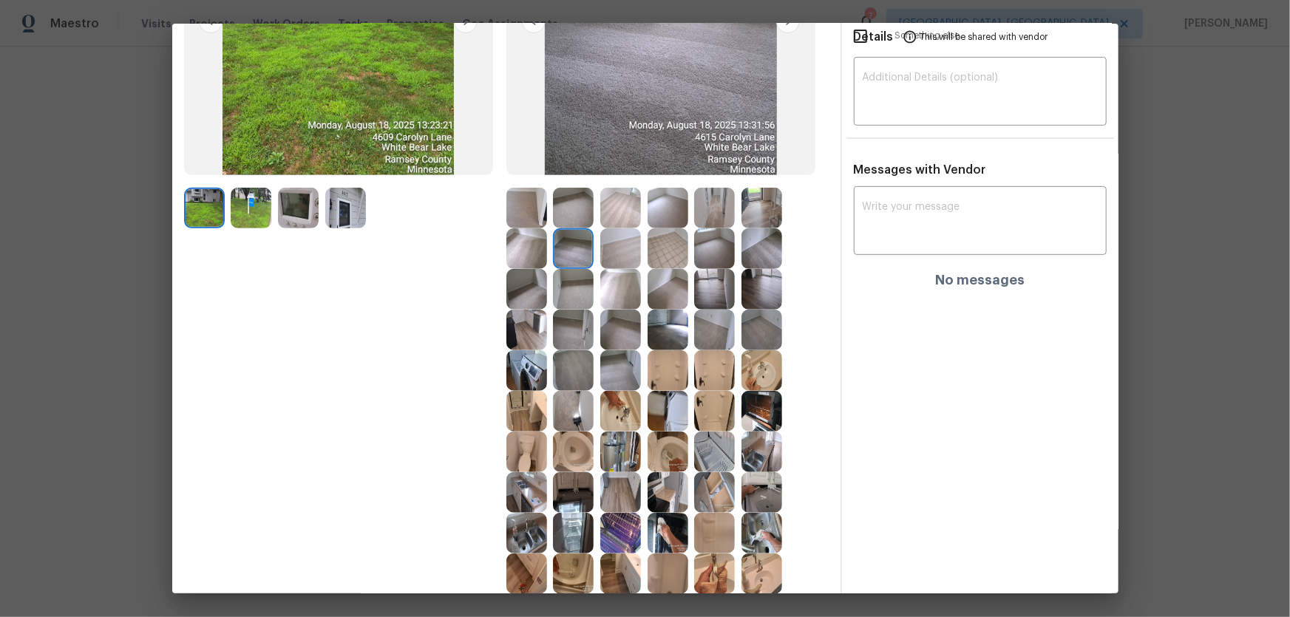
click at [559, 299] on img at bounding box center [573, 289] width 41 height 41
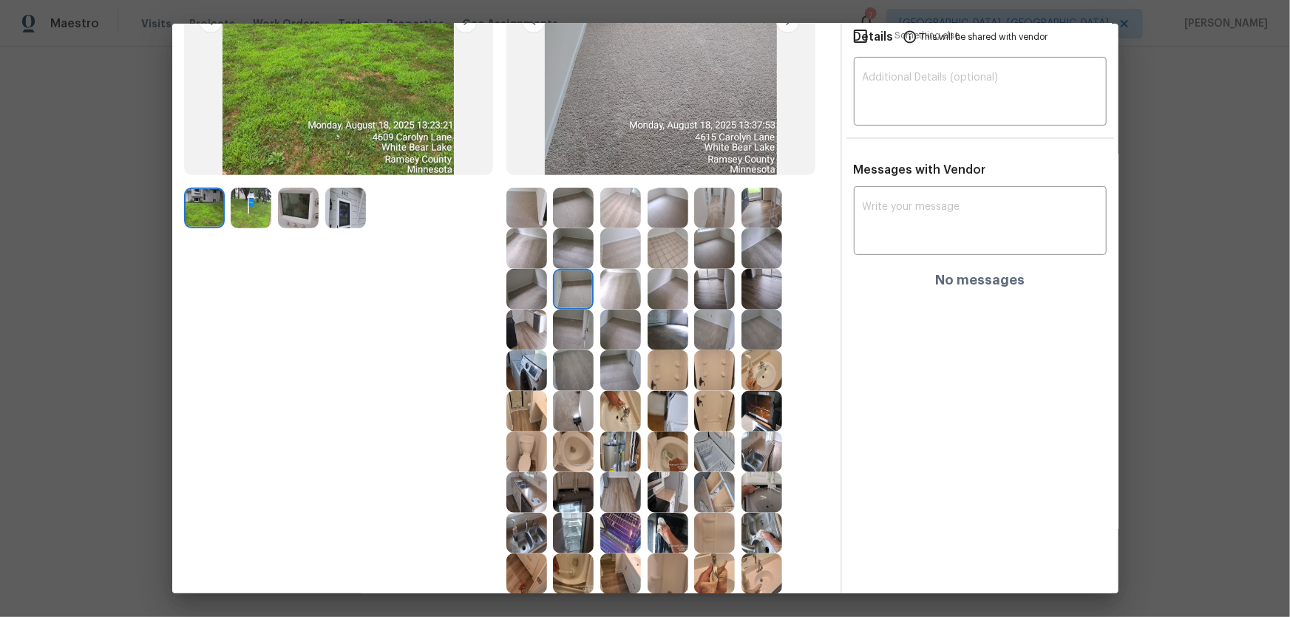
click at [532, 254] on img at bounding box center [526, 248] width 41 height 41
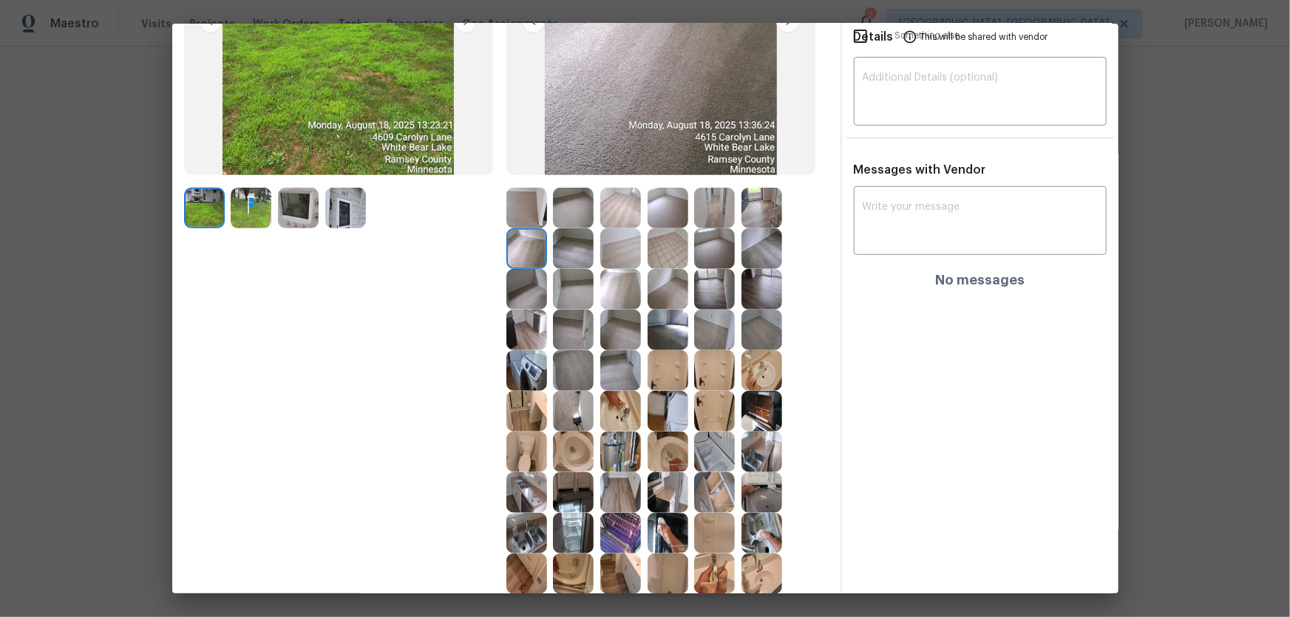
click at [523, 290] on img at bounding box center [526, 289] width 41 height 41
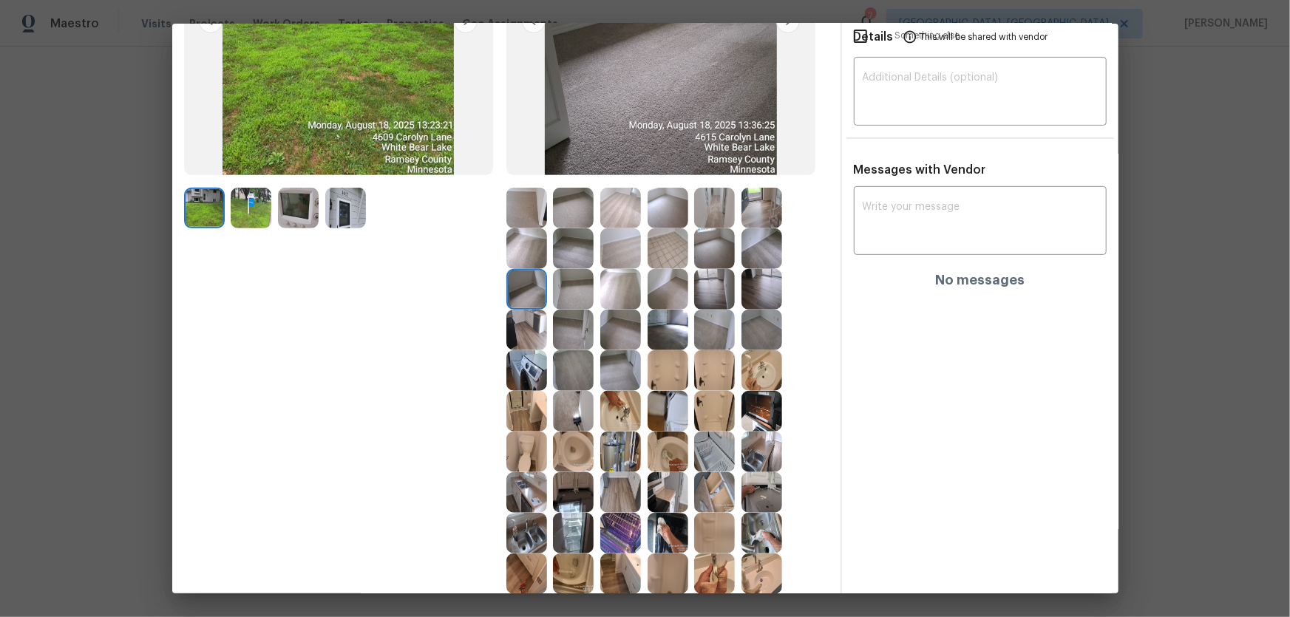
click at [296, 221] on img at bounding box center [298, 208] width 41 height 41
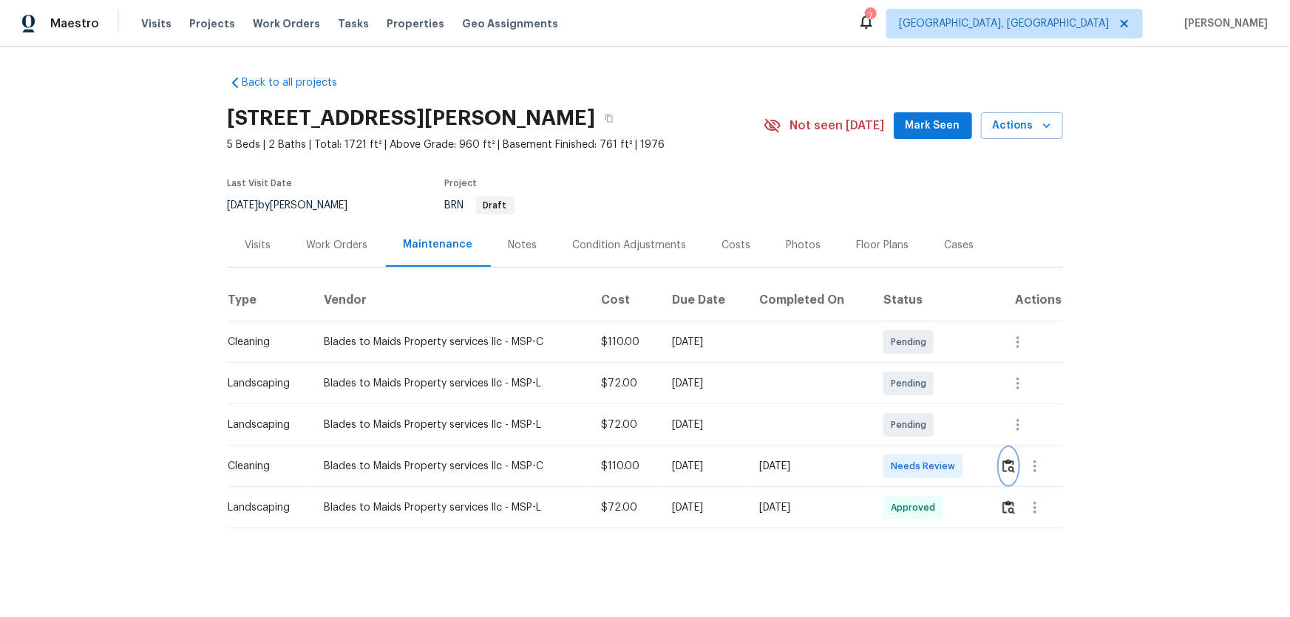
scroll to position [10, 0]
click at [917, 407] on img "button" at bounding box center [1008, 466] width 13 height 14
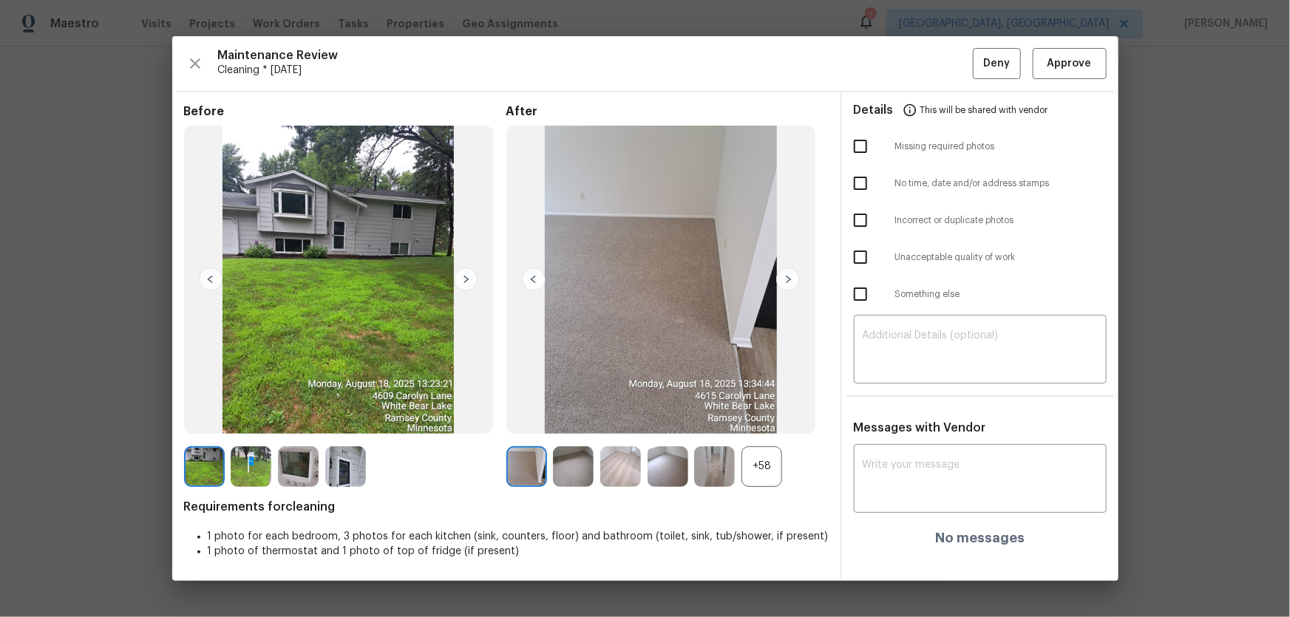
click at [763, 407] on div "+58" at bounding box center [761, 466] width 41 height 41
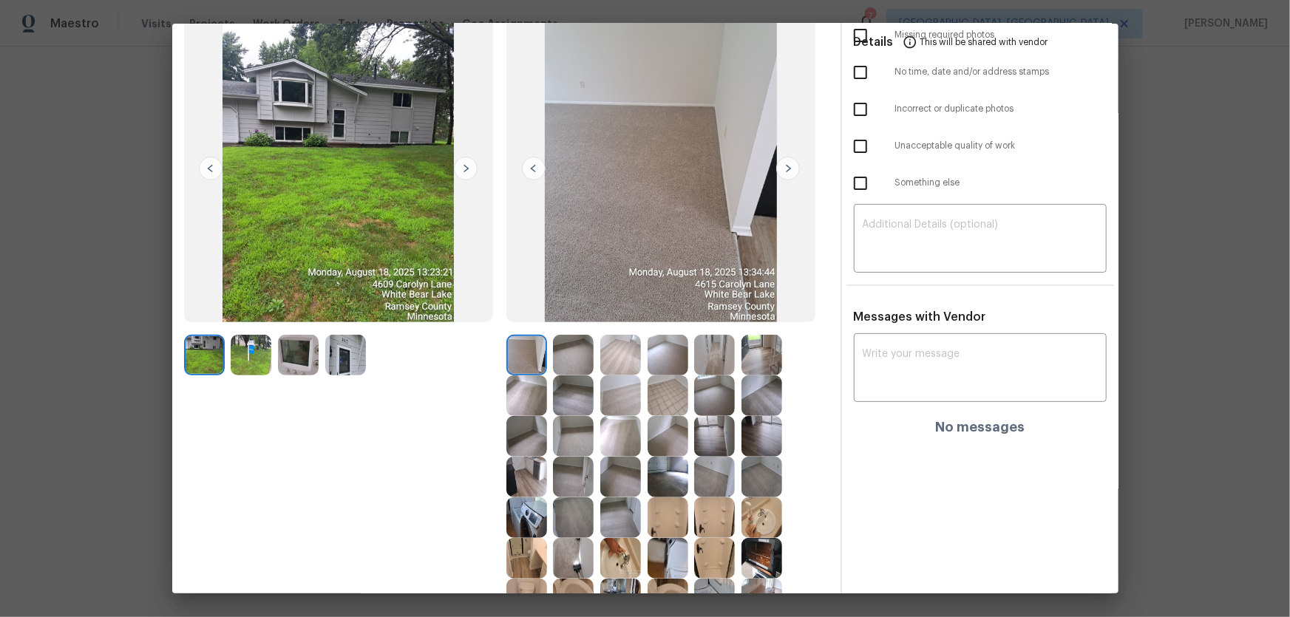
scroll to position [268, 0]
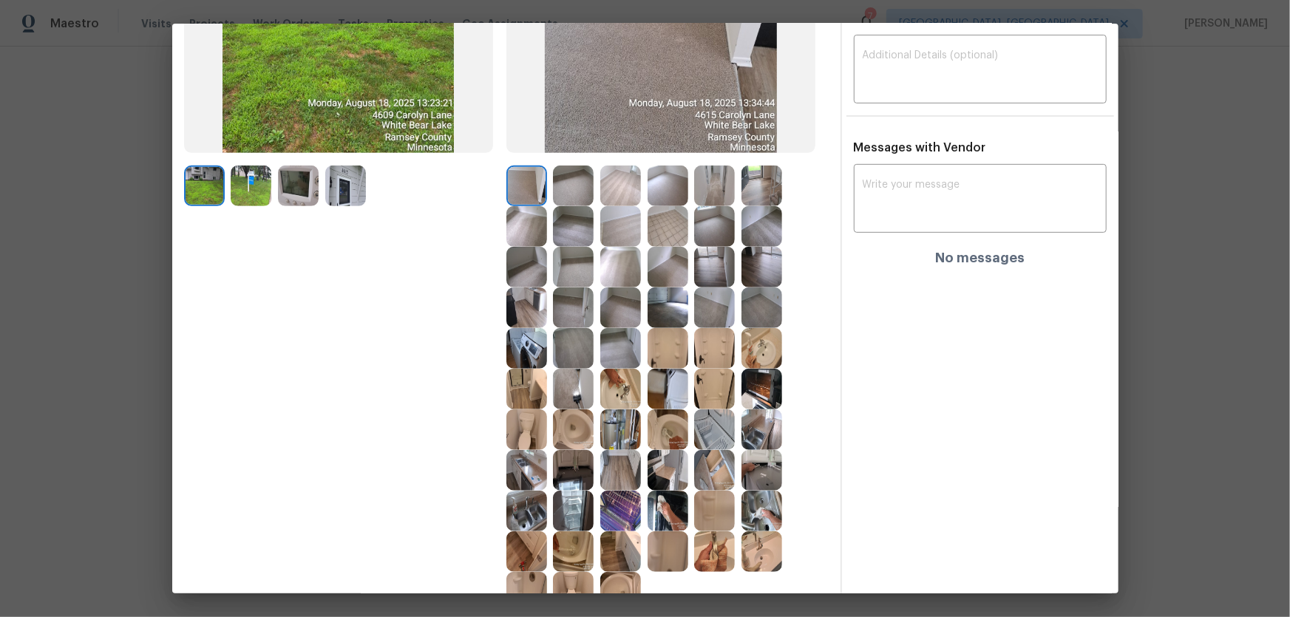
click at [334, 192] on img at bounding box center [345, 186] width 41 height 41
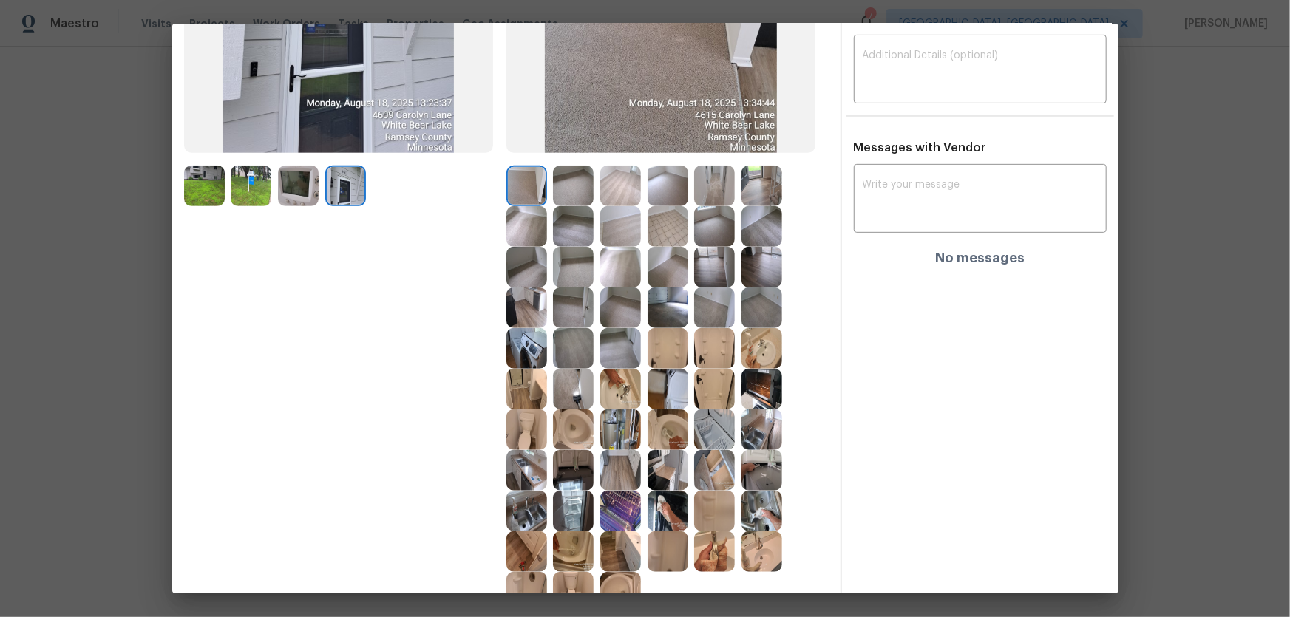
click at [304, 188] on img at bounding box center [298, 186] width 41 height 41
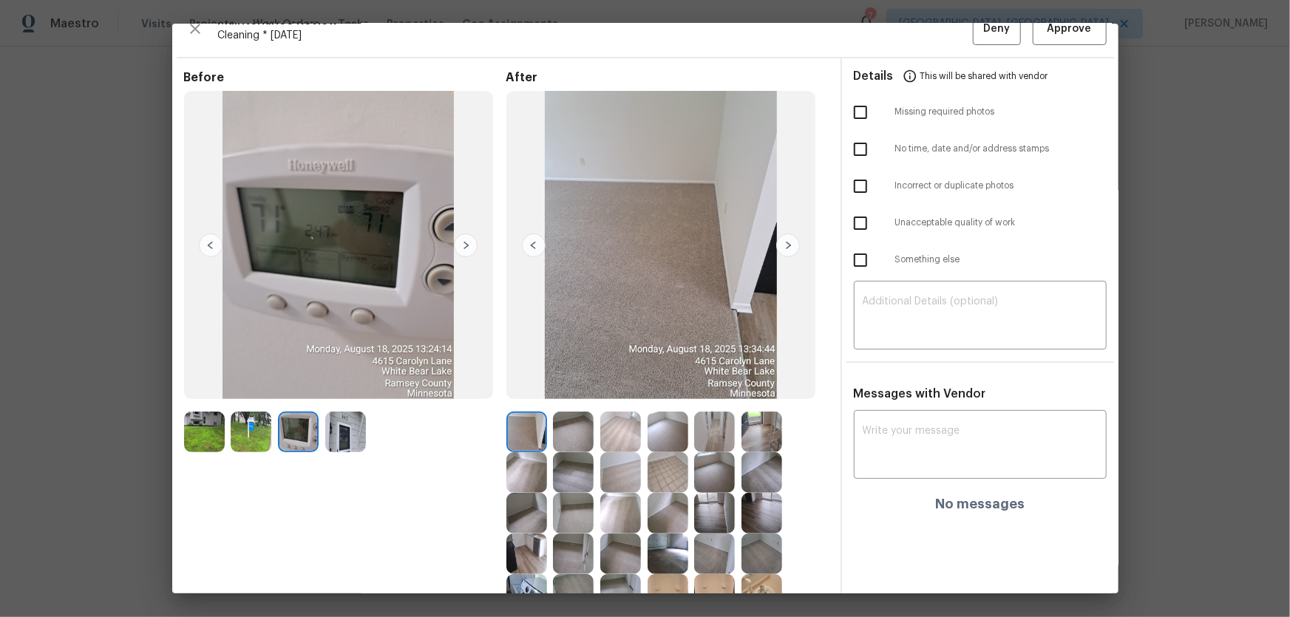
scroll to position [0, 0]
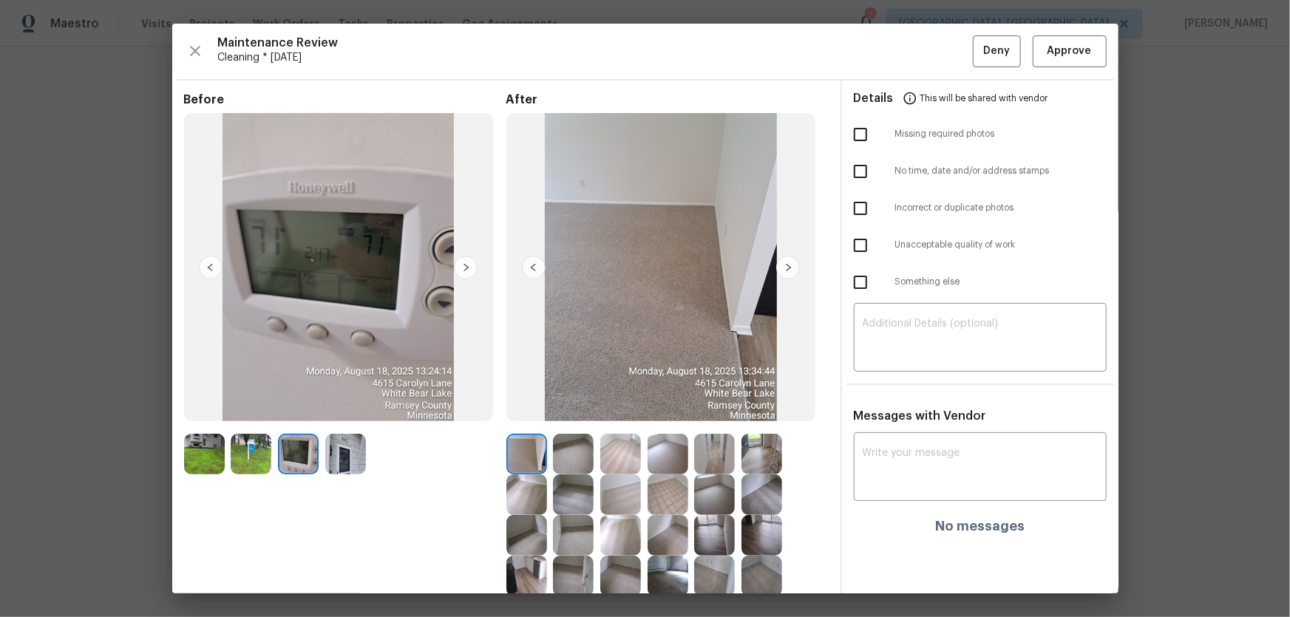
click at [553, 407] on img at bounding box center [573, 454] width 41 height 41
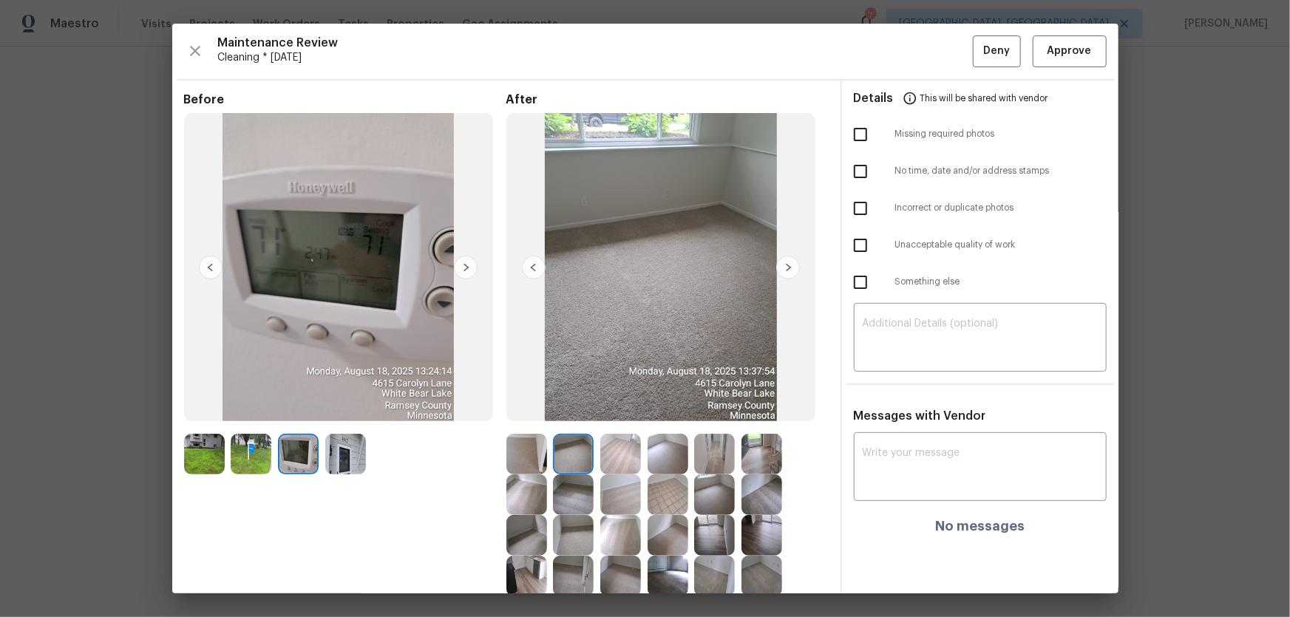
scroll to position [201, 0]
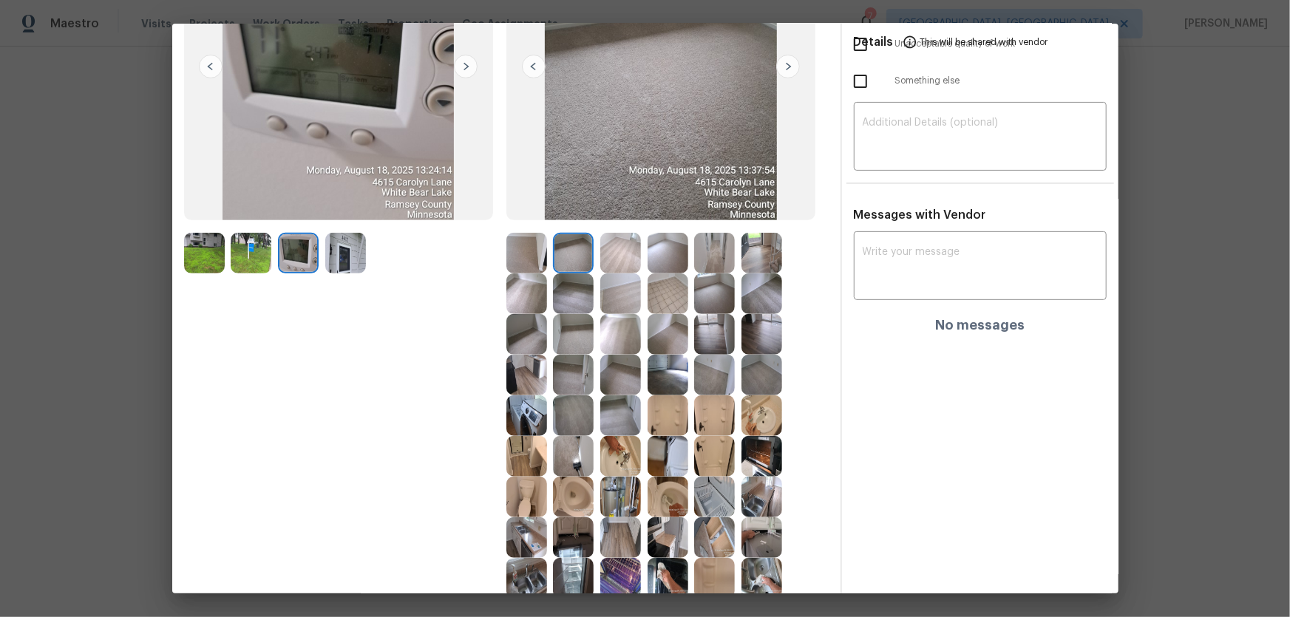
click at [623, 358] on img at bounding box center [620, 375] width 41 height 41
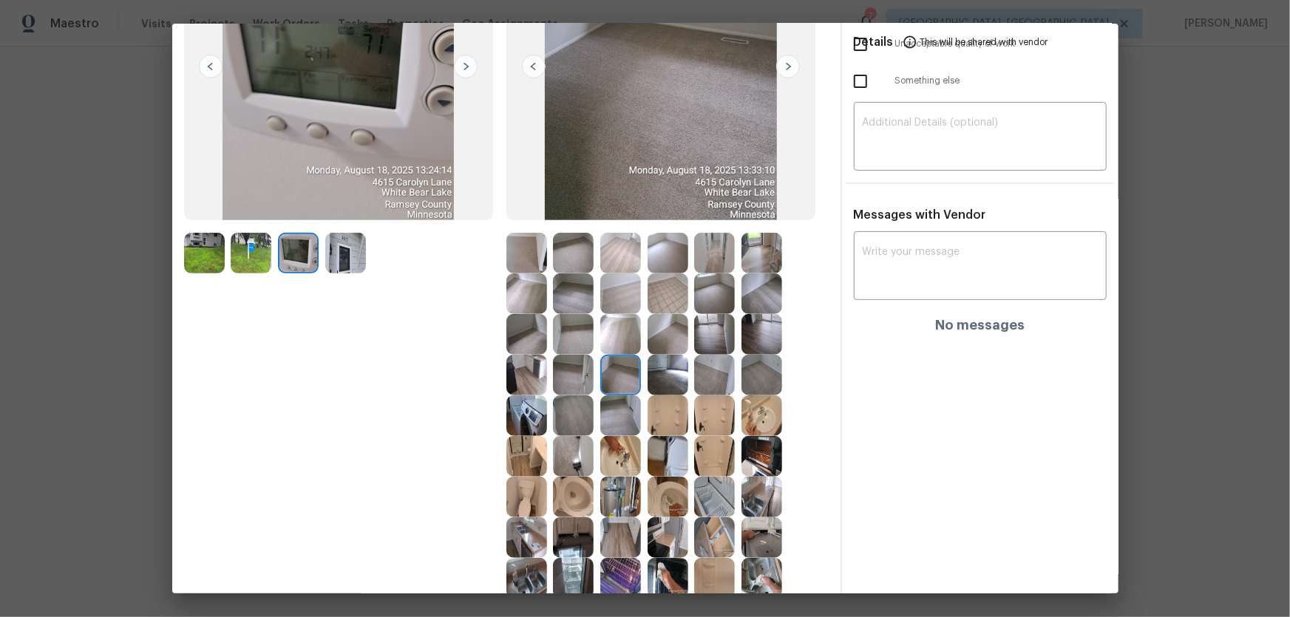
click at [615, 335] on img at bounding box center [620, 334] width 41 height 41
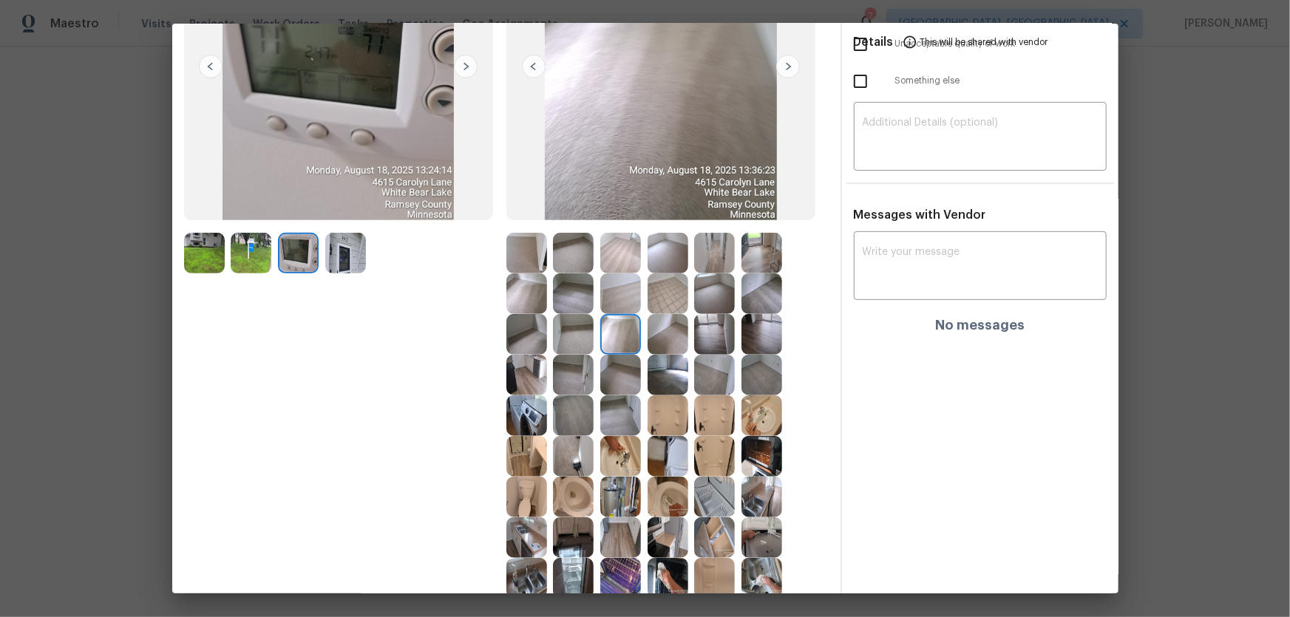
click at [660, 342] on img at bounding box center [667, 334] width 41 height 41
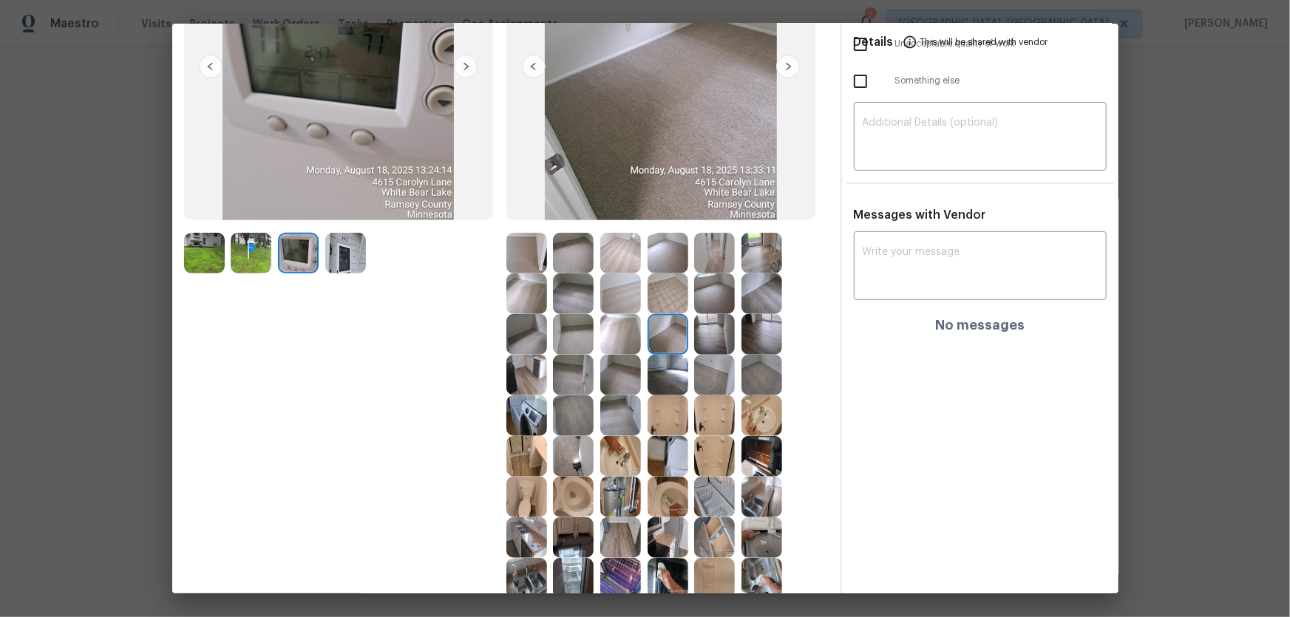
click at [665, 373] on img at bounding box center [667, 375] width 41 height 41
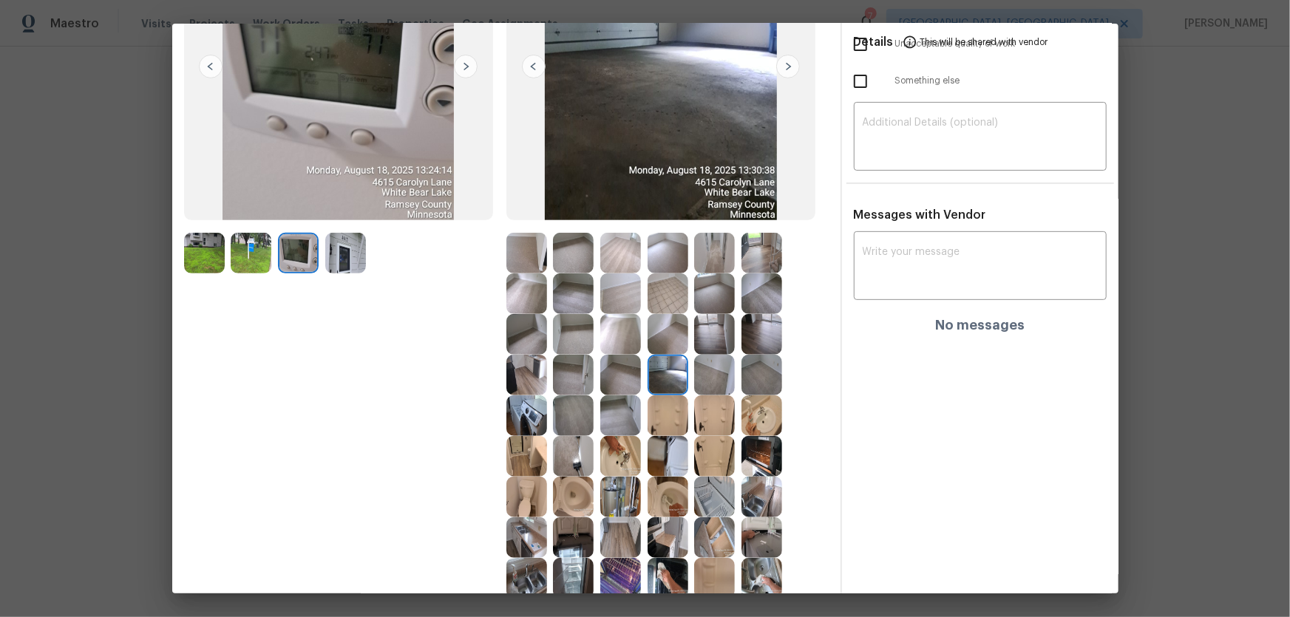
click at [696, 375] on img at bounding box center [714, 375] width 41 height 41
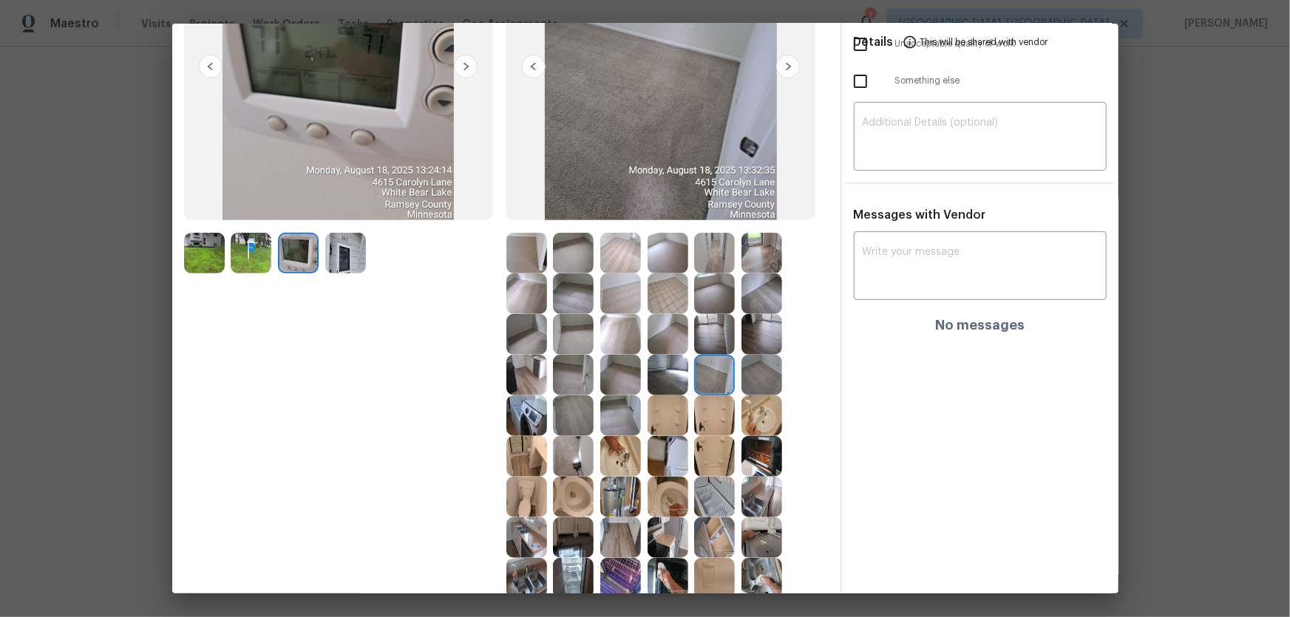
click at [650, 407] on img at bounding box center [667, 497] width 41 height 41
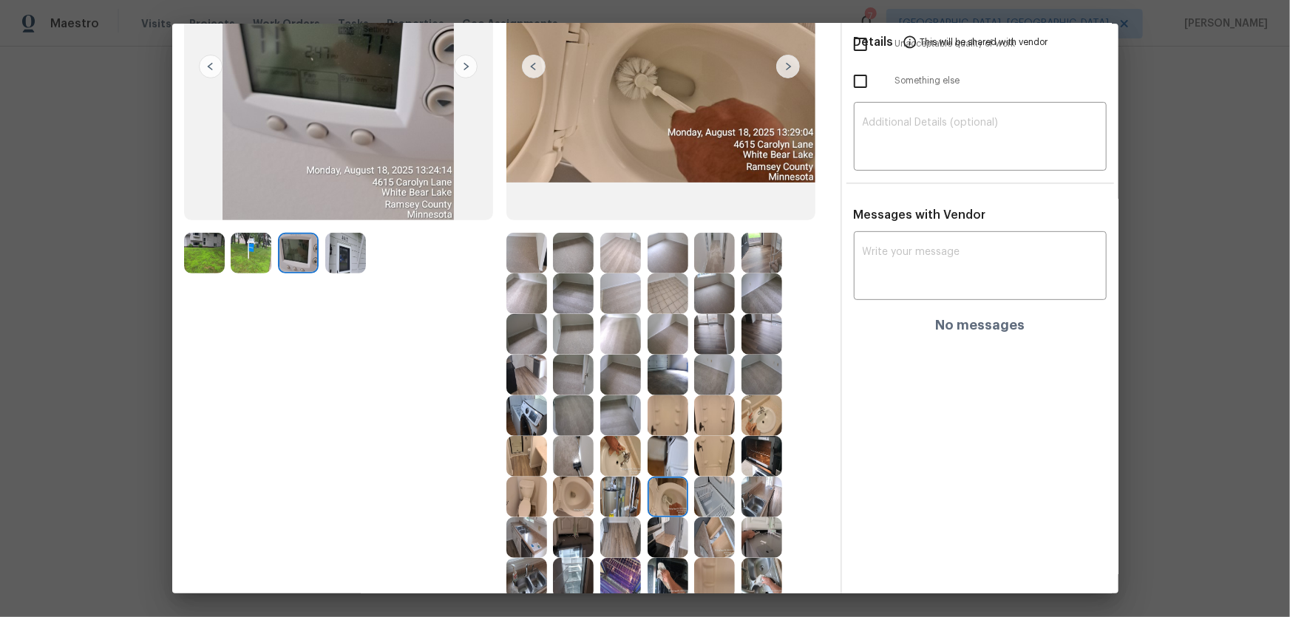
click at [655, 407] on img at bounding box center [667, 456] width 41 height 41
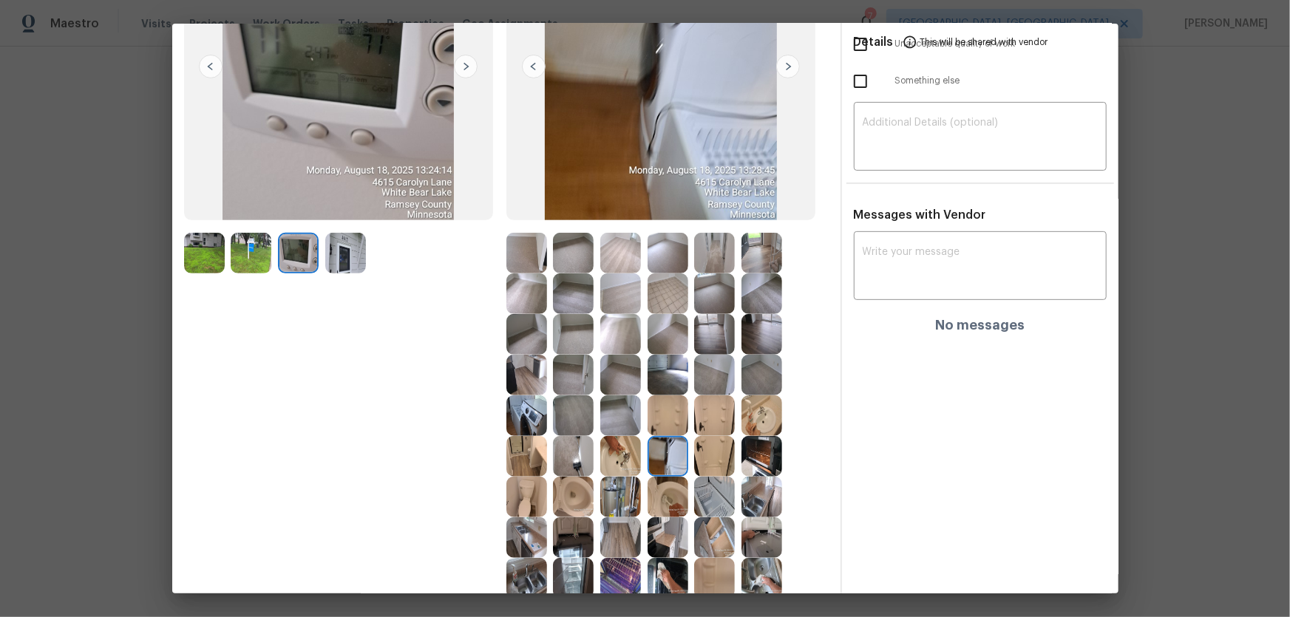
click at [623, 407] on img at bounding box center [620, 456] width 41 height 41
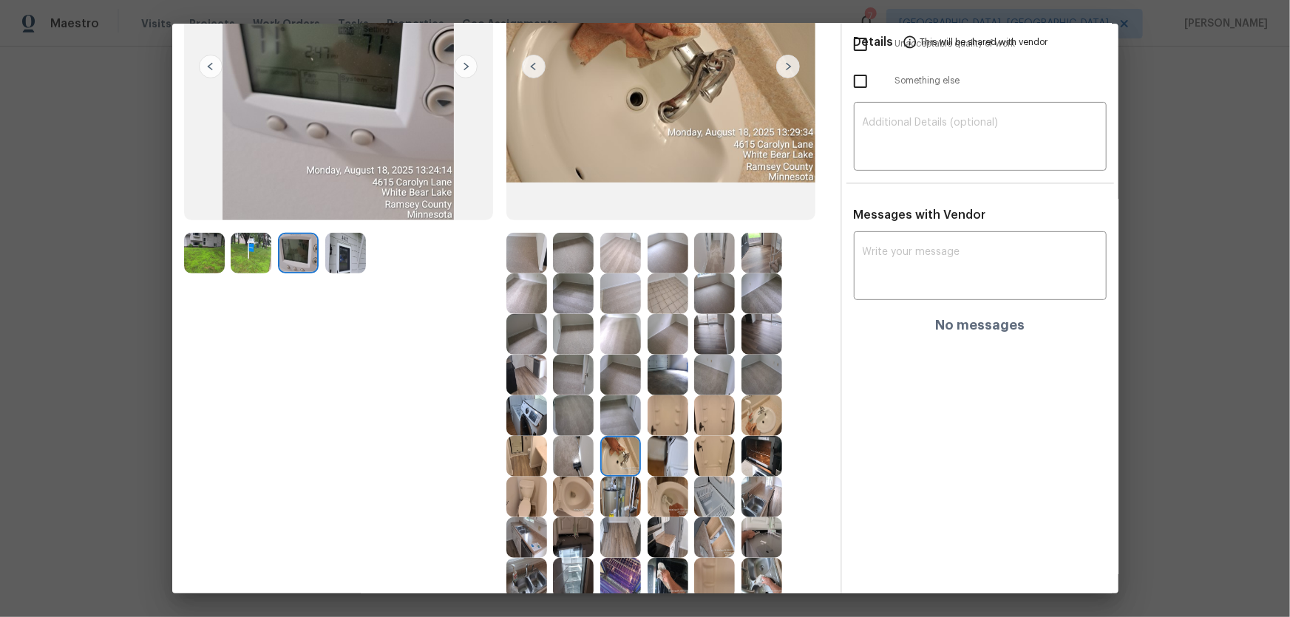
click at [621, 407] on img at bounding box center [620, 497] width 41 height 41
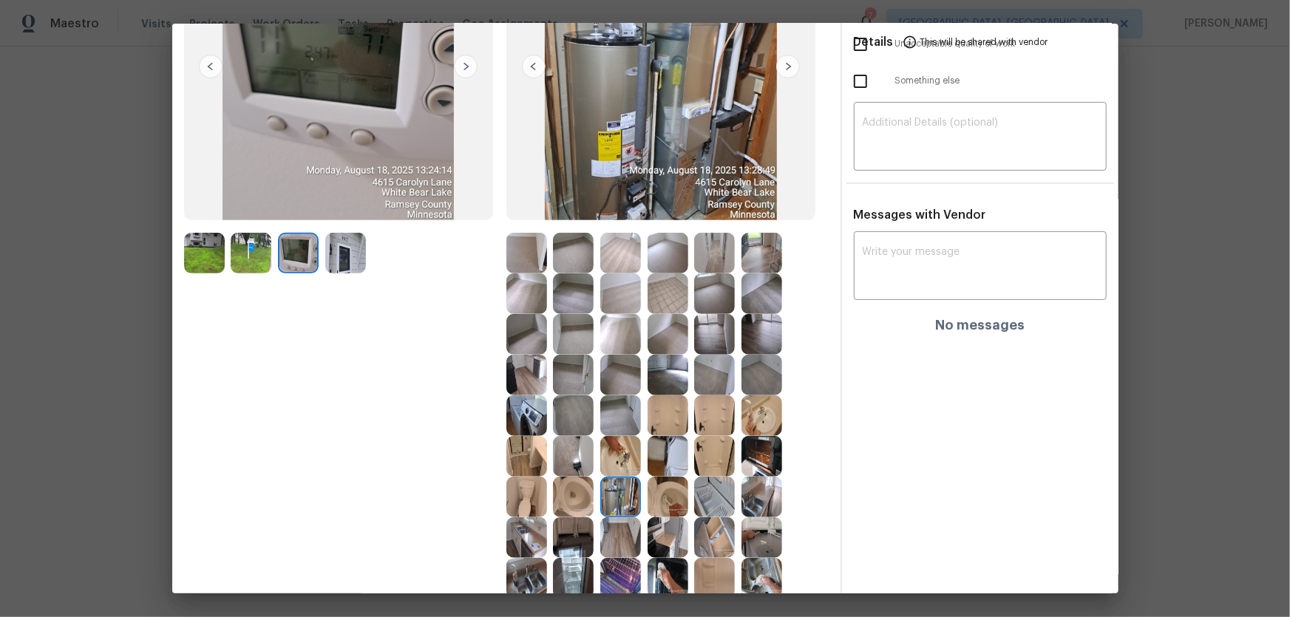
click at [572, 407] on img at bounding box center [573, 497] width 41 height 41
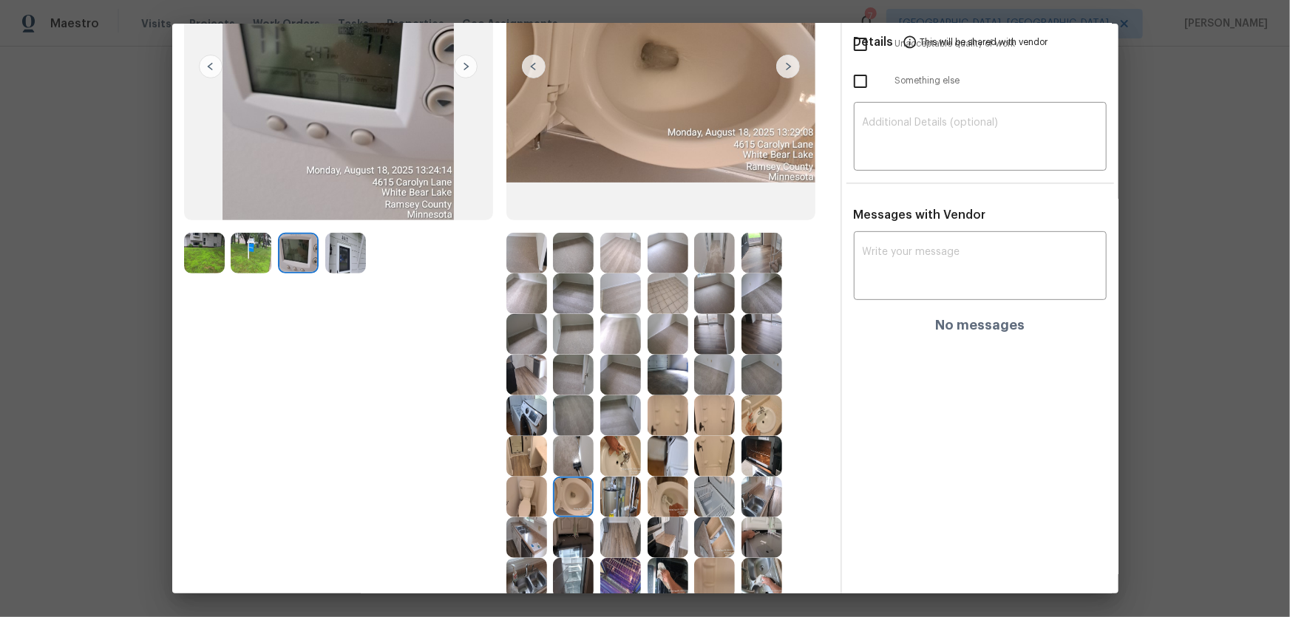
click at [572, 407] on img at bounding box center [573, 537] width 41 height 41
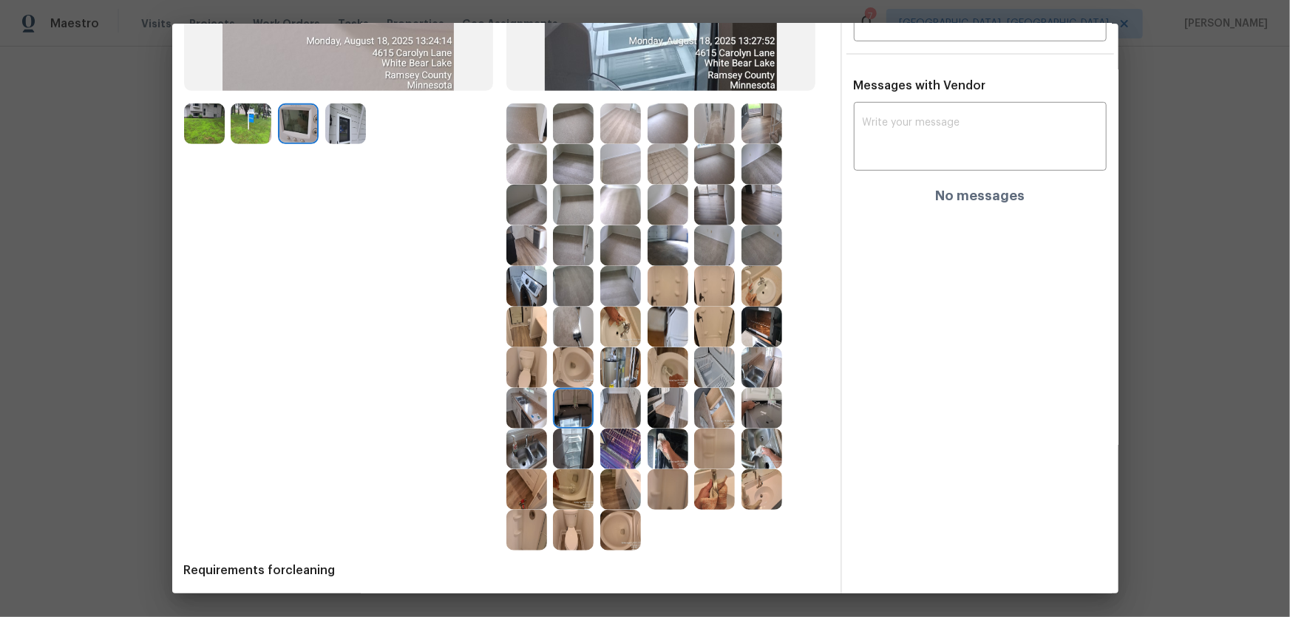
scroll to position [335, 0]
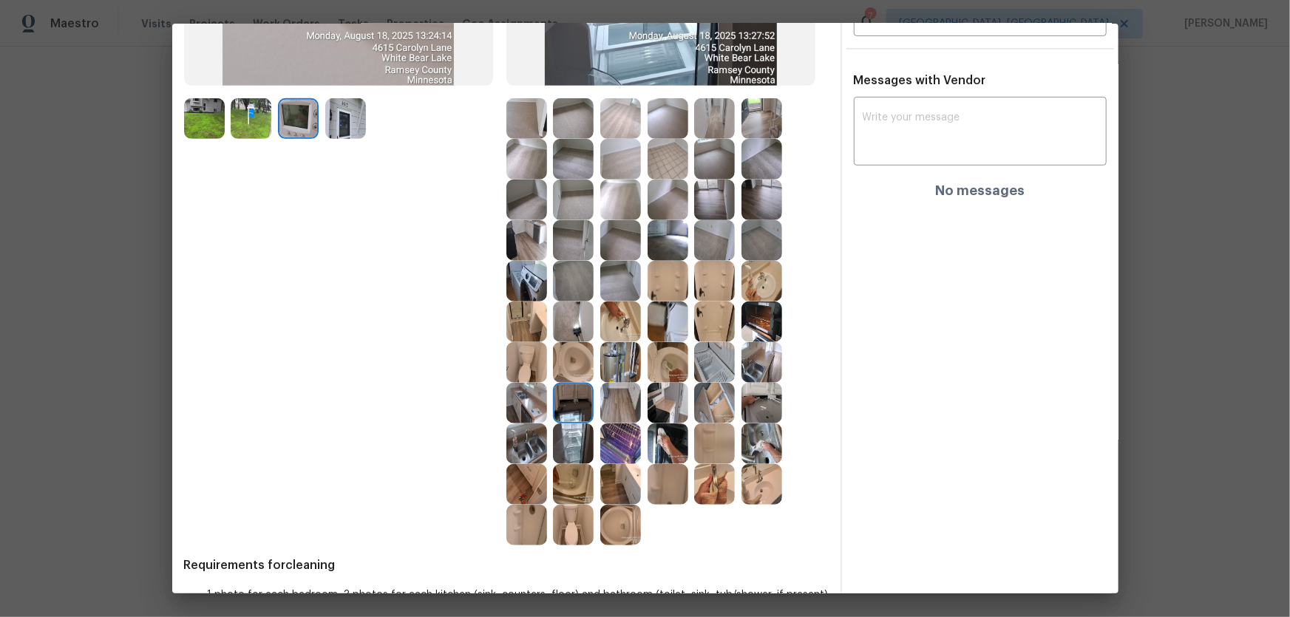
click at [576, 362] on img at bounding box center [573, 362] width 41 height 41
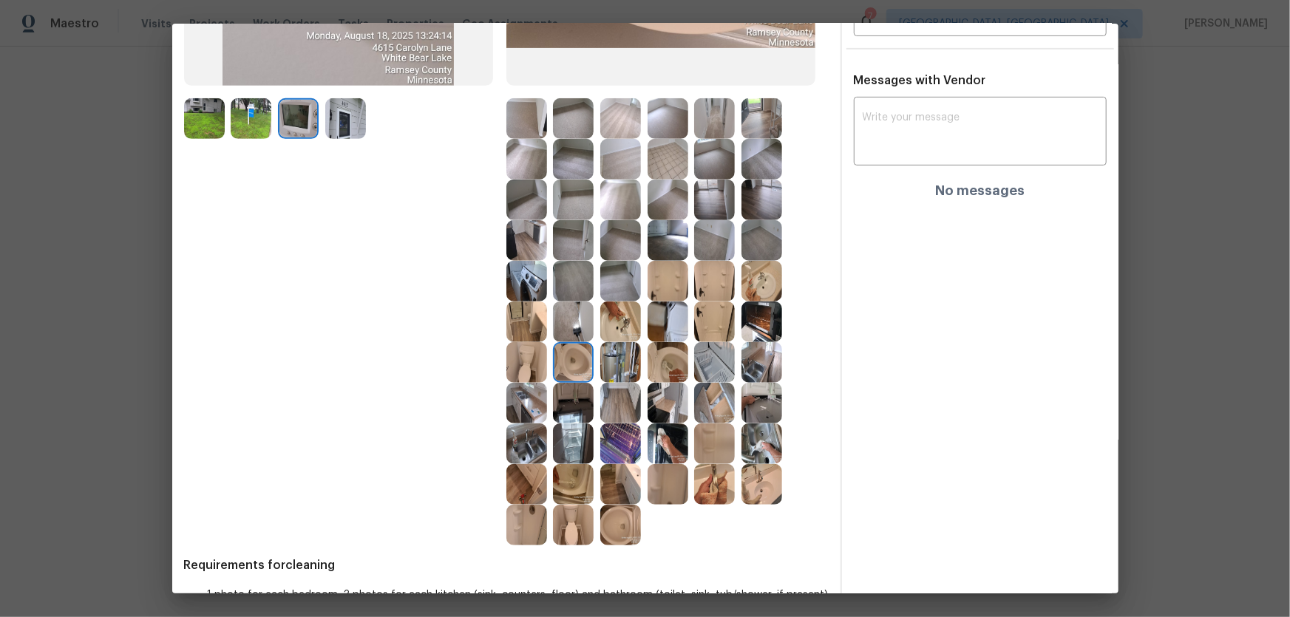
click at [698, 370] on img at bounding box center [714, 362] width 41 height 41
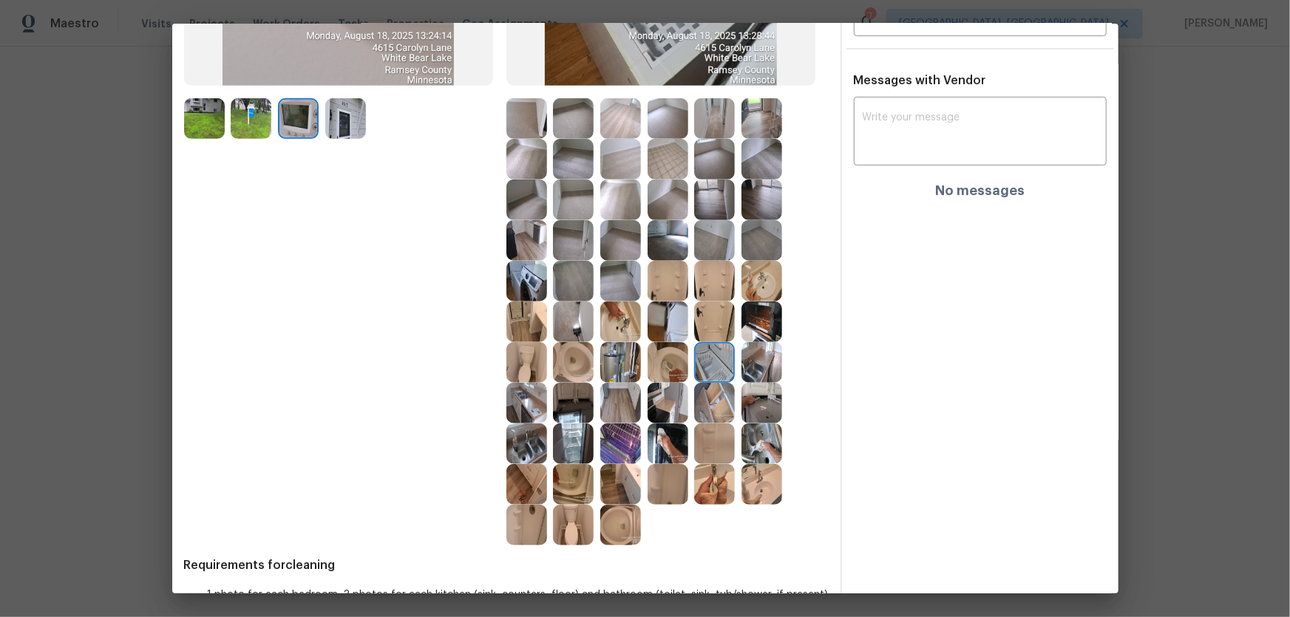
click at [619, 327] on img at bounding box center [620, 322] width 41 height 41
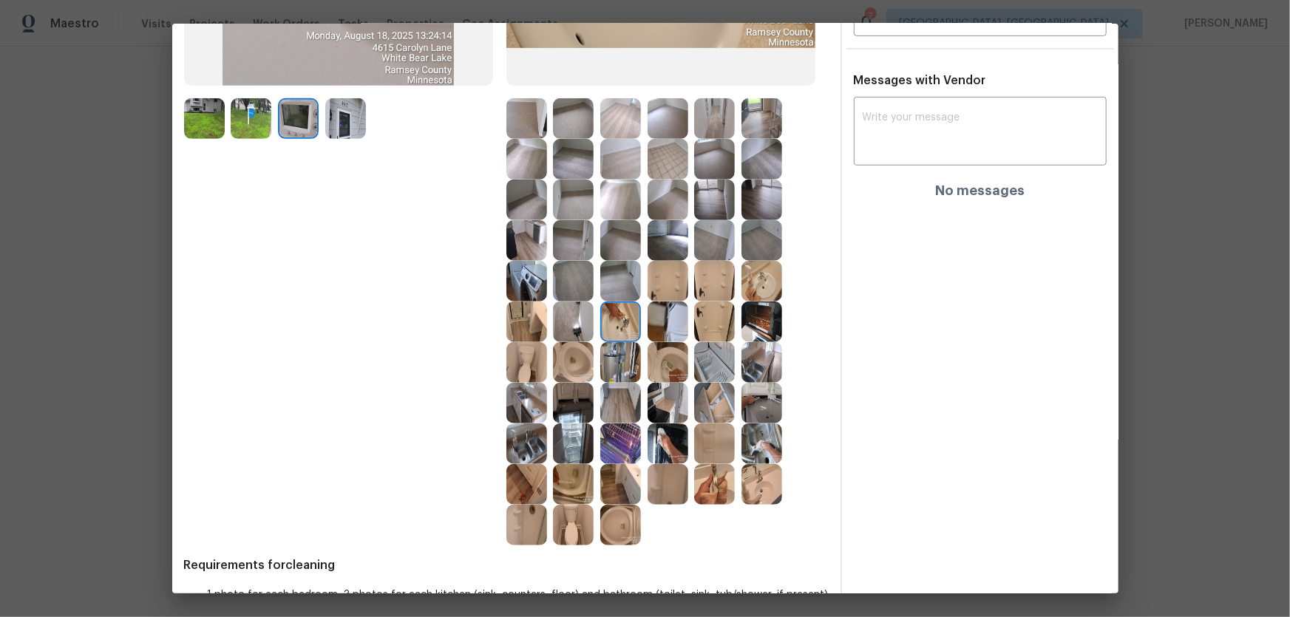
click at [754, 286] on img at bounding box center [761, 281] width 41 height 41
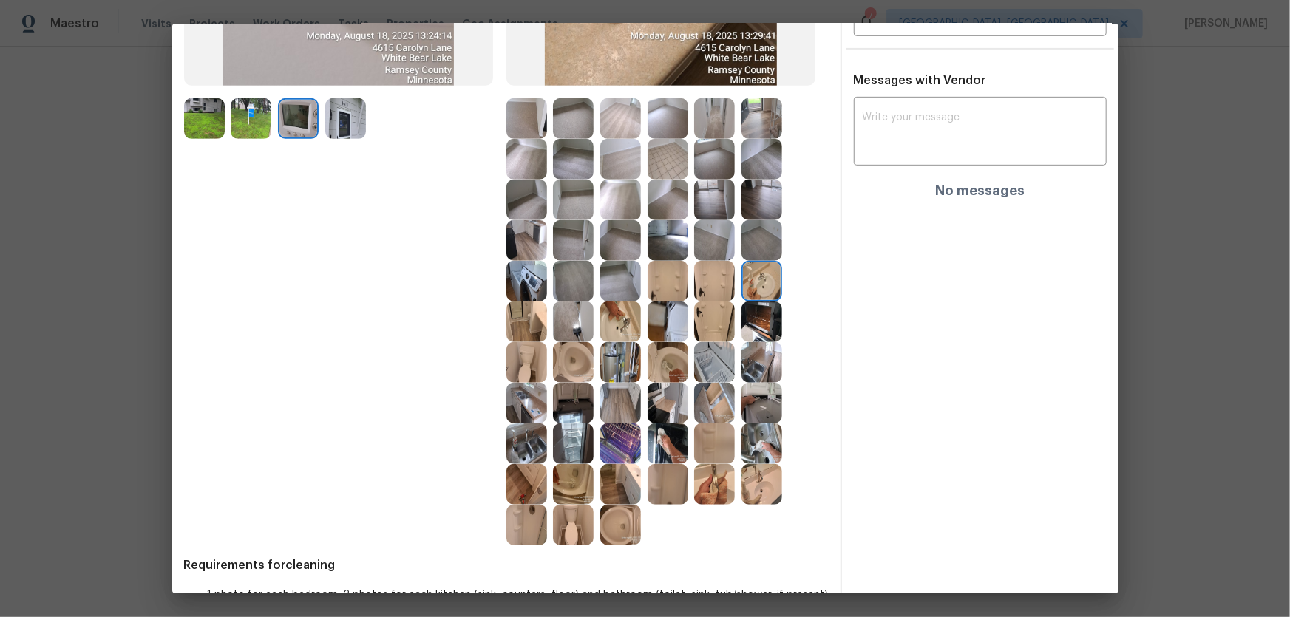
click at [718, 313] on img at bounding box center [714, 322] width 41 height 41
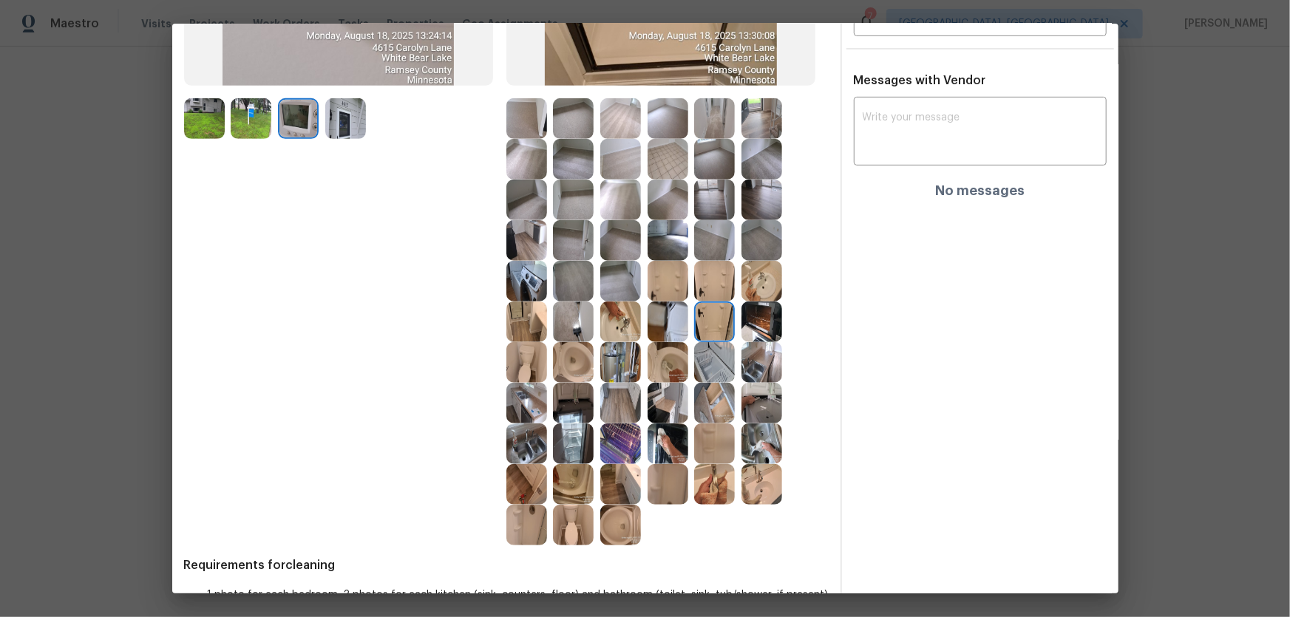
click at [709, 407] on img at bounding box center [714, 443] width 41 height 41
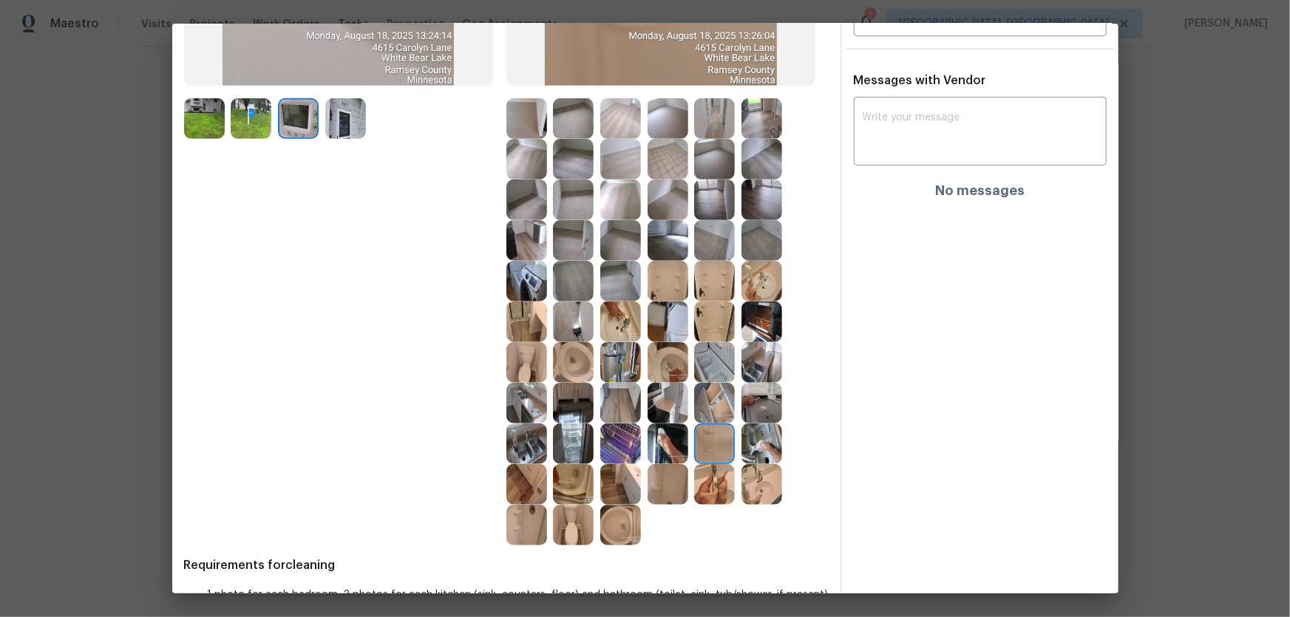
click at [746, 407] on img at bounding box center [761, 443] width 41 height 41
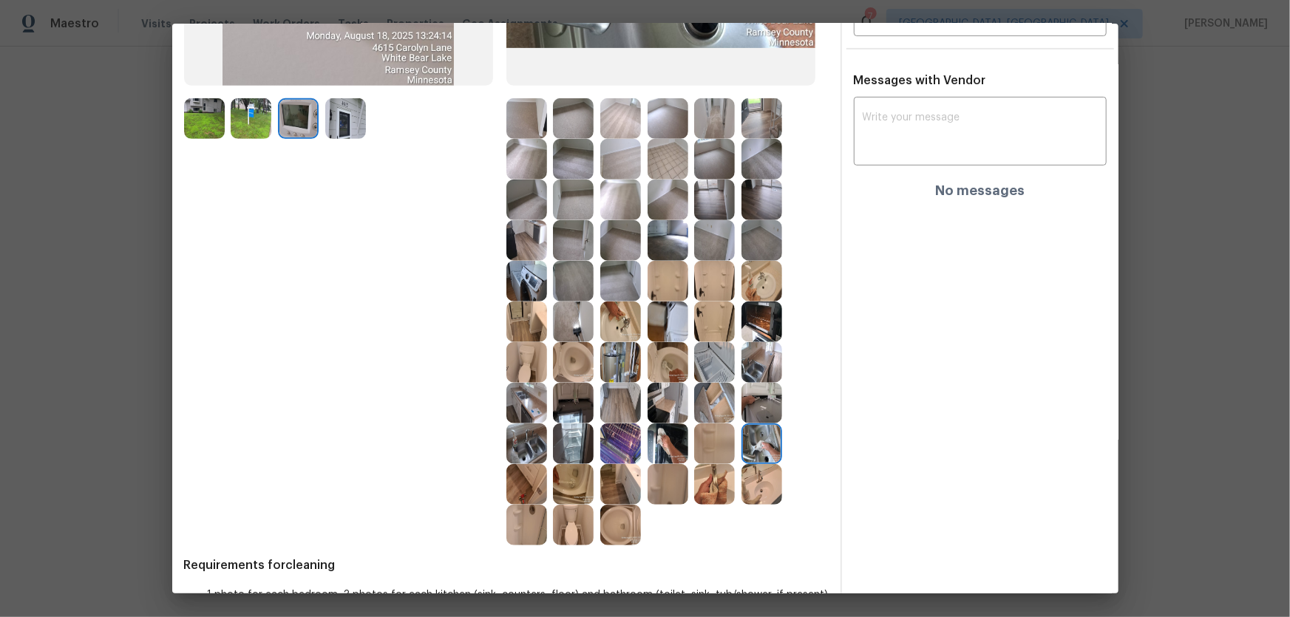
click at [746, 401] on img at bounding box center [761, 403] width 41 height 41
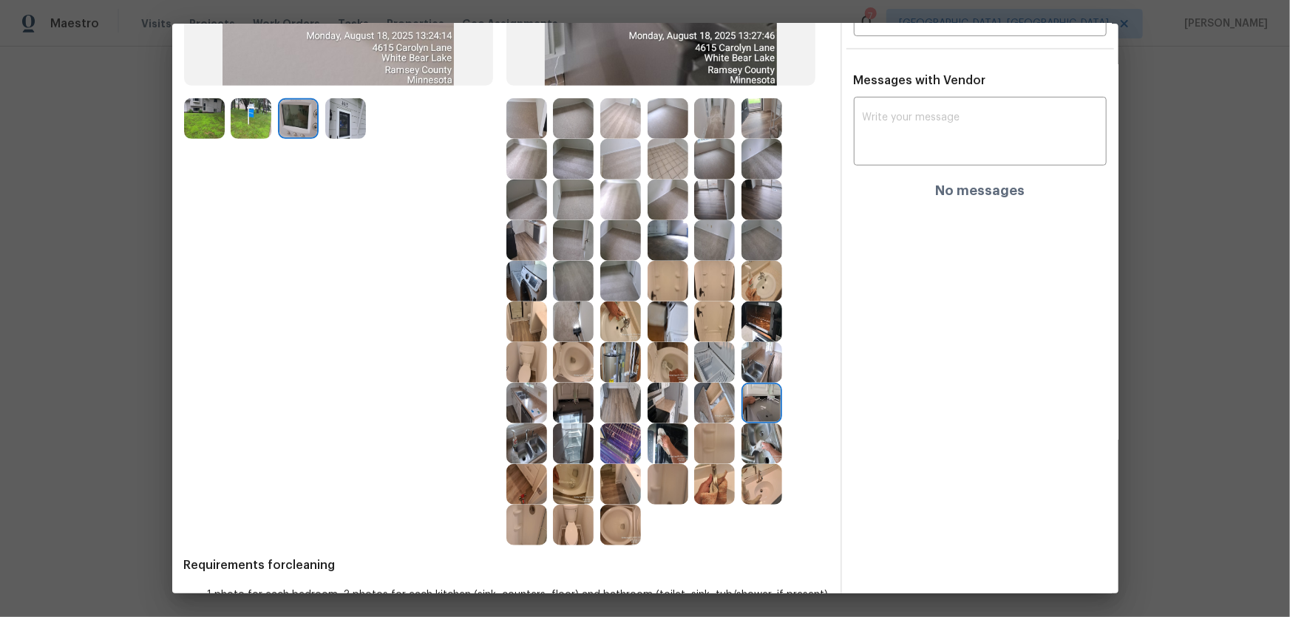
drag, startPoint x: 550, startPoint y: 440, endPoint x: 540, endPoint y: 441, distance: 9.7
click at [548, 407] on div at bounding box center [667, 321] width 322 height 447
click at [531, 407] on img at bounding box center [526, 443] width 41 height 41
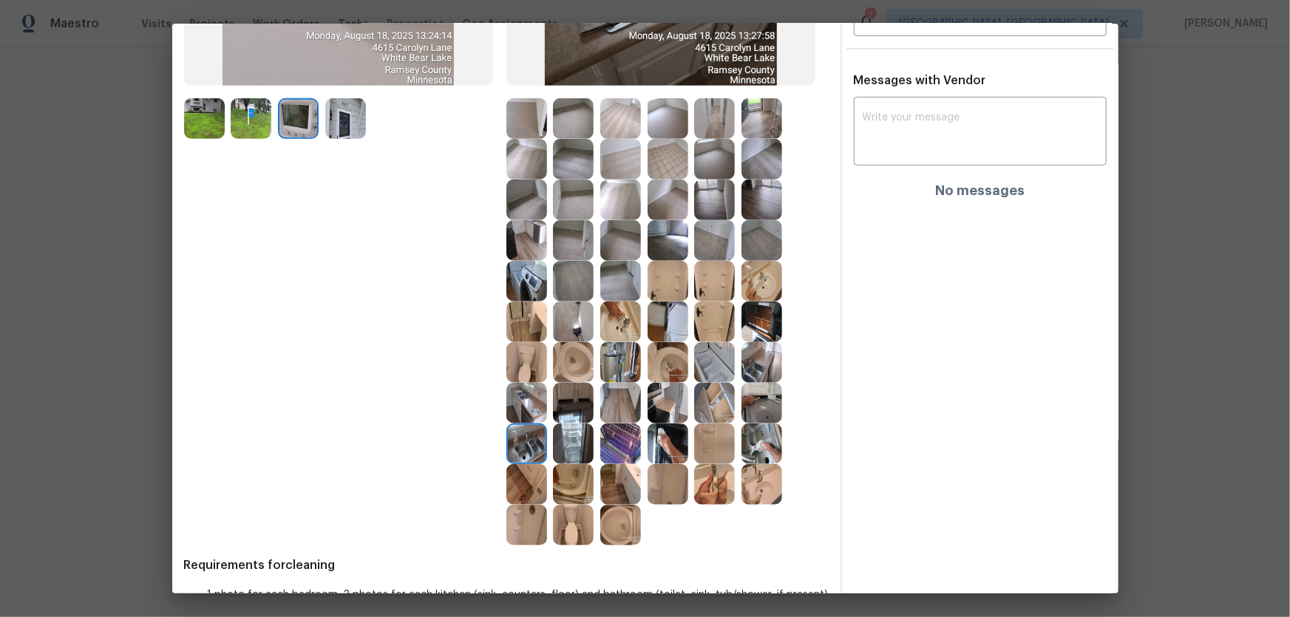
click at [537, 407] on img at bounding box center [526, 484] width 41 height 41
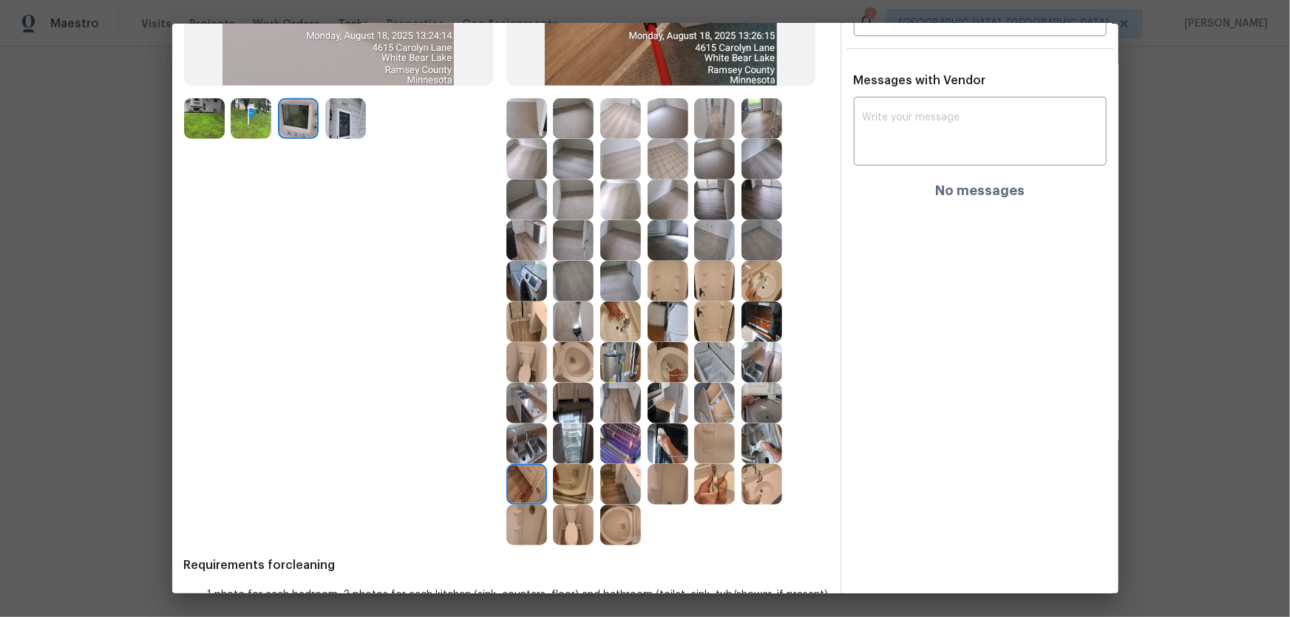
click at [560, 407] on img at bounding box center [573, 484] width 41 height 41
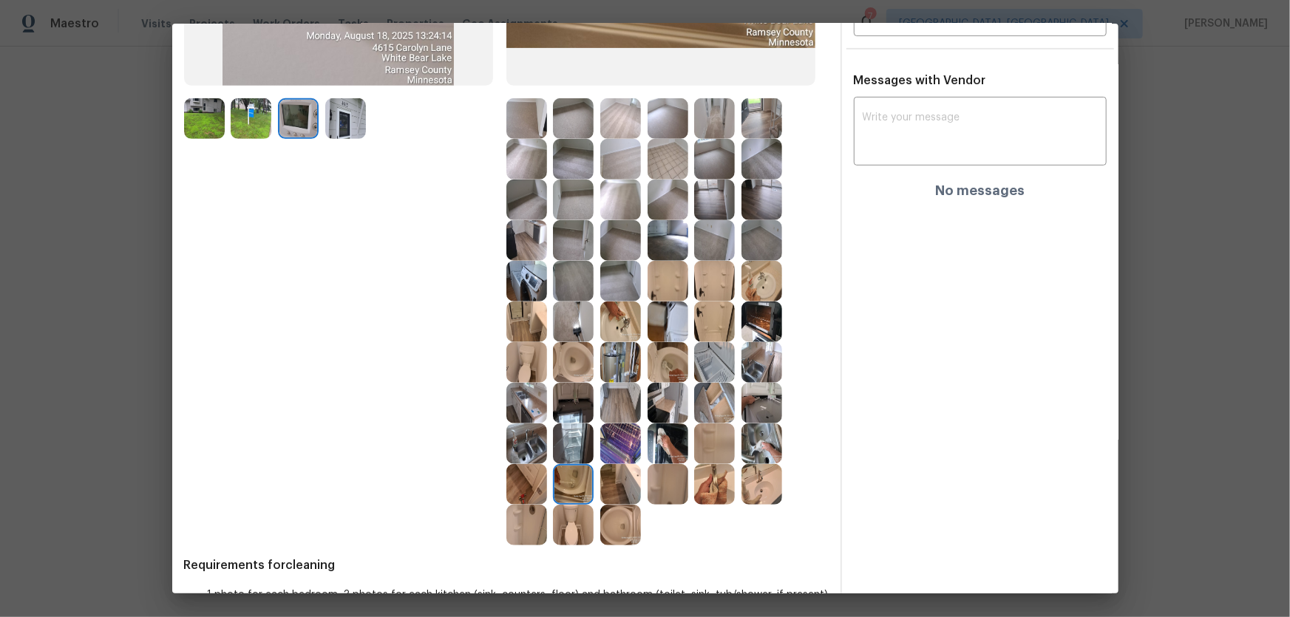
click at [658, 407] on img at bounding box center [667, 443] width 41 height 41
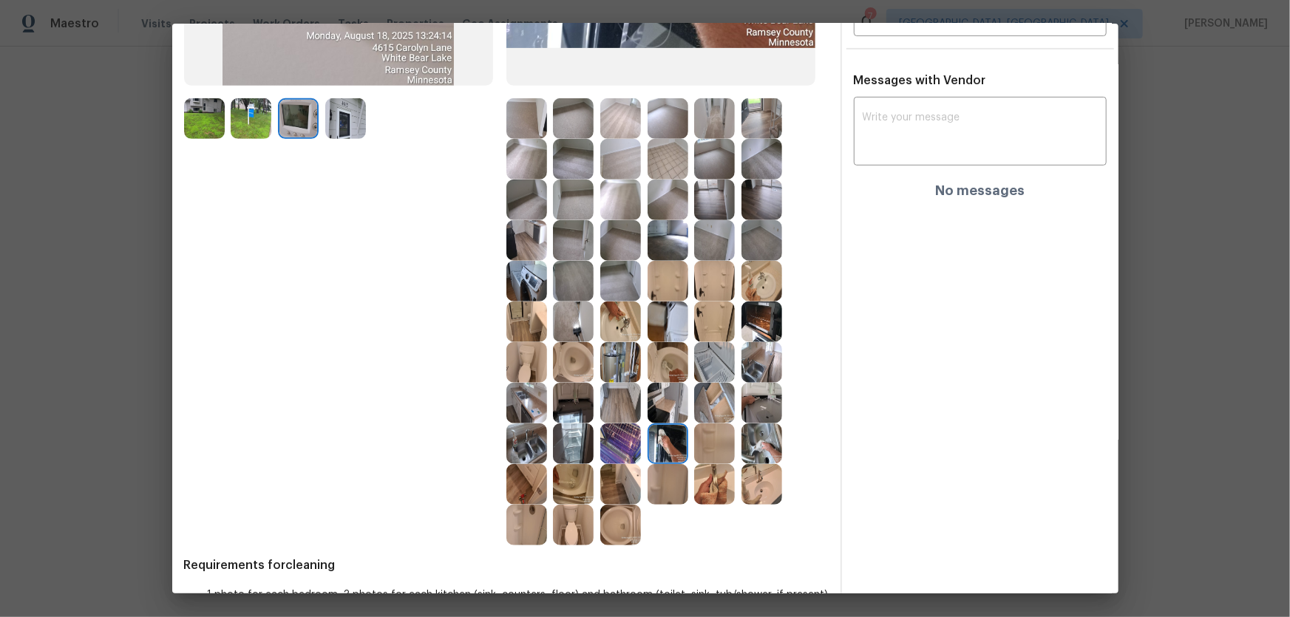
click at [659, 402] on img at bounding box center [667, 403] width 41 height 41
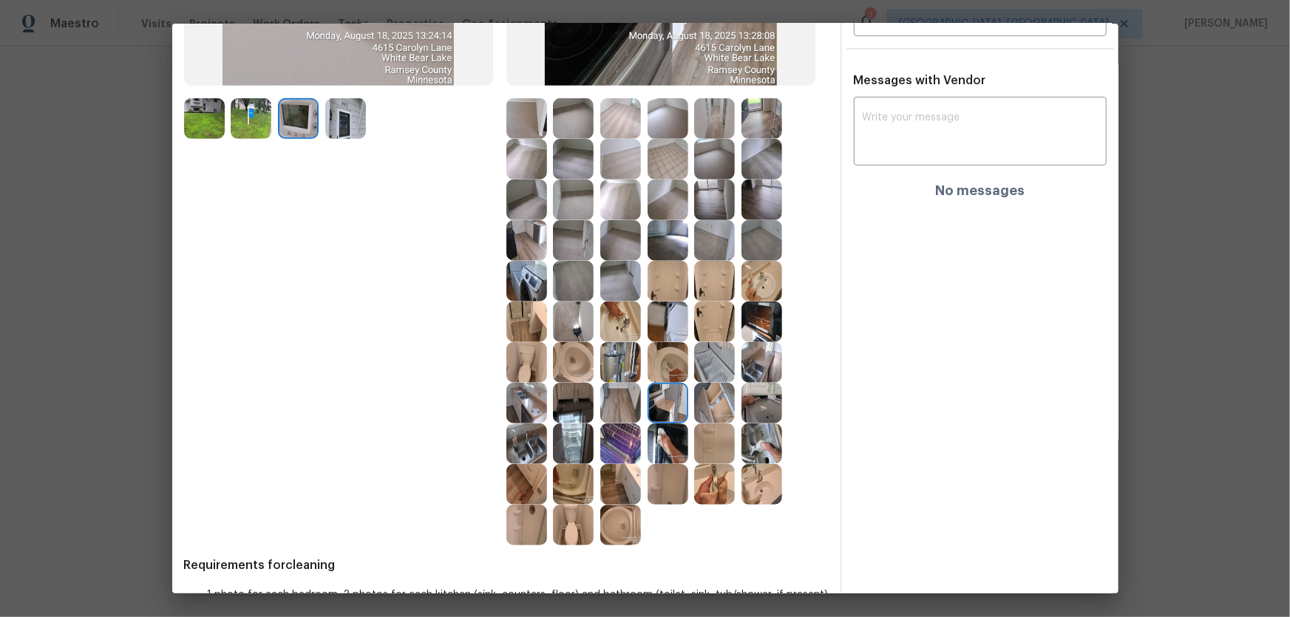
click at [619, 398] on img at bounding box center [620, 403] width 41 height 41
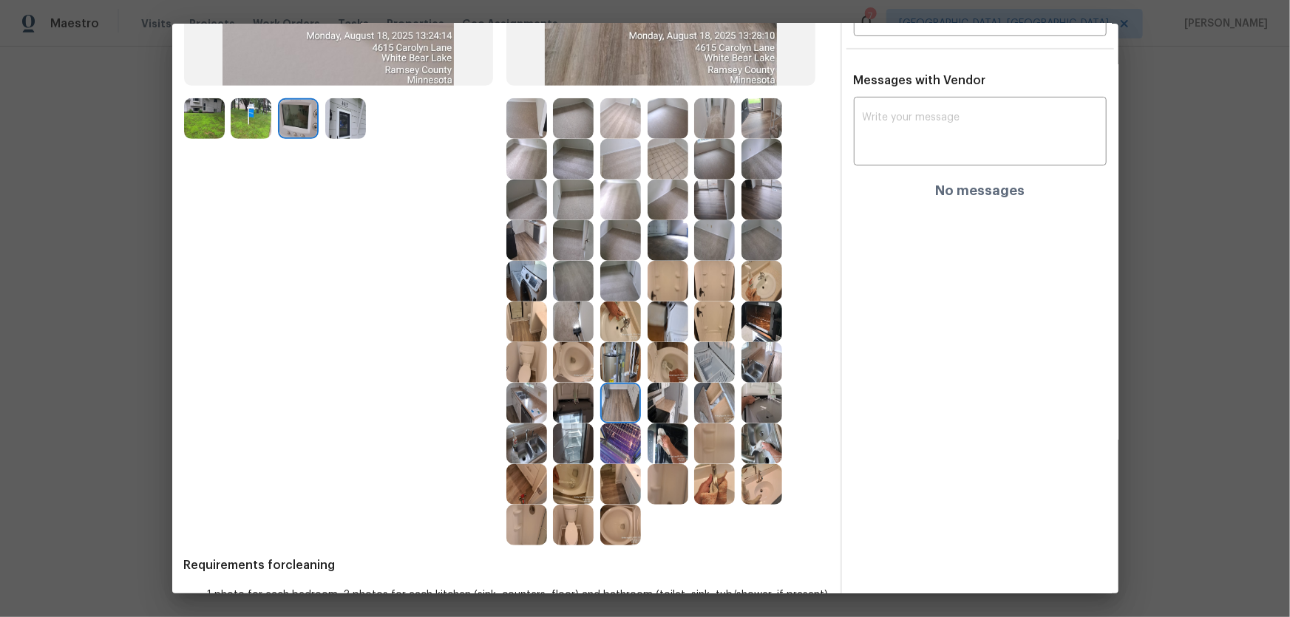
click at [604, 362] on img at bounding box center [620, 362] width 41 height 41
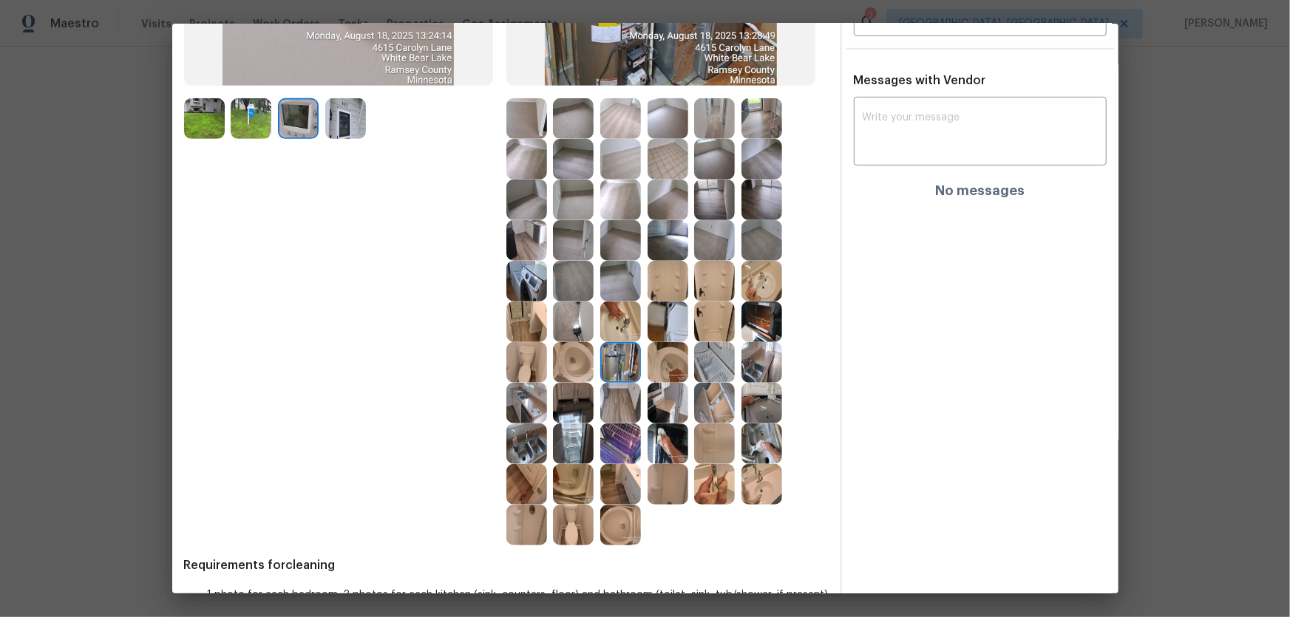
click at [647, 320] on img at bounding box center [667, 322] width 41 height 41
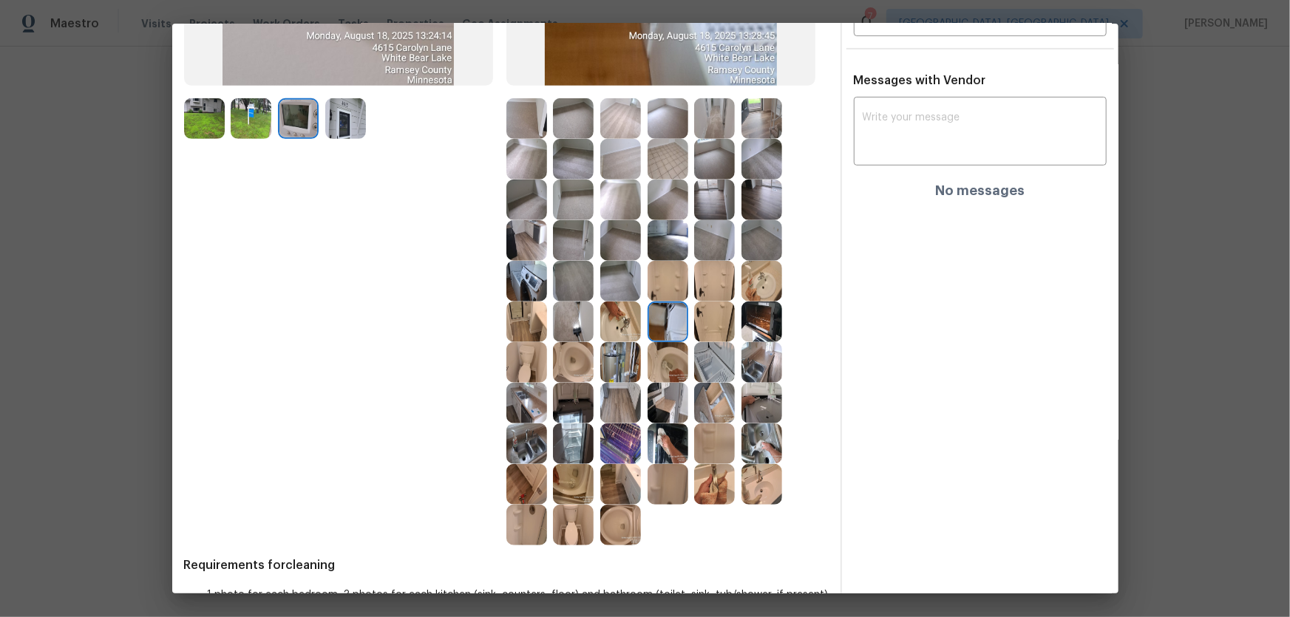
click at [763, 324] on img at bounding box center [761, 322] width 41 height 41
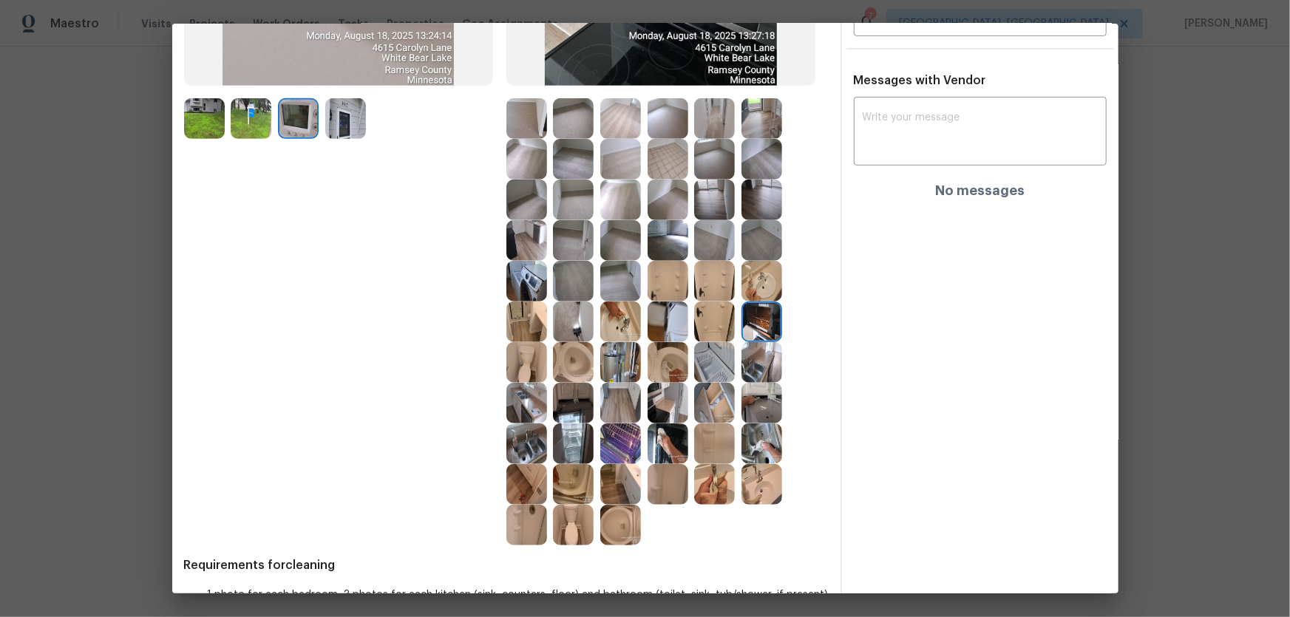
click at [621, 407] on img at bounding box center [620, 484] width 41 height 41
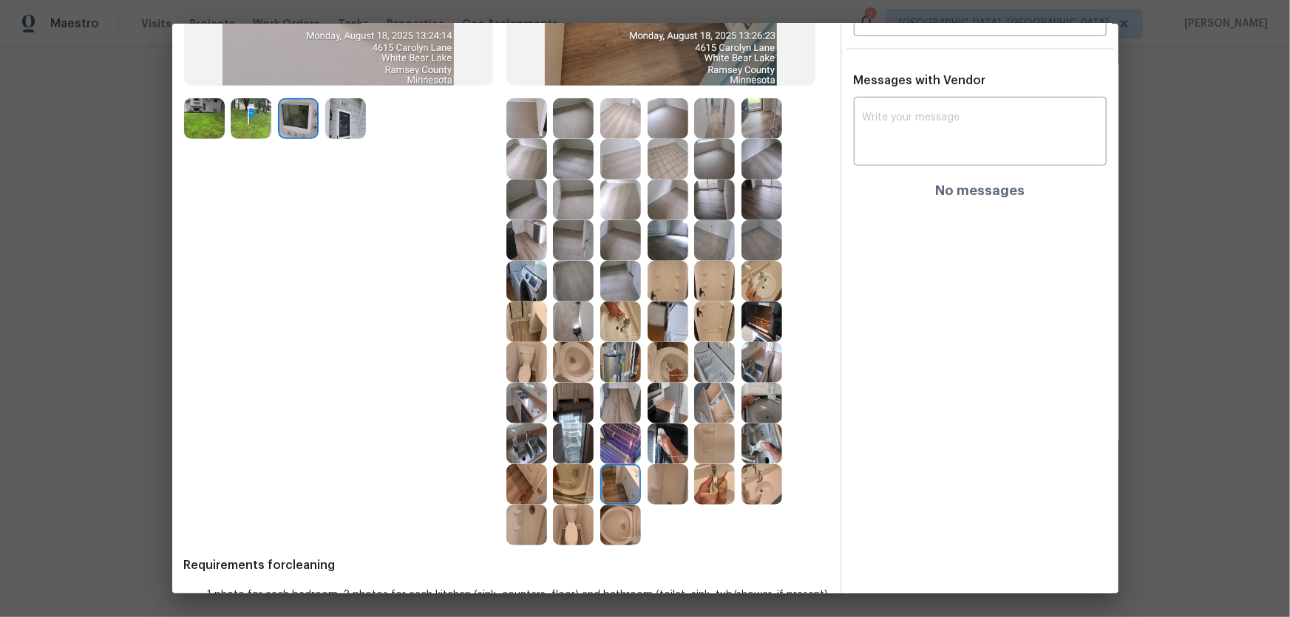
click at [678, 407] on img at bounding box center [667, 443] width 41 height 41
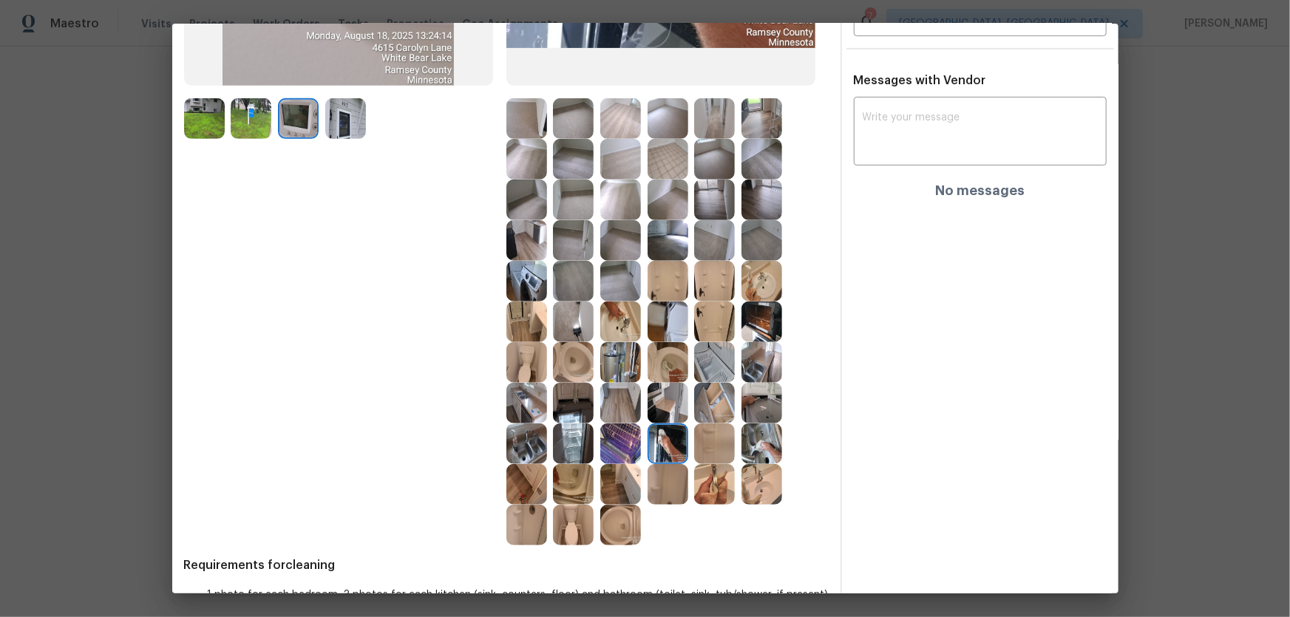
click at [623, 407] on img at bounding box center [620, 443] width 41 height 41
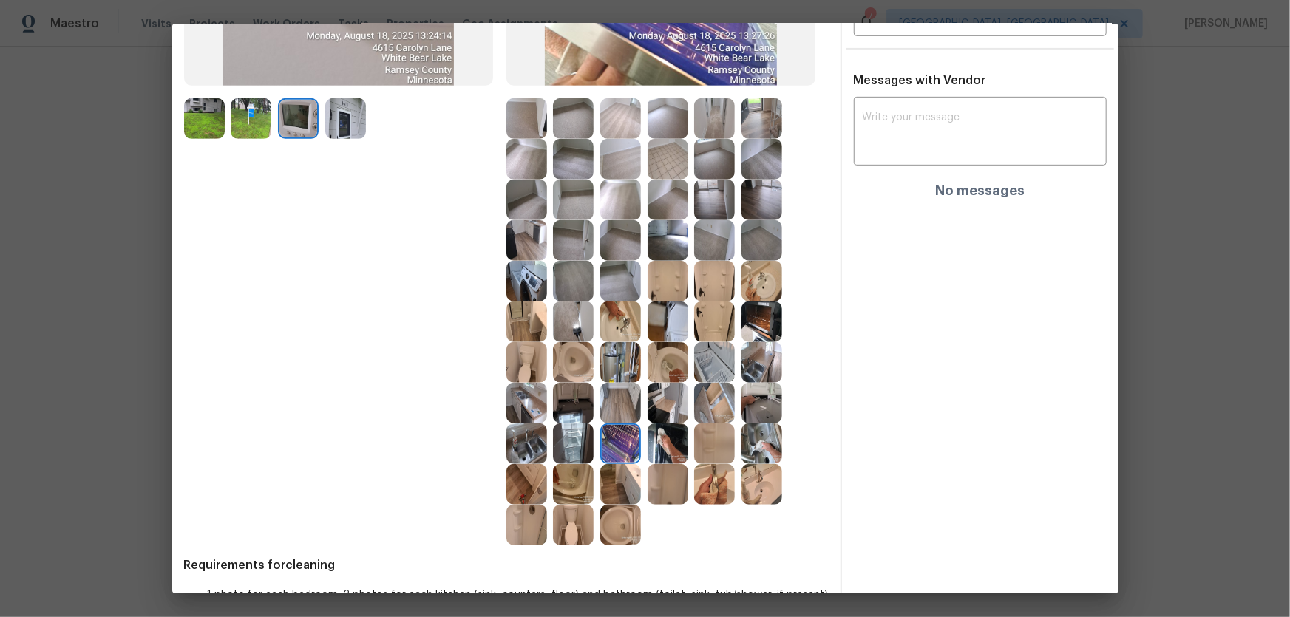
click at [574, 405] on img at bounding box center [573, 403] width 41 height 41
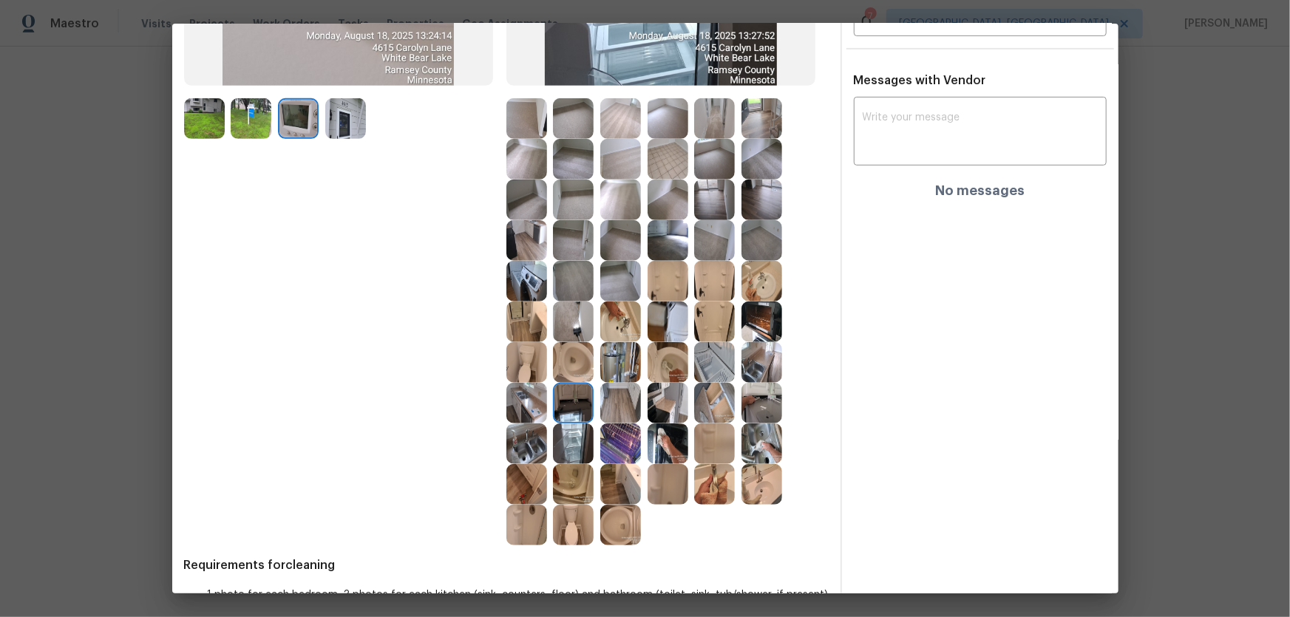
scroll to position [381, 0]
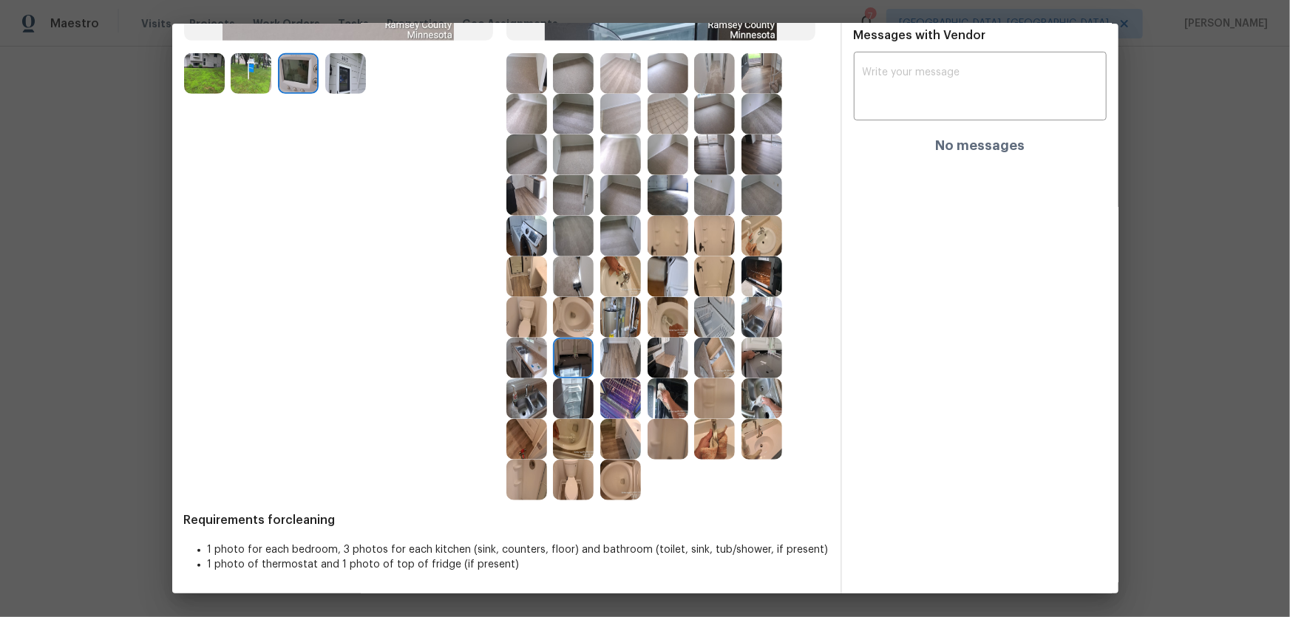
click at [741, 403] on img at bounding box center [761, 398] width 41 height 41
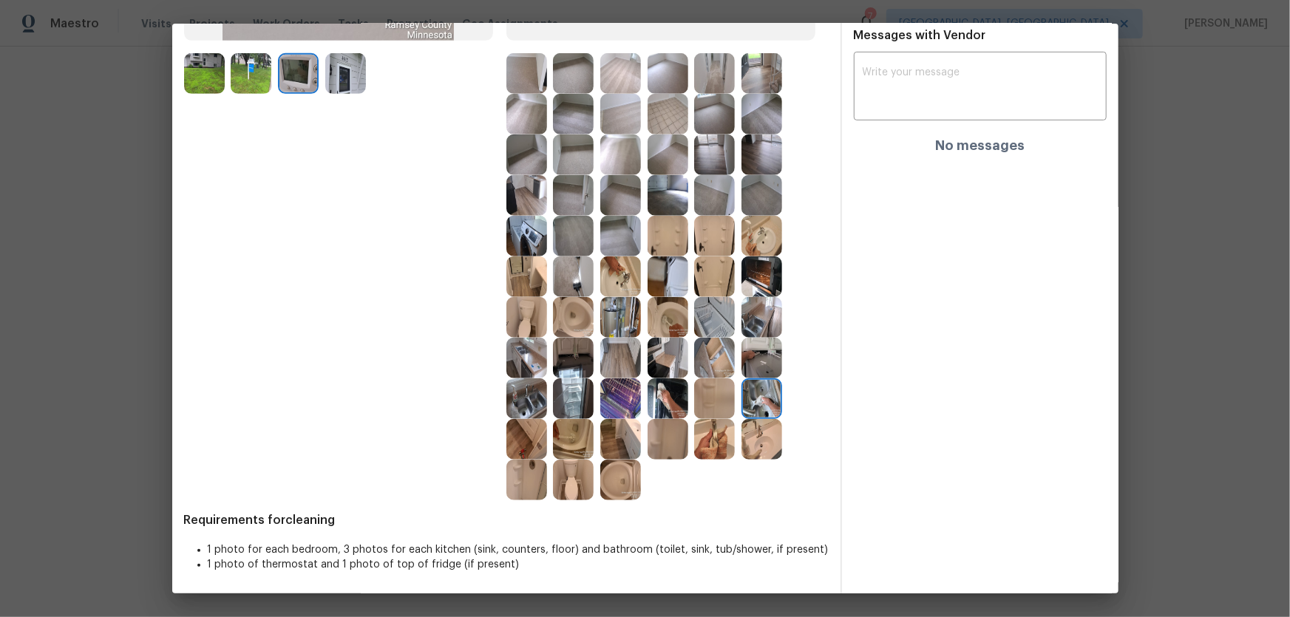
click at [760, 358] on img at bounding box center [761, 358] width 41 height 41
click at [756, 335] on img at bounding box center [761, 317] width 41 height 41
click at [727, 322] on img at bounding box center [714, 317] width 41 height 41
click at [712, 352] on img at bounding box center [714, 358] width 41 height 41
click at [666, 361] on img at bounding box center [667, 358] width 41 height 41
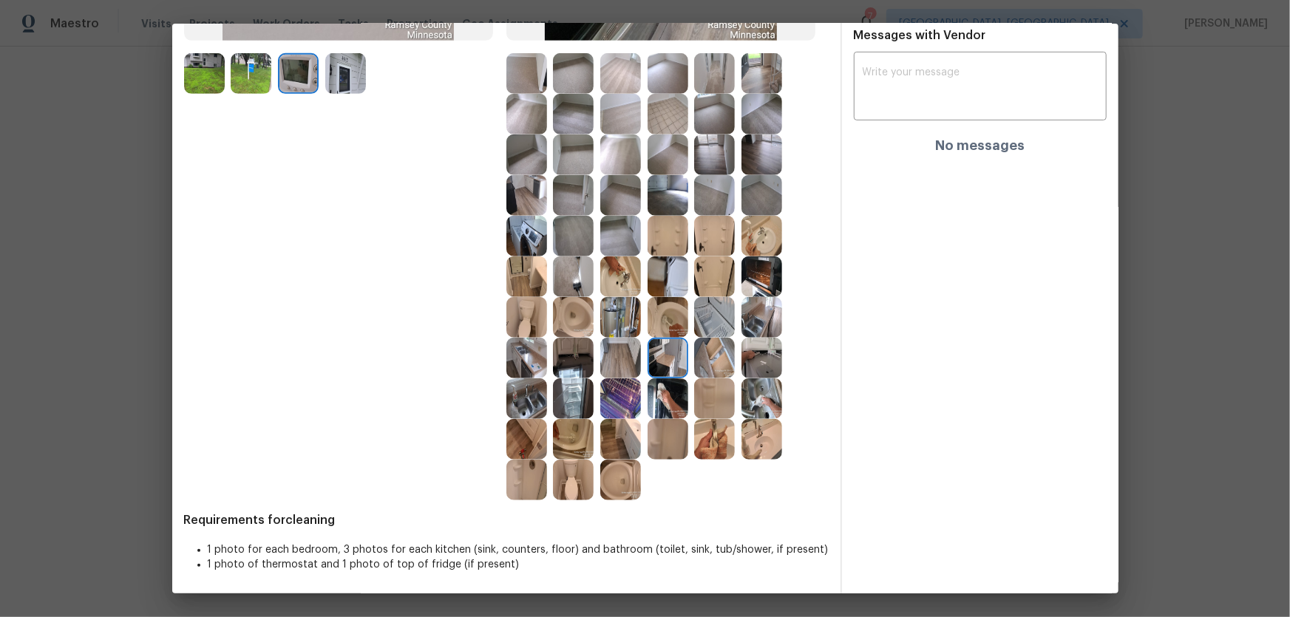
click at [661, 397] on img at bounding box center [667, 398] width 41 height 41
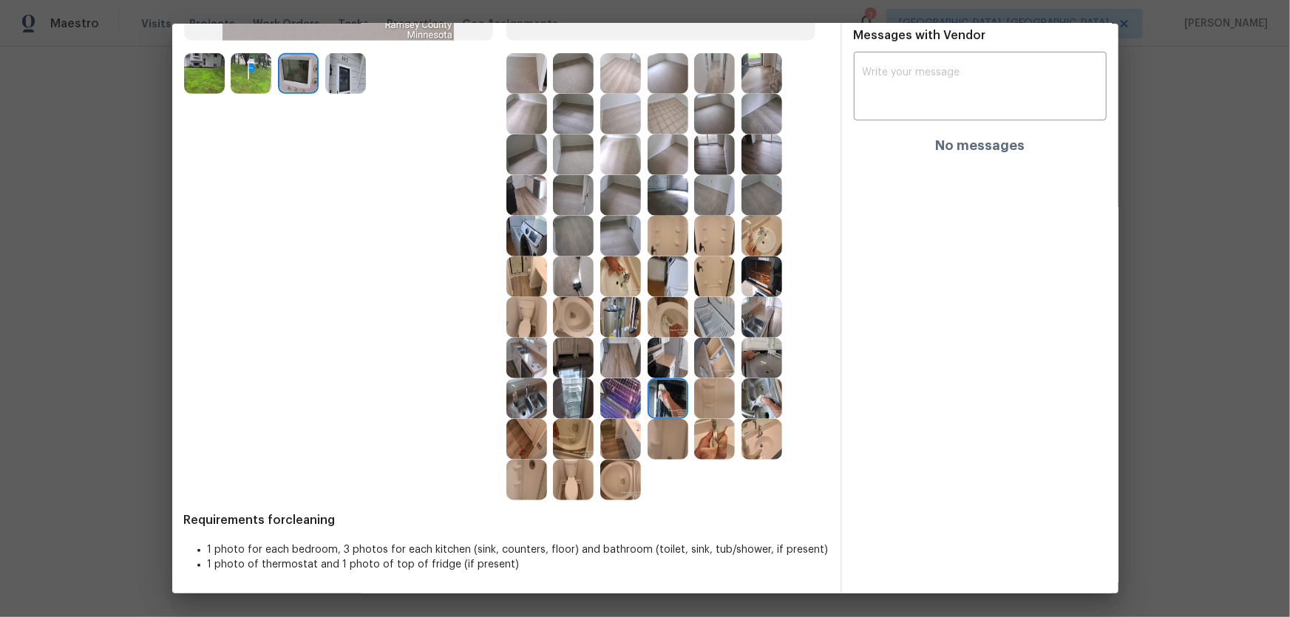
click at [624, 403] on img at bounding box center [620, 398] width 41 height 41
click at [607, 355] on img at bounding box center [620, 358] width 41 height 41
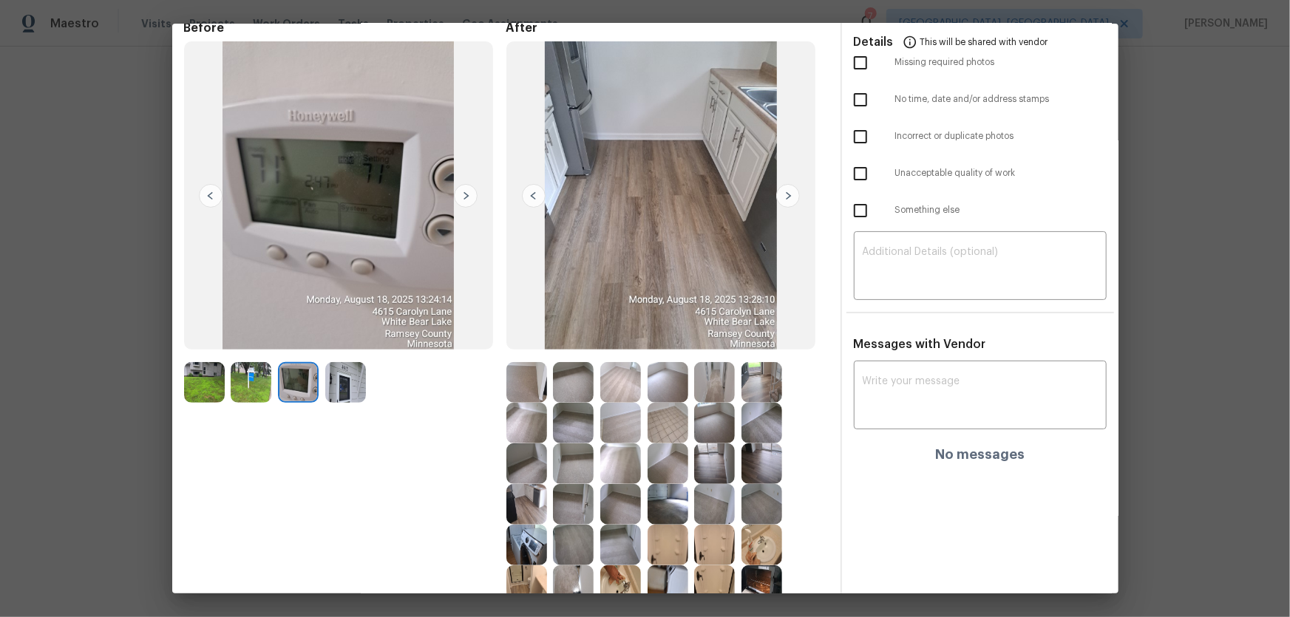
scroll to position [67, 0]
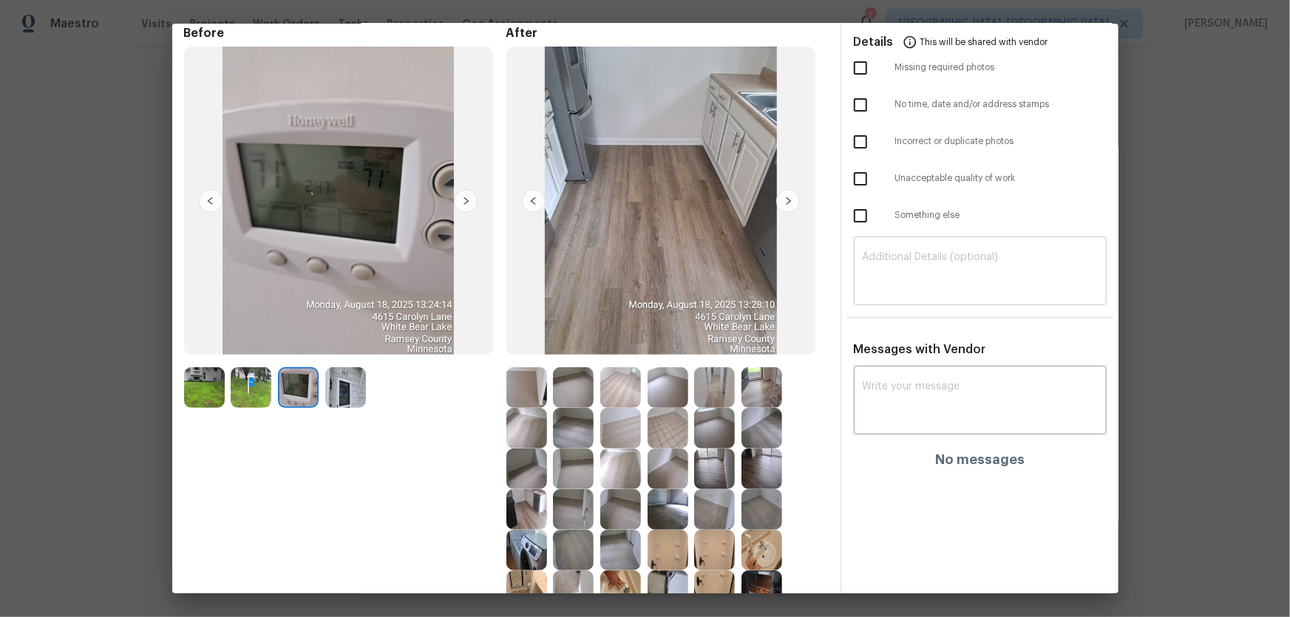
click at [913, 264] on textarea at bounding box center [979, 272] width 235 height 41
paste textarea "Maintenance Audit Team: Hello! Unfortunately, this cleaning visit completed on …"
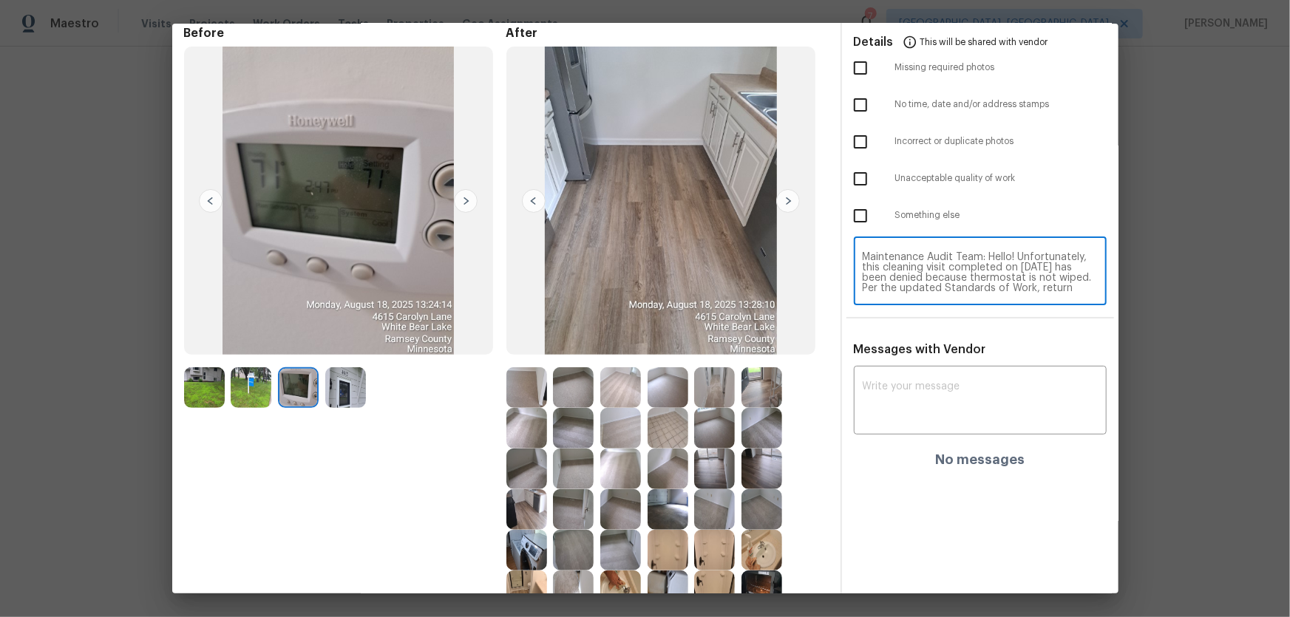
scroll to position [113, 0]
type textarea "Maintenance Audit Team: Hello! Unfortunately, this cleaning visit completed on …"
click at [917, 384] on textarea at bounding box center [979, 401] width 235 height 41
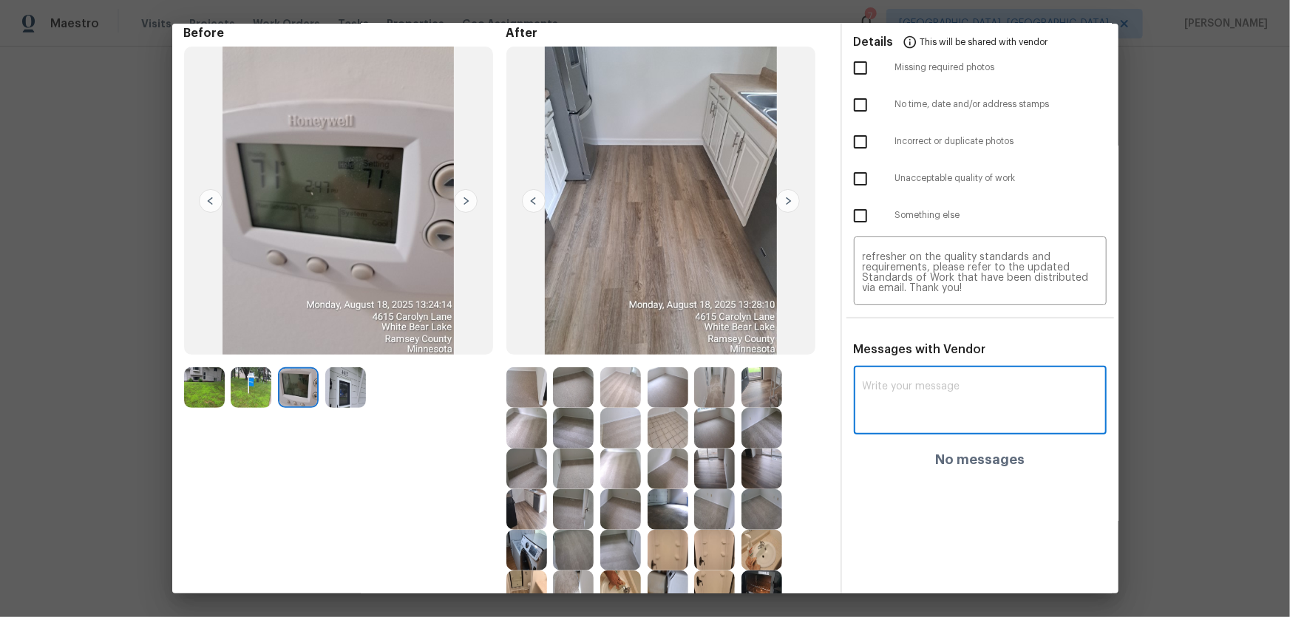
paste textarea "Maintenance Audit Team: Hello! Unfortunately, this cleaning visit completed on …"
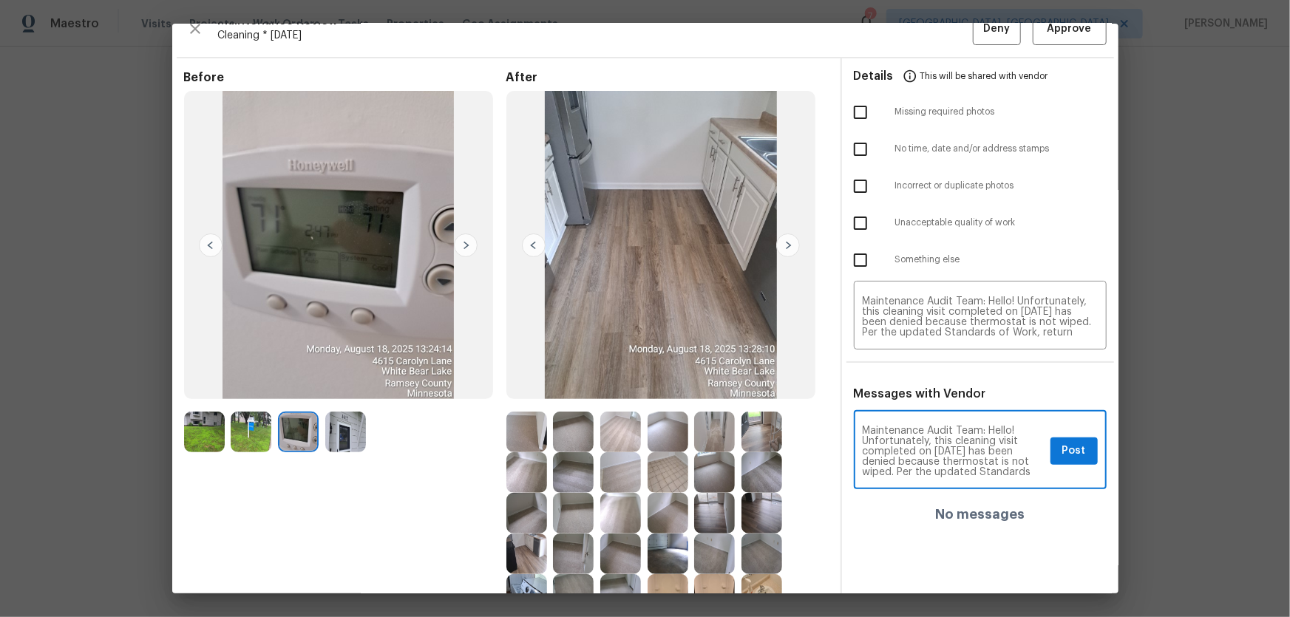
scroll to position [0, 0]
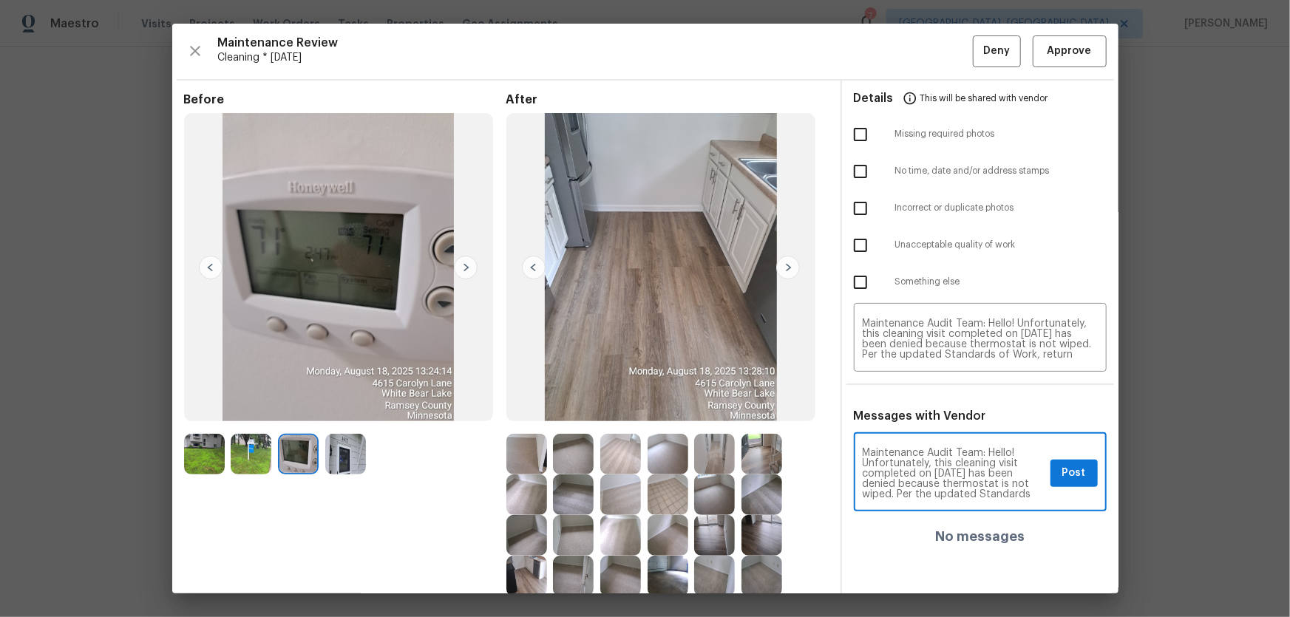
type textarea "Maintenance Audit Team: Hello! Unfortunately, this cleaning visit completed on …"
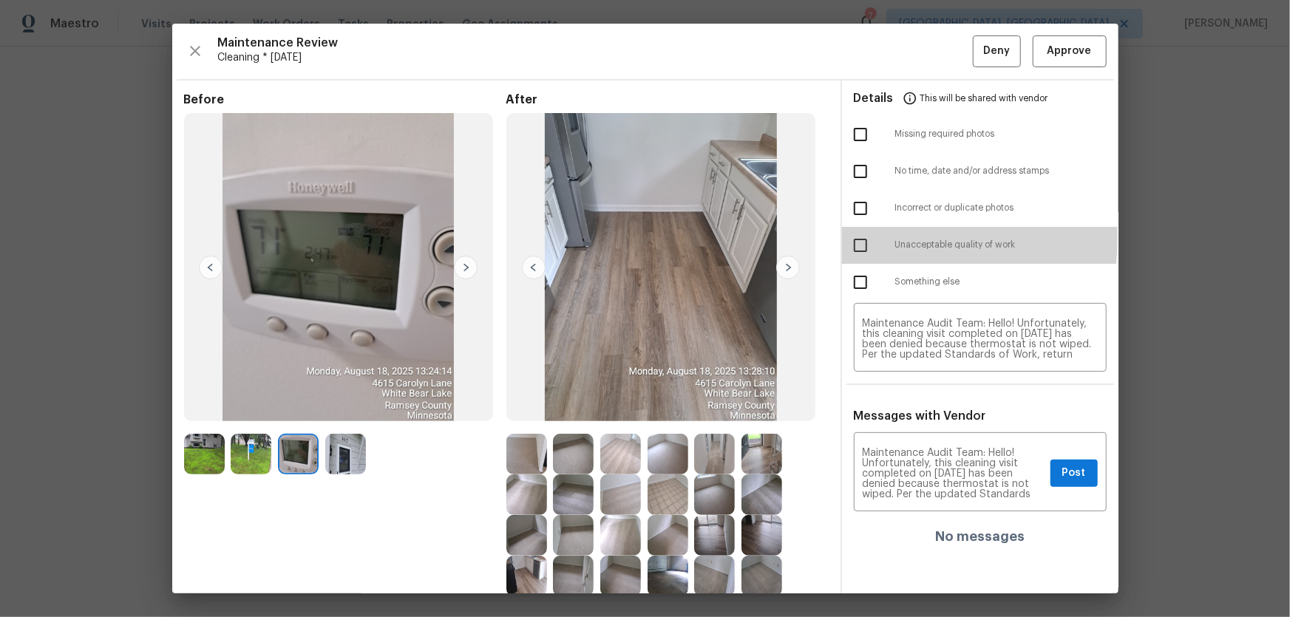
click at [851, 237] on input "checkbox" at bounding box center [860, 245] width 31 height 31
checkbox input "true"
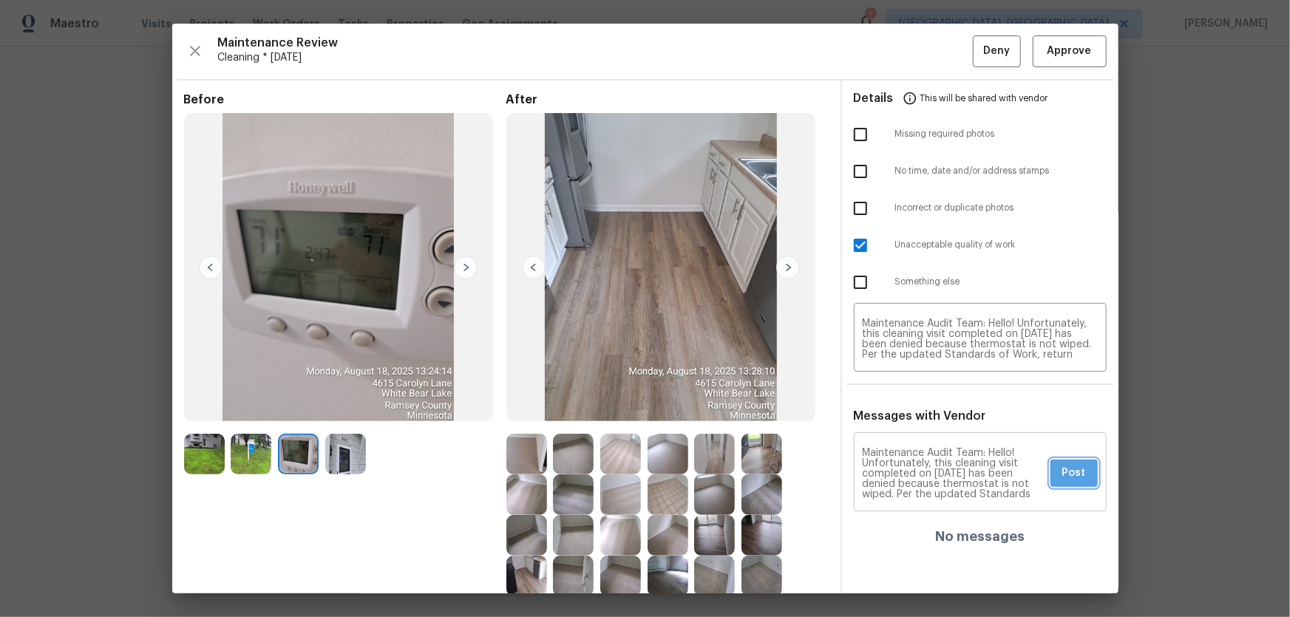
click at [917, 407] on span "Post" at bounding box center [1074, 473] width 24 height 18
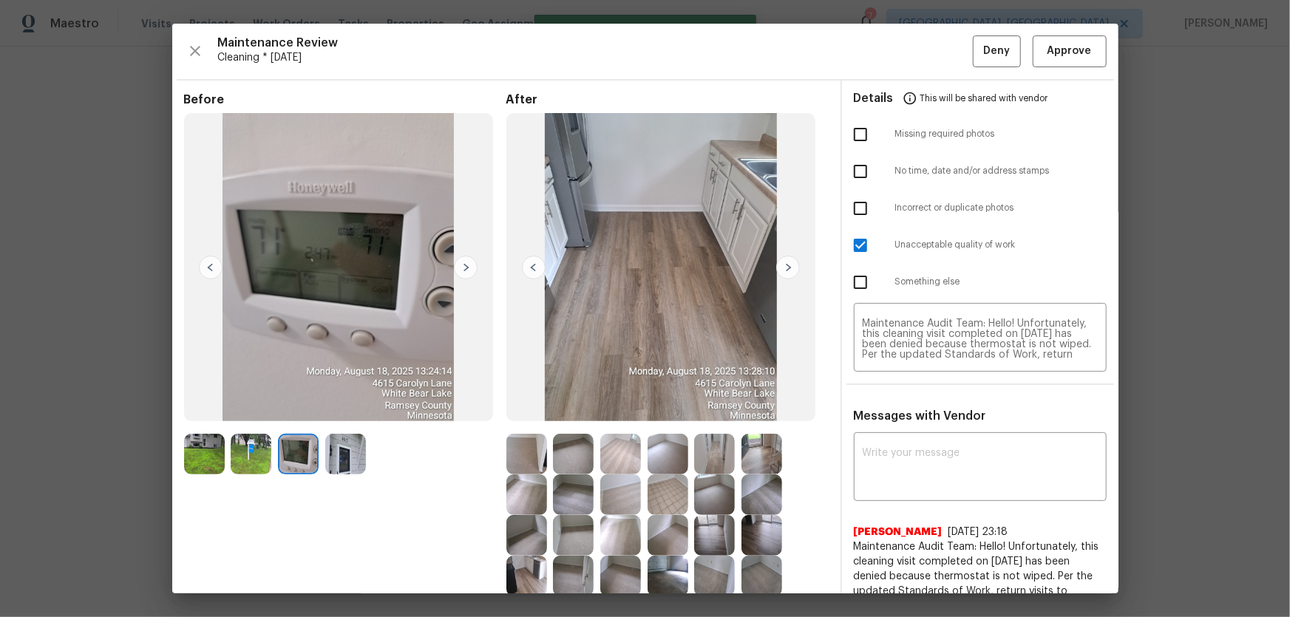
click at [361, 407] on img at bounding box center [345, 454] width 41 height 41
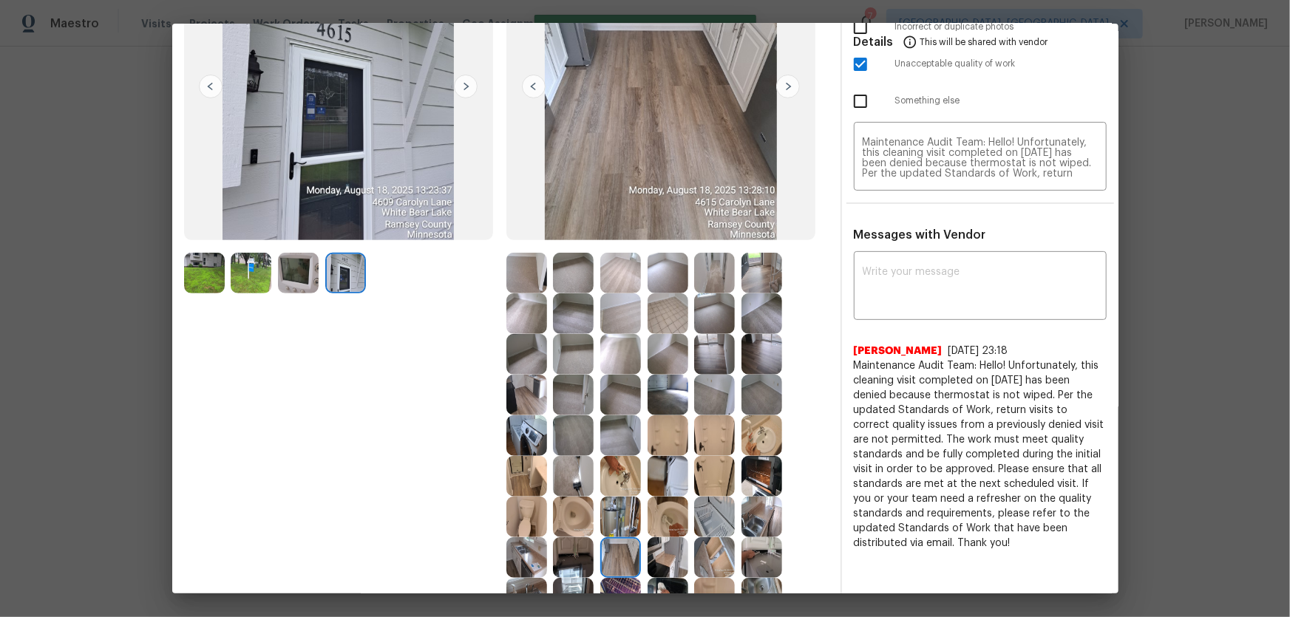
scroll to position [201, 0]
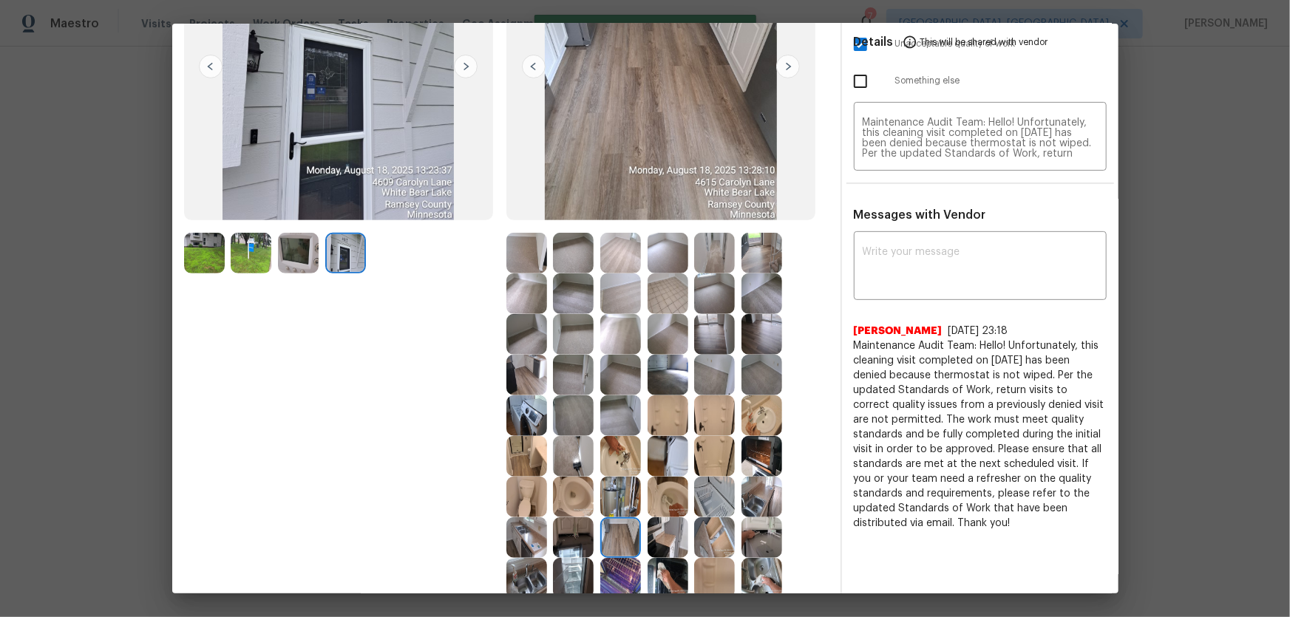
click at [522, 392] on img at bounding box center [526, 375] width 41 height 41
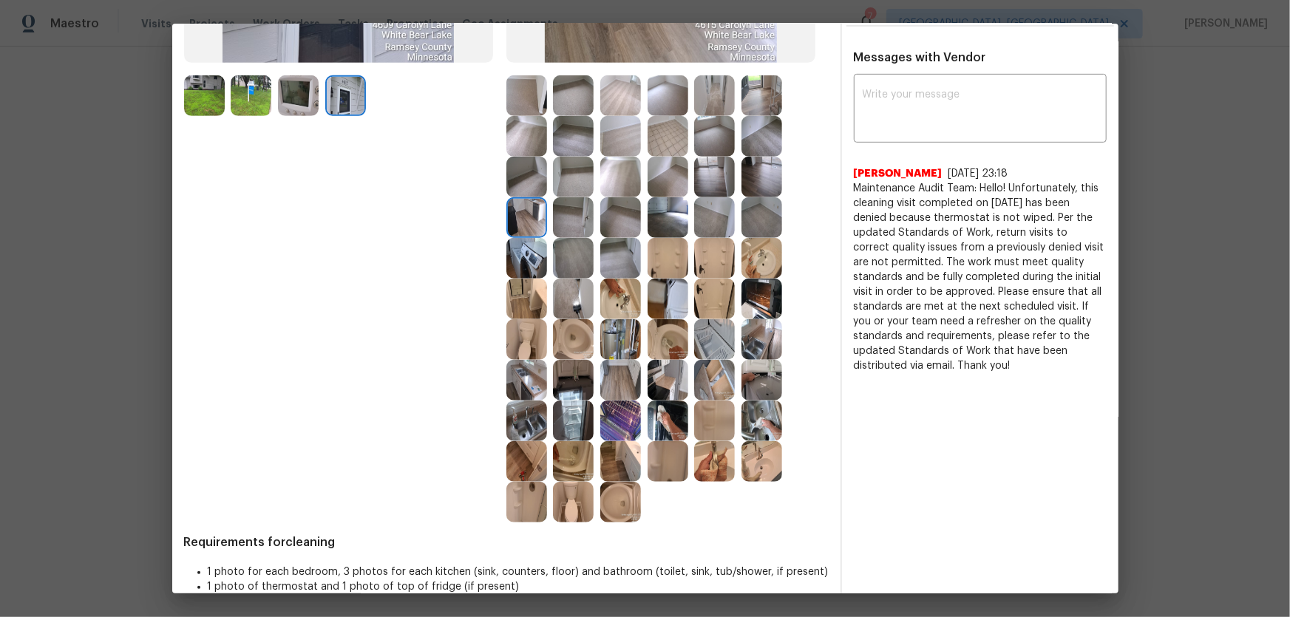
scroll to position [381, 0]
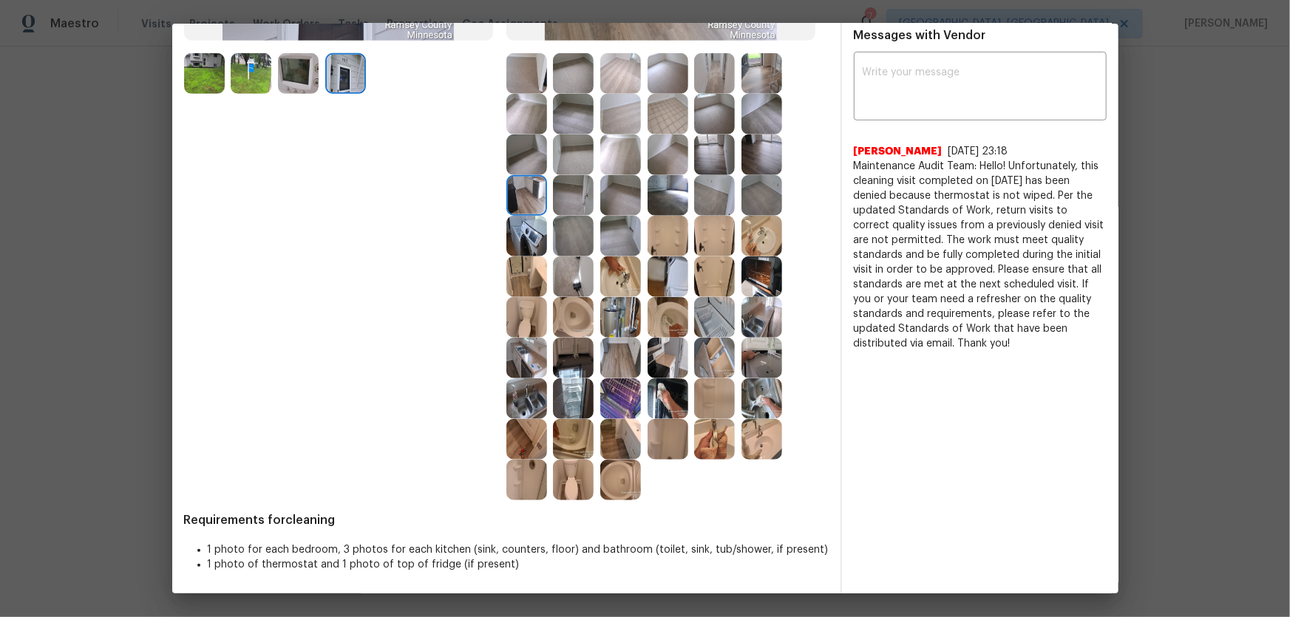
click at [516, 407] on img at bounding box center [526, 398] width 41 height 41
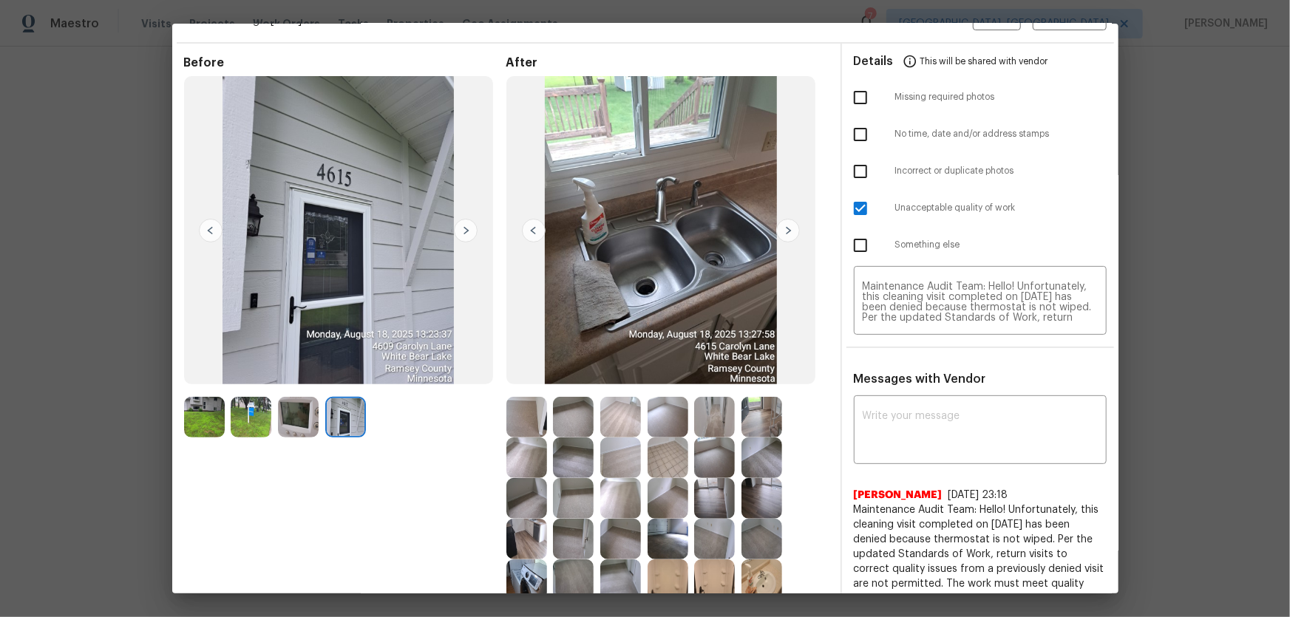
scroll to position [0, 0]
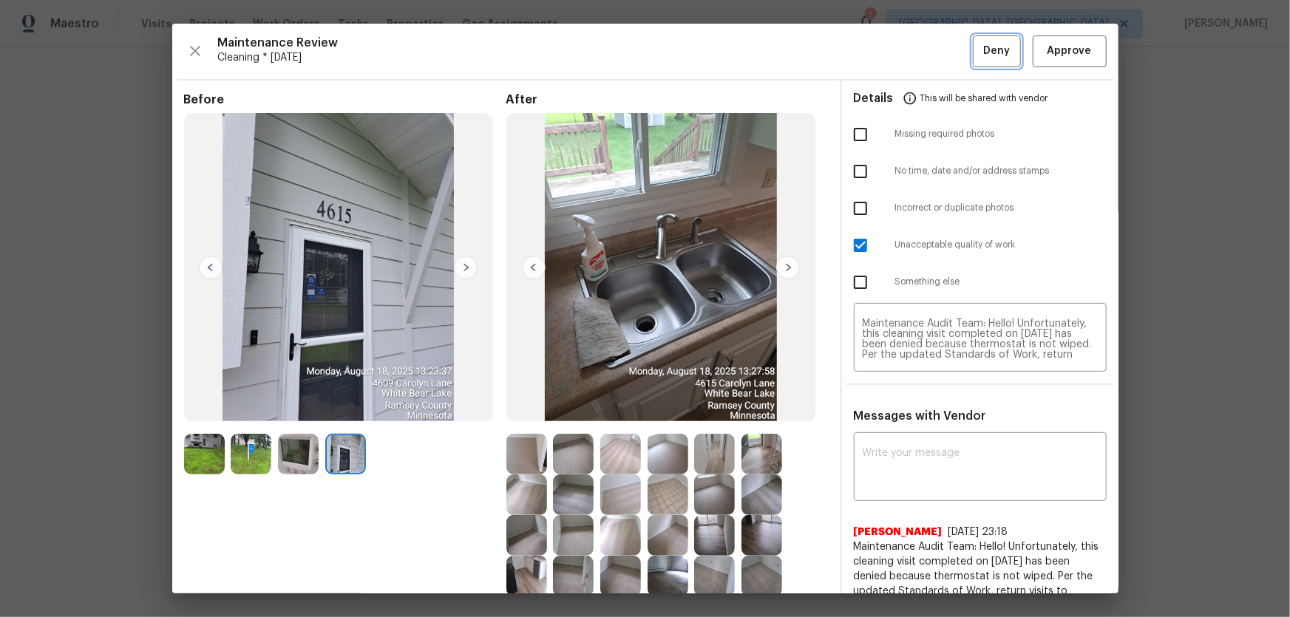
click at [917, 58] on span "Deny" at bounding box center [996, 51] width 27 height 18
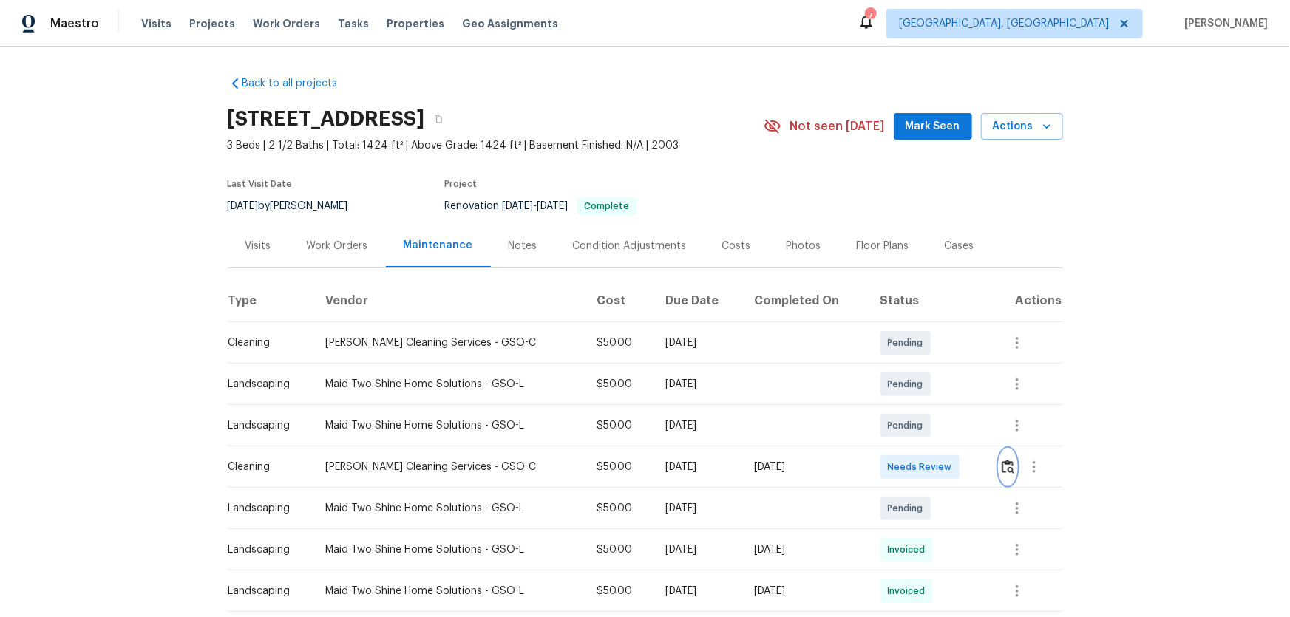
click at [1006, 468] on img "button" at bounding box center [1007, 467] width 13 height 14
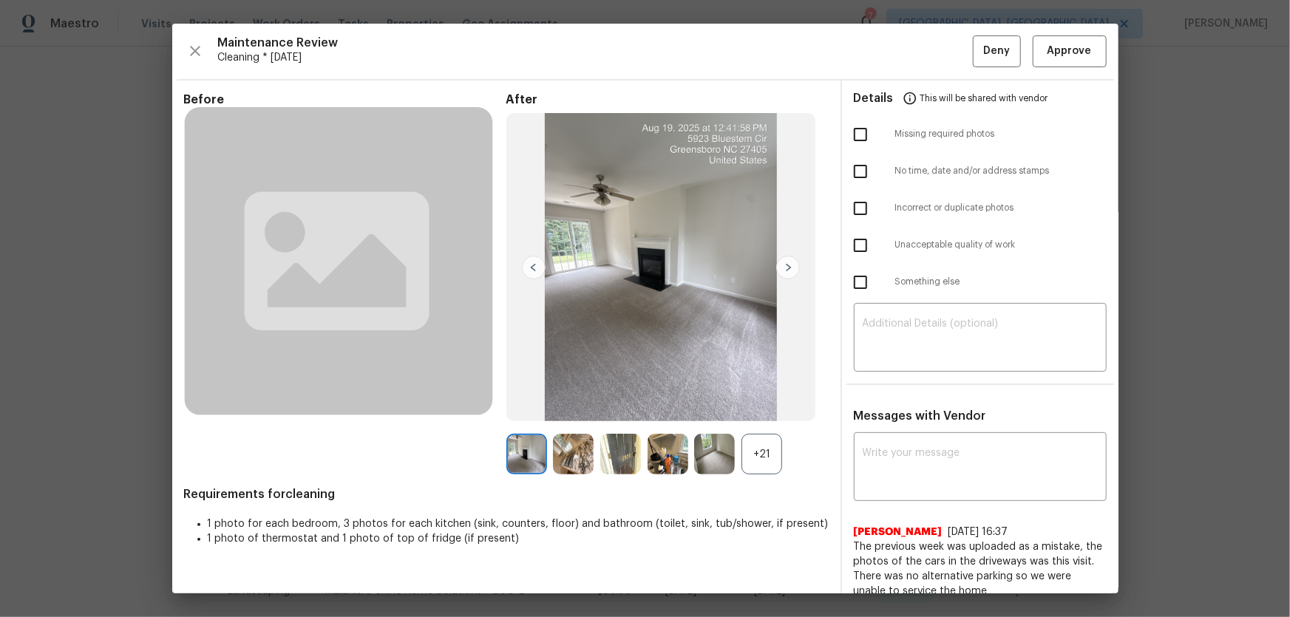
click at [776, 451] on div "+21" at bounding box center [761, 454] width 41 height 41
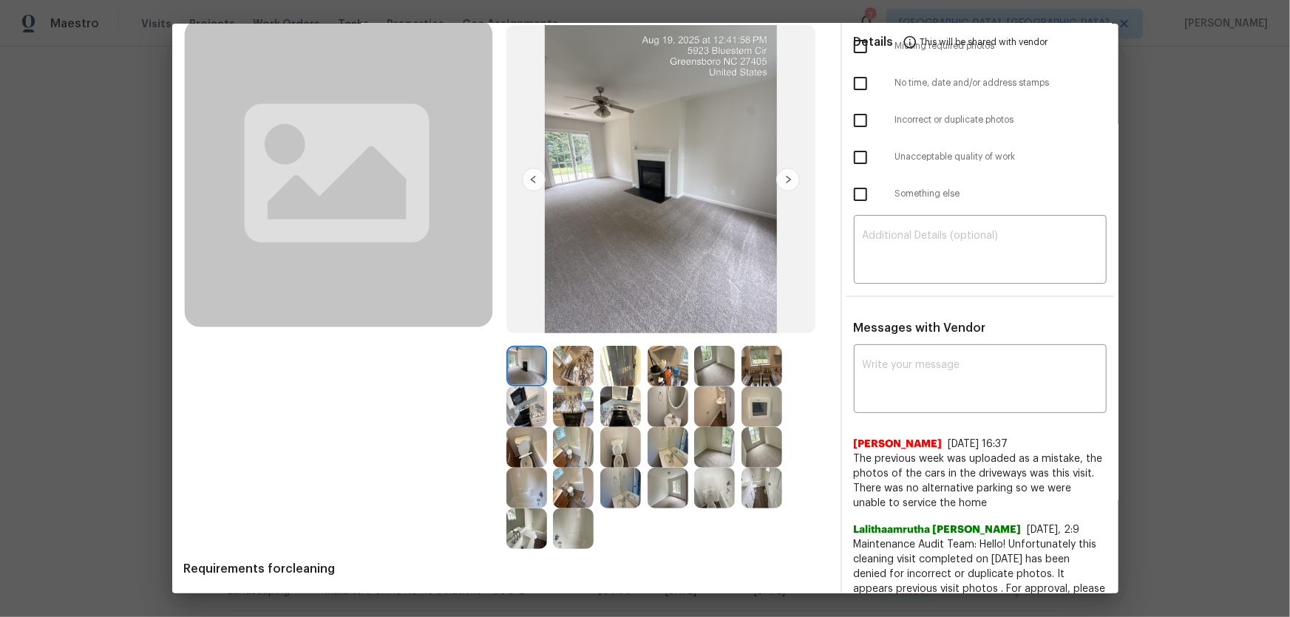
scroll to position [67, 0]
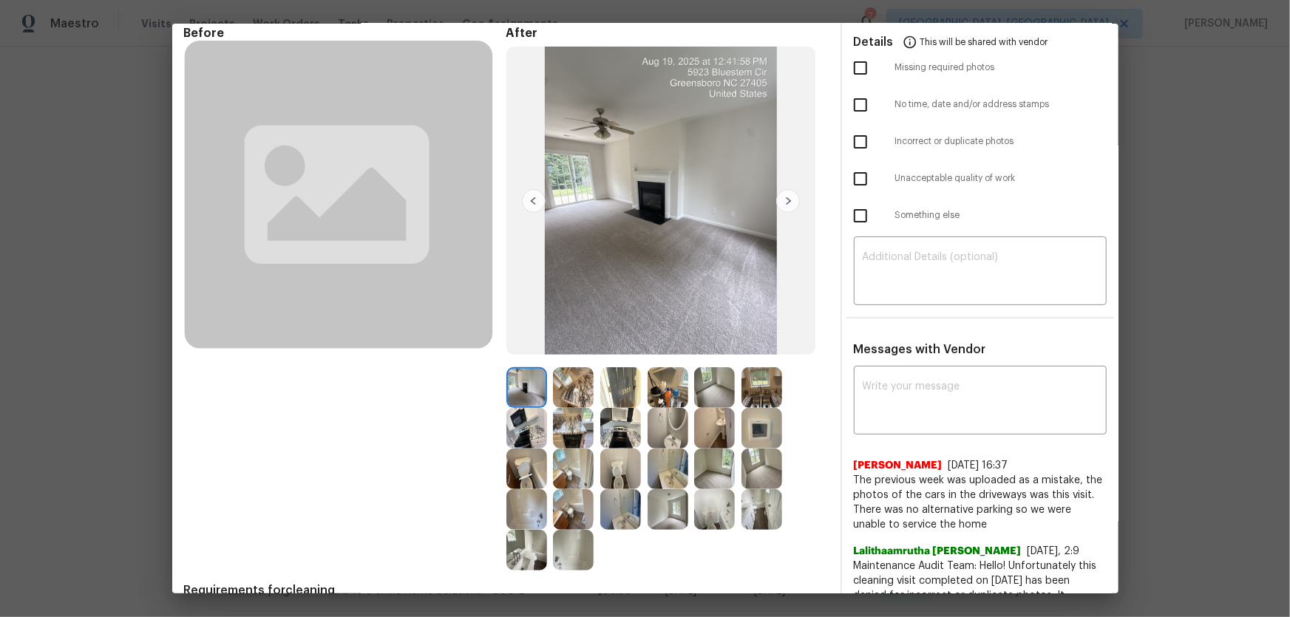
click at [619, 469] on img at bounding box center [620, 469] width 41 height 41
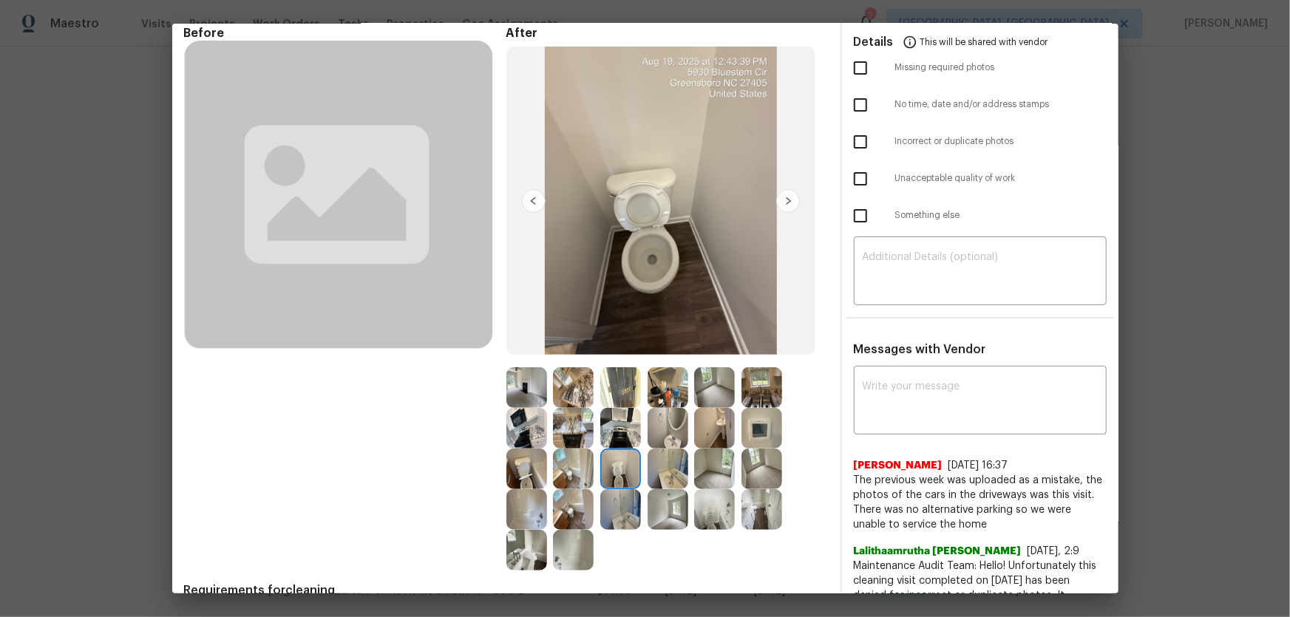
click at [530, 473] on img at bounding box center [526, 469] width 41 height 41
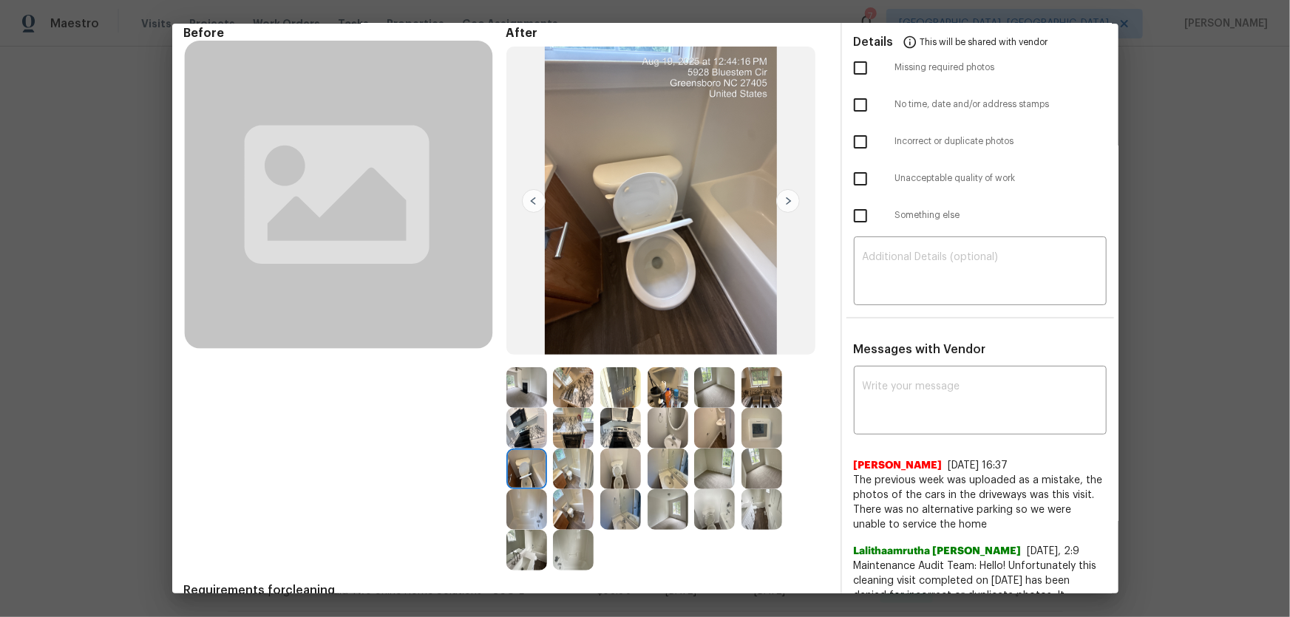
click at [718, 508] on img at bounding box center [714, 509] width 41 height 41
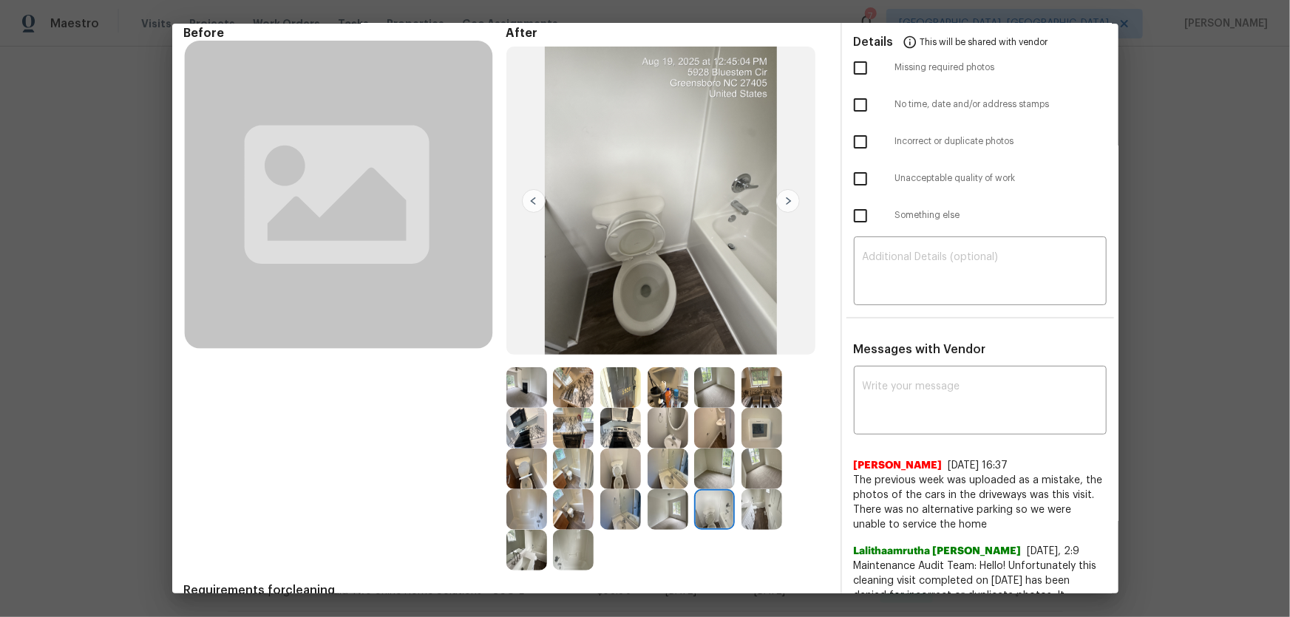
click at [664, 483] on img at bounding box center [667, 469] width 41 height 41
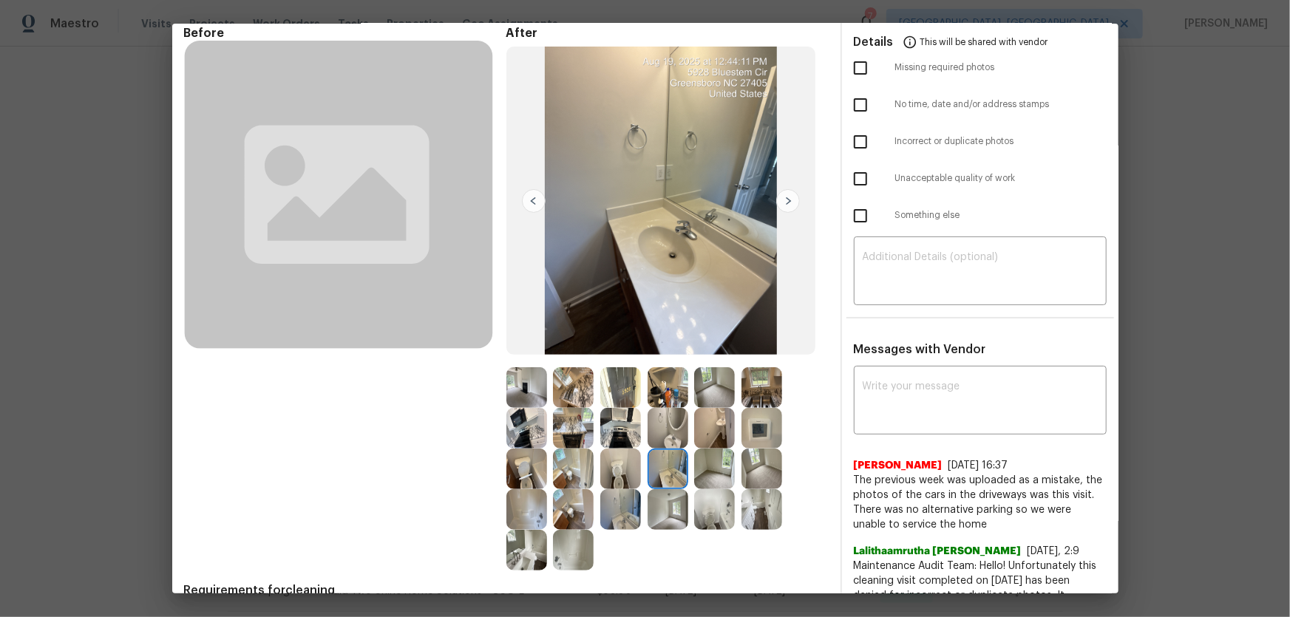
click at [656, 429] on img at bounding box center [667, 428] width 41 height 41
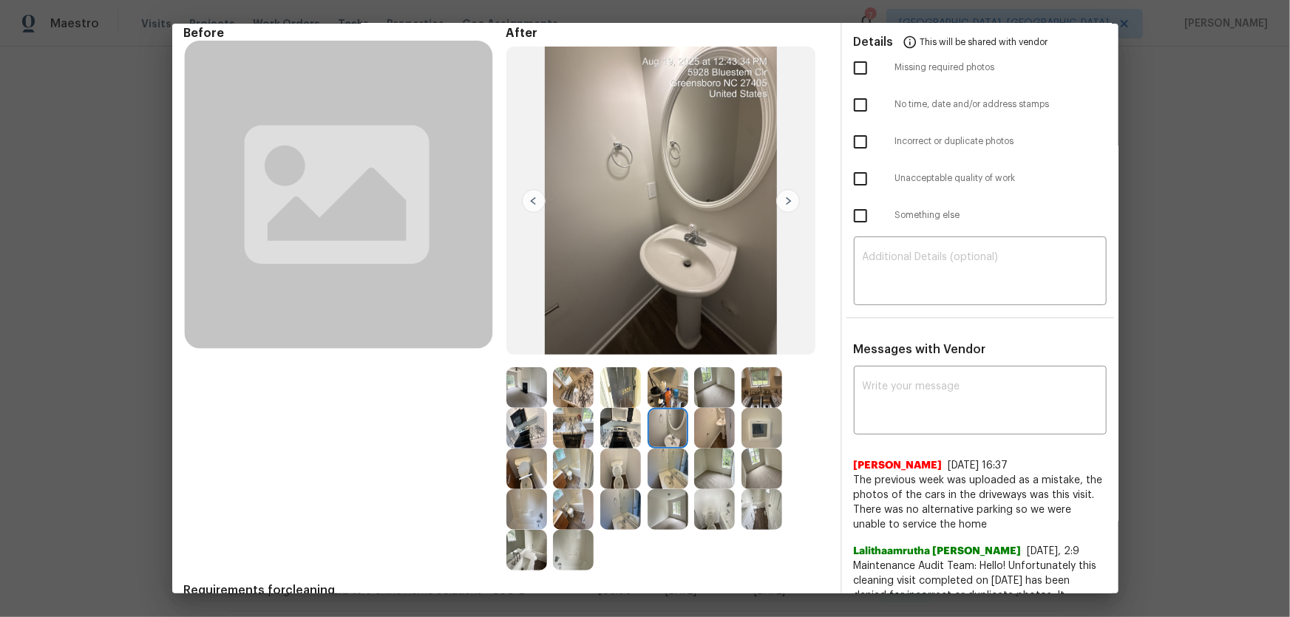
click at [522, 560] on img at bounding box center [526, 550] width 41 height 41
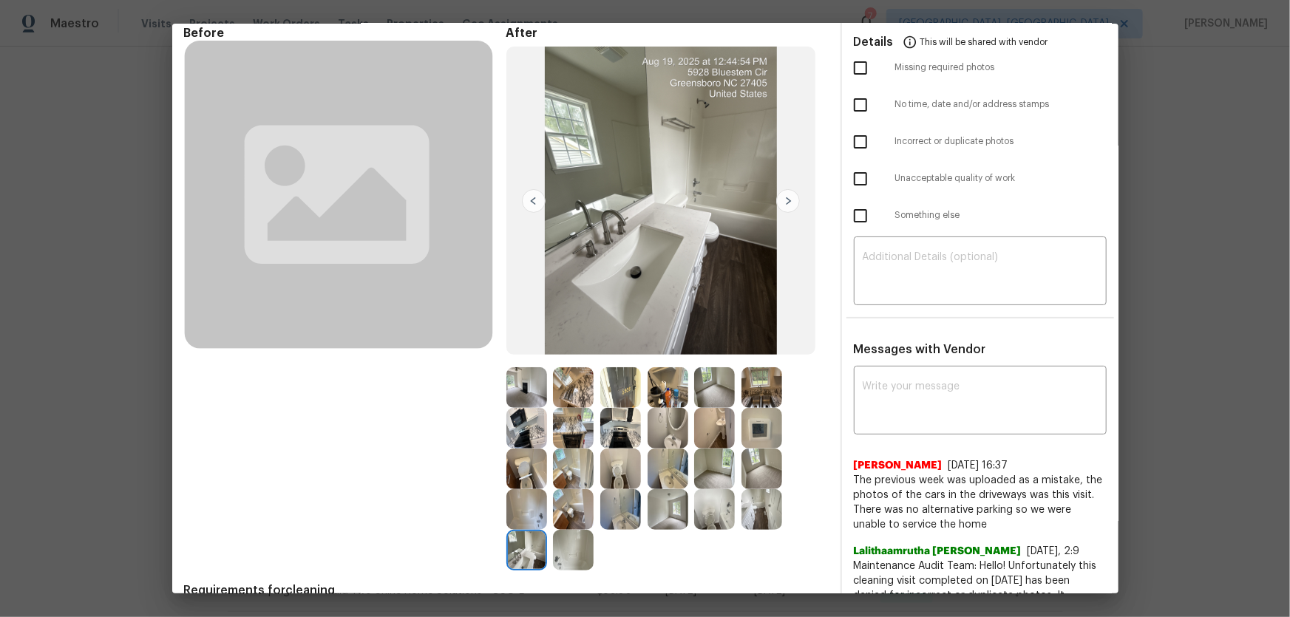
click at [569, 557] on img at bounding box center [573, 550] width 41 height 41
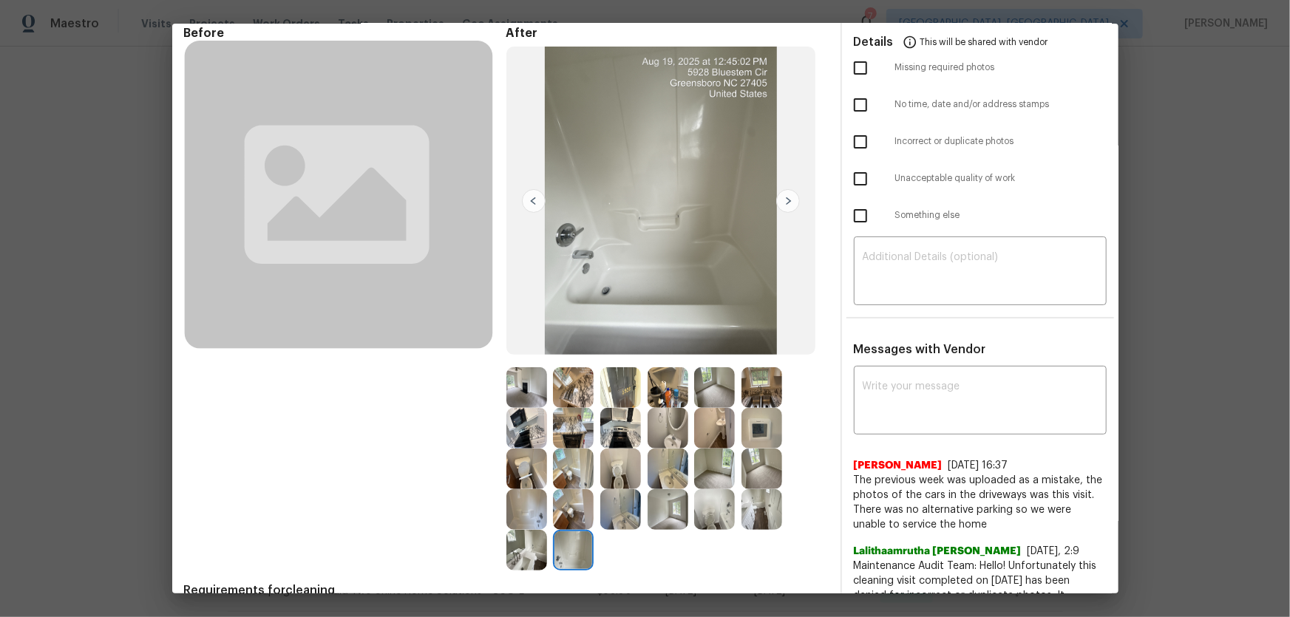
click at [527, 517] on img at bounding box center [526, 509] width 41 height 41
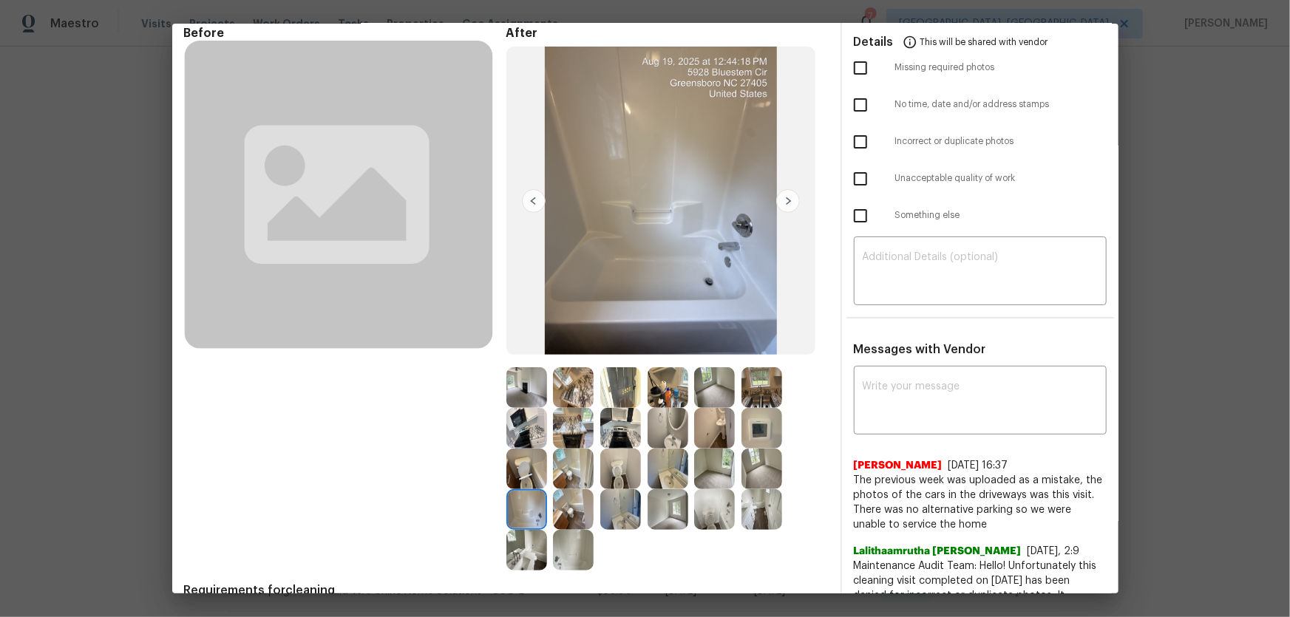
click at [564, 515] on img at bounding box center [573, 509] width 41 height 41
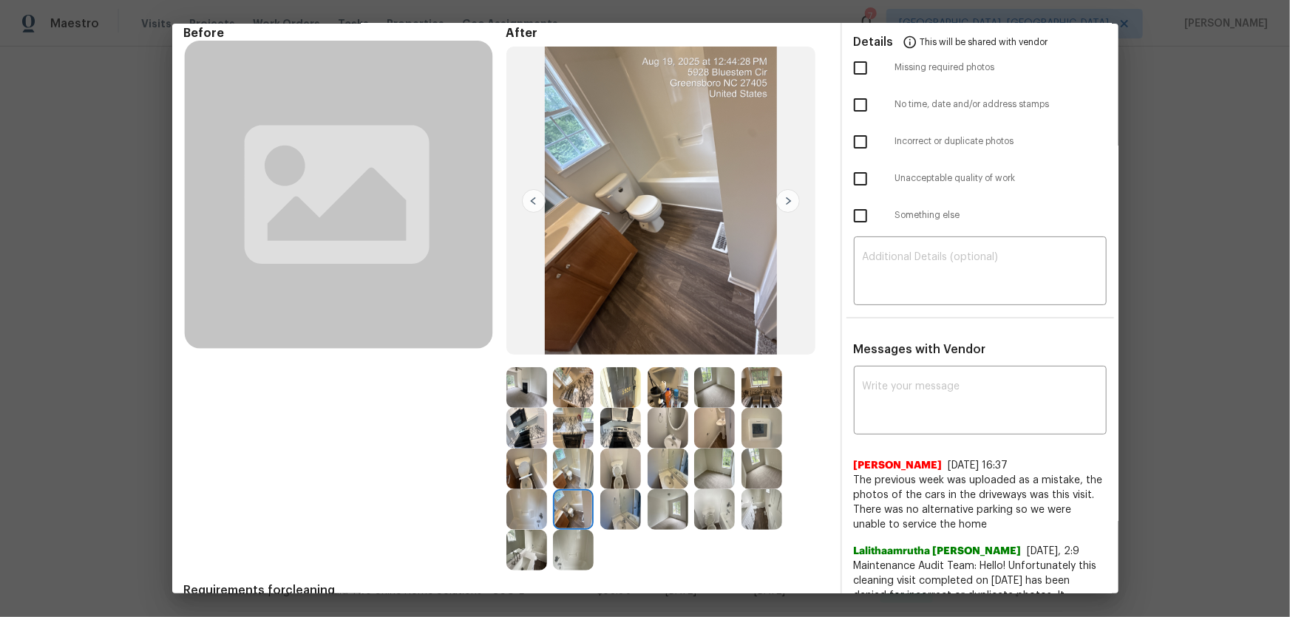
click at [556, 465] on img at bounding box center [573, 469] width 41 height 41
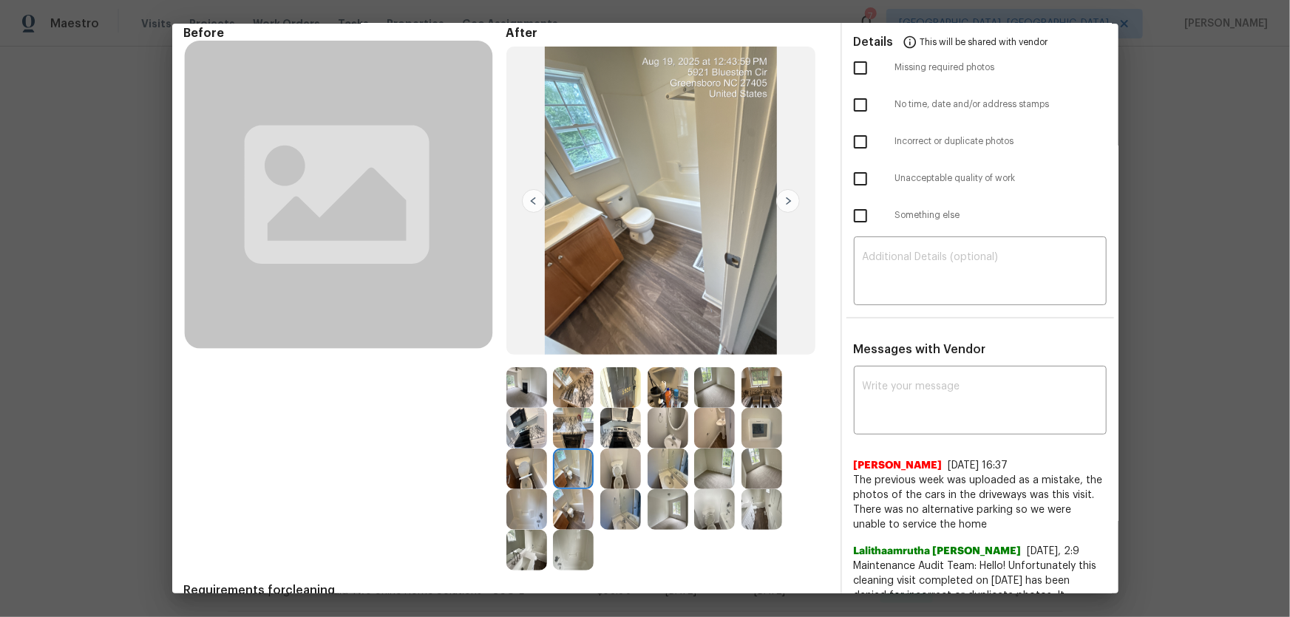
click at [557, 425] on img at bounding box center [573, 428] width 41 height 41
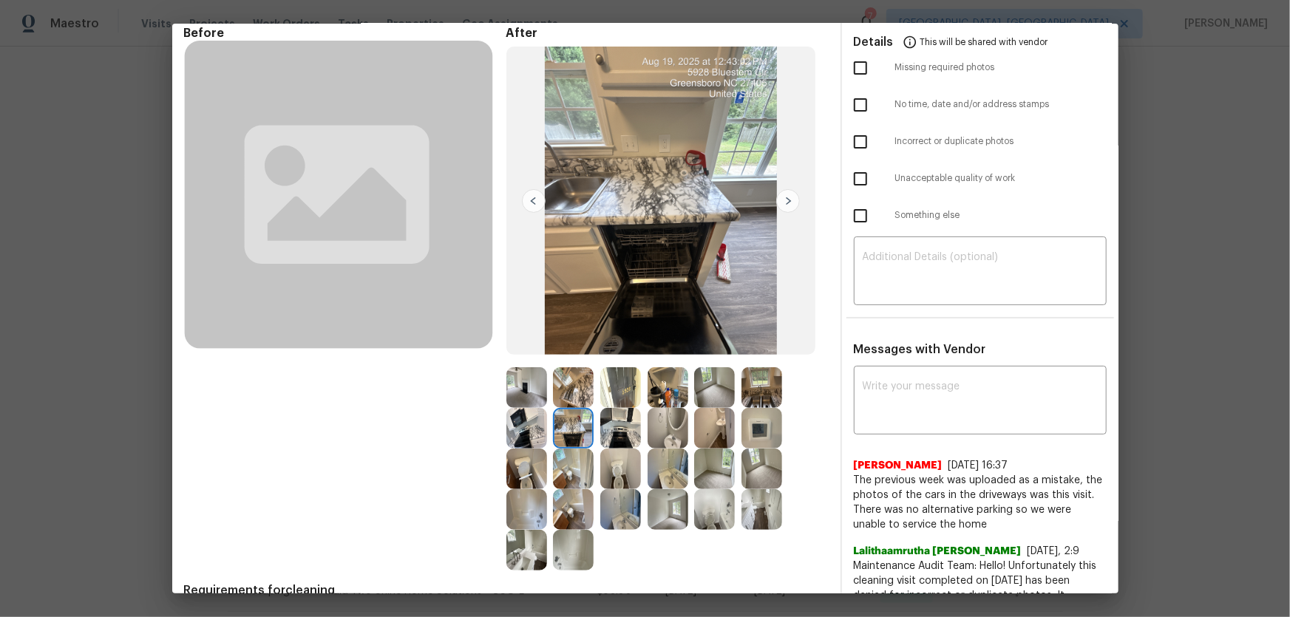
click at [537, 421] on img at bounding box center [526, 428] width 41 height 41
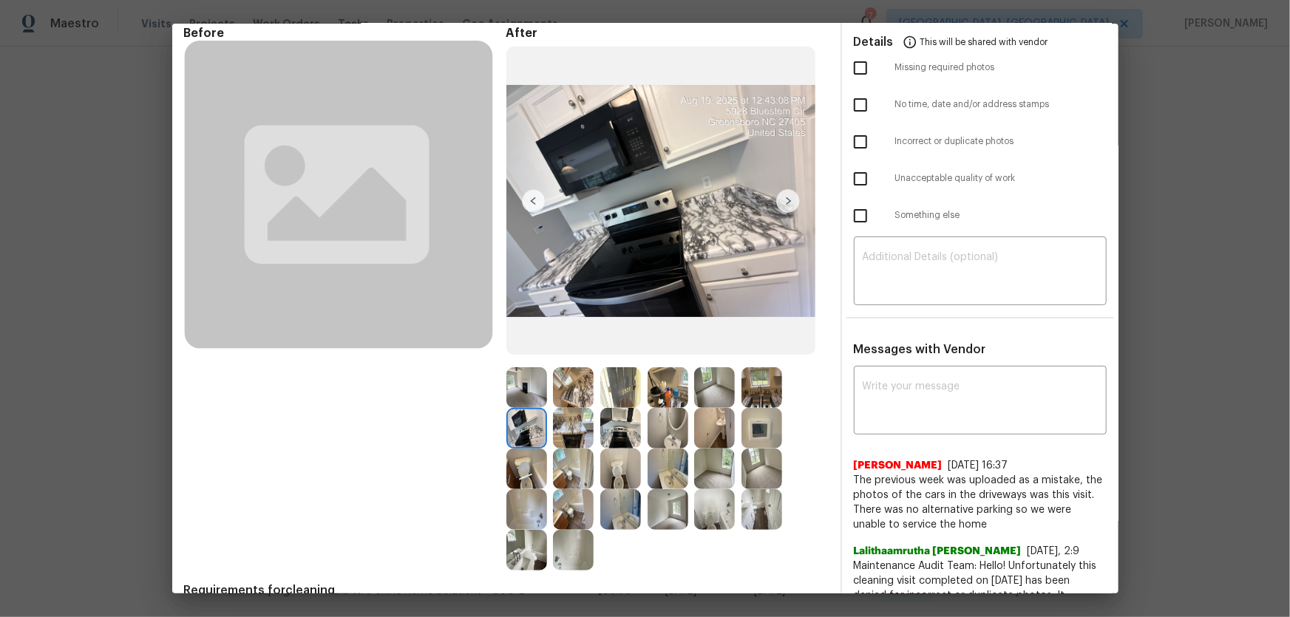
click at [606, 423] on img at bounding box center [620, 428] width 41 height 41
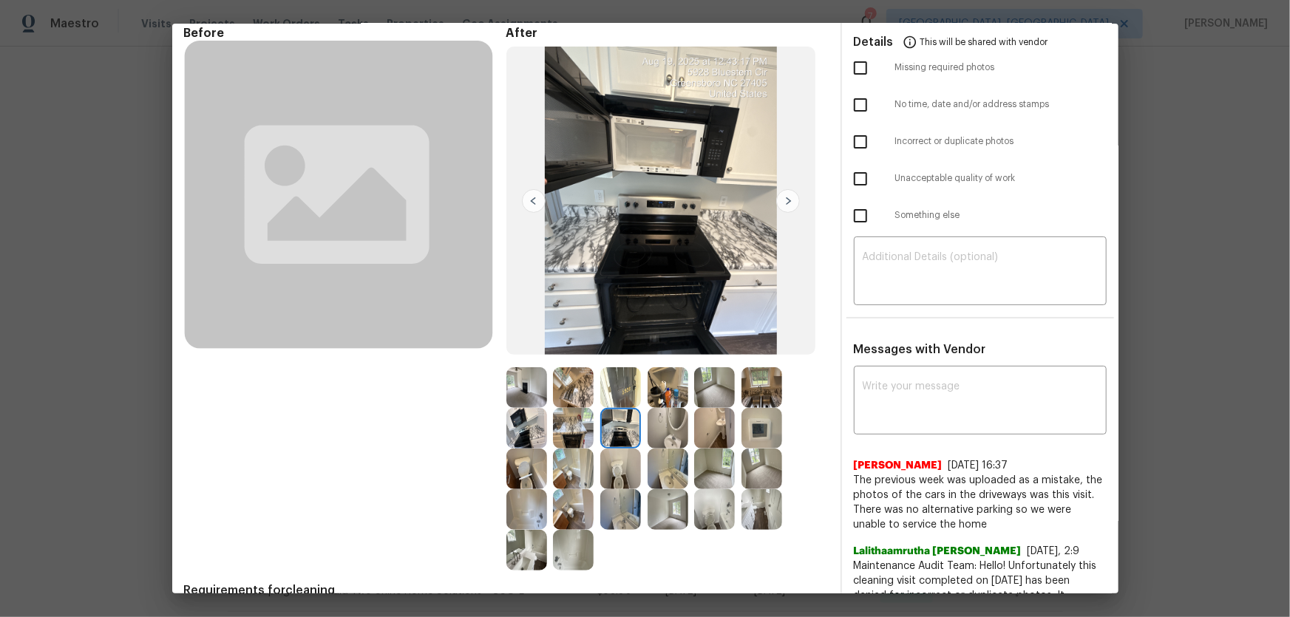
click at [567, 384] on img at bounding box center [573, 387] width 41 height 41
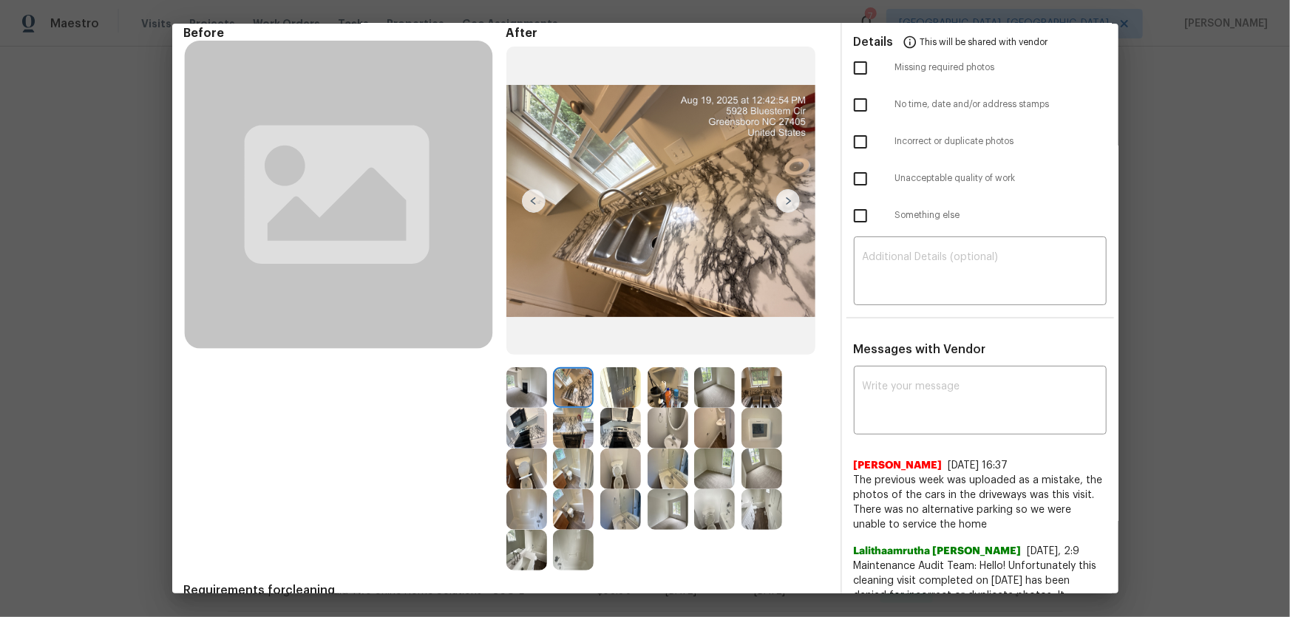
click at [616, 389] on img at bounding box center [620, 387] width 41 height 41
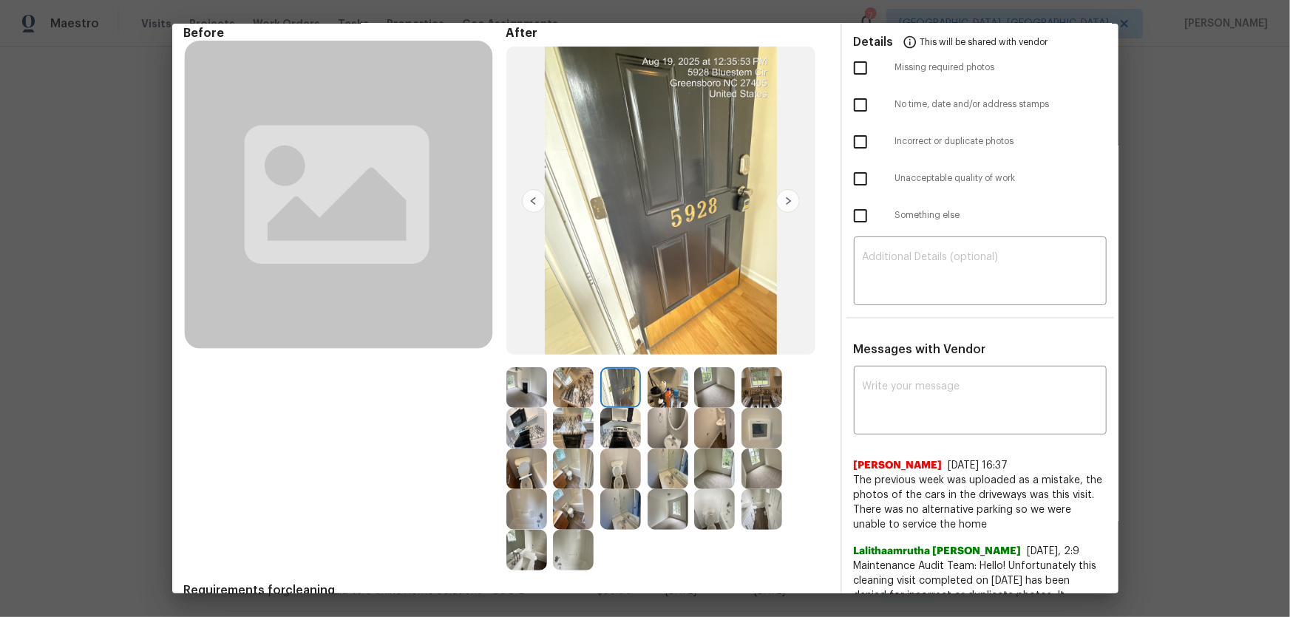
click at [654, 389] on img at bounding box center [667, 387] width 41 height 41
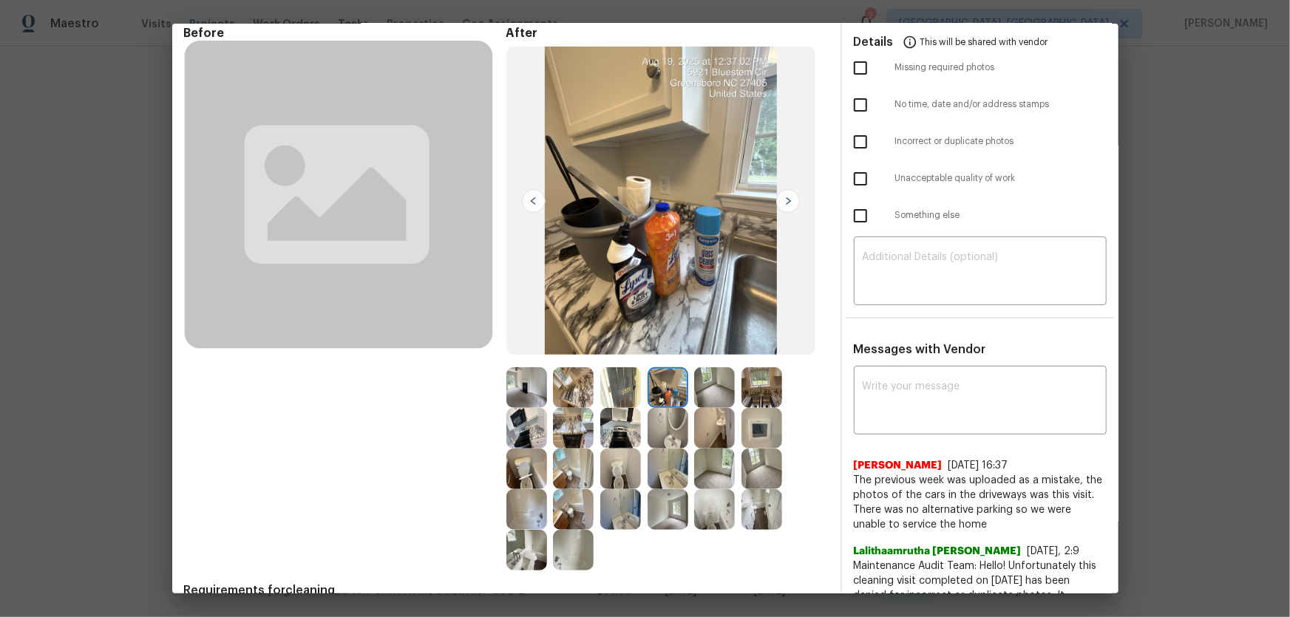
click at [661, 426] on img at bounding box center [667, 428] width 41 height 41
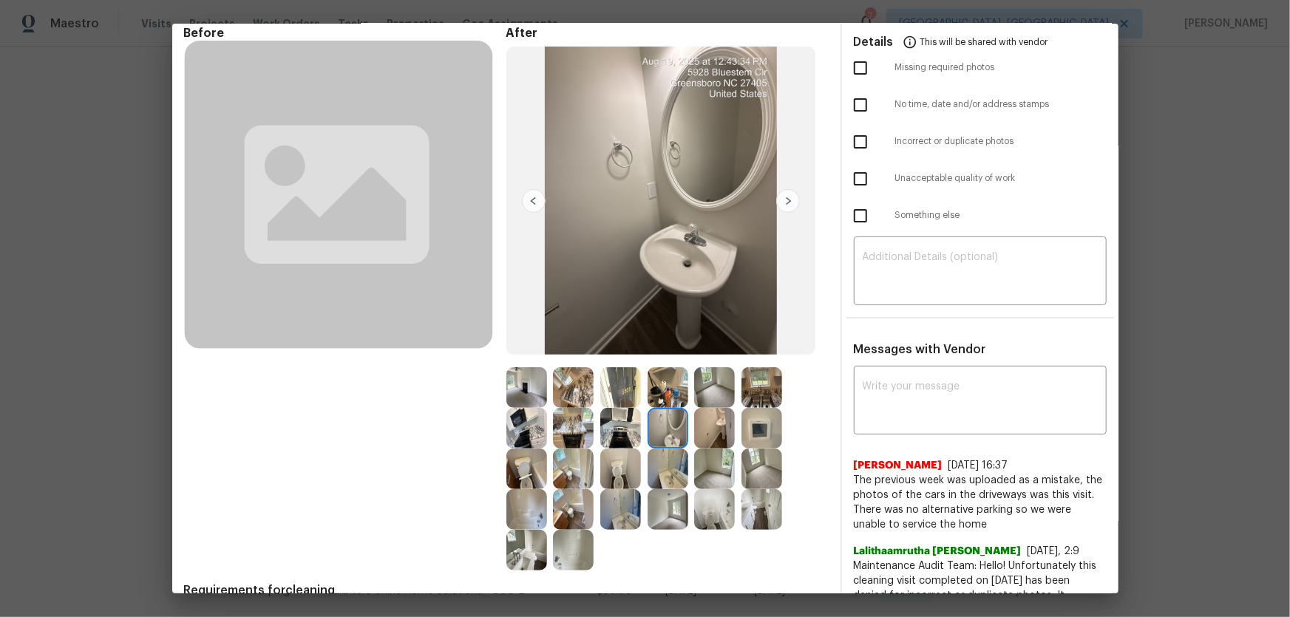
click at [699, 425] on img at bounding box center [714, 428] width 41 height 41
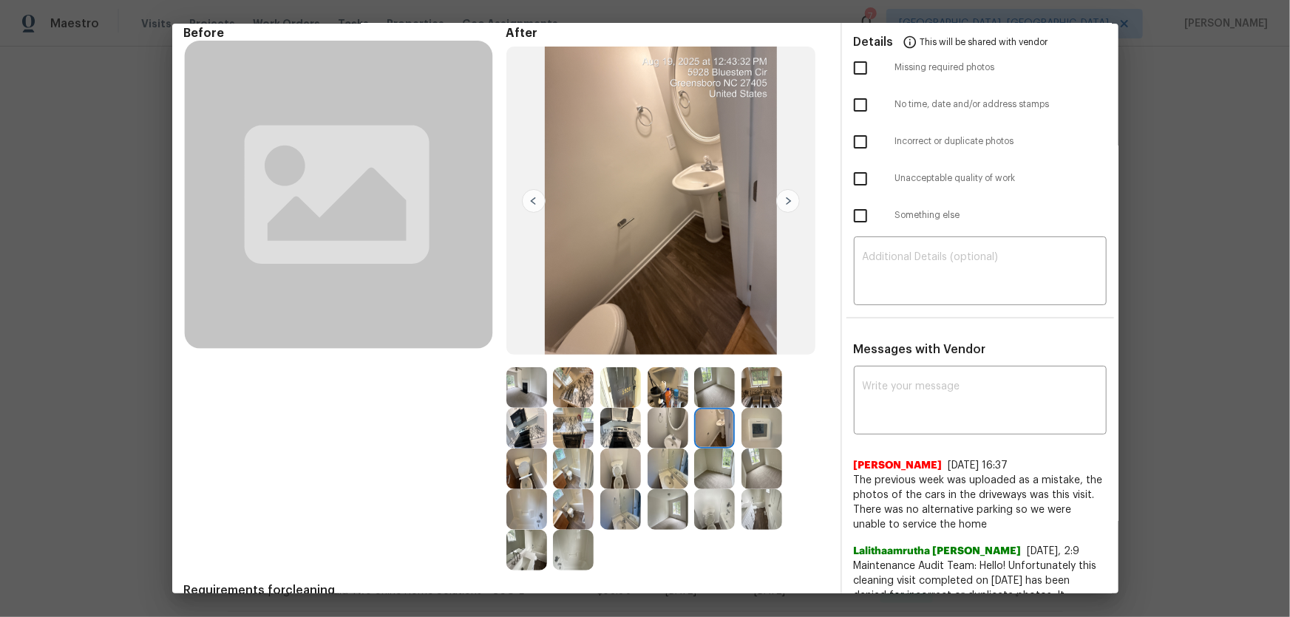
click at [750, 423] on img at bounding box center [761, 428] width 41 height 41
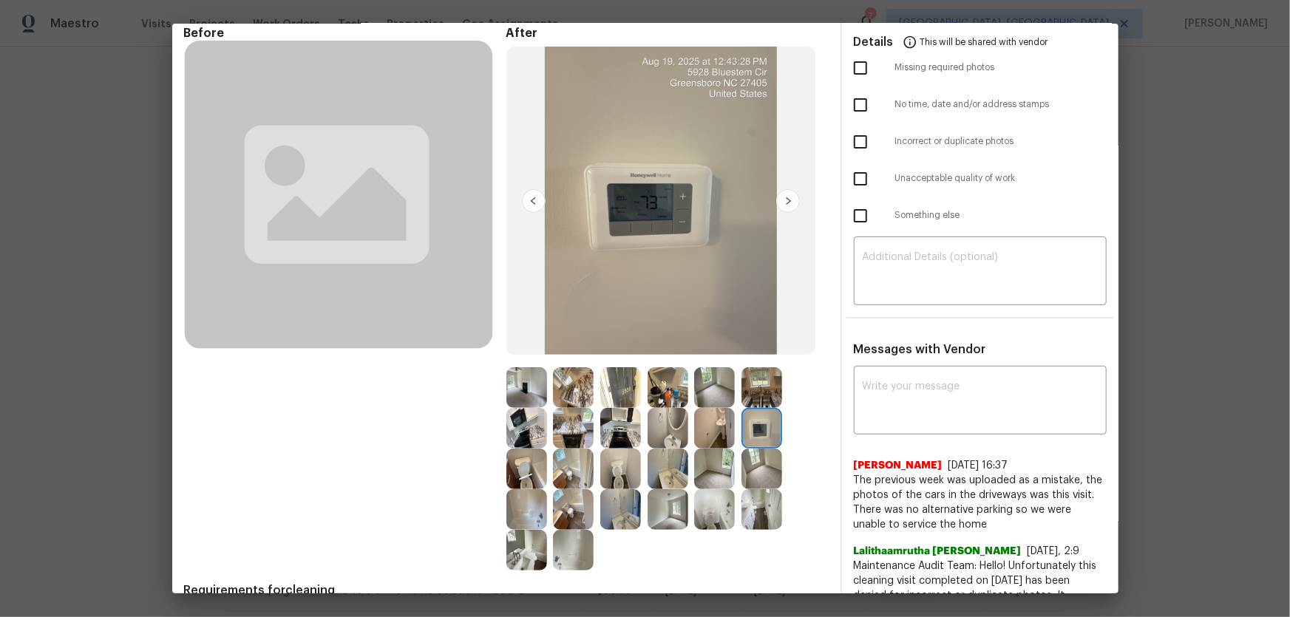
click at [712, 395] on img at bounding box center [714, 387] width 41 height 41
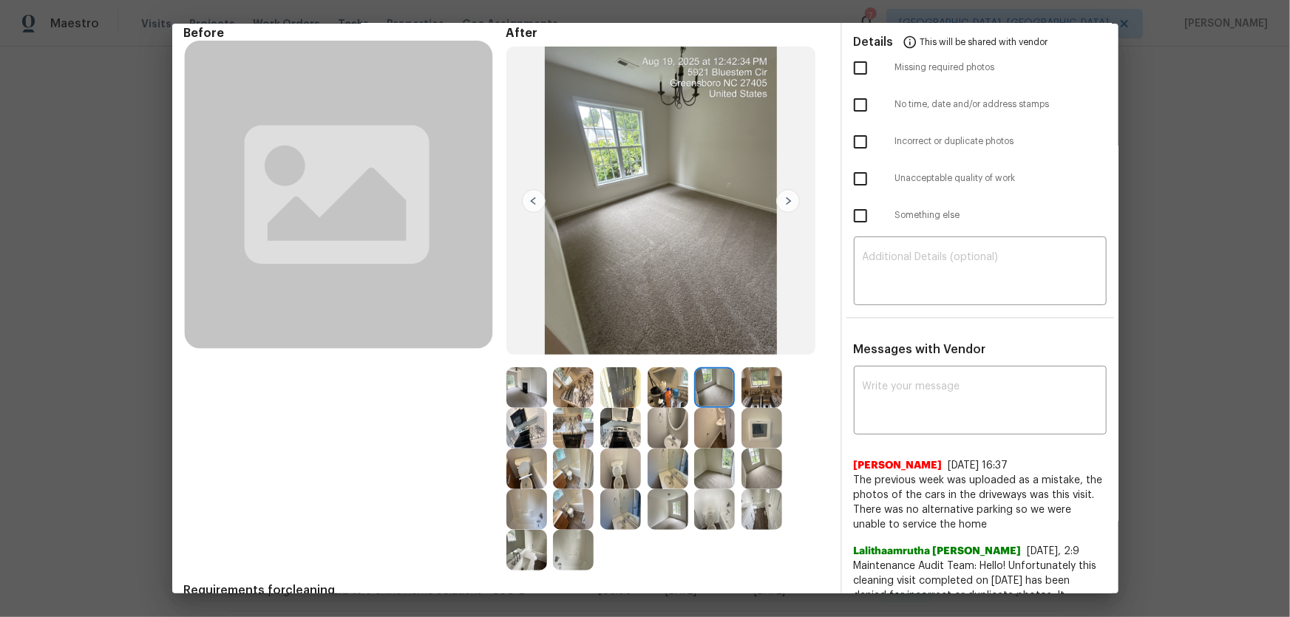
click at [709, 454] on img at bounding box center [714, 469] width 41 height 41
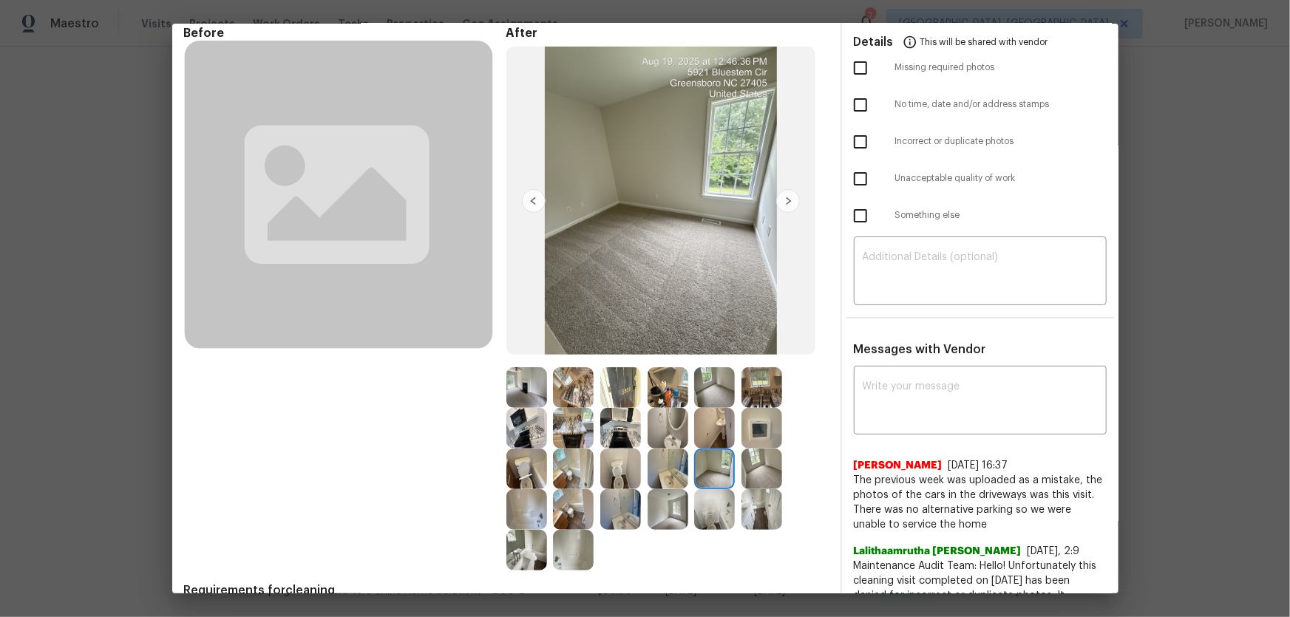
click at [763, 463] on img at bounding box center [761, 469] width 41 height 41
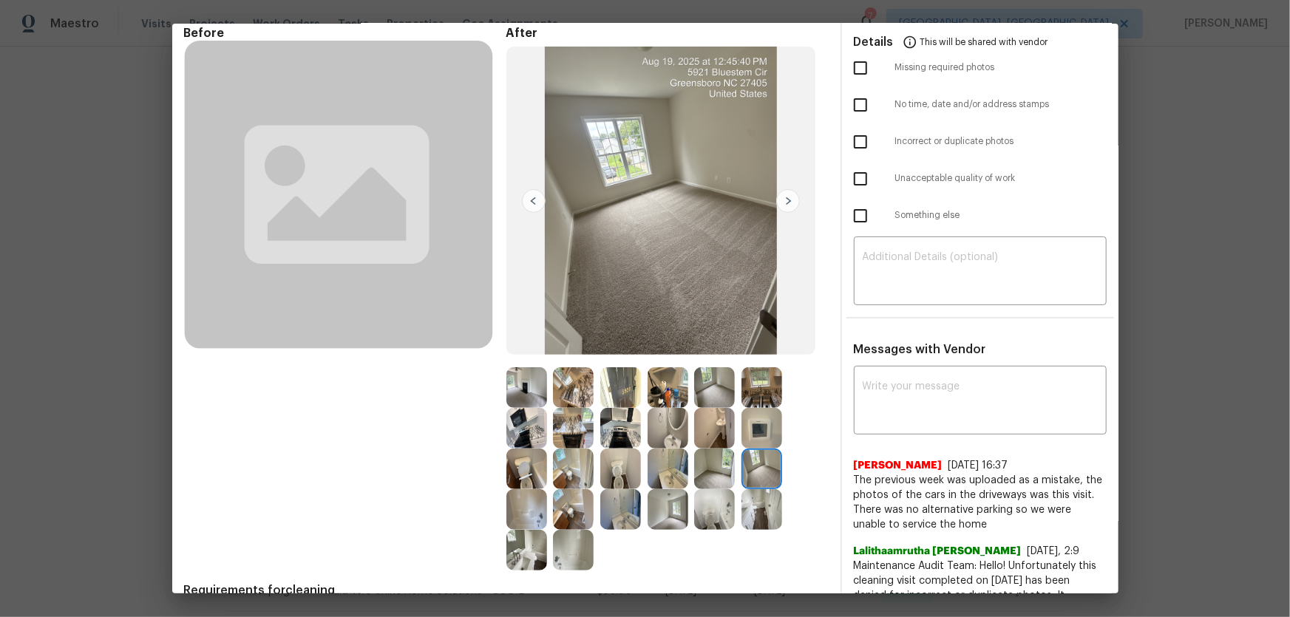
click at [600, 429] on img at bounding box center [620, 428] width 41 height 41
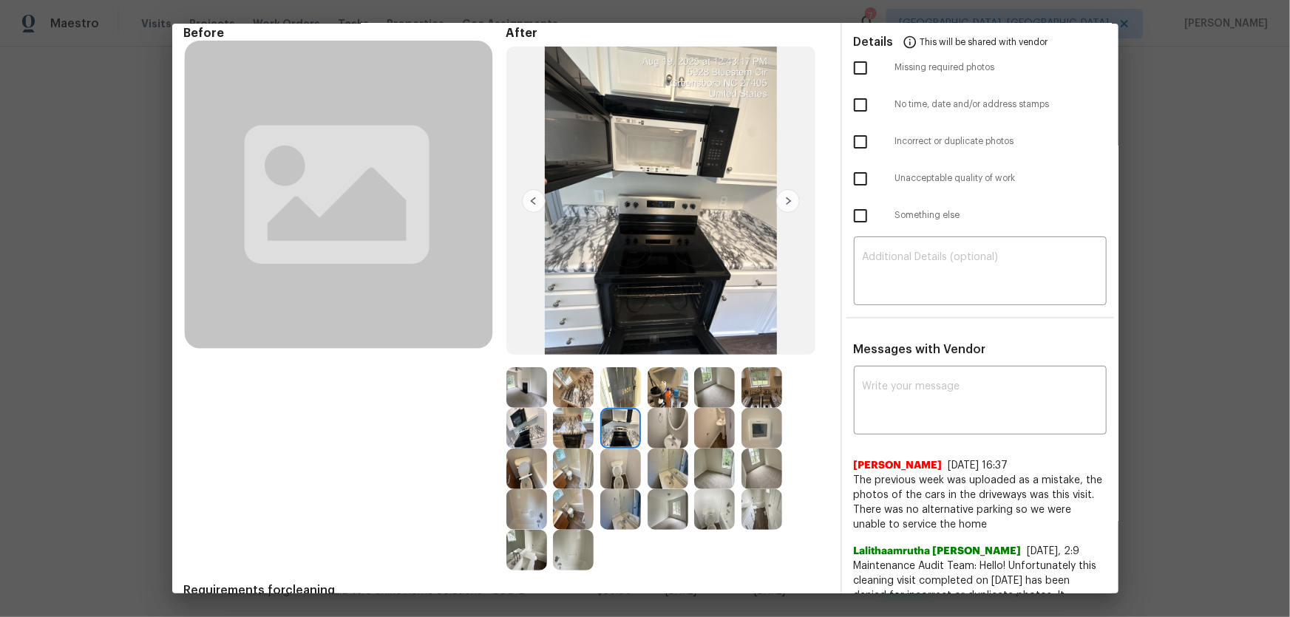
click at [600, 391] on img at bounding box center [620, 387] width 41 height 41
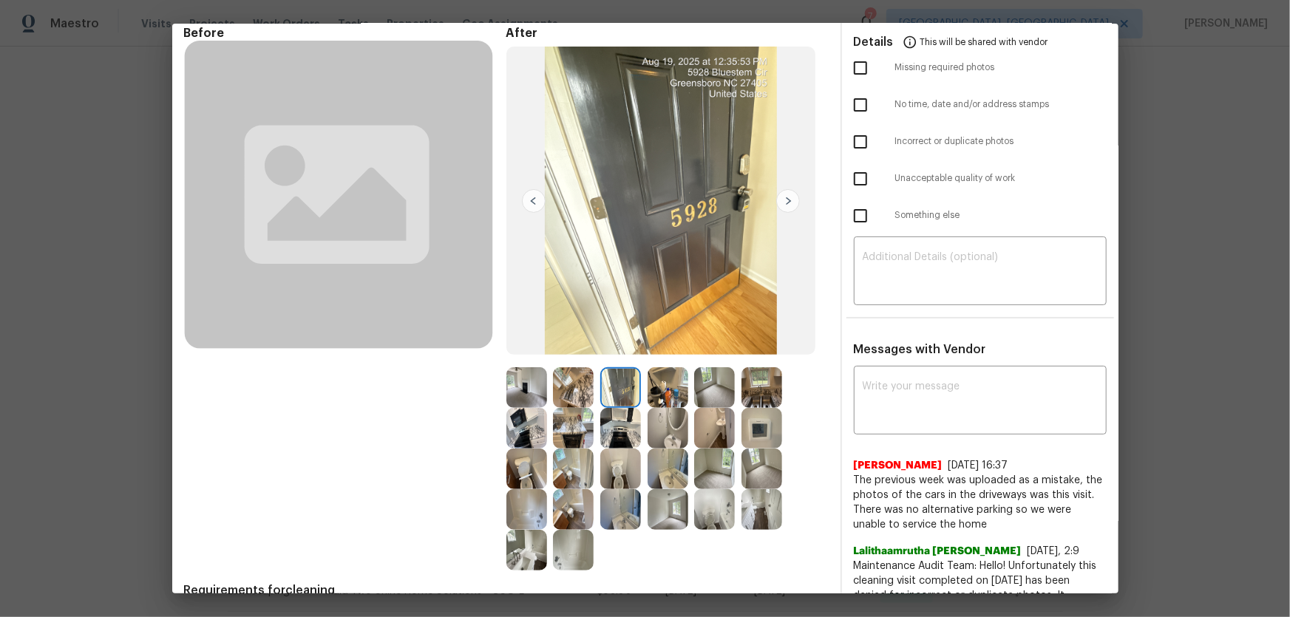
click at [554, 381] on img at bounding box center [573, 387] width 41 height 41
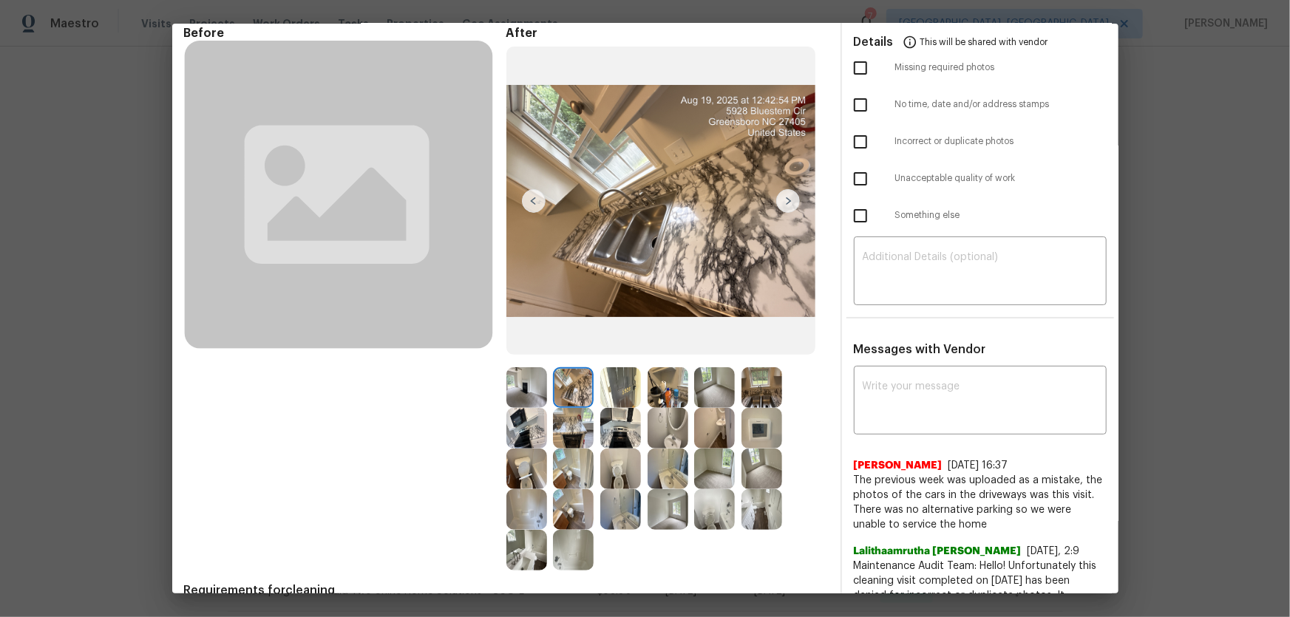
click at [522, 381] on img at bounding box center [526, 387] width 41 height 41
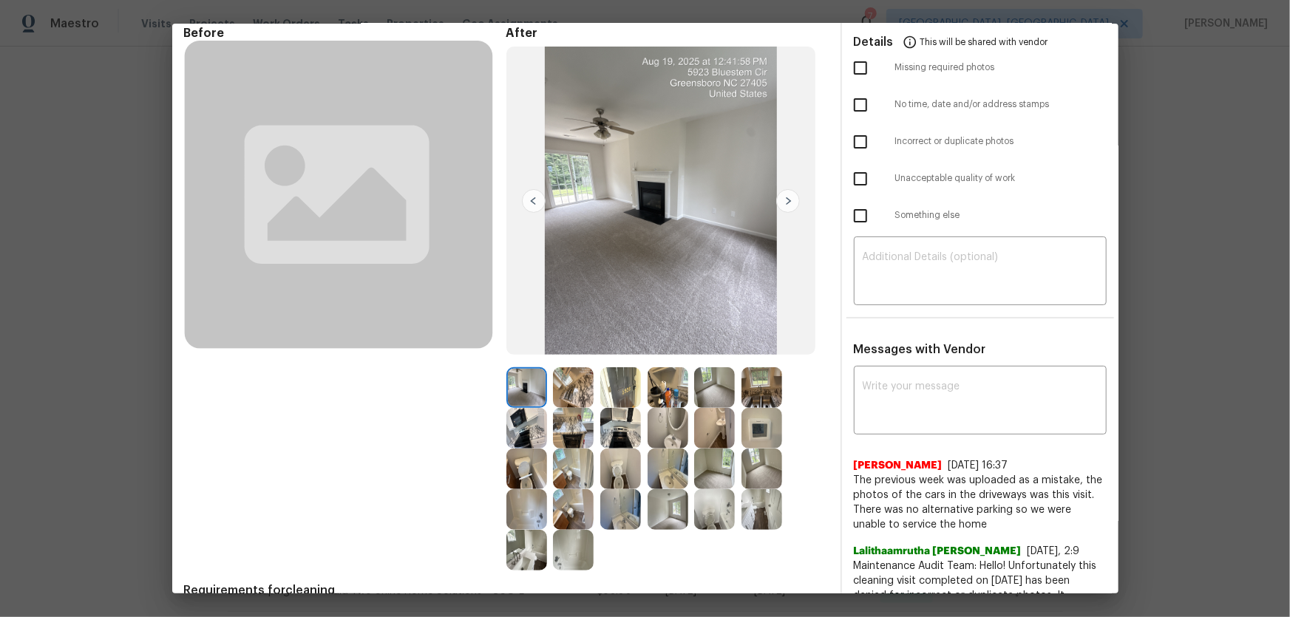
click at [526, 424] on img at bounding box center [526, 428] width 41 height 41
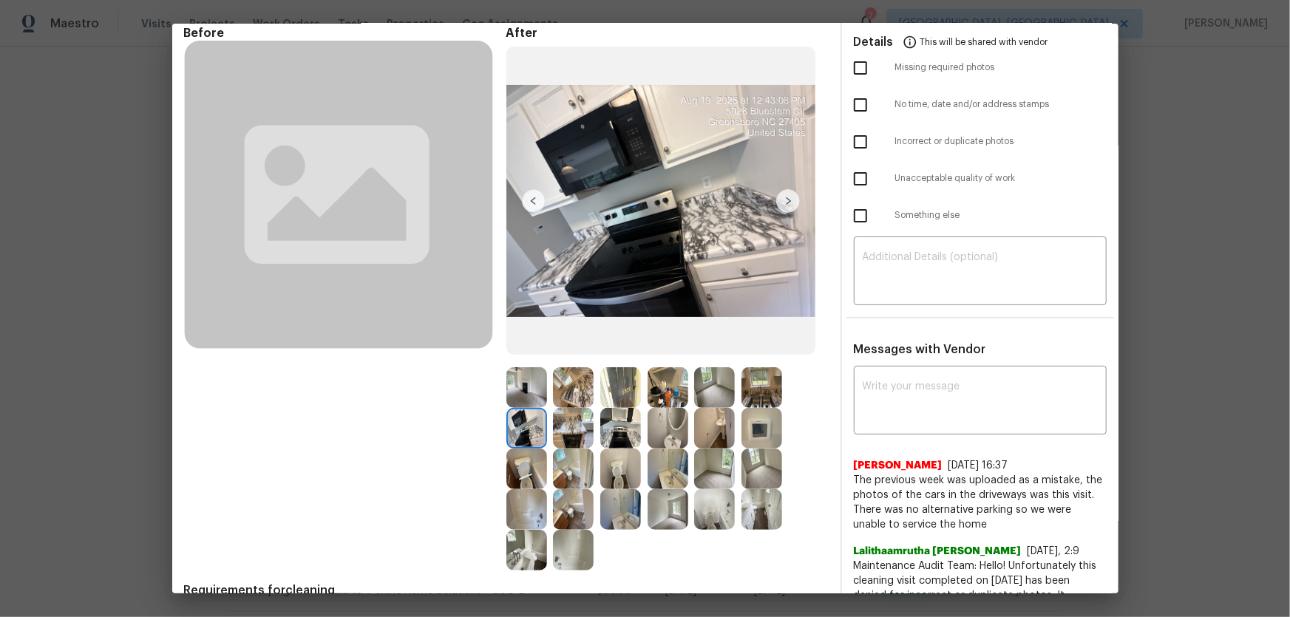
click at [542, 508] on img at bounding box center [526, 509] width 41 height 41
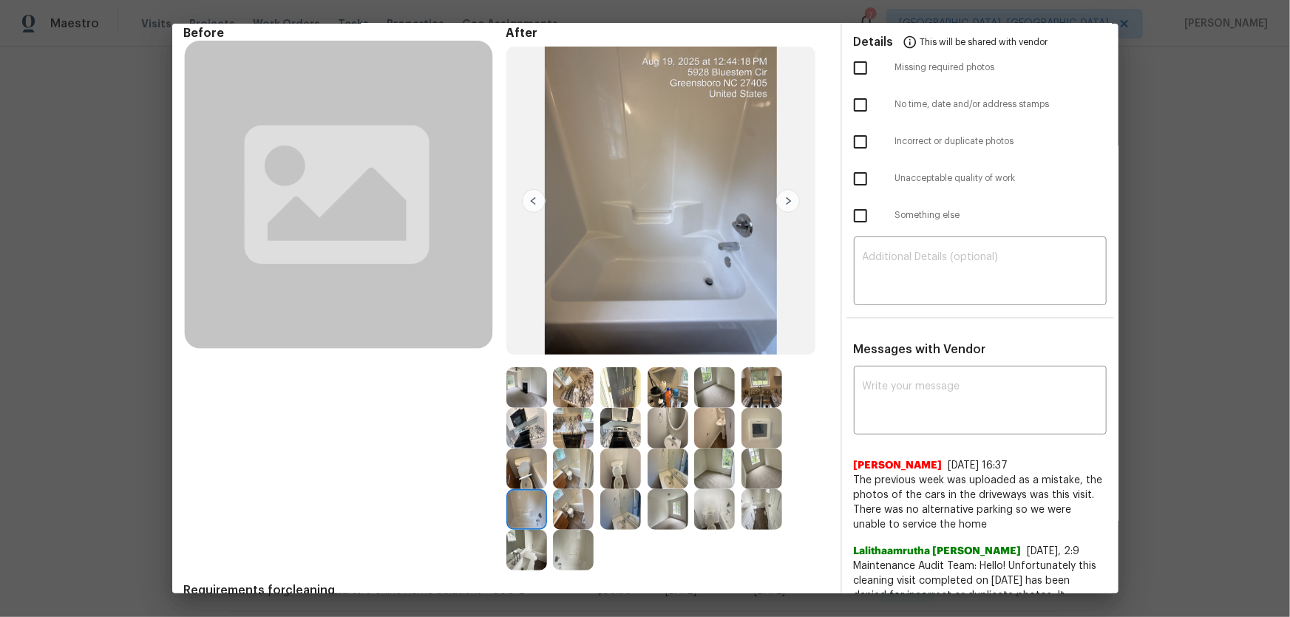
click at [746, 421] on img at bounding box center [761, 428] width 41 height 41
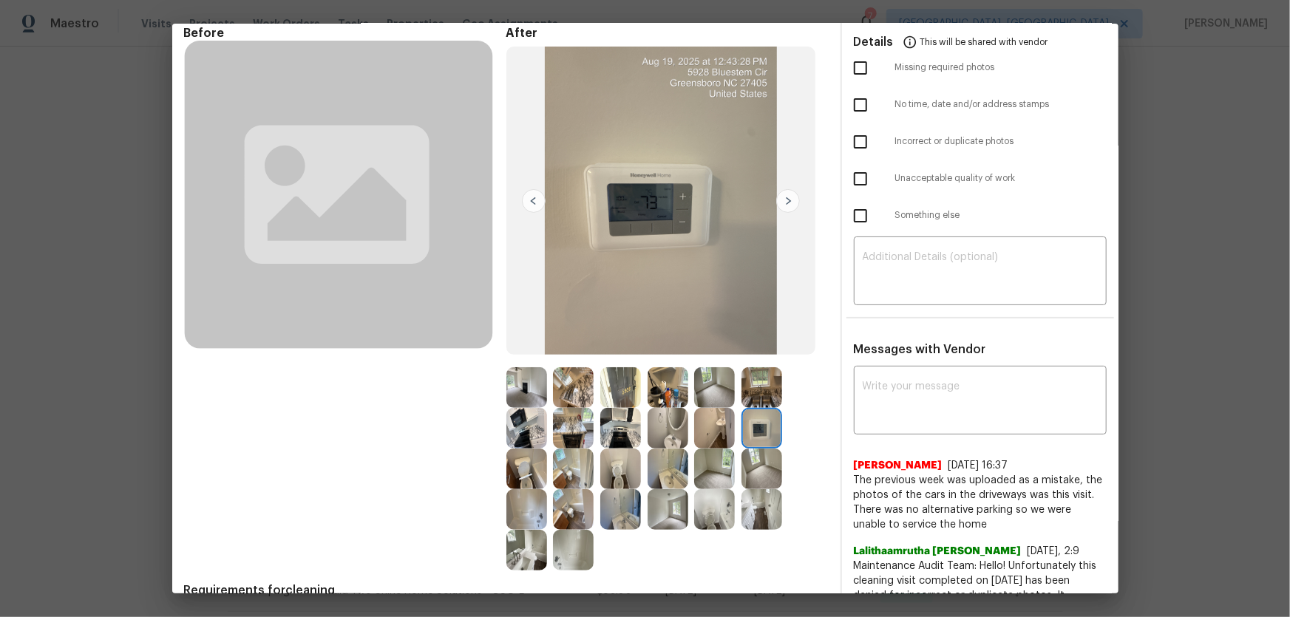
click at [746, 395] on img at bounding box center [761, 387] width 41 height 41
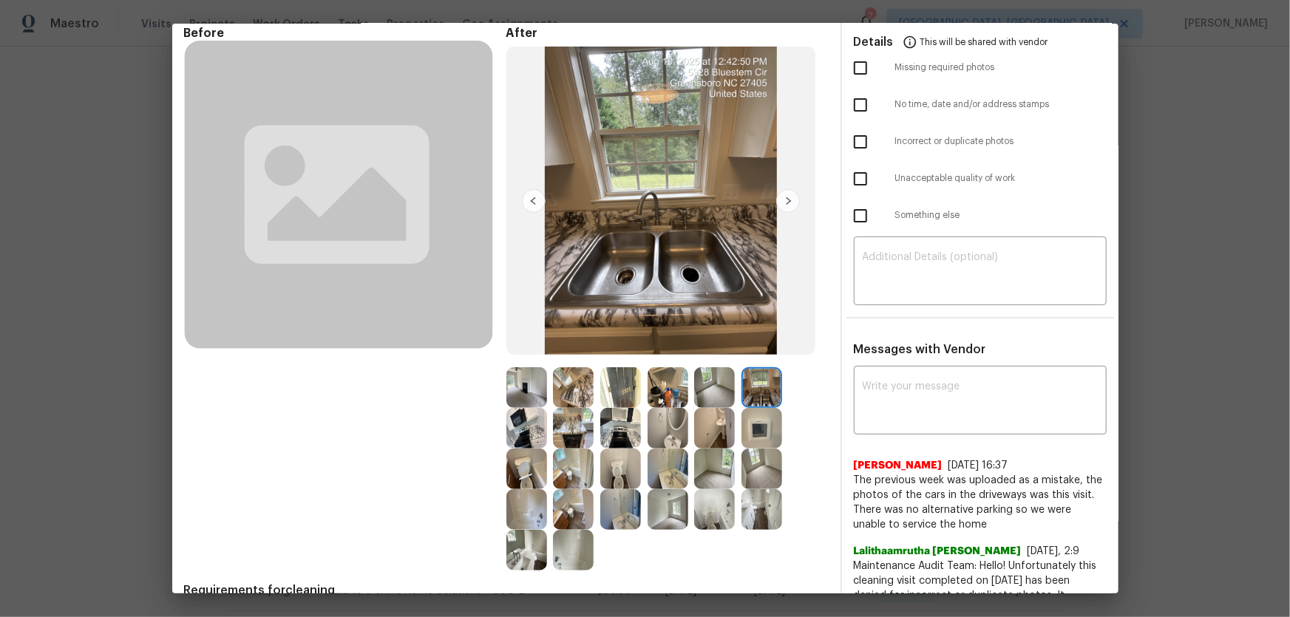
click at [630, 437] on img at bounding box center [620, 428] width 41 height 41
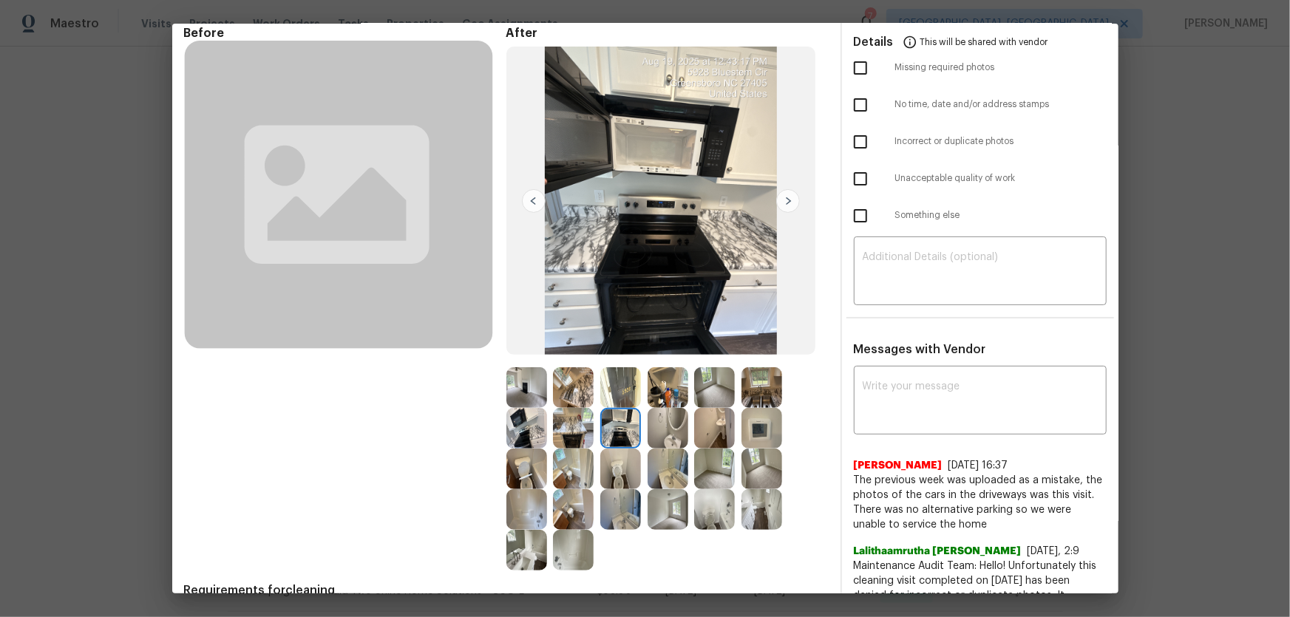
click at [593, 432] on div at bounding box center [576, 428] width 47 height 41
click at [528, 431] on img at bounding box center [526, 428] width 41 height 41
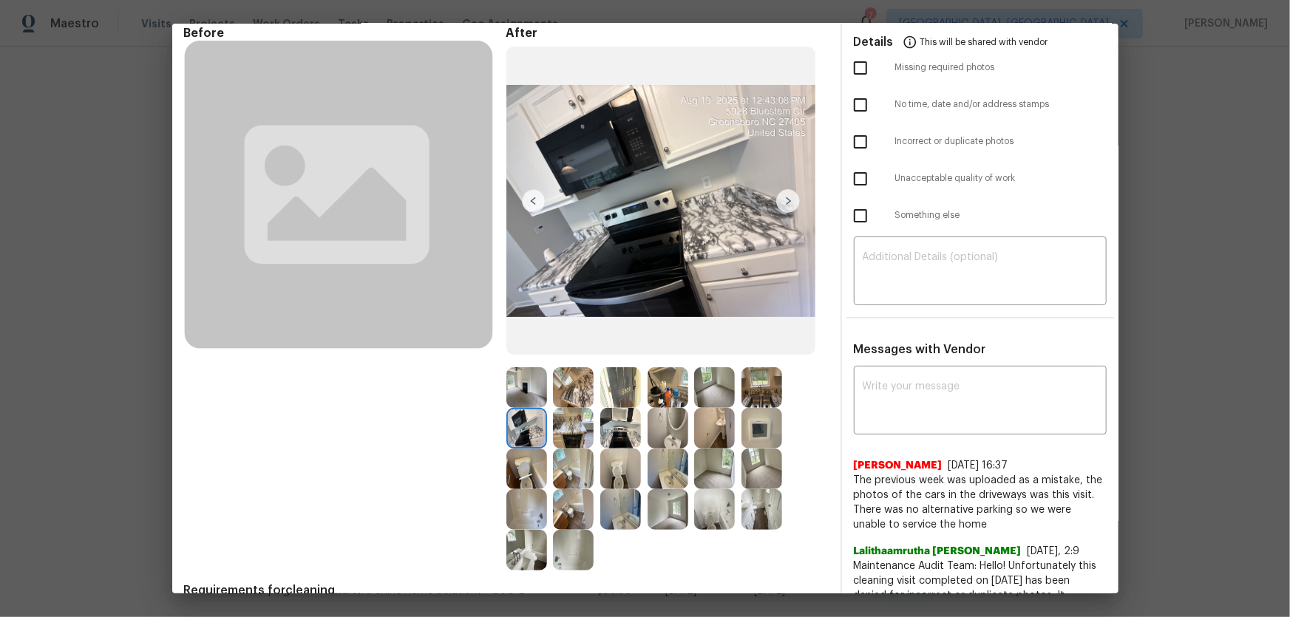
click at [664, 388] on img at bounding box center [667, 387] width 41 height 41
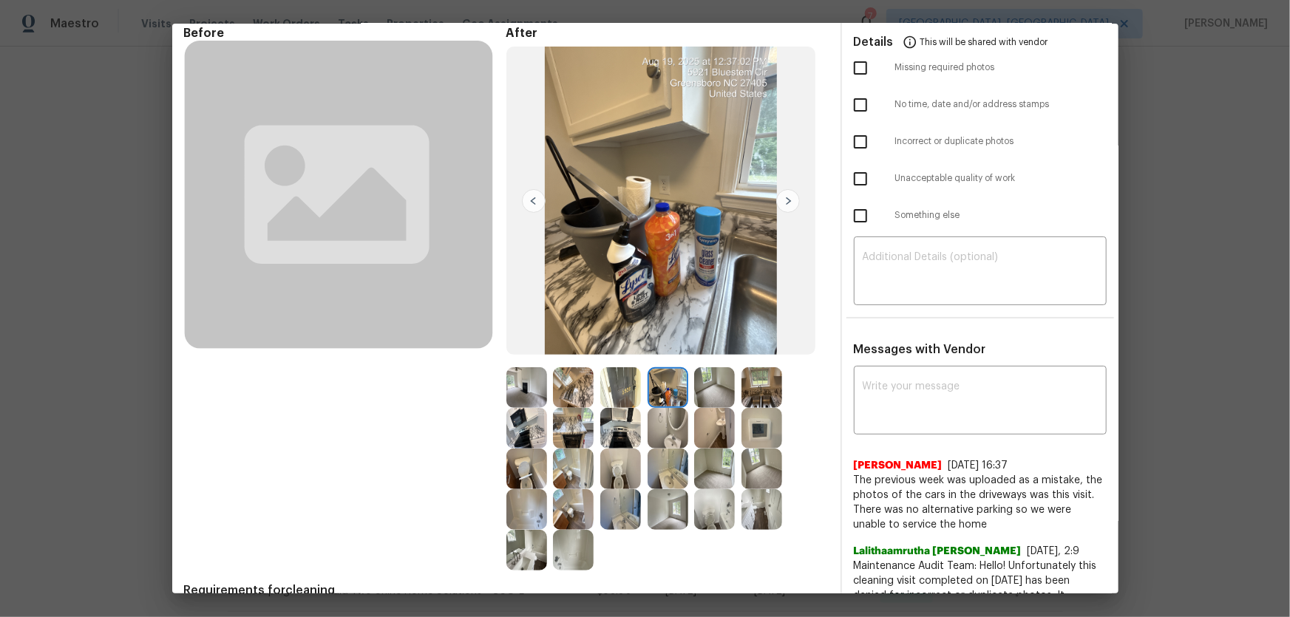
click at [566, 389] on img at bounding box center [573, 387] width 41 height 41
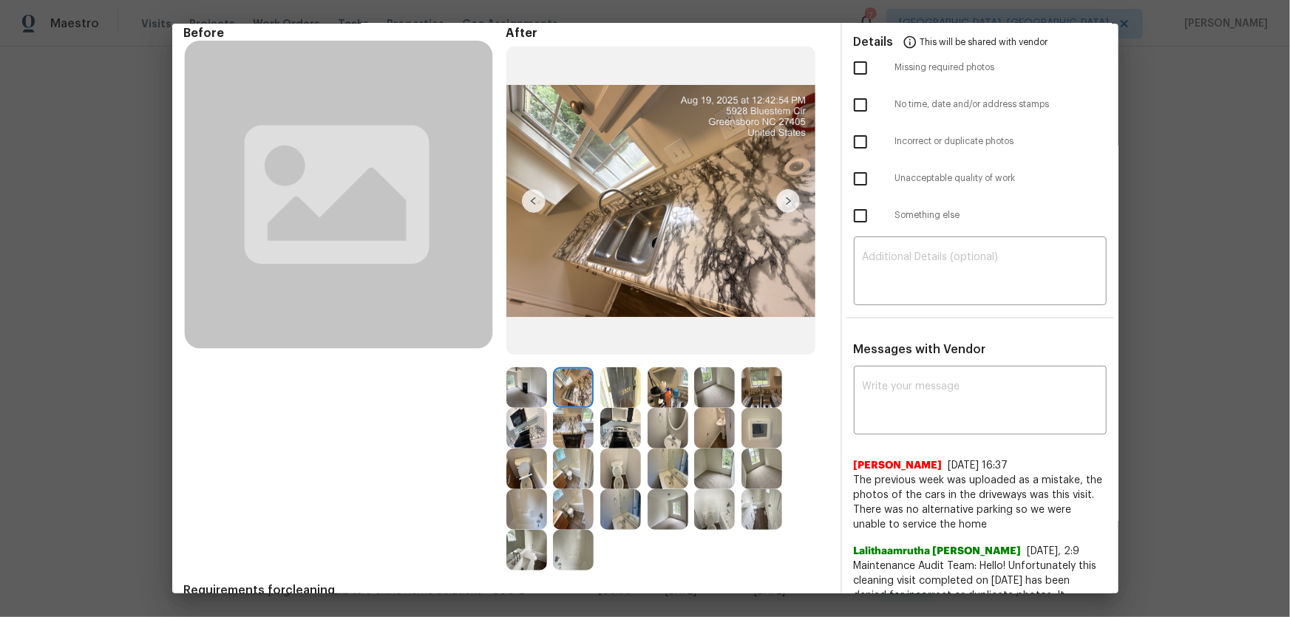
click at [749, 514] on img at bounding box center [761, 509] width 41 height 41
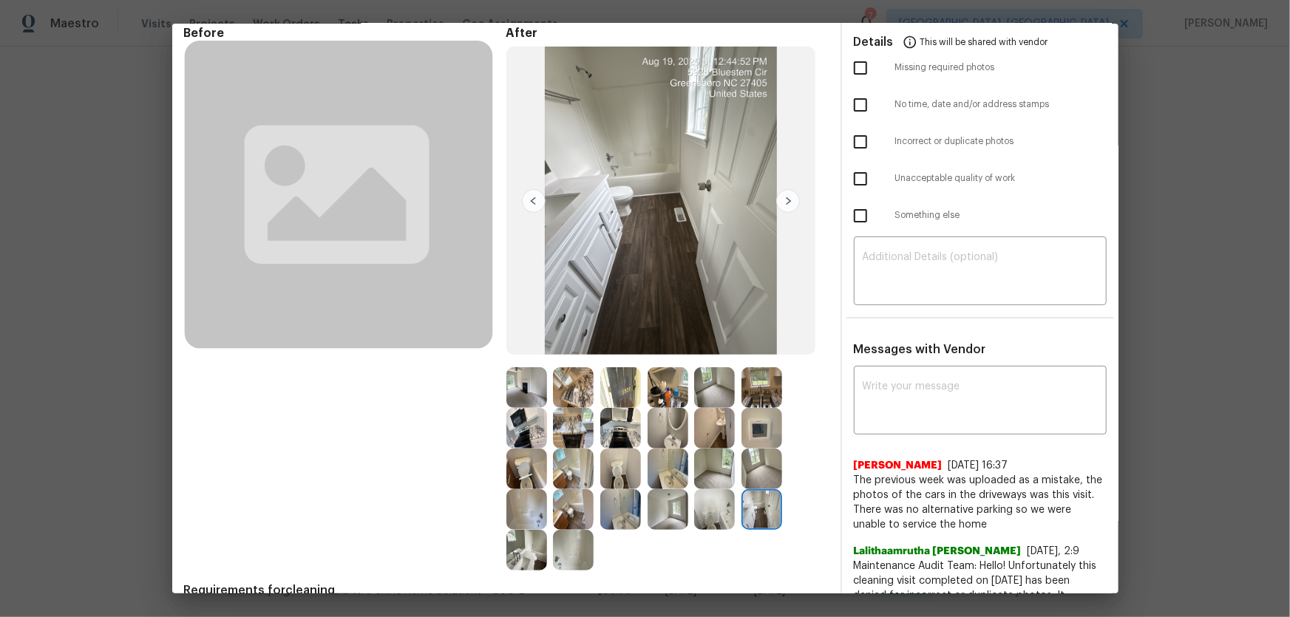
click at [749, 514] on img at bounding box center [761, 509] width 41 height 41
click at [573, 547] on img at bounding box center [573, 550] width 41 height 41
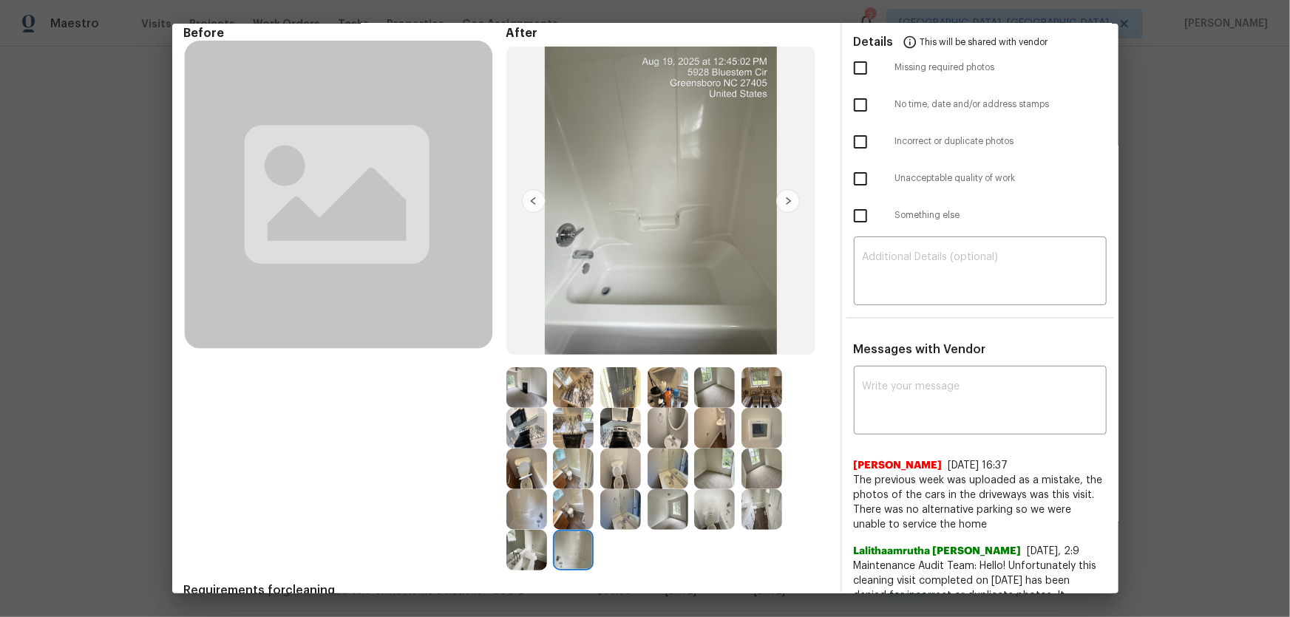
click at [612, 425] on img at bounding box center [620, 428] width 41 height 41
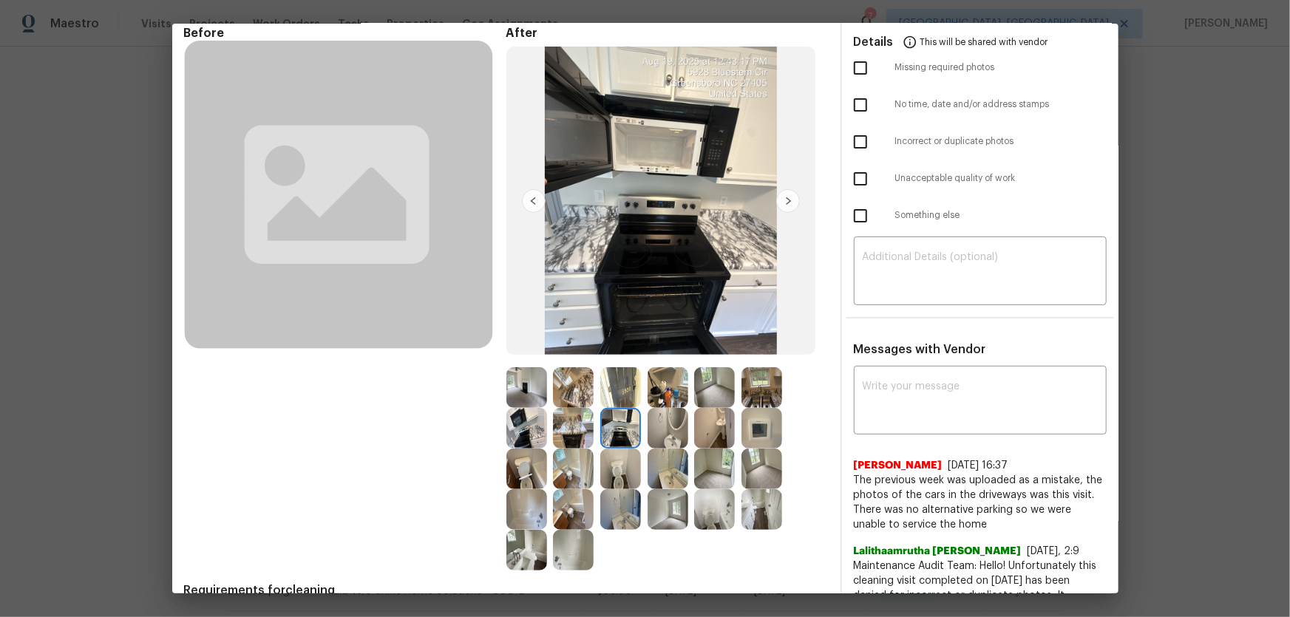
click at [566, 392] on img at bounding box center [573, 387] width 41 height 41
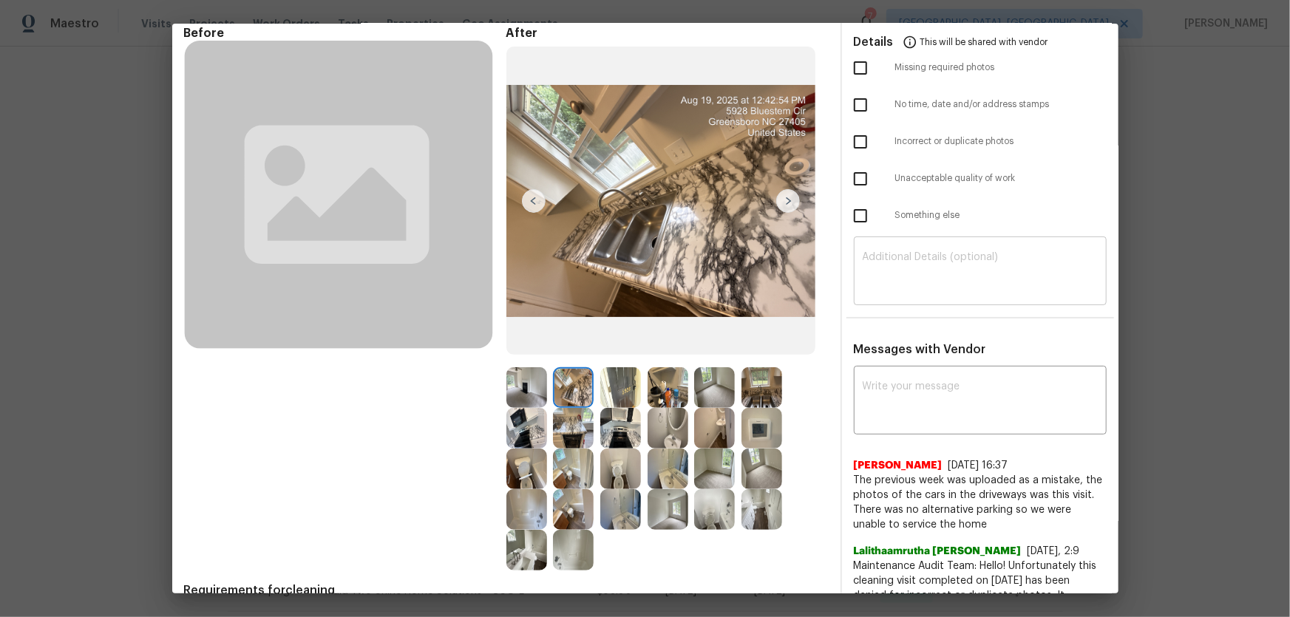
click at [881, 271] on textarea at bounding box center [979, 272] width 235 height 41
paste textarea "Maintenance Audit Team: Hello! Unfortunately, this Cleaning visit completed on …"
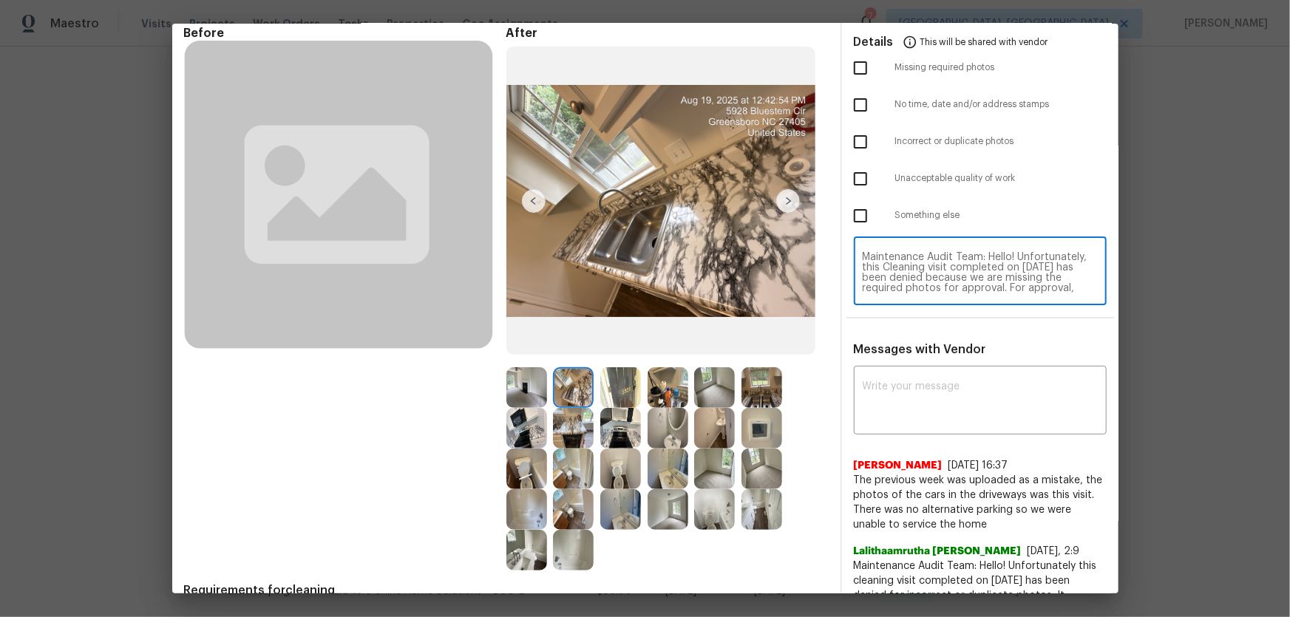
scroll to position [124, 0]
type textarea "Maintenance Audit Team: Hello! Unfortunately, this Cleaning visit completed on …"
click at [916, 409] on textarea at bounding box center [979, 401] width 235 height 41
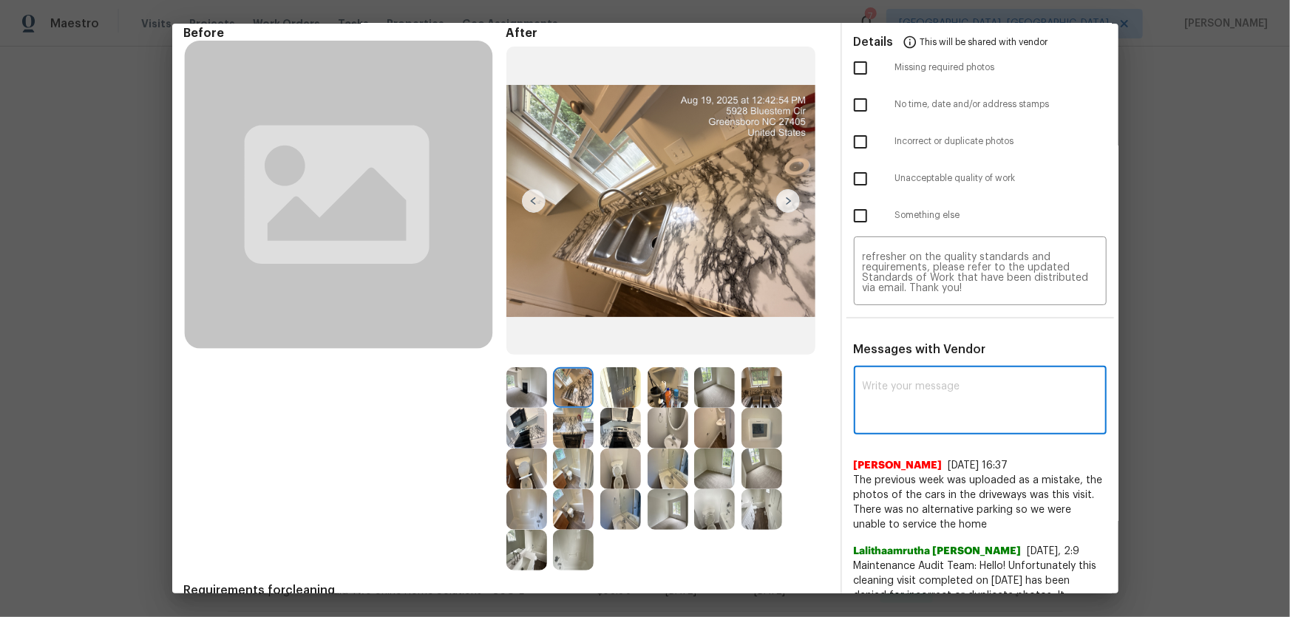
paste textarea "Maintenance Audit Team: Hello! Unfortunately, this Cleaning visit completed on …"
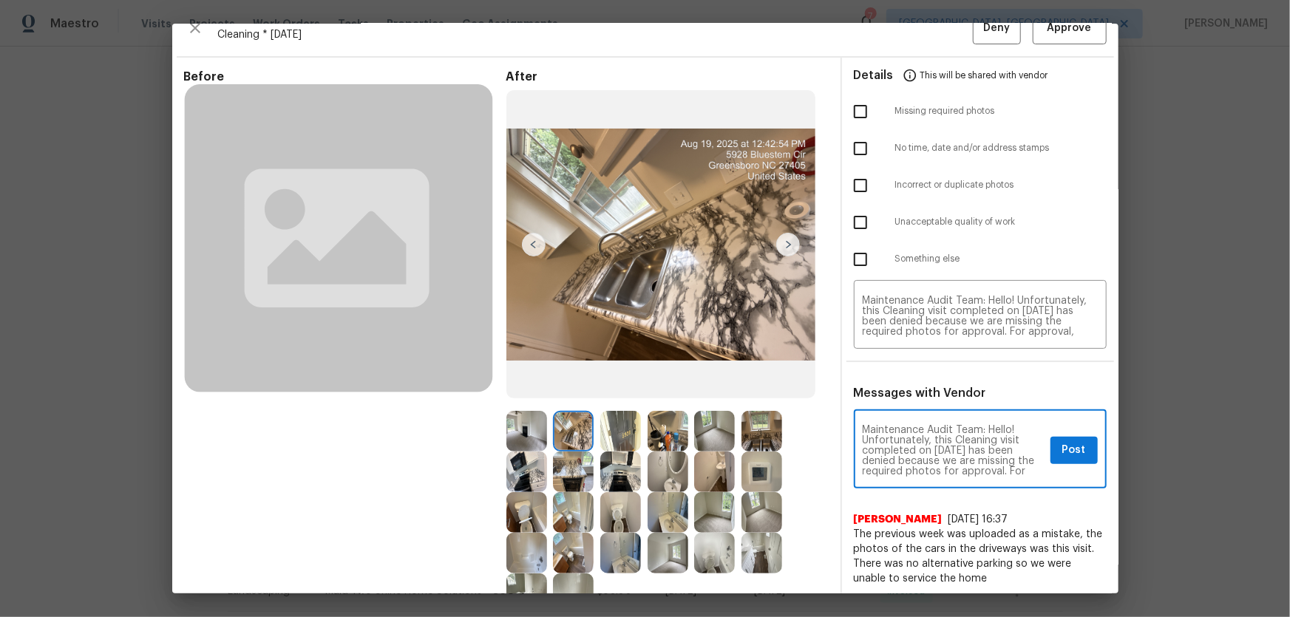
scroll to position [0, 0]
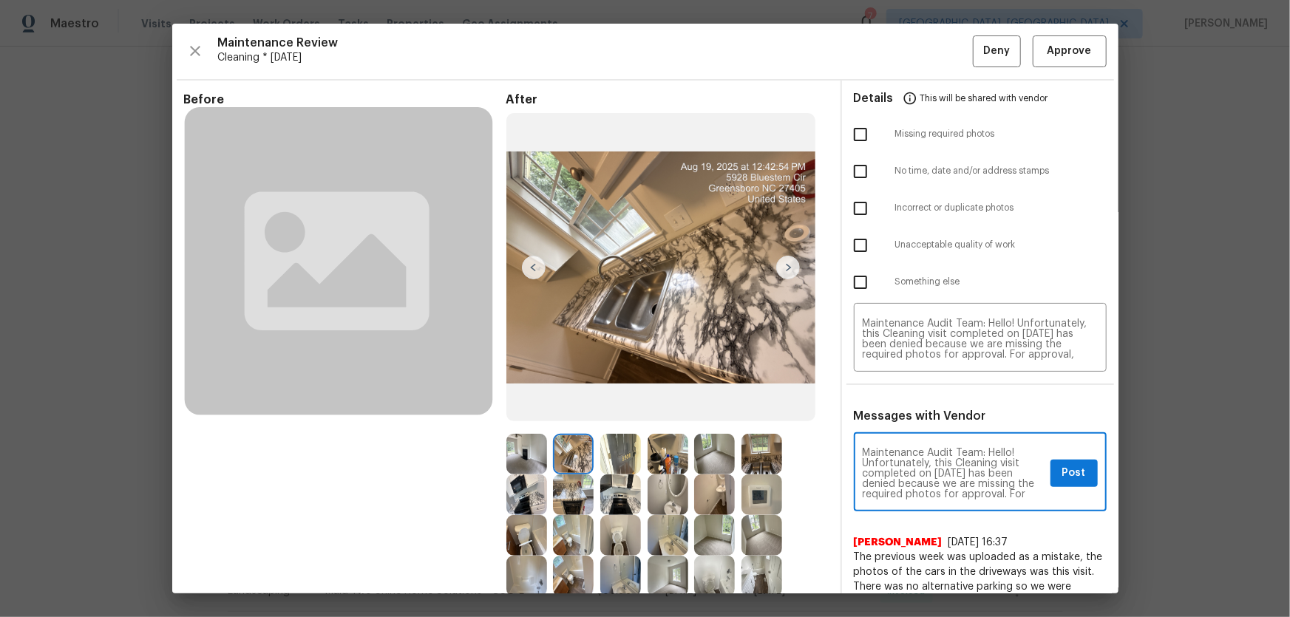
type textarea "Maintenance Audit Team: Hello! Unfortunately, this Cleaning visit completed on …"
click at [856, 124] on input "checkbox" at bounding box center [860, 134] width 31 height 31
checkbox input "true"
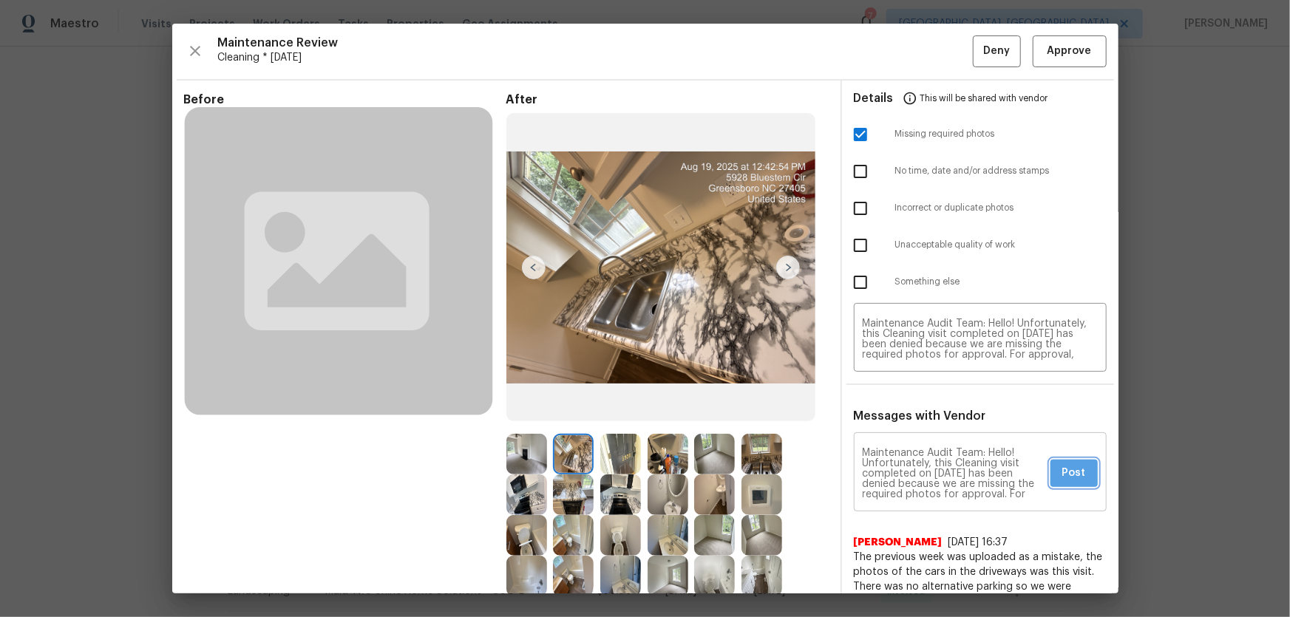
click at [1069, 471] on span "Post" at bounding box center [1074, 473] width 24 height 18
click at [990, 49] on span "Deny" at bounding box center [996, 51] width 27 height 18
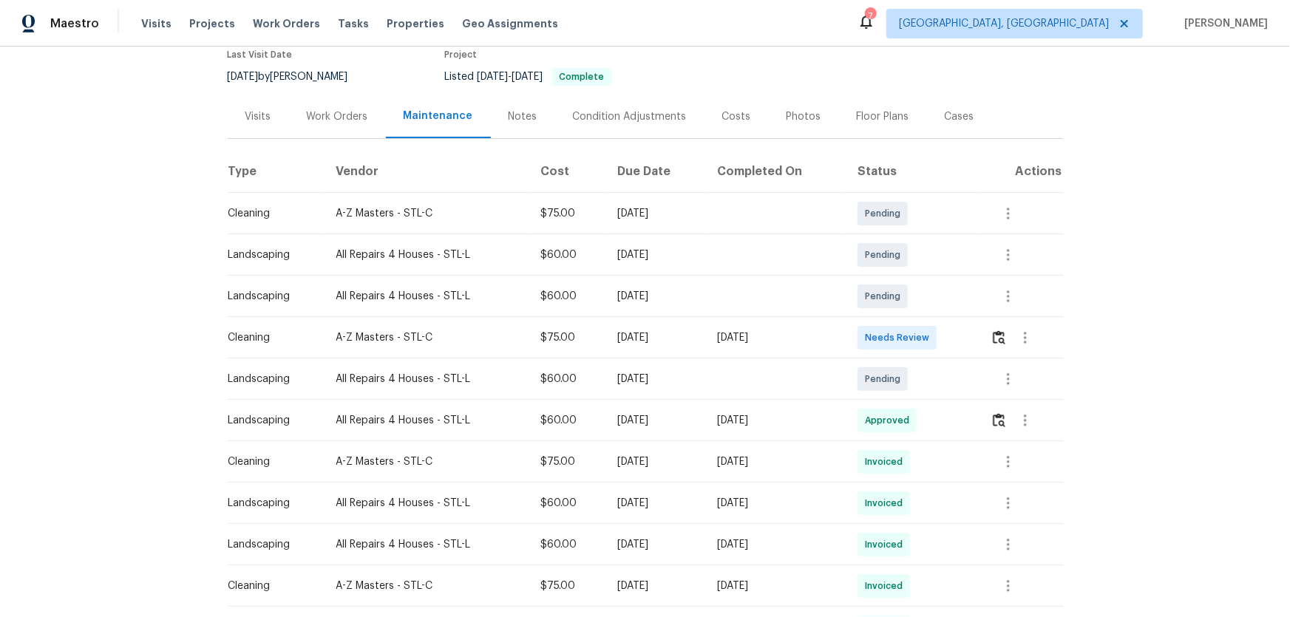
scroll to position [134, 0]
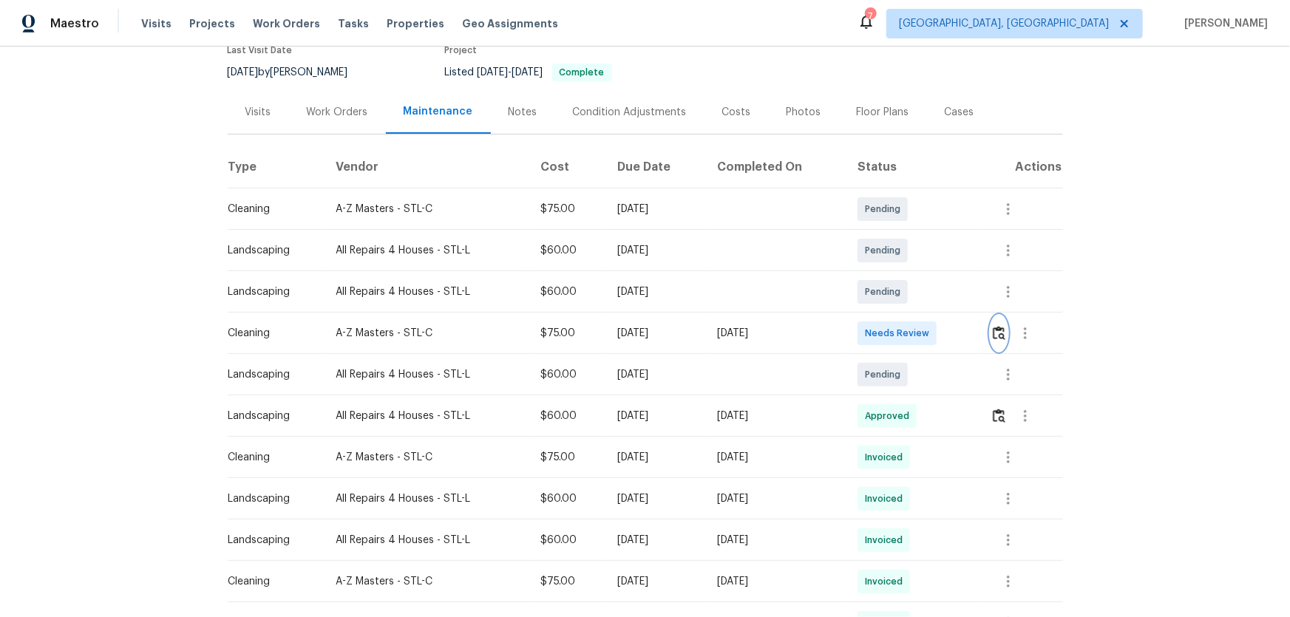
click at [917, 331] on img "button" at bounding box center [998, 333] width 13 height 14
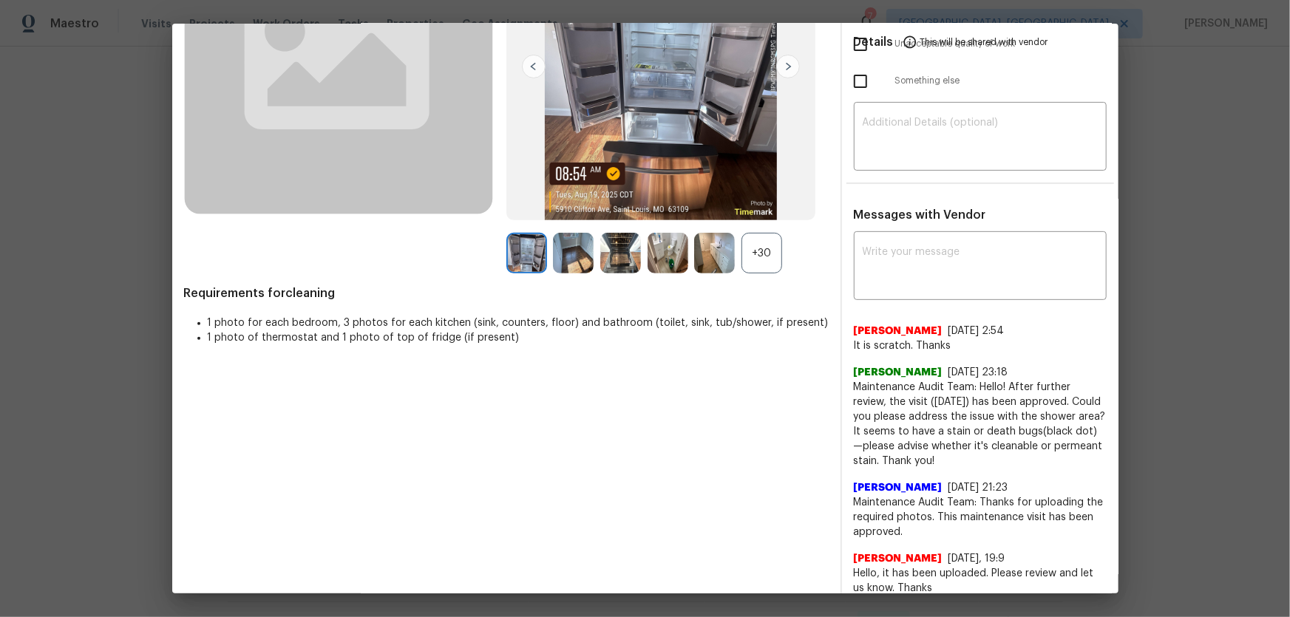
click at [766, 248] on div "+30" at bounding box center [761, 253] width 41 height 41
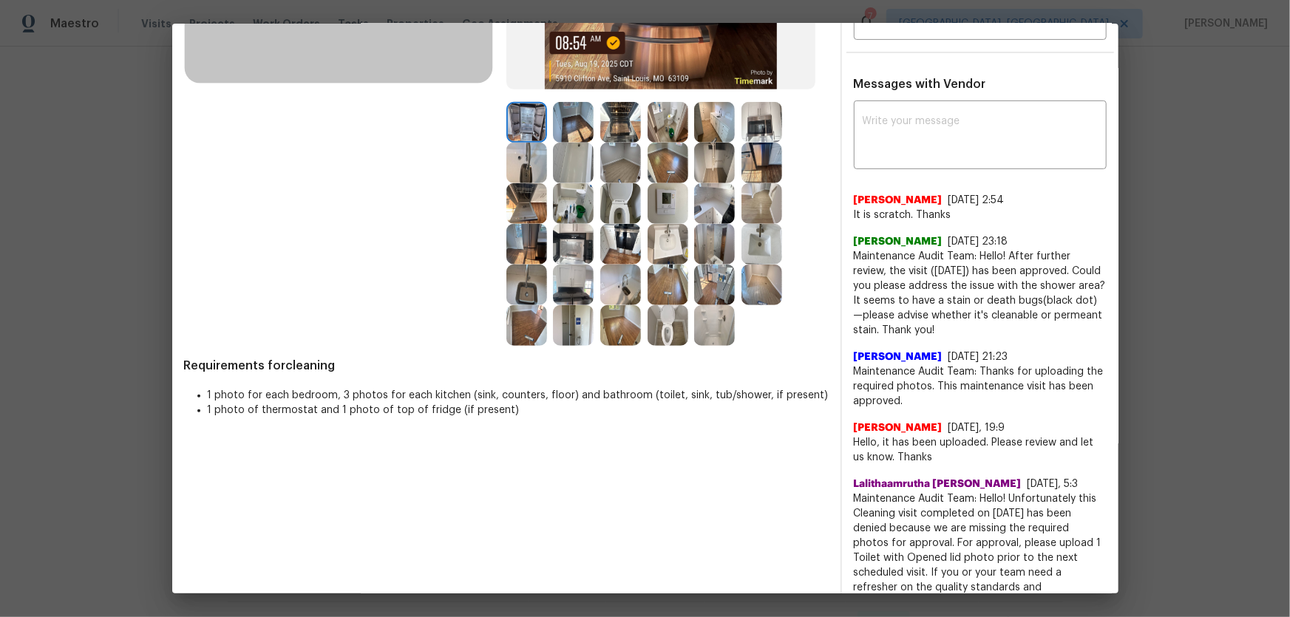
scroll to position [335, 0]
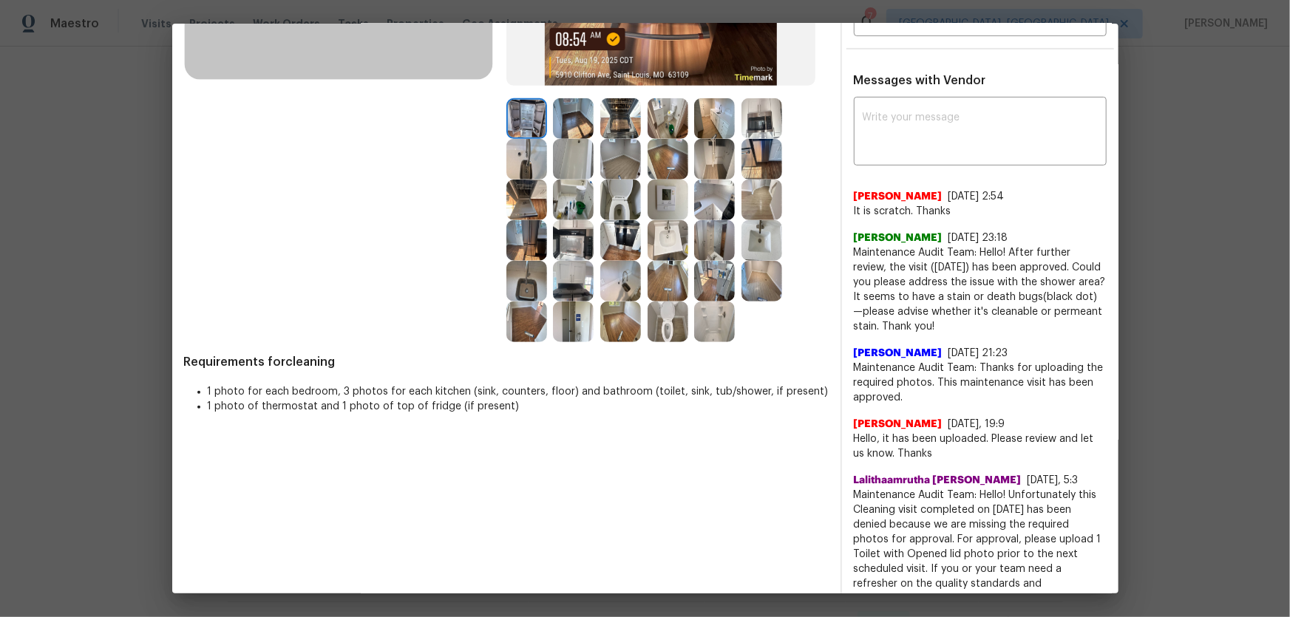
click at [661, 333] on img at bounding box center [667, 322] width 41 height 41
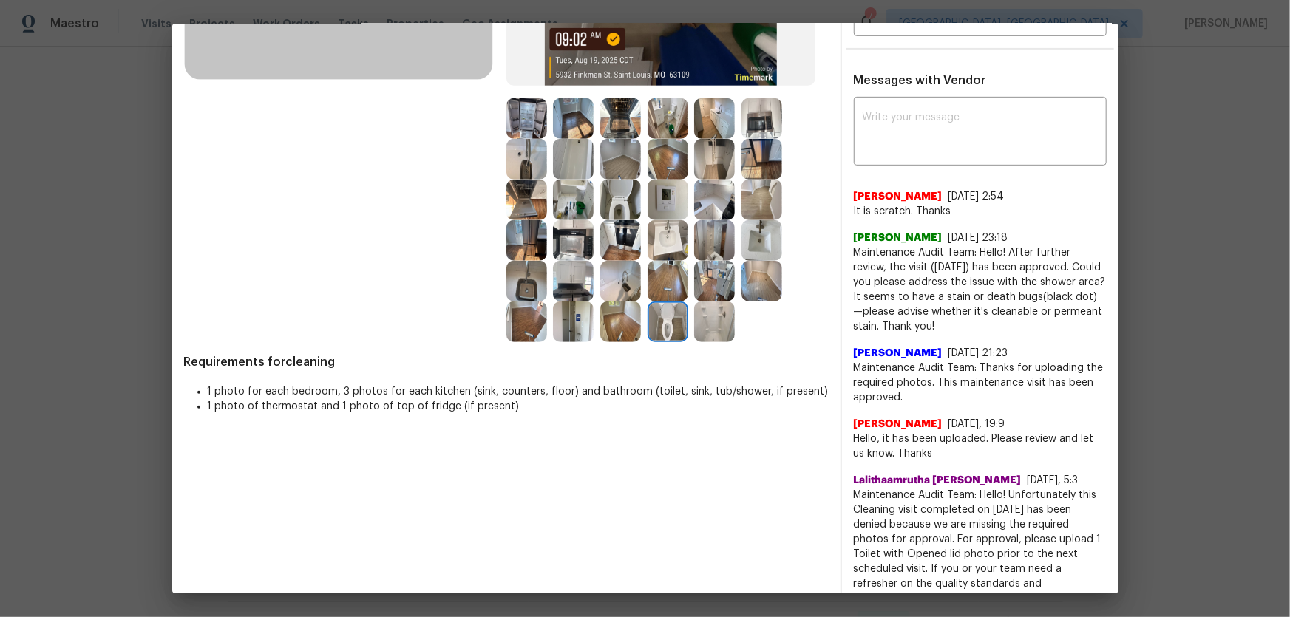
click at [621, 208] on img at bounding box center [620, 200] width 41 height 41
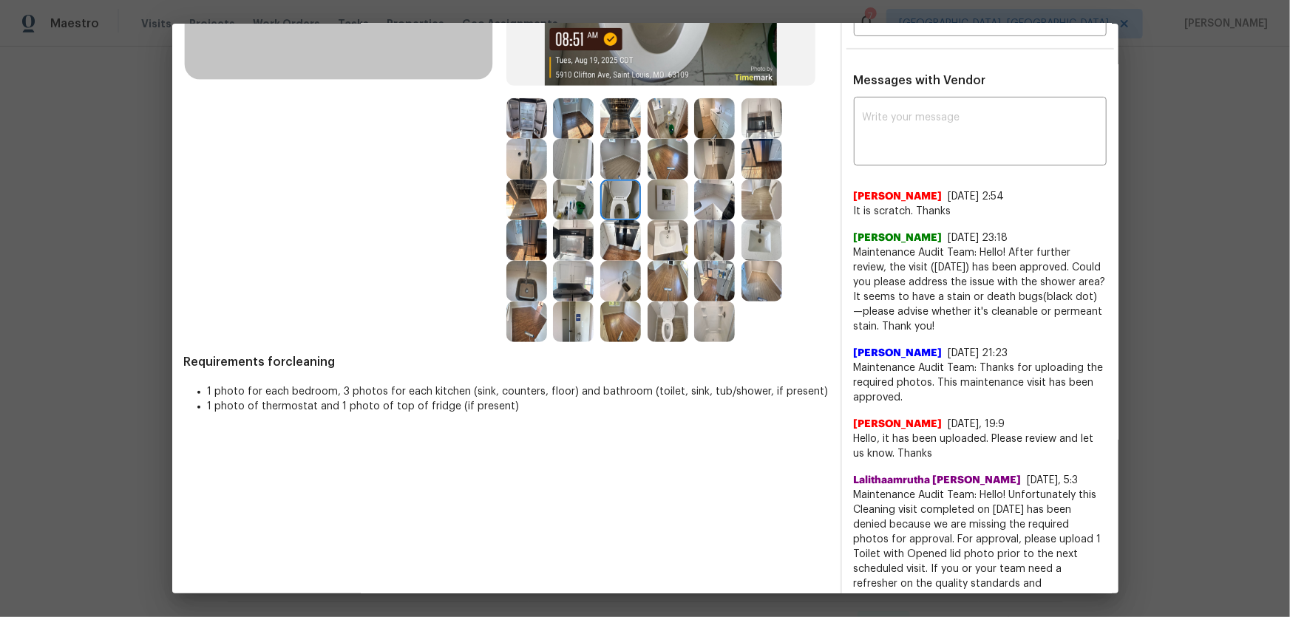
click at [669, 234] on img at bounding box center [667, 240] width 41 height 41
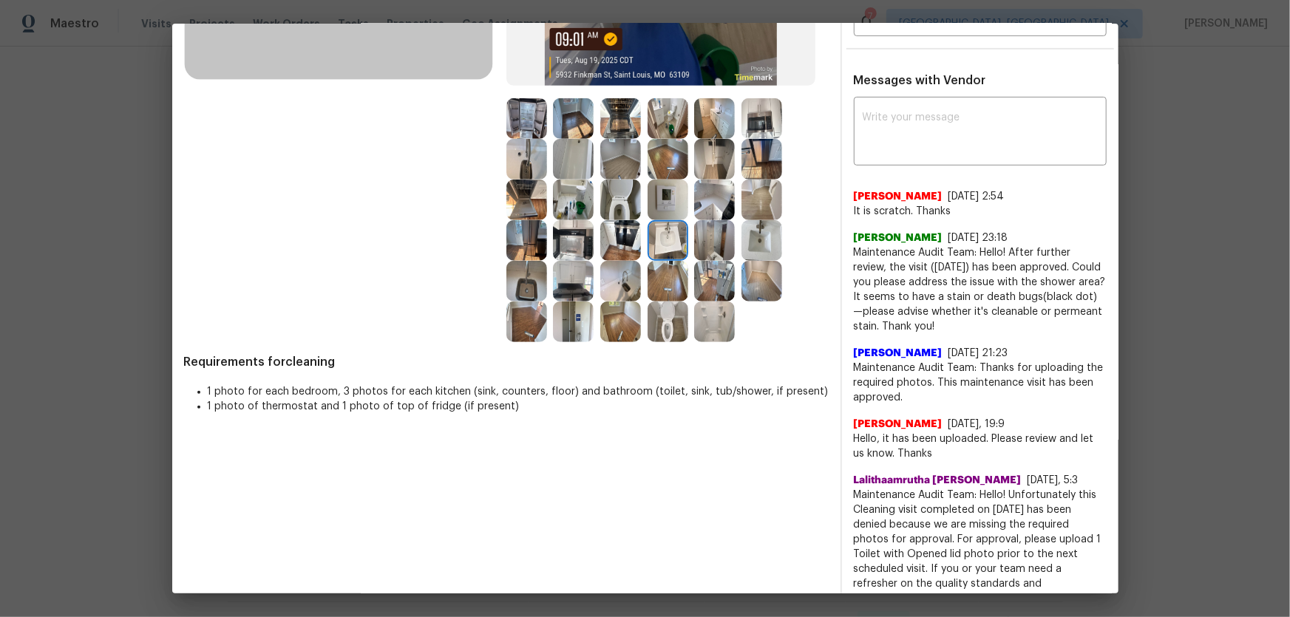
click at [754, 236] on img at bounding box center [761, 240] width 41 height 41
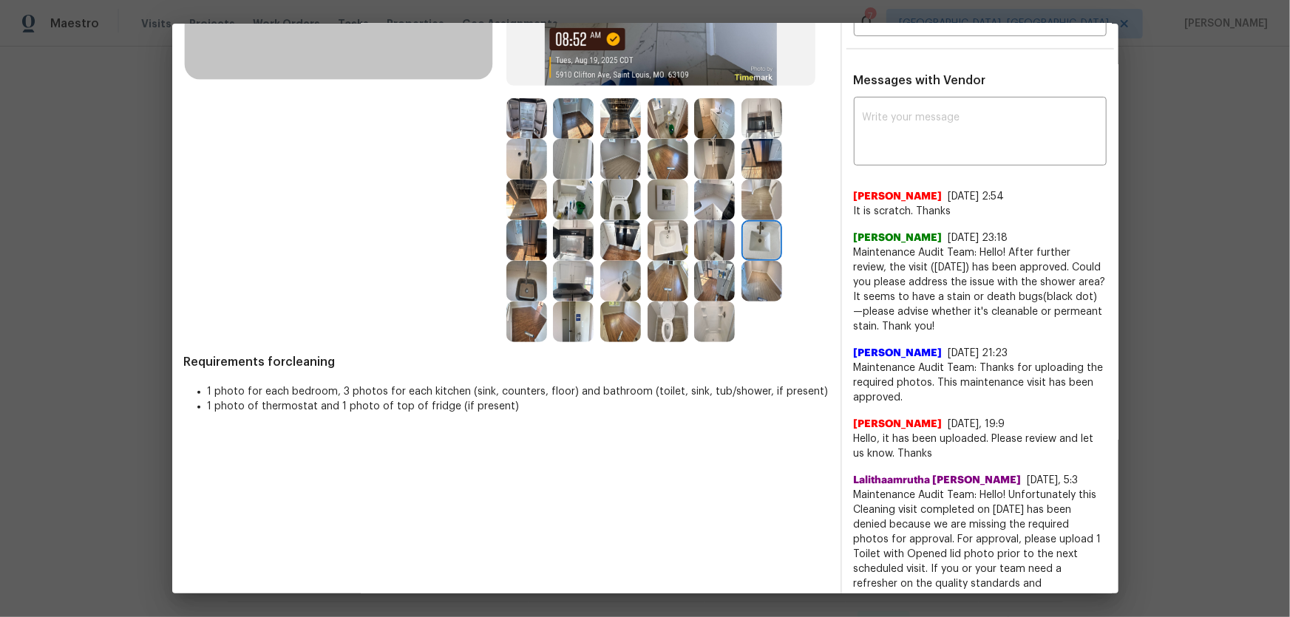
click at [712, 324] on img at bounding box center [714, 322] width 41 height 41
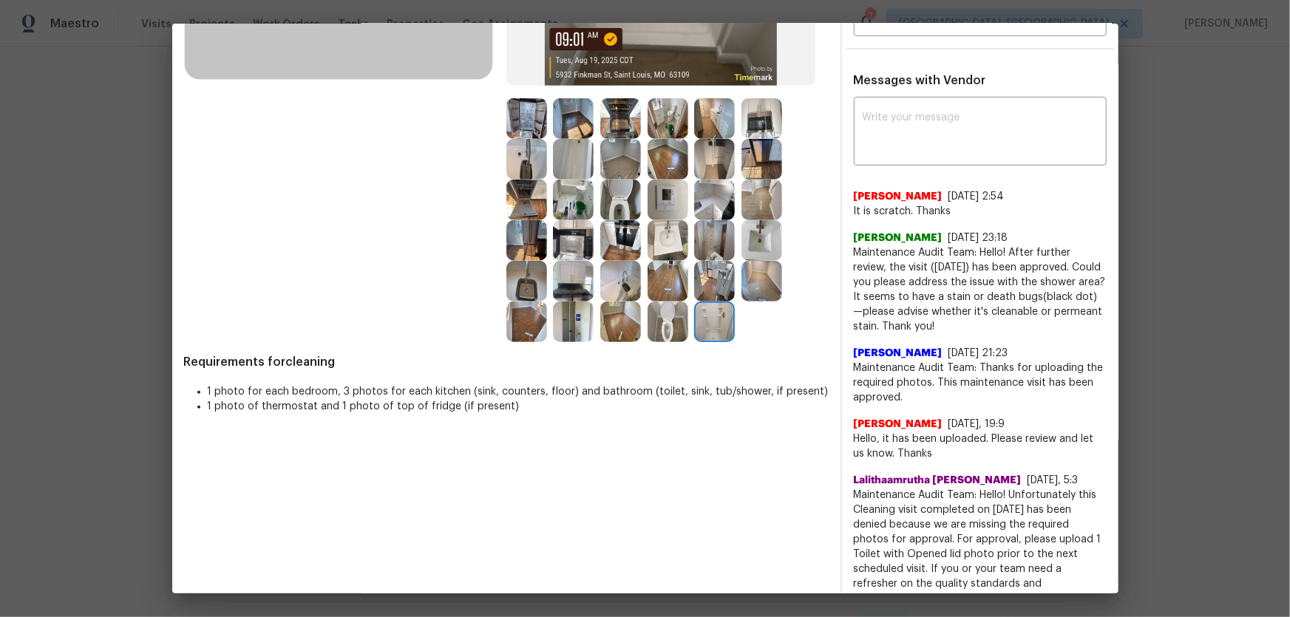
click at [576, 174] on img at bounding box center [573, 159] width 41 height 41
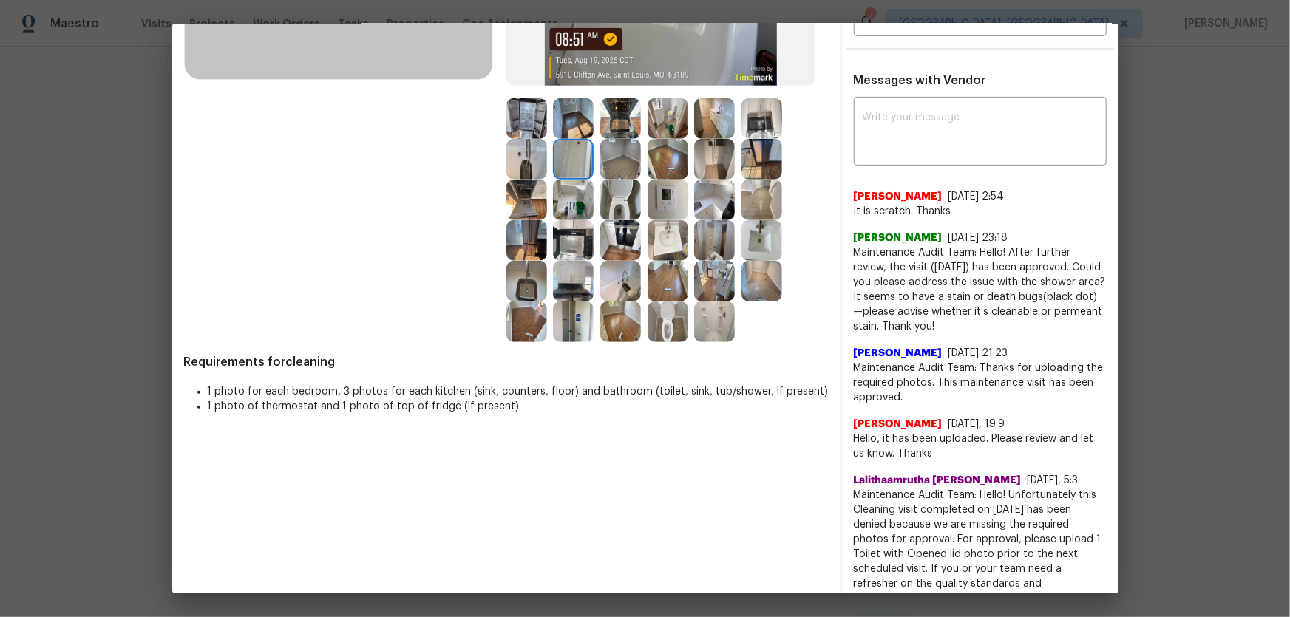
click at [525, 156] on img at bounding box center [526, 159] width 41 height 41
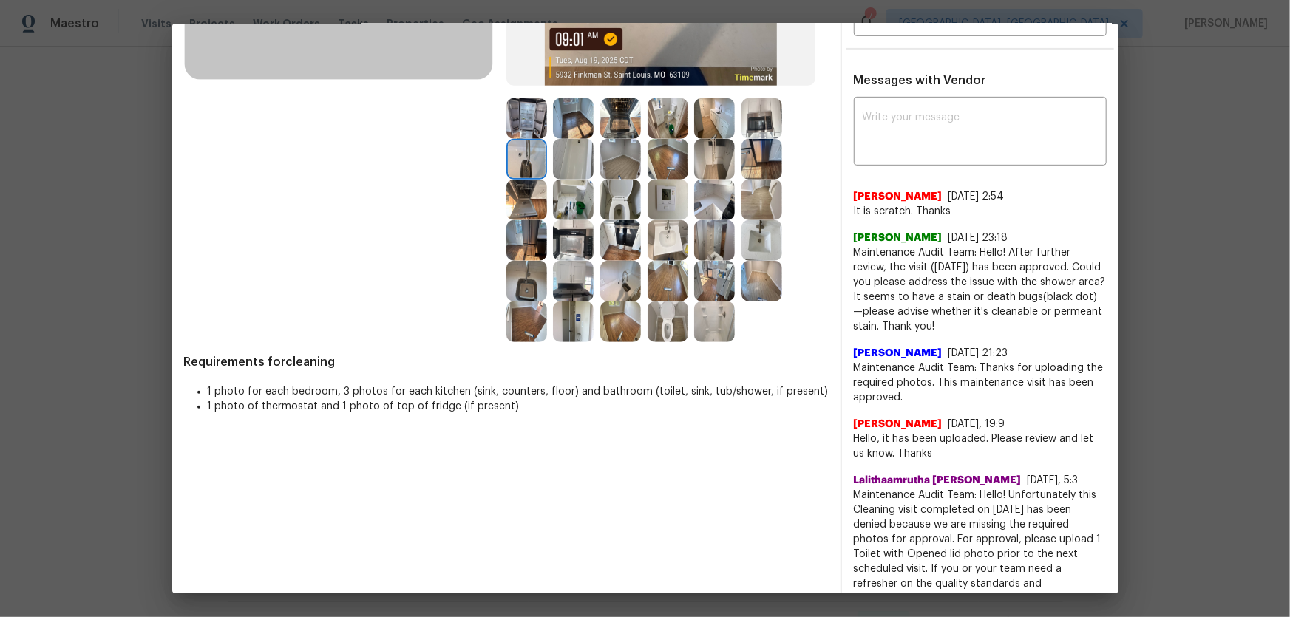
click at [512, 202] on img at bounding box center [526, 200] width 41 height 41
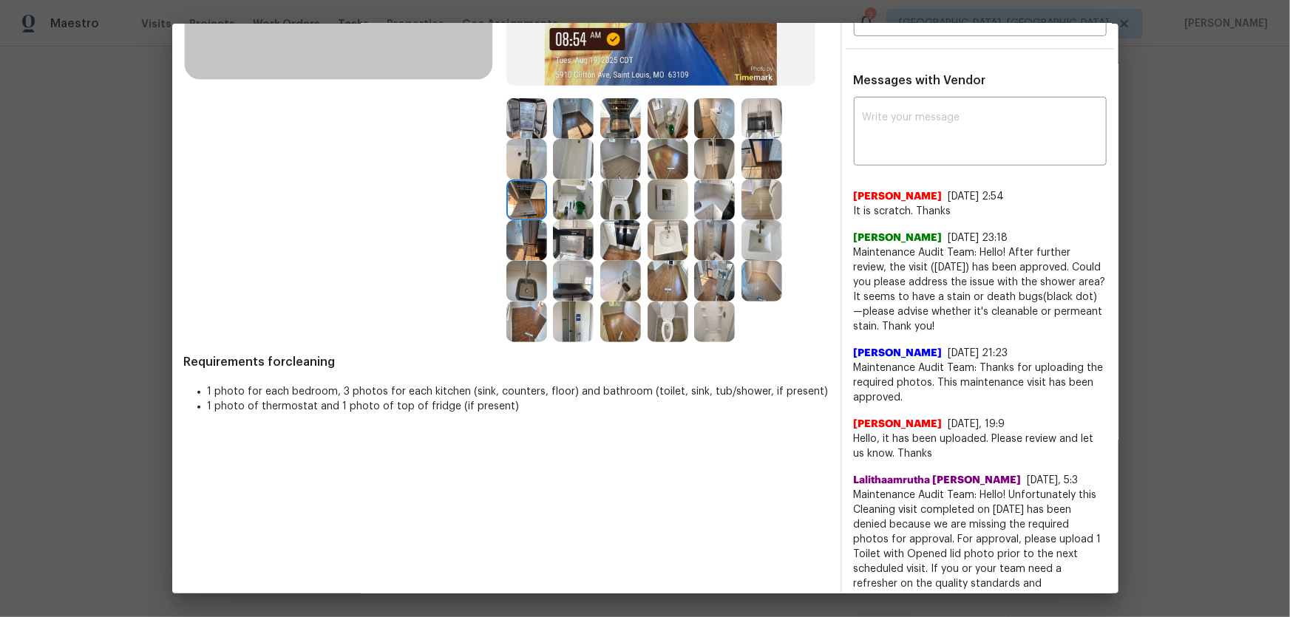
click at [548, 198] on div at bounding box center [529, 200] width 47 height 41
click at [511, 279] on img at bounding box center [526, 281] width 41 height 41
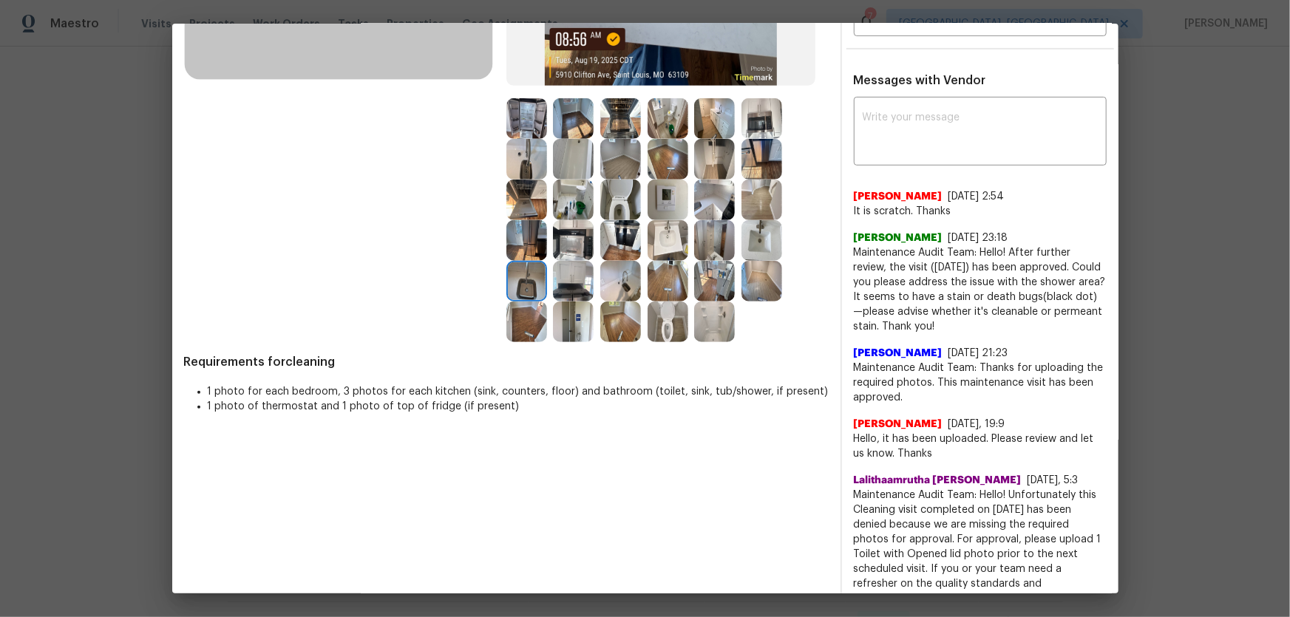
click at [561, 273] on img at bounding box center [573, 281] width 41 height 41
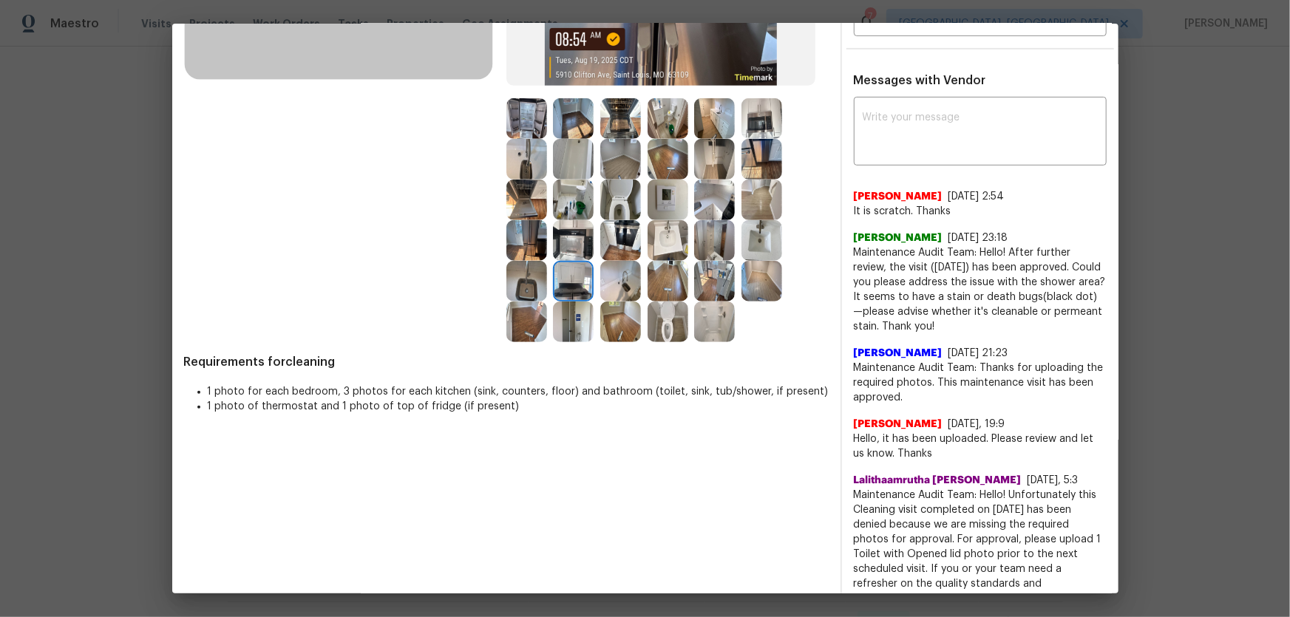
click at [569, 244] on img at bounding box center [573, 240] width 41 height 41
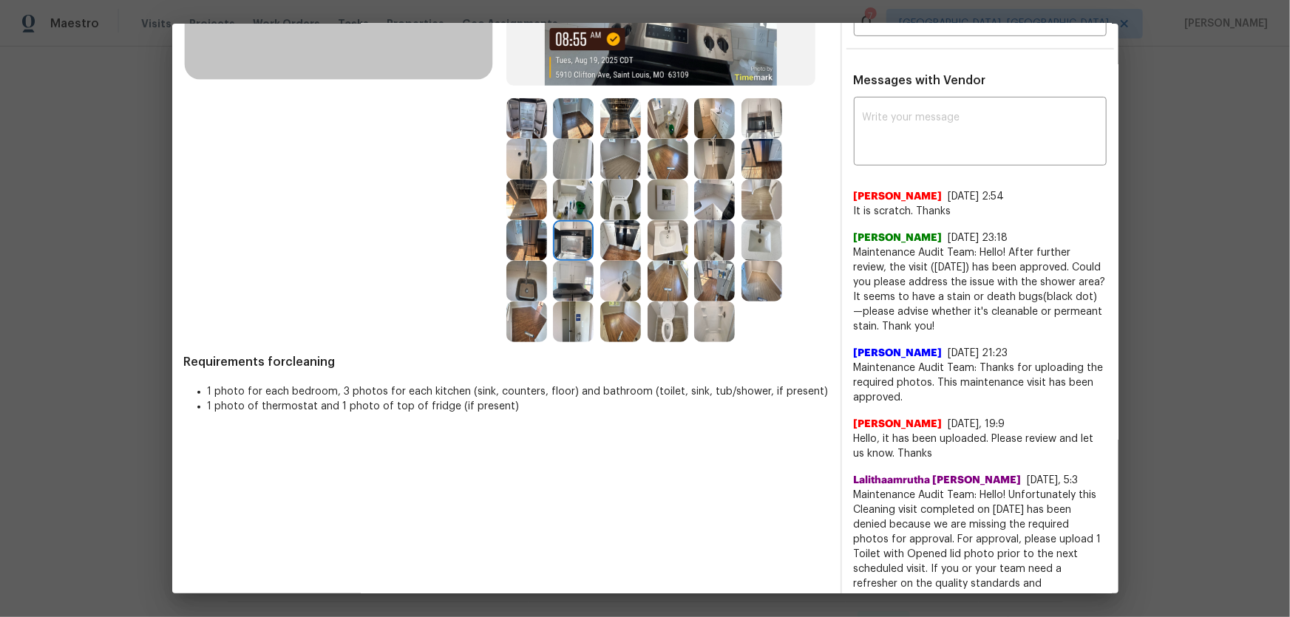
click at [610, 239] on img at bounding box center [620, 240] width 41 height 41
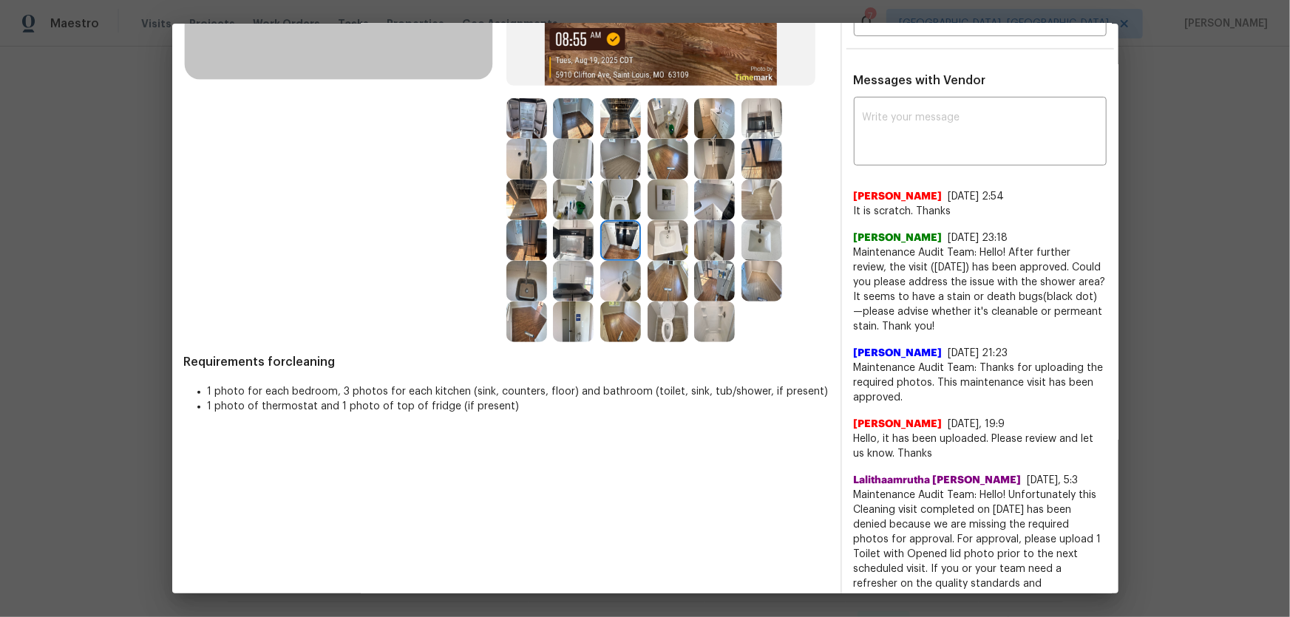
click at [531, 229] on img at bounding box center [526, 240] width 41 height 41
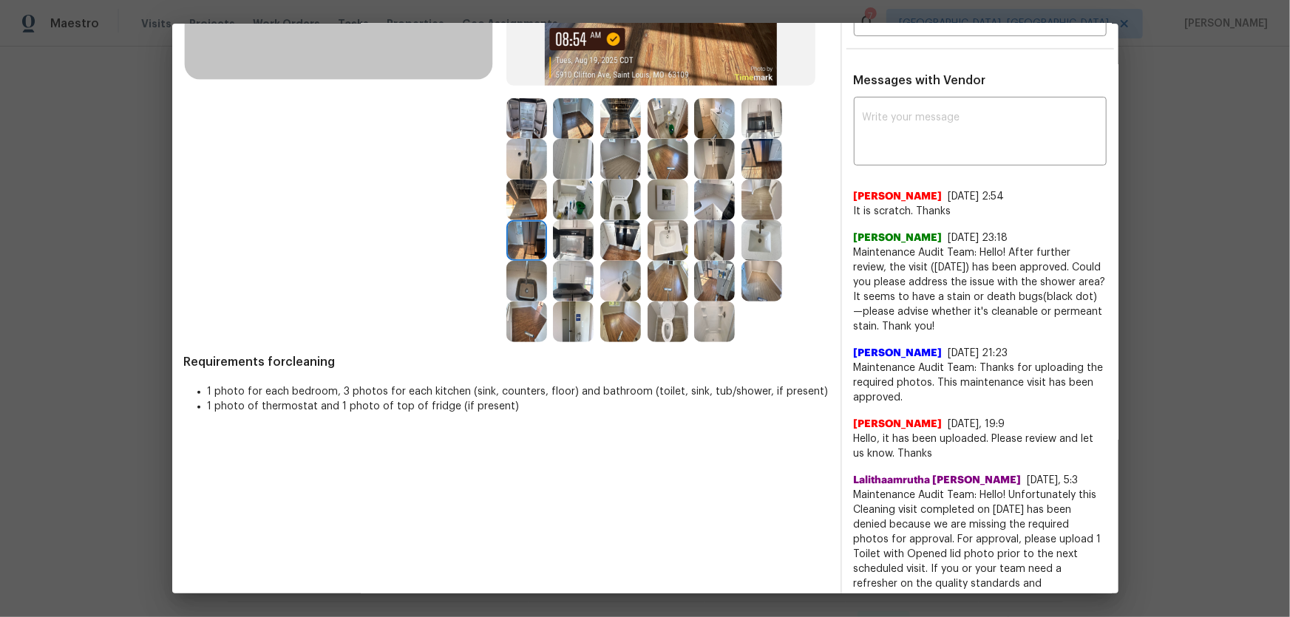
click at [605, 200] on img at bounding box center [620, 200] width 41 height 41
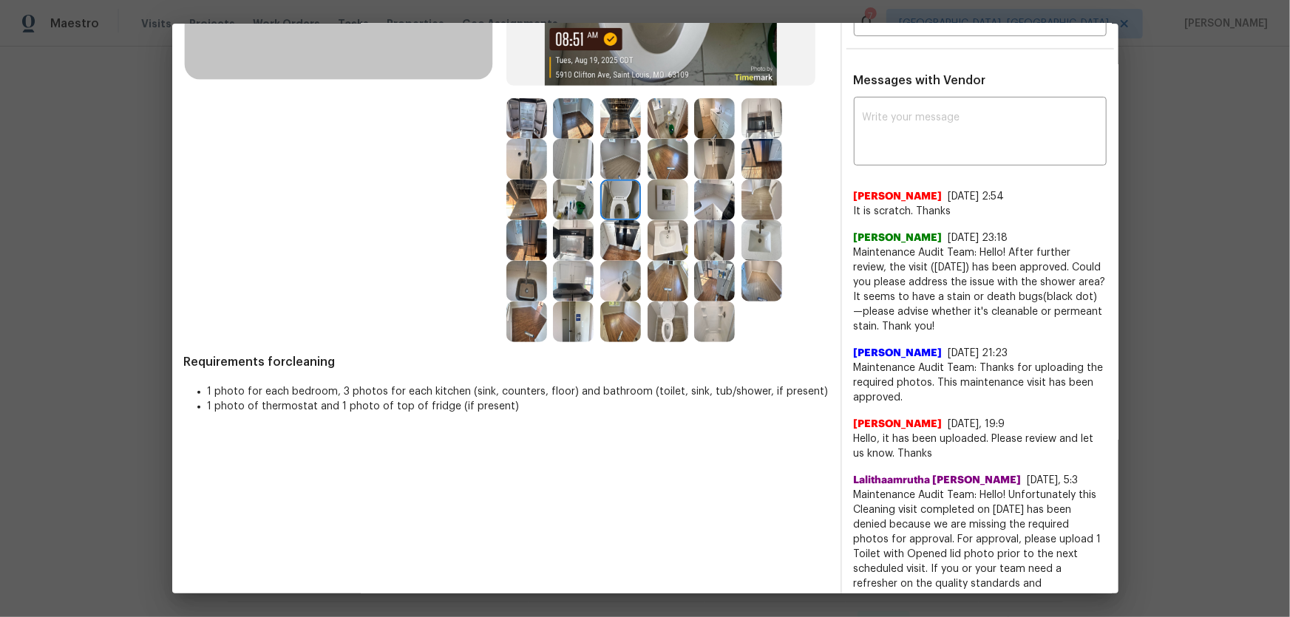
click at [664, 192] on img at bounding box center [667, 200] width 41 height 41
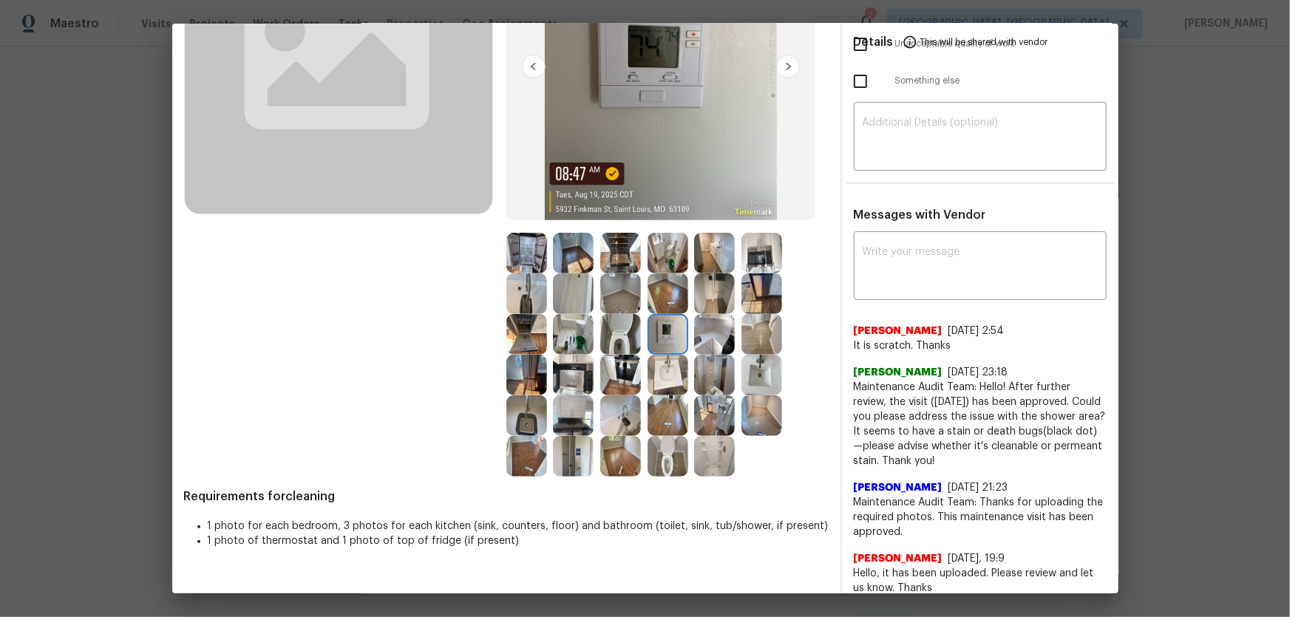
scroll to position [134, 0]
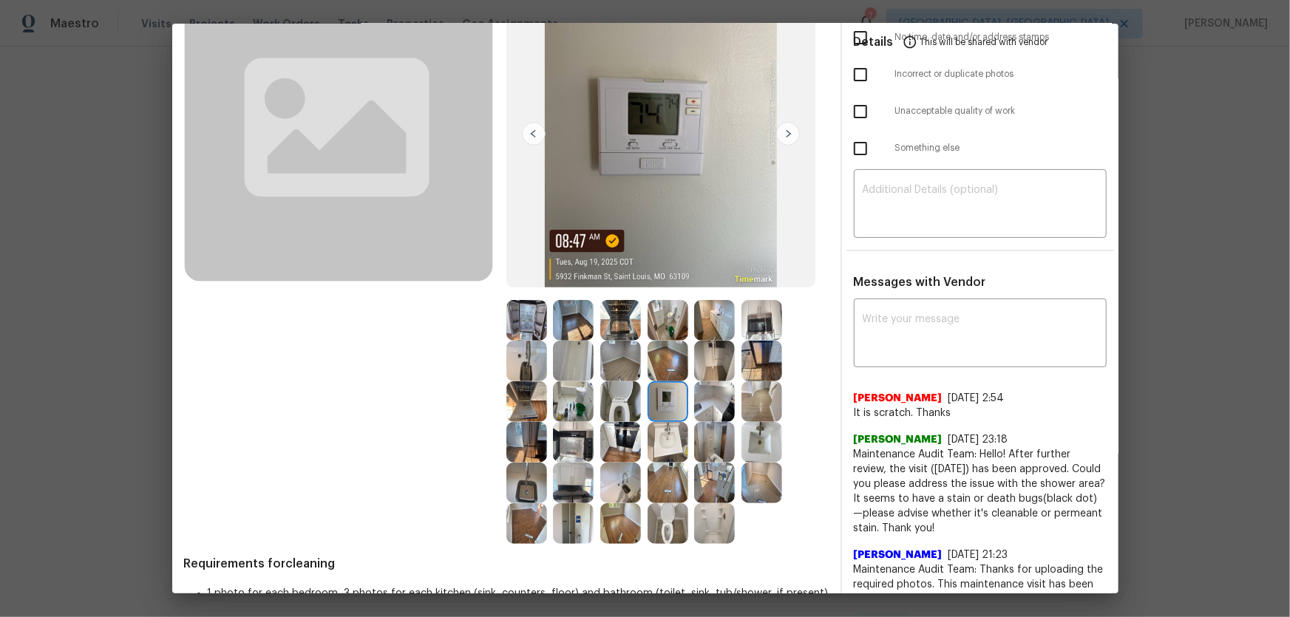
click at [629, 407] on img at bounding box center [620, 523] width 41 height 41
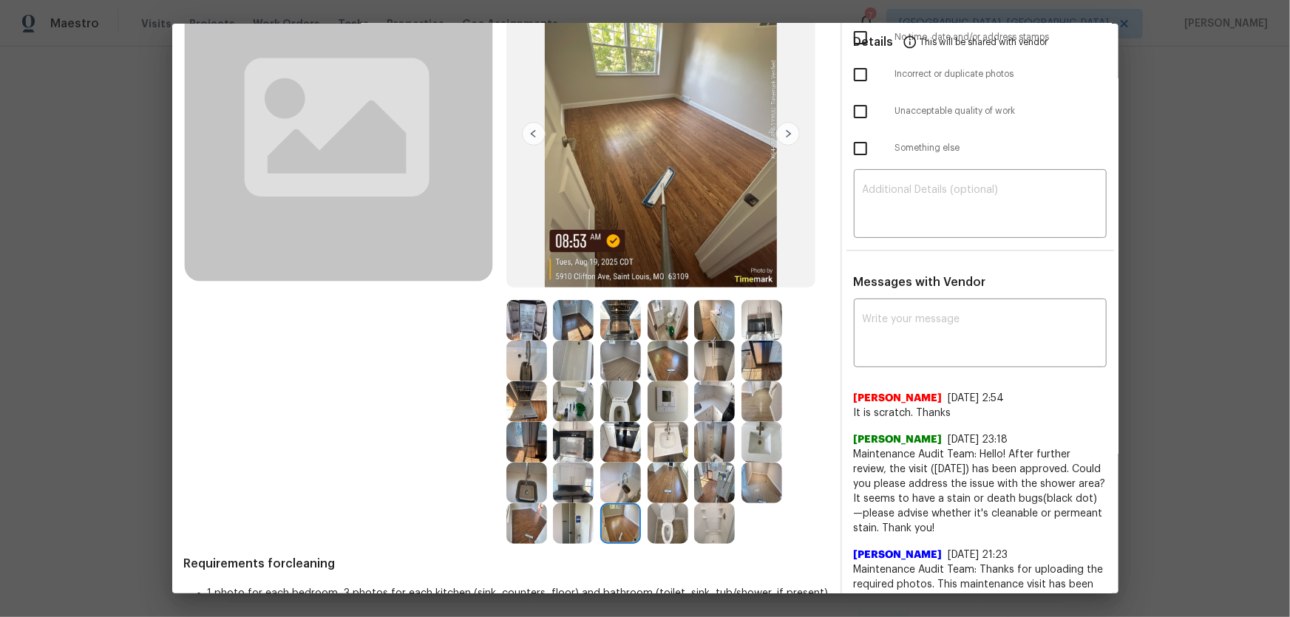
click at [534, 407] on img at bounding box center [526, 523] width 41 height 41
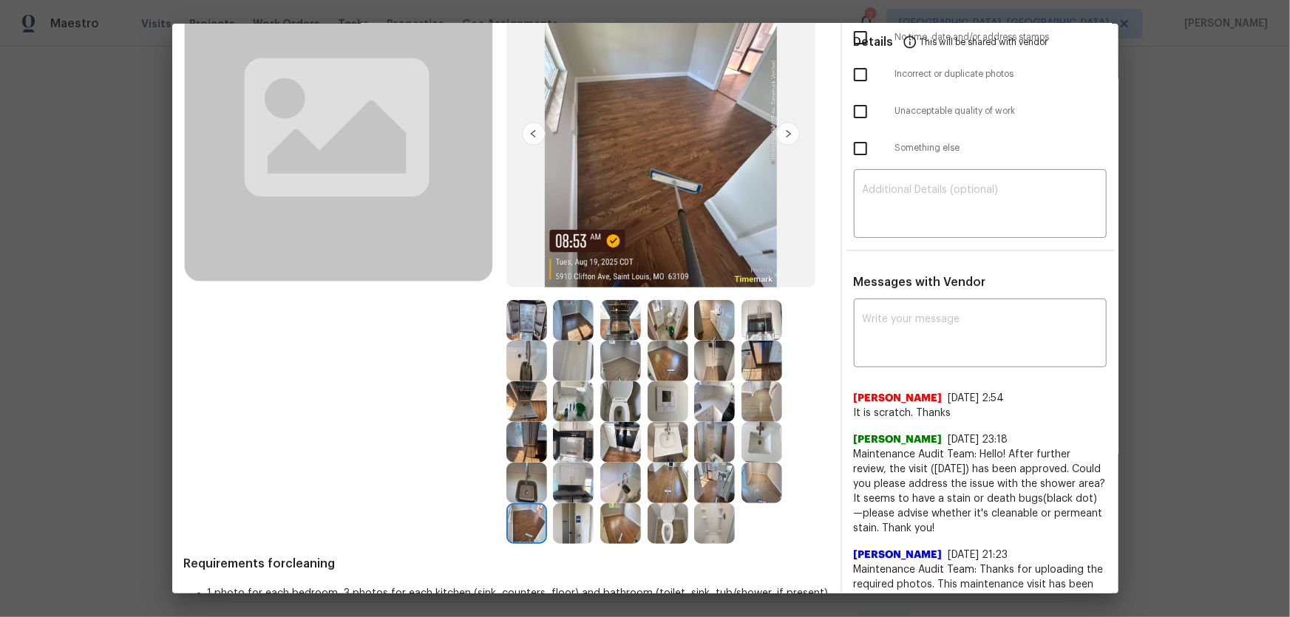
click at [629, 407] on img at bounding box center [620, 523] width 41 height 41
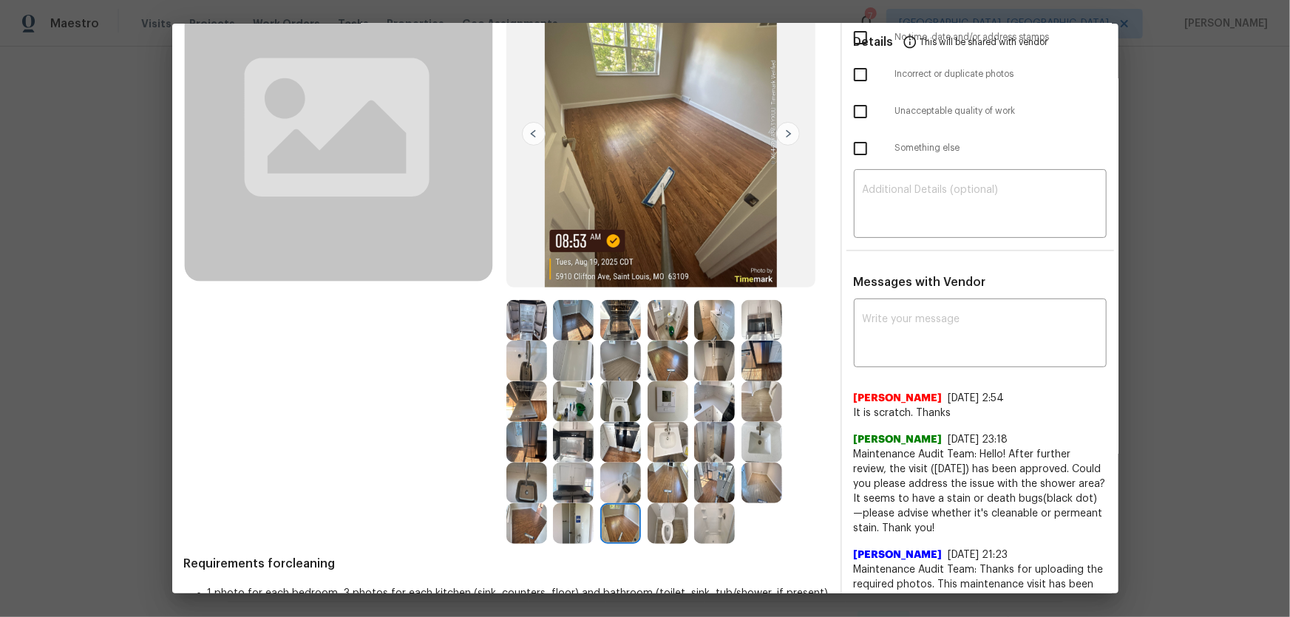
click at [665, 407] on img at bounding box center [667, 442] width 41 height 41
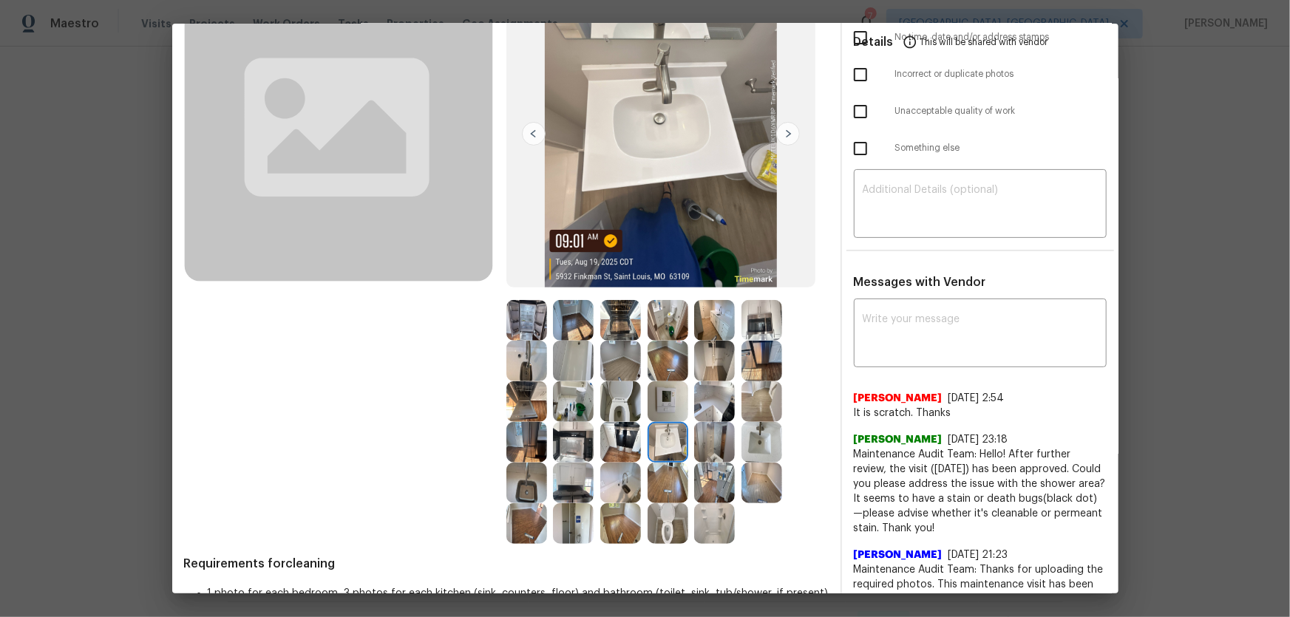
click at [628, 407] on img at bounding box center [620, 442] width 41 height 41
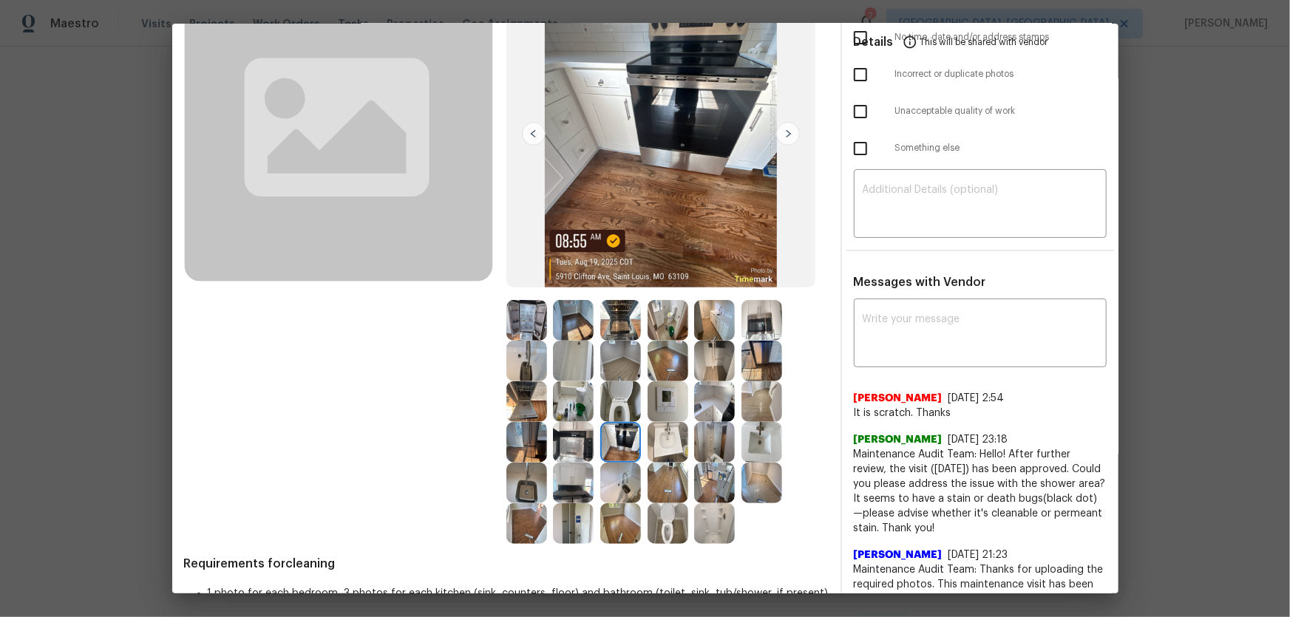
click at [579, 407] on img at bounding box center [573, 442] width 41 height 41
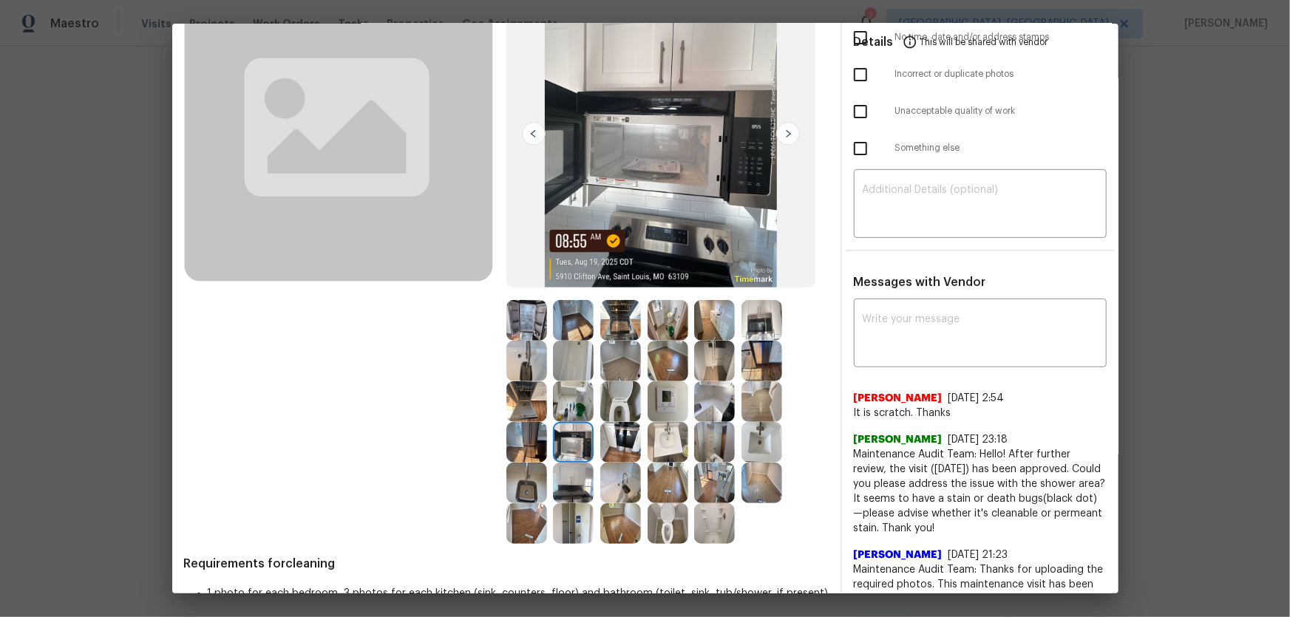
click at [572, 407] on img at bounding box center [573, 483] width 41 height 41
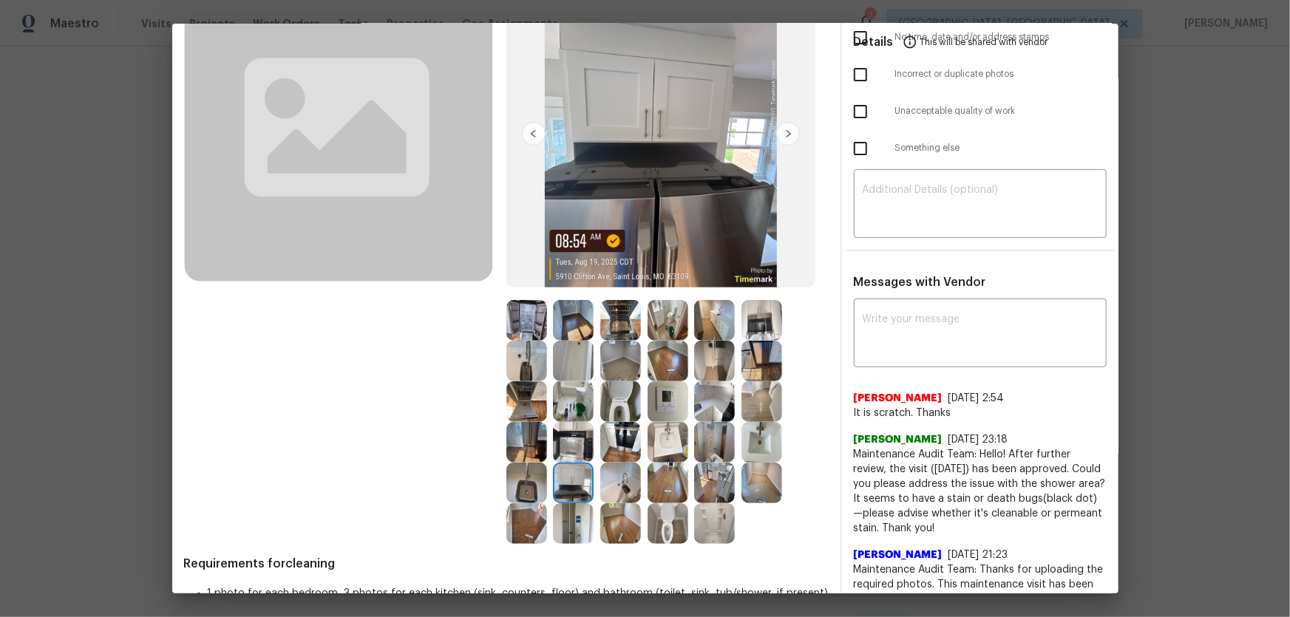
click at [526, 407] on img at bounding box center [526, 483] width 41 height 41
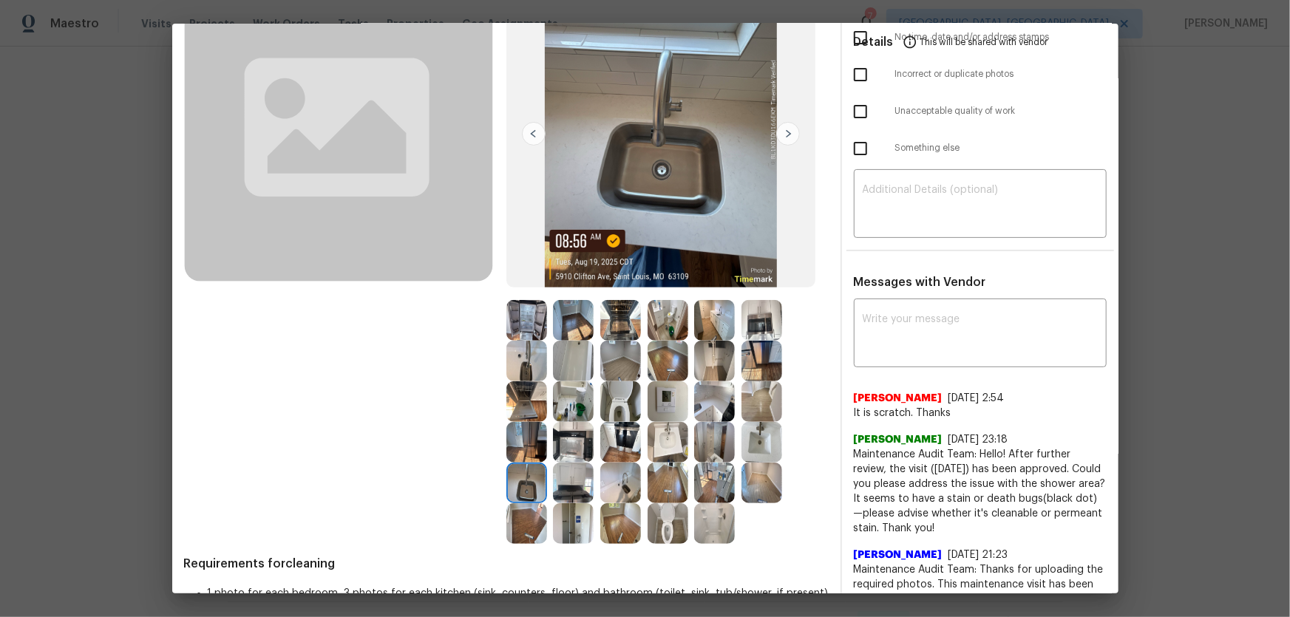
click at [627, 316] on img at bounding box center [620, 320] width 41 height 41
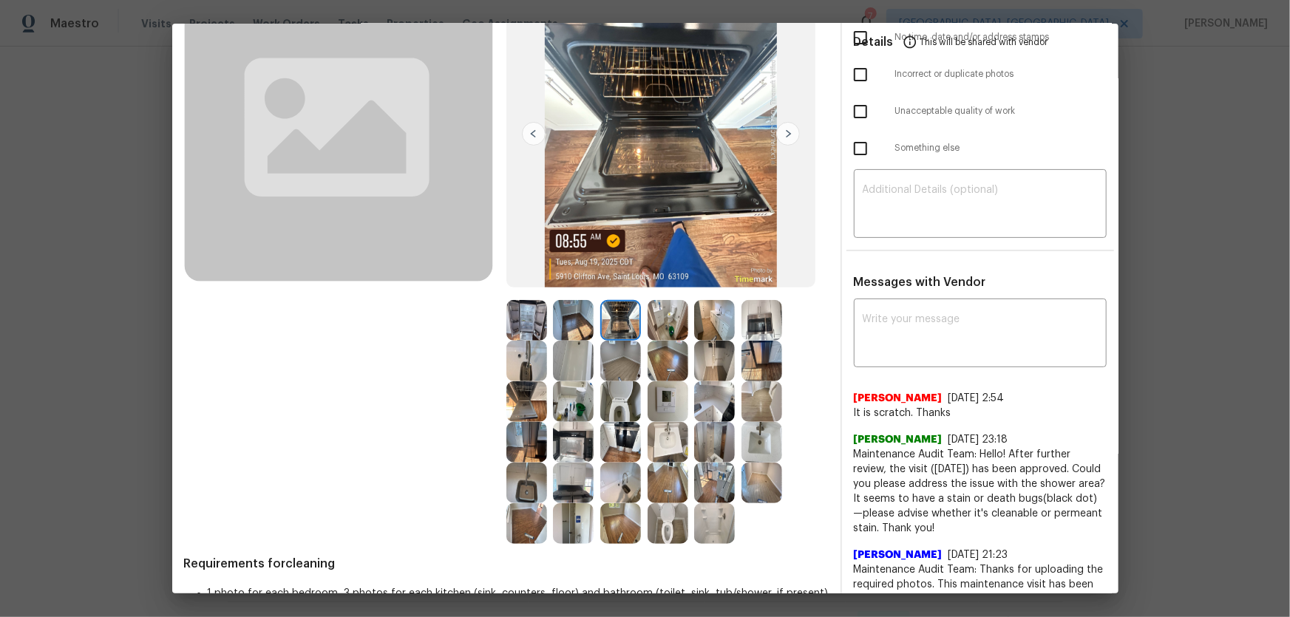
click at [623, 316] on img at bounding box center [620, 320] width 41 height 41
click at [576, 324] on img at bounding box center [573, 320] width 41 height 41
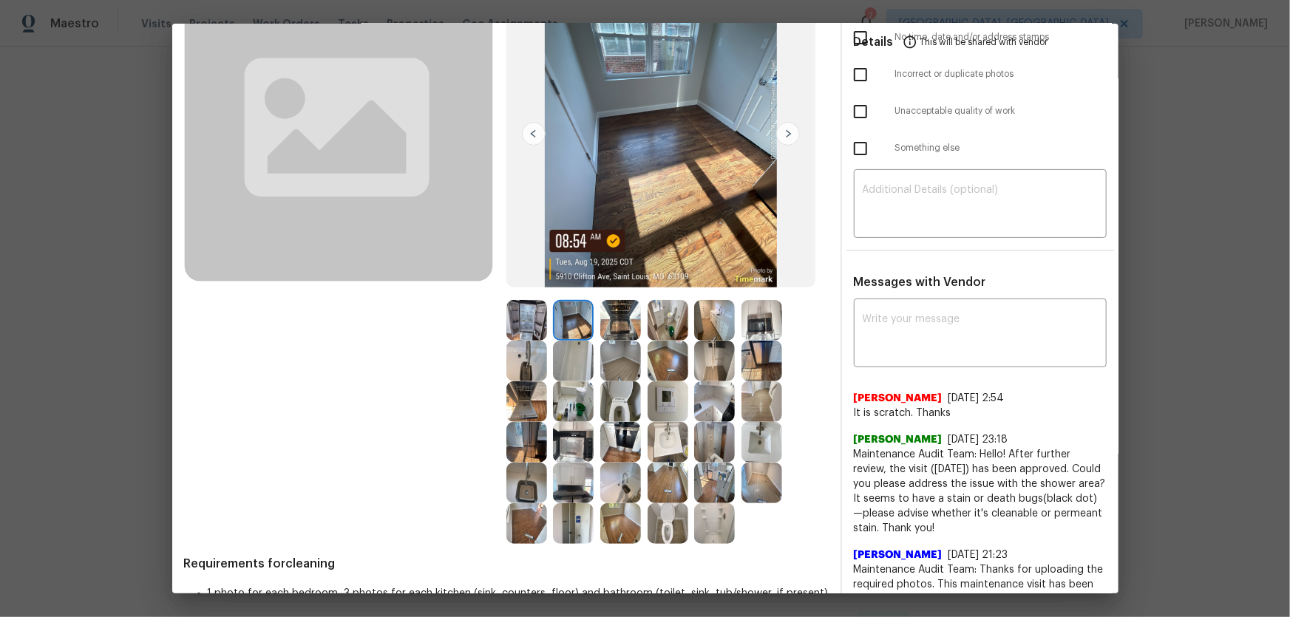
click at [576, 350] on img at bounding box center [573, 361] width 41 height 41
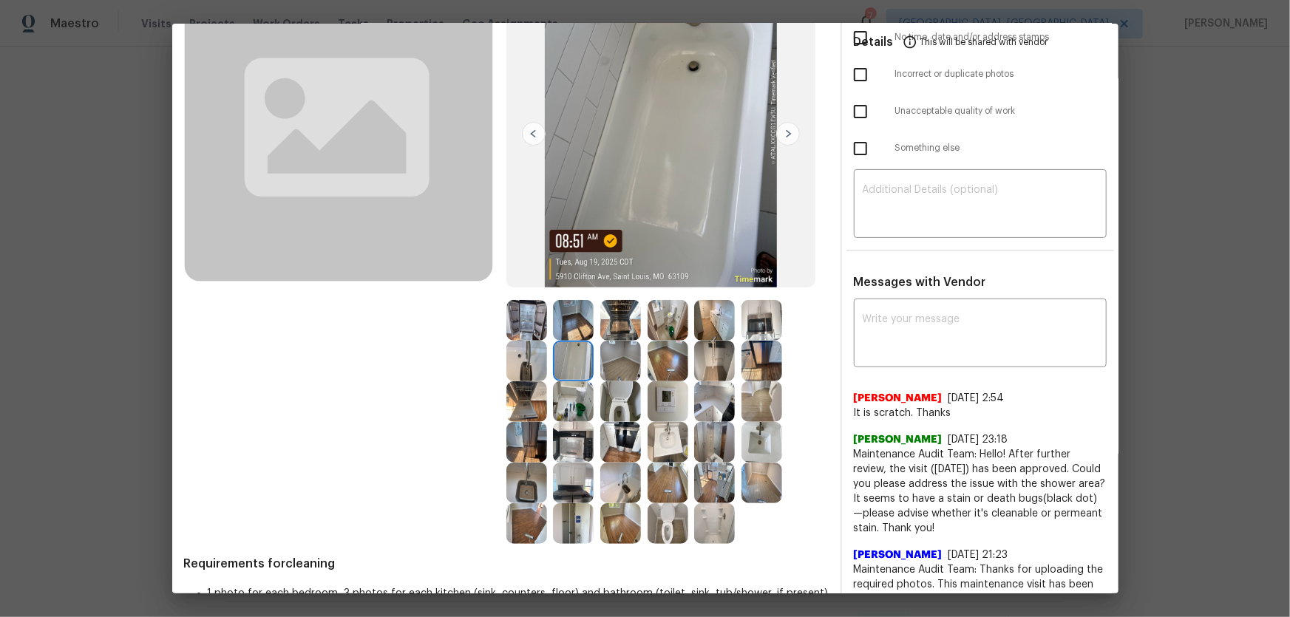
click at [539, 351] on img at bounding box center [526, 361] width 41 height 41
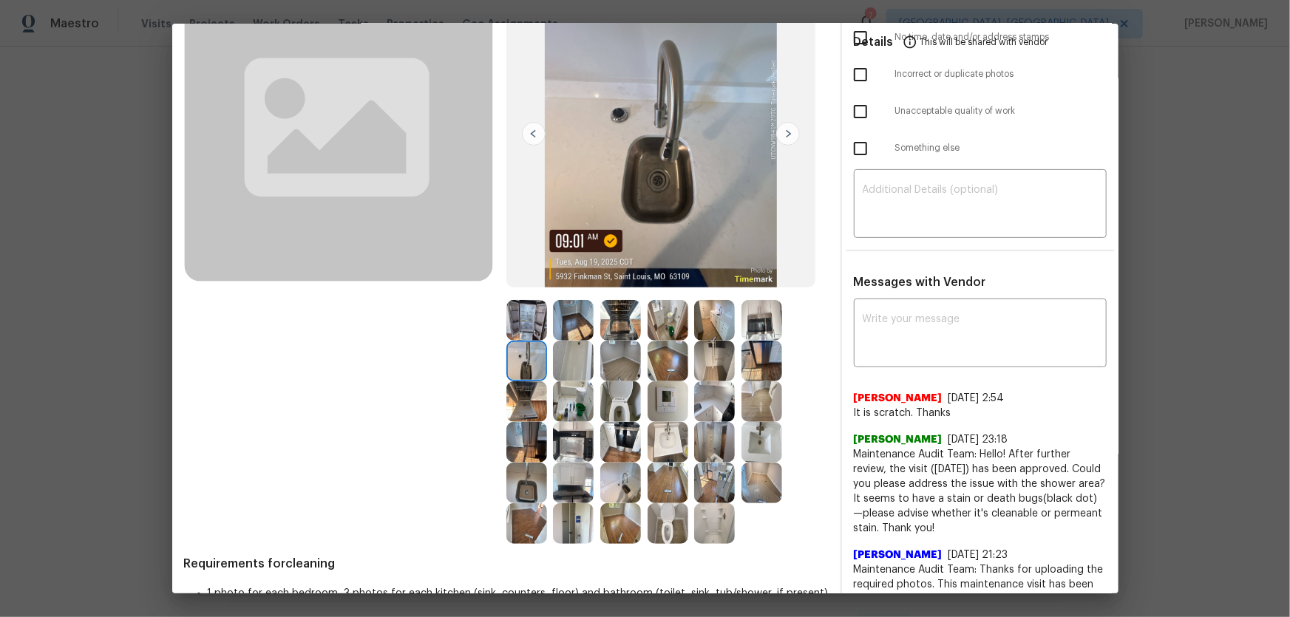
click at [529, 322] on img at bounding box center [526, 320] width 41 height 41
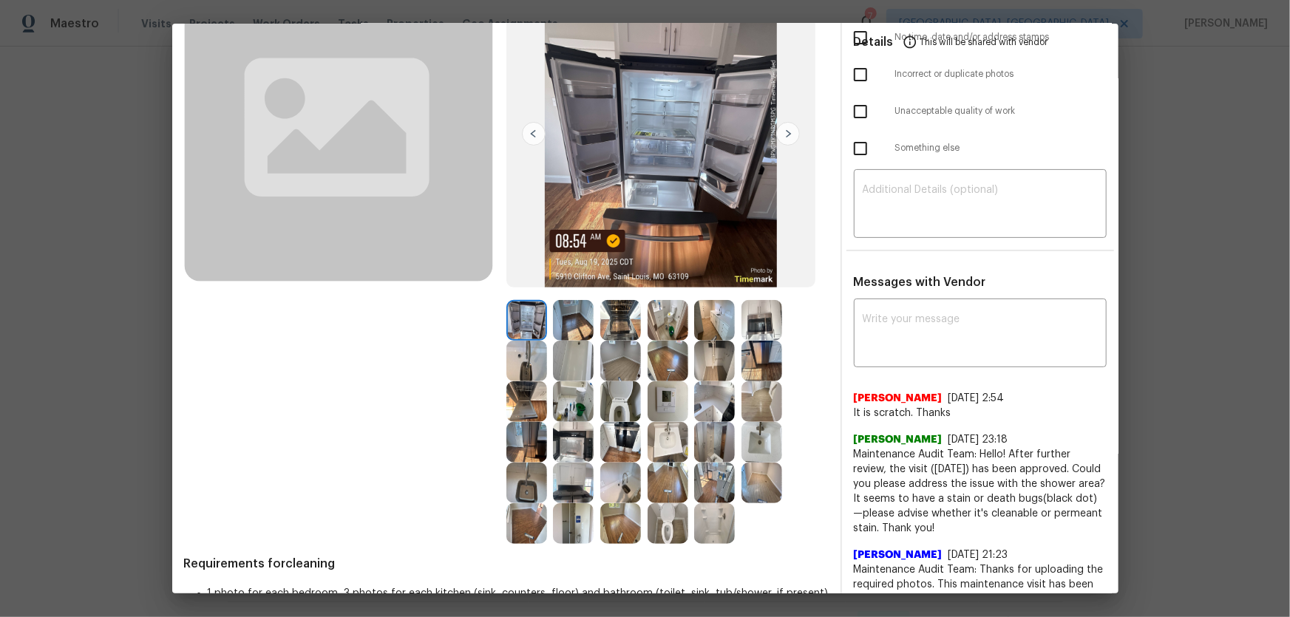
click at [613, 319] on img at bounding box center [620, 320] width 41 height 41
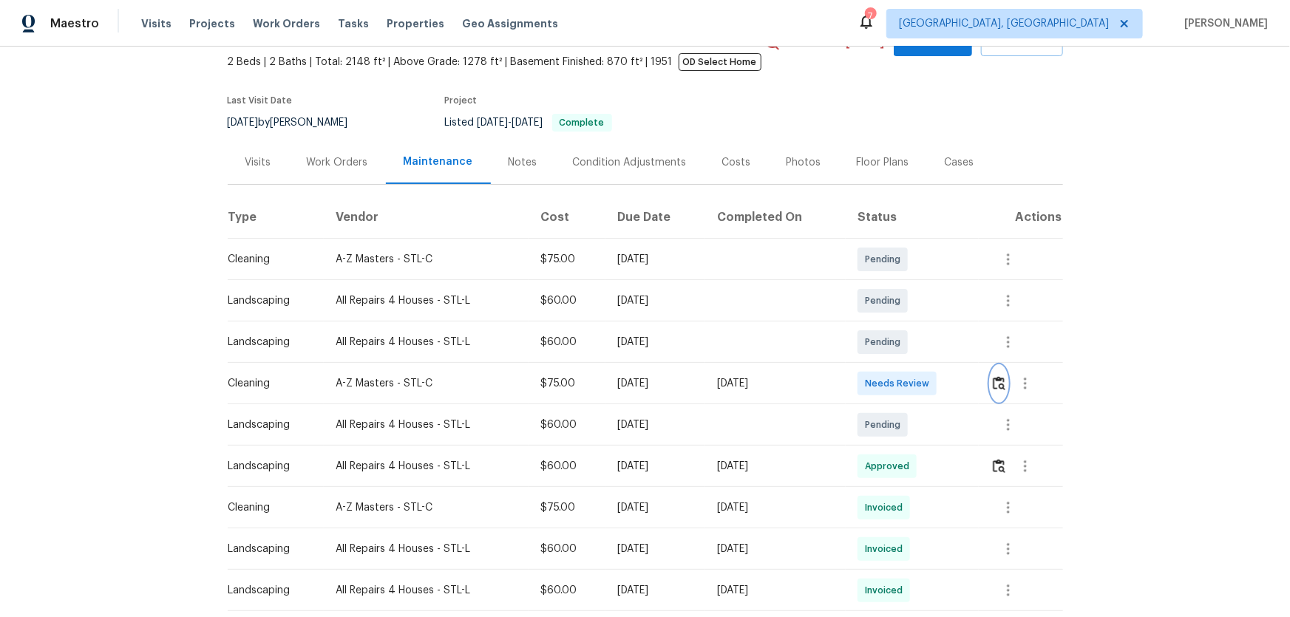
scroll to position [0, 0]
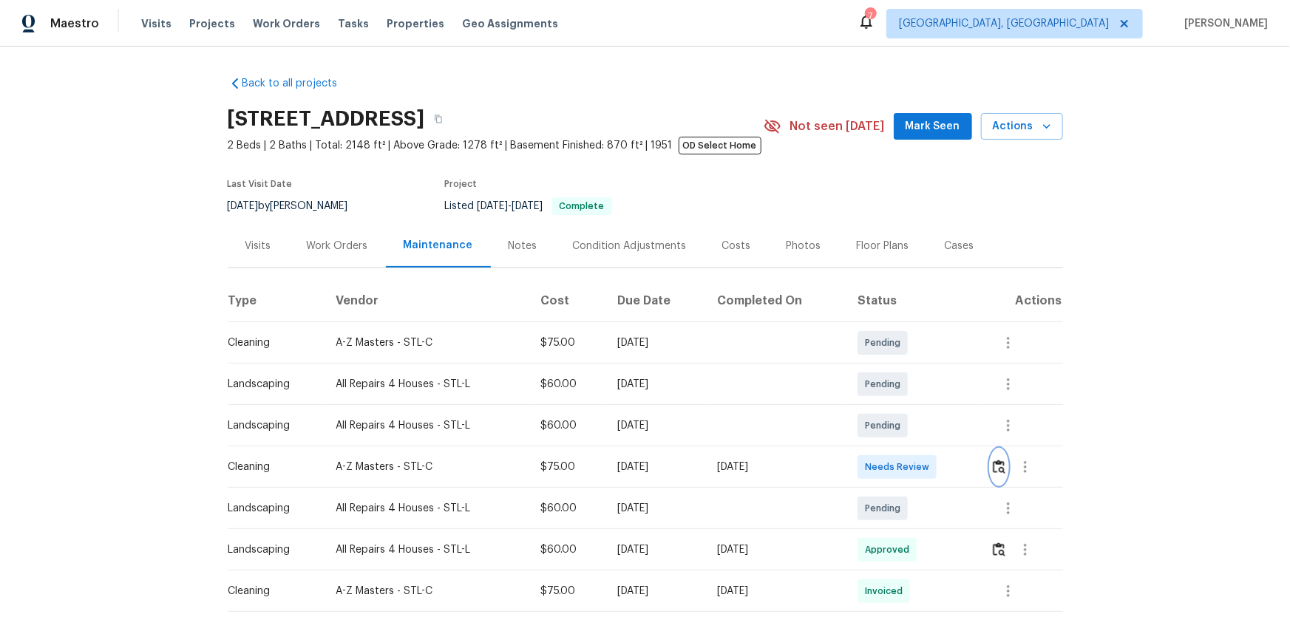
click at [917, 407] on img "button" at bounding box center [998, 467] width 13 height 14
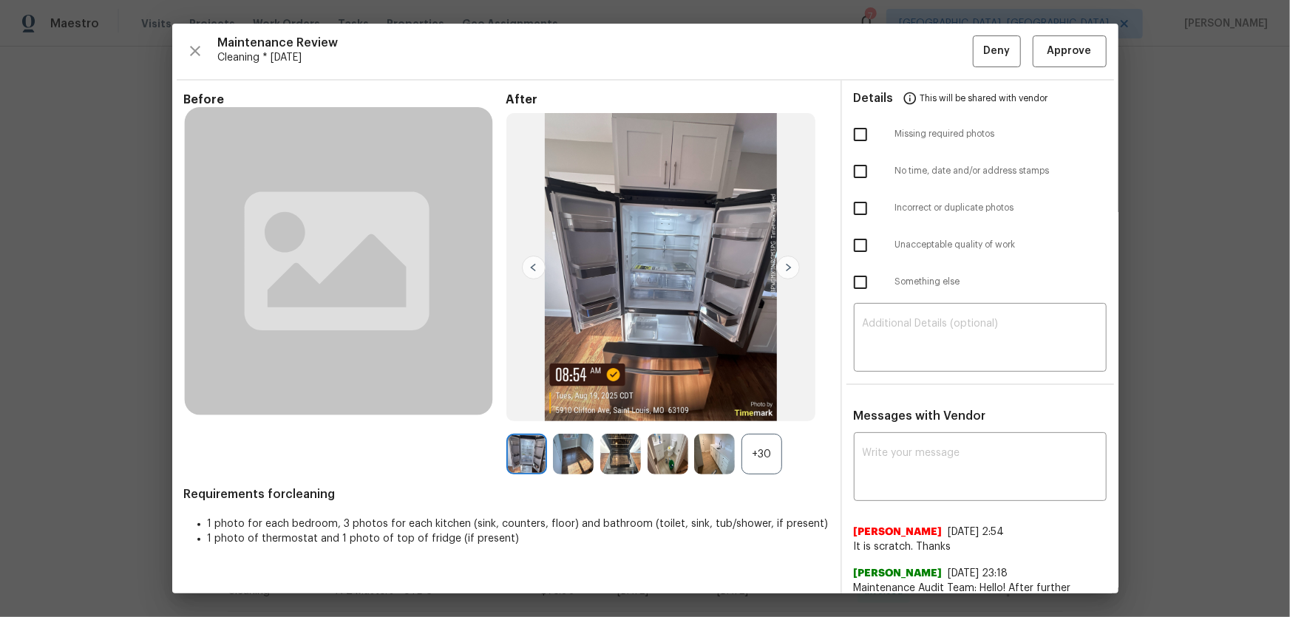
click at [763, 407] on div "+30" at bounding box center [761, 454] width 41 height 41
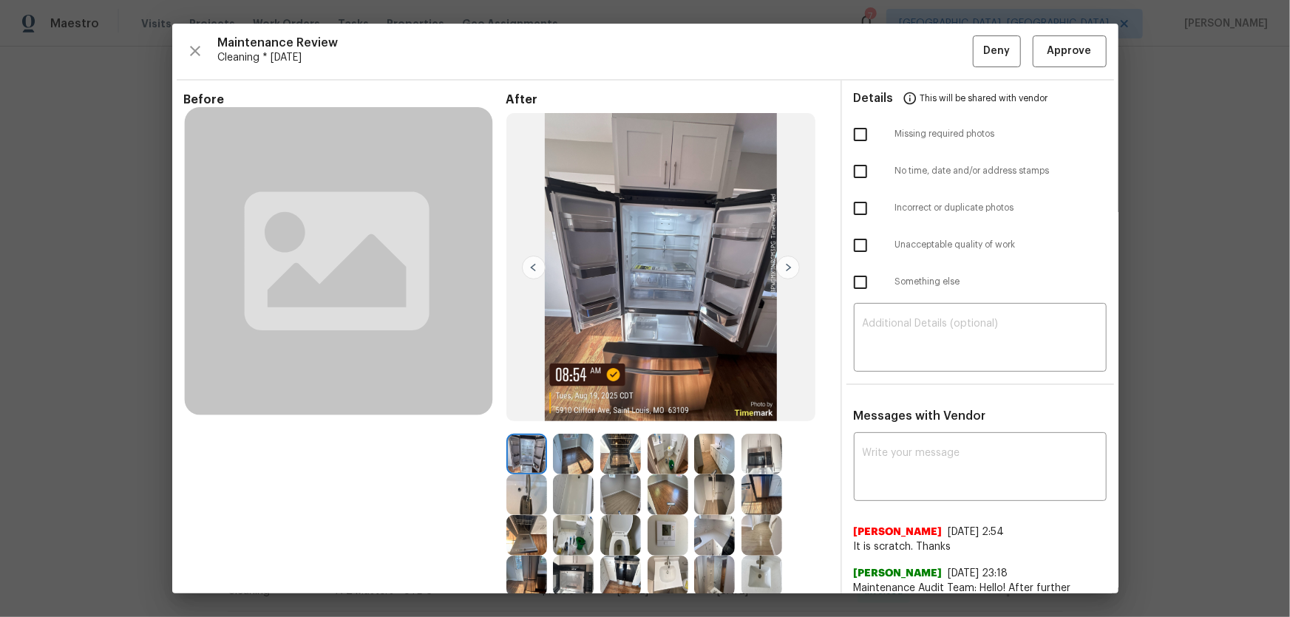
click at [676, 407] on img at bounding box center [667, 454] width 41 height 41
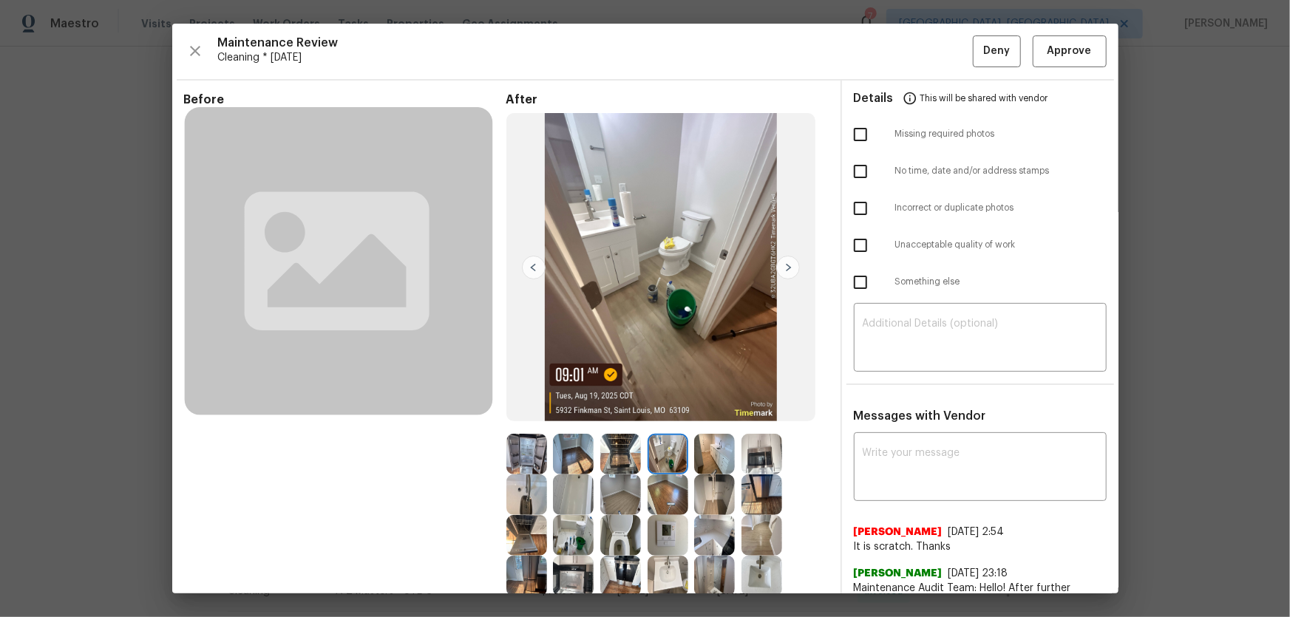
click at [676, 407] on img at bounding box center [667, 454] width 41 height 41
click at [566, 407] on img at bounding box center [573, 454] width 41 height 41
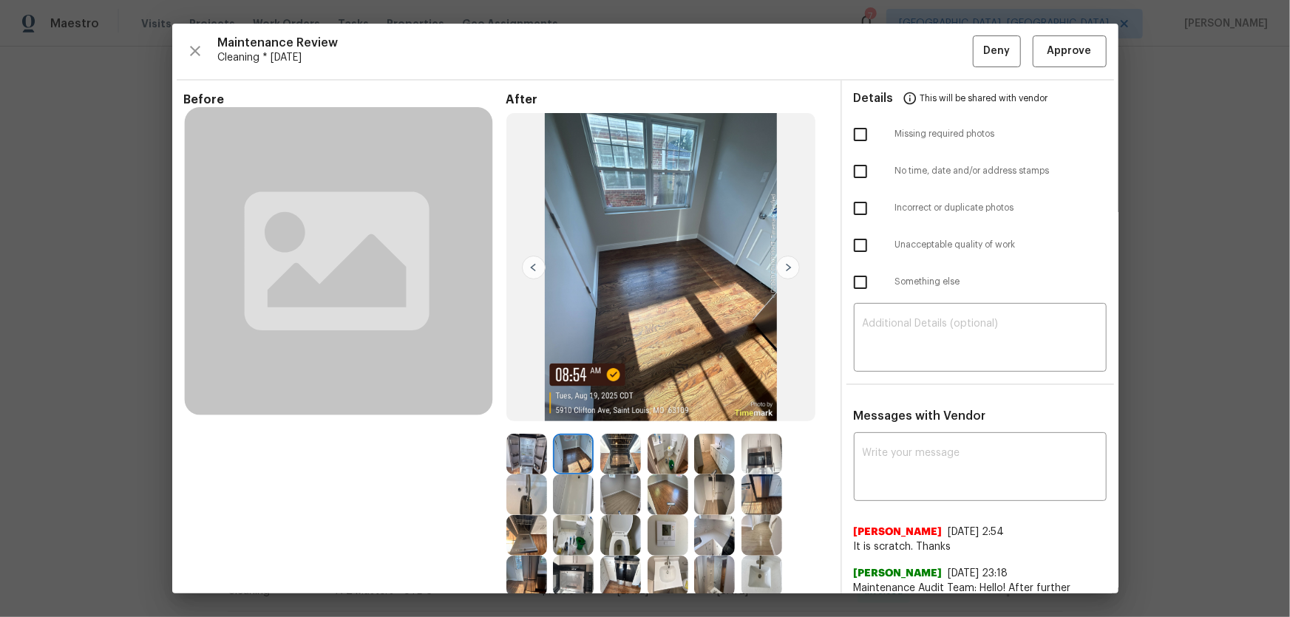
click at [619, 407] on img at bounding box center [620, 454] width 41 height 41
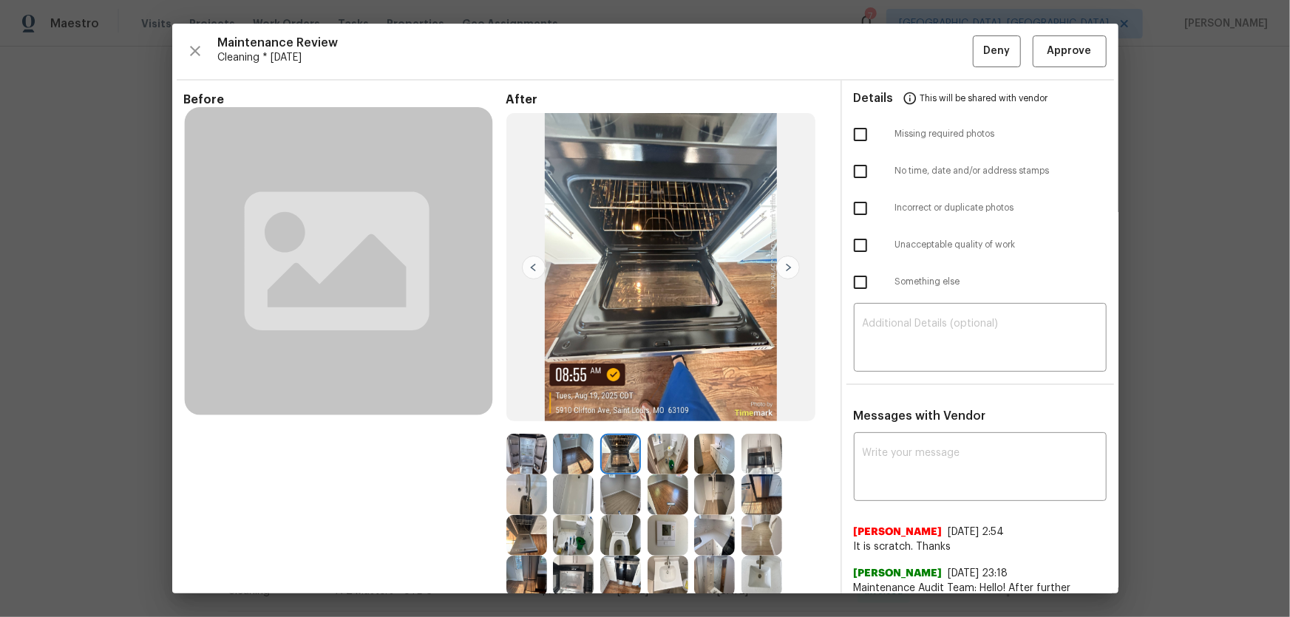
click at [623, 407] on img at bounding box center [620, 494] width 41 height 41
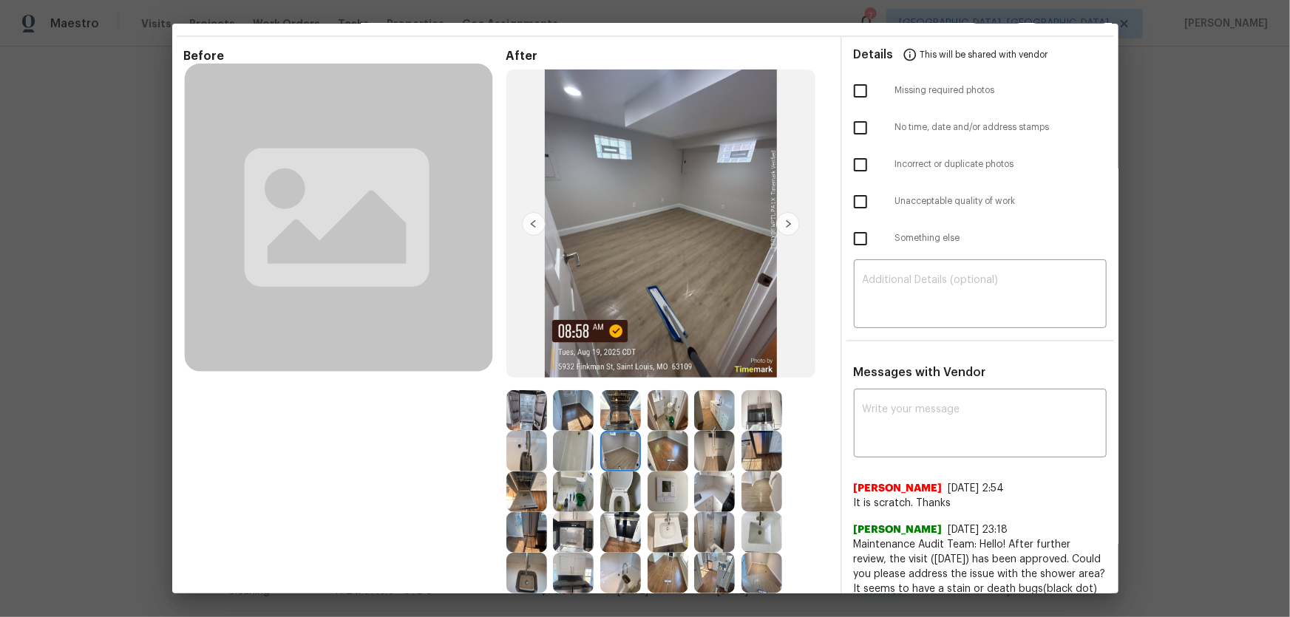
scroll to position [67, 0]
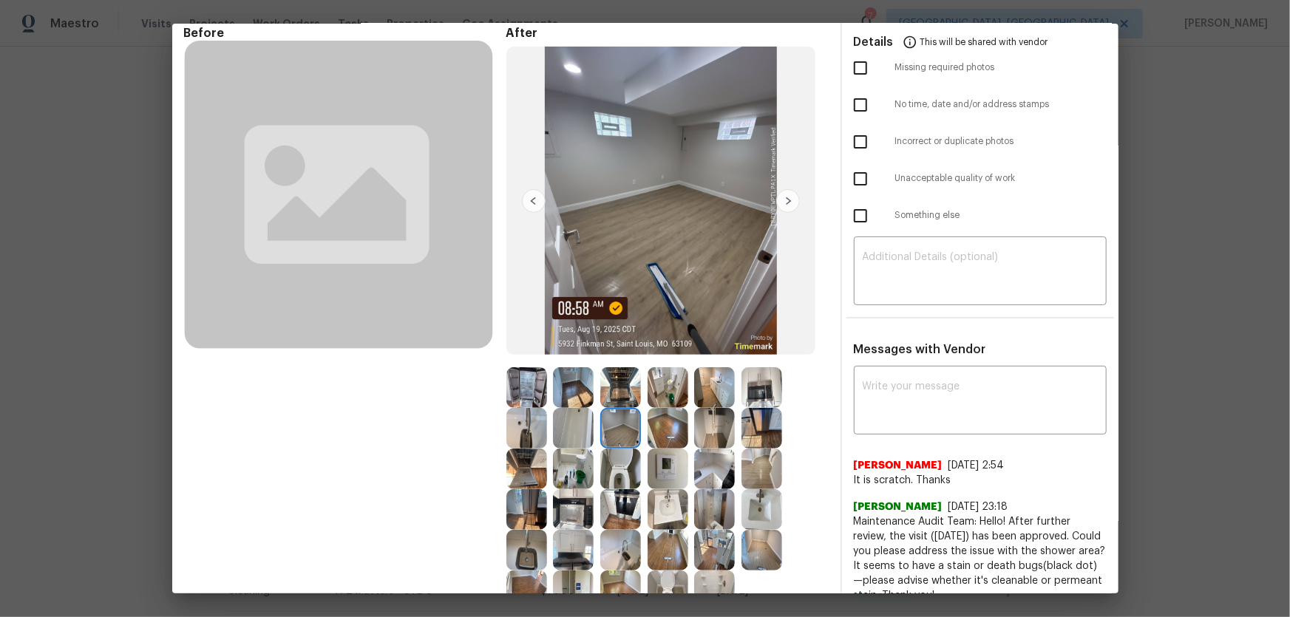
click at [569, 407] on img at bounding box center [573, 469] width 41 height 41
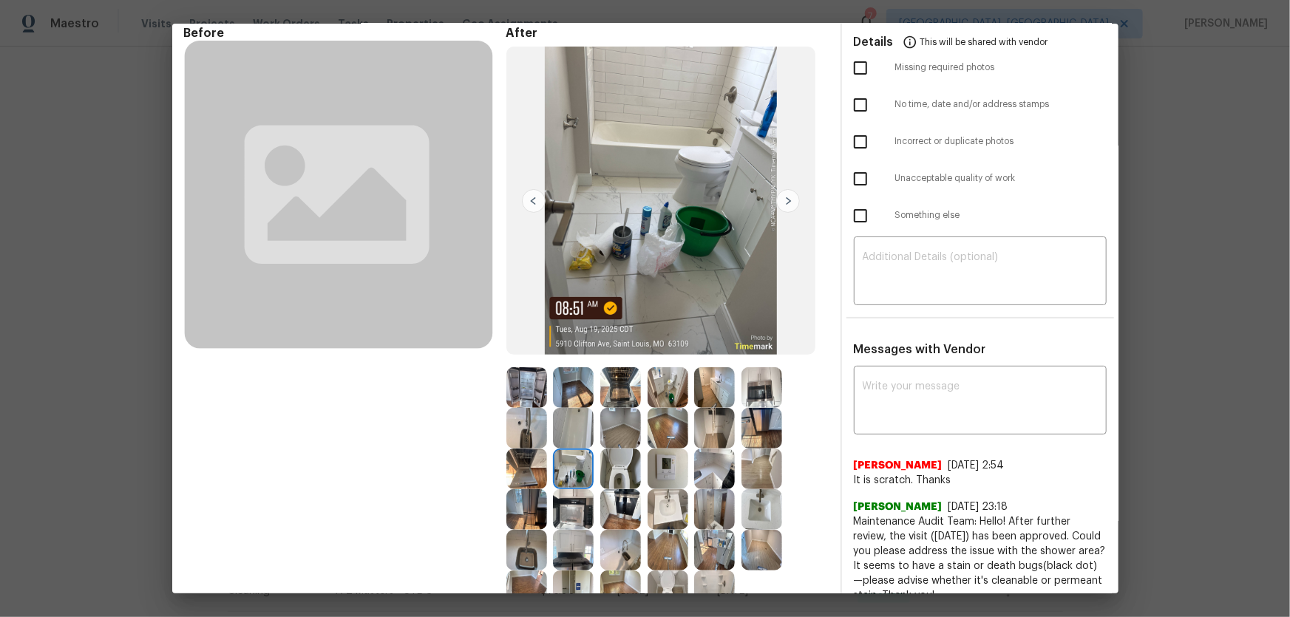
click at [584, 407] on img at bounding box center [573, 509] width 41 height 41
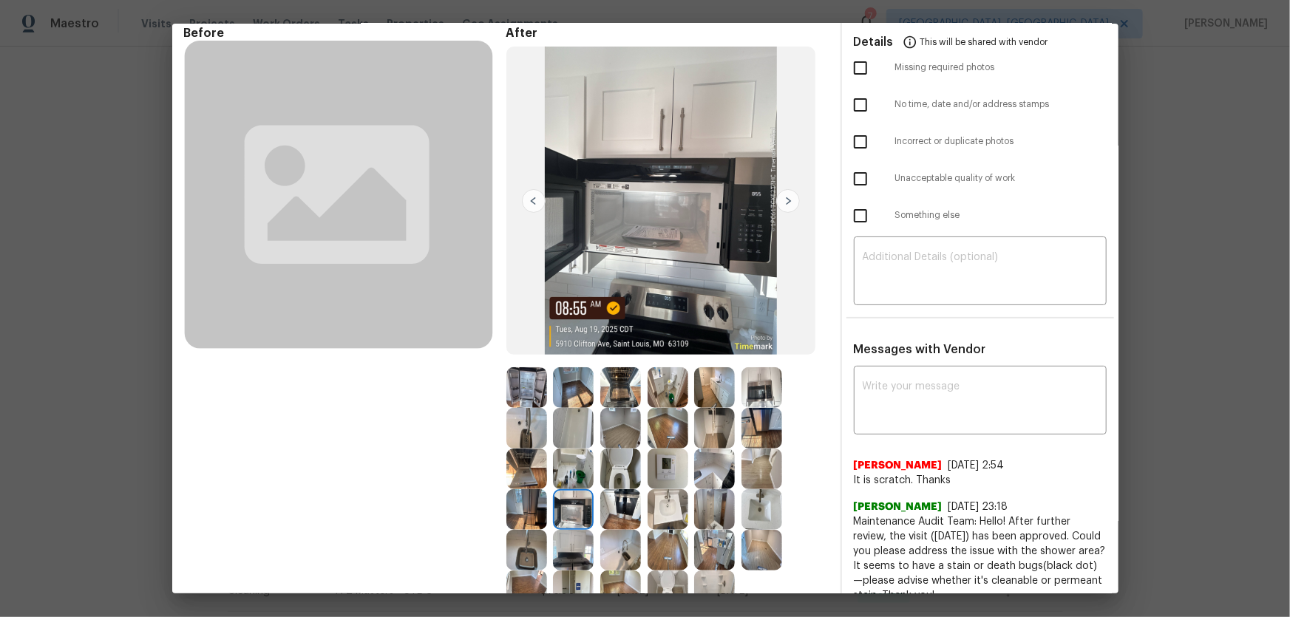
click at [621, 407] on img at bounding box center [620, 509] width 41 height 41
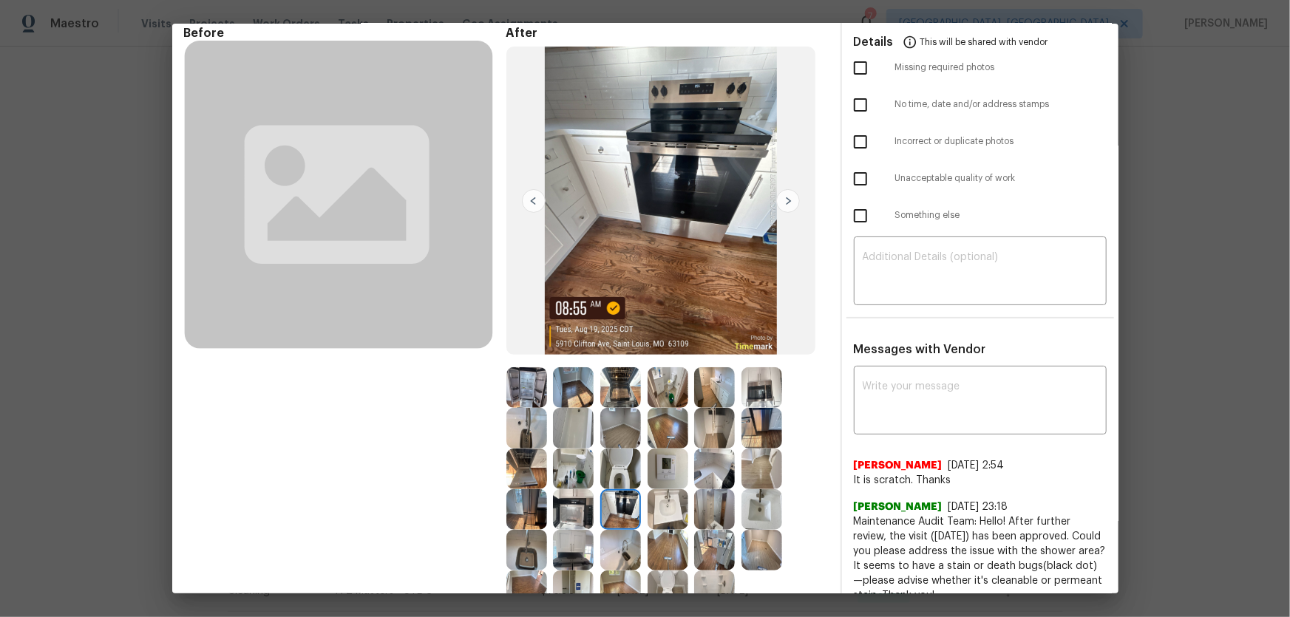
click at [665, 407] on img at bounding box center [667, 509] width 41 height 41
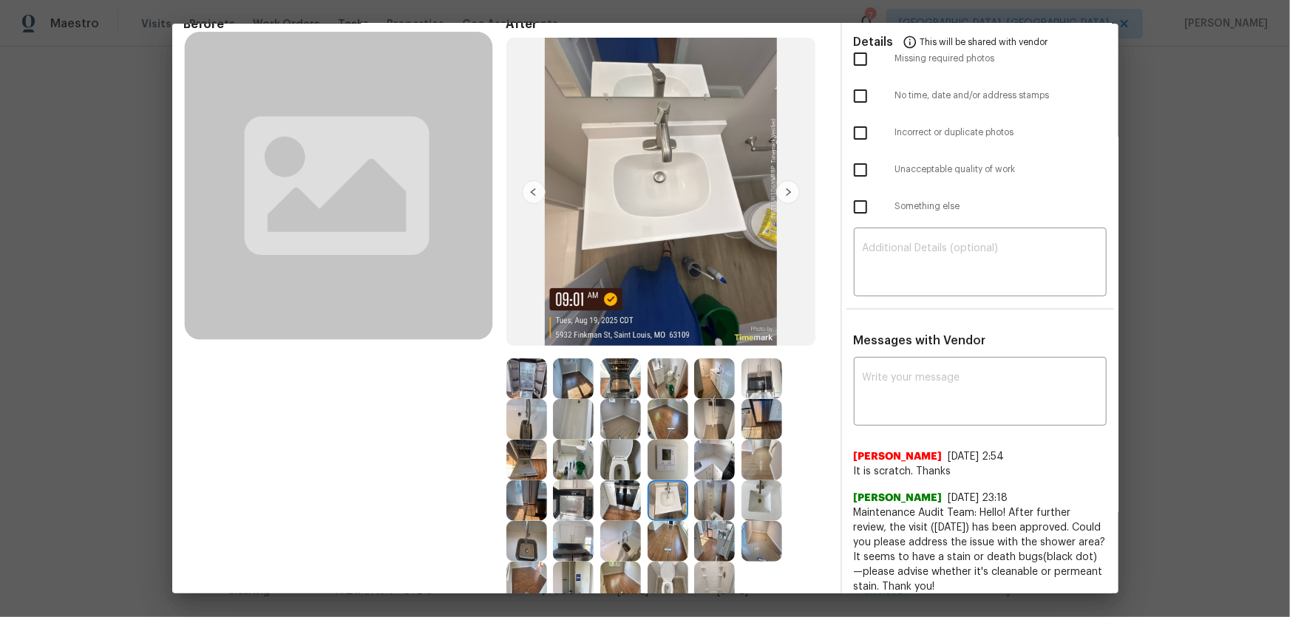
scroll to position [0, 0]
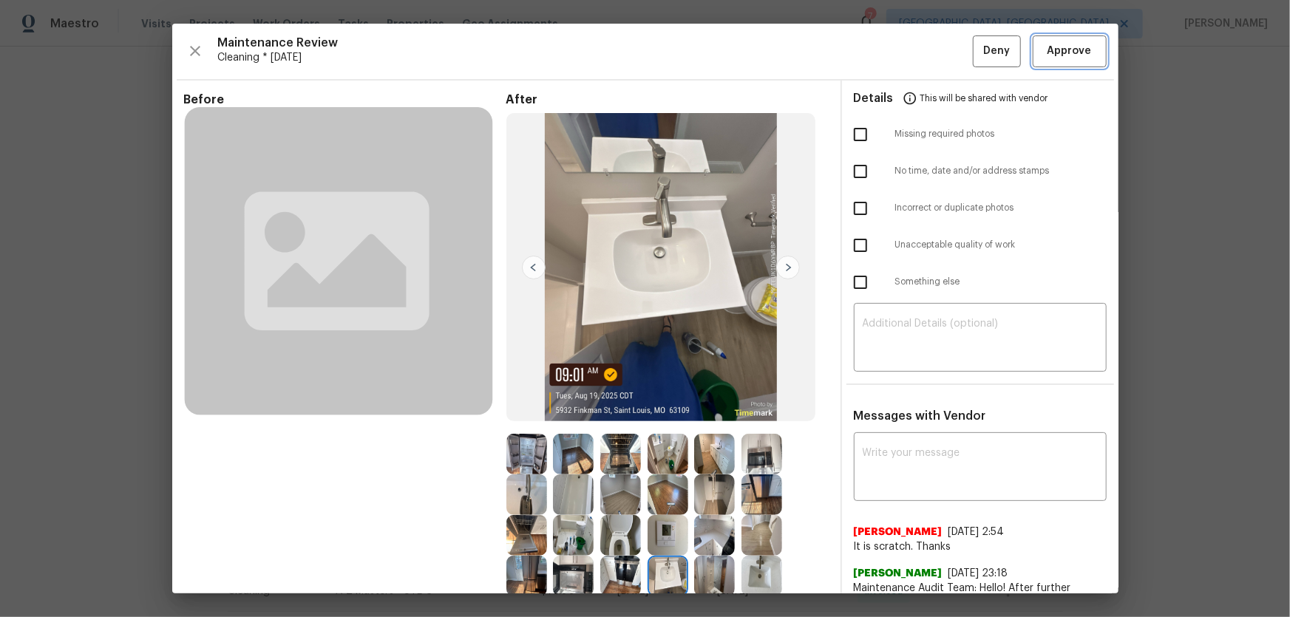
click at [917, 59] on span "Approve" at bounding box center [1069, 51] width 44 height 18
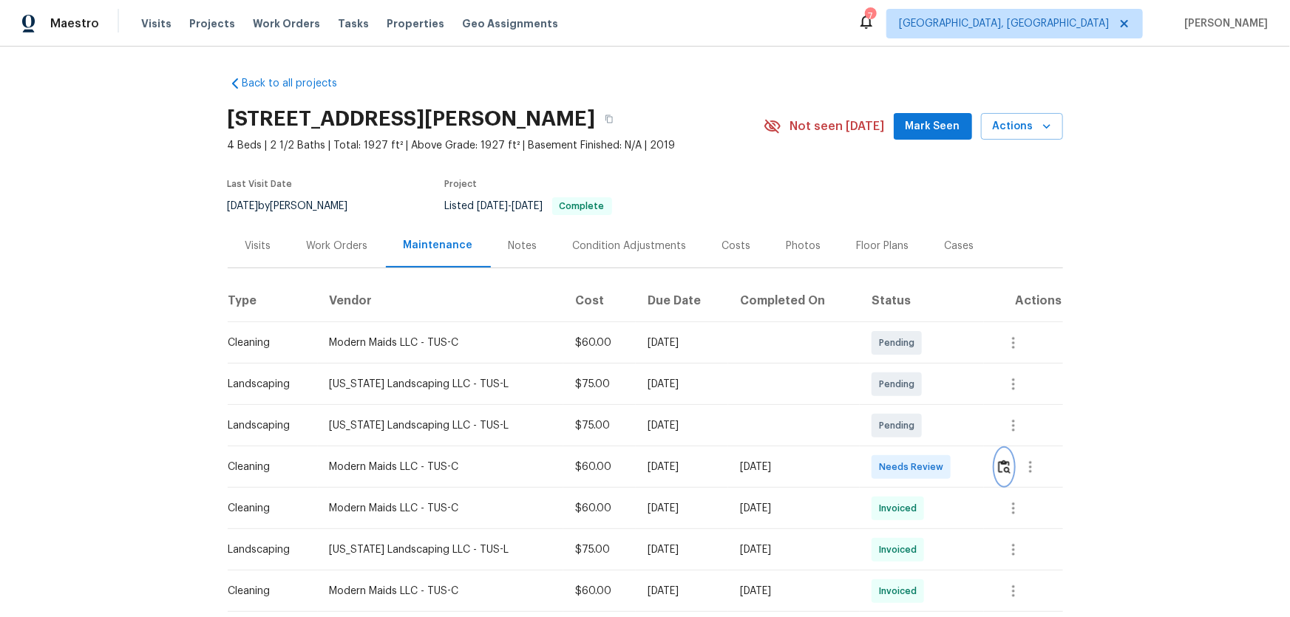
click at [1002, 457] on button "button" at bounding box center [1003, 466] width 17 height 35
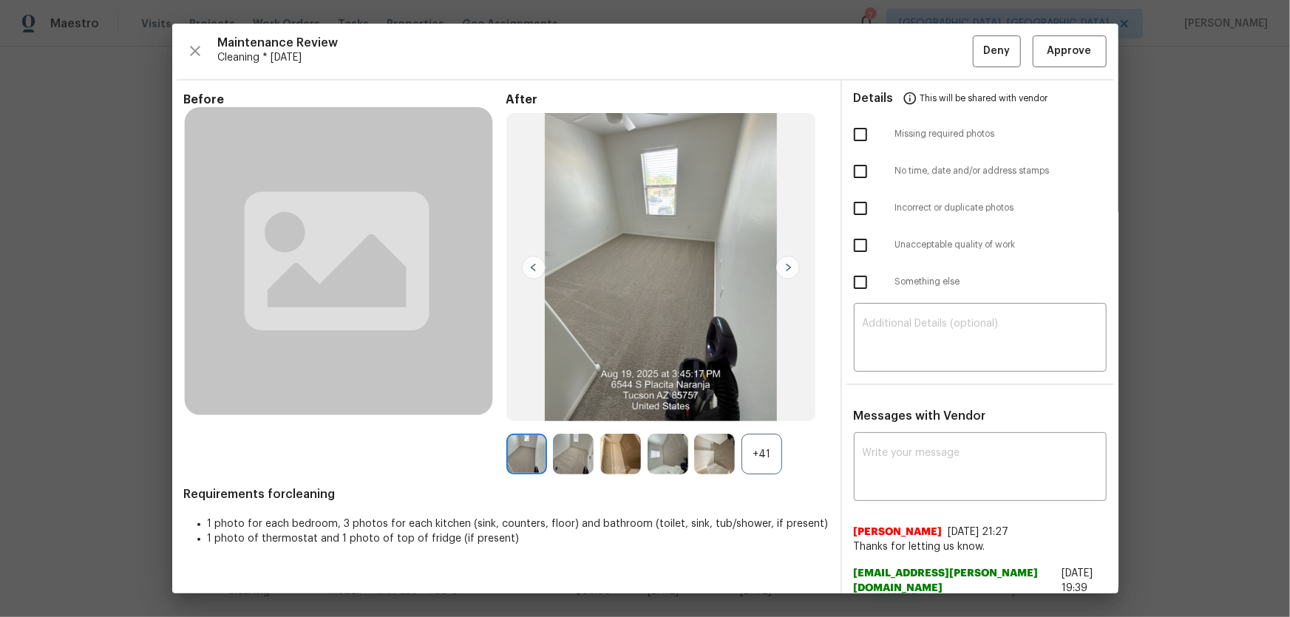
click at [756, 460] on div "+41" at bounding box center [761, 454] width 41 height 41
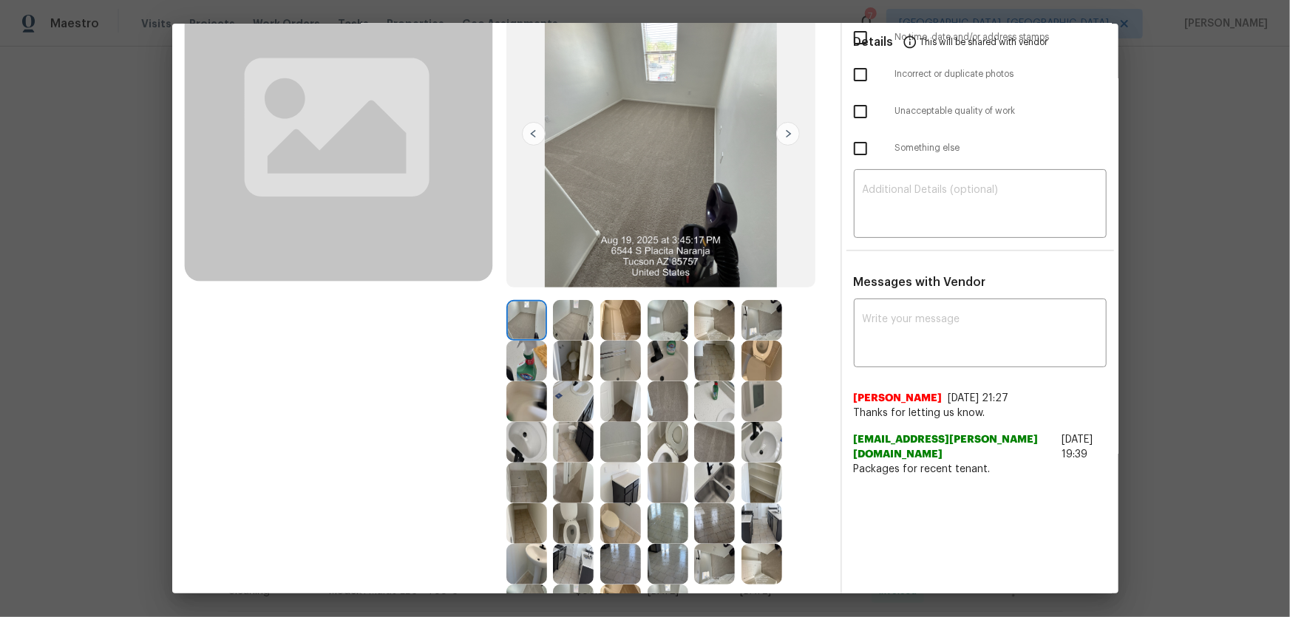
click at [670, 443] on img at bounding box center [667, 442] width 41 height 41
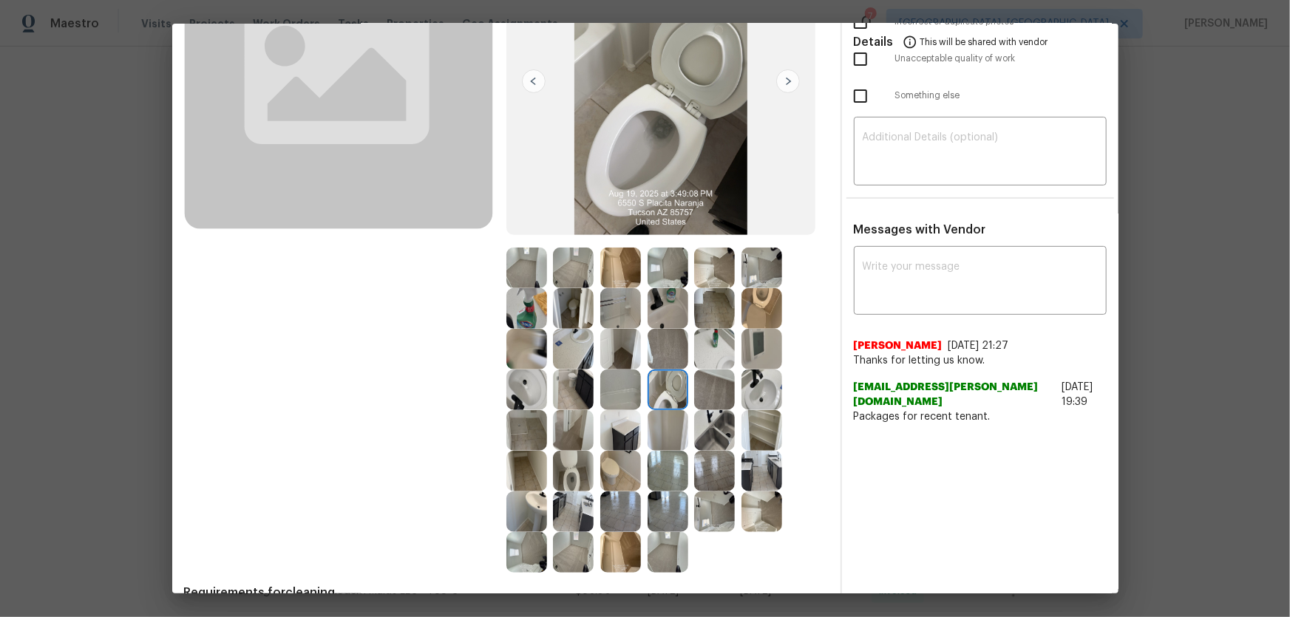
scroll to position [201, 0]
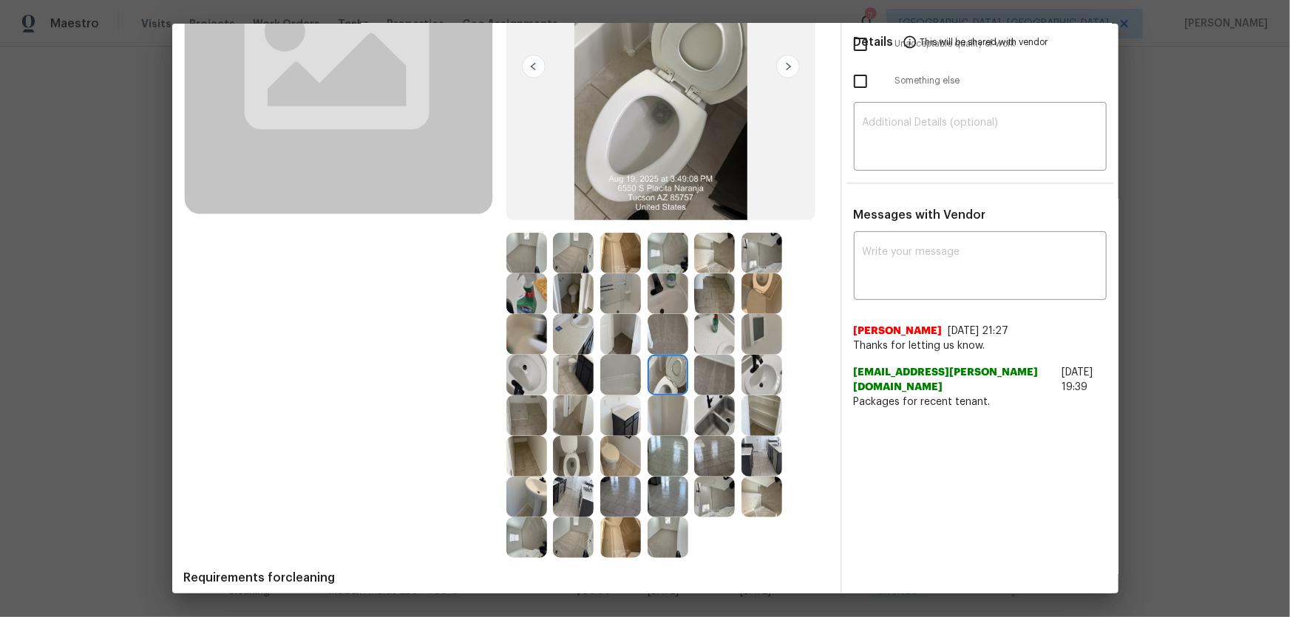
click at [573, 454] on img at bounding box center [573, 456] width 41 height 41
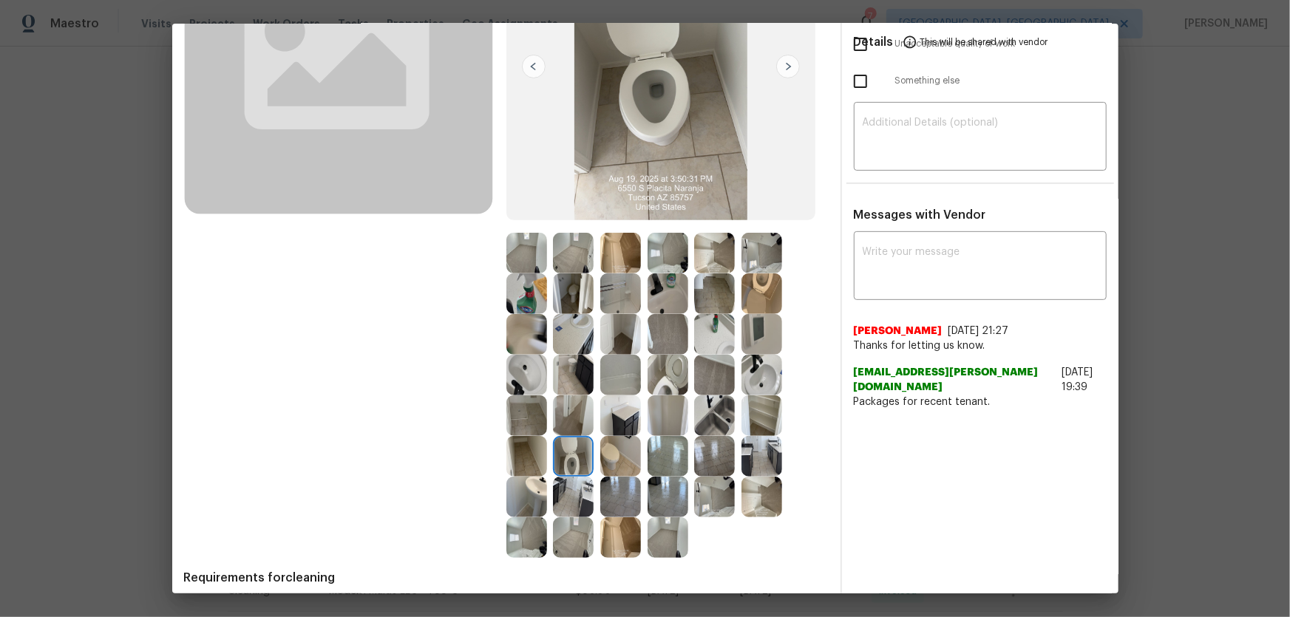
click at [741, 304] on img at bounding box center [761, 293] width 41 height 41
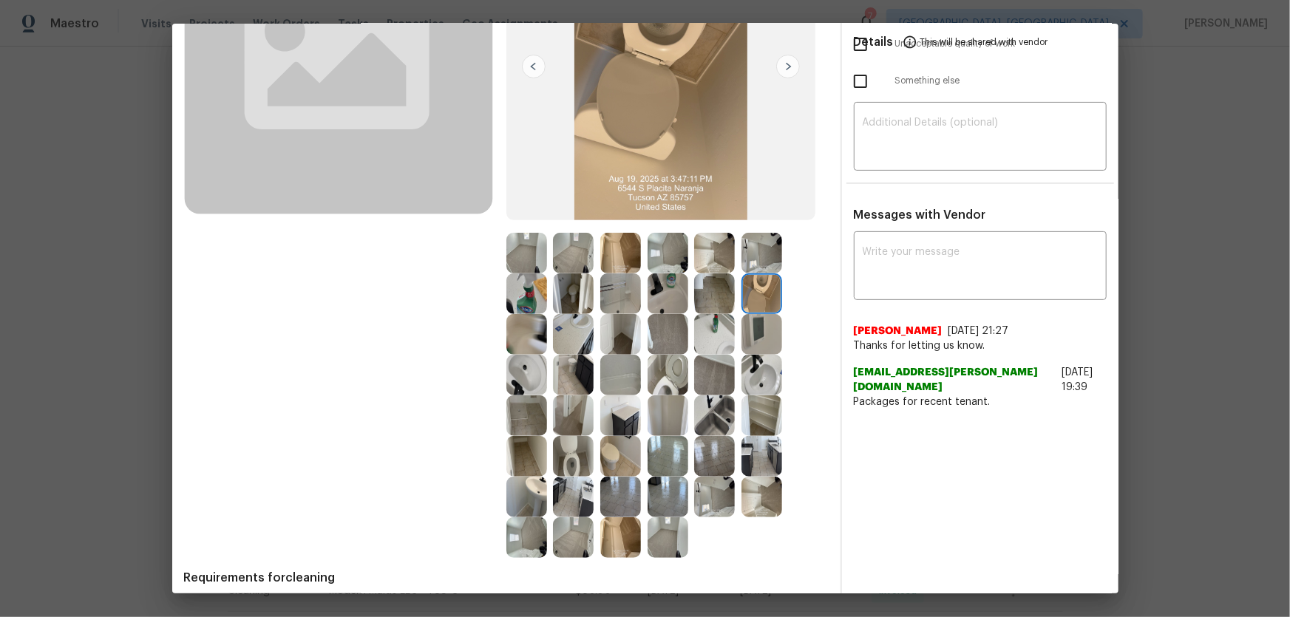
click at [753, 384] on img at bounding box center [761, 375] width 41 height 41
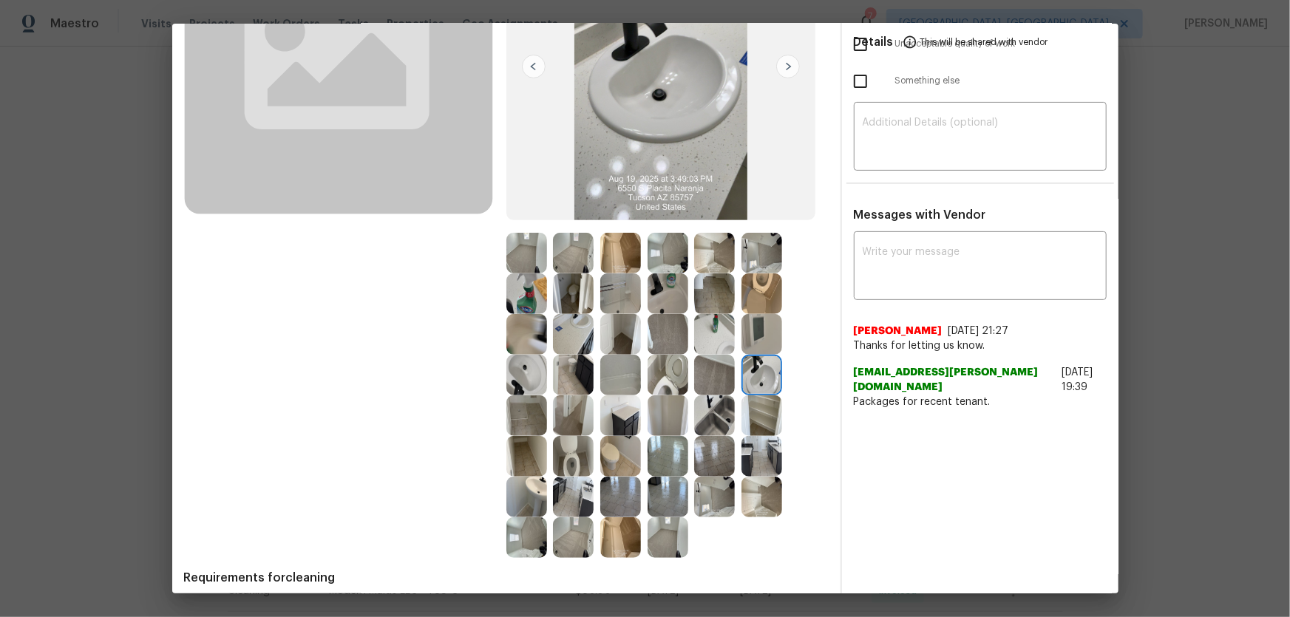
click at [532, 491] on img at bounding box center [526, 497] width 41 height 41
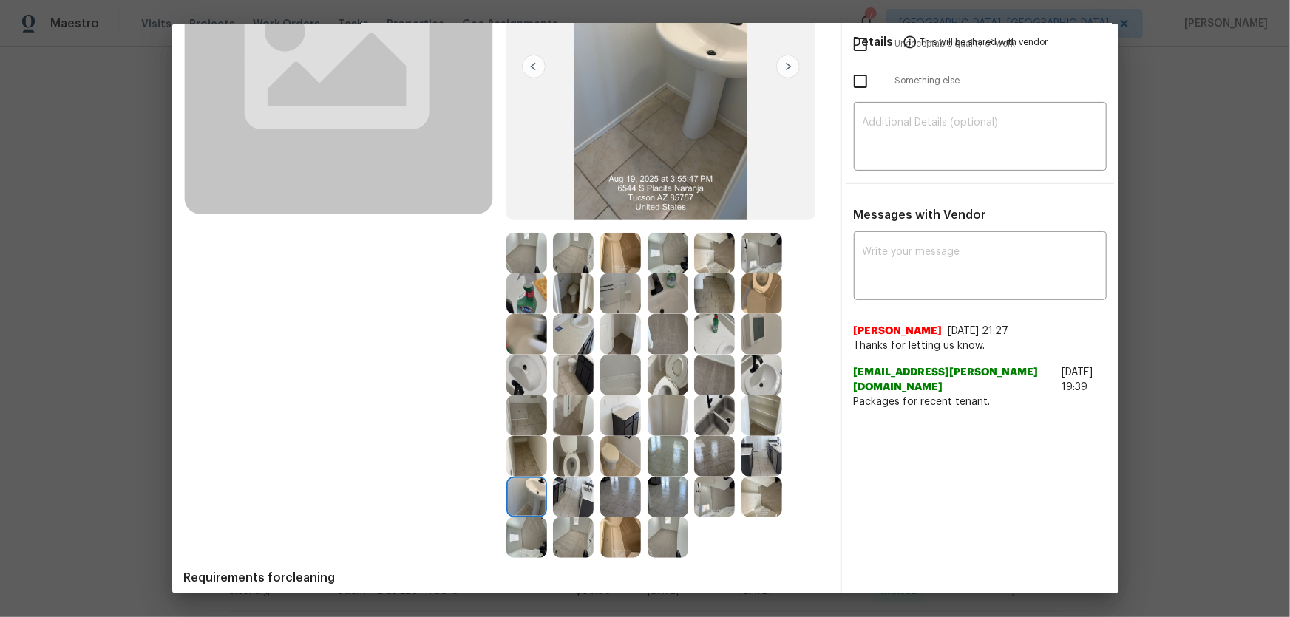
click at [520, 385] on img at bounding box center [526, 375] width 41 height 41
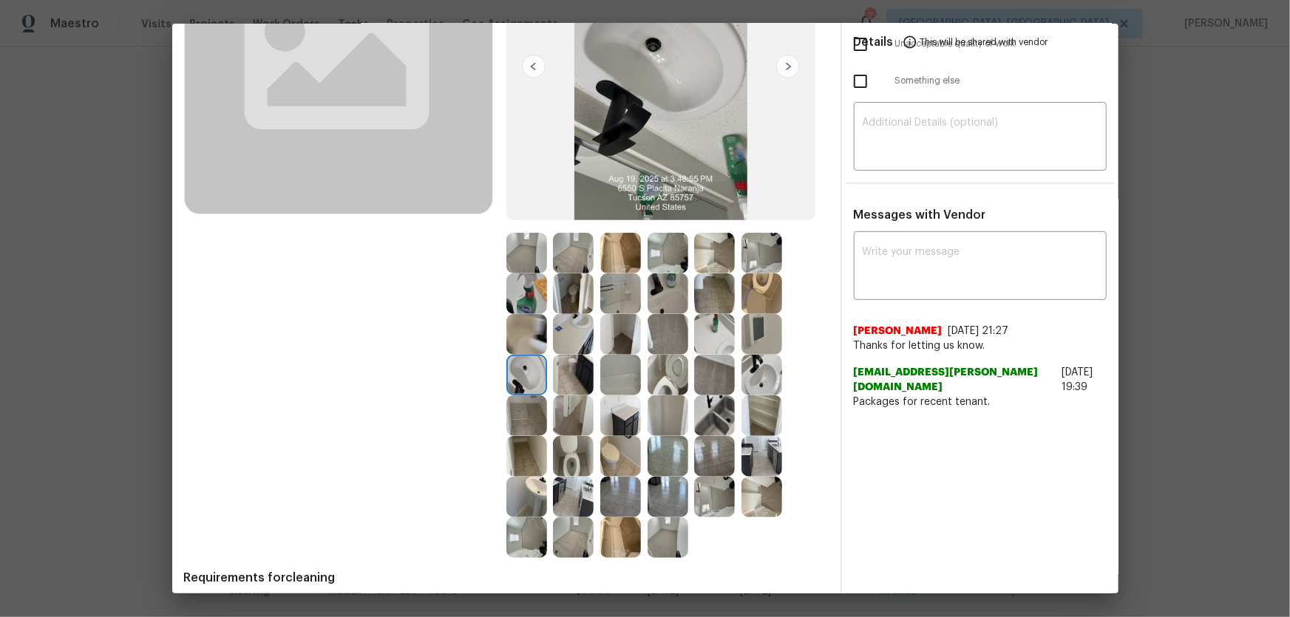
click at [621, 381] on img at bounding box center [620, 375] width 41 height 41
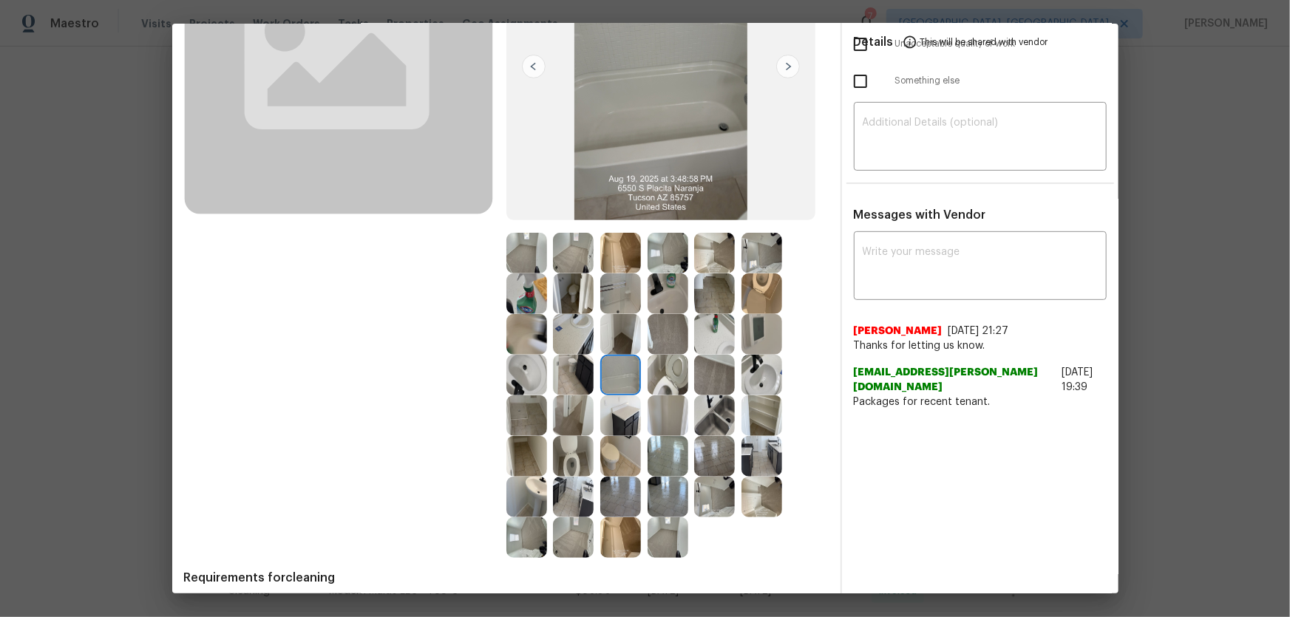
click at [610, 309] on img at bounding box center [620, 293] width 41 height 41
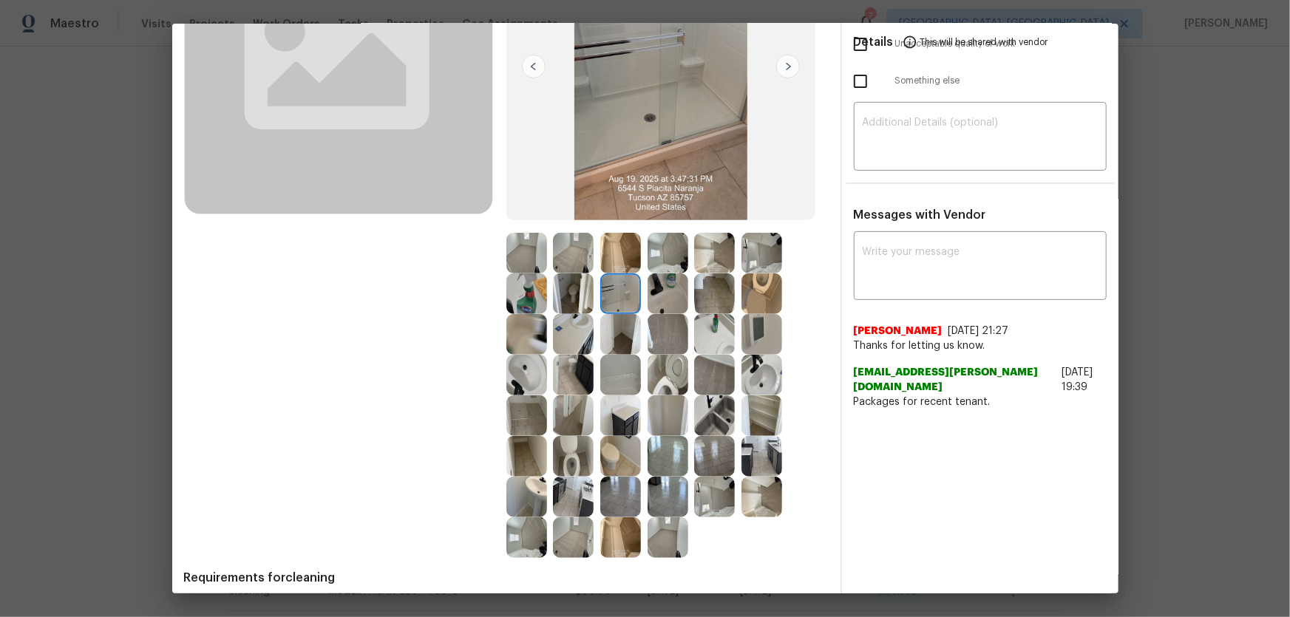
click at [666, 290] on img at bounding box center [667, 293] width 41 height 41
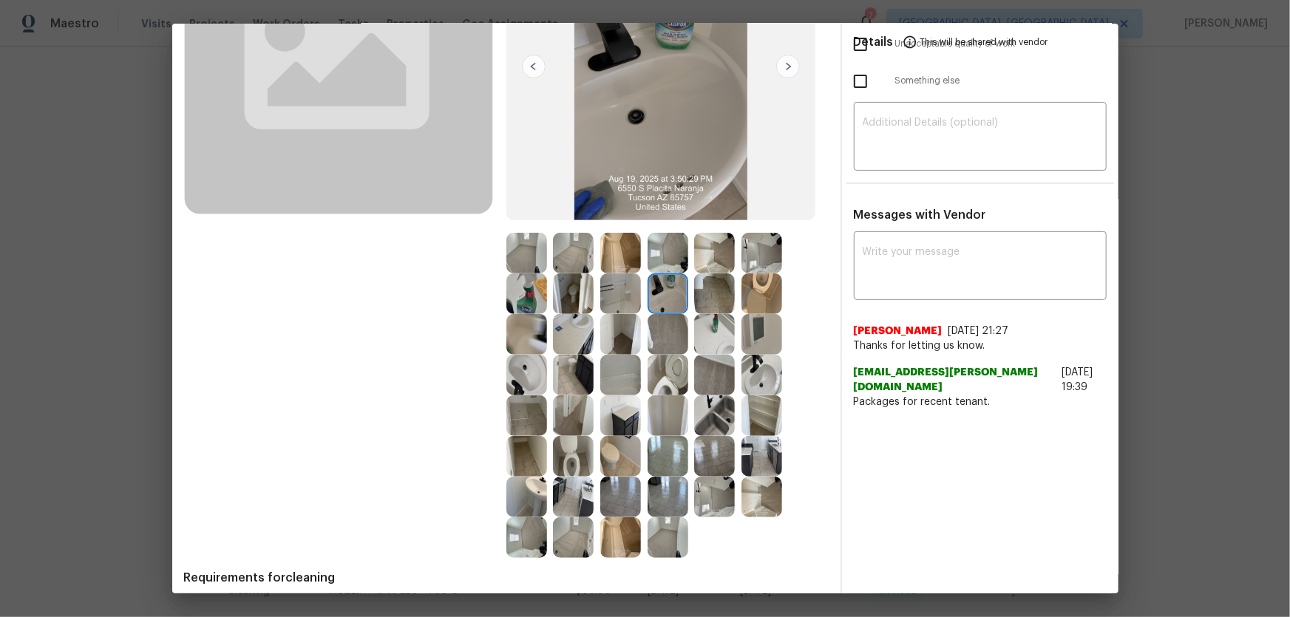
click at [659, 264] on img at bounding box center [667, 253] width 41 height 41
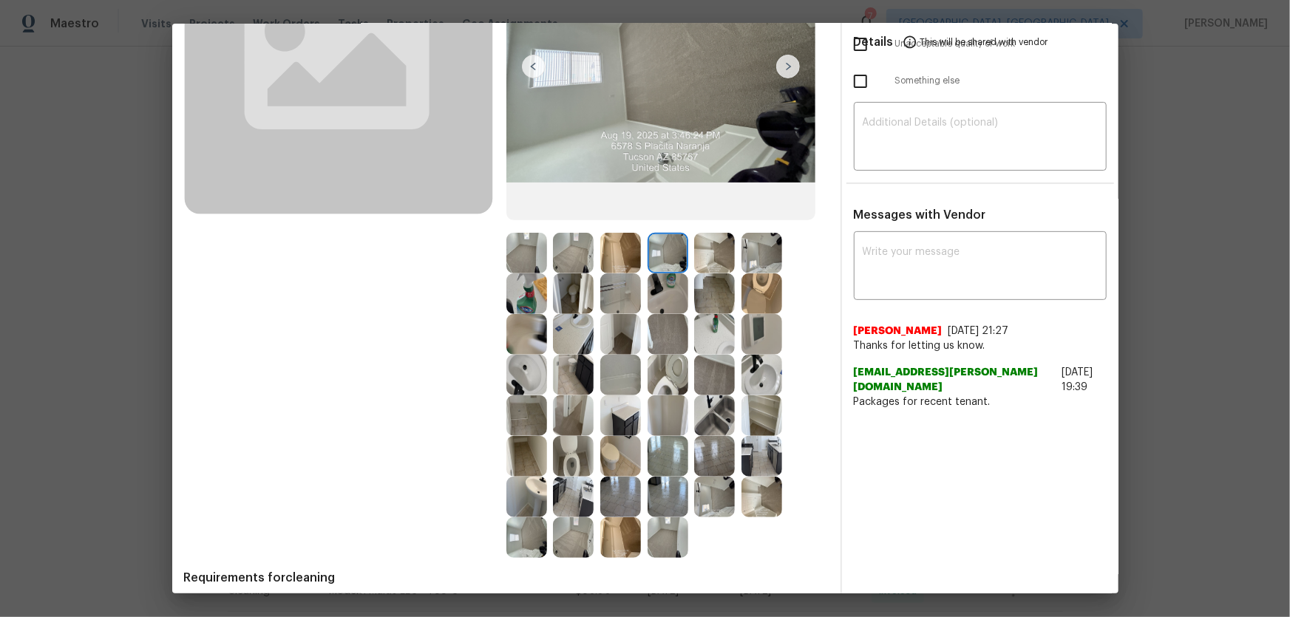
click at [709, 262] on img at bounding box center [714, 253] width 41 height 41
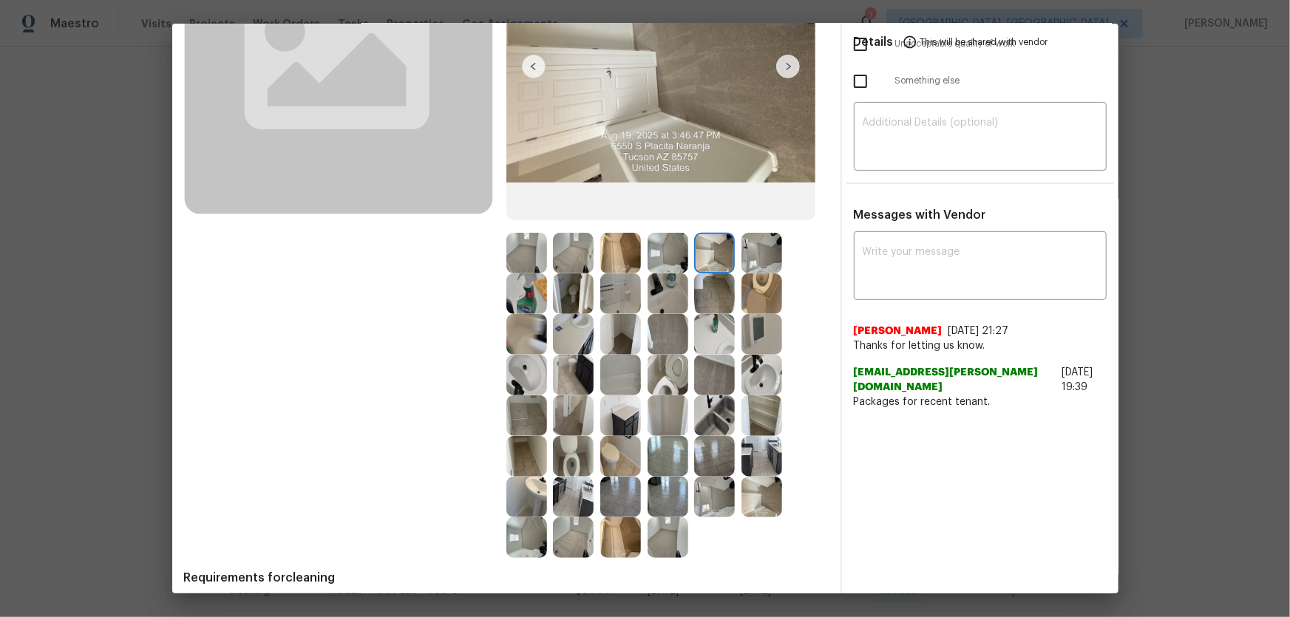
click at [704, 295] on img at bounding box center [714, 293] width 41 height 41
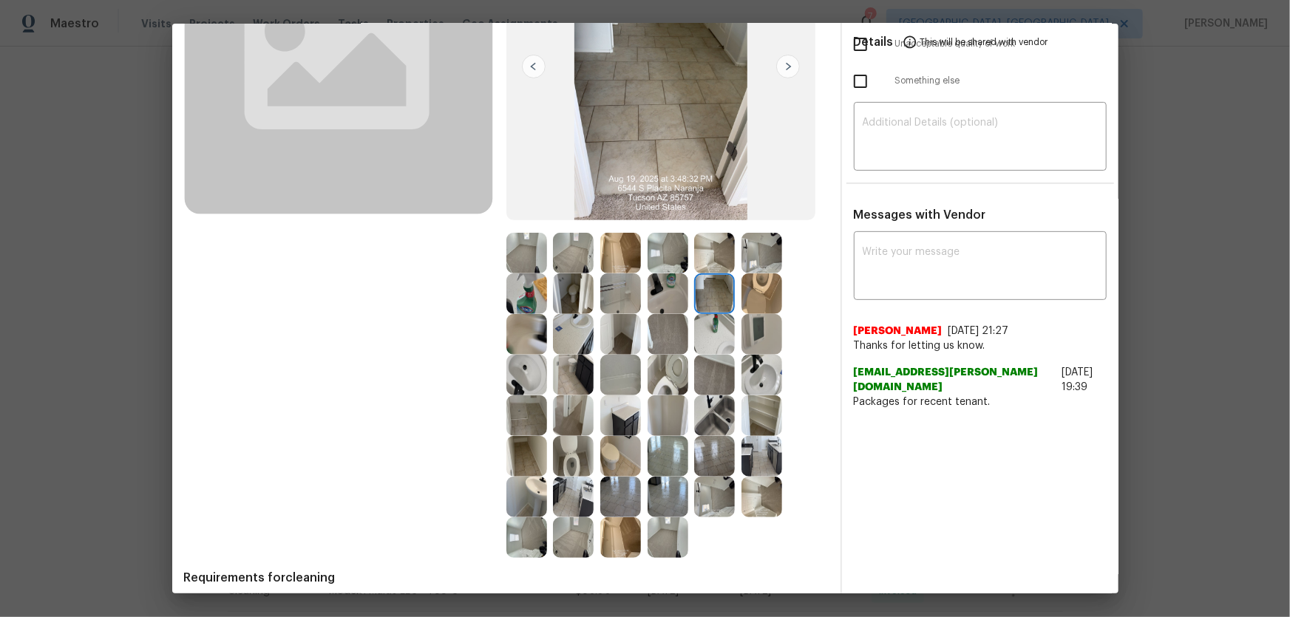
click at [702, 325] on img at bounding box center [714, 334] width 41 height 41
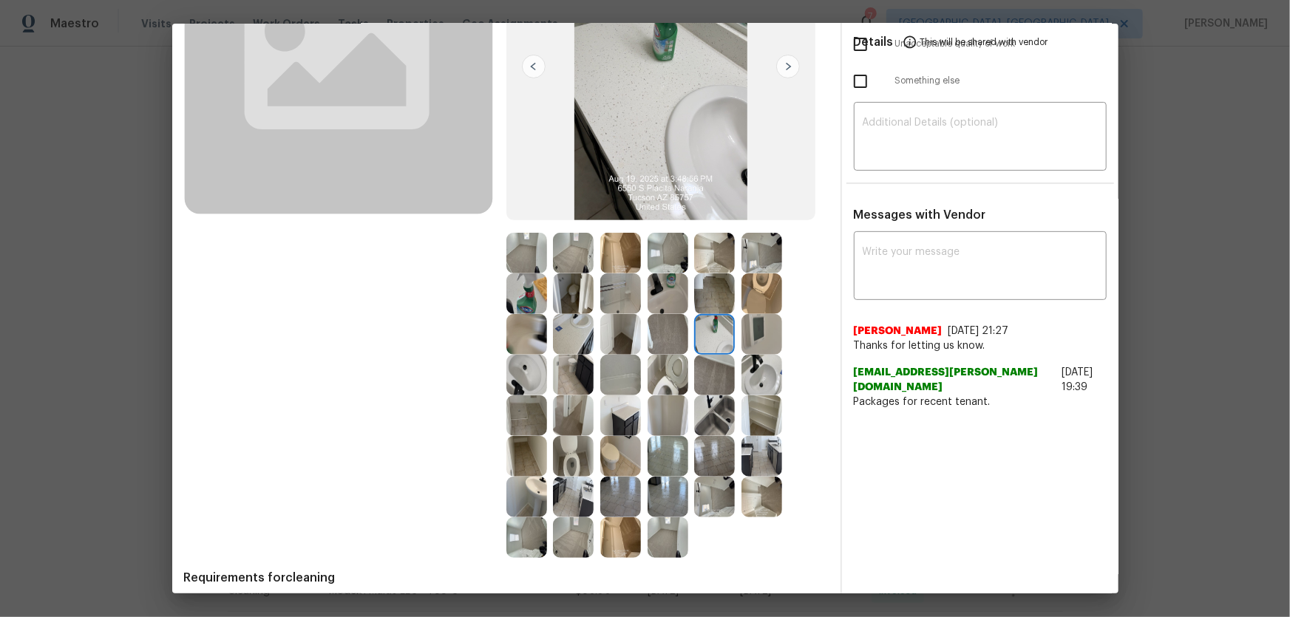
click at [741, 328] on img at bounding box center [761, 334] width 41 height 41
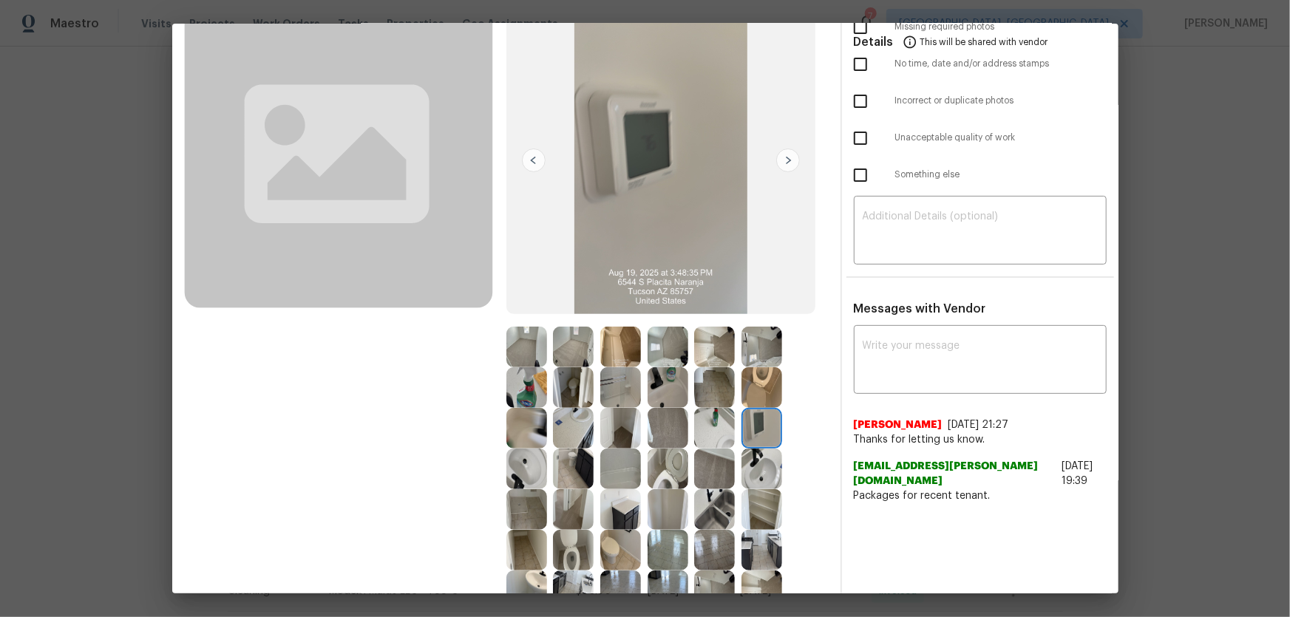
scroll to position [268, 0]
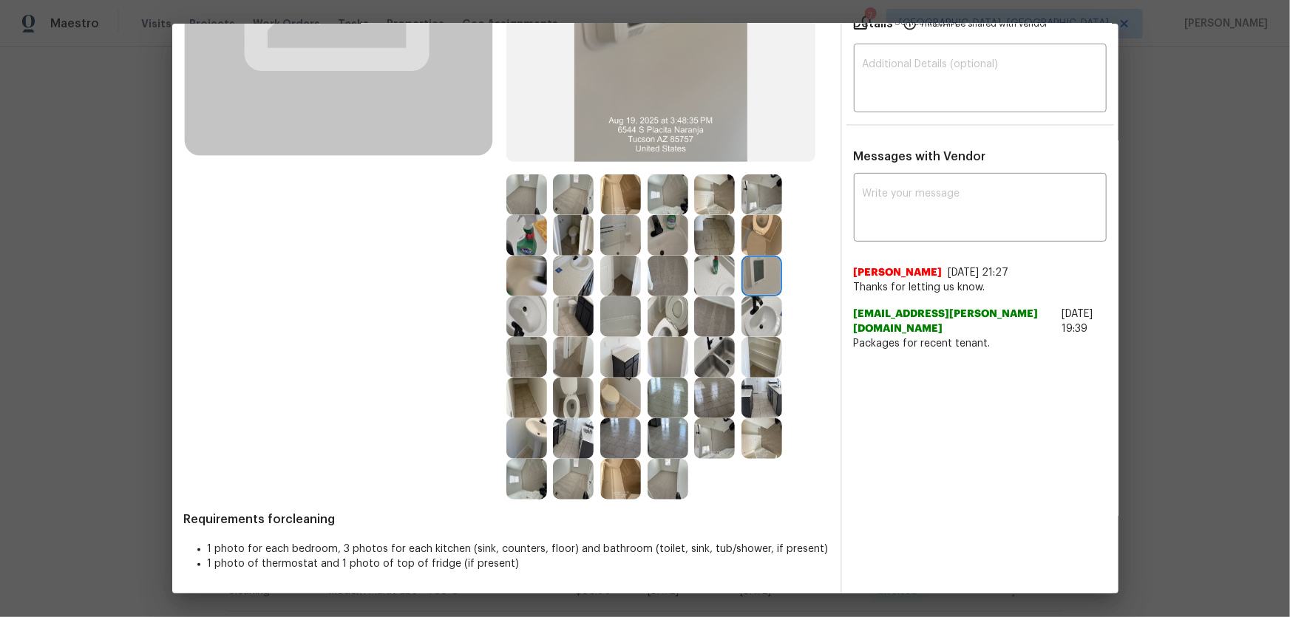
click at [617, 350] on img at bounding box center [620, 357] width 41 height 41
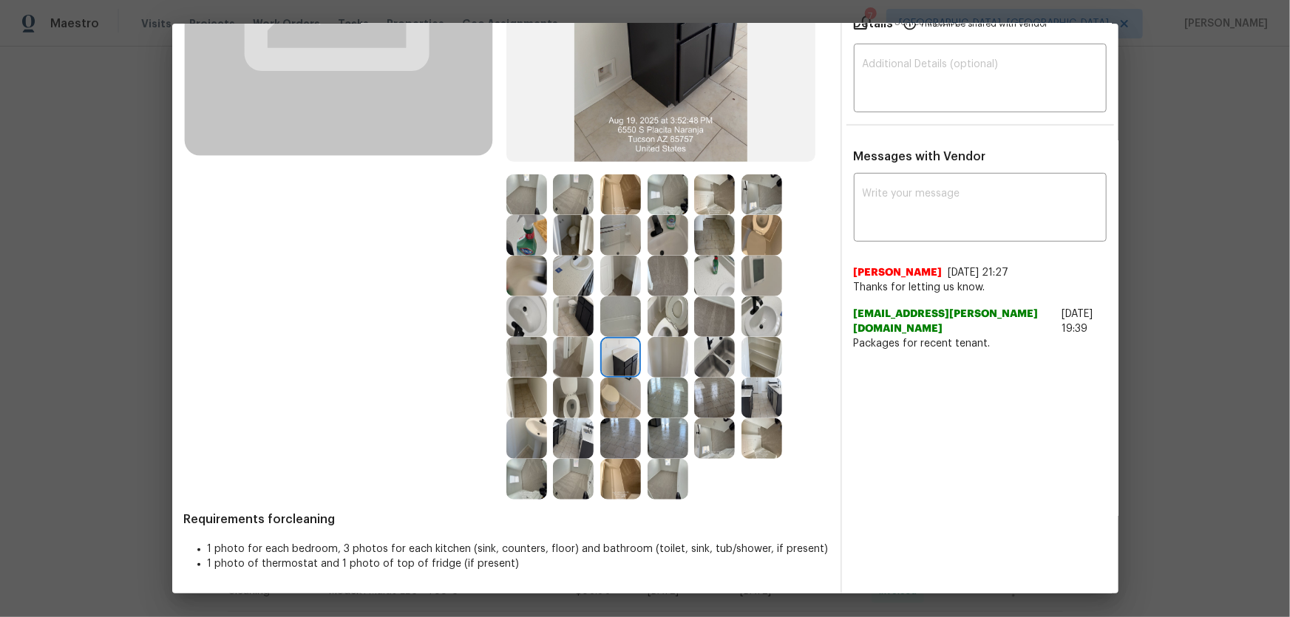
click at [559, 297] on img at bounding box center [573, 316] width 41 height 41
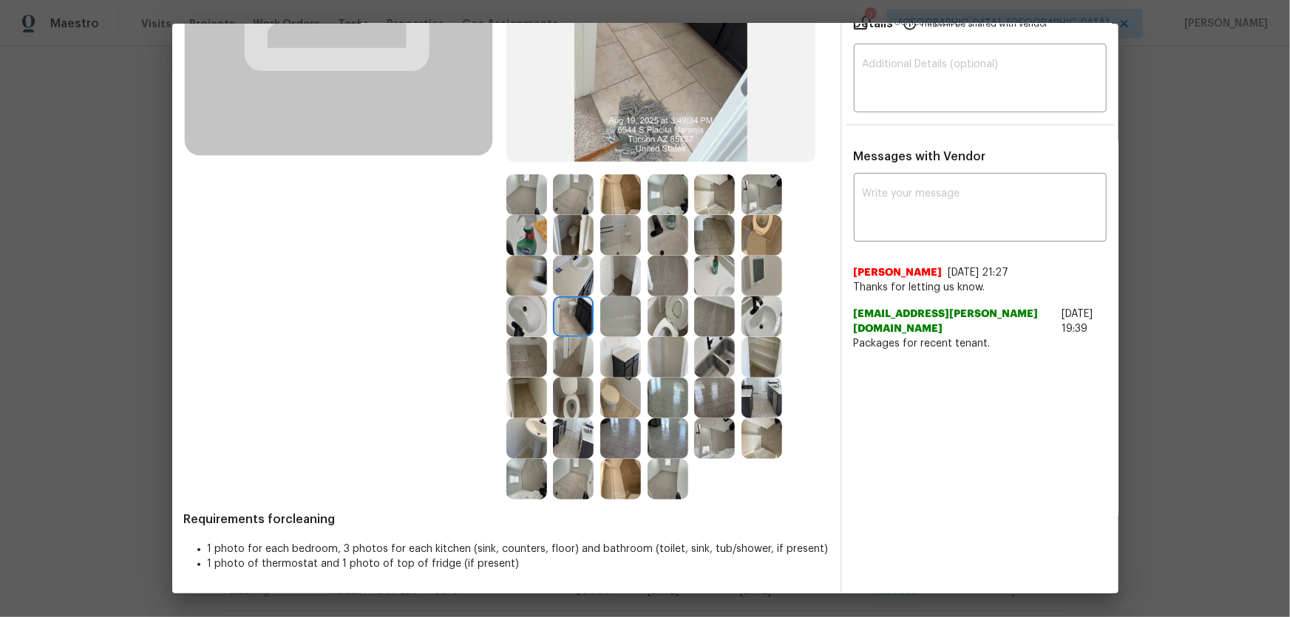
click at [556, 279] on img at bounding box center [573, 276] width 41 height 41
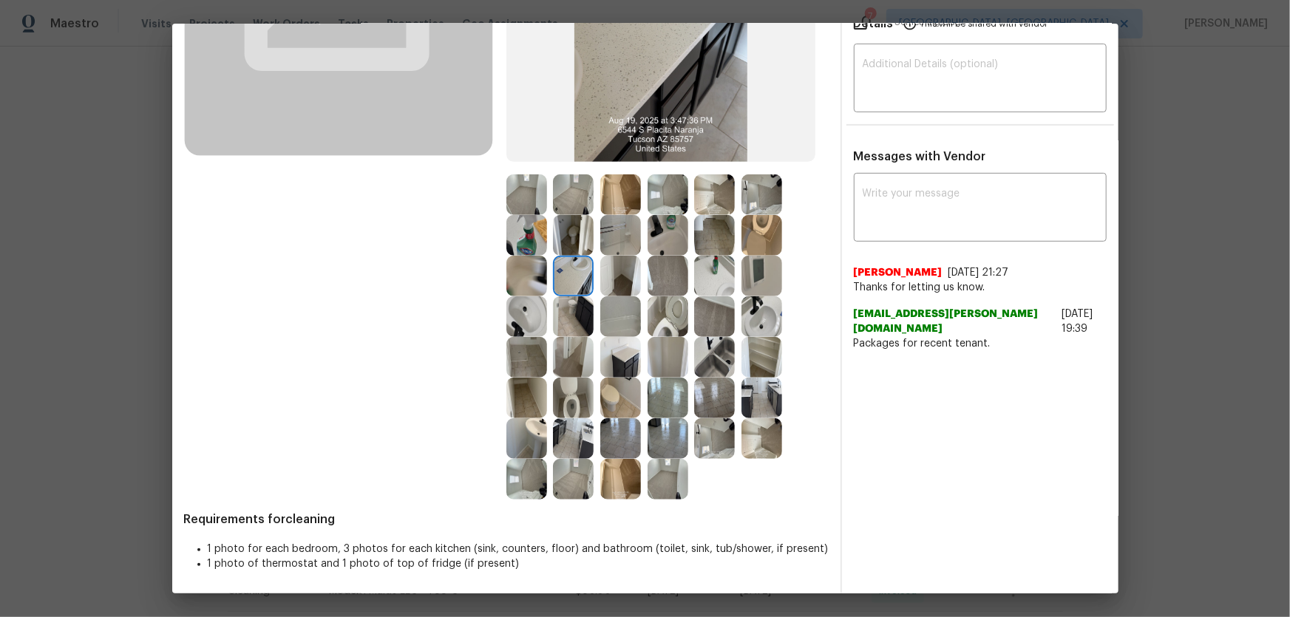
click at [514, 273] on img at bounding box center [526, 276] width 41 height 41
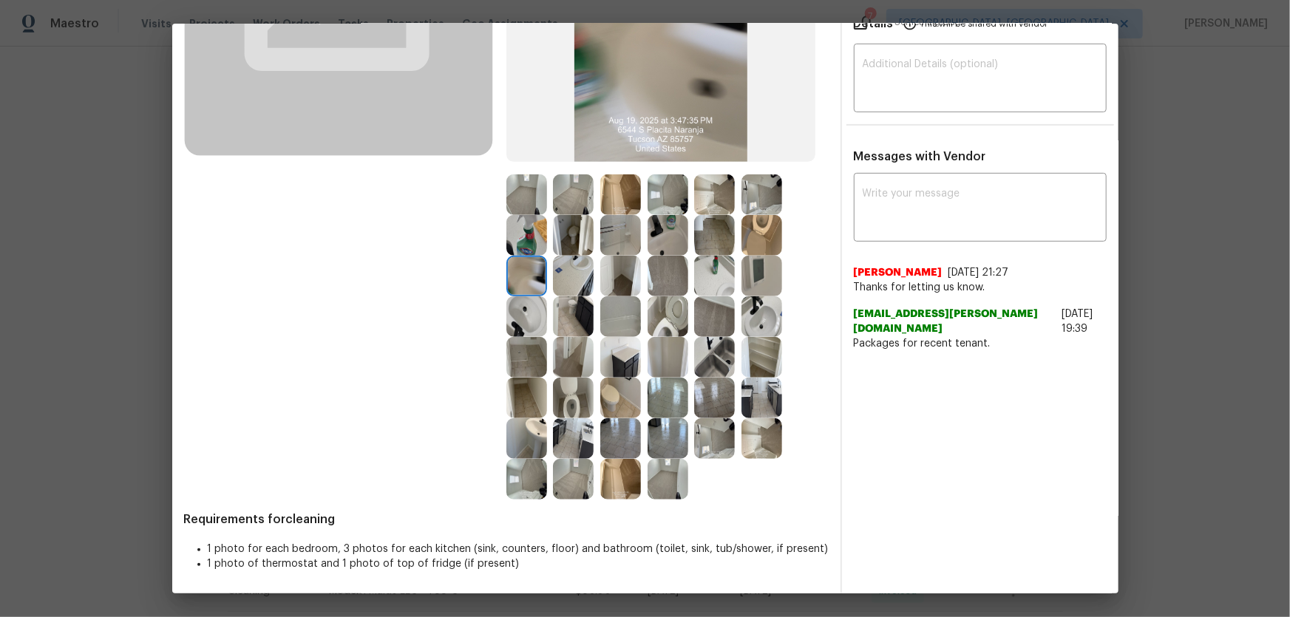
click at [719, 274] on img at bounding box center [714, 276] width 41 height 41
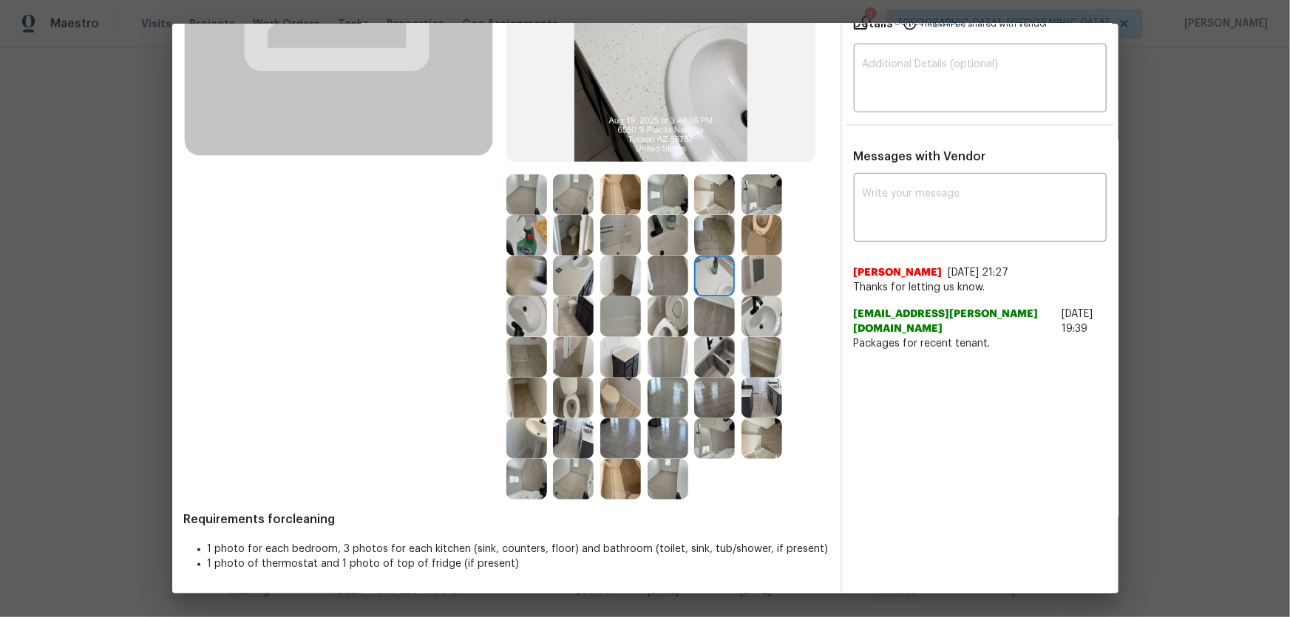
click at [749, 271] on img at bounding box center [761, 276] width 41 height 41
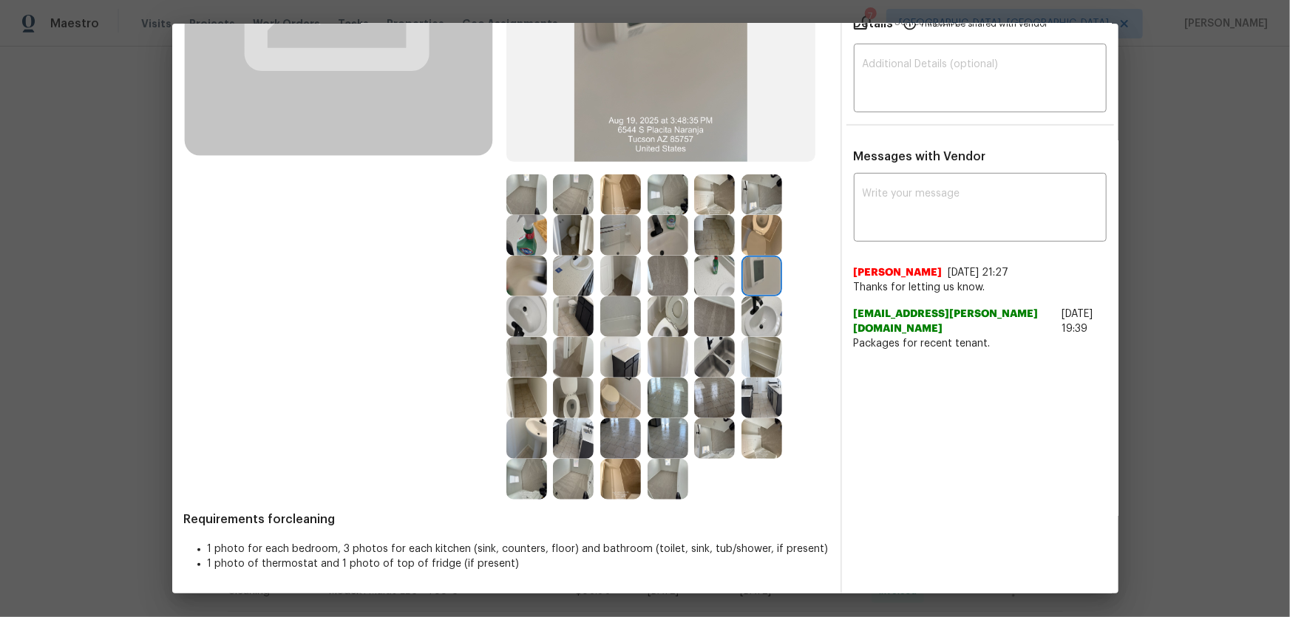
click at [568, 395] on img at bounding box center [573, 398] width 41 height 41
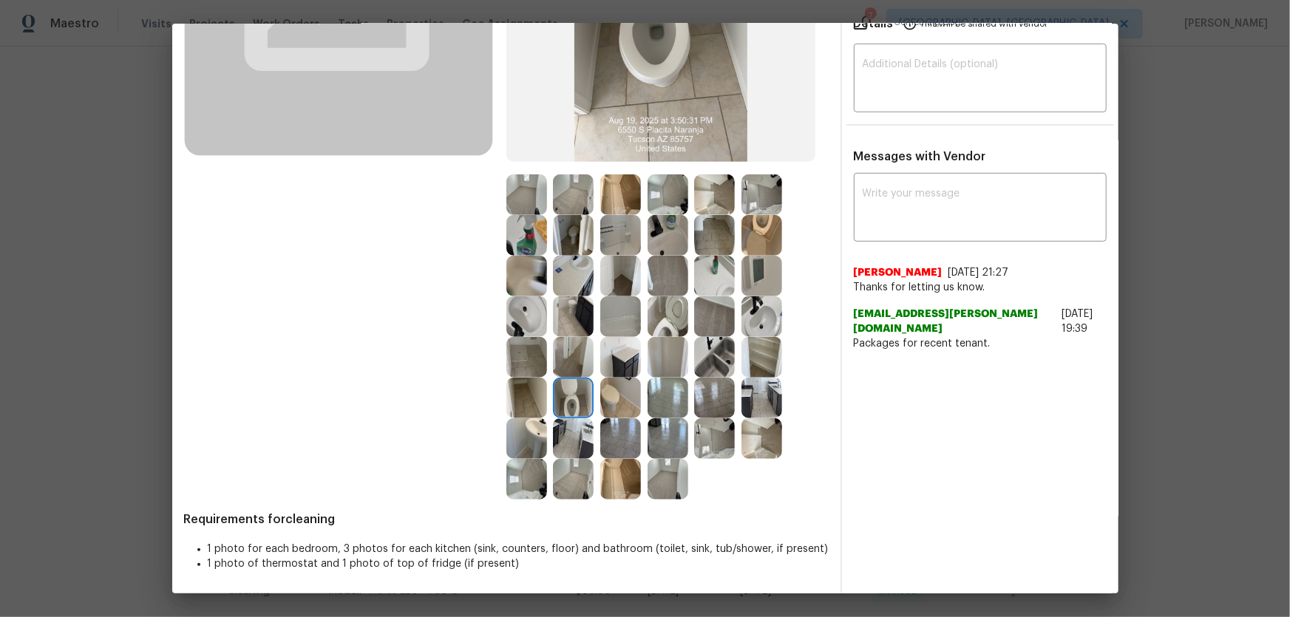
click at [663, 321] on img at bounding box center [667, 316] width 41 height 41
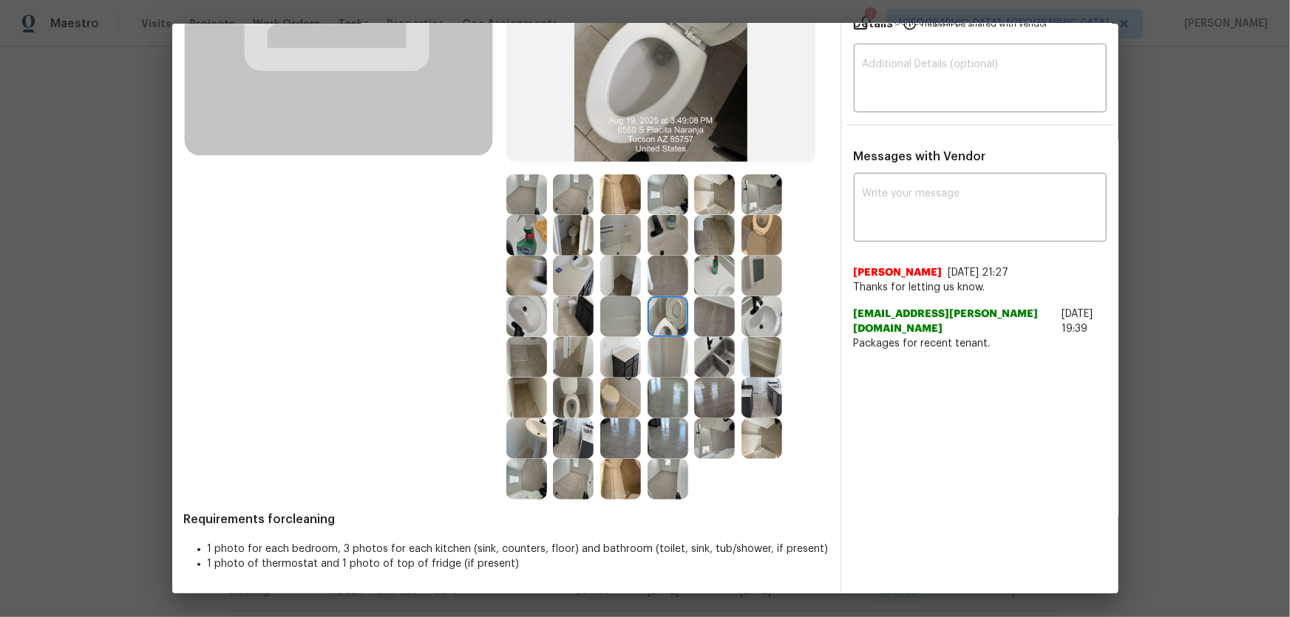
click at [752, 222] on img at bounding box center [761, 235] width 41 height 41
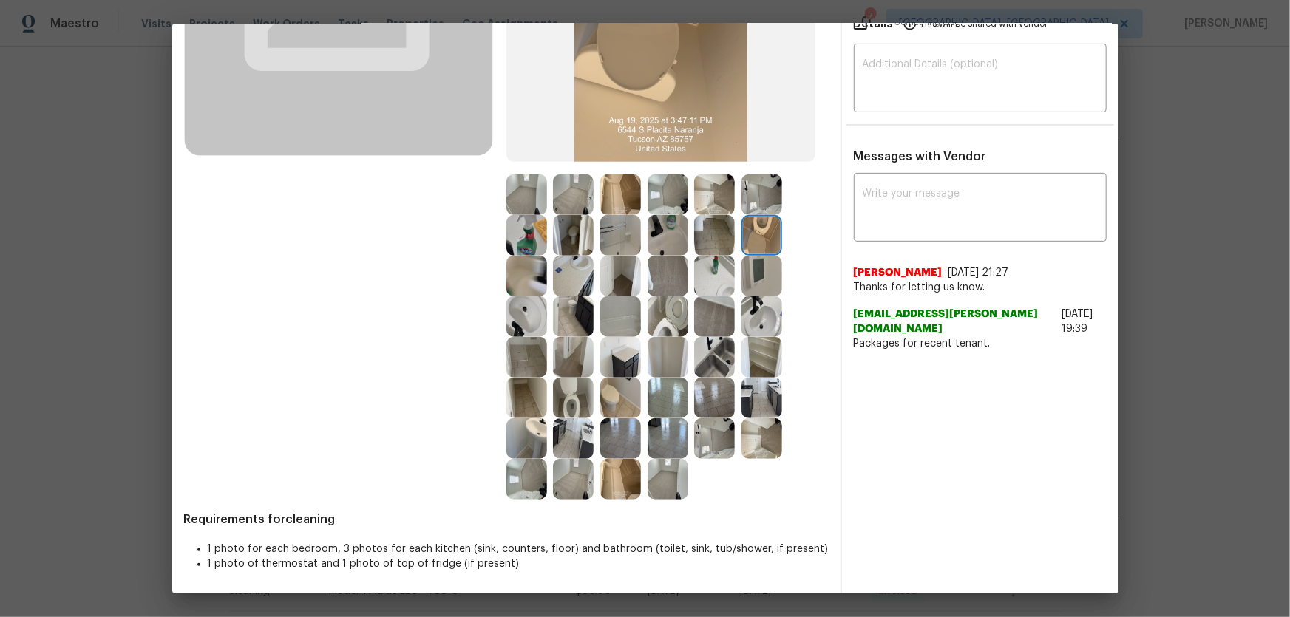
click at [755, 304] on img at bounding box center [761, 316] width 41 height 41
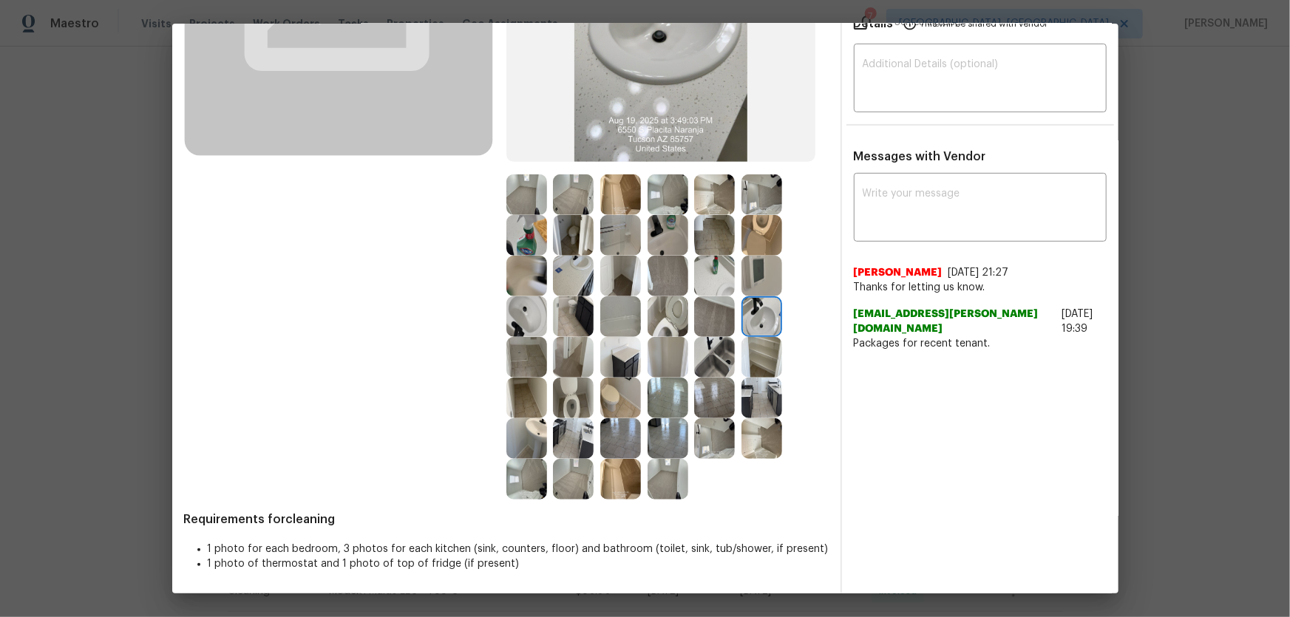
click at [522, 307] on img at bounding box center [526, 316] width 41 height 41
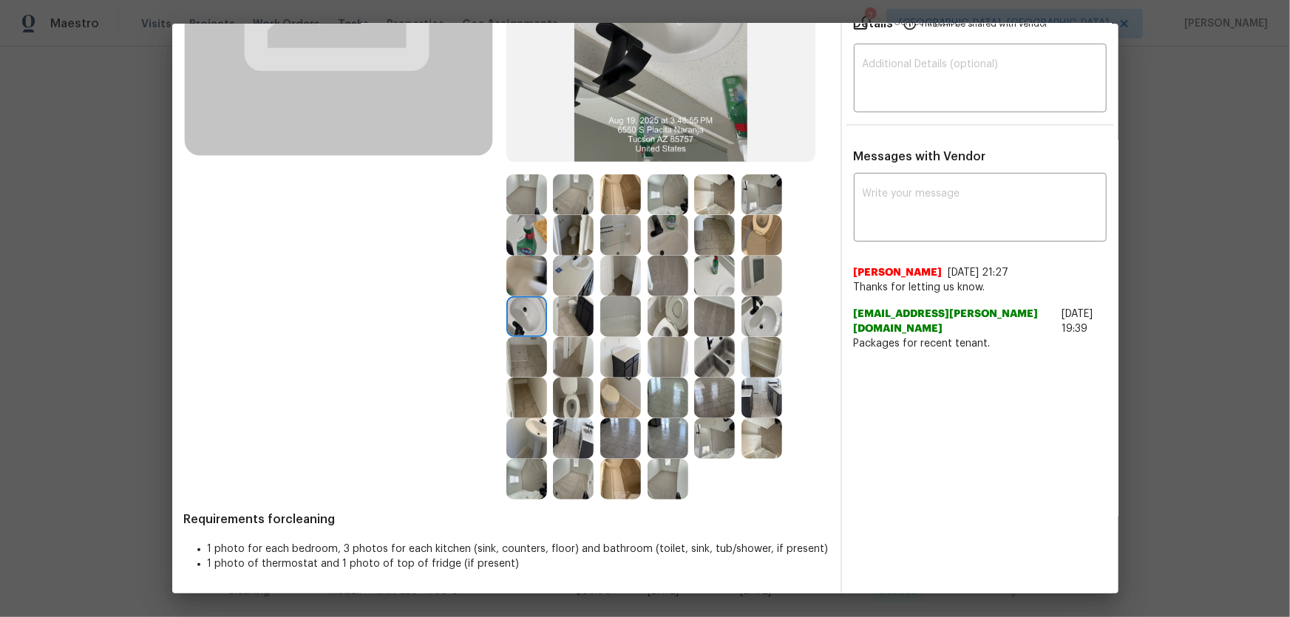
click at [704, 267] on img at bounding box center [714, 276] width 41 height 41
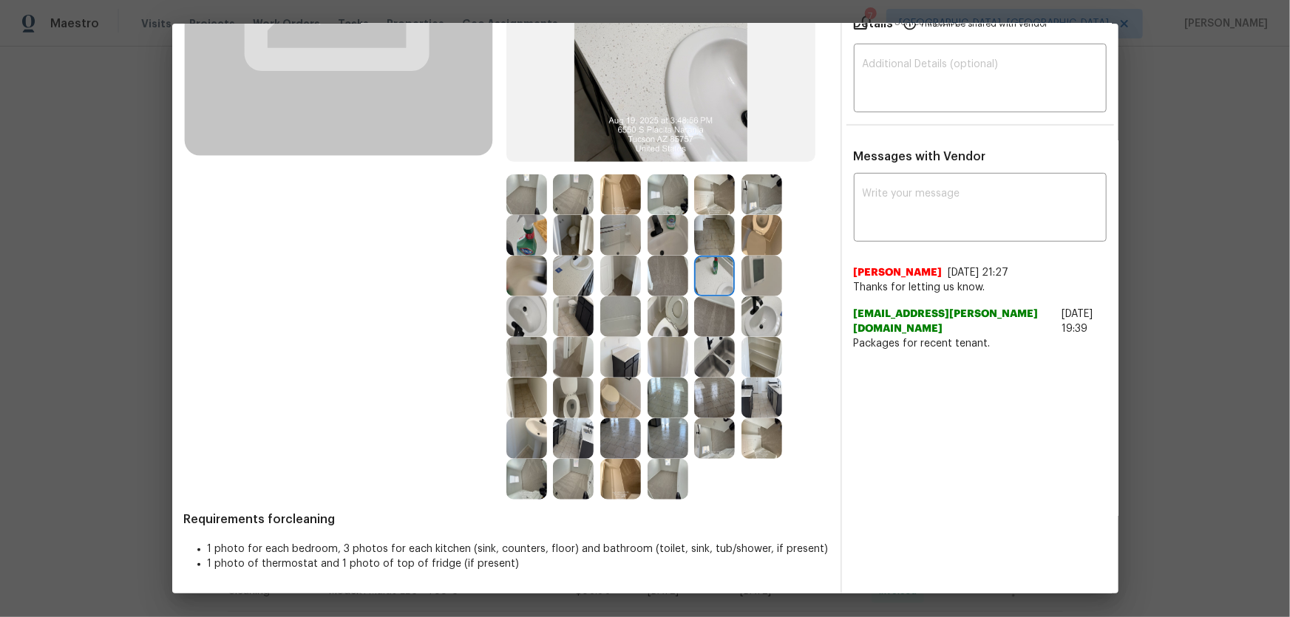
click at [664, 239] on img at bounding box center [667, 235] width 41 height 41
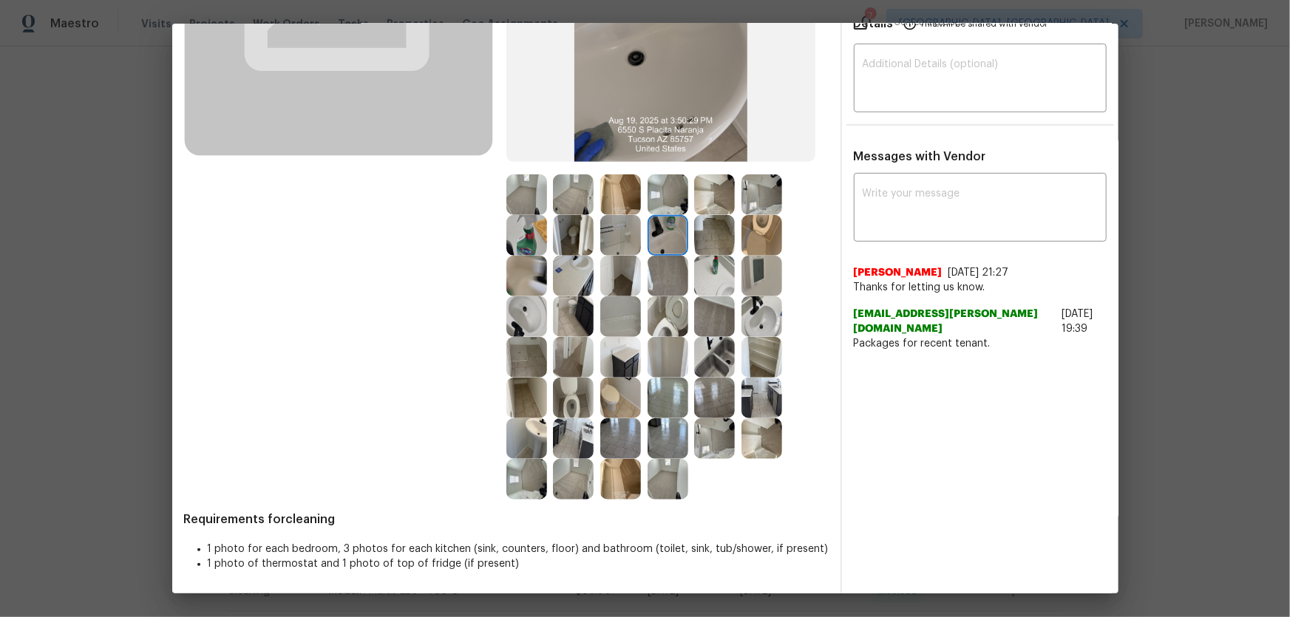
click at [618, 236] on img at bounding box center [620, 235] width 41 height 41
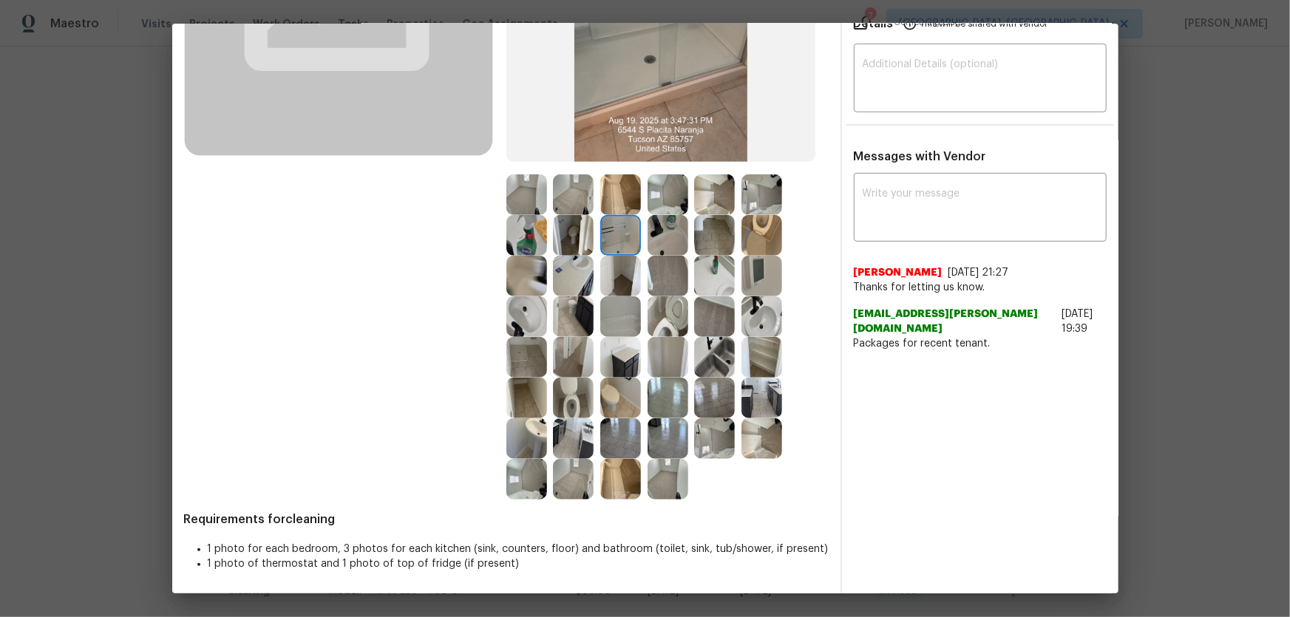
click at [620, 313] on img at bounding box center [620, 316] width 41 height 41
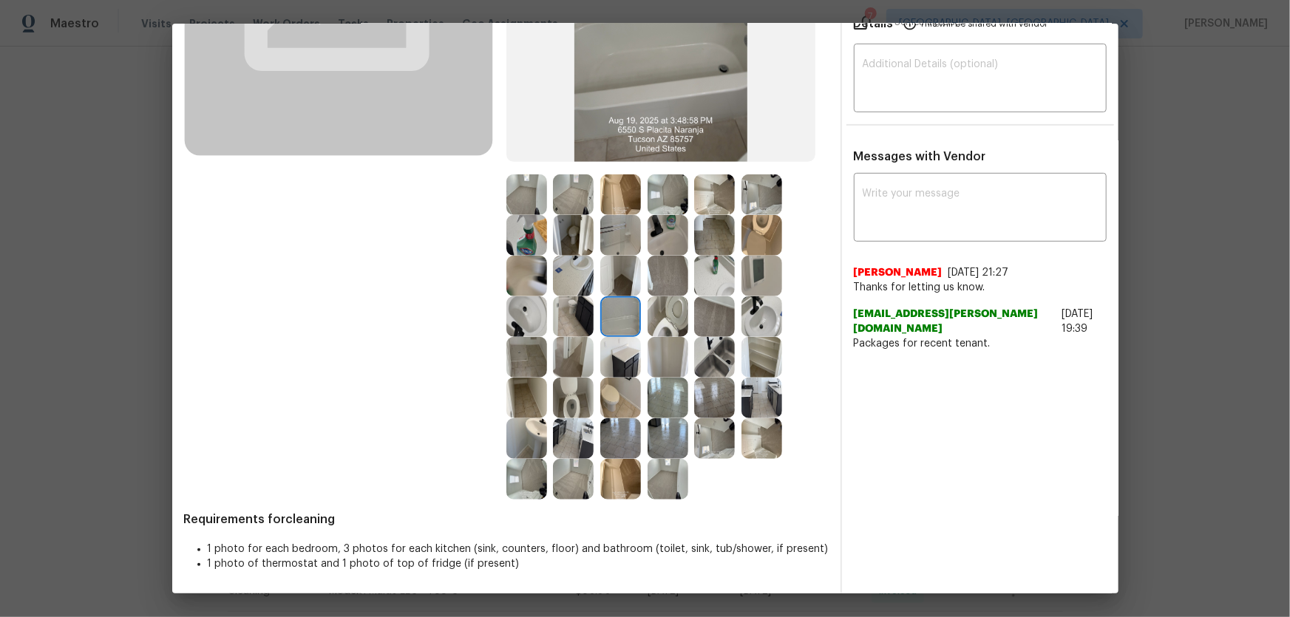
click at [620, 337] on img at bounding box center [620, 357] width 41 height 41
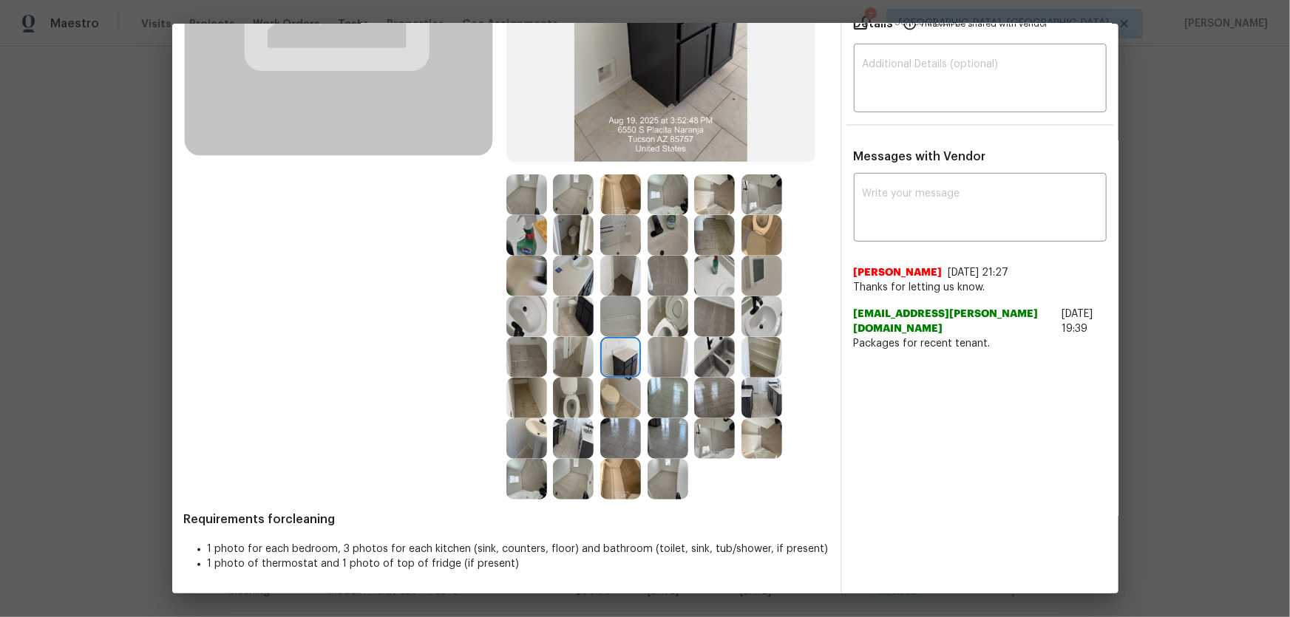
click at [647, 400] on img at bounding box center [667, 398] width 41 height 41
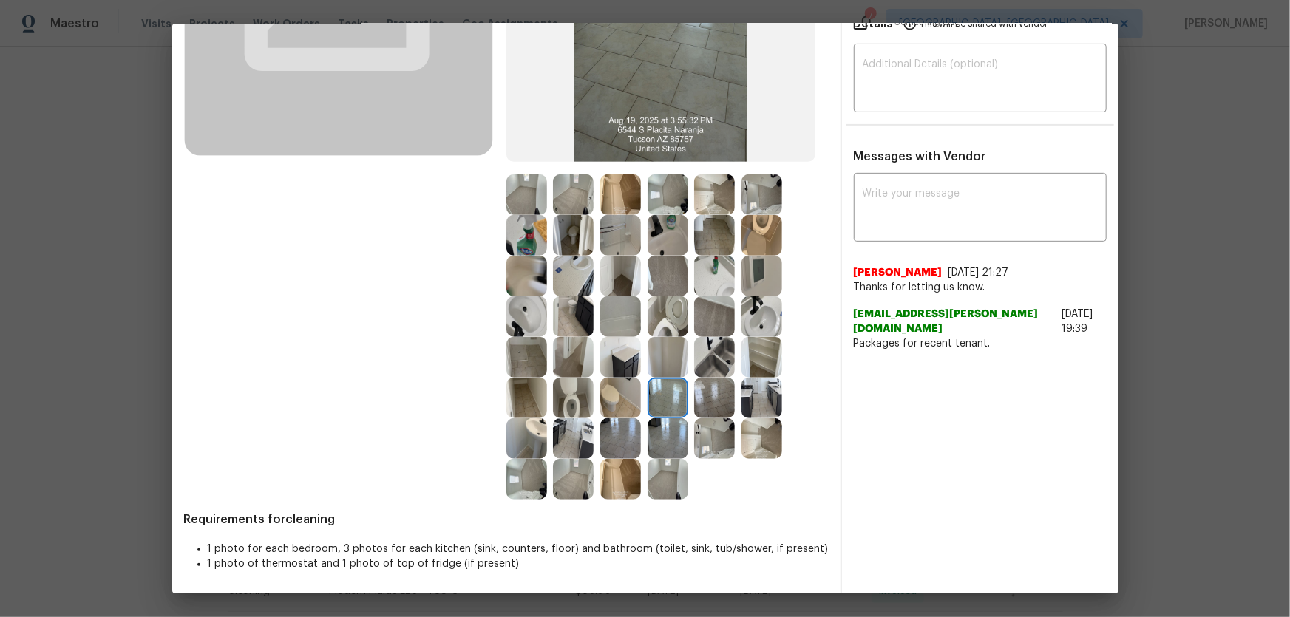
click at [648, 418] on img at bounding box center [667, 438] width 41 height 41
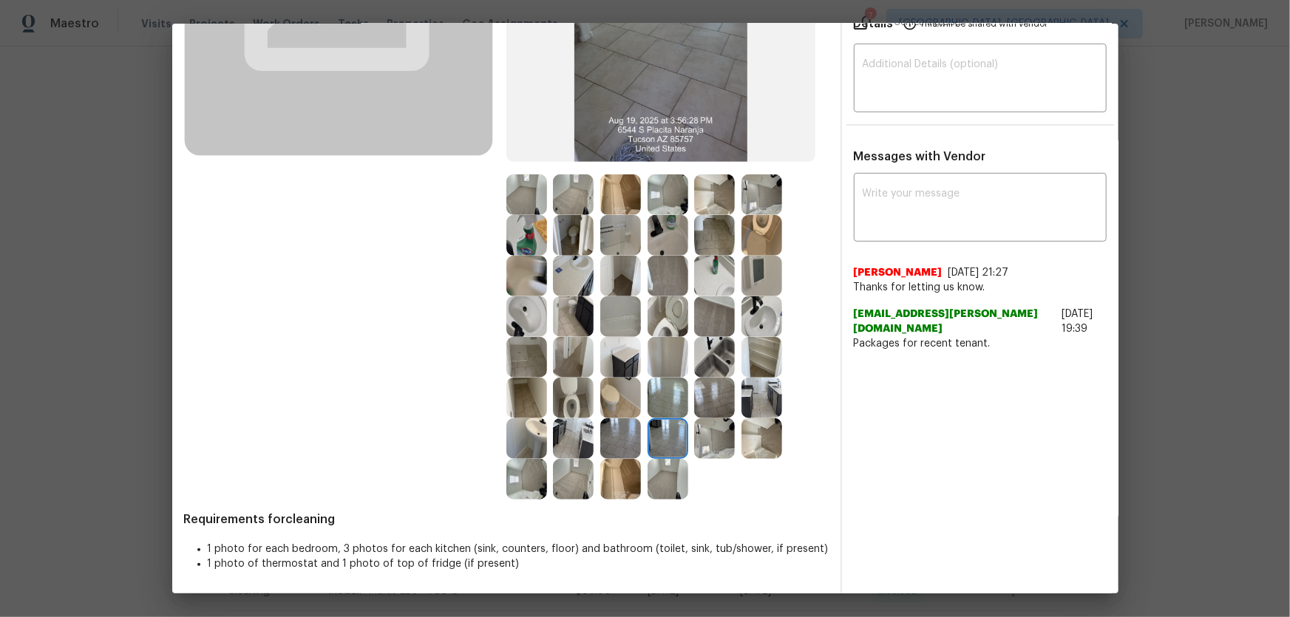
click at [618, 424] on img at bounding box center [620, 438] width 41 height 41
click at [618, 443] on img at bounding box center [620, 438] width 41 height 41
click at [663, 473] on img at bounding box center [667, 479] width 41 height 41
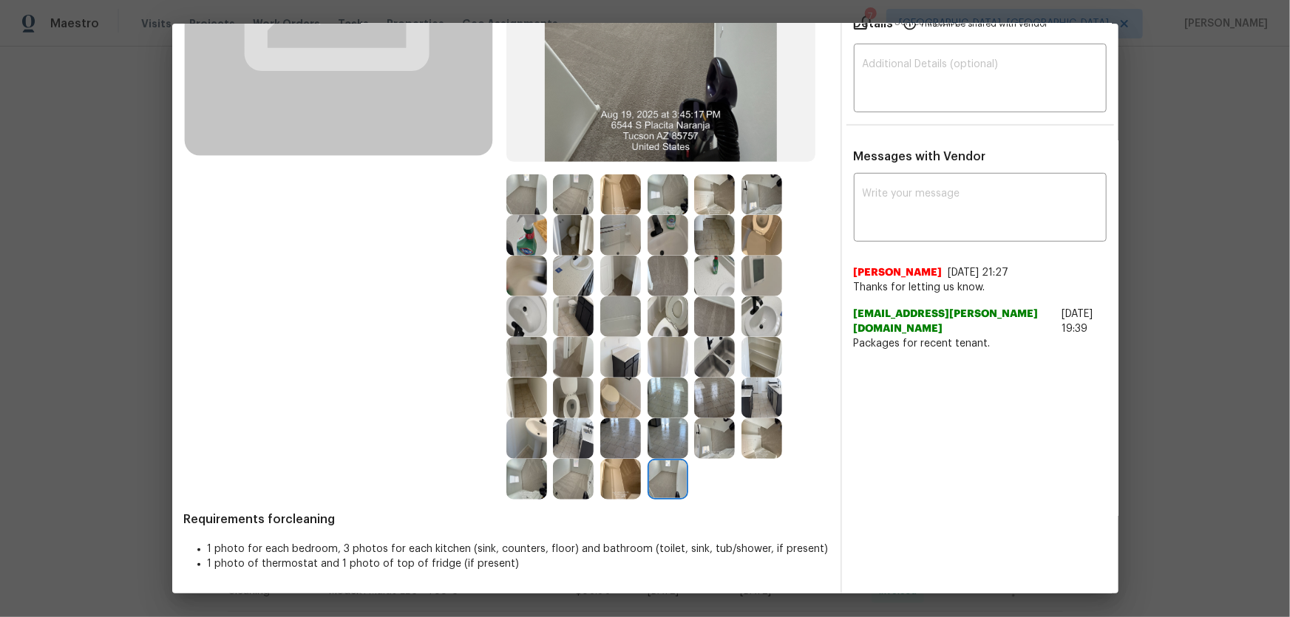
click at [709, 313] on img at bounding box center [714, 316] width 41 height 41
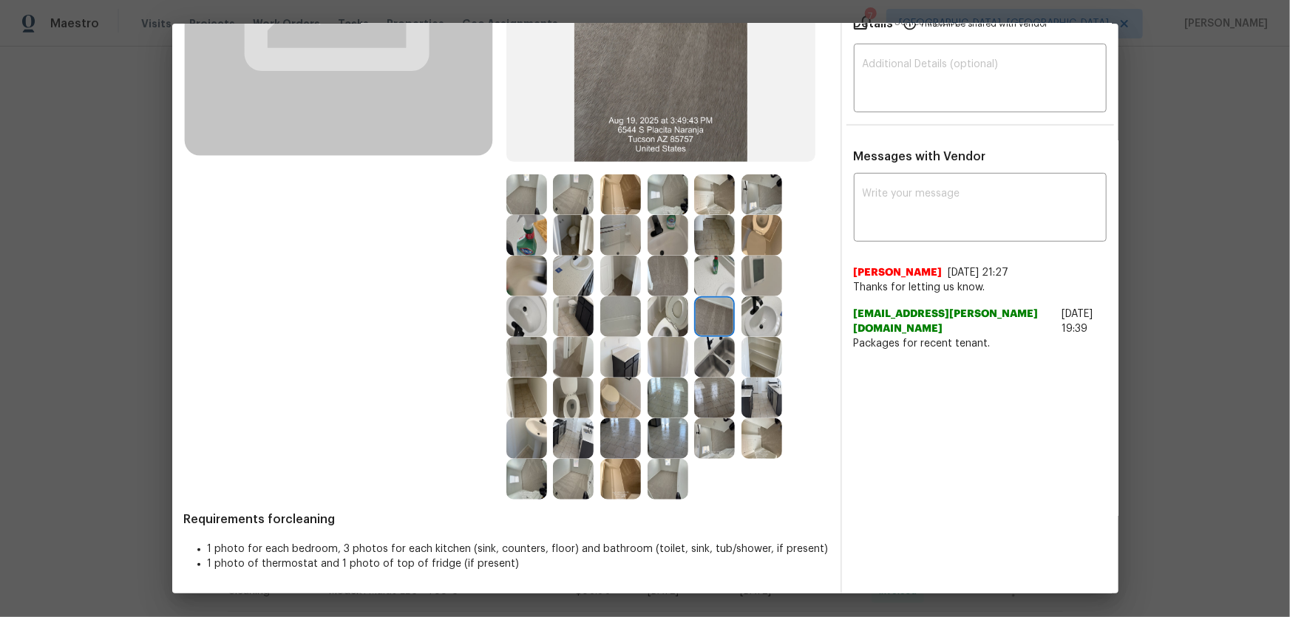
click at [573, 192] on img at bounding box center [573, 194] width 41 height 41
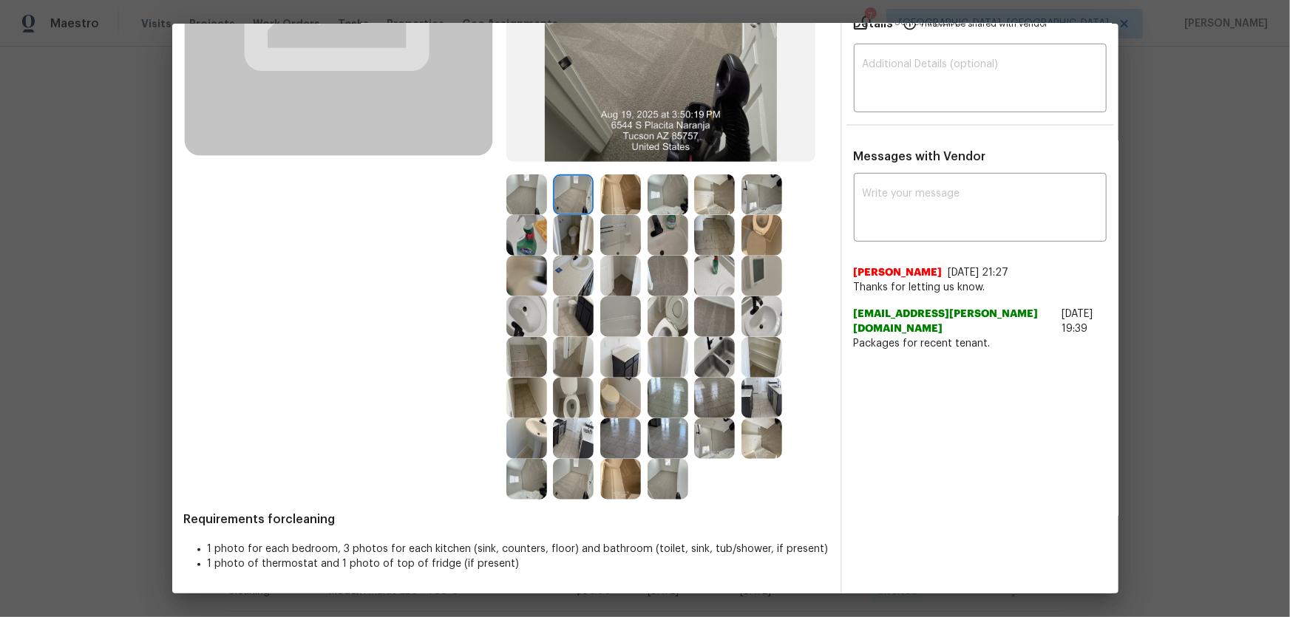
click at [525, 197] on img at bounding box center [526, 194] width 41 height 41
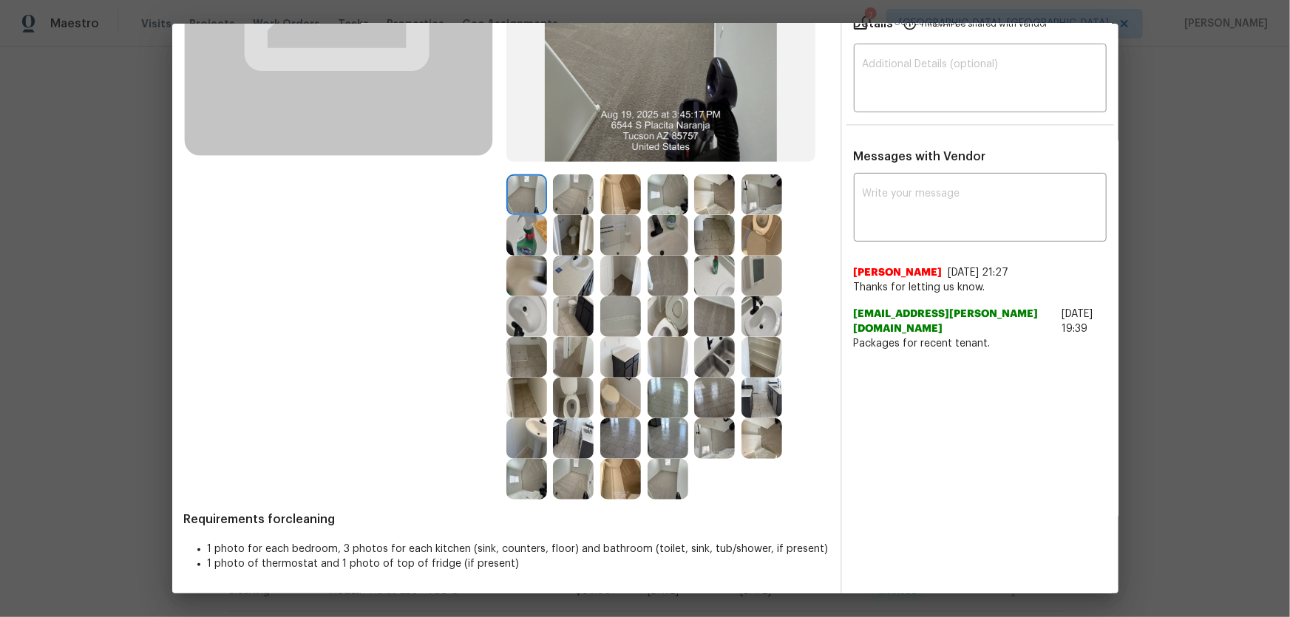
click at [661, 186] on img at bounding box center [667, 194] width 41 height 41
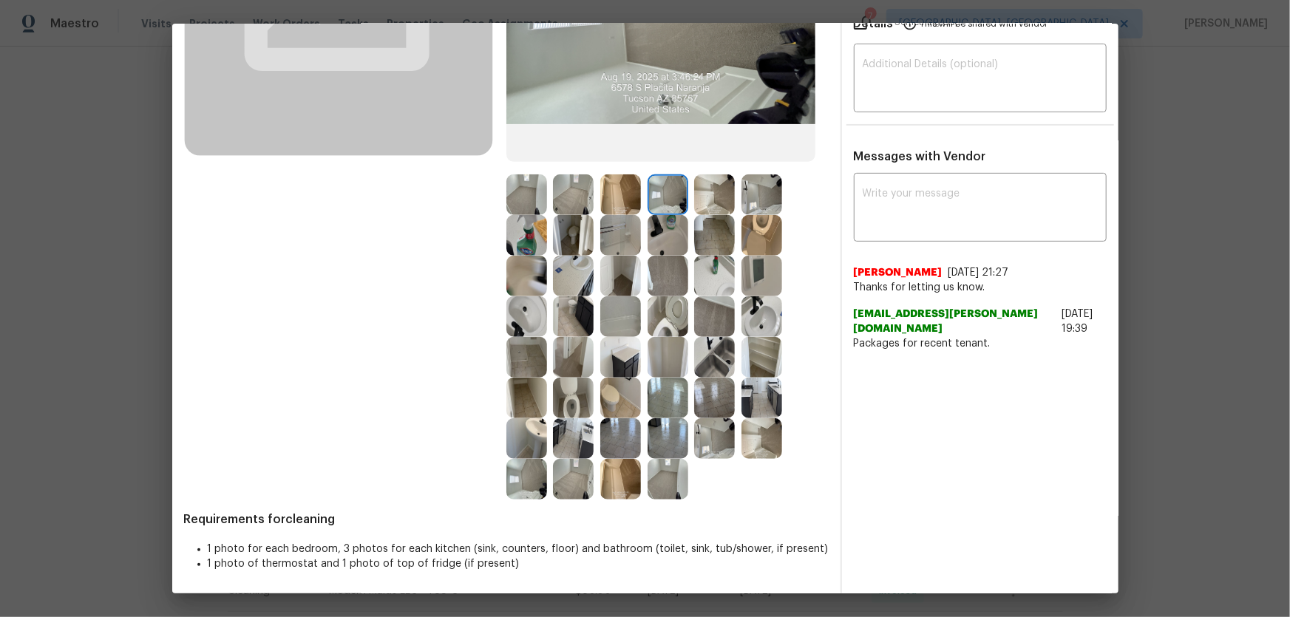
click at [703, 191] on img at bounding box center [714, 194] width 41 height 41
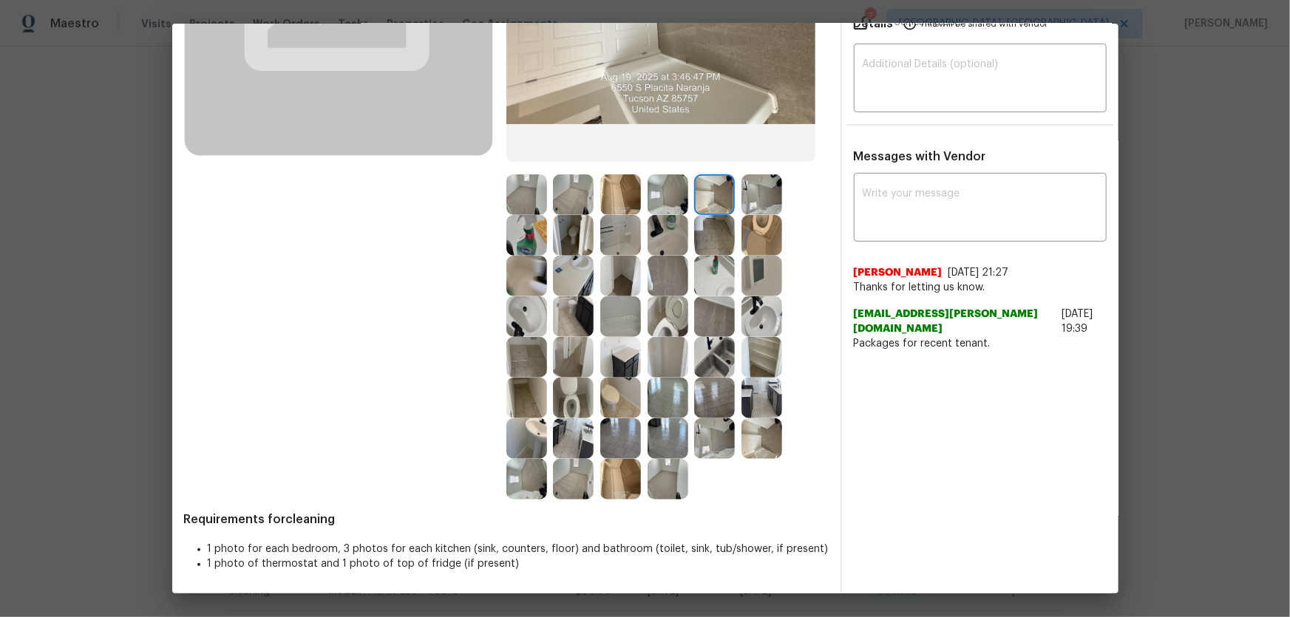
click at [741, 192] on img at bounding box center [761, 194] width 41 height 41
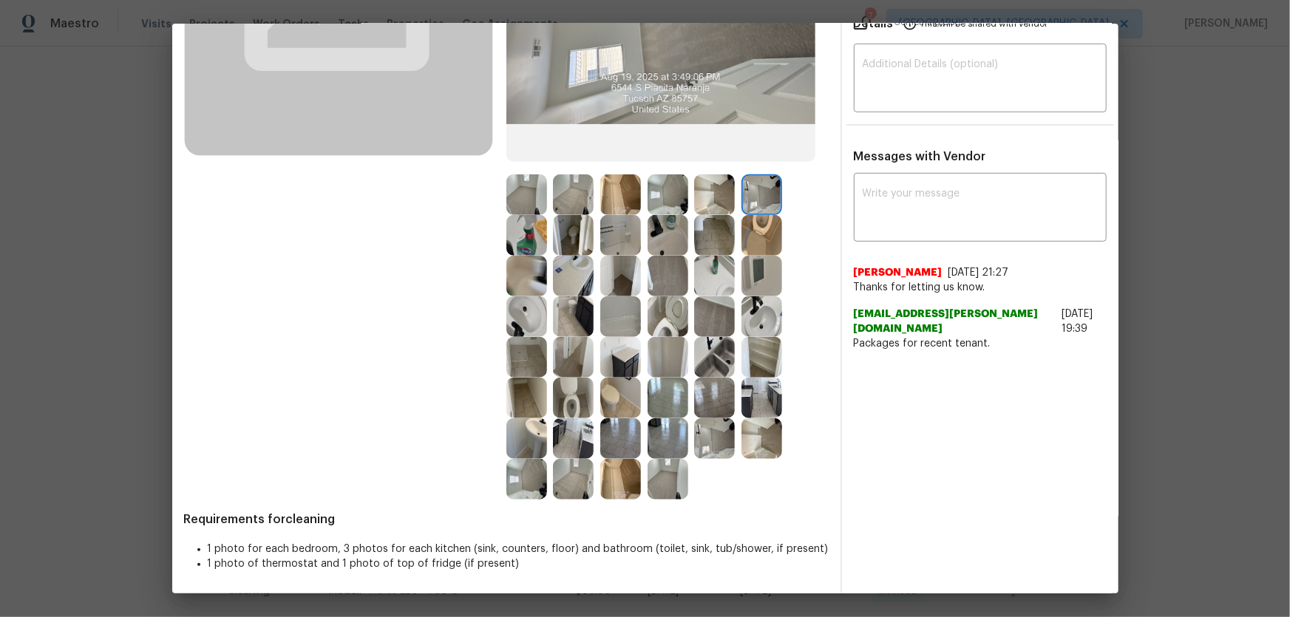
click at [746, 219] on img at bounding box center [761, 235] width 41 height 41
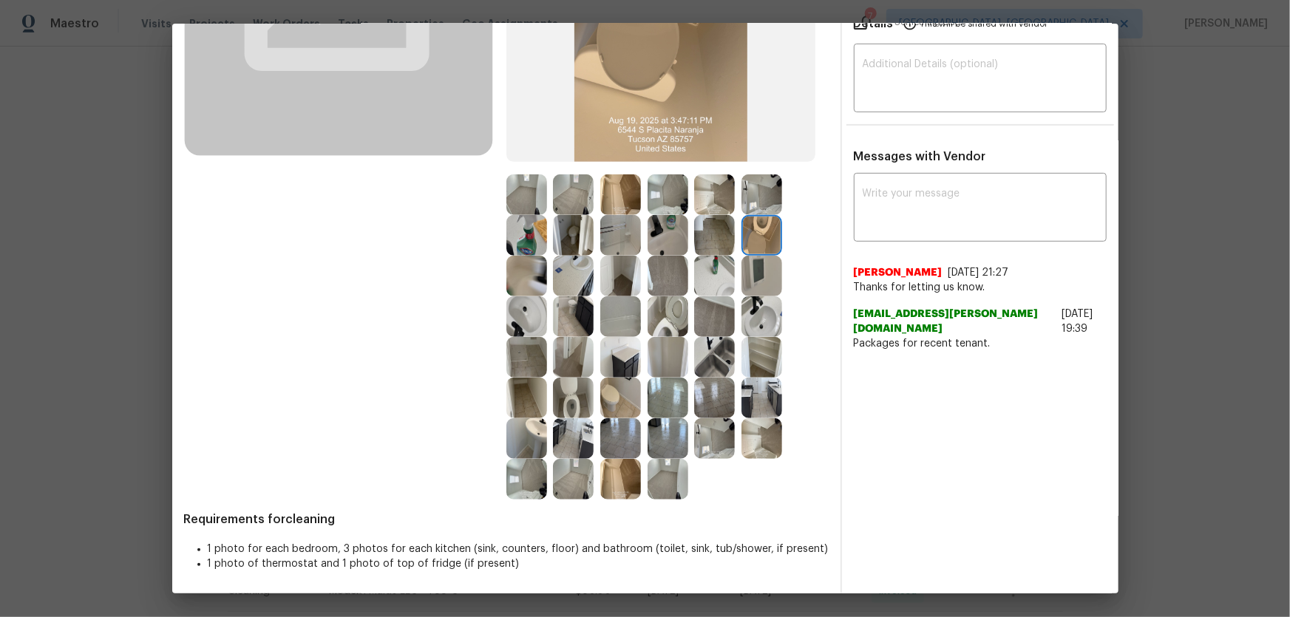
click at [751, 264] on img at bounding box center [761, 276] width 41 height 41
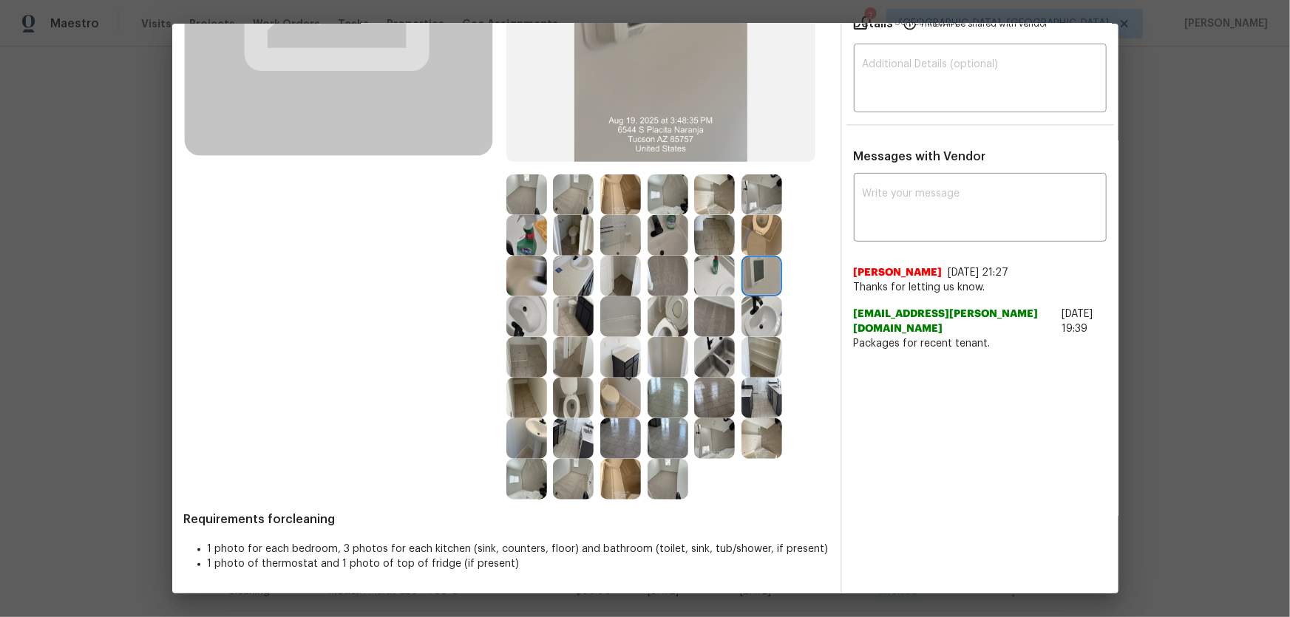
click at [743, 317] on img at bounding box center [761, 316] width 41 height 41
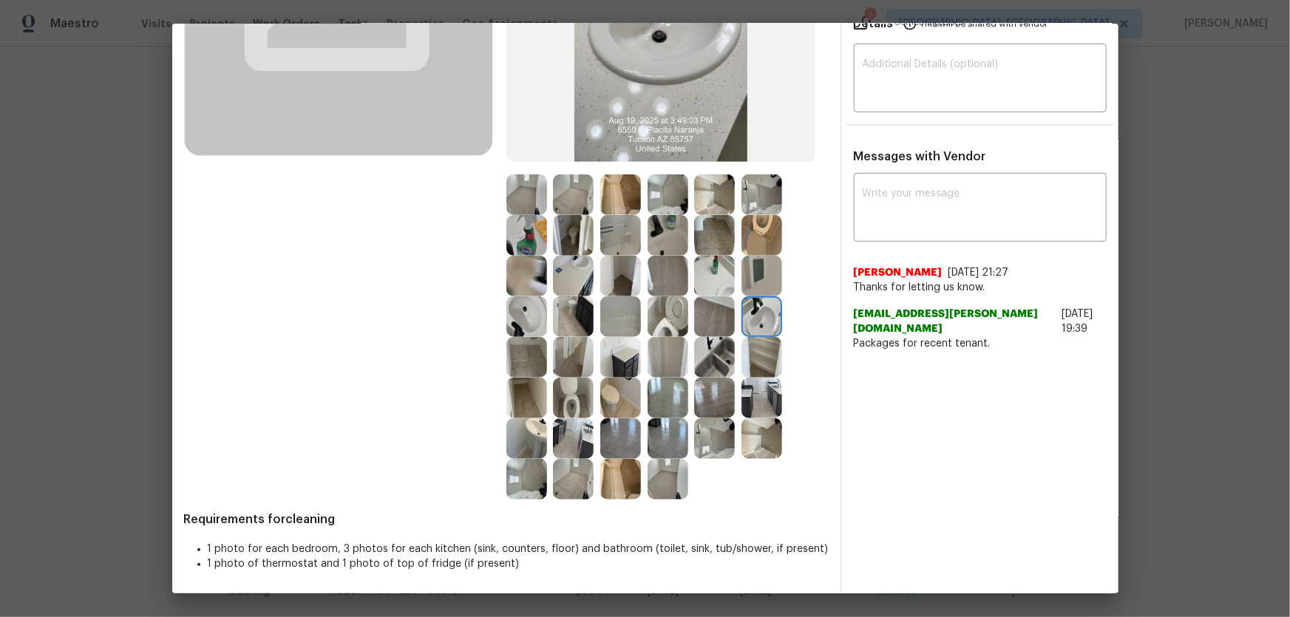
click at [723, 345] on img at bounding box center [714, 357] width 41 height 41
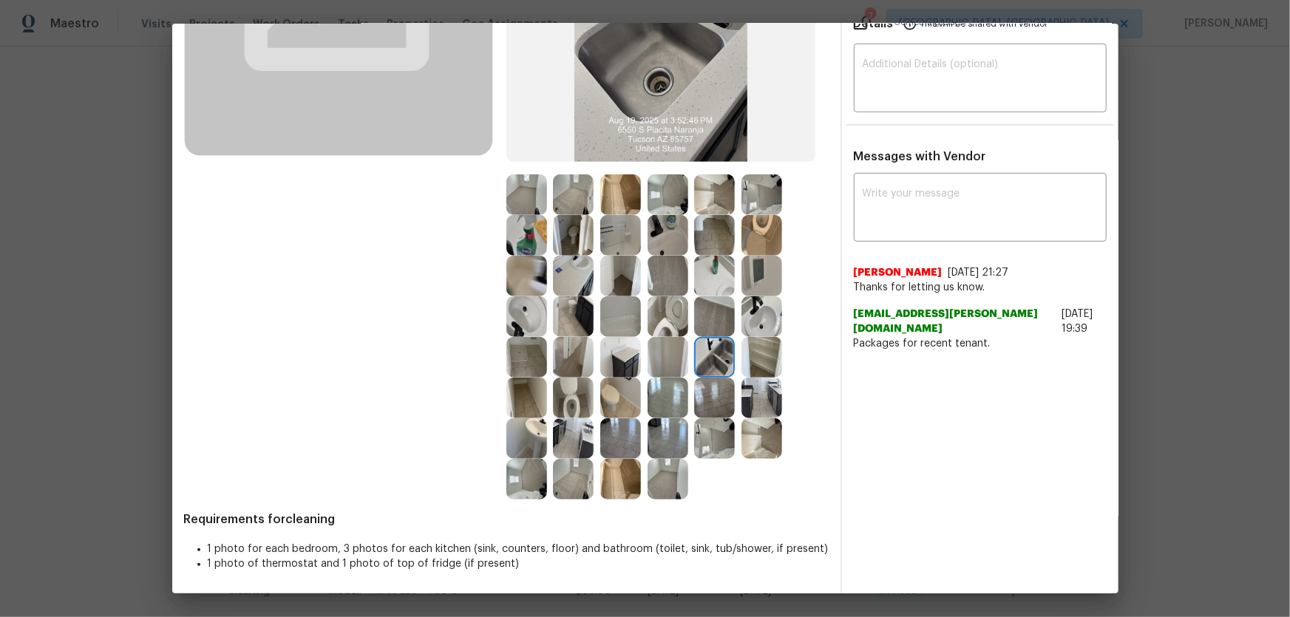
click at [767, 350] on img at bounding box center [761, 357] width 41 height 41
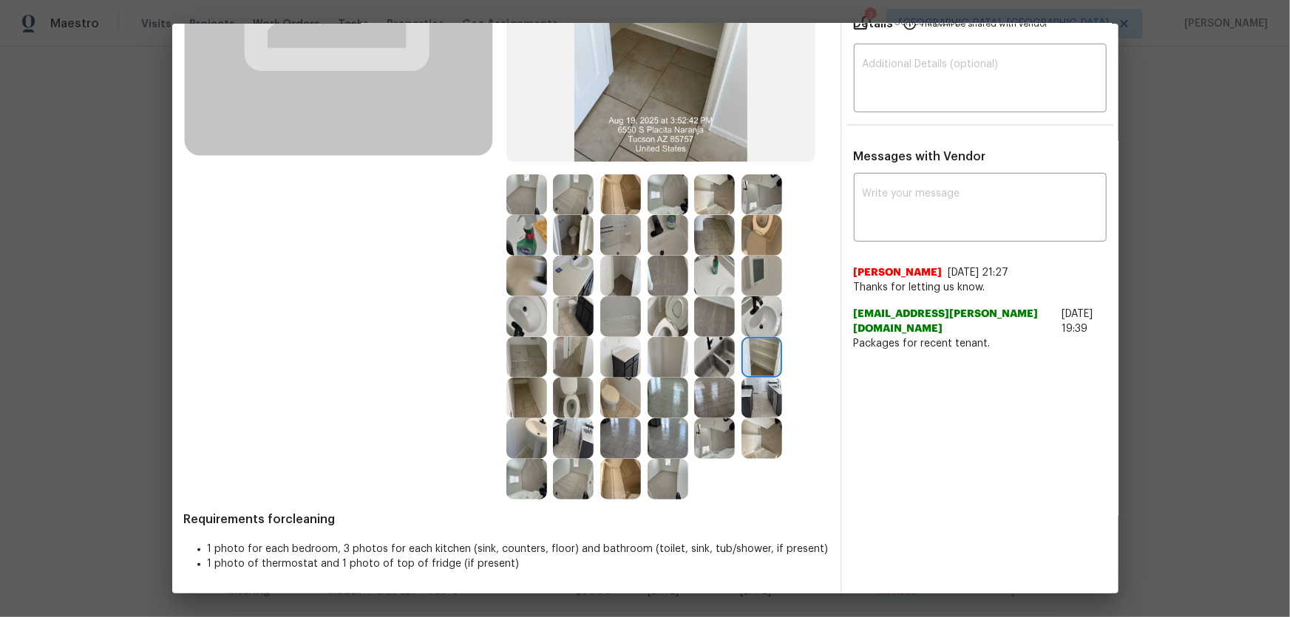
click at [613, 349] on img at bounding box center [620, 357] width 41 height 41
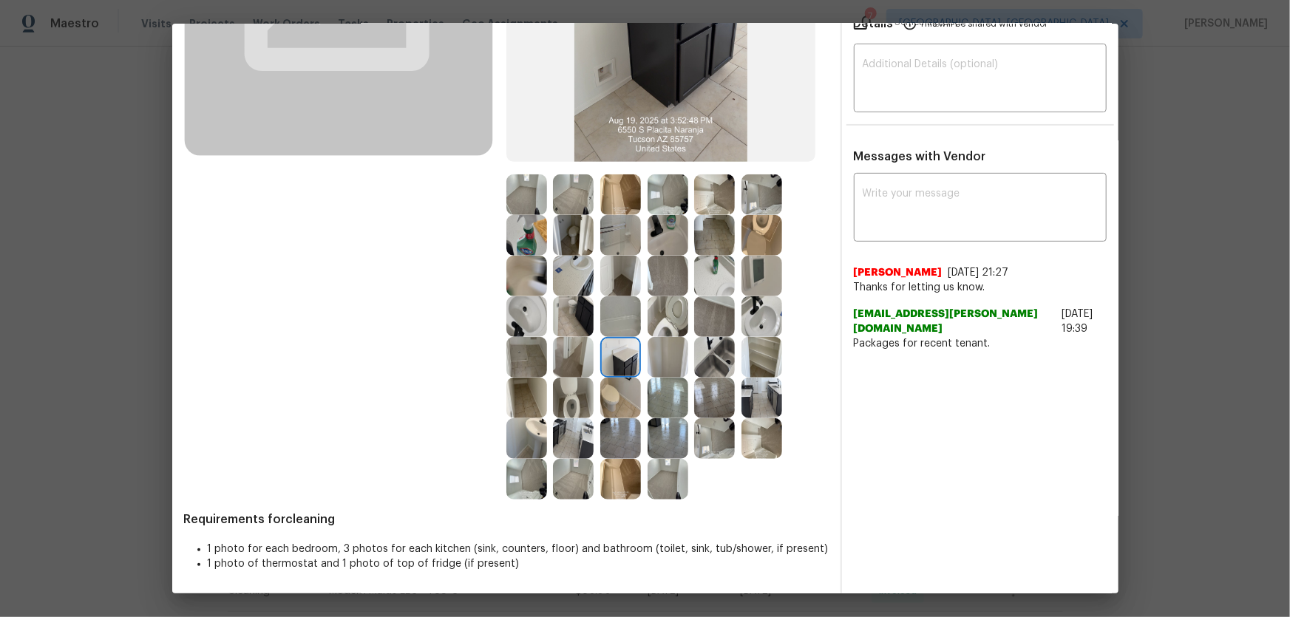
click at [564, 296] on img at bounding box center [573, 316] width 41 height 41
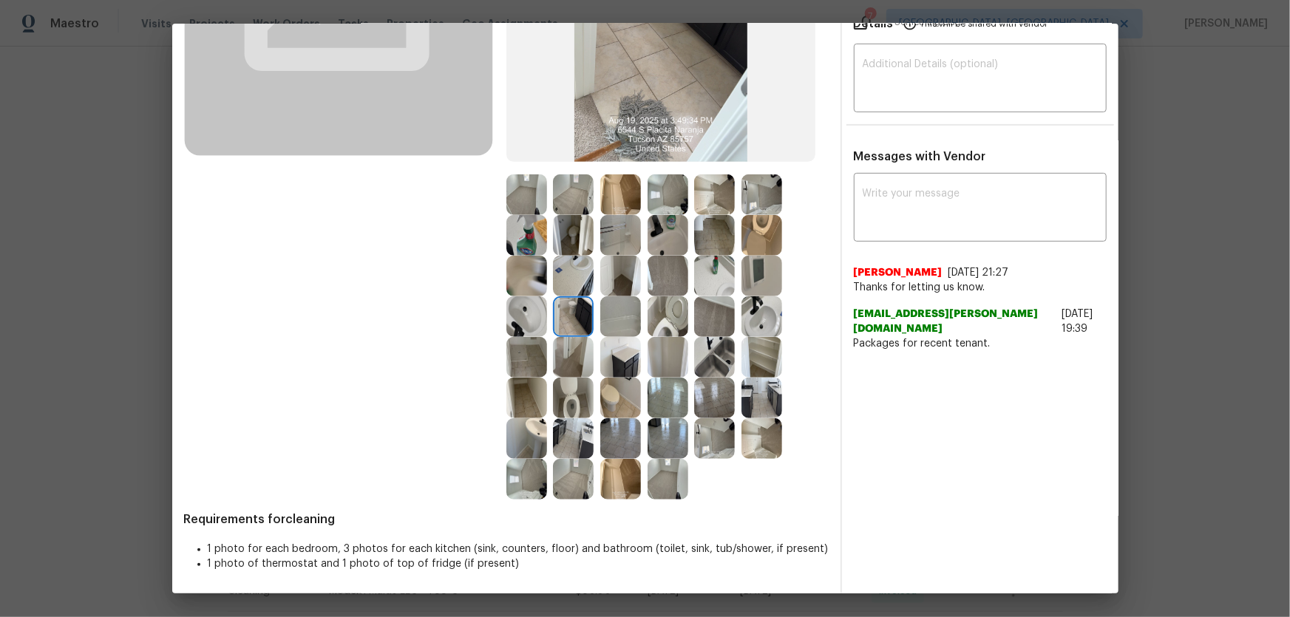
click at [522, 296] on img at bounding box center [526, 316] width 41 height 41
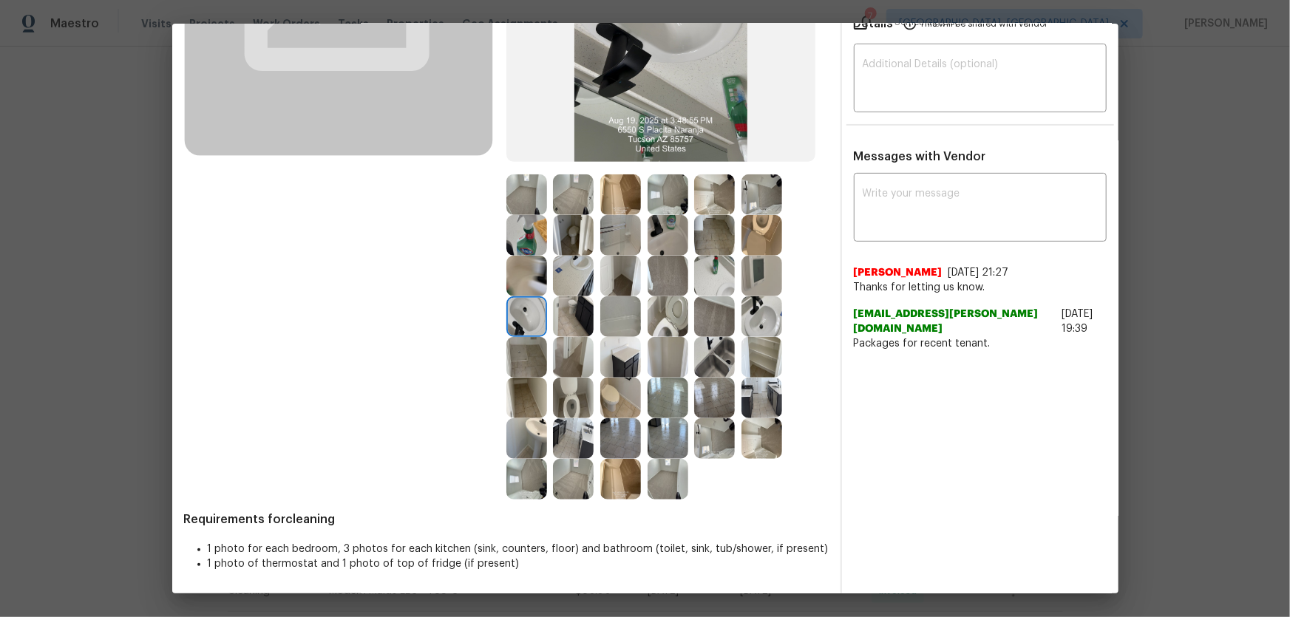
click at [527, 265] on img at bounding box center [526, 276] width 41 height 41
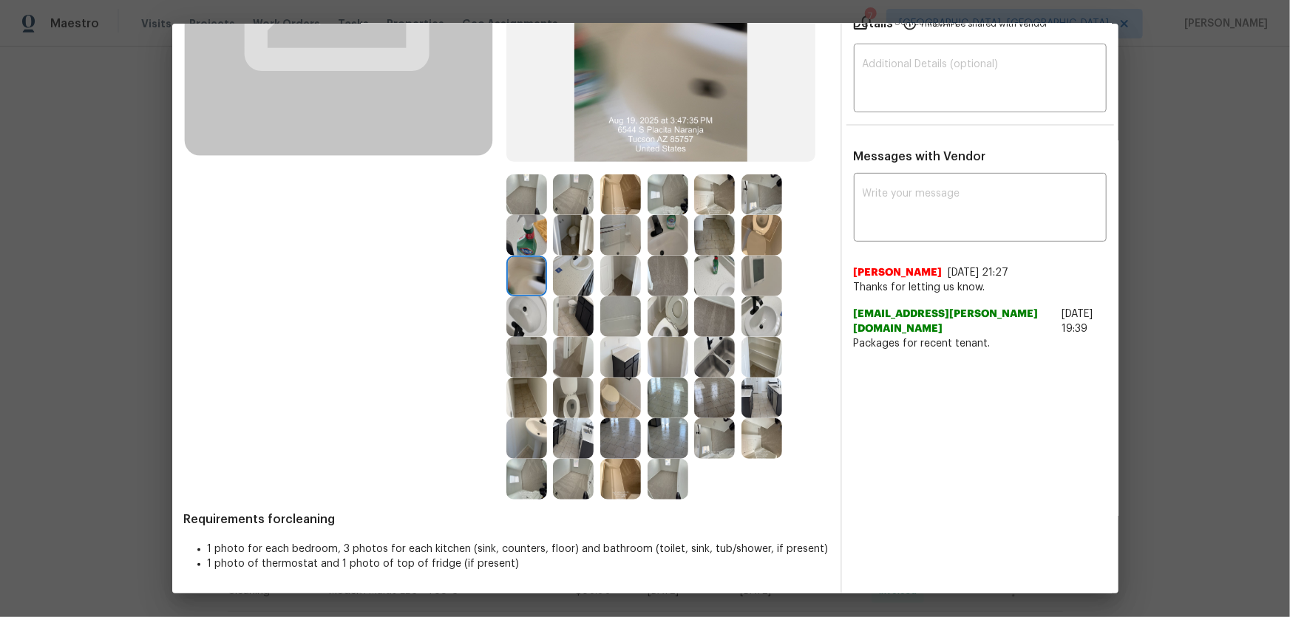
click at [544, 268] on div at bounding box center [529, 276] width 47 height 41
click at [613, 227] on img at bounding box center [620, 235] width 41 height 41
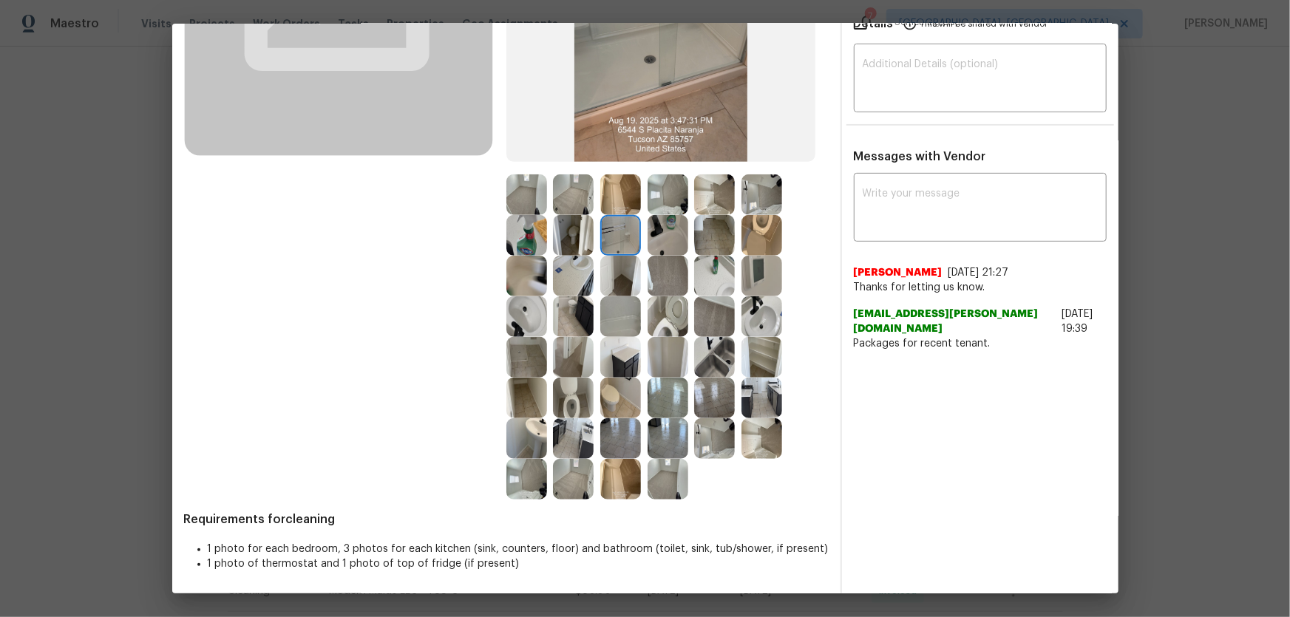
click at [716, 227] on img at bounding box center [714, 235] width 41 height 41
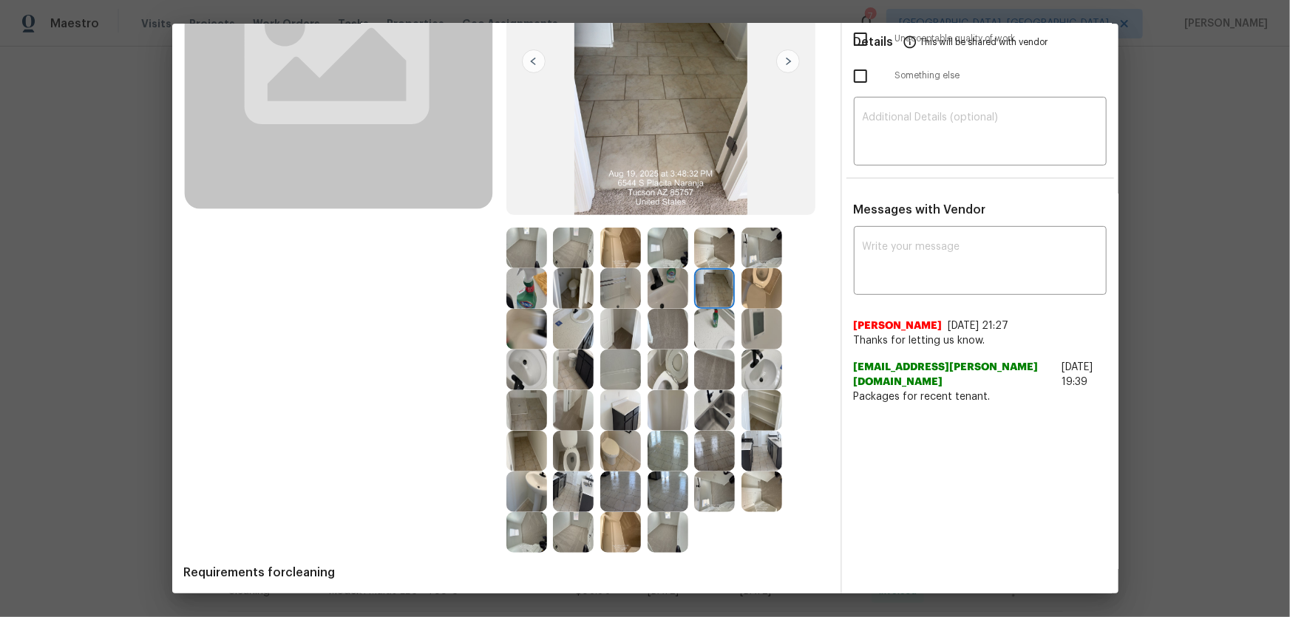
scroll to position [269, 0]
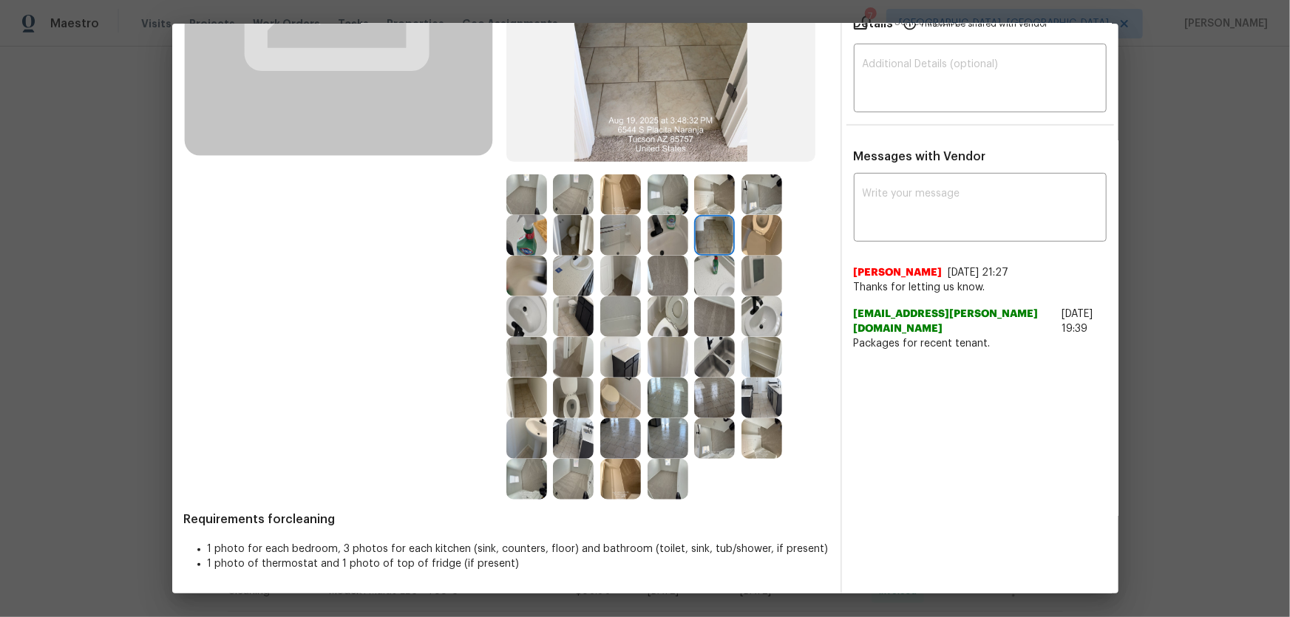
click at [709, 344] on img at bounding box center [714, 357] width 41 height 41
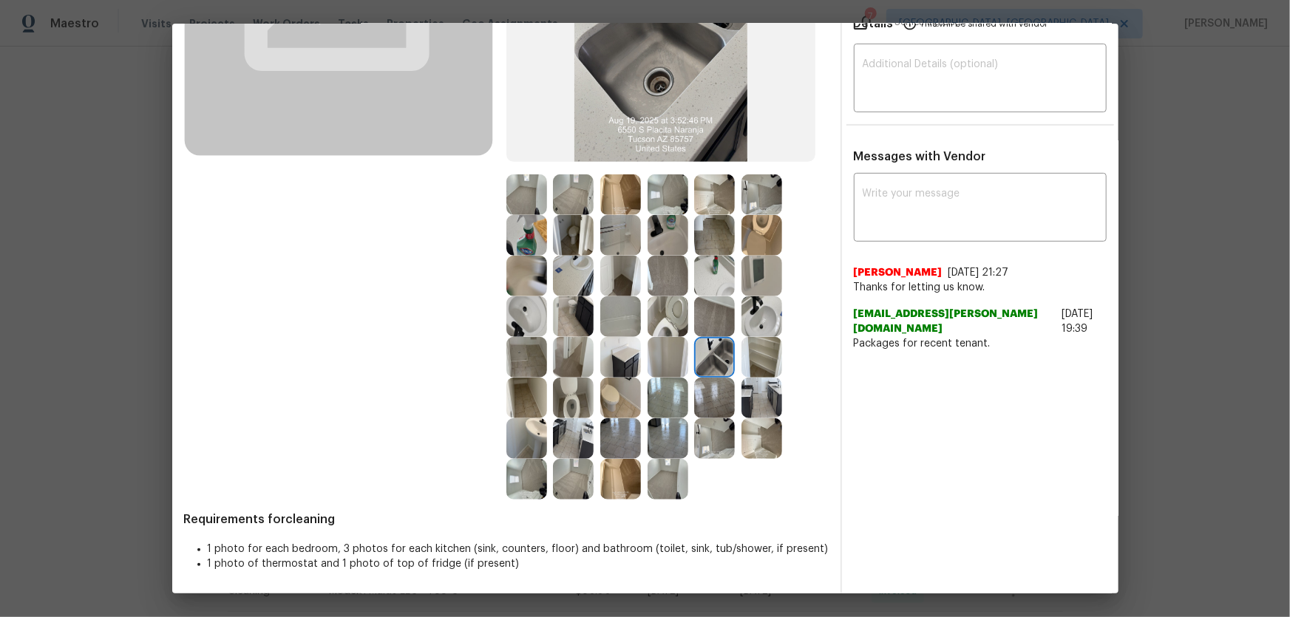
click at [753, 390] on img at bounding box center [761, 398] width 41 height 41
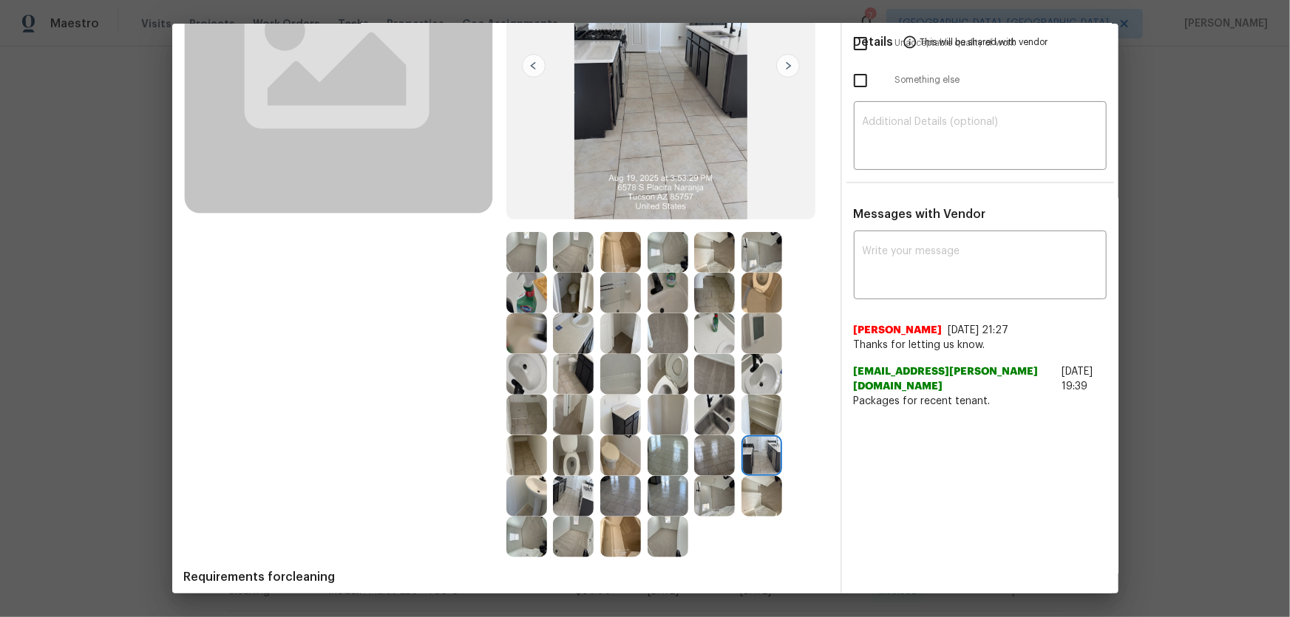
scroll to position [67, 0]
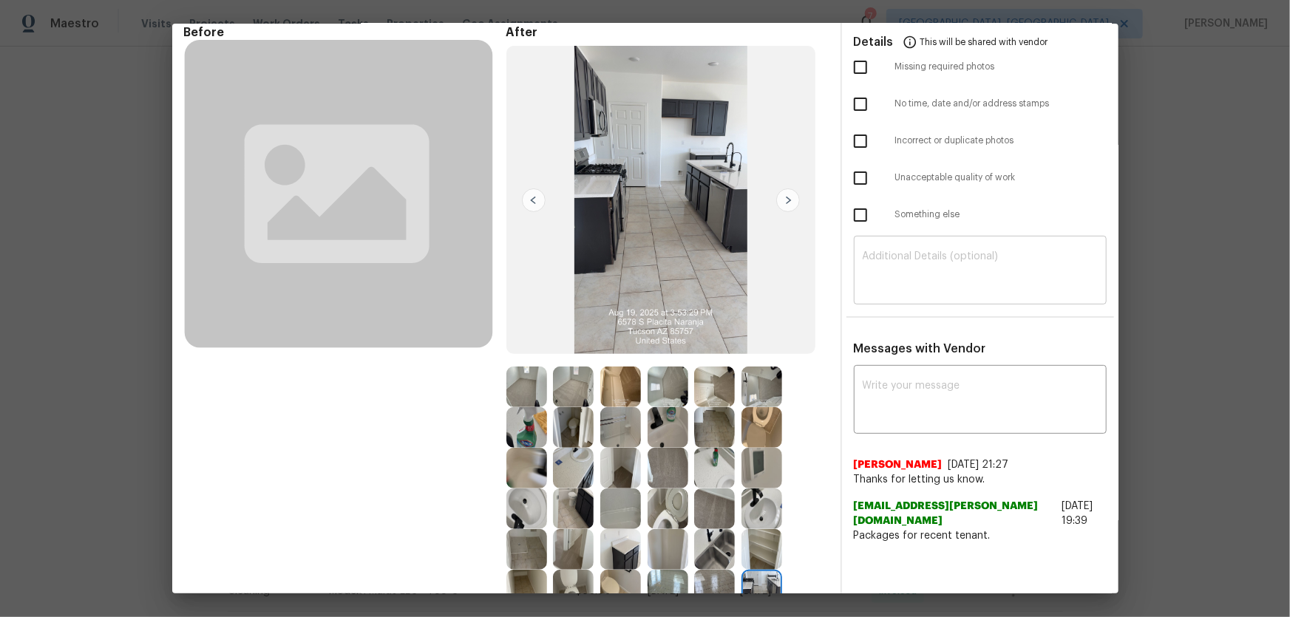
click at [904, 265] on textarea at bounding box center [979, 271] width 235 height 41
paste textarea "Maintenance Audit Team: Hello! Unfortunately, this cleaning visit completed on …"
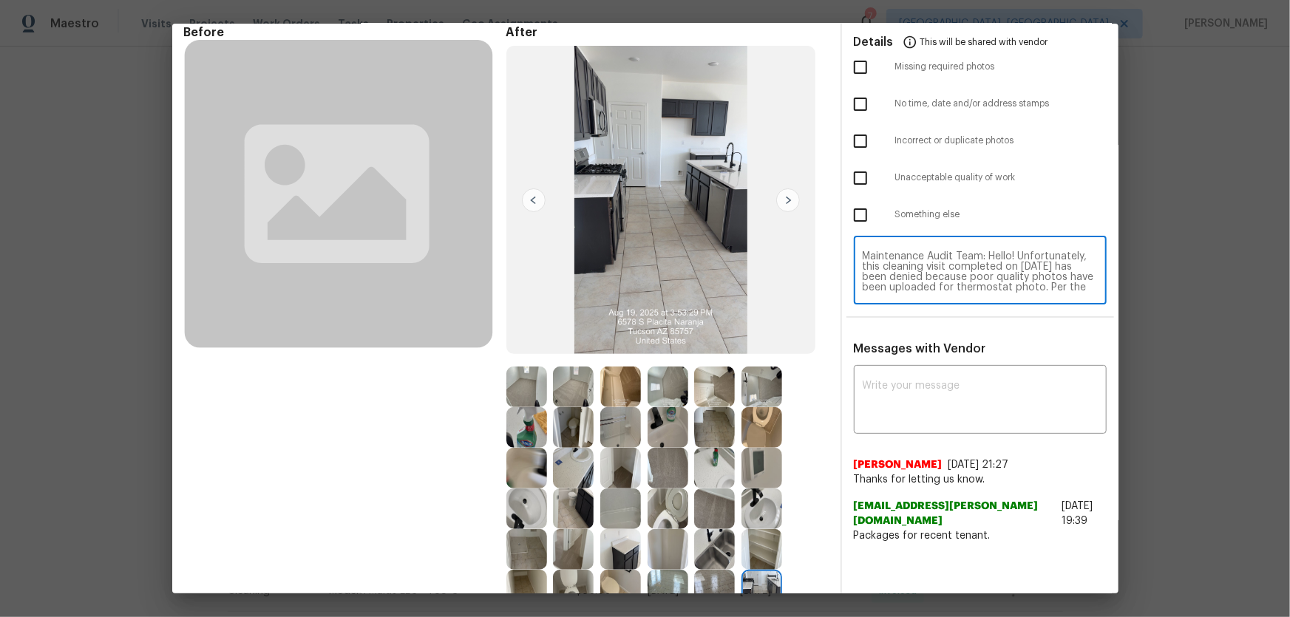
scroll to position [113, 0]
type textarea "Maintenance Audit Team: Hello! Unfortunately, this cleaning visit completed on …"
click at [930, 412] on textarea at bounding box center [979, 401] width 235 height 41
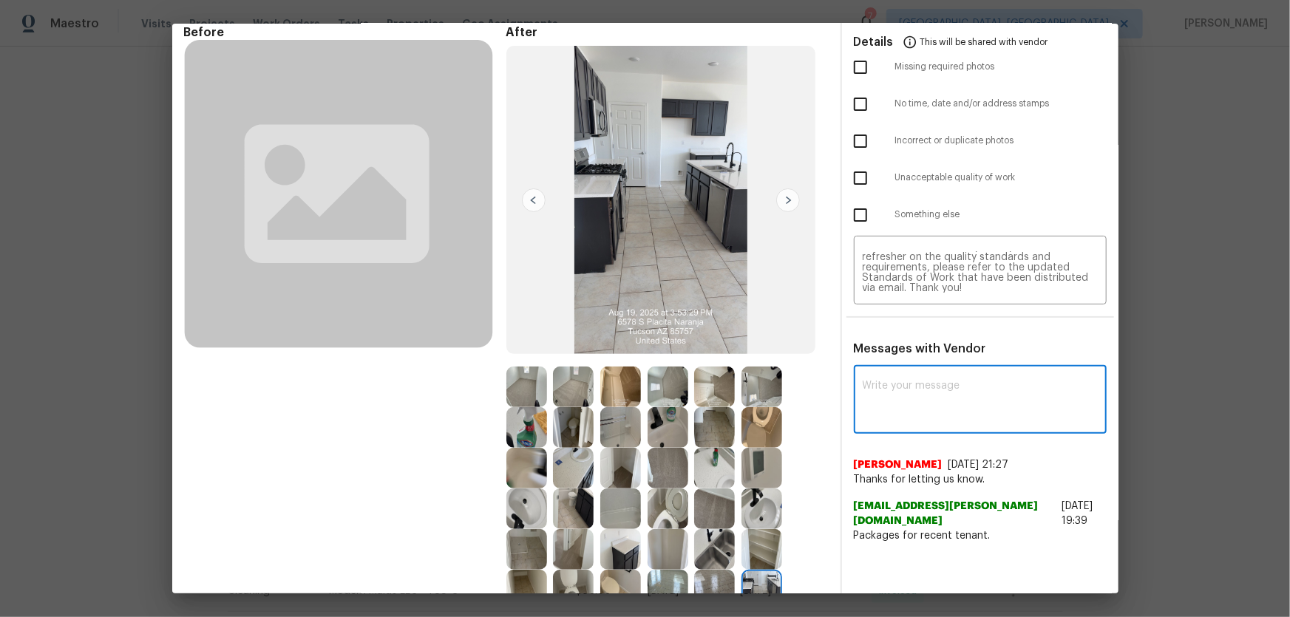
paste textarea "Maintenance Audit Team: Hello! Unfortunately, this cleaning visit completed on …"
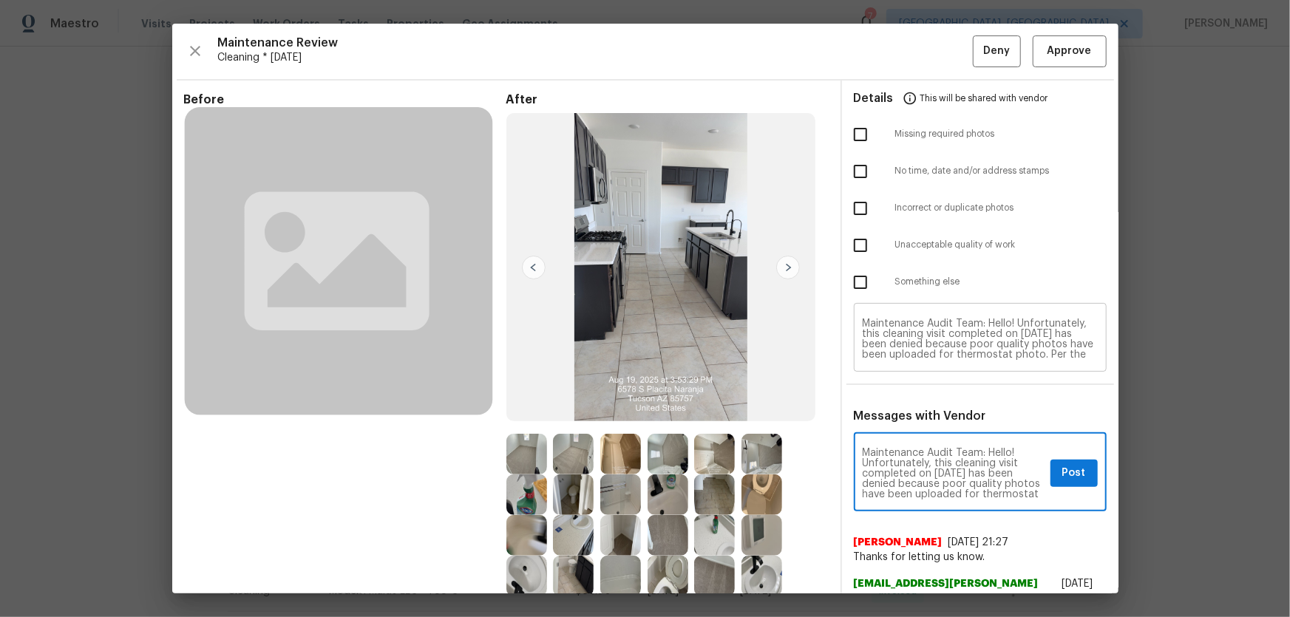
scroll to position [0, 0]
type textarea "Maintenance Audit Team: Hello! Unfortunately, this cleaning visit completed on …"
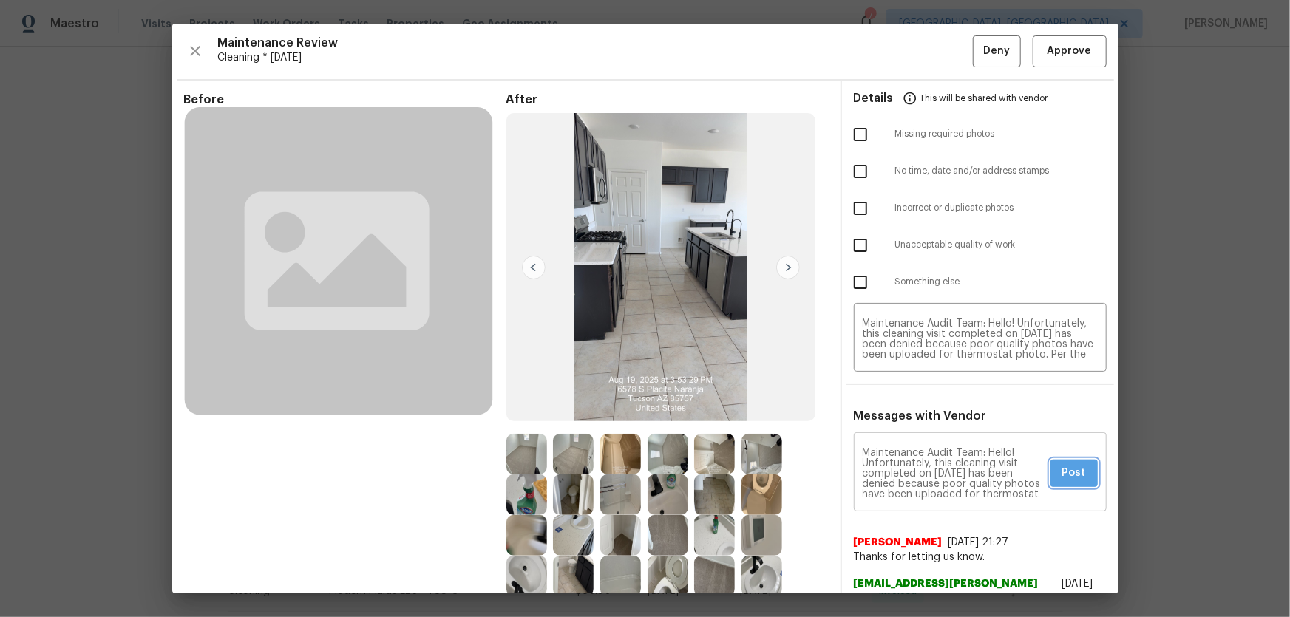
click at [1050, 466] on button "Post" at bounding box center [1073, 473] width 47 height 27
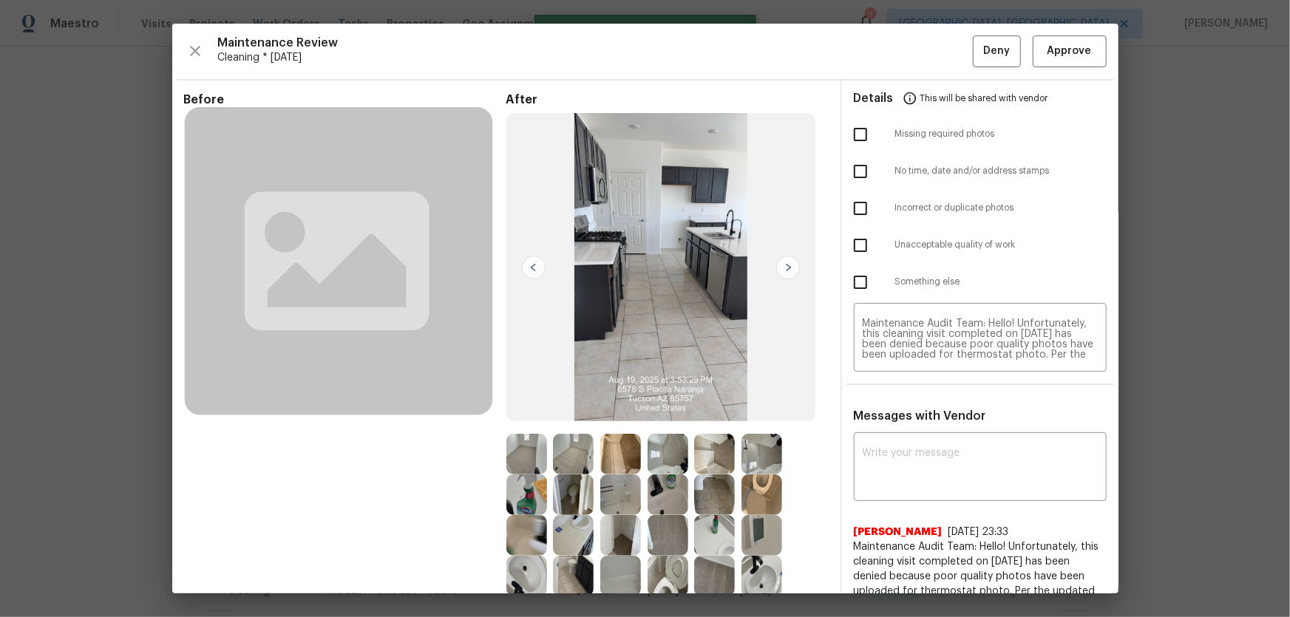
click at [850, 275] on input "checkbox" at bounding box center [860, 282] width 31 height 31
checkbox input "true"
click at [986, 53] on span "Deny" at bounding box center [996, 51] width 27 height 18
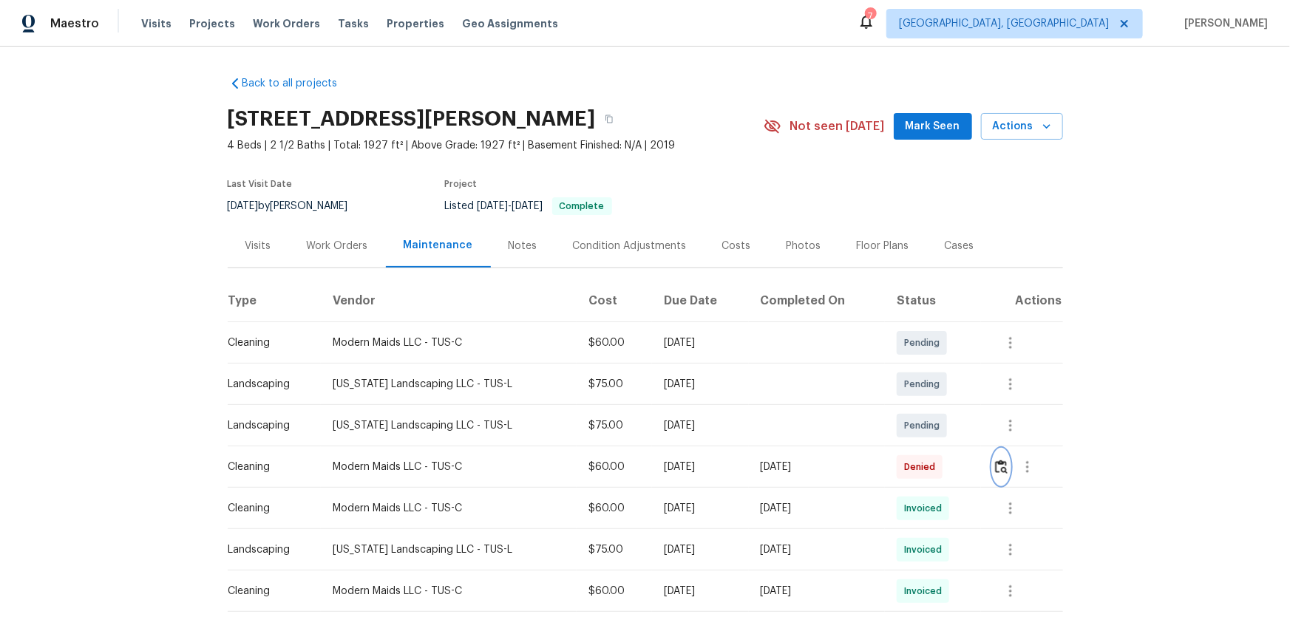
scroll to position [67, 0]
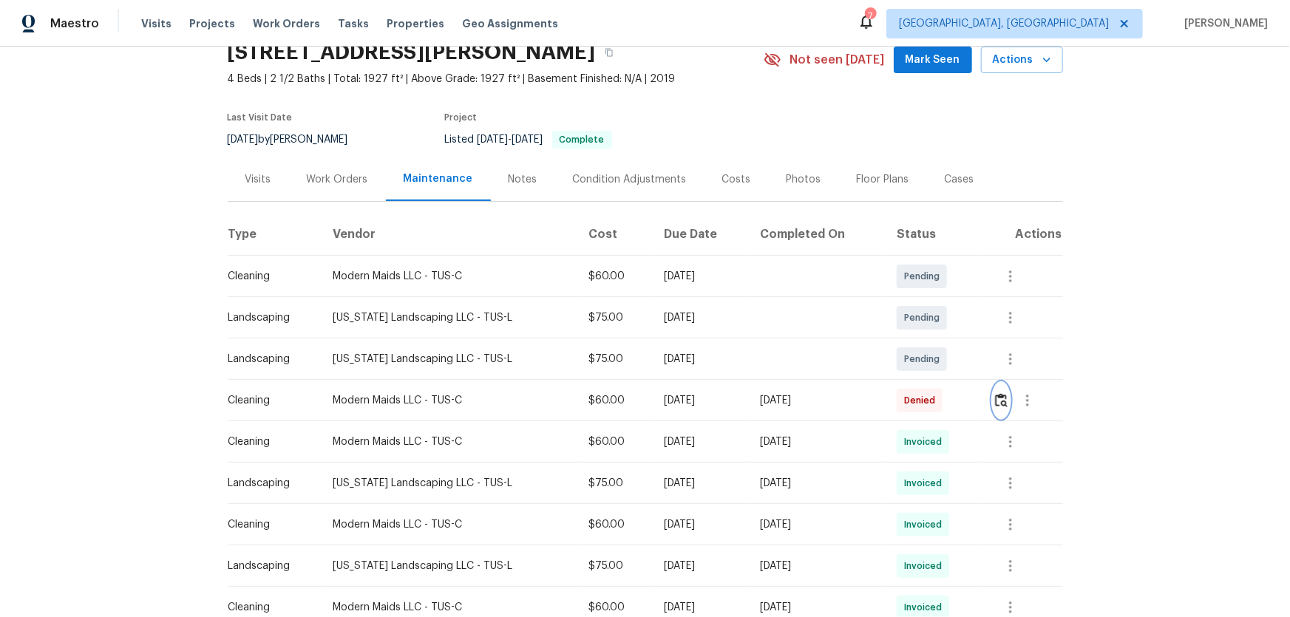
click at [1000, 395] on img "button" at bounding box center [1001, 400] width 13 height 14
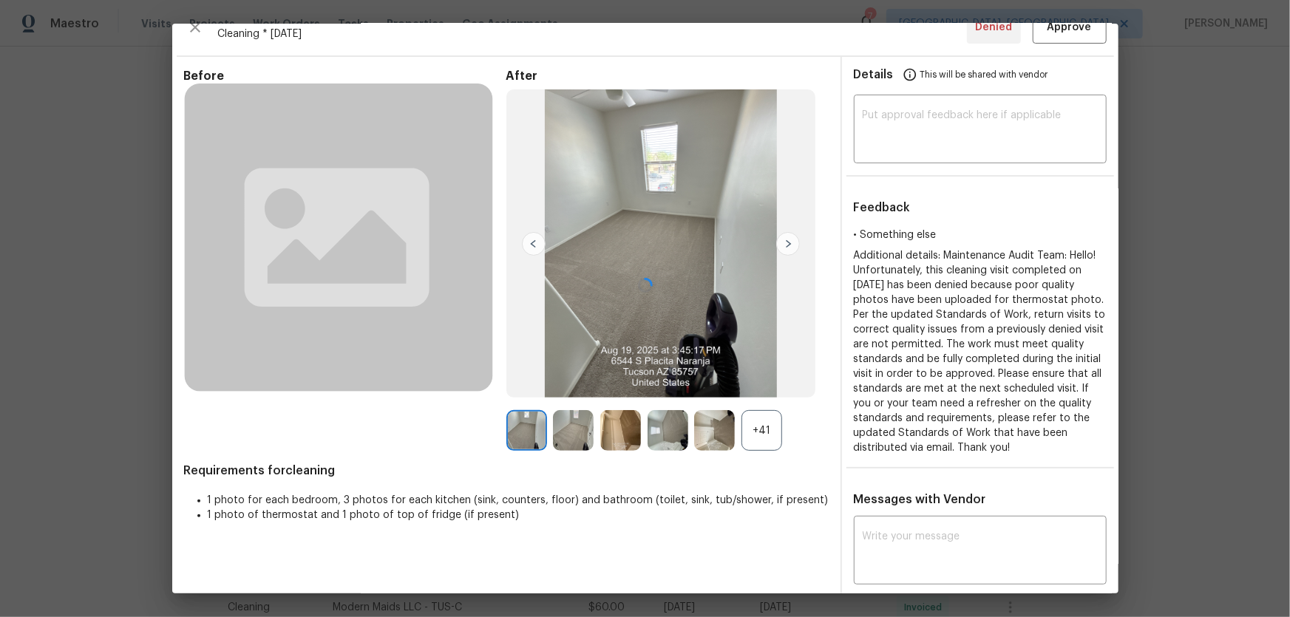
scroll to position [36, 0]
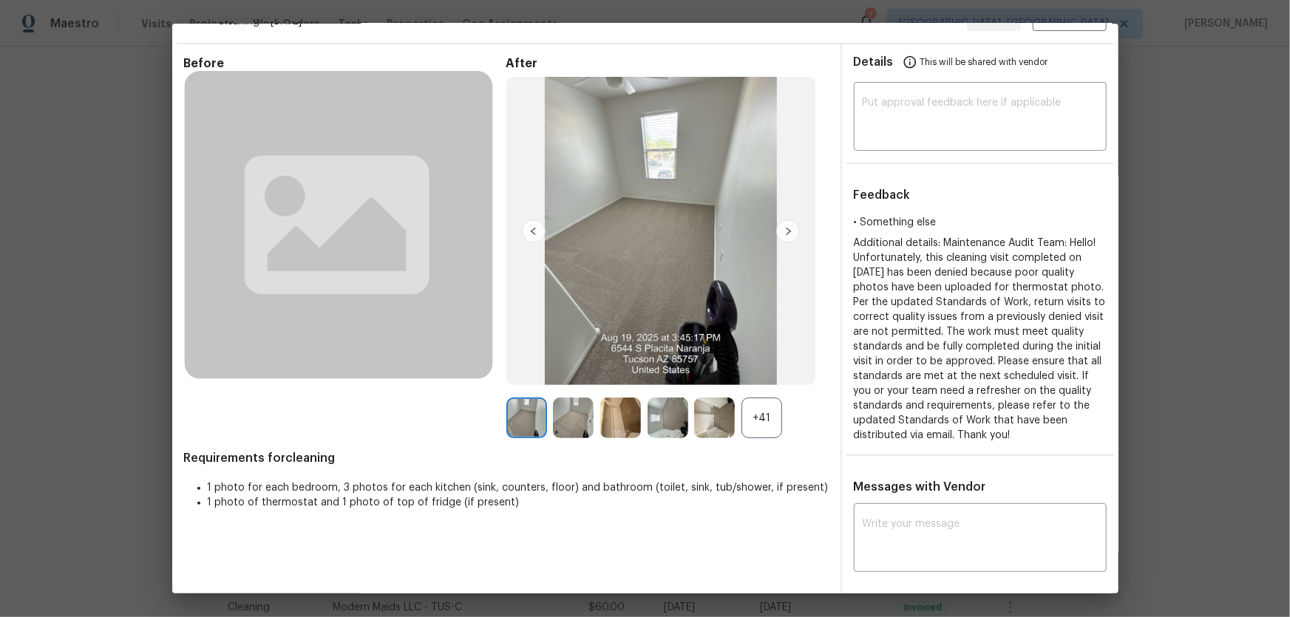
click at [765, 416] on div "+41" at bounding box center [761, 418] width 41 height 41
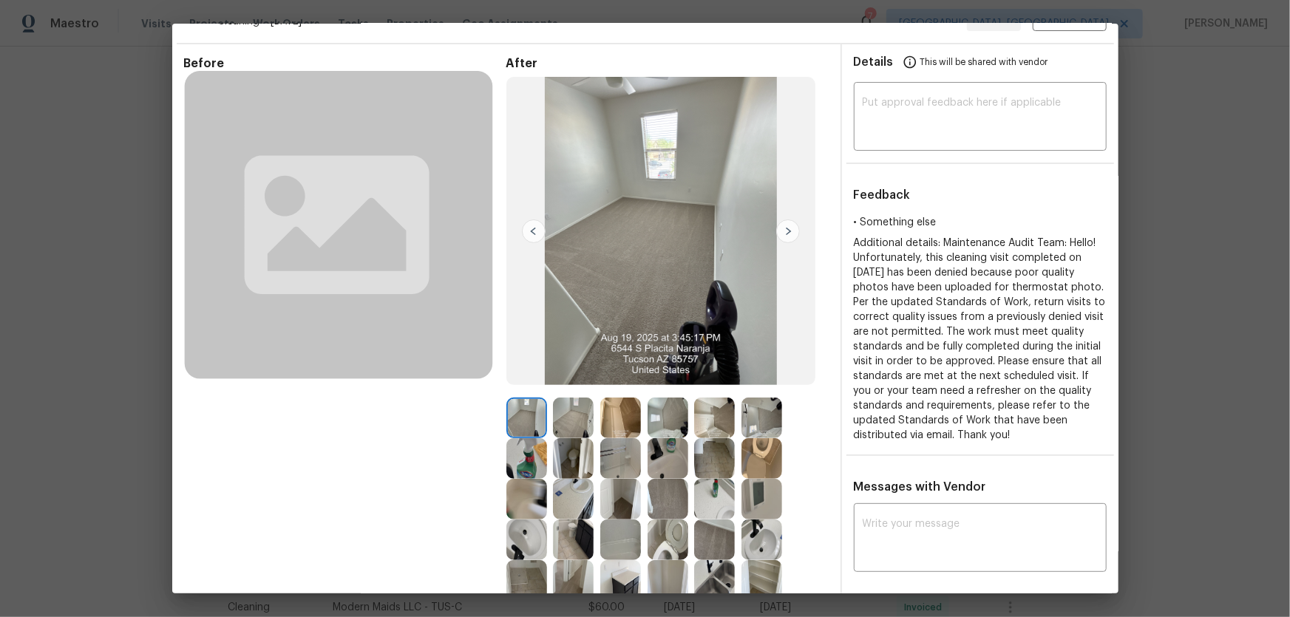
scroll to position [372, 0]
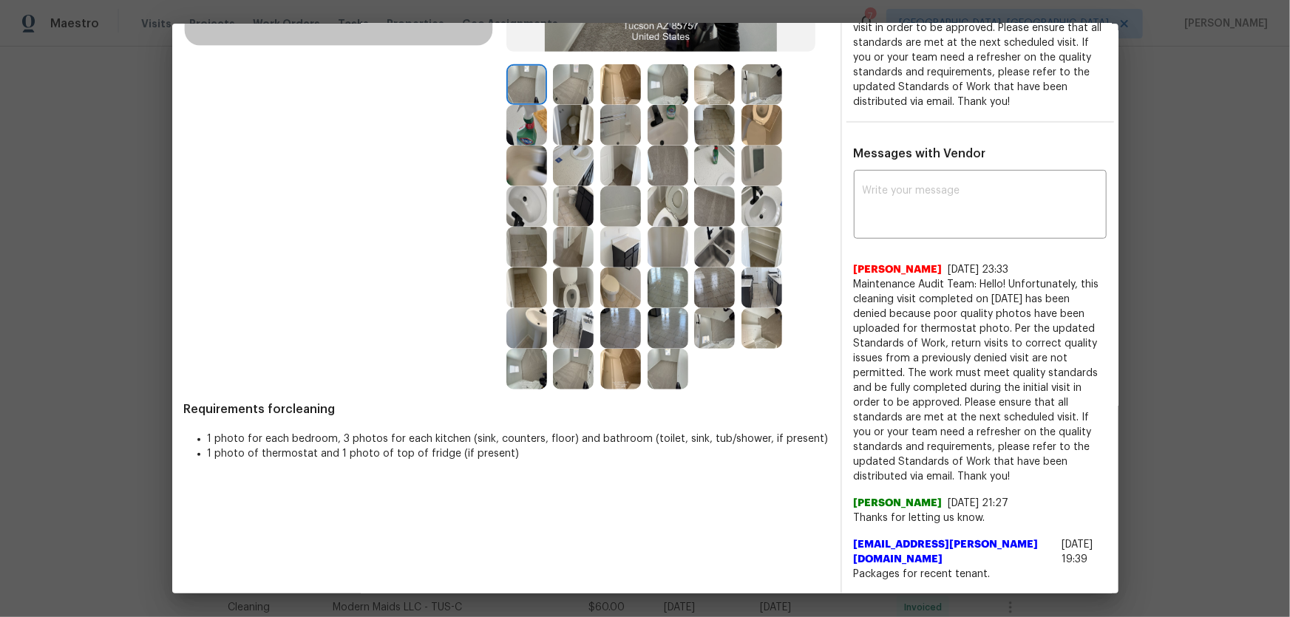
click at [653, 349] on img at bounding box center [667, 369] width 41 height 41
click at [653, 332] on img at bounding box center [667, 328] width 41 height 41
click at [628, 326] on img at bounding box center [620, 328] width 41 height 41
click at [582, 326] on img at bounding box center [573, 328] width 41 height 41
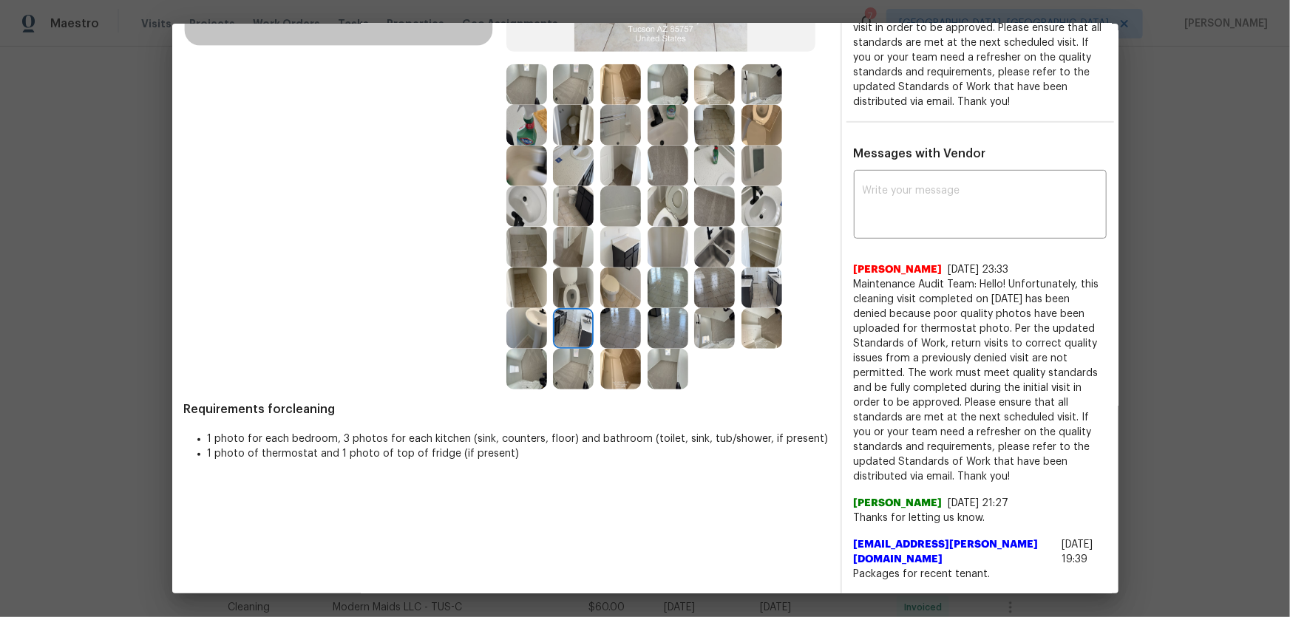
click at [559, 389] on div "Before After Requirements for cleaning 1 photo for each bedroom, 3 photos for e…" at bounding box center [506, 158] width 644 height 871
click at [567, 368] on img at bounding box center [573, 369] width 41 height 41
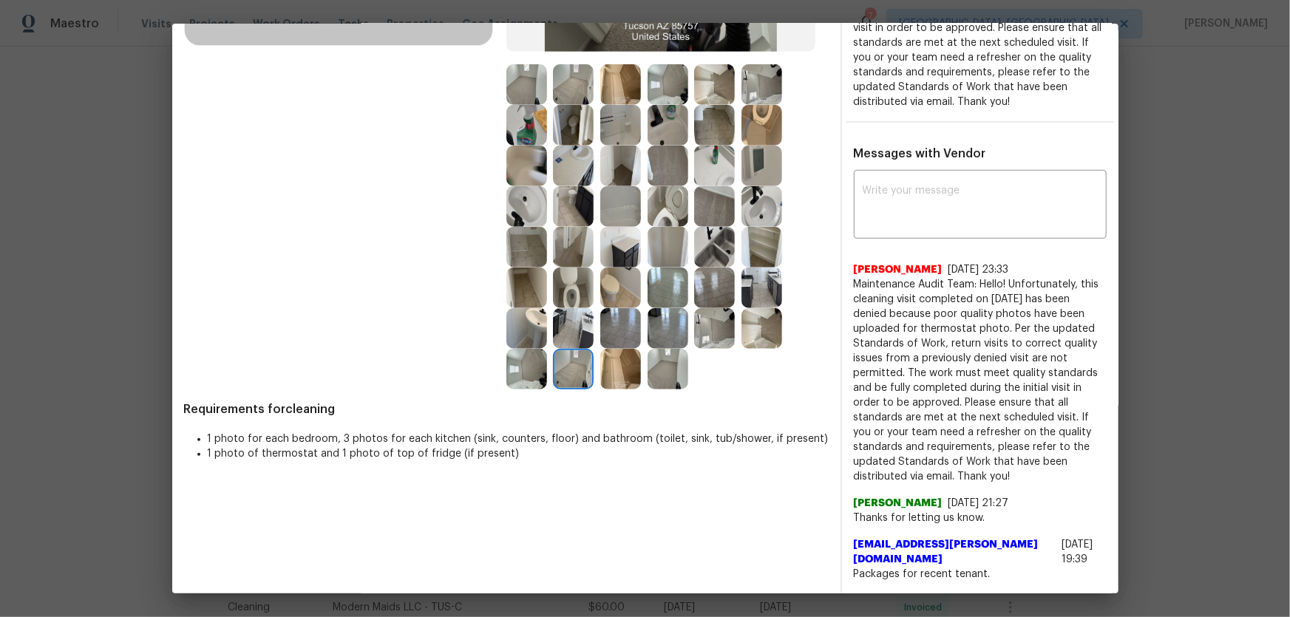
click at [604, 371] on img at bounding box center [620, 369] width 41 height 41
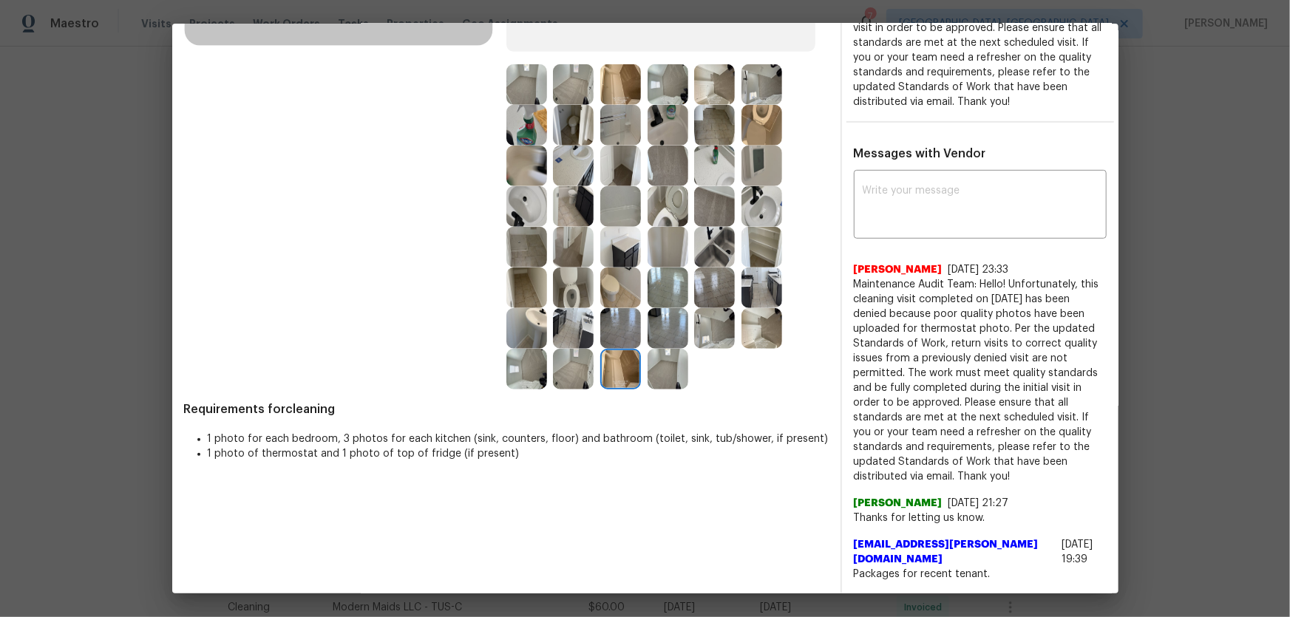
click at [530, 368] on img at bounding box center [526, 369] width 41 height 41
click at [522, 326] on img at bounding box center [526, 328] width 41 height 41
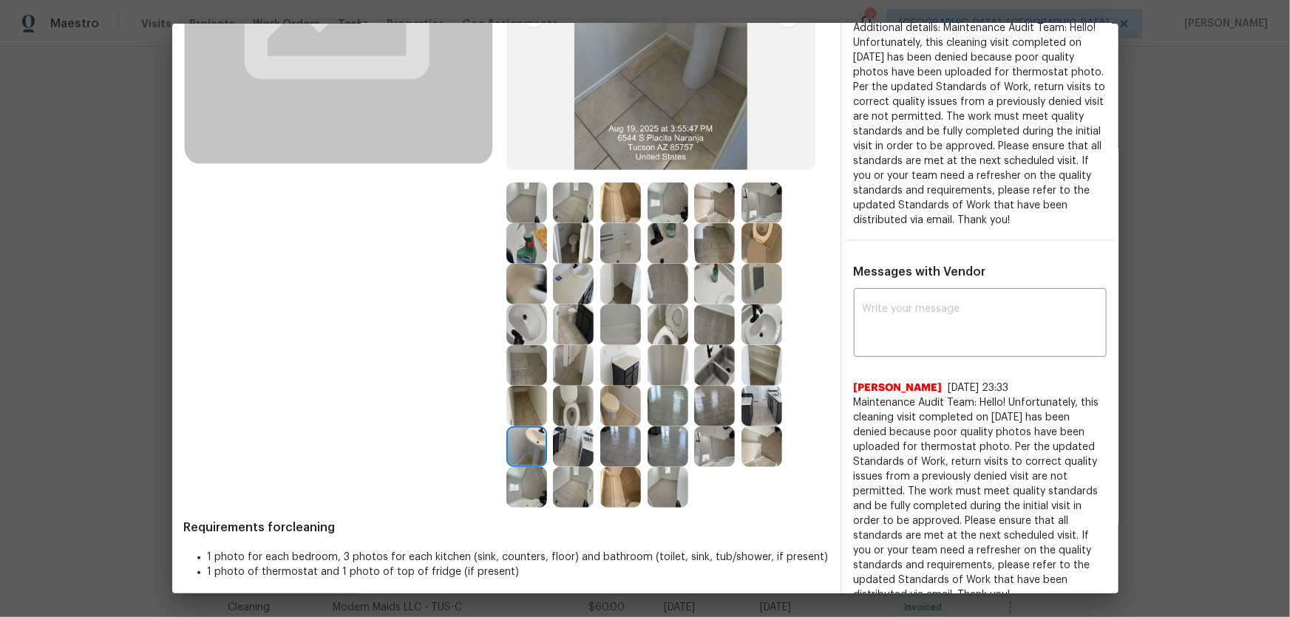
scroll to position [237, 0]
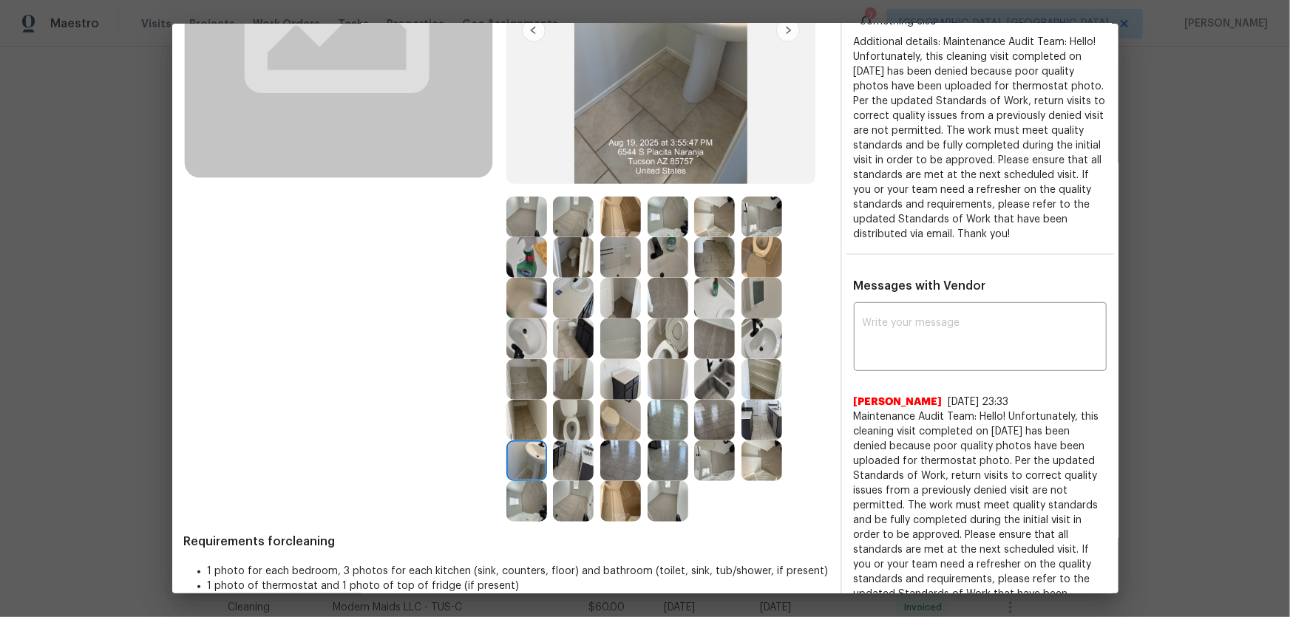
click at [627, 355] on img at bounding box center [620, 339] width 41 height 41
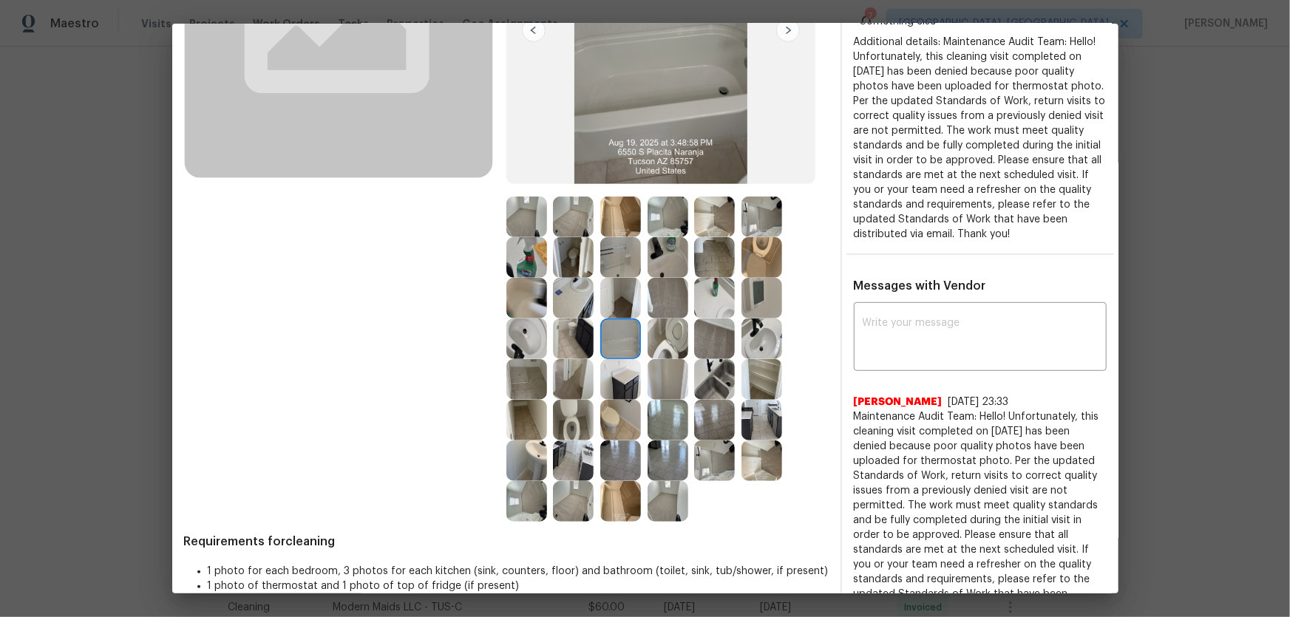
click at [658, 341] on img at bounding box center [667, 339] width 41 height 41
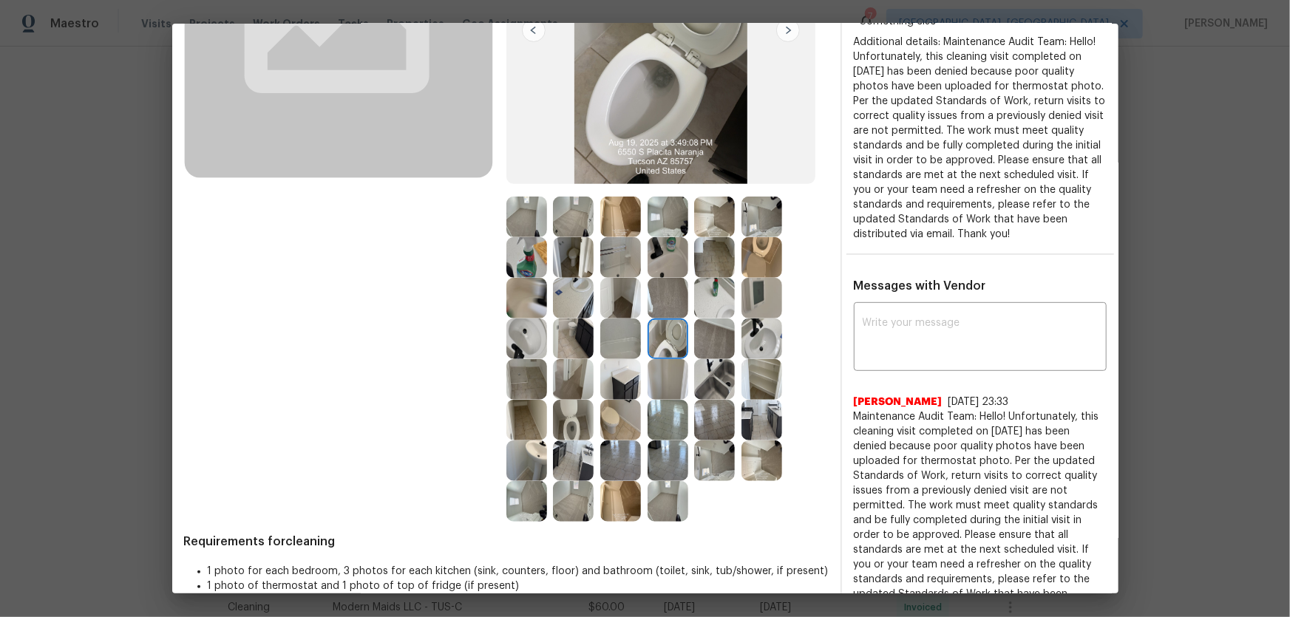
click at [608, 302] on img at bounding box center [620, 298] width 41 height 41
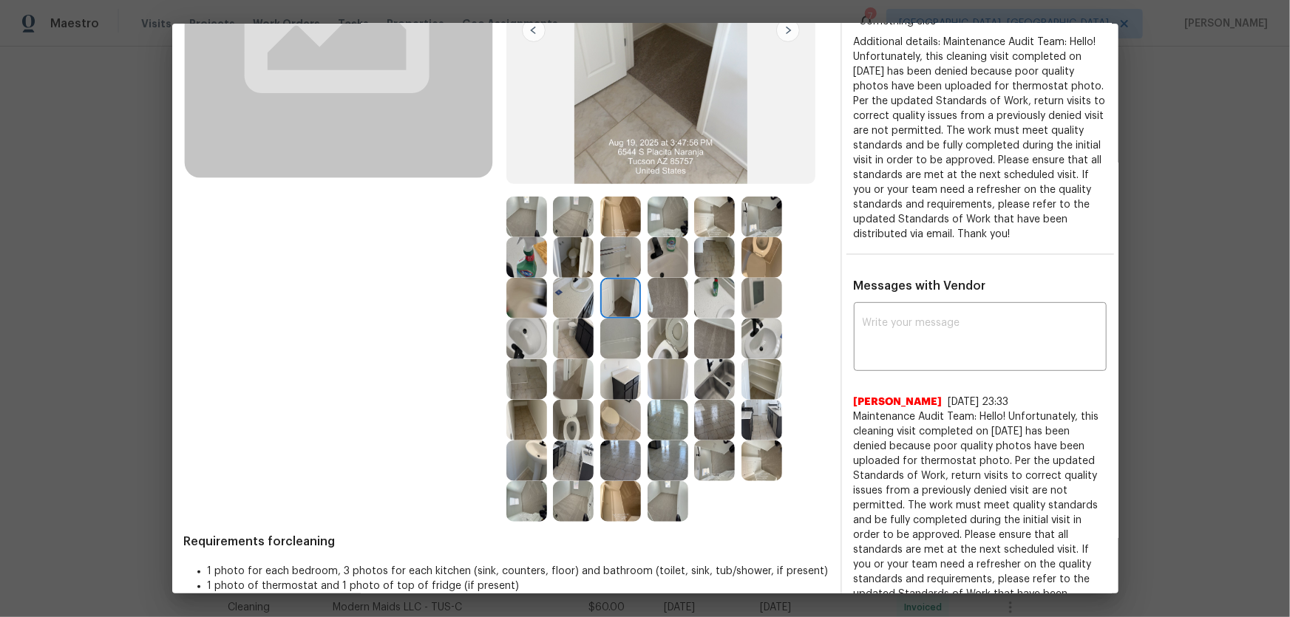
click at [559, 299] on img at bounding box center [573, 298] width 41 height 41
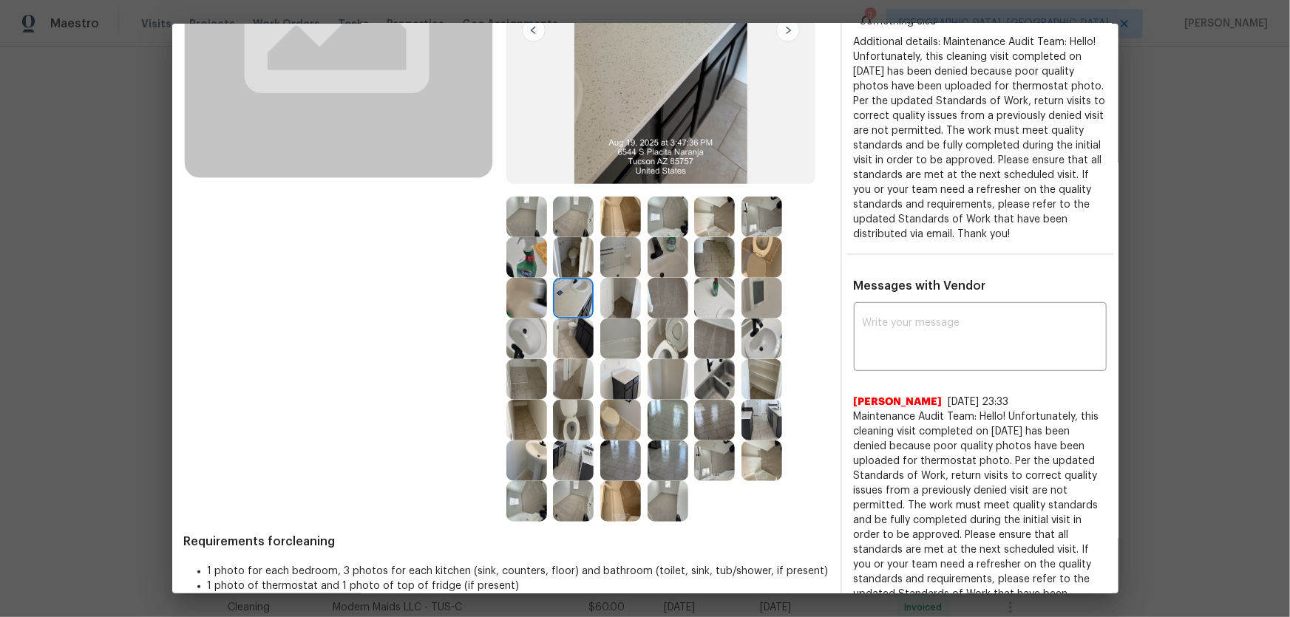
click at [533, 327] on img at bounding box center [526, 339] width 41 height 41
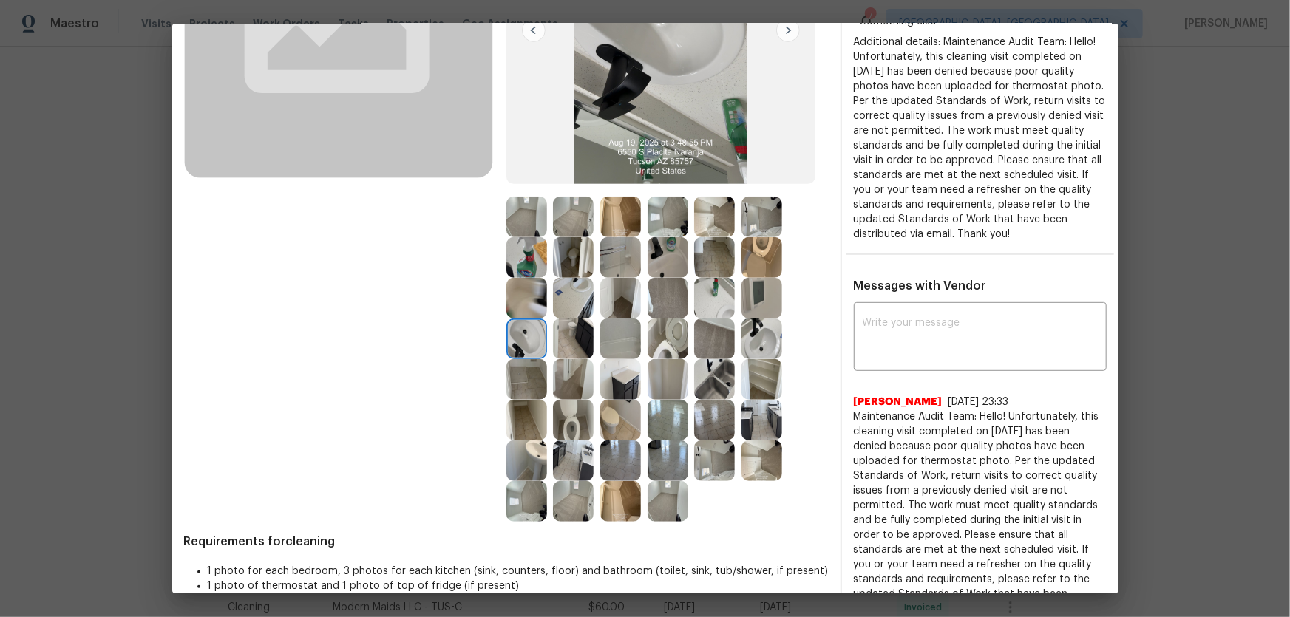
click at [553, 337] on img at bounding box center [573, 339] width 41 height 41
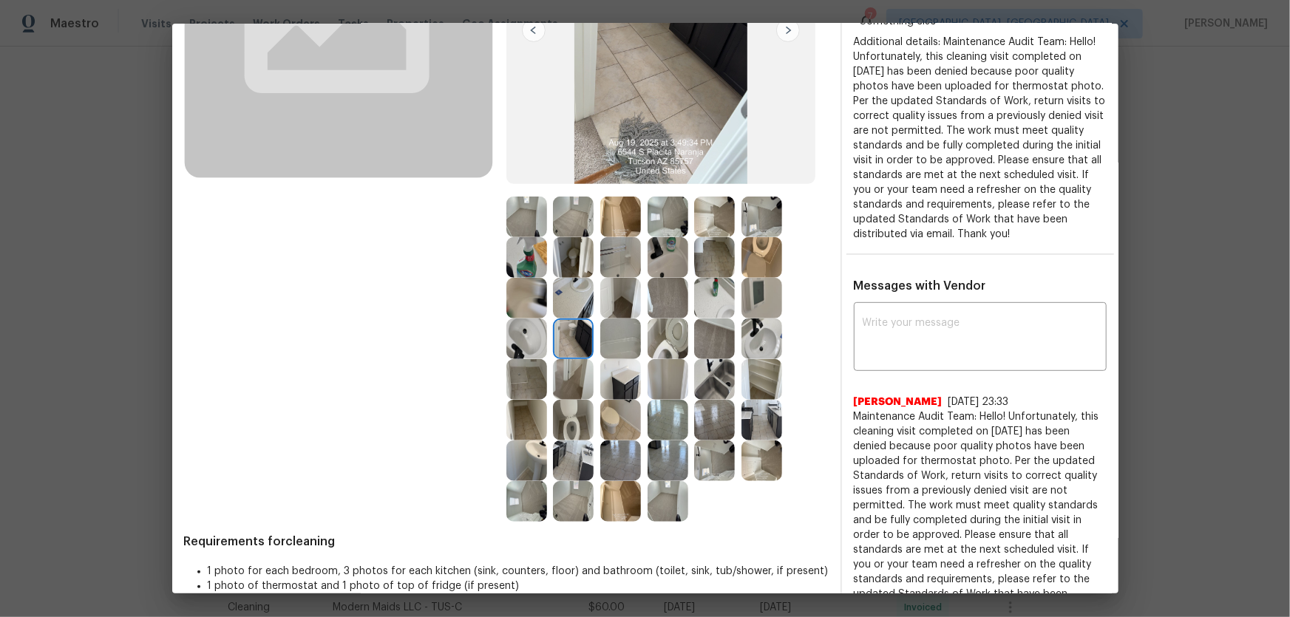
click at [647, 346] on img at bounding box center [667, 339] width 41 height 41
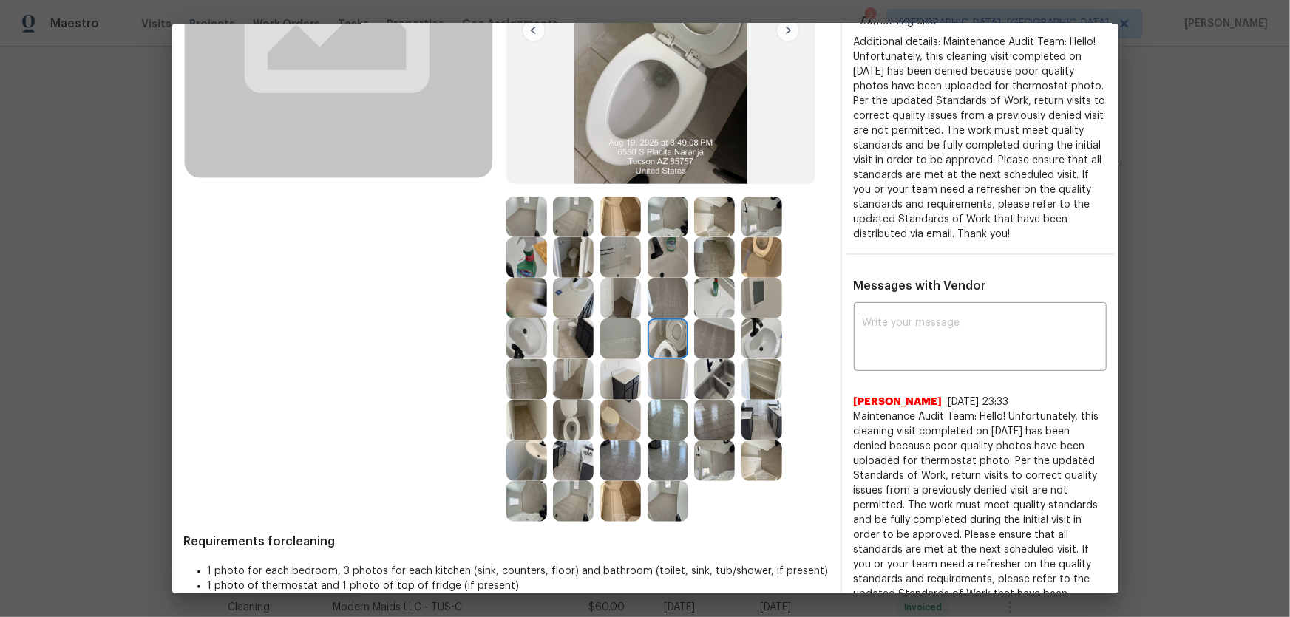
click at [699, 372] on img at bounding box center [714, 379] width 41 height 41
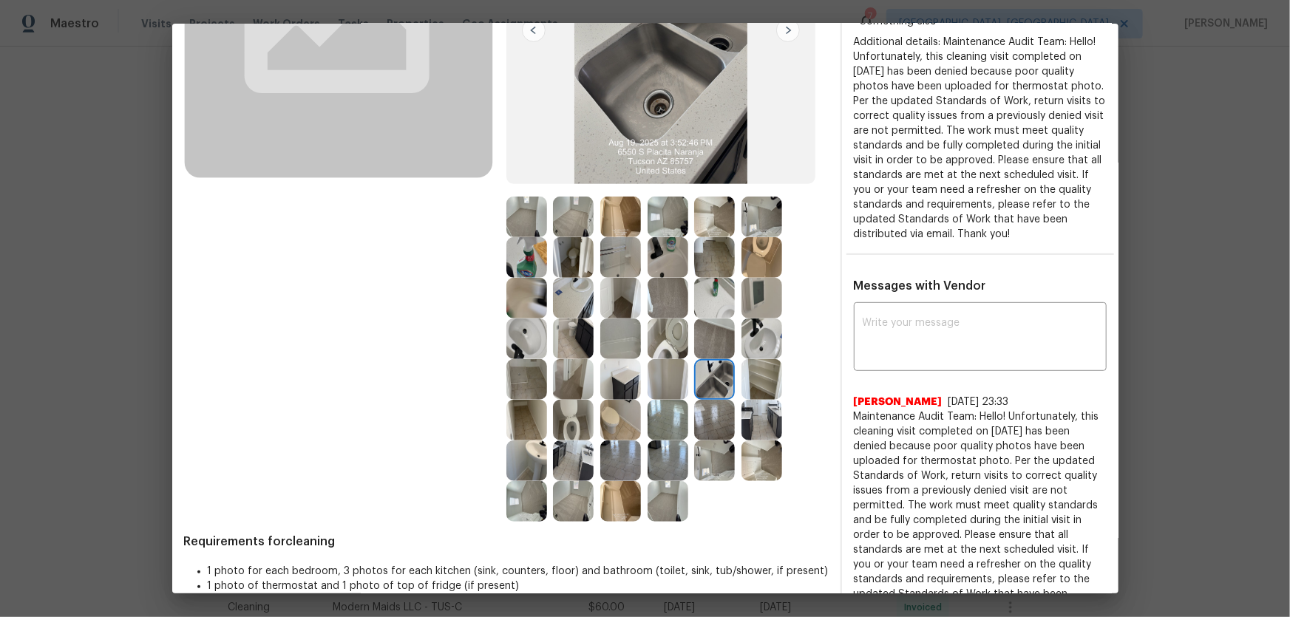
click at [704, 409] on img at bounding box center [714, 420] width 41 height 41
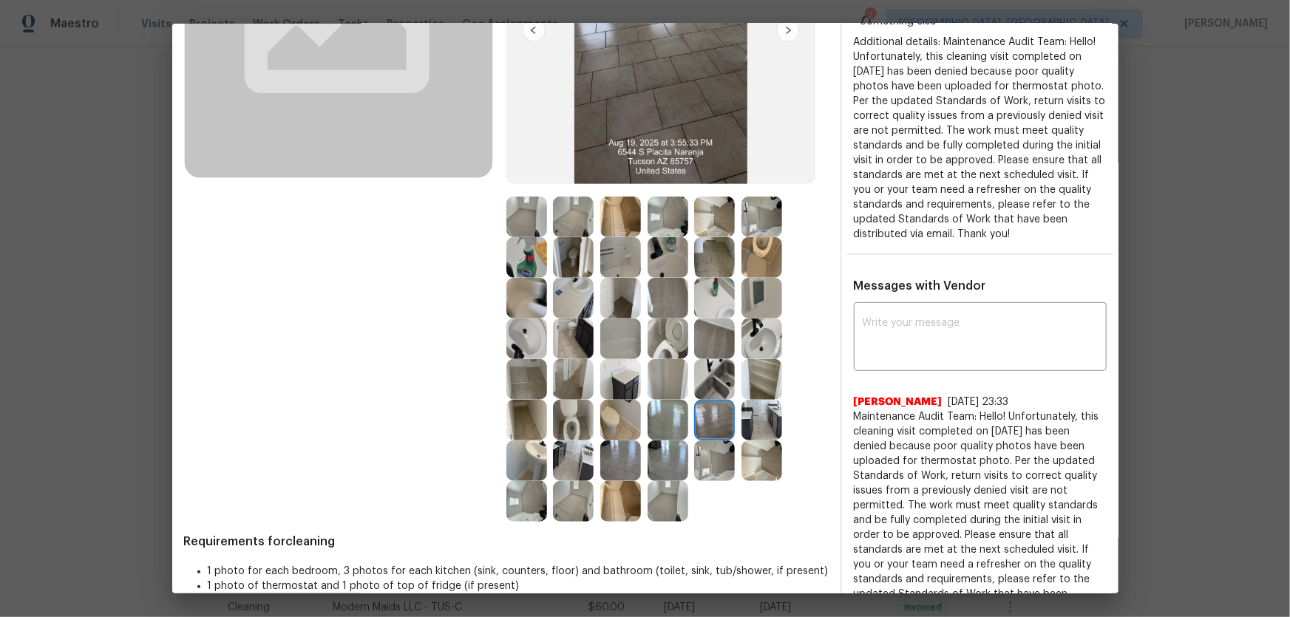
click at [746, 418] on img at bounding box center [761, 420] width 41 height 41
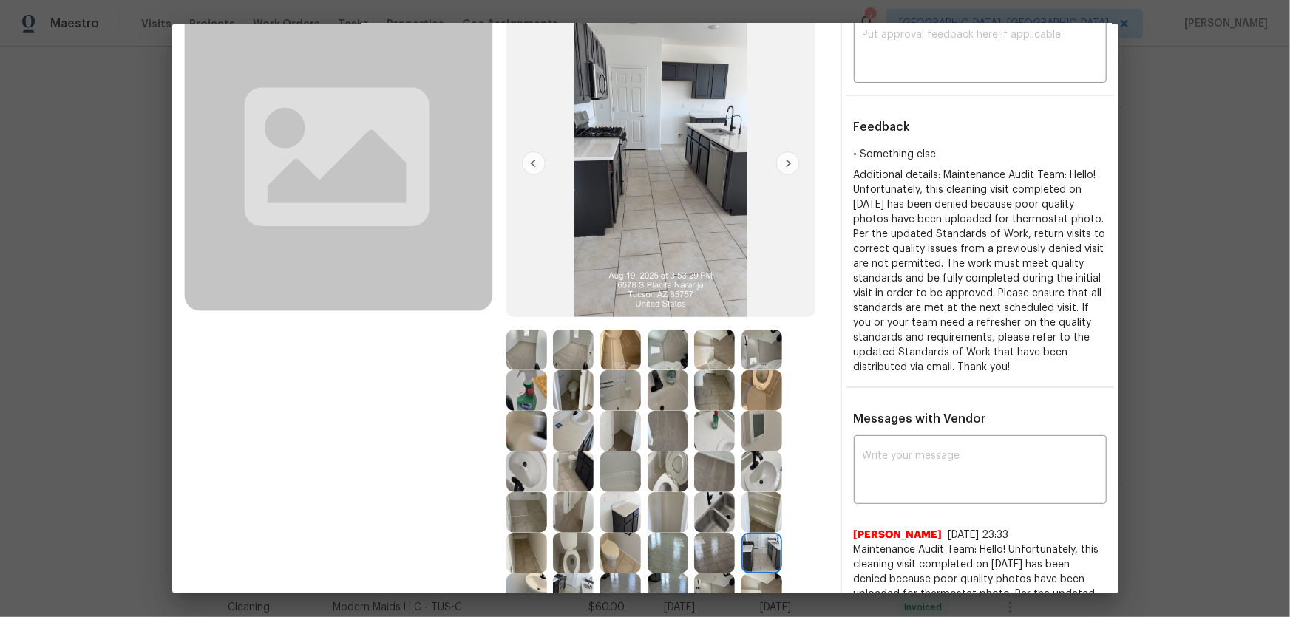
scroll to position [103, 0]
click at [749, 359] on img at bounding box center [761, 350] width 41 height 41
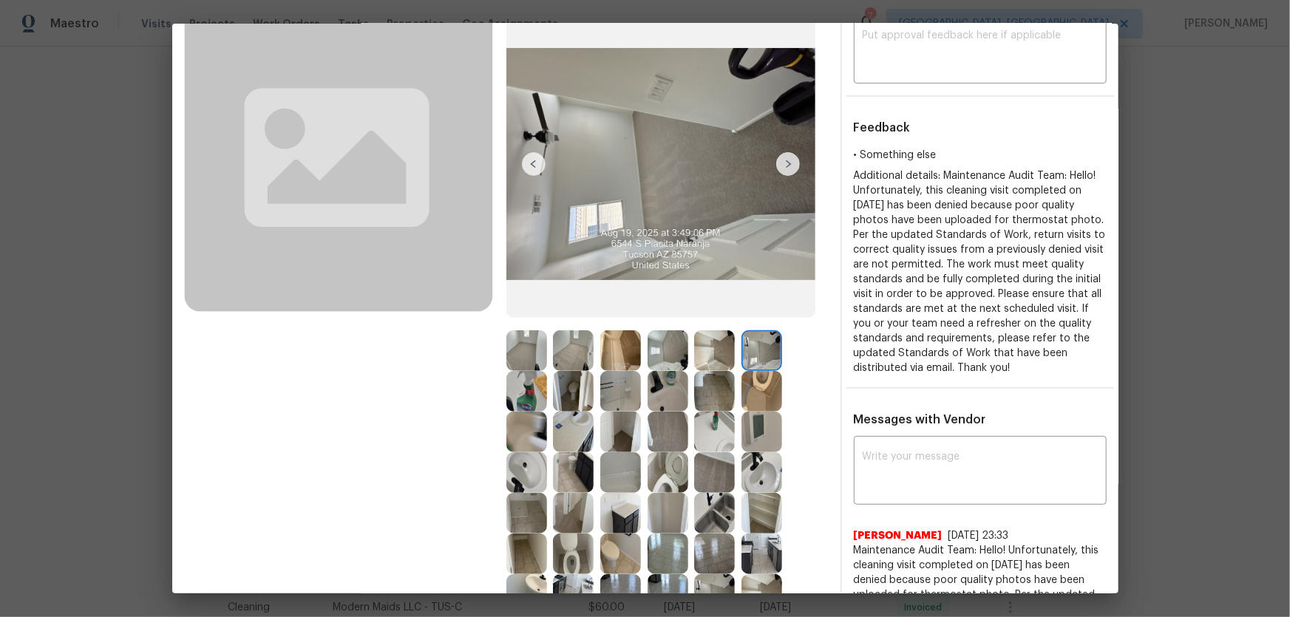
click at [746, 380] on img at bounding box center [761, 391] width 41 height 41
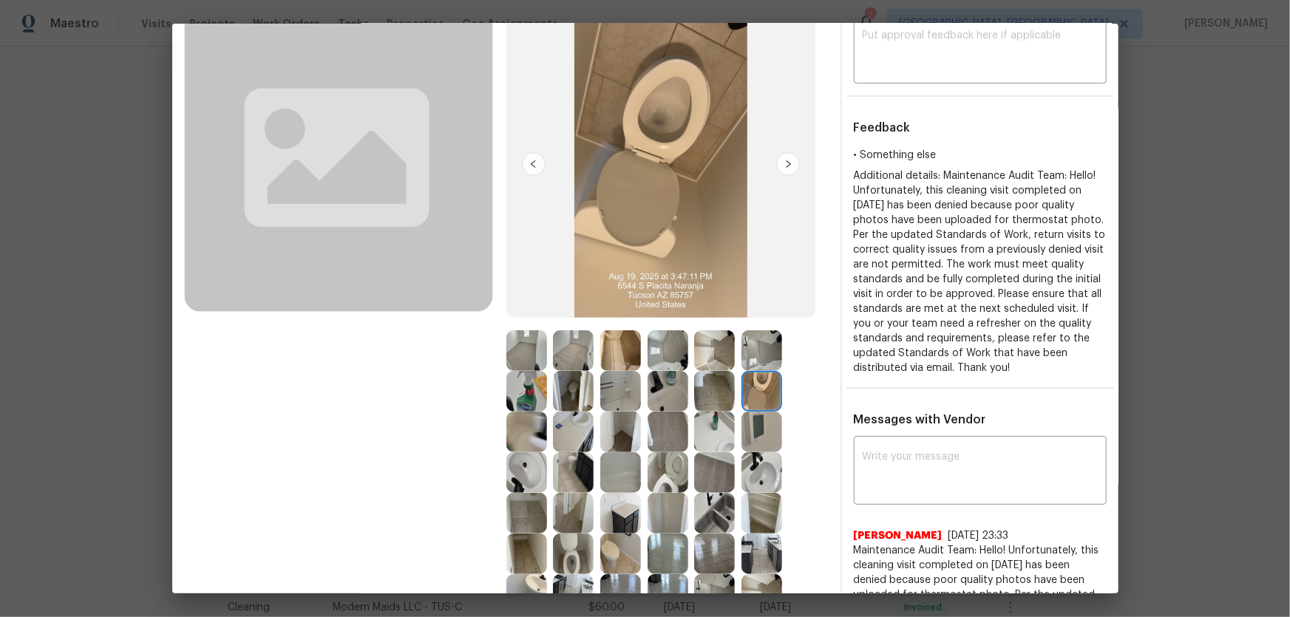
click at [719, 384] on img at bounding box center [714, 391] width 41 height 41
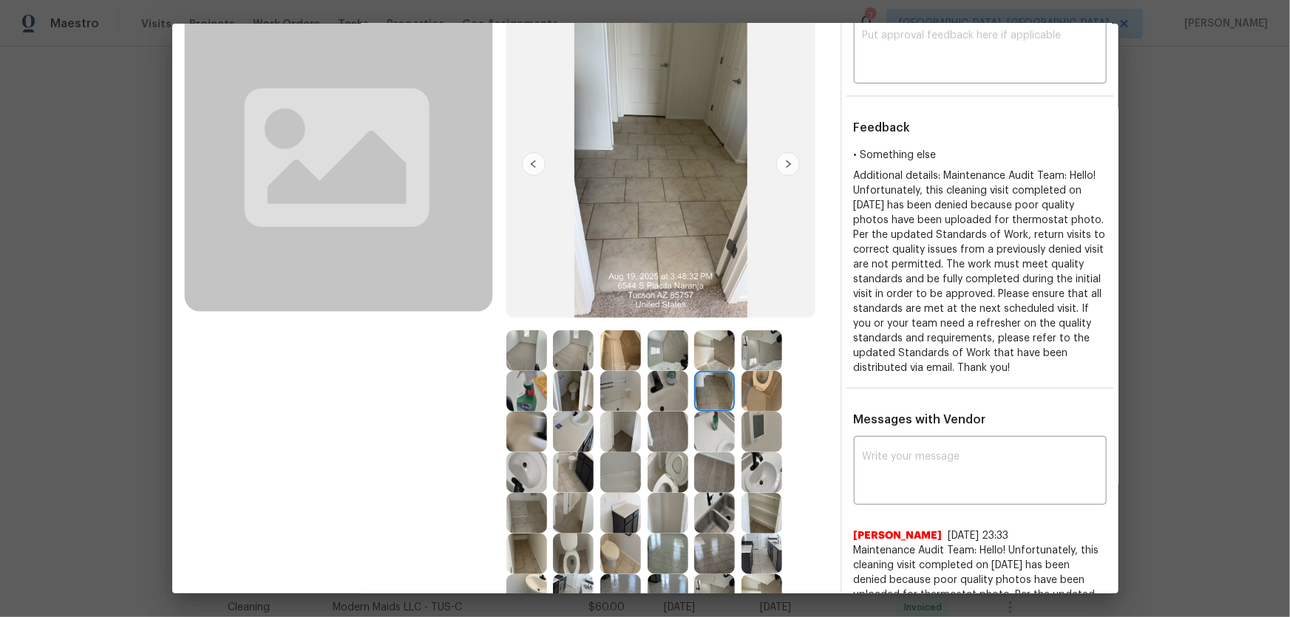
click at [706, 358] on img at bounding box center [714, 350] width 41 height 41
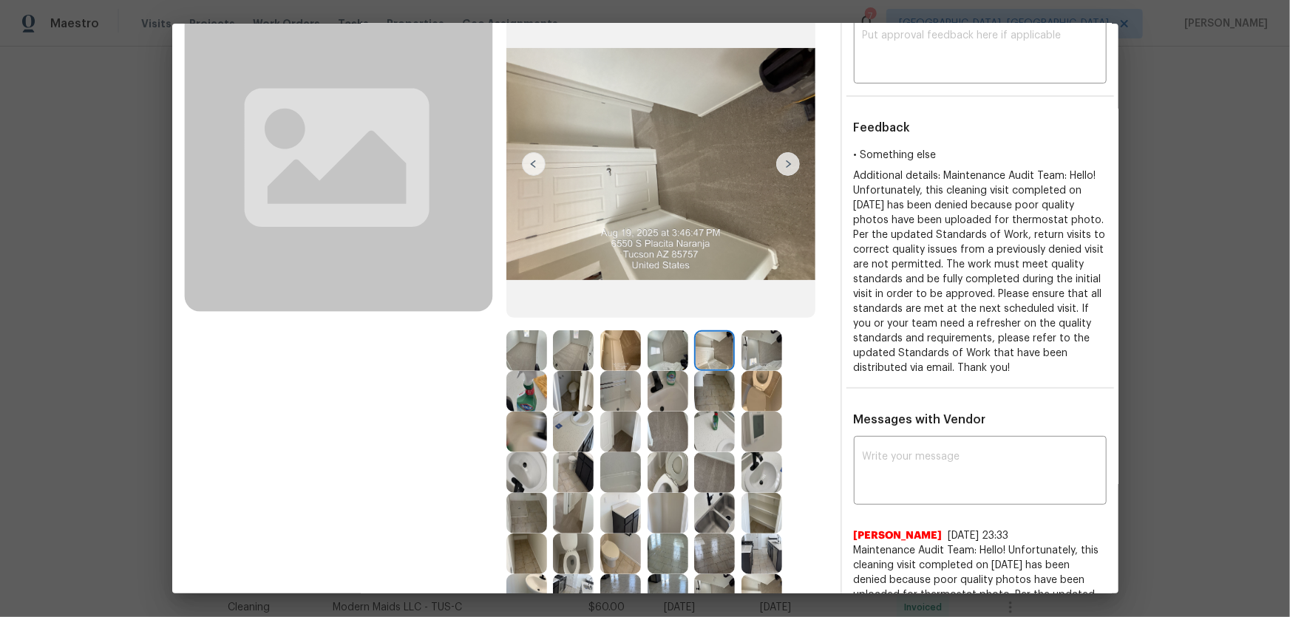
click at [669, 353] on img at bounding box center [667, 350] width 41 height 41
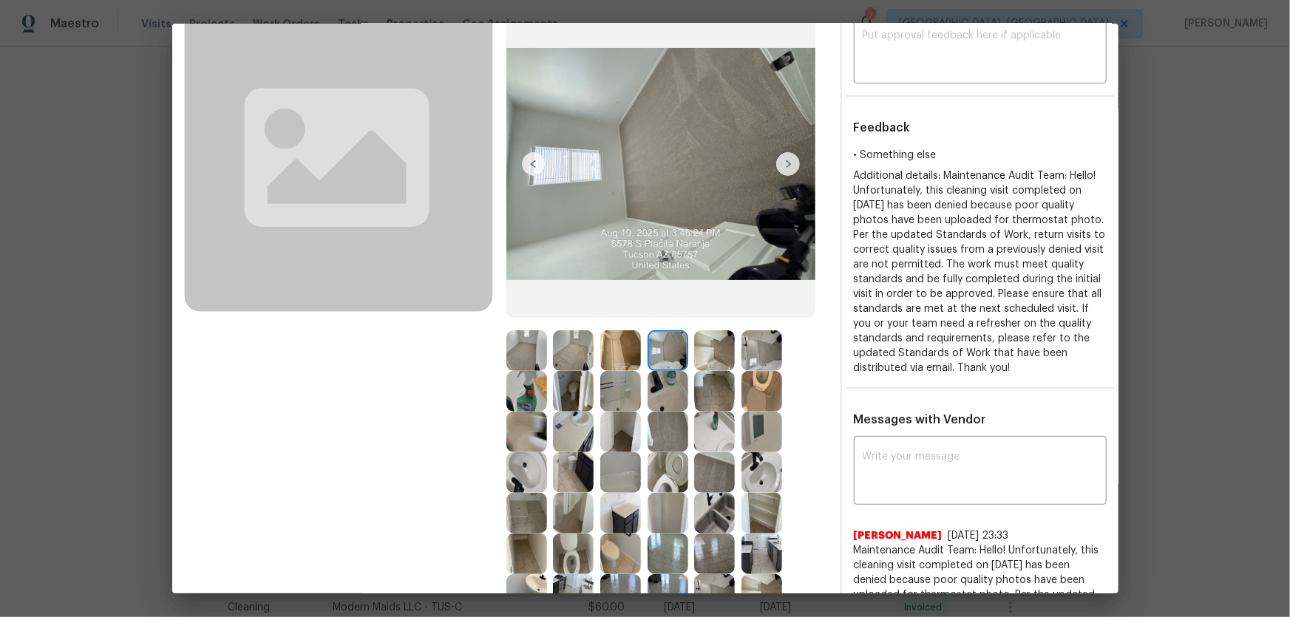
click at [653, 398] on img at bounding box center [667, 391] width 41 height 41
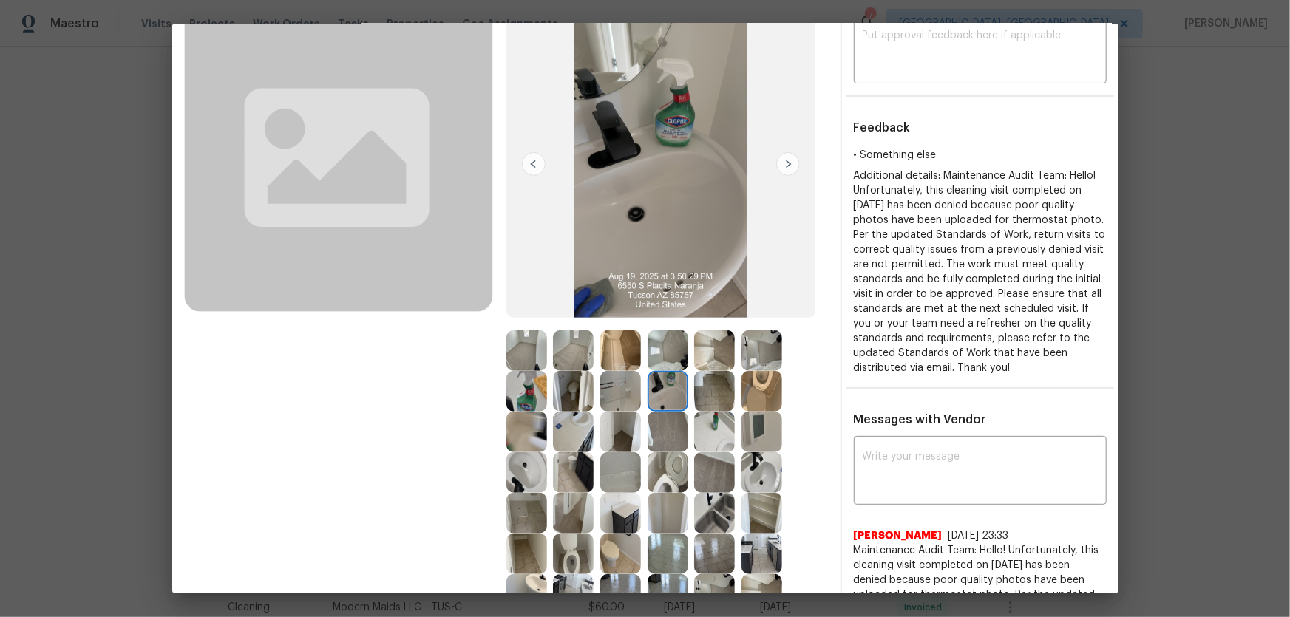
click at [613, 399] on img at bounding box center [620, 391] width 41 height 41
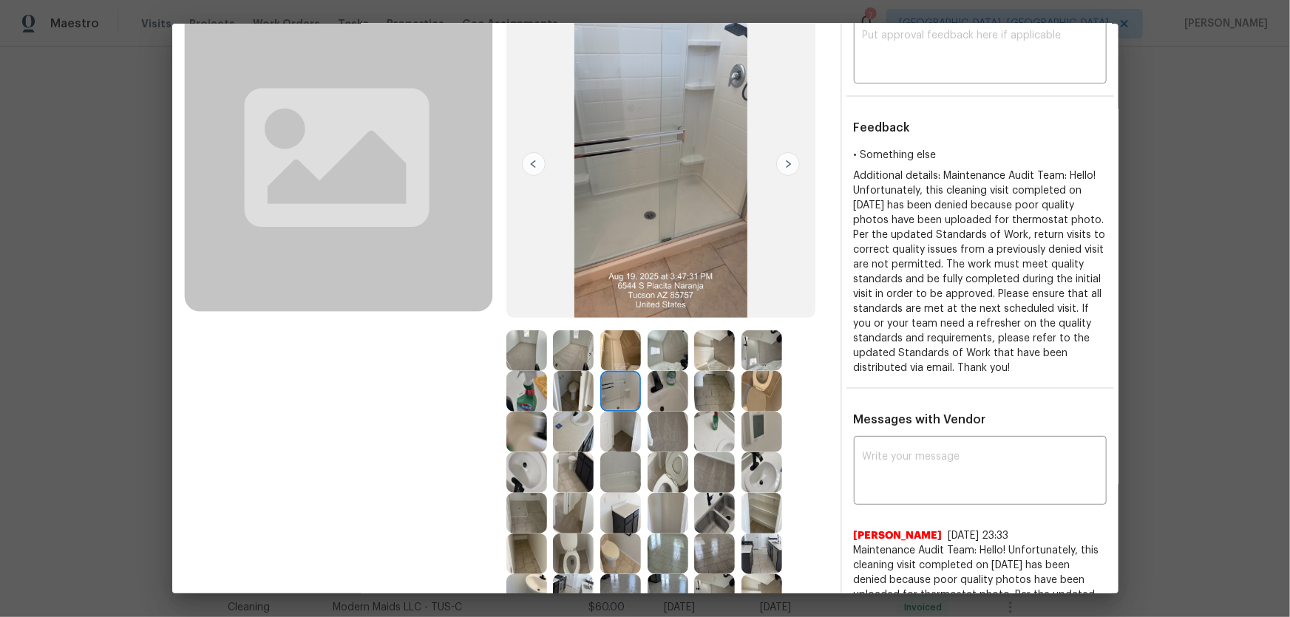
click at [604, 356] on img at bounding box center [620, 350] width 41 height 41
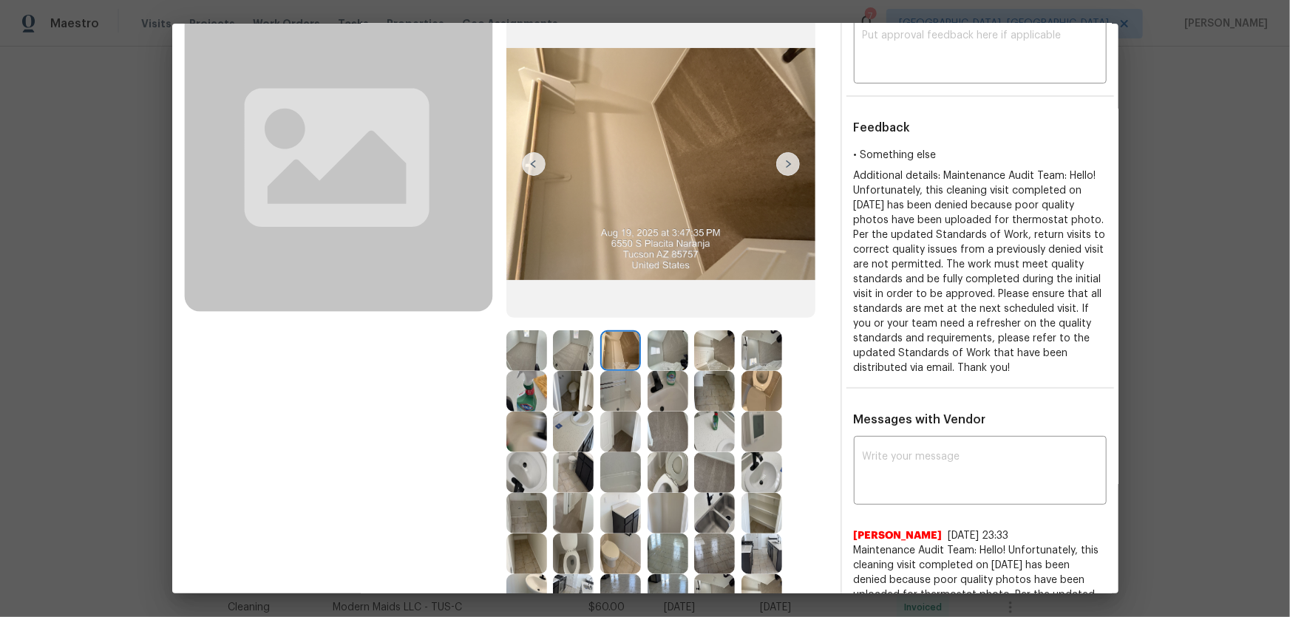
click at [560, 347] on img at bounding box center [573, 350] width 41 height 41
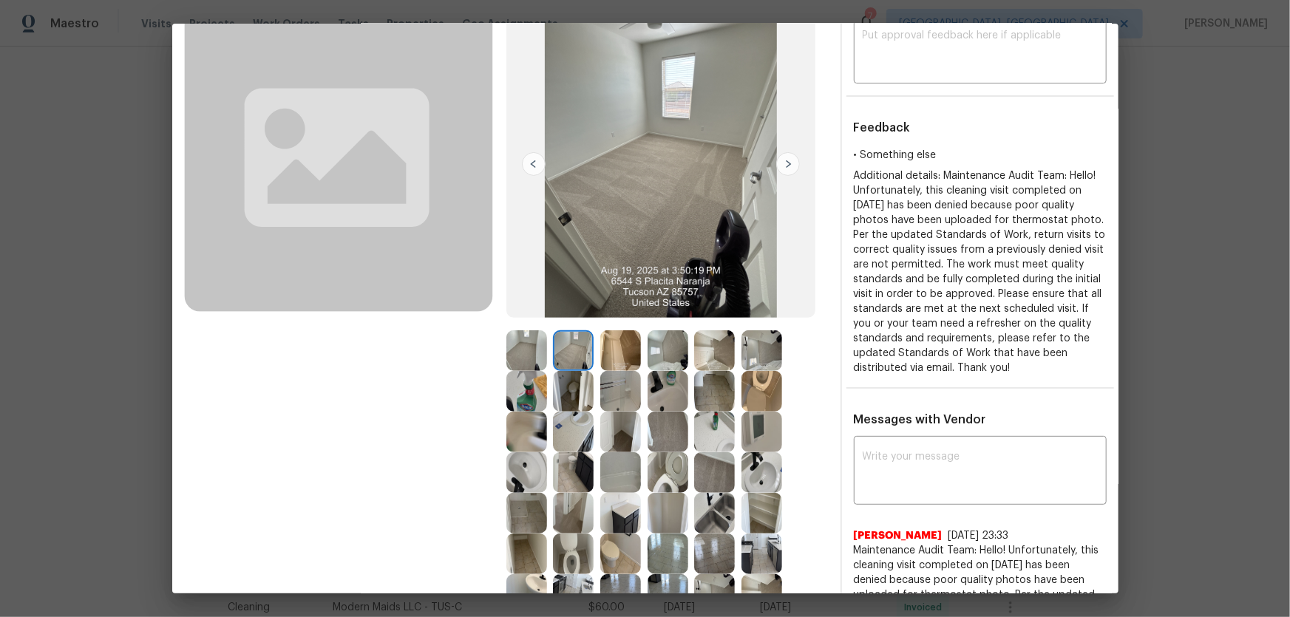
click at [569, 375] on img at bounding box center [573, 391] width 41 height 41
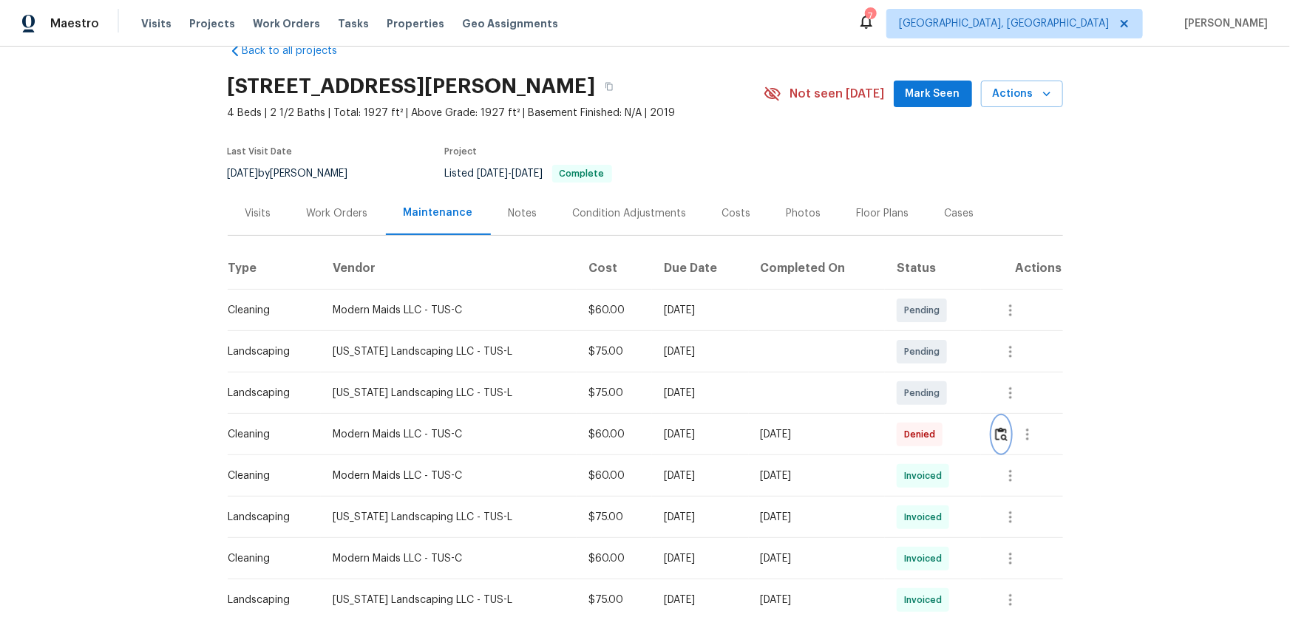
scroll to position [0, 0]
